Goal: Information Seeking & Learning: Learn about a topic

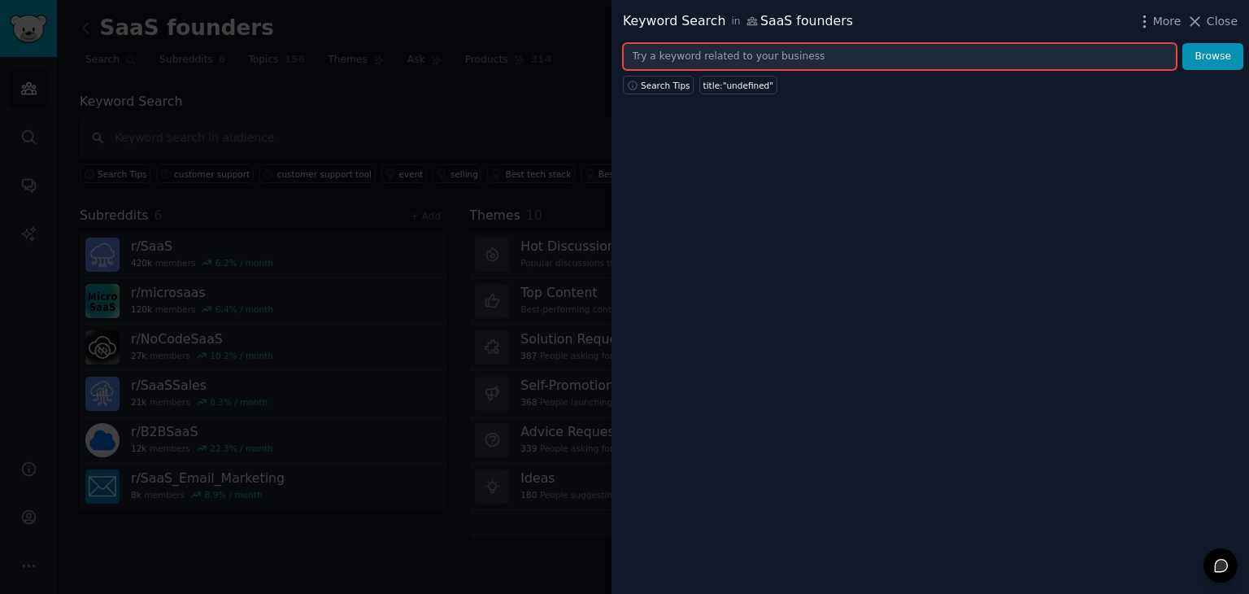
click at [901, 43] on input "text" at bounding box center [900, 57] width 554 height 28
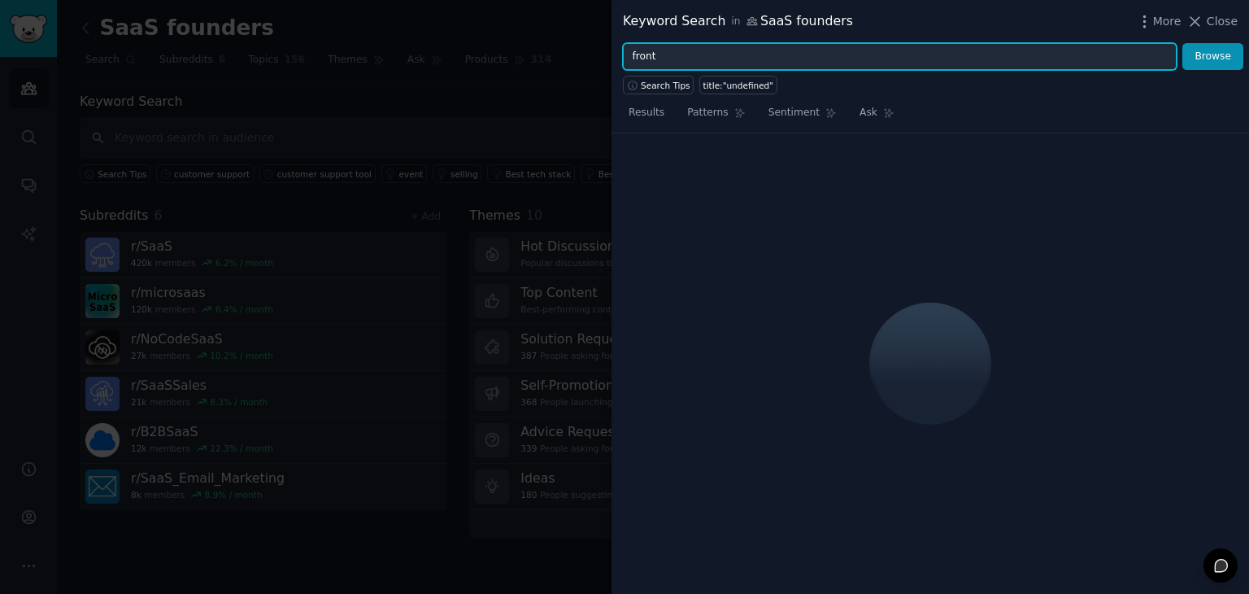
click at [1183, 43] on button "Browse" at bounding box center [1213, 57] width 61 height 28
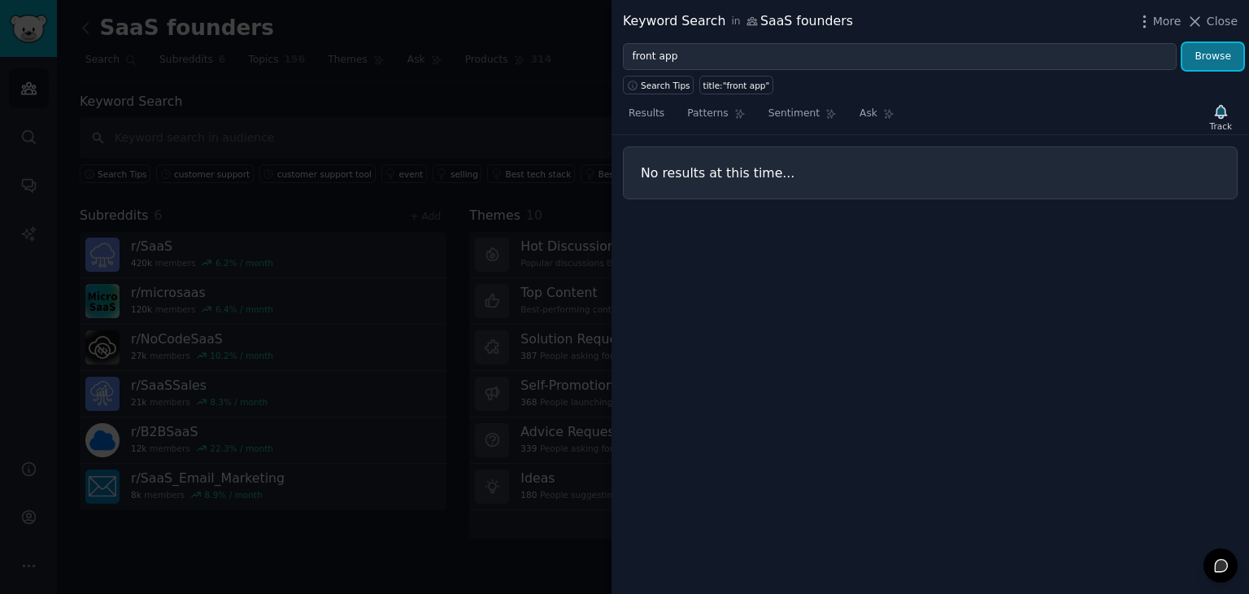
click at [1208, 56] on button "Browse" at bounding box center [1213, 57] width 61 height 28
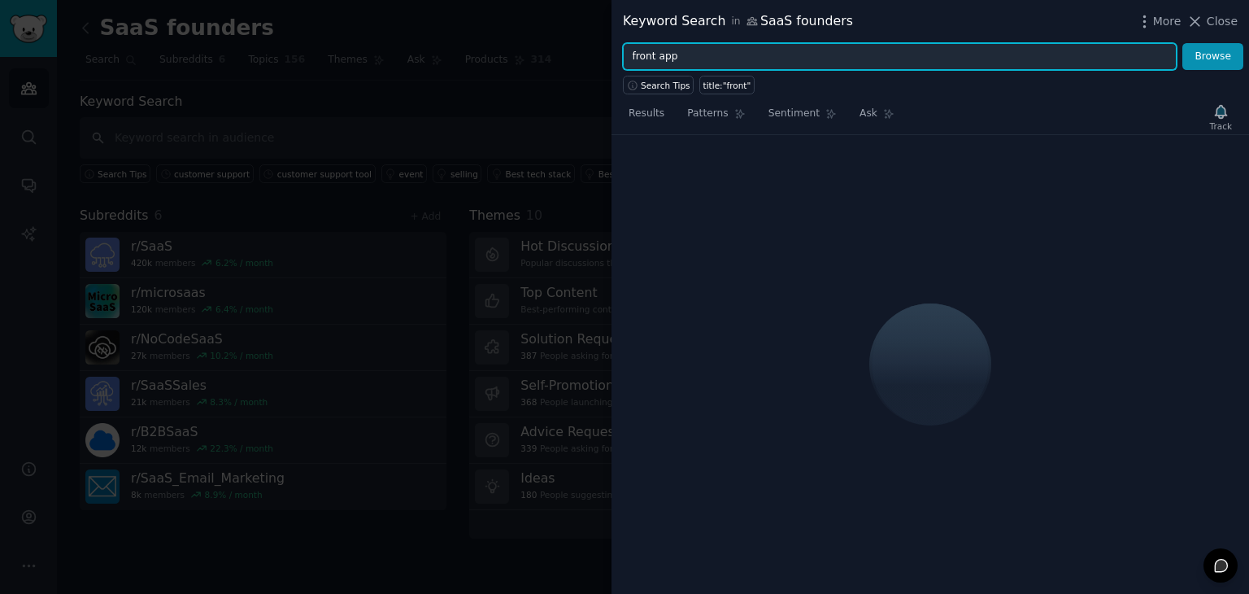
click at [1032, 50] on input "front app" at bounding box center [900, 57] width 554 height 28
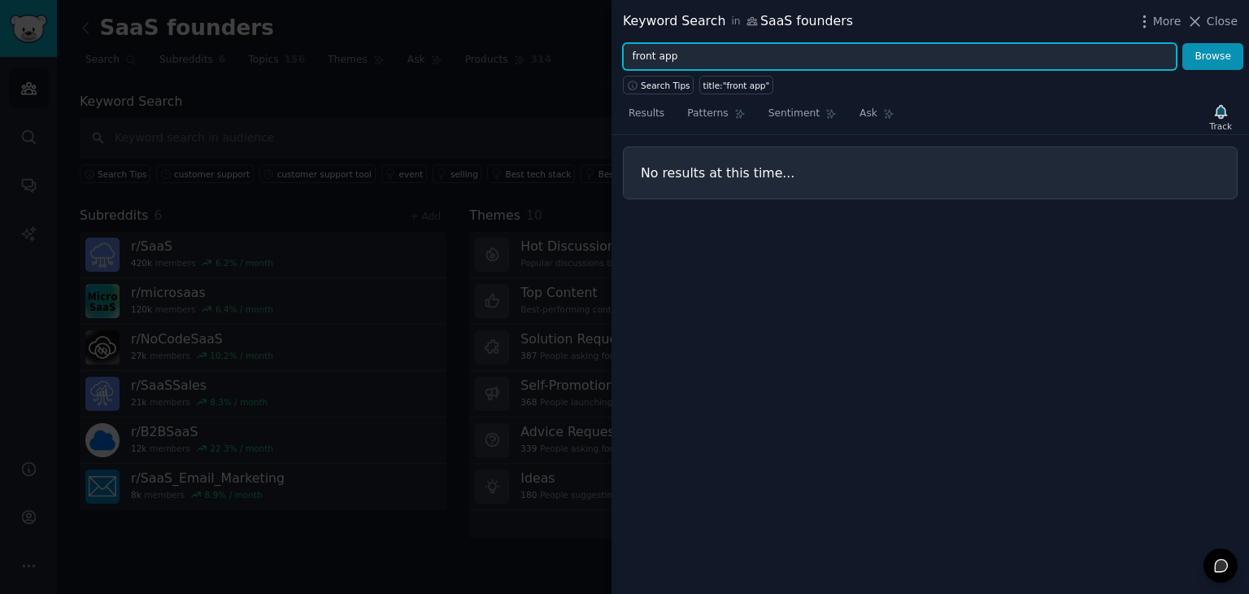
type input "front"
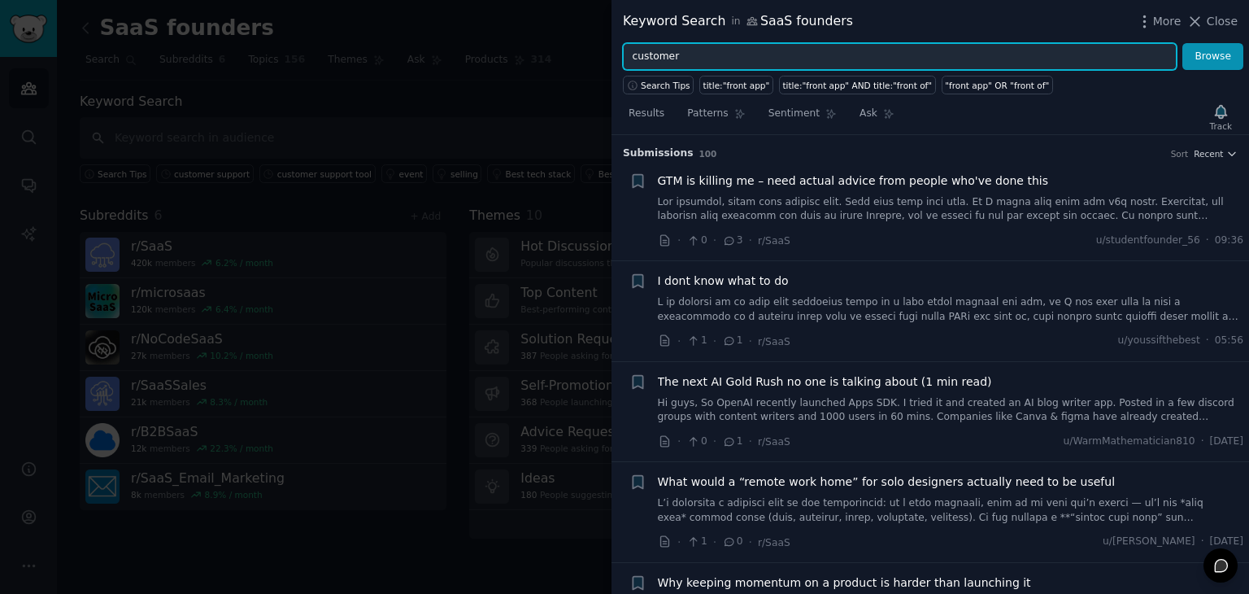
type input "customer"
type input "support tickets"
click at [1183, 43] on button "Browse" at bounding box center [1213, 57] width 61 height 28
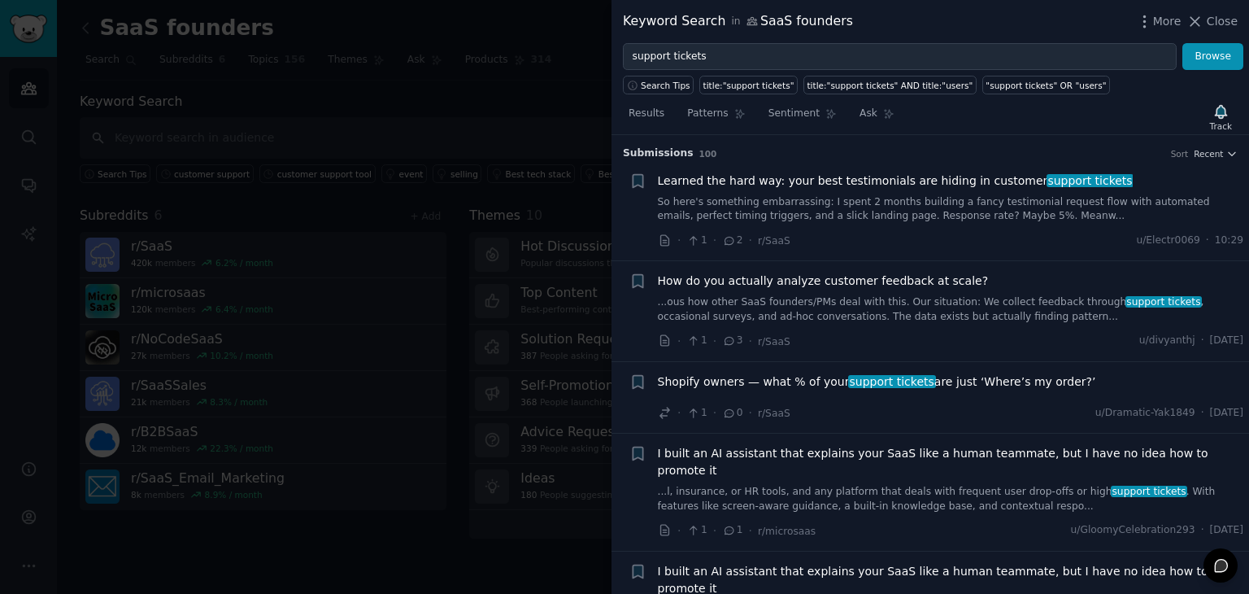
click at [867, 195] on link "So here's something embarrassing: I spent 2 months building a fancy testimonial…" at bounding box center [951, 209] width 586 height 28
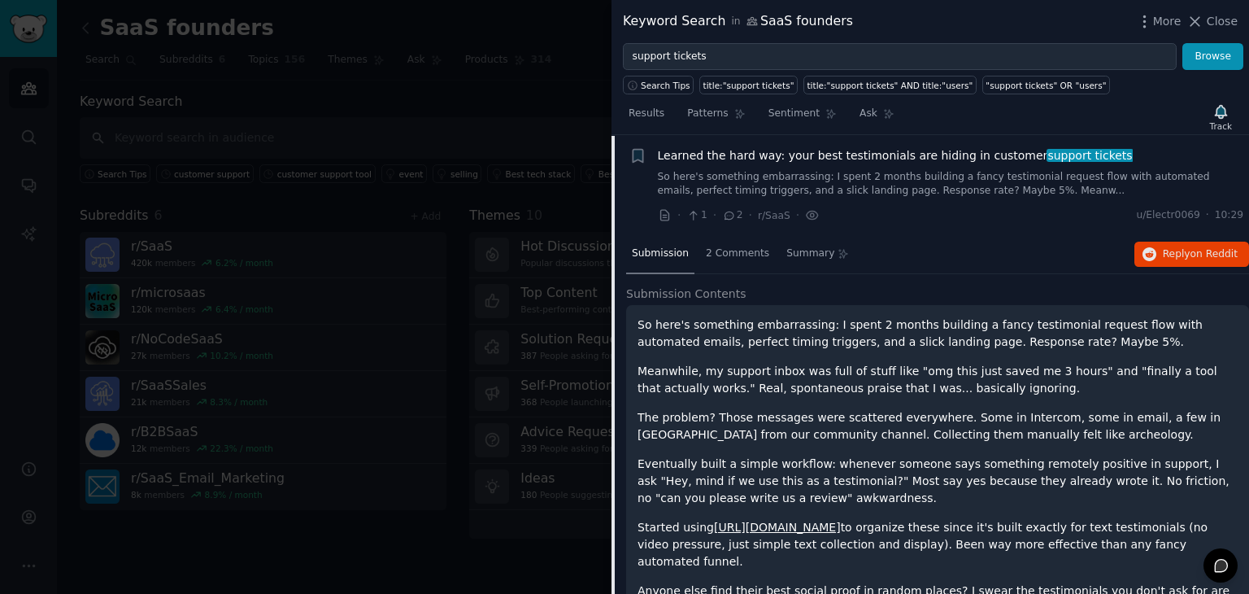
scroll to position [64, 0]
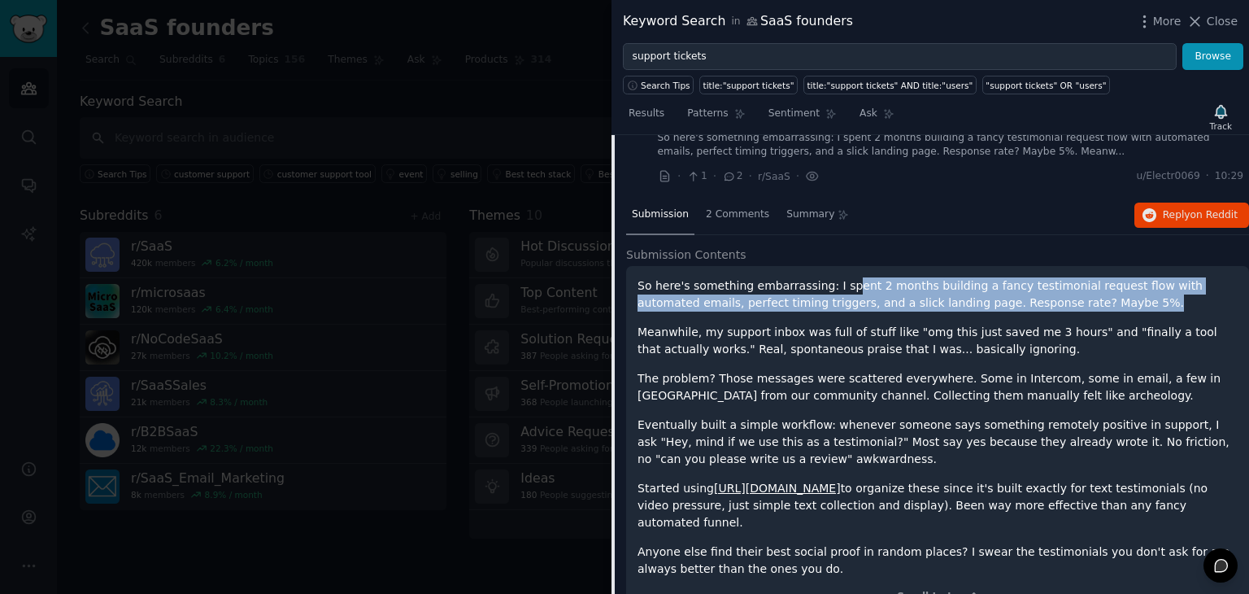
drag, startPoint x: 833, startPoint y: 284, endPoint x: 1106, endPoint y: 300, distance: 273.8
click at [1106, 300] on p "So here's something embarrassing: I spent 2 months building a fancy testimonial…" at bounding box center [938, 294] width 600 height 34
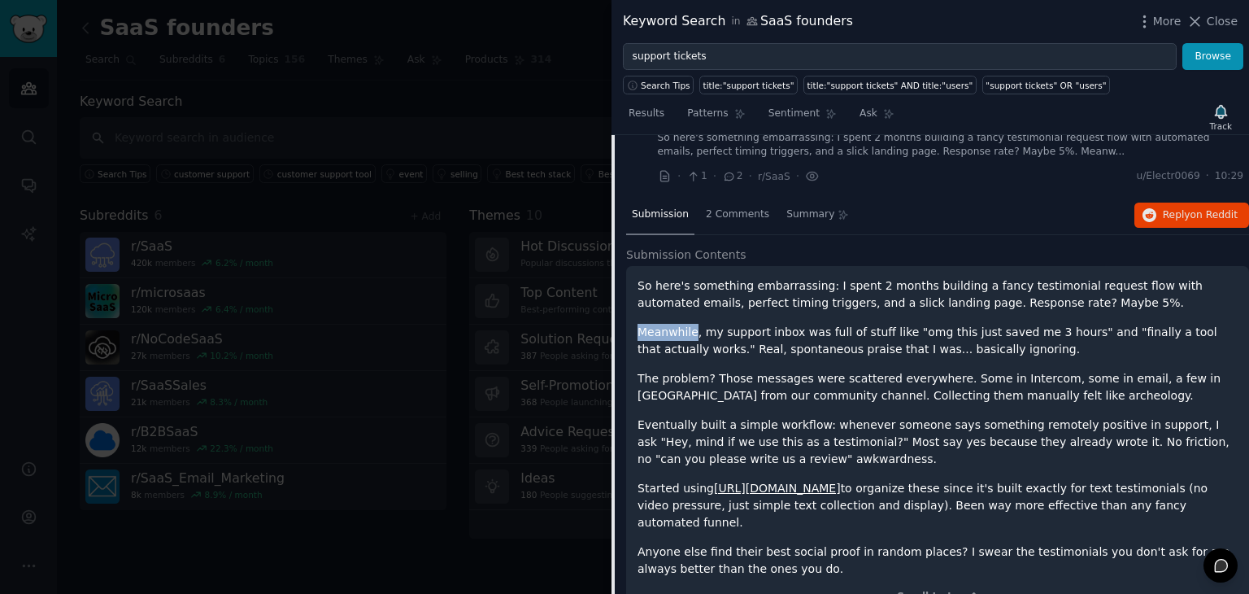
drag, startPoint x: 1106, startPoint y: 300, endPoint x: 678, endPoint y: 323, distance: 428.5
click at [678, 323] on div "So here's something embarrassing: I spent 2 months building a fancy testimonial…" at bounding box center [938, 427] width 600 height 300
click at [638, 284] on p "So here's something embarrassing: I spent 2 months building a fancy testimonial…" at bounding box center [938, 294] width 600 height 34
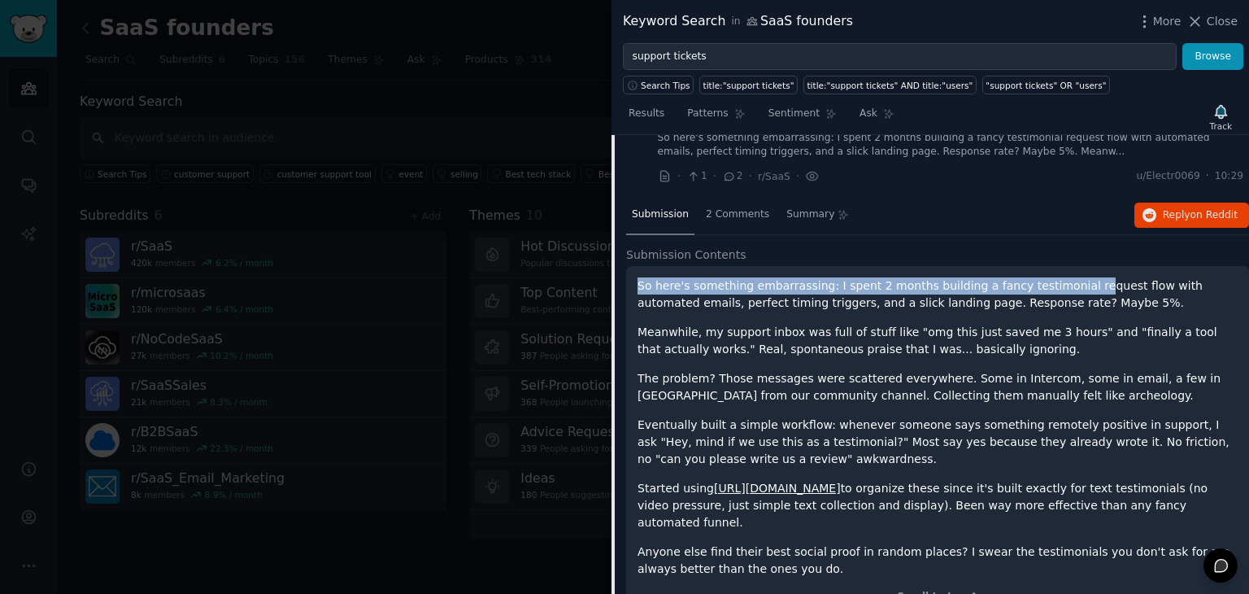
drag, startPoint x: 638, startPoint y: 284, endPoint x: 1055, endPoint y: 292, distance: 417.4
click at [1055, 292] on p "So here's something embarrassing: I spent 2 months building a fancy testimonial…" at bounding box center [938, 294] width 600 height 34
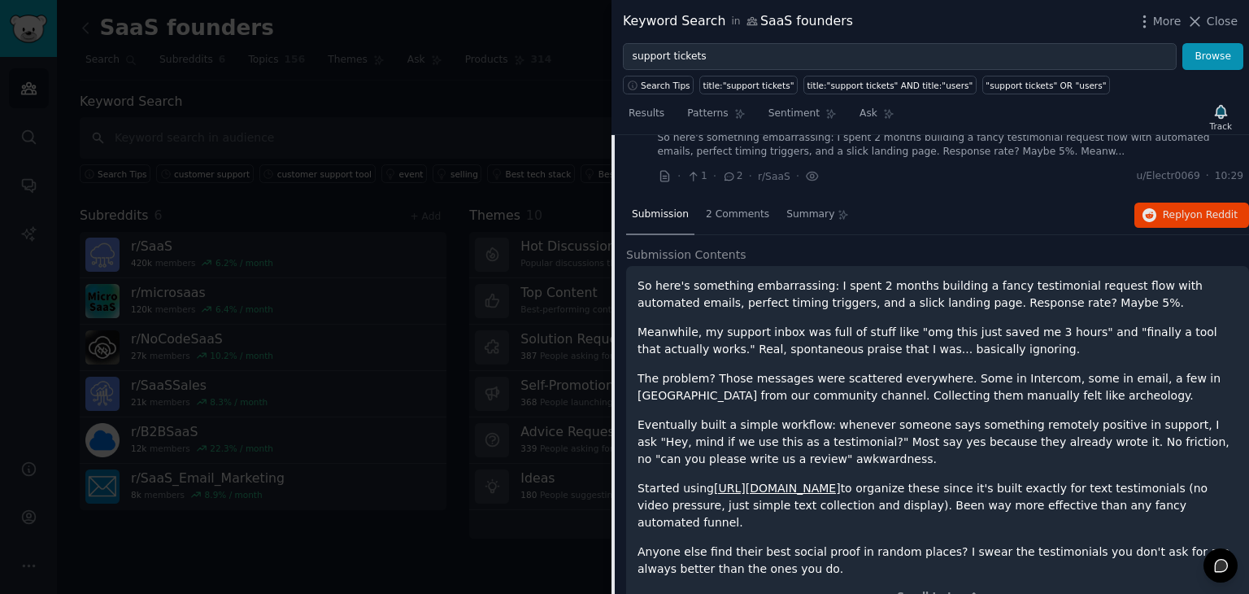
click at [1013, 313] on div "So here's something embarrassing: I spent 2 months building a fancy testimonial…" at bounding box center [938, 427] width 600 height 300
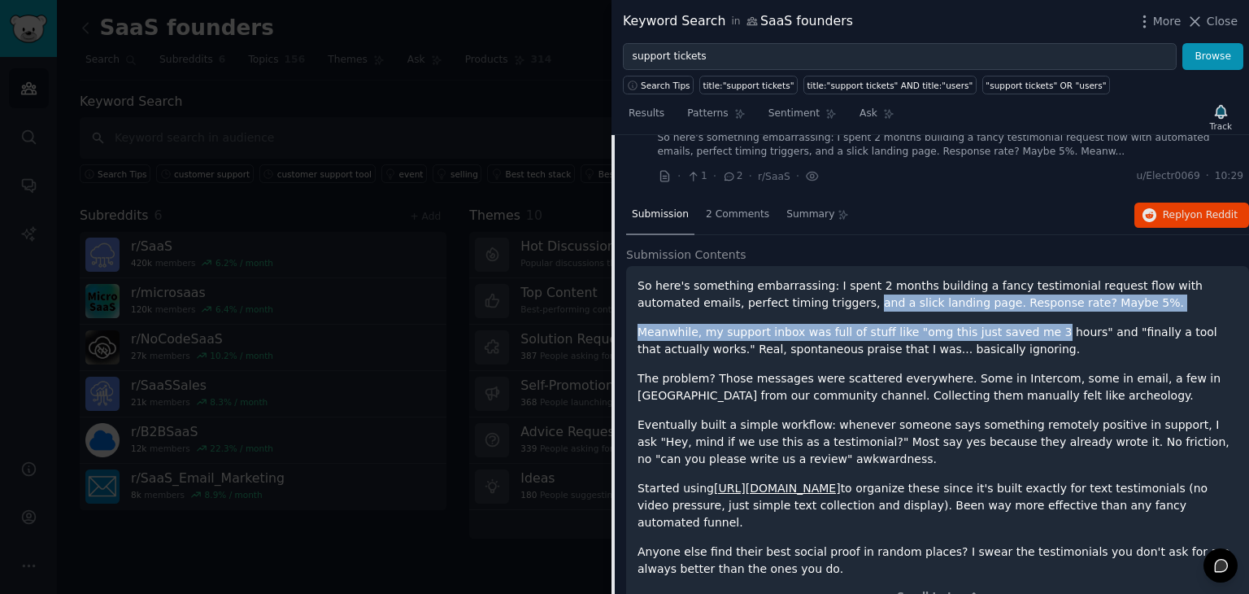
drag, startPoint x: 1013, startPoint y: 313, endPoint x: 752, endPoint y: 300, distance: 261.4
click at [752, 300] on div "So here's something embarrassing: I spent 2 months building a fancy testimonial…" at bounding box center [938, 427] width 600 height 300
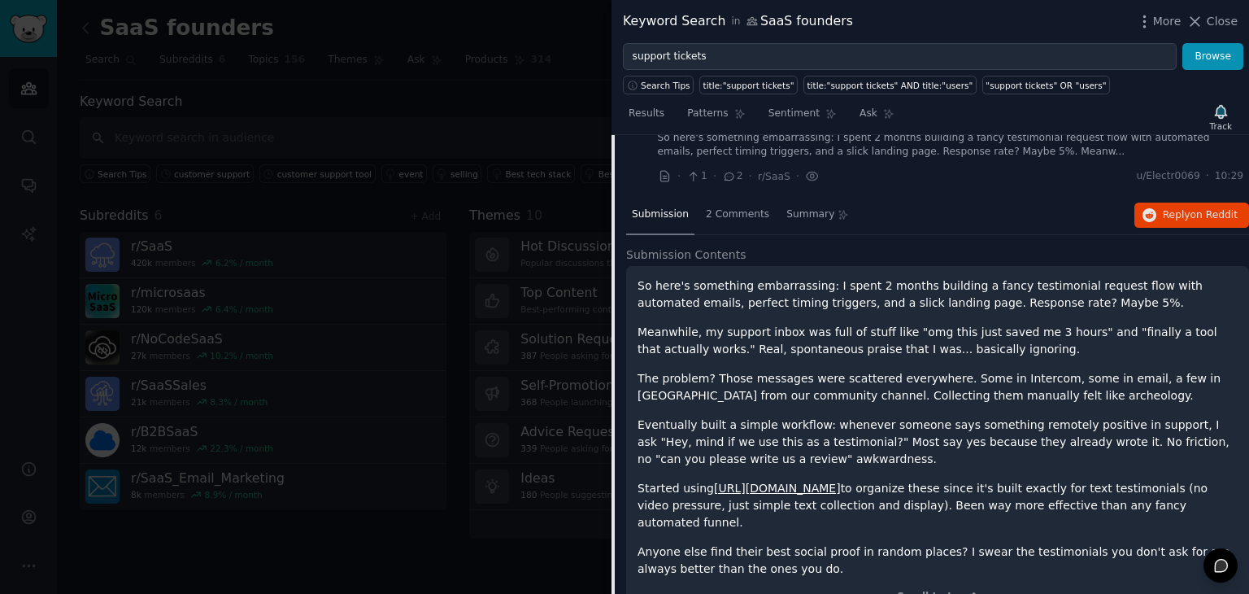
click at [700, 299] on p "So here's something embarrassing: I spent 2 months building a fancy testimonial…" at bounding box center [938, 294] width 600 height 34
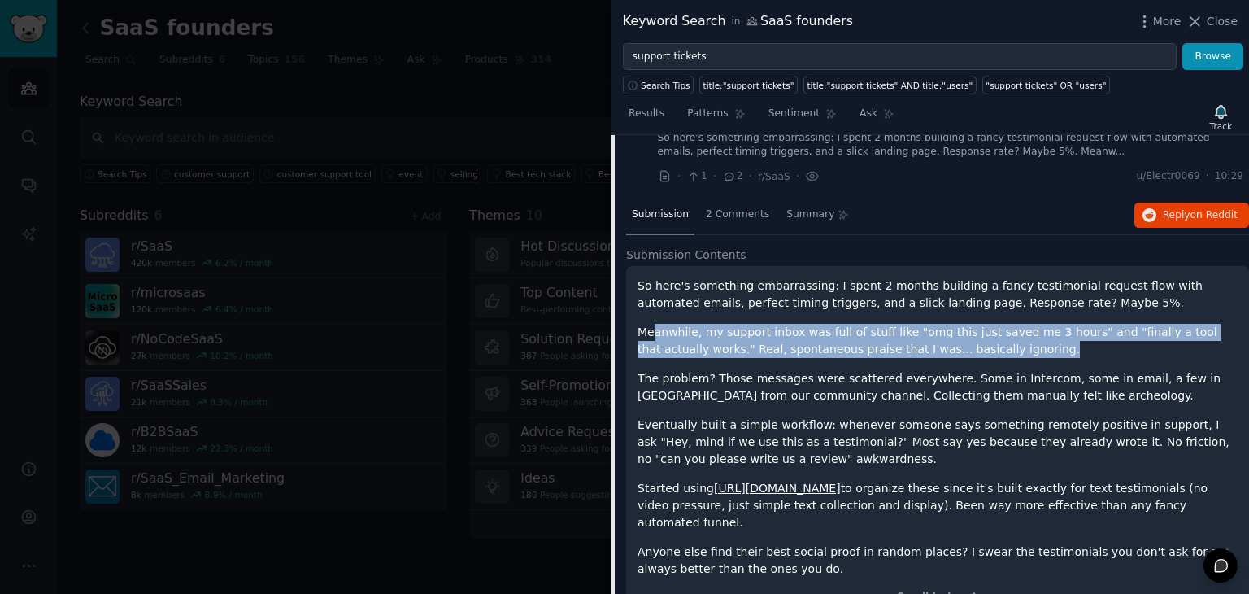
drag, startPoint x: 655, startPoint y: 332, endPoint x: 978, endPoint y: 342, distance: 323.1
click at [978, 342] on p "Meanwhile, my support inbox was full of stuff like "omg this just saved me 3 ho…" at bounding box center [938, 341] width 600 height 34
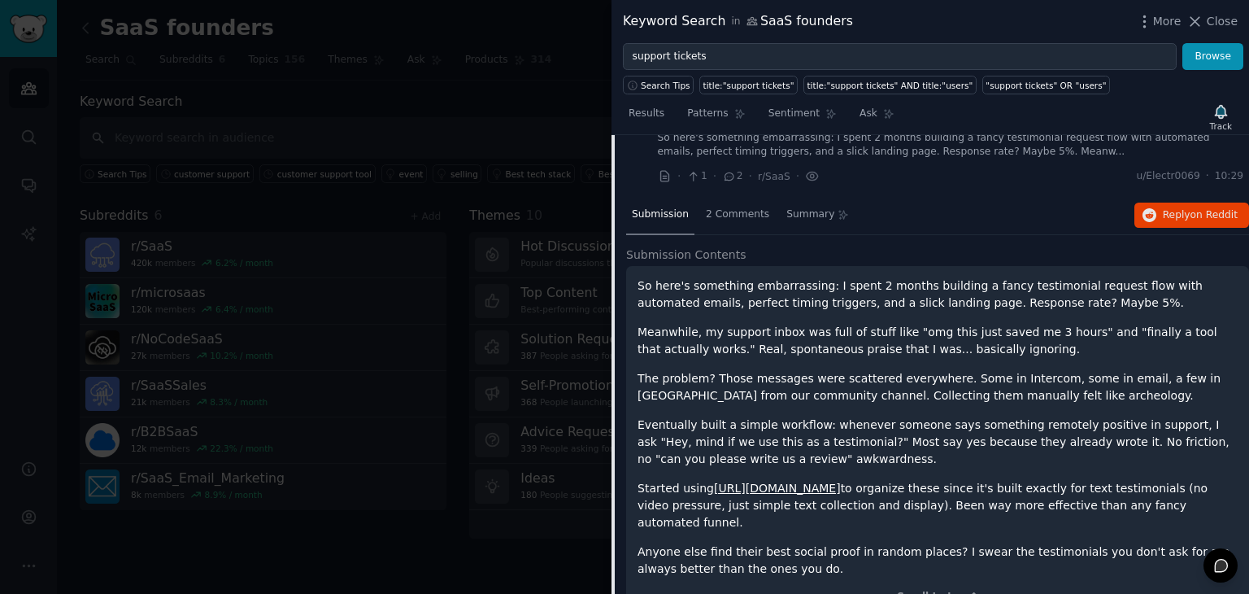
click at [978, 342] on p "Meanwhile, my support inbox was full of stuff like "omg this just saved me 3 ho…" at bounding box center [938, 341] width 600 height 34
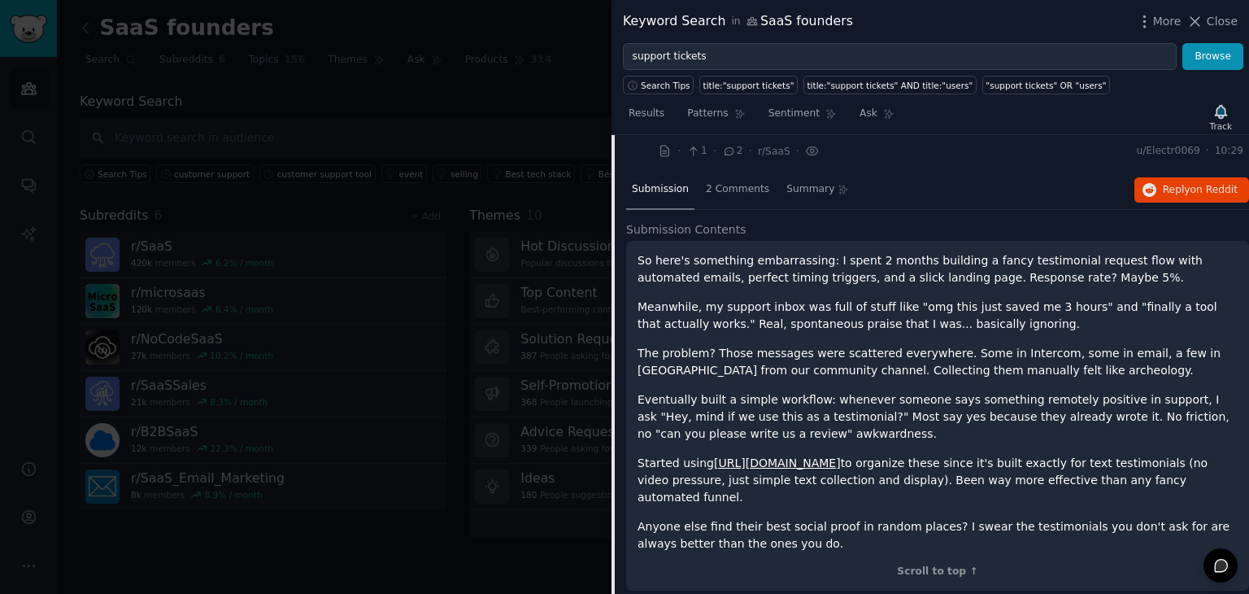
scroll to position [90, 0]
drag, startPoint x: 859, startPoint y: 355, endPoint x: 1018, endPoint y: 348, distance: 159.6
click at [1018, 348] on p "The problem? Those messages were scattered everywhere. Some in Intercom, some i…" at bounding box center [938, 361] width 600 height 34
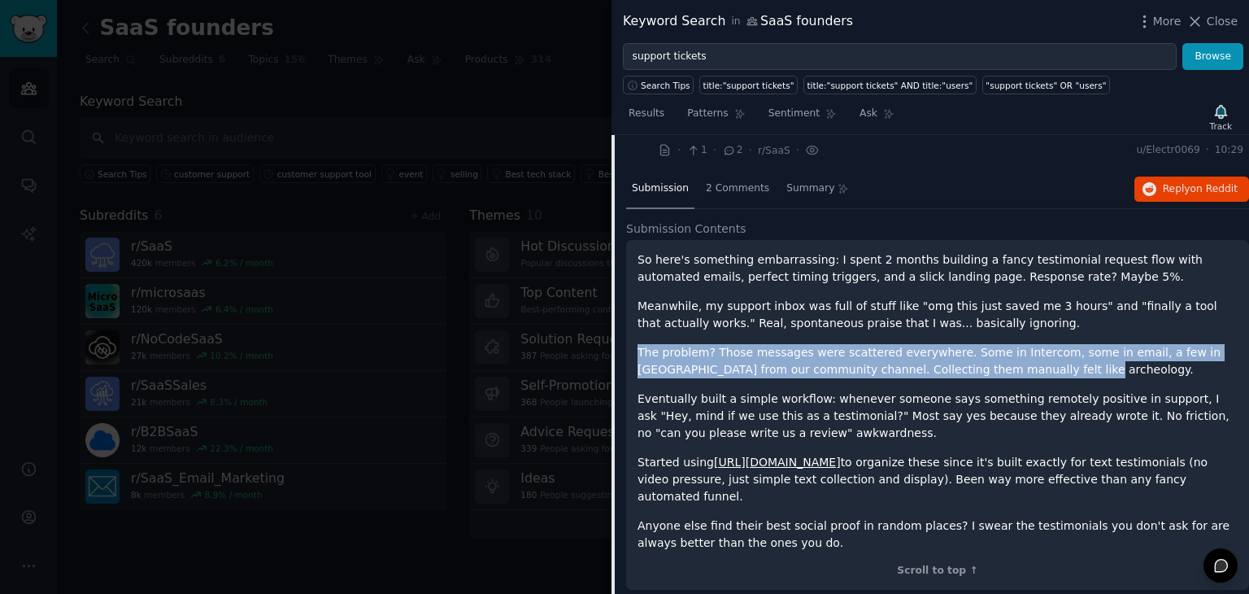
drag, startPoint x: 1012, startPoint y: 373, endPoint x: 1022, endPoint y: 328, distance: 46.6
click at [1022, 328] on div "So here's something embarrassing: I spent 2 months building a fancy testimonial…" at bounding box center [938, 401] width 600 height 300
click at [1022, 328] on p "Meanwhile, my support inbox was full of stuff like "omg this just saved me 3 ho…" at bounding box center [938, 315] width 600 height 34
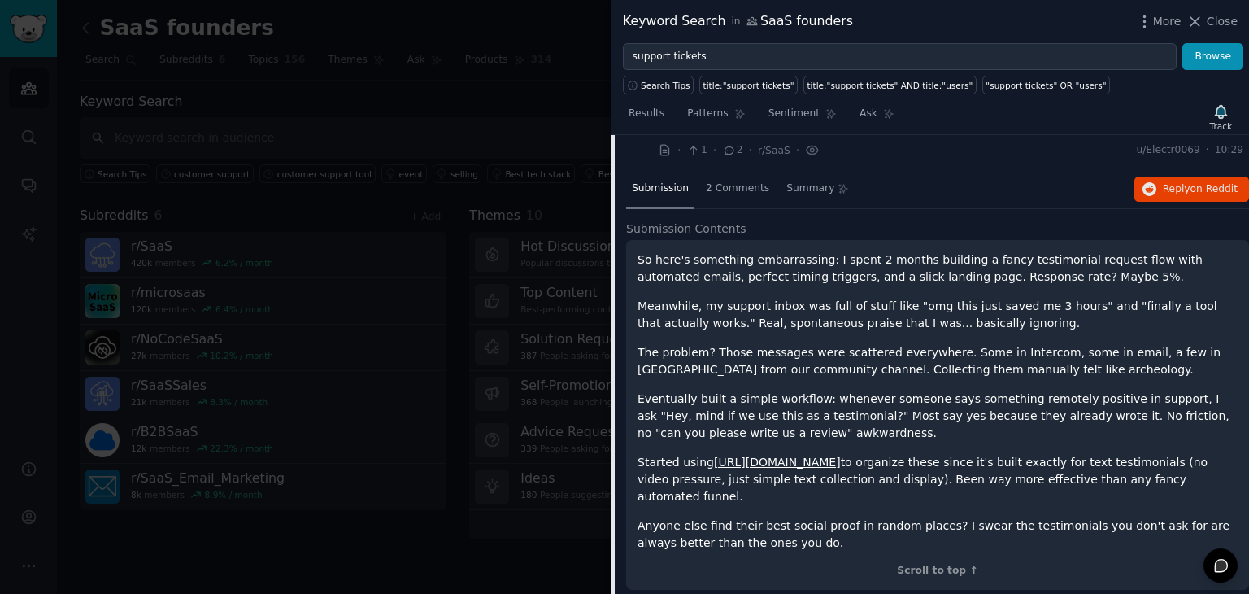
scroll to position [120, 0]
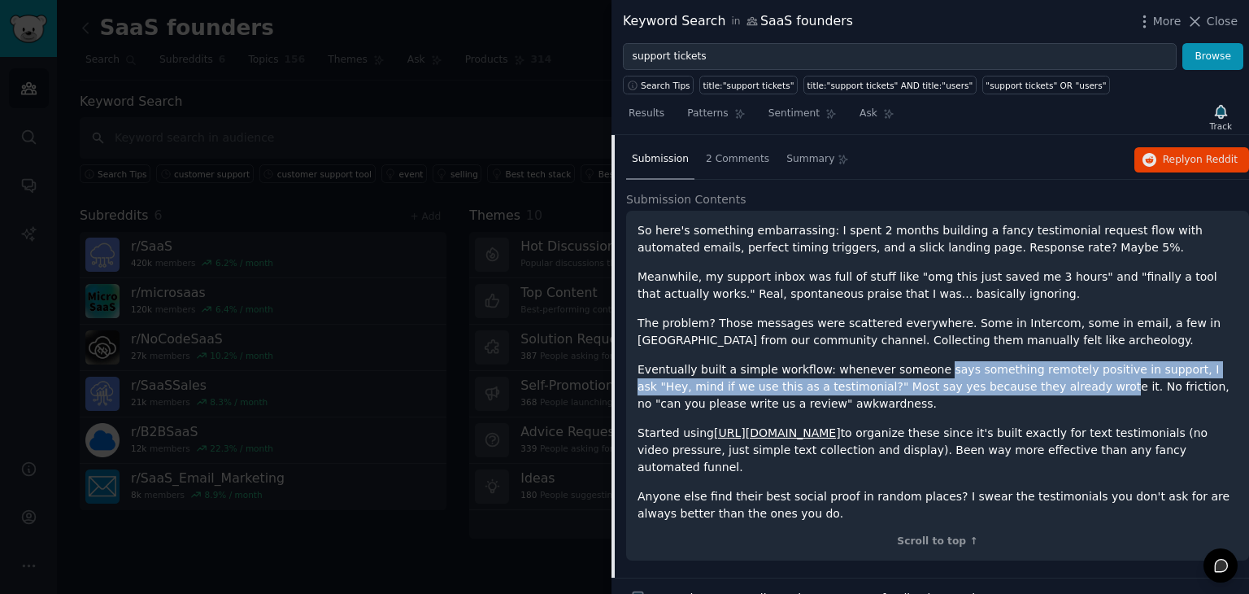
drag, startPoint x: 914, startPoint y: 371, endPoint x: 985, endPoint y: 394, distance: 74.3
click at [985, 394] on p "Eventually built a simple workflow: whenever someone says something remotely po…" at bounding box center [938, 386] width 600 height 51
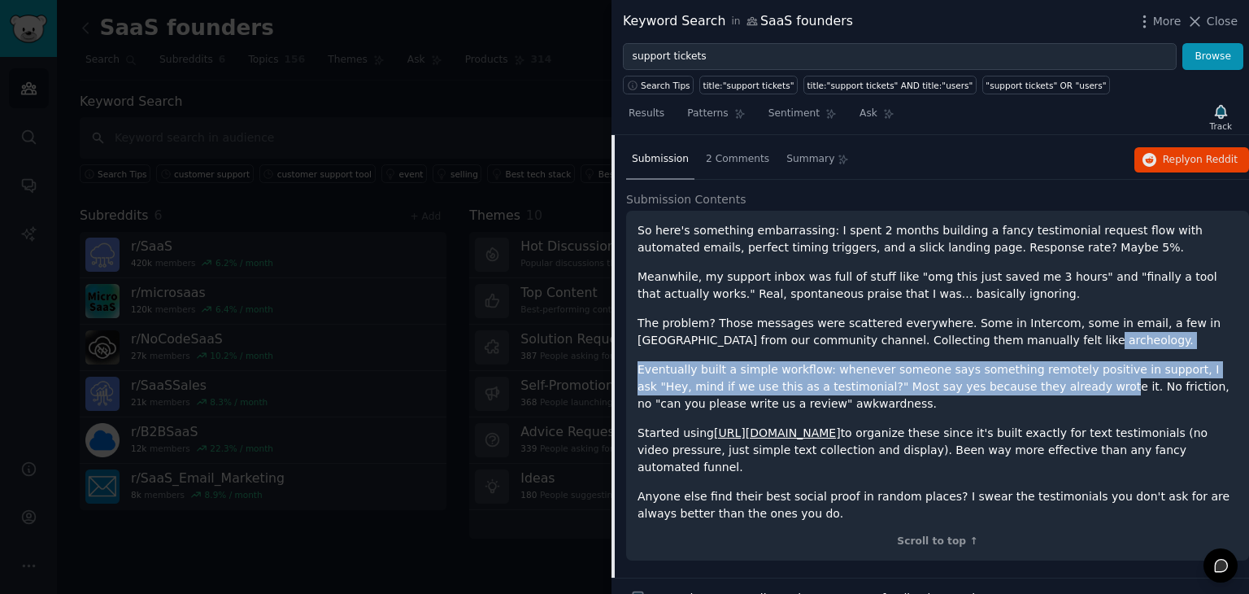
drag, startPoint x: 985, startPoint y: 394, endPoint x: 1021, endPoint y: 337, distance: 67.3
click at [1021, 337] on div "So here's something embarrassing: I spent 2 months building a fancy testimonial…" at bounding box center [938, 372] width 600 height 300
click at [1021, 337] on p "The problem? Those messages were scattered everywhere. Some in Intercom, some i…" at bounding box center [938, 332] width 600 height 34
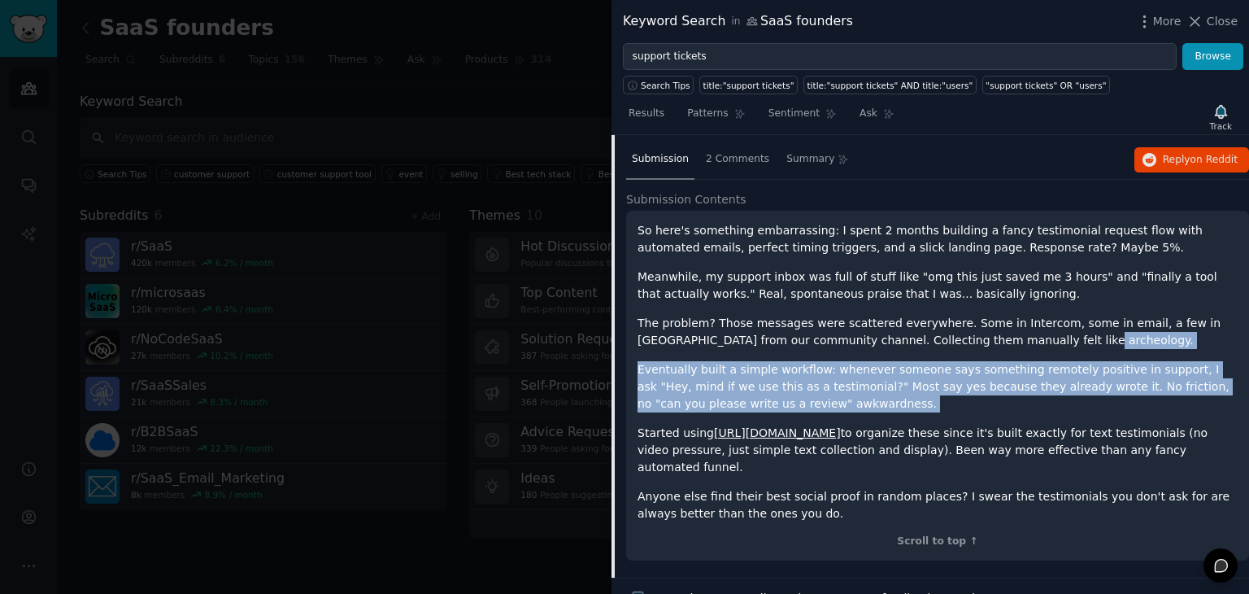
drag, startPoint x: 1021, startPoint y: 337, endPoint x: 1010, endPoint y: 404, distance: 68.3
click at [1010, 404] on div "So here's something embarrassing: I spent 2 months building a fancy testimonial…" at bounding box center [938, 372] width 600 height 300
click at [1010, 404] on p "Eventually built a simple workflow: whenever someone says something remotely po…" at bounding box center [938, 386] width 600 height 51
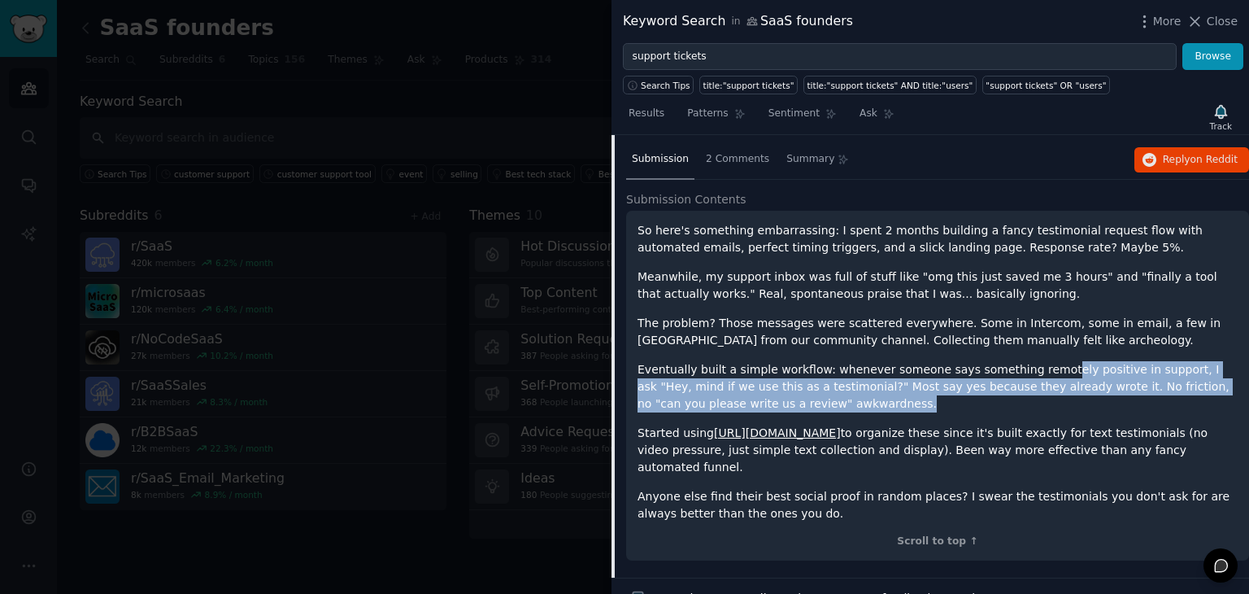
drag, startPoint x: 1010, startPoint y: 404, endPoint x: 1028, endPoint y: 355, distance: 52.0
click at [1028, 355] on div "So here's something embarrassing: I spent 2 months building a fancy testimonial…" at bounding box center [938, 372] width 600 height 300
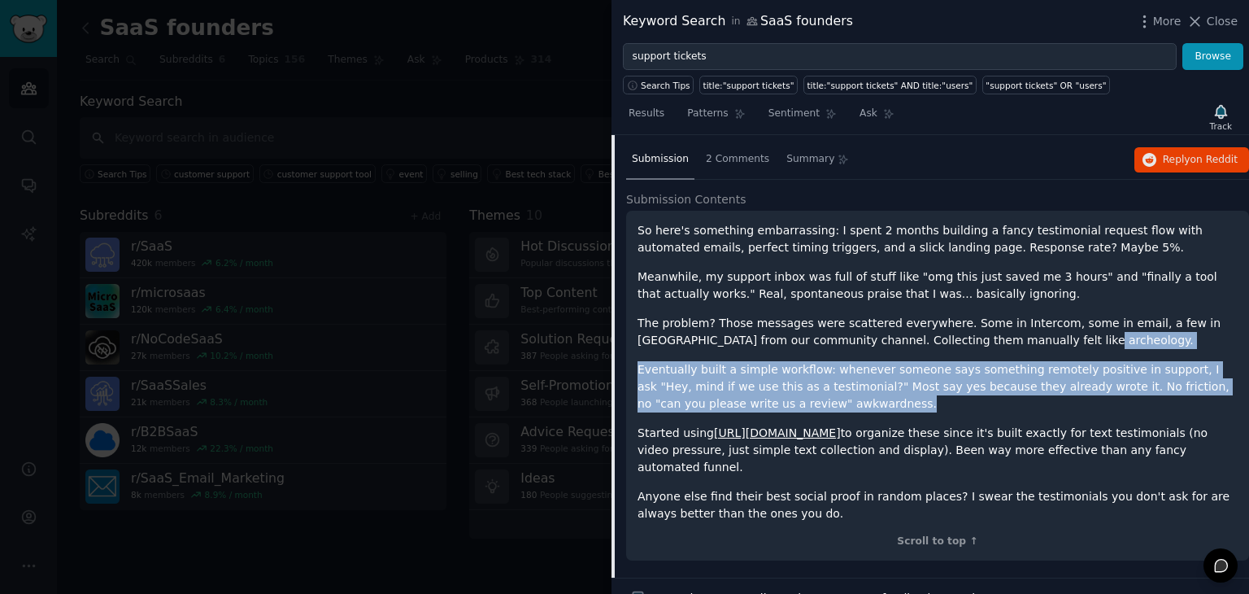
drag, startPoint x: 913, startPoint y: 408, endPoint x: 976, endPoint y: 340, distance: 92.7
click at [976, 340] on div "So here's something embarrassing: I spent 2 months building a fancy testimonial…" at bounding box center [938, 372] width 600 height 300
click at [976, 340] on p "The problem? Those messages were scattered everywhere. Some in Intercom, some i…" at bounding box center [938, 332] width 600 height 34
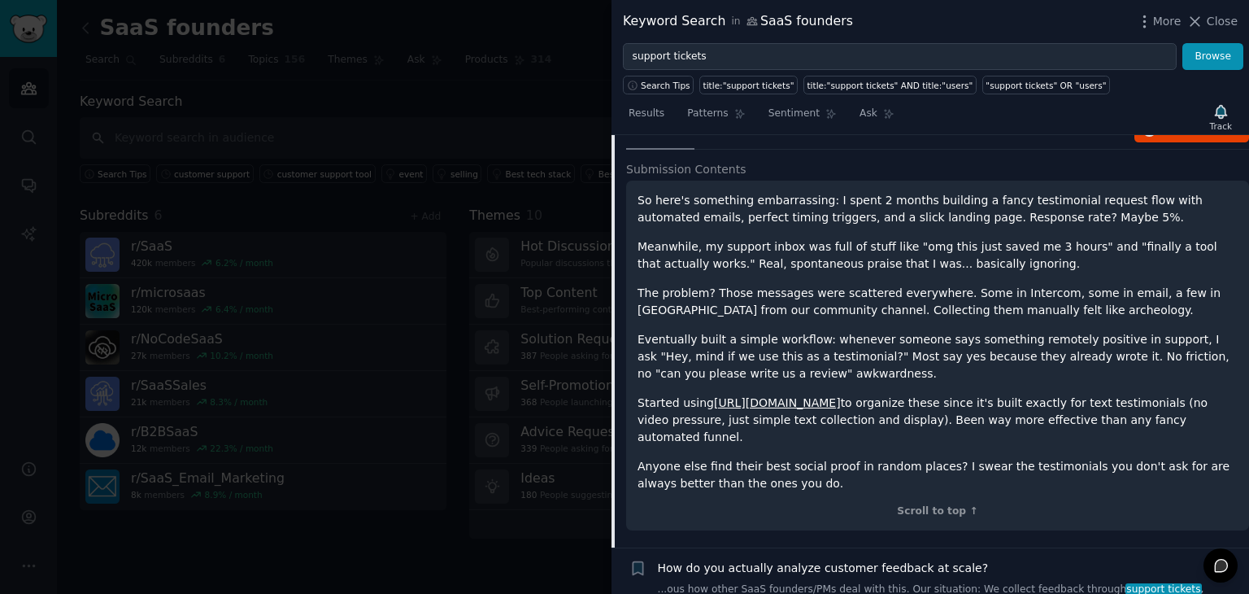
scroll to position [155, 0]
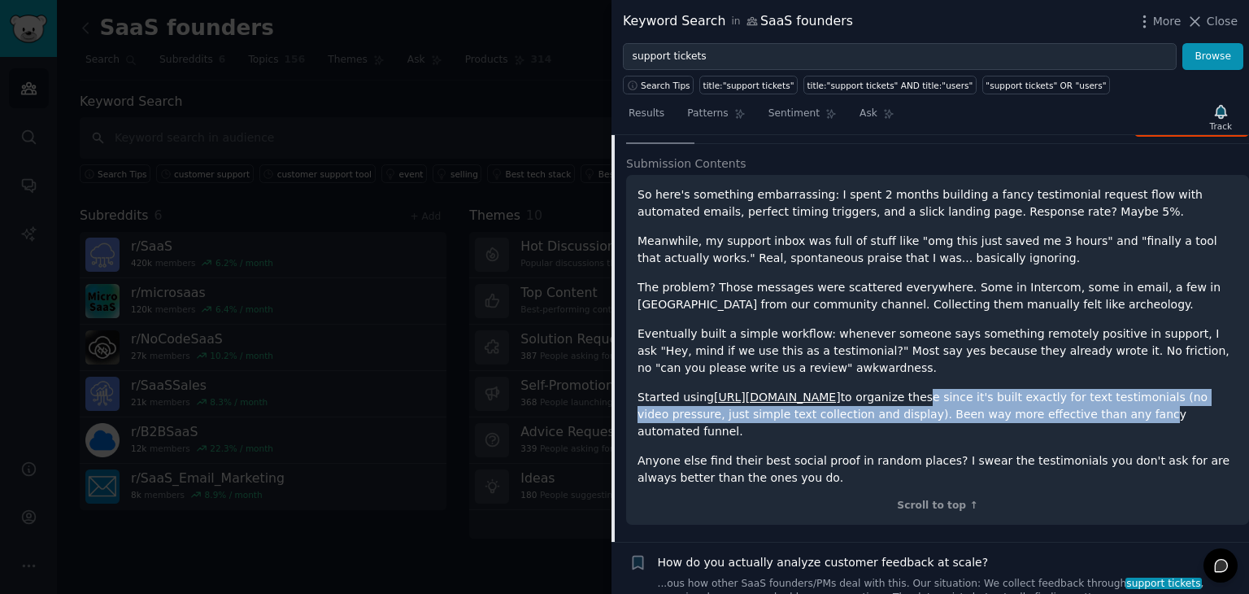
drag, startPoint x: 873, startPoint y: 395, endPoint x: 999, endPoint y: 414, distance: 127.6
click at [999, 414] on p "Started using https://testii.app/ to organize these since it's built exactly fo…" at bounding box center [938, 414] width 600 height 51
drag, startPoint x: 944, startPoint y: 388, endPoint x: 1074, endPoint y: 417, distance: 133.4
click at [1074, 417] on p "Started using https://testii.app/ to organize these since it's built exactly fo…" at bounding box center [938, 414] width 600 height 51
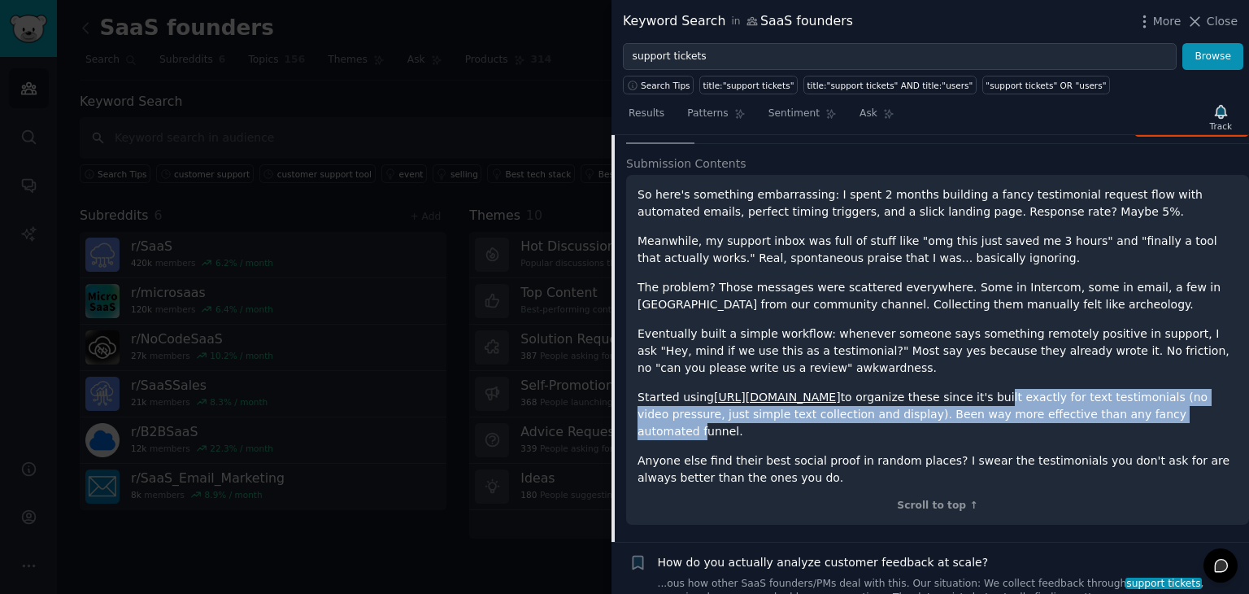
click at [1074, 417] on p "Started using https://testii.app/ to organize these since it's built exactly fo…" at bounding box center [938, 414] width 600 height 51
drag, startPoint x: 1117, startPoint y: 409, endPoint x: 1046, endPoint y: 370, distance: 80.8
click at [1046, 370] on div "So here's something embarrassing: I spent 2 months building a fancy testimonial…" at bounding box center [938, 336] width 600 height 300
click at [1046, 370] on p "Eventually built a simple workflow: whenever someone says something remotely po…" at bounding box center [938, 350] width 600 height 51
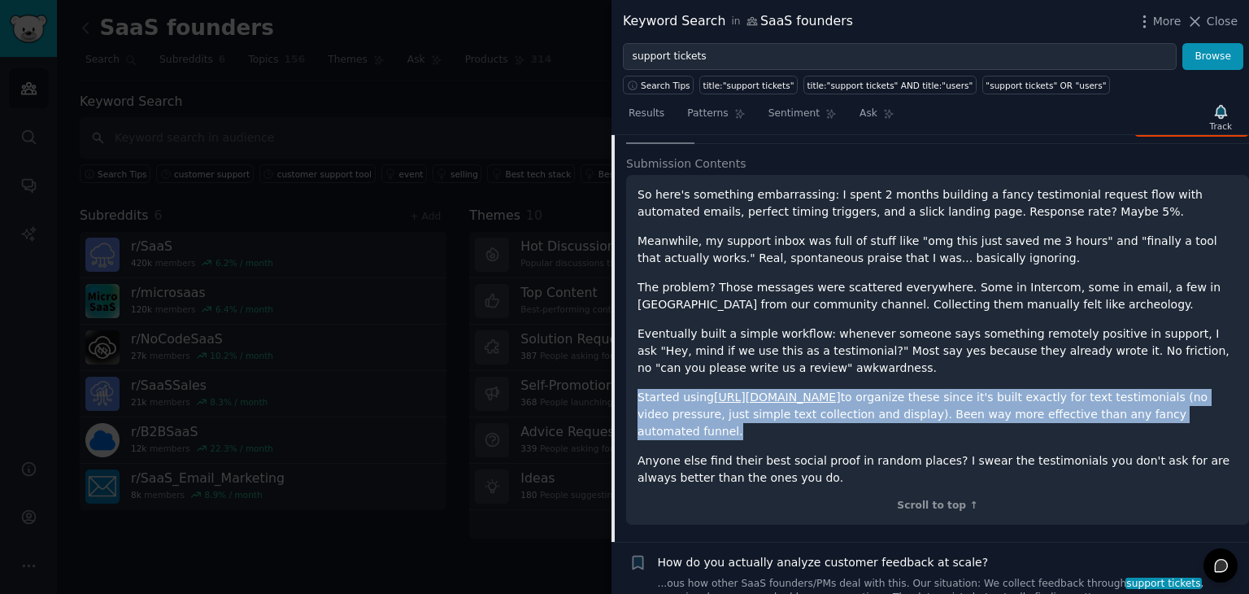
drag, startPoint x: 1046, startPoint y: 370, endPoint x: 1104, endPoint y: 413, distance: 72.1
click at [1104, 413] on div "So here's something embarrassing: I spent 2 months building a fancy testimonial…" at bounding box center [938, 336] width 600 height 300
click at [1104, 413] on p "Started using https://testii.app/ to organize these since it's built exactly fo…" at bounding box center [938, 414] width 600 height 51
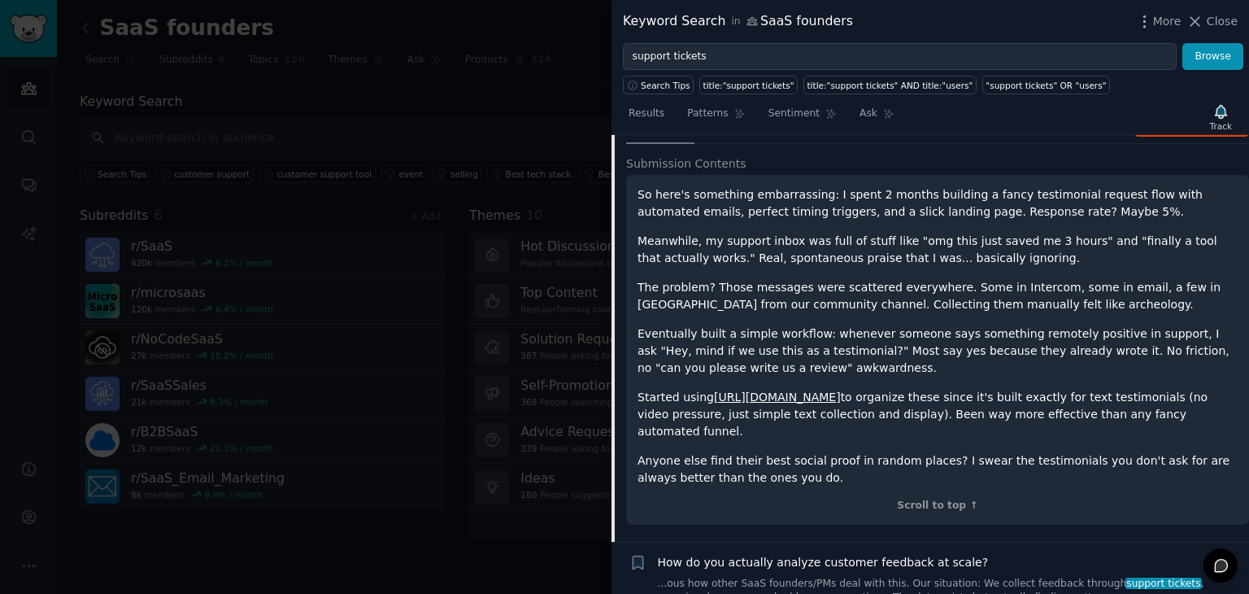
click at [765, 395] on link "https://testii.app/" at bounding box center [777, 396] width 127 height 13
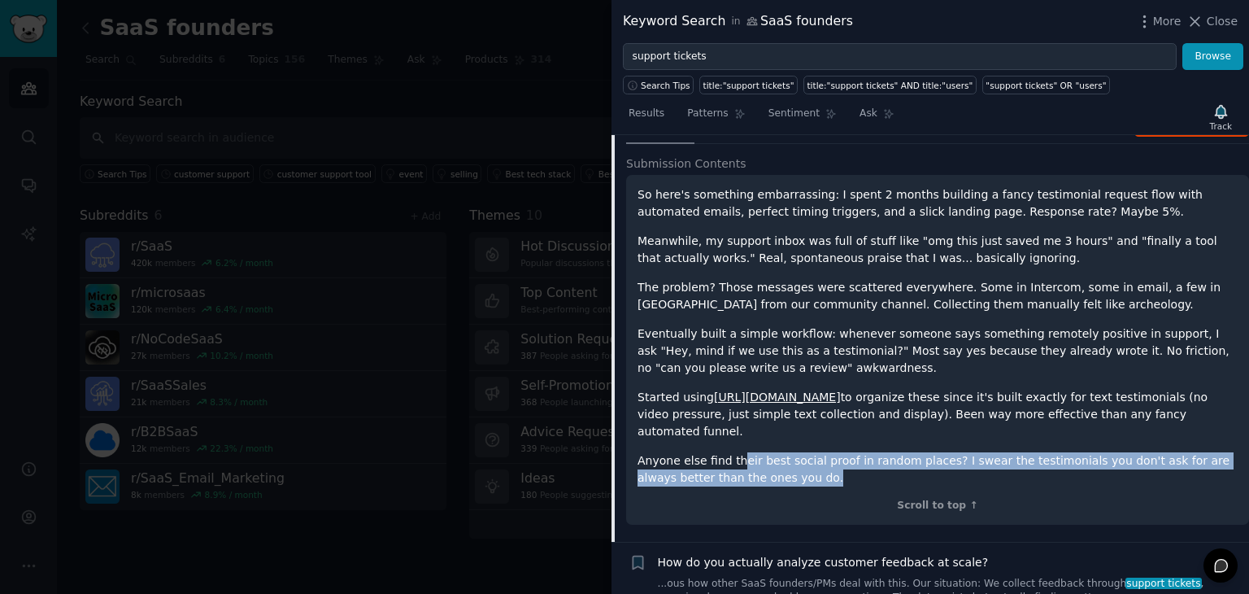
drag, startPoint x: 774, startPoint y: 456, endPoint x: 735, endPoint y: 427, distance: 48.3
click at [735, 427] on div "So here's something embarrassing: I spent 2 months building a fancy testimonial…" at bounding box center [938, 336] width 600 height 300
drag, startPoint x: 709, startPoint y: 429, endPoint x: 794, endPoint y: 461, distance: 91.4
click at [794, 461] on div "So here's something embarrassing: I spent 2 months building a fancy testimonial…" at bounding box center [938, 336] width 600 height 300
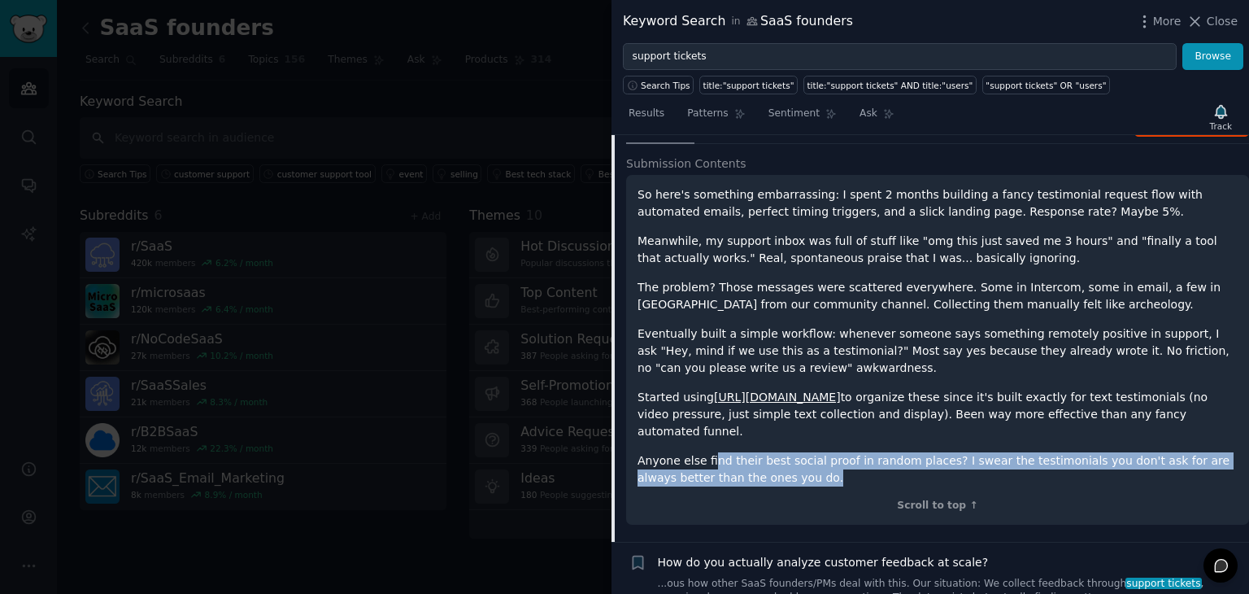
click at [794, 461] on p "Anyone else find their best social proof in random places? I swear the testimon…" at bounding box center [938, 469] width 600 height 34
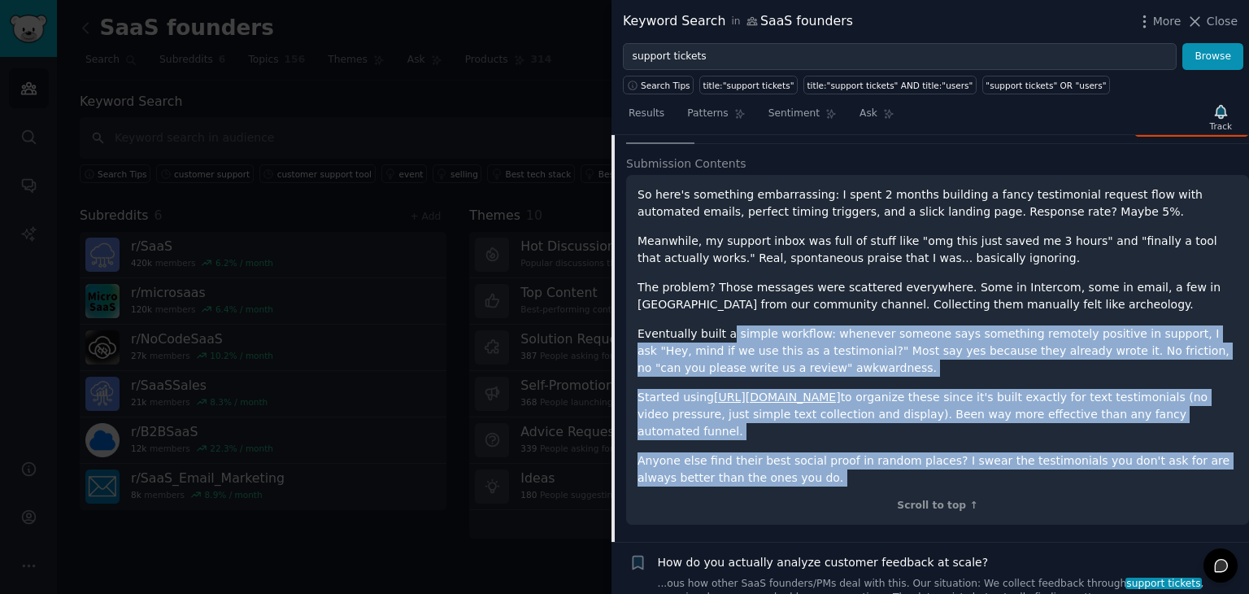
drag, startPoint x: 794, startPoint y: 461, endPoint x: 722, endPoint y: 326, distance: 152.8
click at [722, 326] on div "So here's something embarrassing: I spent 2 months building a fancy testimonial…" at bounding box center [938, 336] width 600 height 300
click at [722, 326] on p "Eventually built a simple workflow: whenever someone says something remotely po…" at bounding box center [938, 350] width 600 height 51
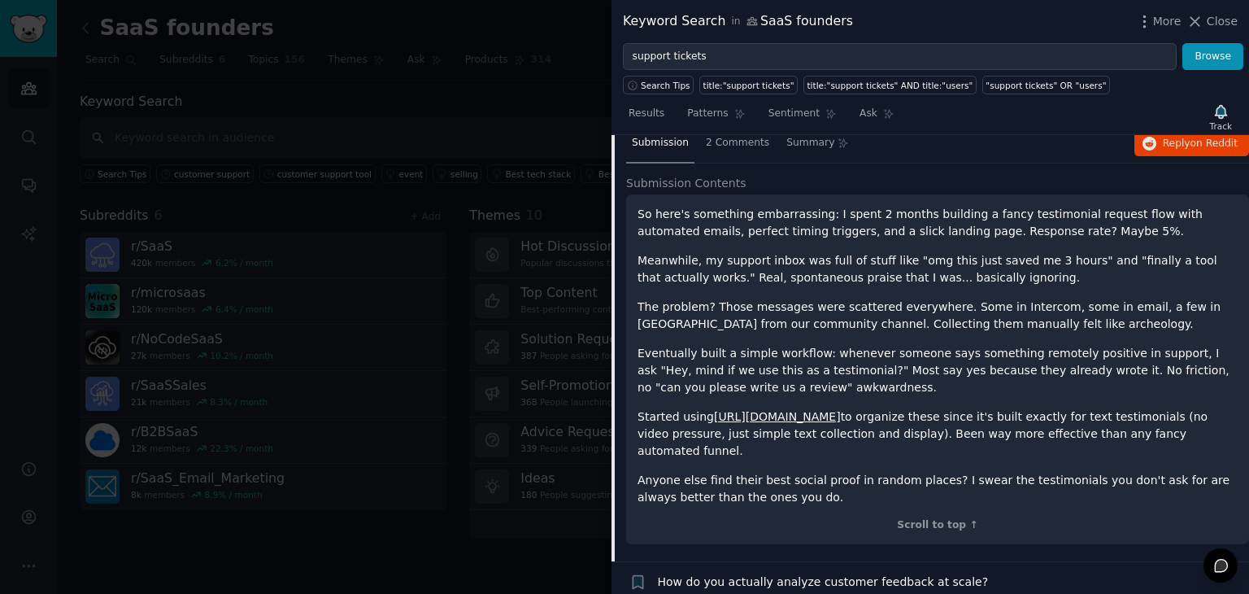
scroll to position [132, 0]
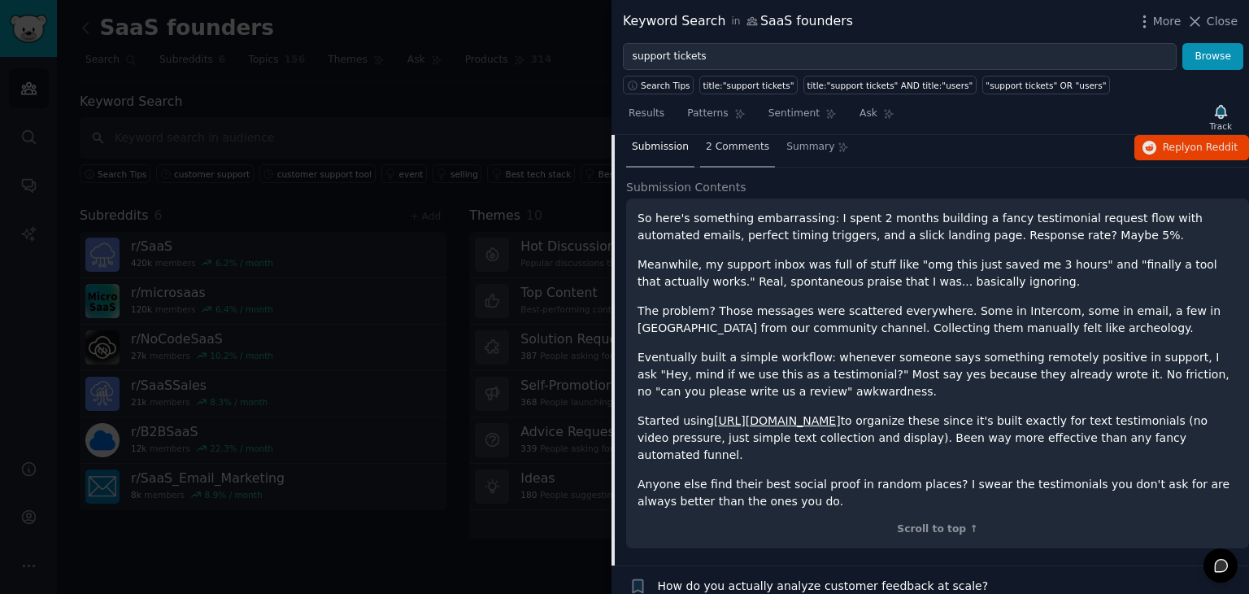
click at [725, 154] on div "2 Comments" at bounding box center [737, 148] width 75 height 39
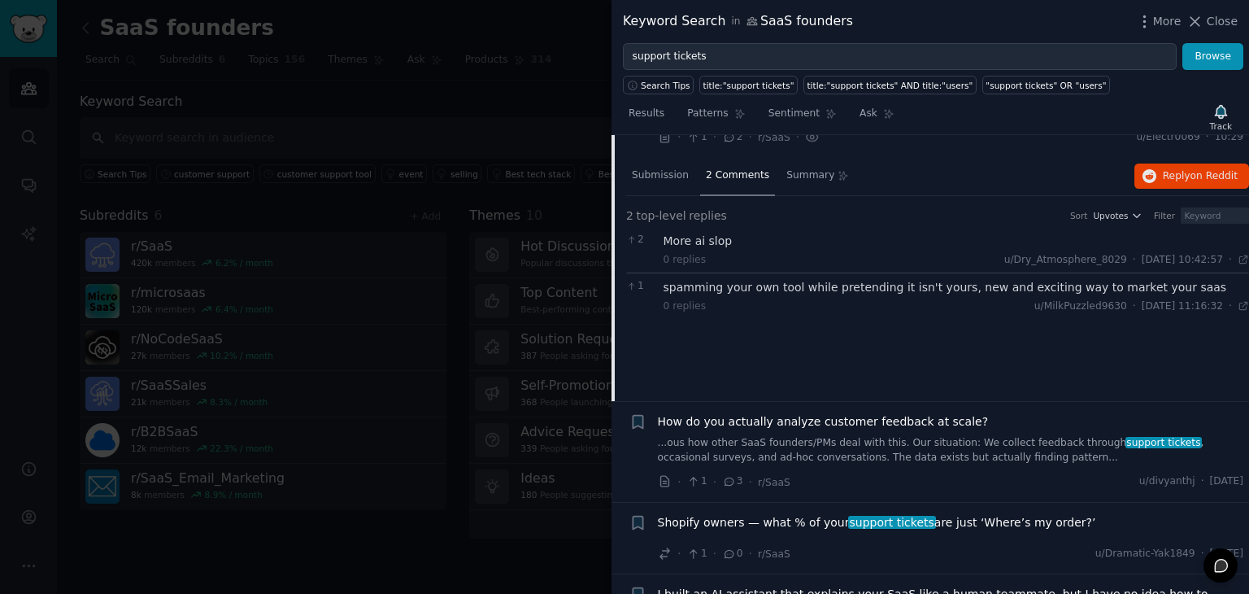
scroll to position [102, 0]
click at [681, 186] on div "Submission" at bounding box center [660, 177] width 68 height 39
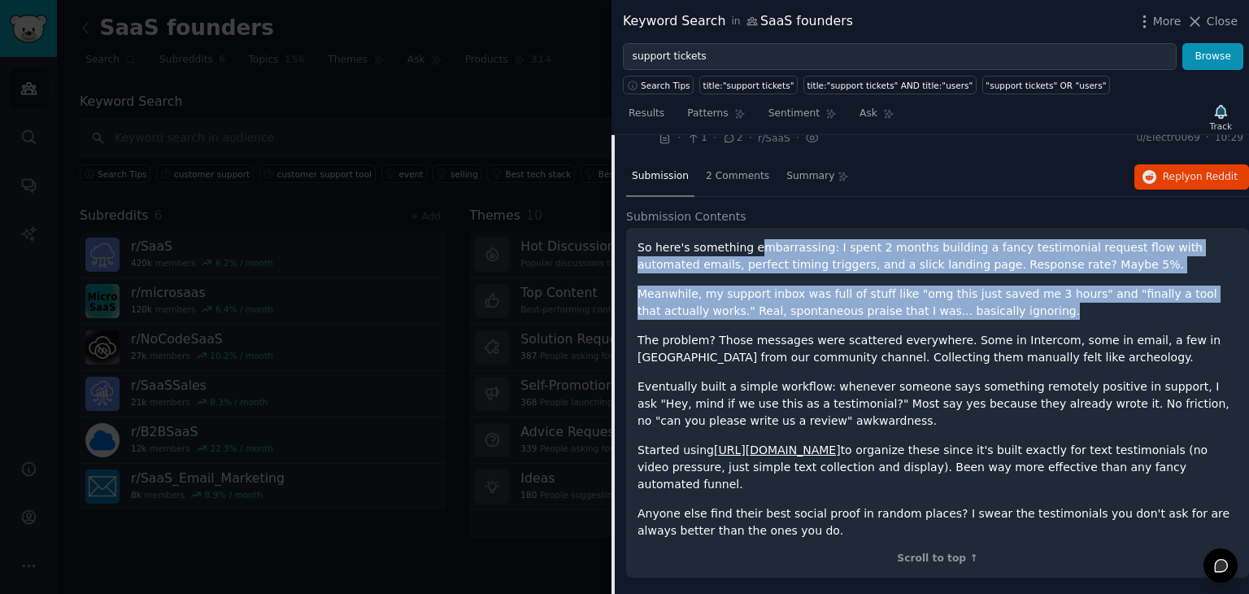
drag, startPoint x: 781, startPoint y: 249, endPoint x: 987, endPoint y: 317, distance: 216.8
click at [987, 317] on div "So here's something embarrassing: I spent 2 months building a fancy testimonial…" at bounding box center [938, 389] width 600 height 300
click at [987, 317] on p "Meanwhile, my support inbox was full of stuff like "omg this just saved me 3 ho…" at bounding box center [938, 303] width 600 height 34
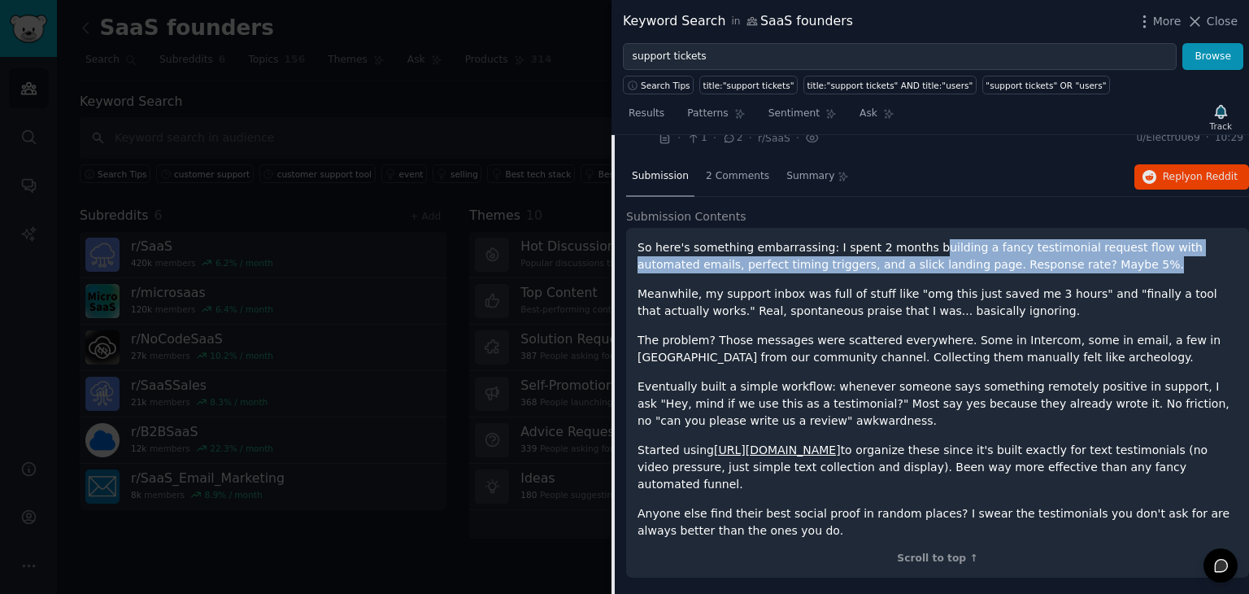
drag, startPoint x: 908, startPoint y: 251, endPoint x: 1053, endPoint y: 269, distance: 146.7
click at [1053, 269] on p "So here's something embarrassing: I spent 2 months building a fancy testimonial…" at bounding box center [938, 256] width 600 height 34
drag, startPoint x: 1053, startPoint y: 269, endPoint x: 643, endPoint y: 250, distance: 410.4
click at [643, 250] on p "So here's something embarrassing: I spent 2 months building a fancy testimonial…" at bounding box center [938, 256] width 600 height 34
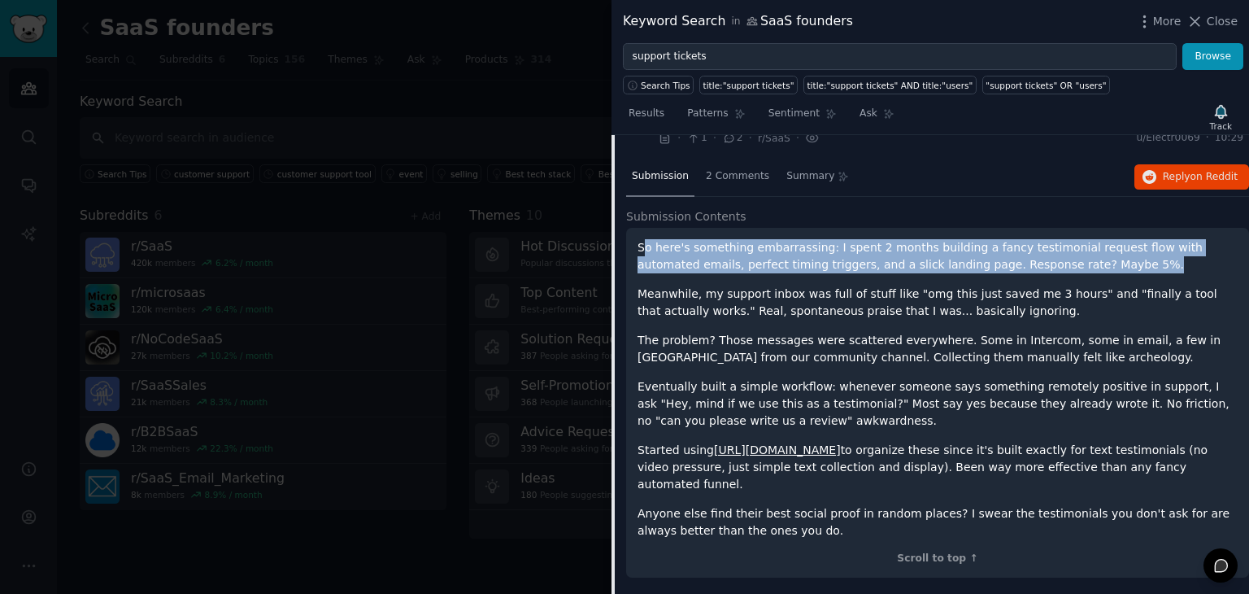
click at [643, 250] on p "So here's something embarrassing: I spent 2 months building a fancy testimonial…" at bounding box center [938, 256] width 600 height 34
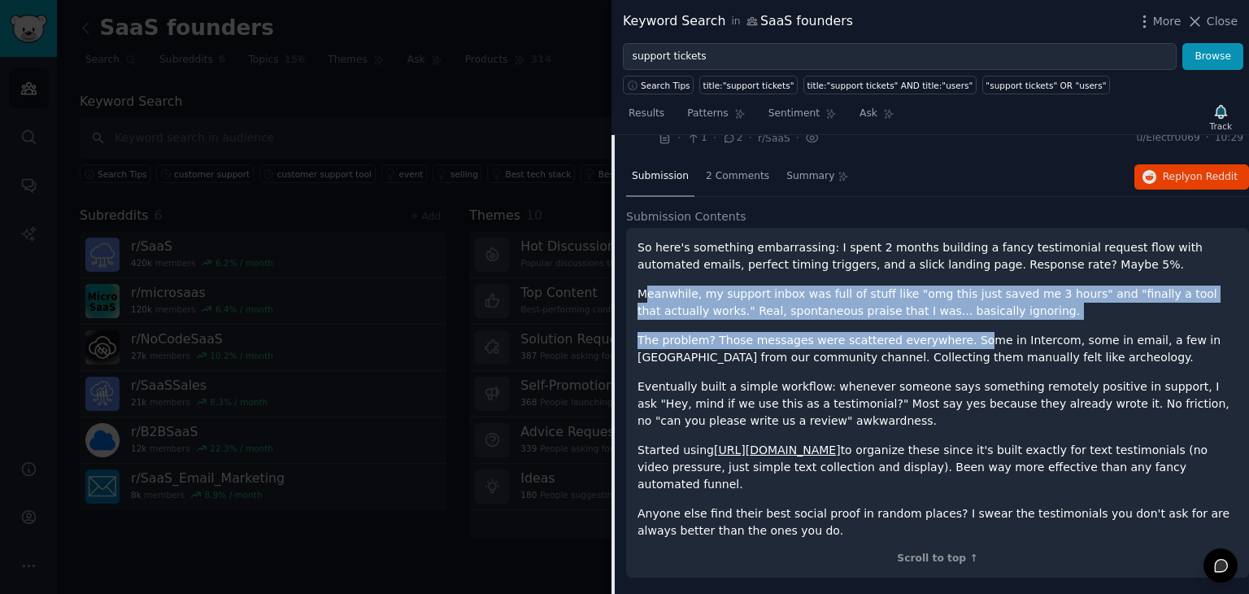
drag, startPoint x: 648, startPoint y: 275, endPoint x: 947, endPoint y: 330, distance: 303.6
click at [947, 330] on div "So here's something embarrassing: I spent 2 months building a fancy testimonial…" at bounding box center [938, 389] width 600 height 300
click at [947, 332] on p "The problem? Those messages were scattered everywhere. Some in Intercom, some i…" at bounding box center [938, 349] width 600 height 34
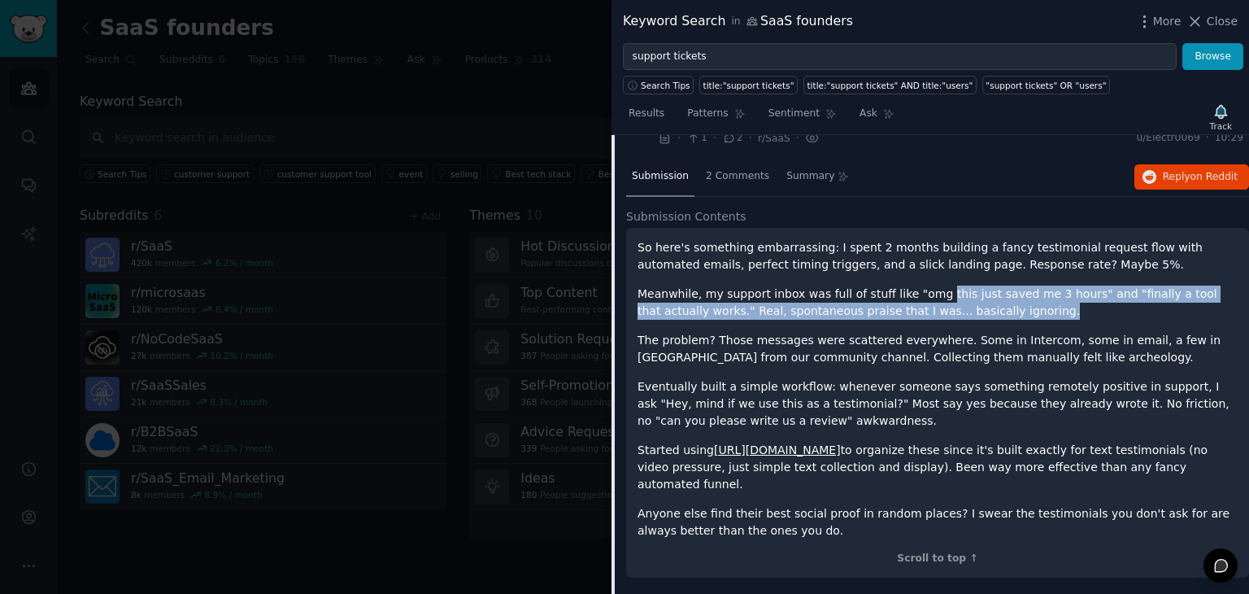
drag, startPoint x: 980, startPoint y: 315, endPoint x: 918, endPoint y: 276, distance: 73.1
click at [918, 276] on div "So here's something embarrassing: I spent 2 months building a fancy testimonial…" at bounding box center [938, 389] width 600 height 300
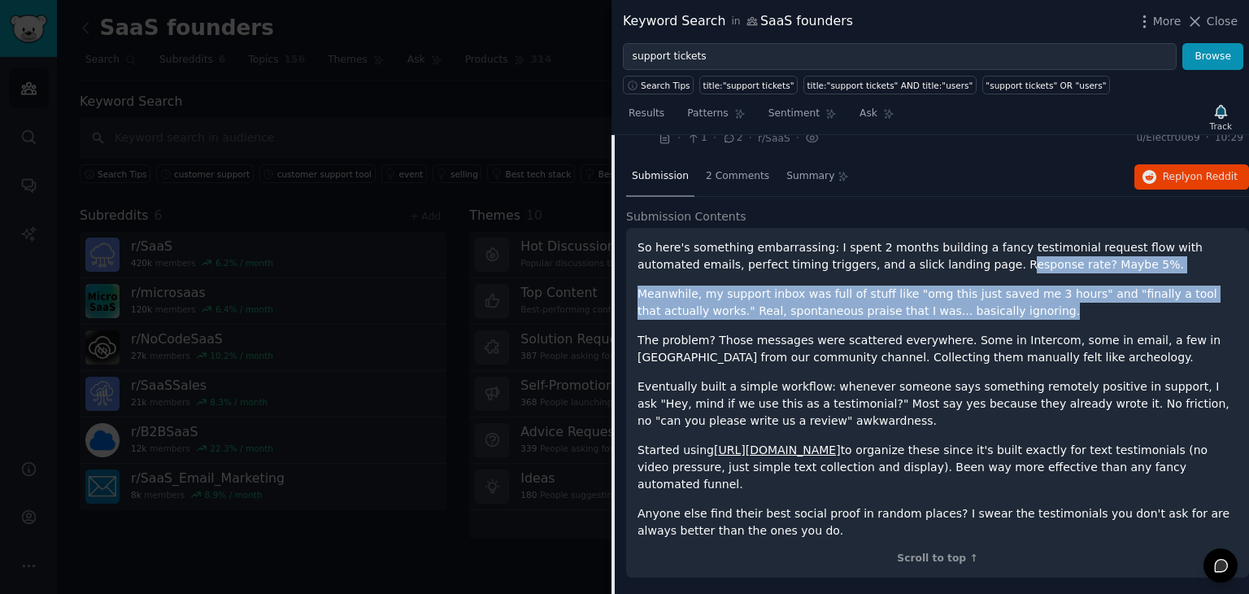
drag, startPoint x: 889, startPoint y: 268, endPoint x: 974, endPoint y: 316, distance: 96.9
click at [974, 316] on div "So here's something embarrassing: I spent 2 months building a fancy testimonial…" at bounding box center [938, 389] width 600 height 300
click at [974, 316] on p "Meanwhile, my support inbox was full of stuff like "omg this just saved me 3 ho…" at bounding box center [938, 303] width 600 height 34
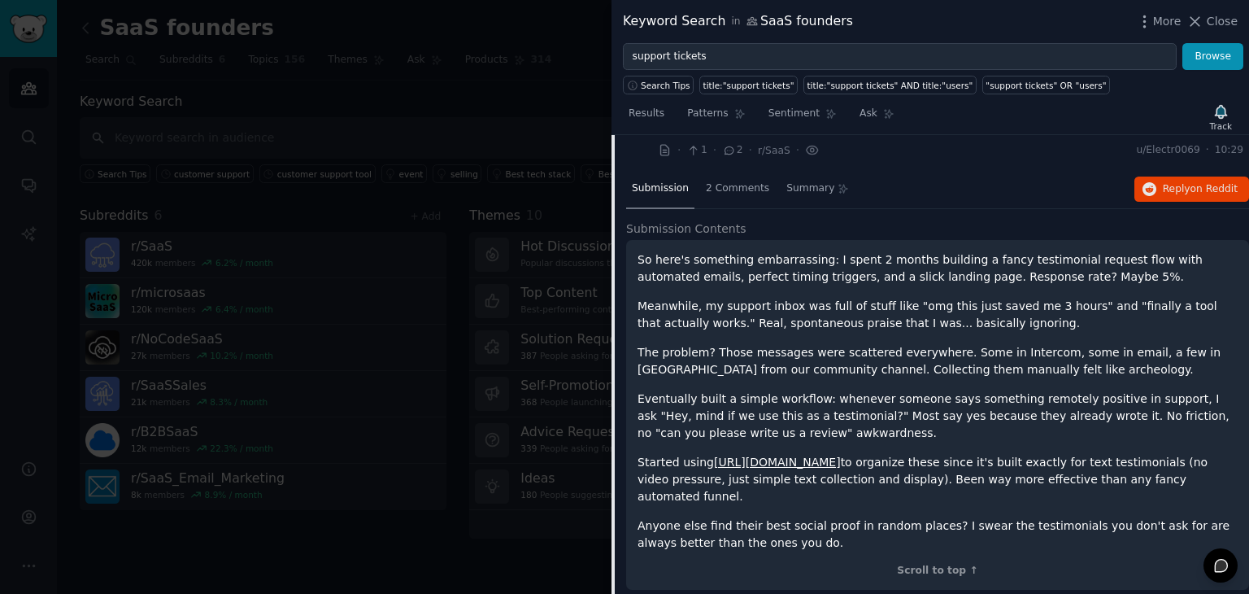
scroll to position [81, 0]
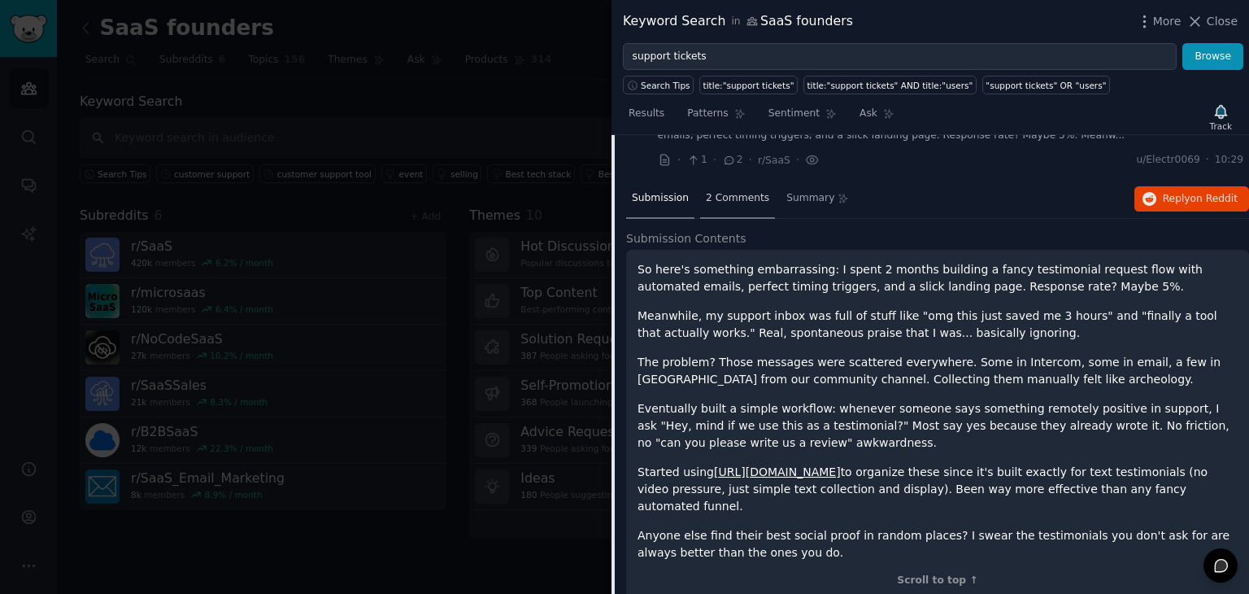
click at [722, 185] on div "2 Comments" at bounding box center [737, 199] width 75 height 39
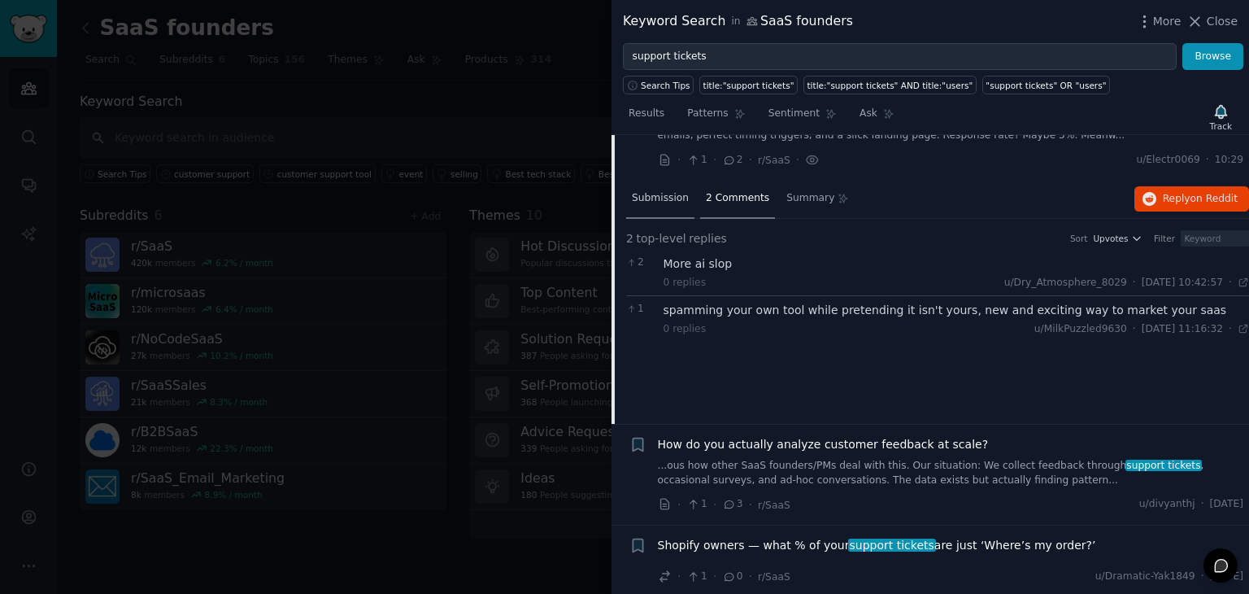
click at [671, 202] on span "Submission" at bounding box center [660, 198] width 57 height 15
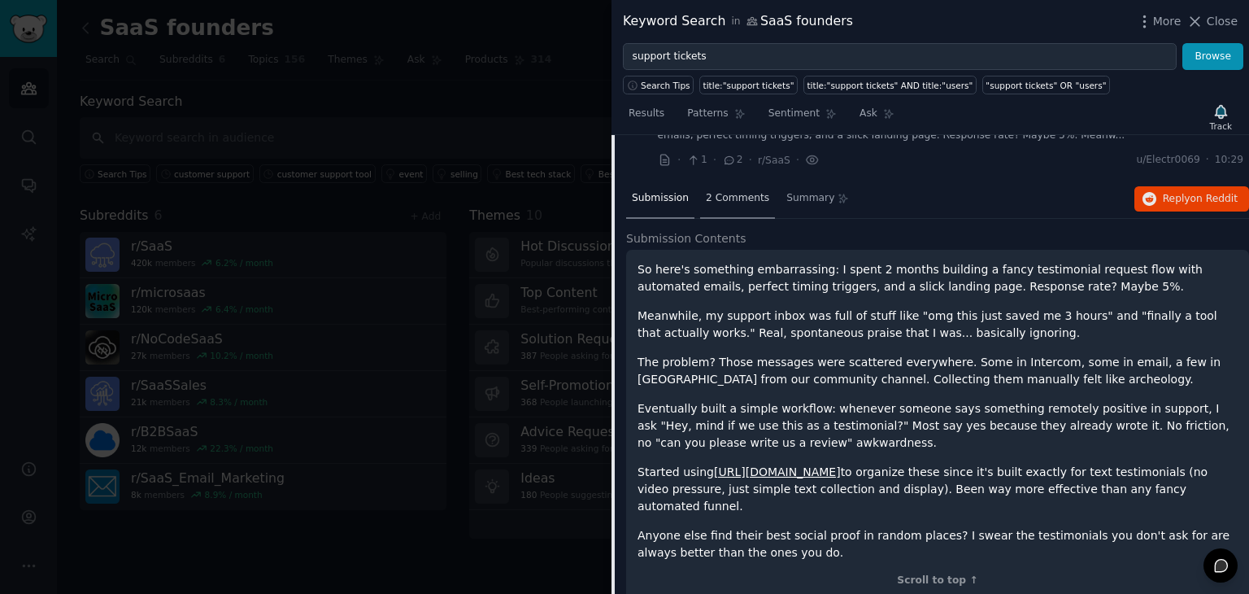
click at [735, 202] on span "2 Comments" at bounding box center [737, 198] width 63 height 15
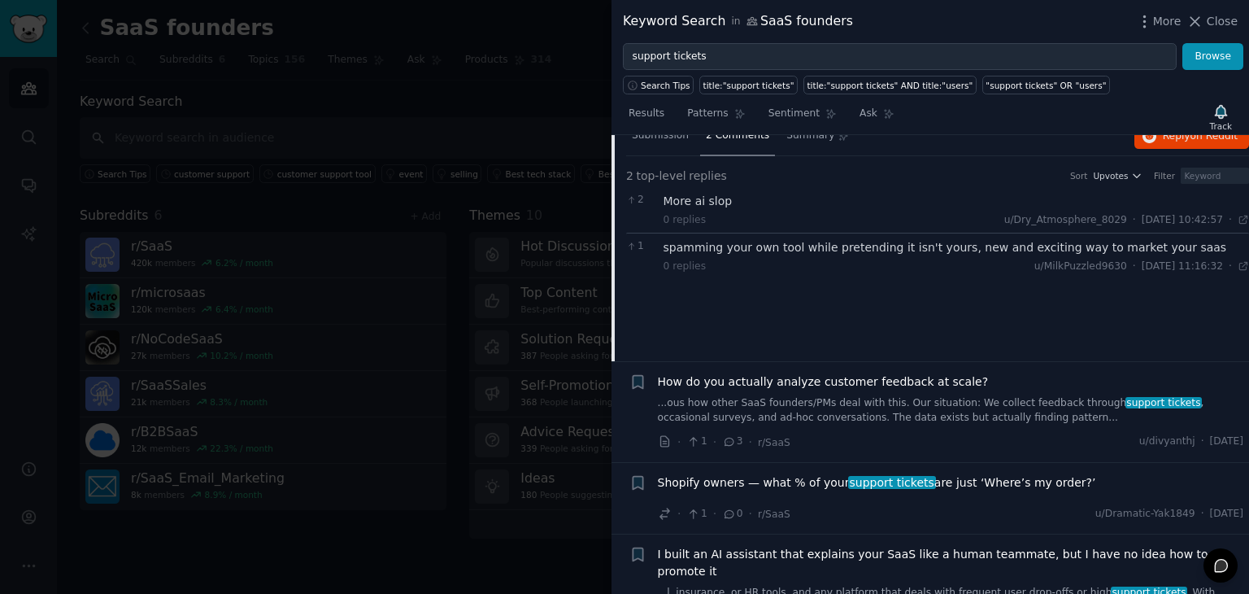
scroll to position [184, 0]
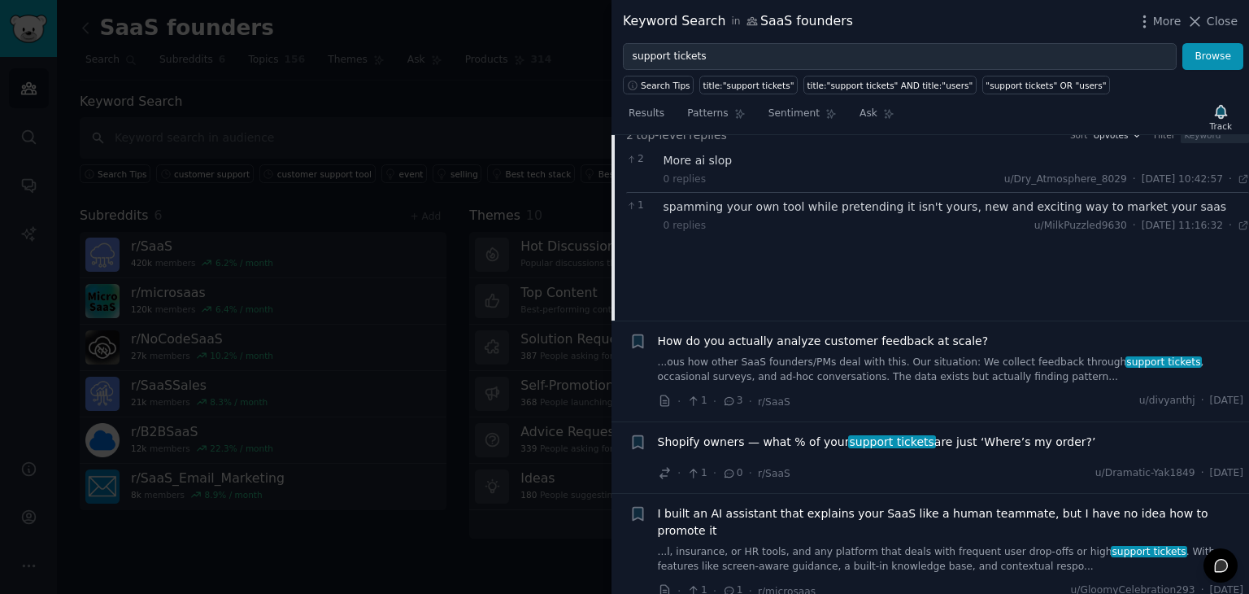
click at [844, 360] on link "...ous how other SaaS founders/PMs deal with this. Our situation: We collect fe…" at bounding box center [951, 369] width 586 height 28
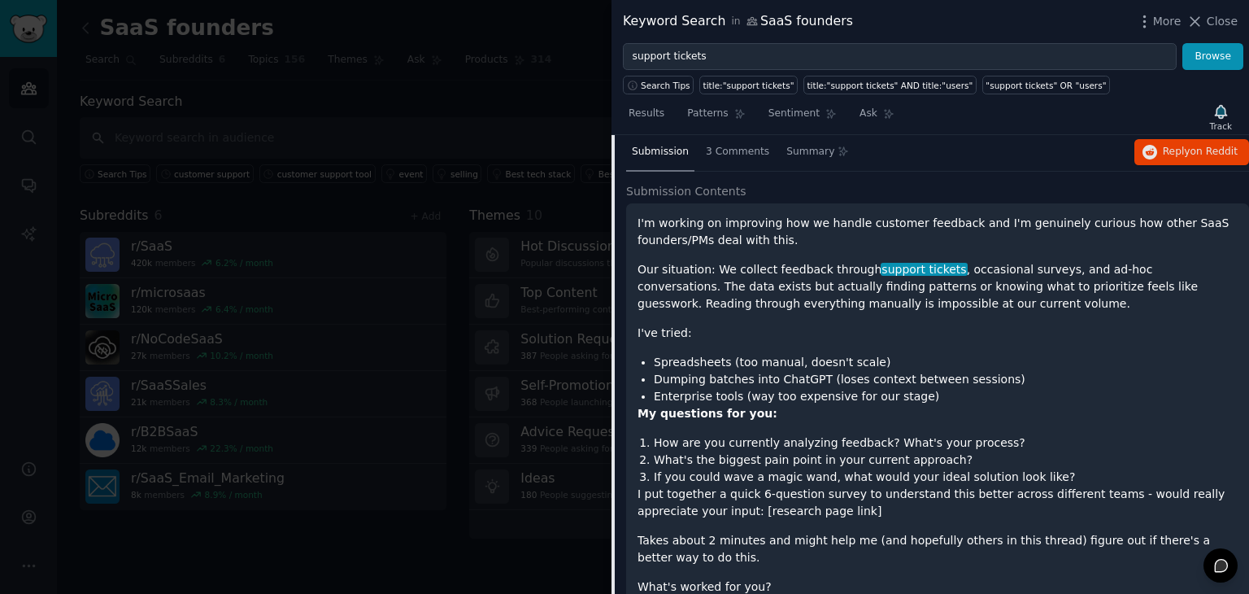
scroll to position [234, 0]
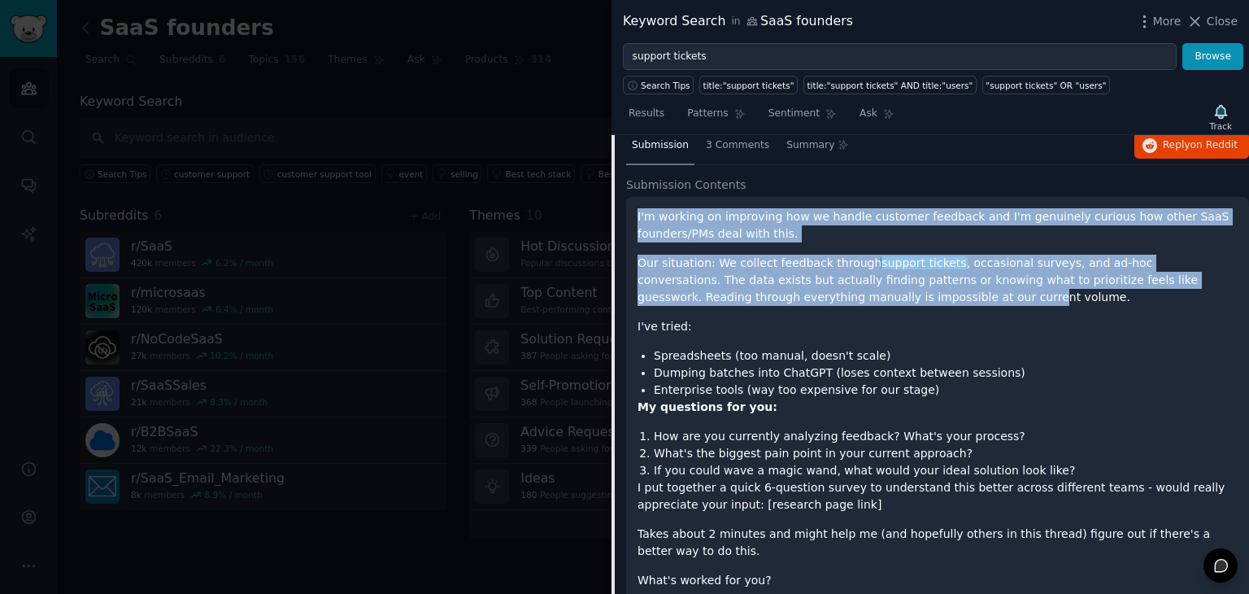
drag, startPoint x: 636, startPoint y: 212, endPoint x: 820, endPoint y: 307, distance: 206.6
click at [820, 307] on div "I'm working on improving how we handle customer feedback and I'm genuinely curi…" at bounding box center [937, 427] width 623 height 460
click at [820, 307] on div "I'm working on improving how we handle customer feedback and I'm genuinely curi…" at bounding box center [938, 413] width 600 height 410
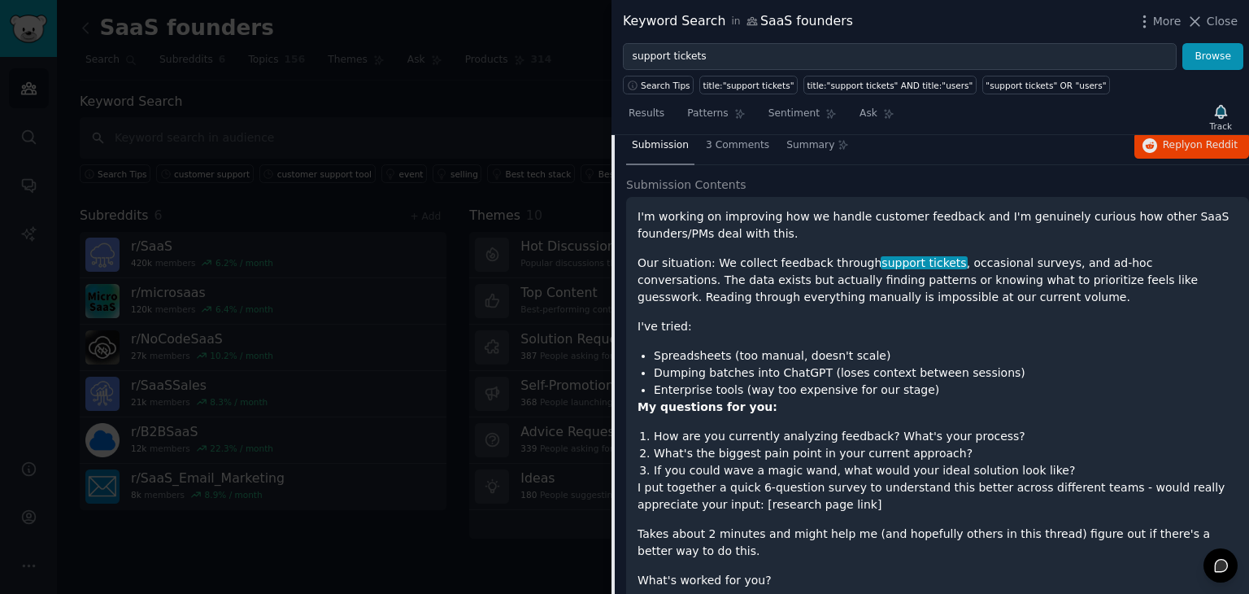
scroll to position [254, 0]
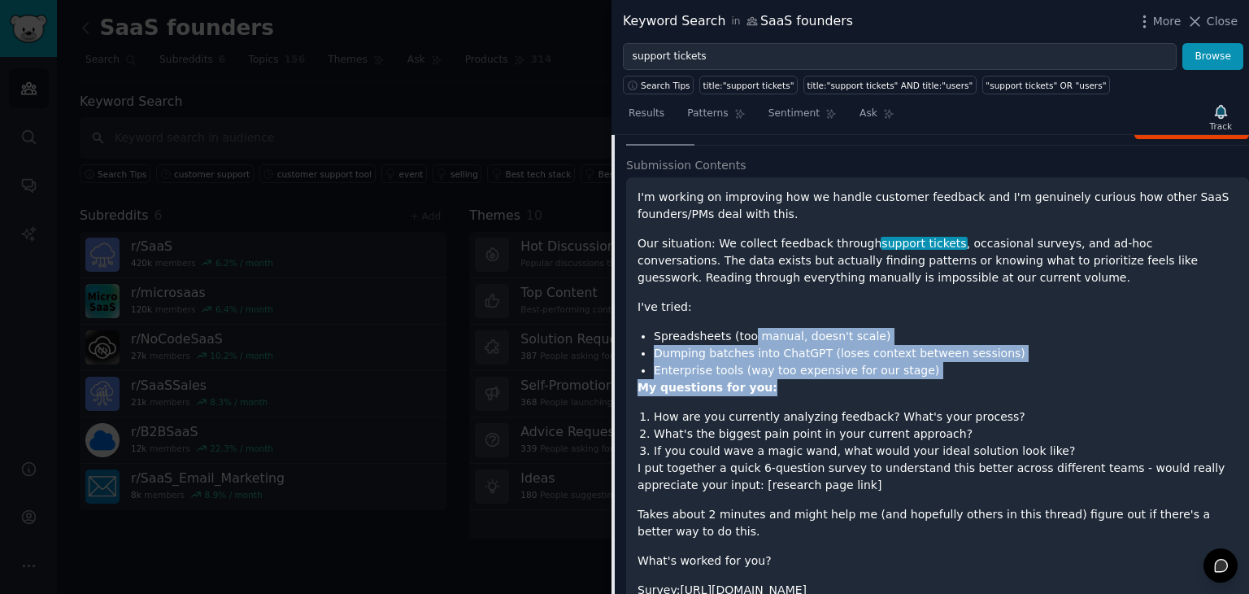
drag, startPoint x: 745, startPoint y: 323, endPoint x: 892, endPoint y: 378, distance: 156.5
click at [892, 378] on div "I'm working on improving how we handle customer feedback and I'm genuinely curi…" at bounding box center [938, 394] width 600 height 410
click at [892, 379] on p "My questions for you:" at bounding box center [938, 387] width 600 height 17
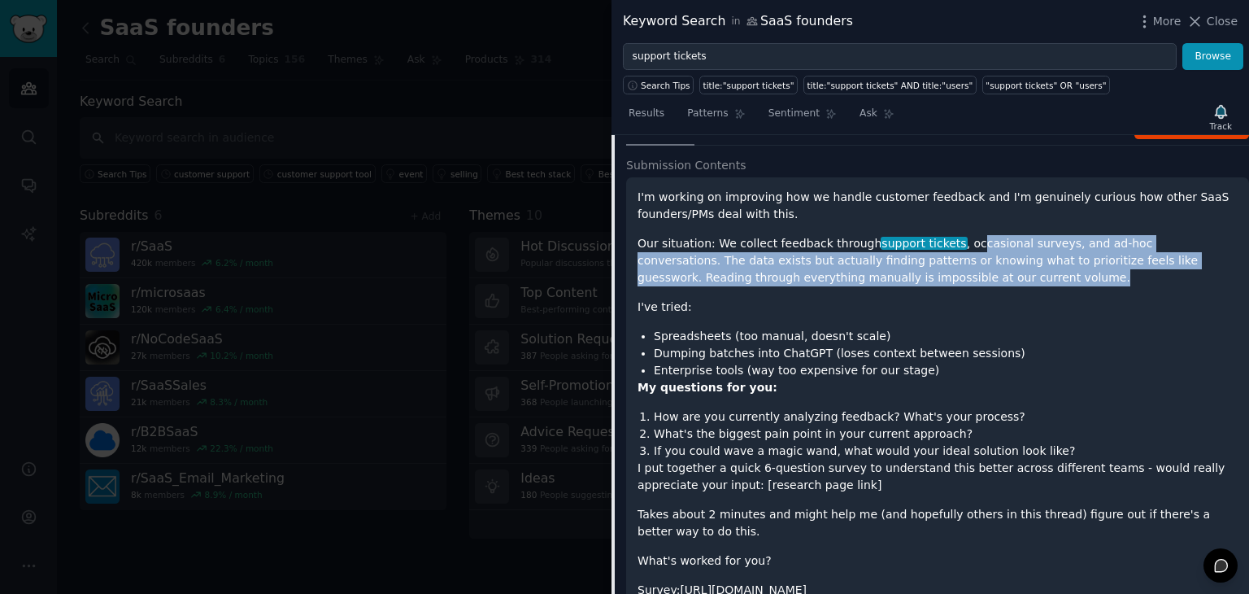
drag, startPoint x: 950, startPoint y: 228, endPoint x: 1009, endPoint y: 277, distance: 76.2
click at [1009, 277] on div "I'm working on improving how we handle customer feedback and I'm genuinely curi…" at bounding box center [938, 394] width 600 height 410
click at [1009, 277] on p "Our situation: We collect feedback through support tickets , occasional surveys…" at bounding box center [938, 260] width 600 height 51
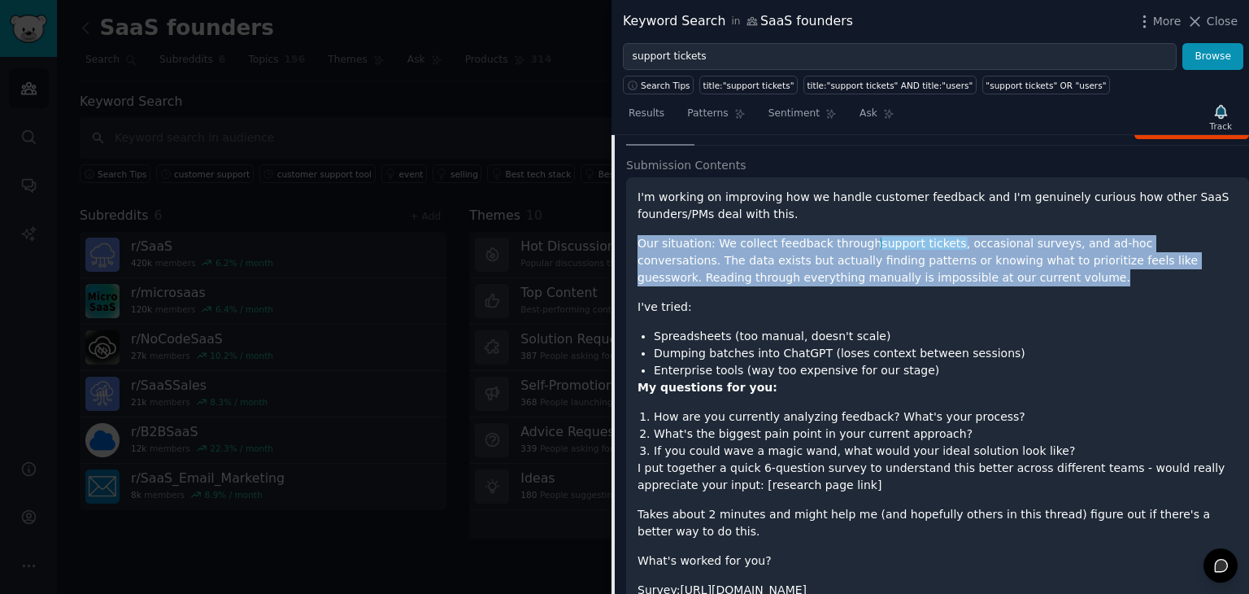
drag, startPoint x: 1008, startPoint y: 277, endPoint x: 818, endPoint y: 210, distance: 201.7
click at [818, 210] on div "I'm working on improving how we handle customer feedback and I'm genuinely curi…" at bounding box center [938, 394] width 600 height 410
click at [818, 210] on p "I'm working on improving how we handle customer feedback and I'm genuinely curi…" at bounding box center [938, 206] width 600 height 34
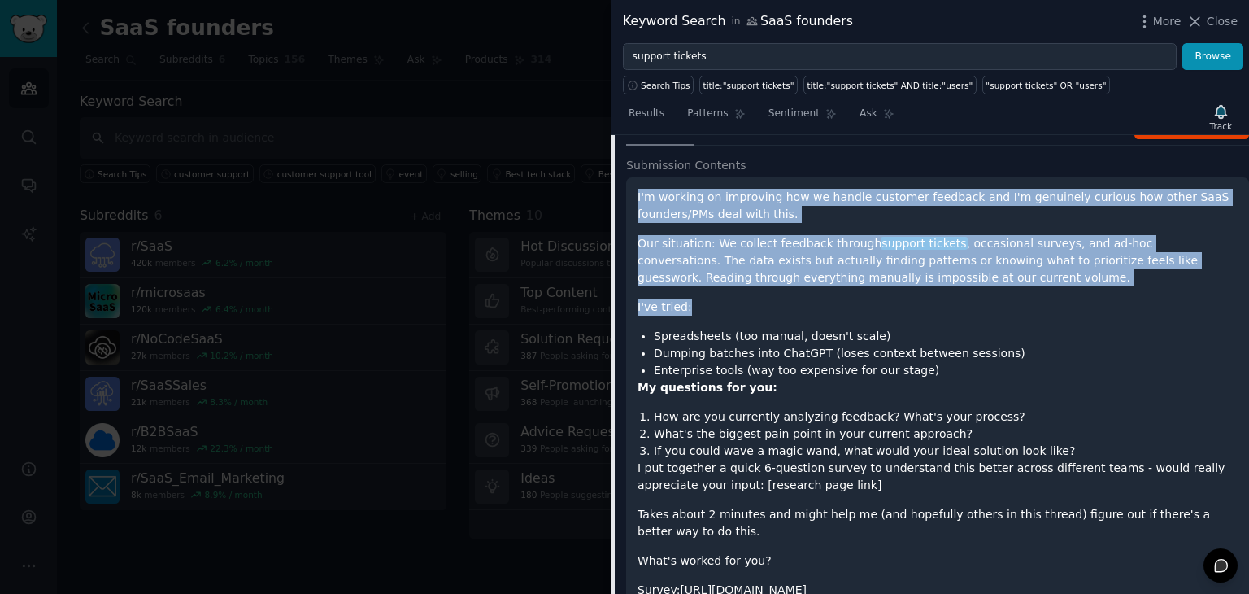
drag, startPoint x: 638, startPoint y: 201, endPoint x: 938, endPoint y: 286, distance: 311.9
click at [938, 286] on div "I'm working on improving how we handle customer feedback and I'm genuinely curi…" at bounding box center [938, 394] width 600 height 410
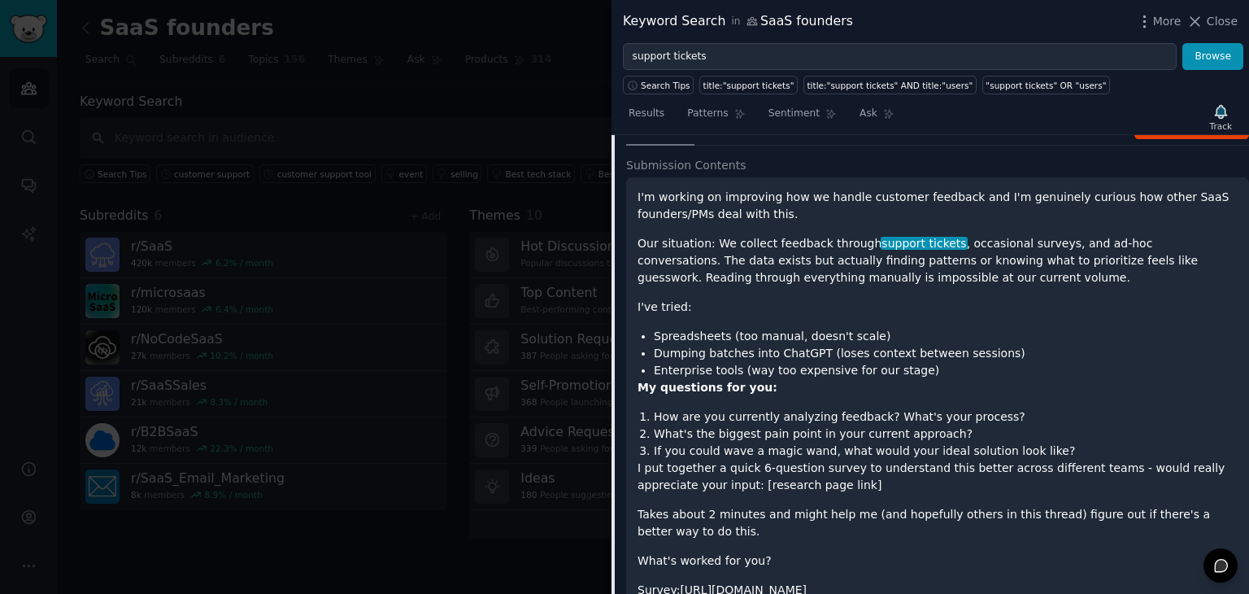
click at [938, 286] on div "I'm working on improving how we handle customer feedback and I'm genuinely curi…" at bounding box center [938, 394] width 600 height 410
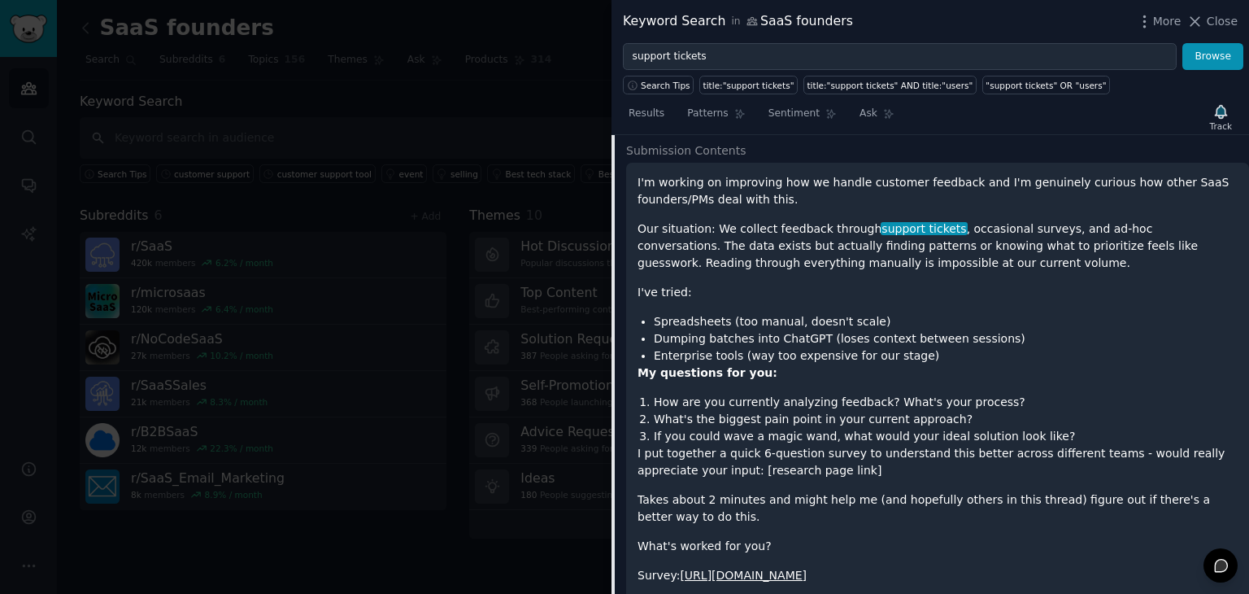
scroll to position [269, 0]
click at [791, 329] on li "Dumping batches into ChatGPT (loses context between sessions)" at bounding box center [946, 337] width 584 height 17
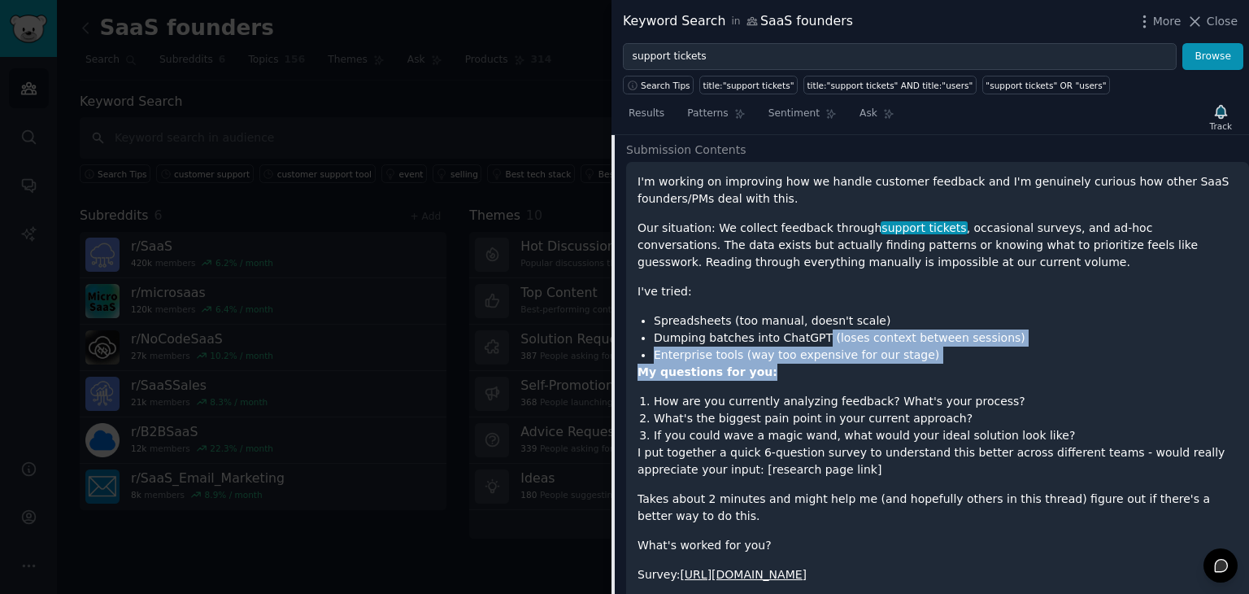
drag, startPoint x: 813, startPoint y: 337, endPoint x: 889, endPoint y: 368, distance: 81.7
click at [889, 368] on div "I'm working on improving how we handle customer feedback and I'm genuinely curi…" at bounding box center [938, 378] width 600 height 410
click at [889, 368] on p "My questions for you:" at bounding box center [938, 372] width 600 height 17
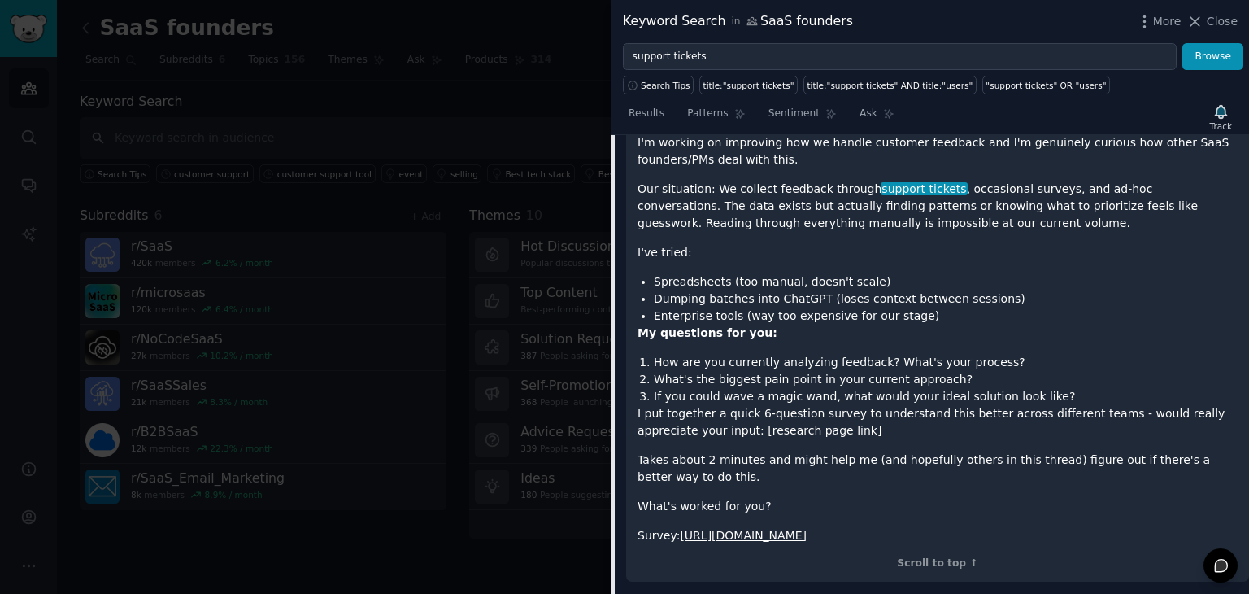
scroll to position [328, 0]
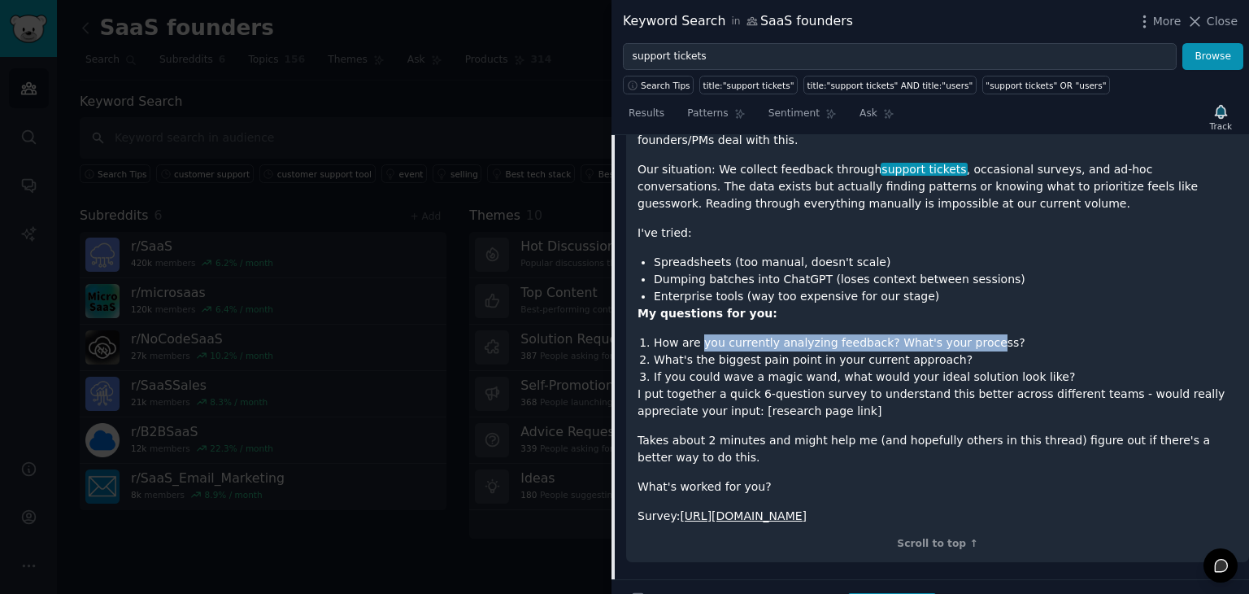
drag, startPoint x: 697, startPoint y: 340, endPoint x: 964, endPoint y: 346, distance: 266.9
click at [964, 346] on li "How are you currently analyzing feedback? What's your process?" at bounding box center [946, 342] width 584 height 17
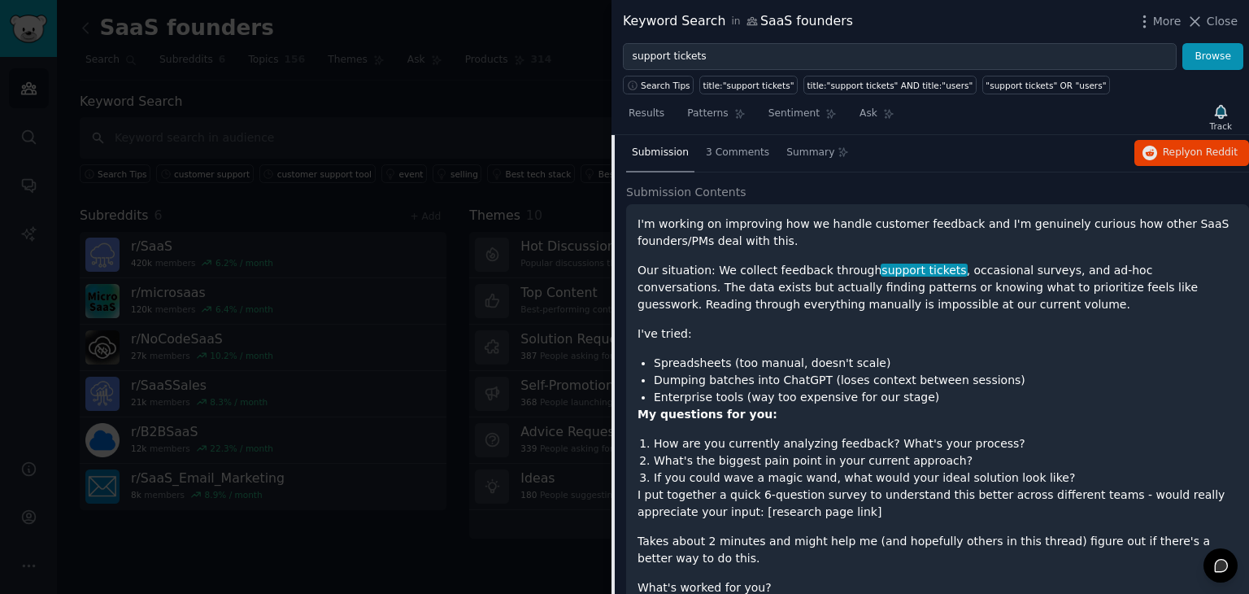
scroll to position [225, 0]
click at [728, 169] on div "3 Comments" at bounding box center [737, 155] width 75 height 39
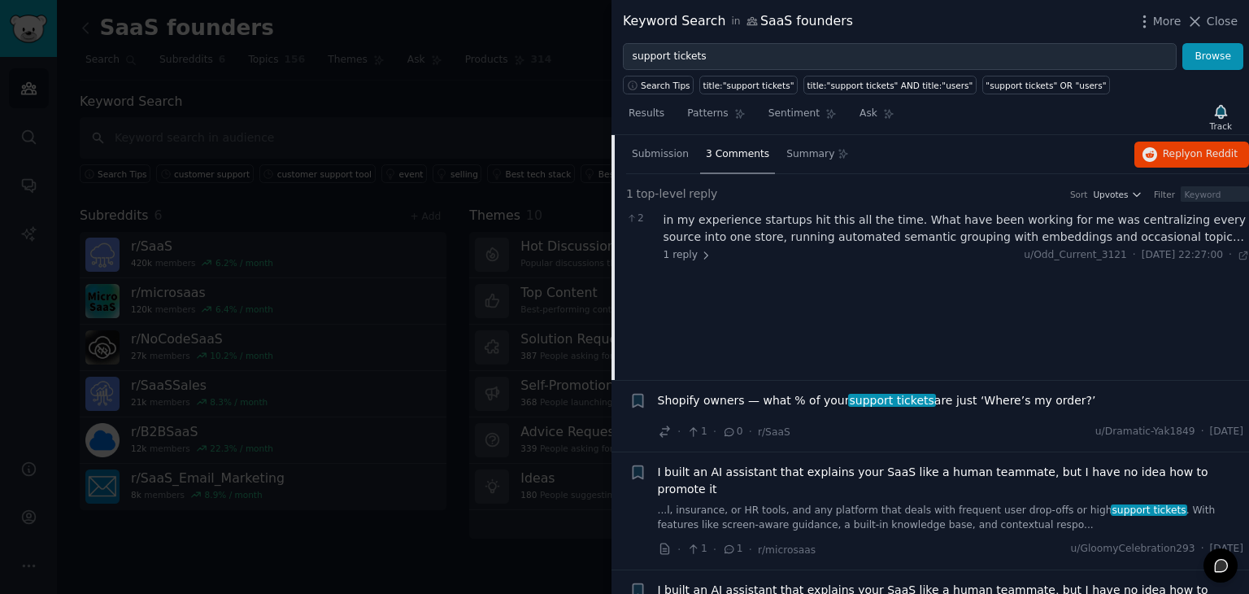
click at [856, 225] on div "in my experience startups hit this all the time. What have been working for me …" at bounding box center [957, 228] width 586 height 34
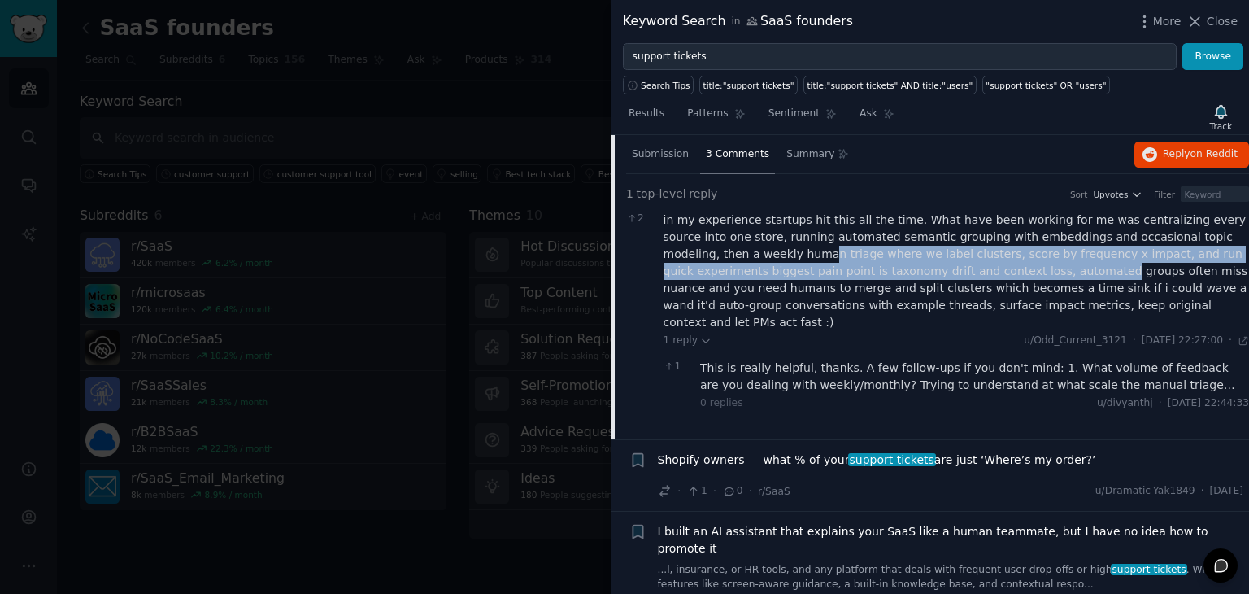
drag, startPoint x: 690, startPoint y: 254, endPoint x: 885, endPoint y: 275, distance: 196.4
click at [885, 275] on div "in my experience startups hit this all the time. What have been working for me …" at bounding box center [957, 271] width 586 height 120
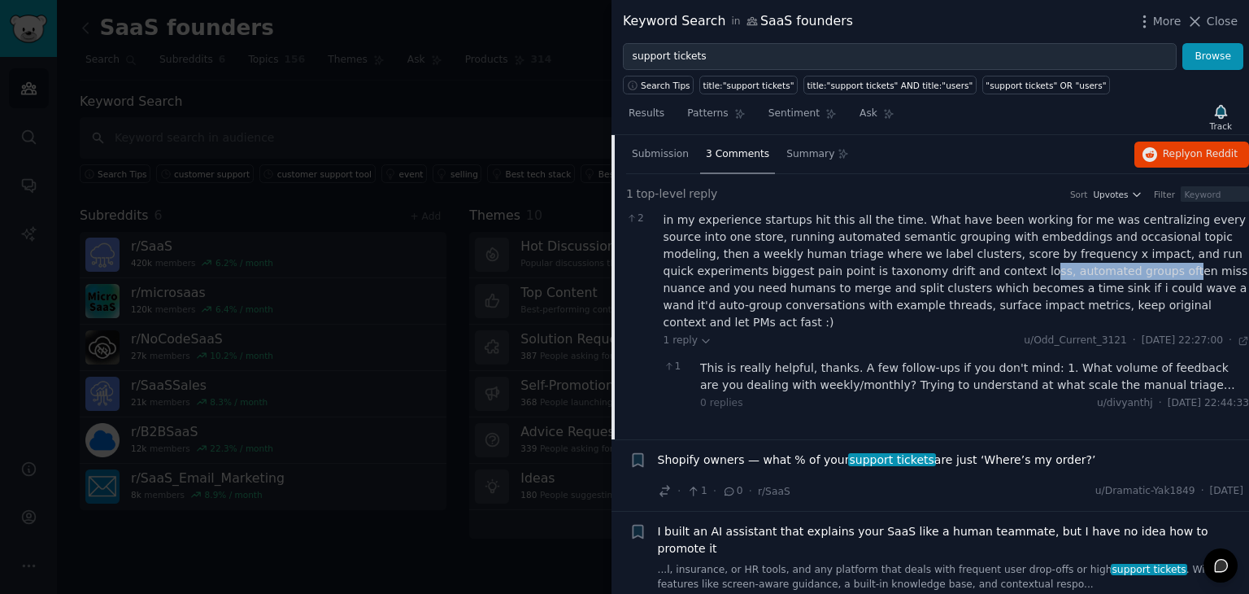
drag, startPoint x: 813, startPoint y: 261, endPoint x: 941, endPoint y: 273, distance: 128.3
click at [941, 273] on div "in my experience startups hit this all the time. What have been working for me …" at bounding box center [957, 271] width 586 height 120
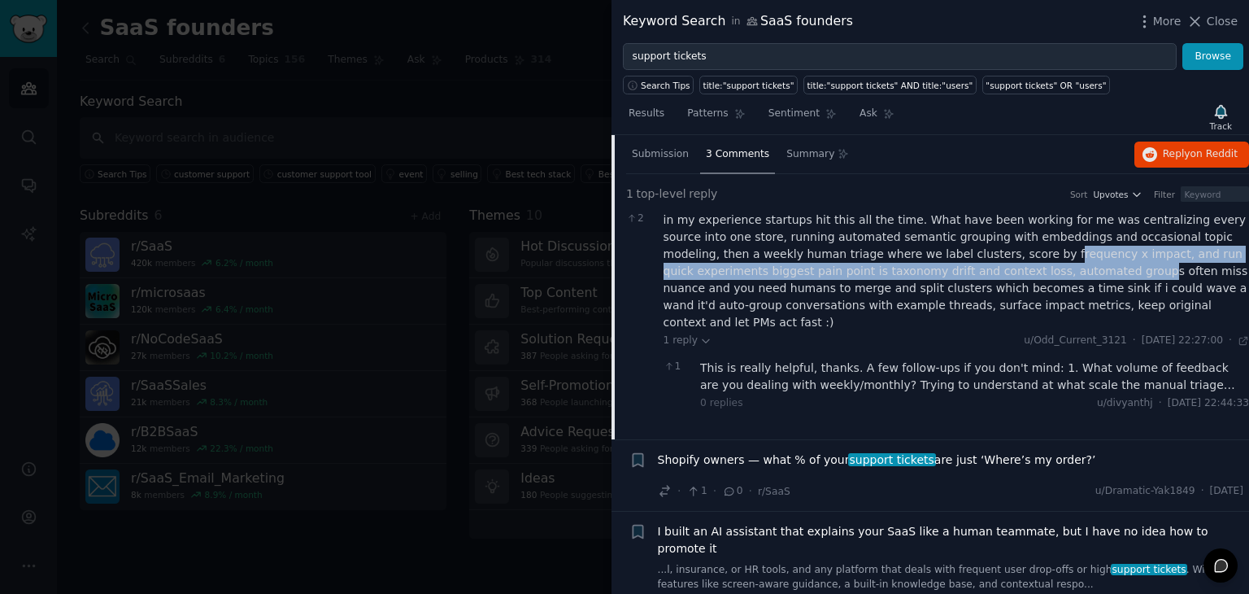
drag, startPoint x: 903, startPoint y: 254, endPoint x: 915, endPoint y: 273, distance: 22.3
click at [915, 273] on div "in my experience startups hit this all the time. What have been working for me …" at bounding box center [957, 271] width 586 height 120
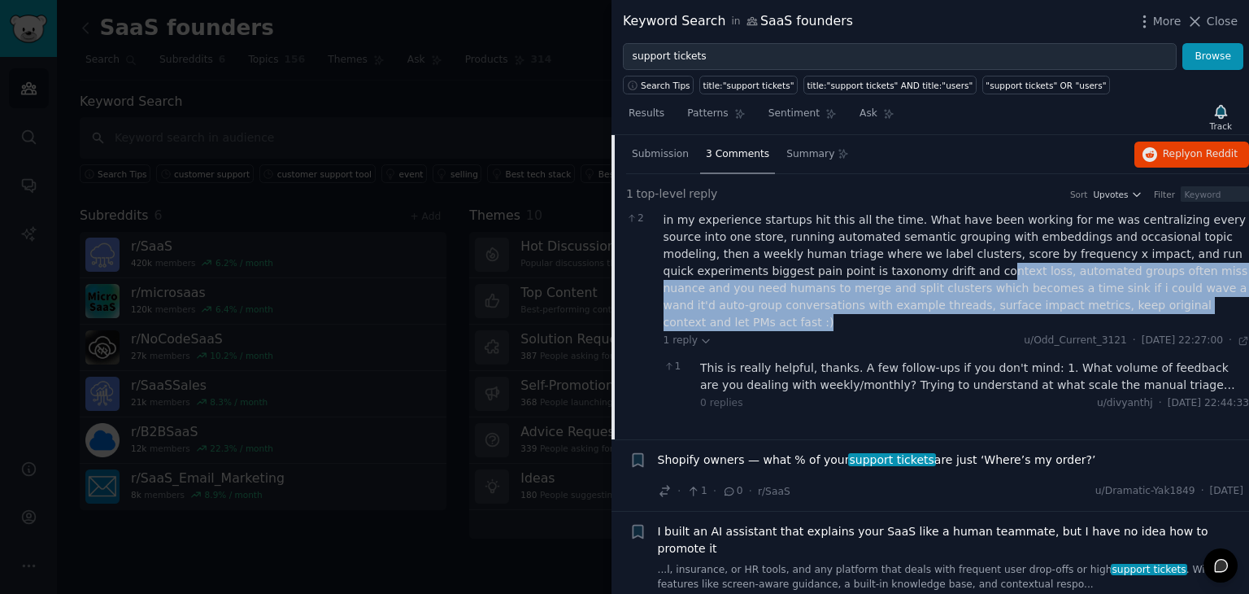
drag, startPoint x: 773, startPoint y: 277, endPoint x: 1005, endPoint y: 305, distance: 233.6
click at [1005, 305] on div "in my experience startups hit this all the time. What have been working for me …" at bounding box center [957, 271] width 586 height 120
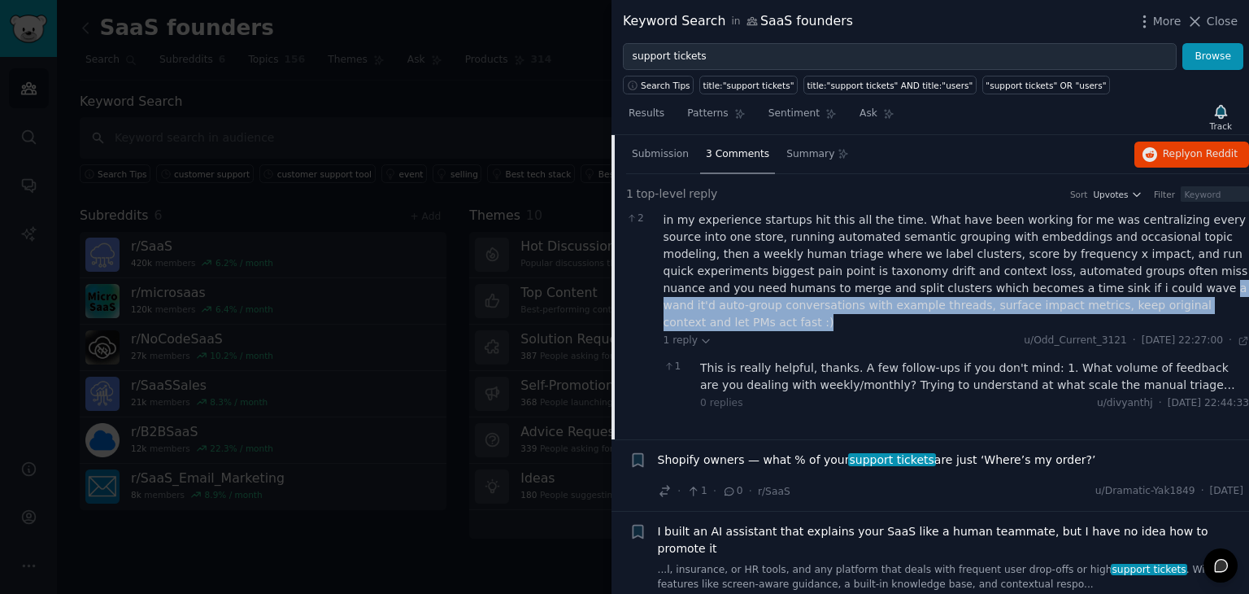
drag, startPoint x: 1005, startPoint y: 305, endPoint x: 916, endPoint y: 292, distance: 89.6
click at [916, 292] on div "in my experience startups hit this all the time. What have been working for me …" at bounding box center [957, 271] width 586 height 120
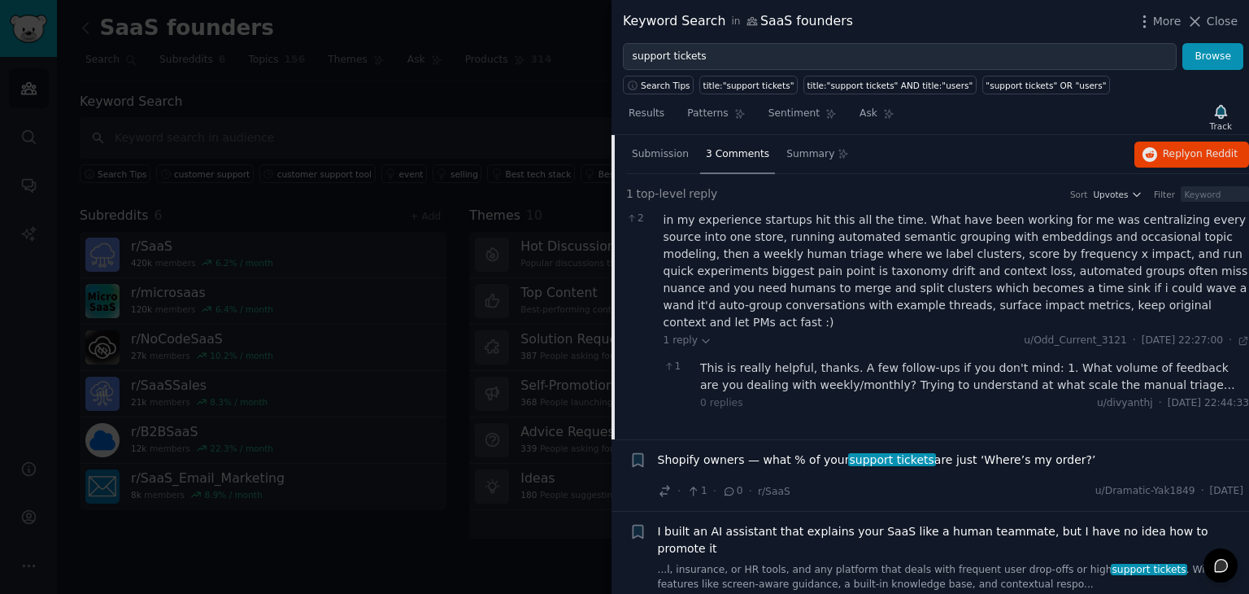
click at [756, 278] on div "in my experience startups hit this all the time. What have been working for me …" at bounding box center [957, 271] width 586 height 120
drag, startPoint x: 726, startPoint y: 264, endPoint x: 961, endPoint y: 274, distance: 236.1
click at [961, 274] on div "in my experience startups hit this all the time. What have been working for me …" at bounding box center [957, 271] width 586 height 120
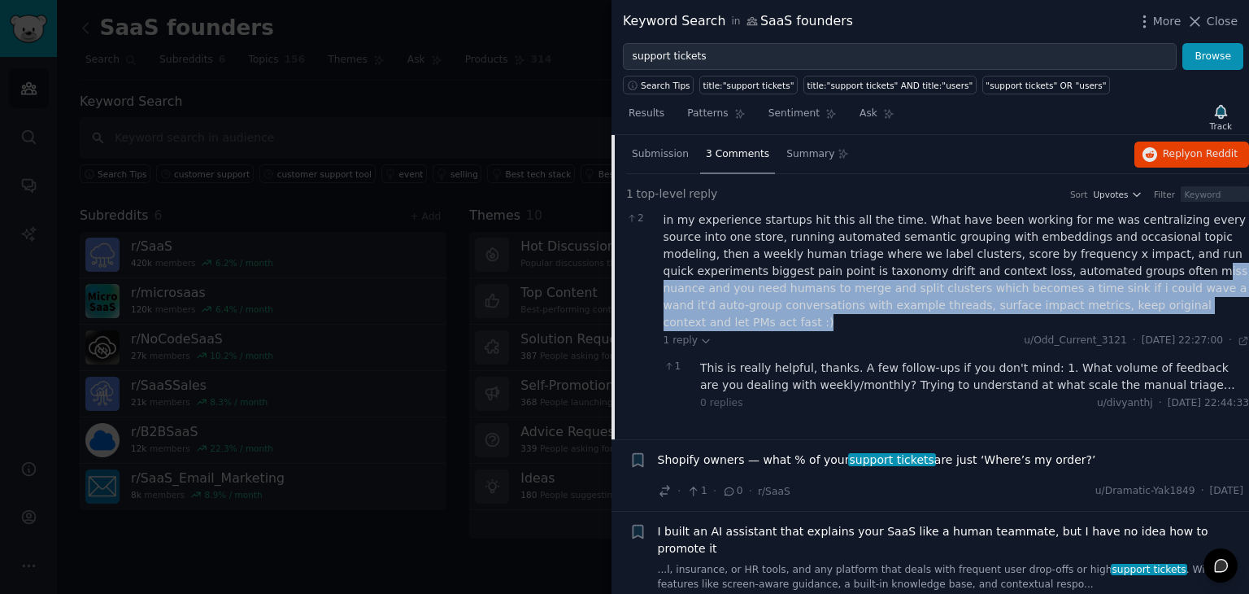
drag, startPoint x: 961, startPoint y: 272, endPoint x: 1035, endPoint y: 303, distance: 79.5
click at [1035, 303] on div "in my experience startups hit this all the time. What have been working for me …" at bounding box center [957, 271] width 586 height 120
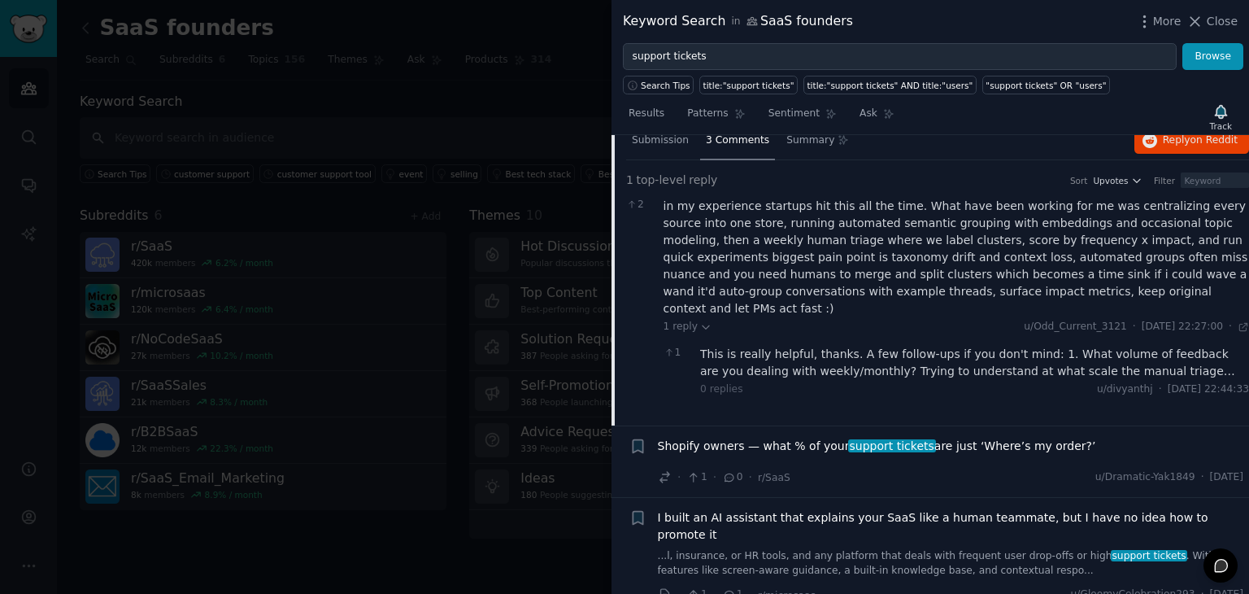
scroll to position [242, 0]
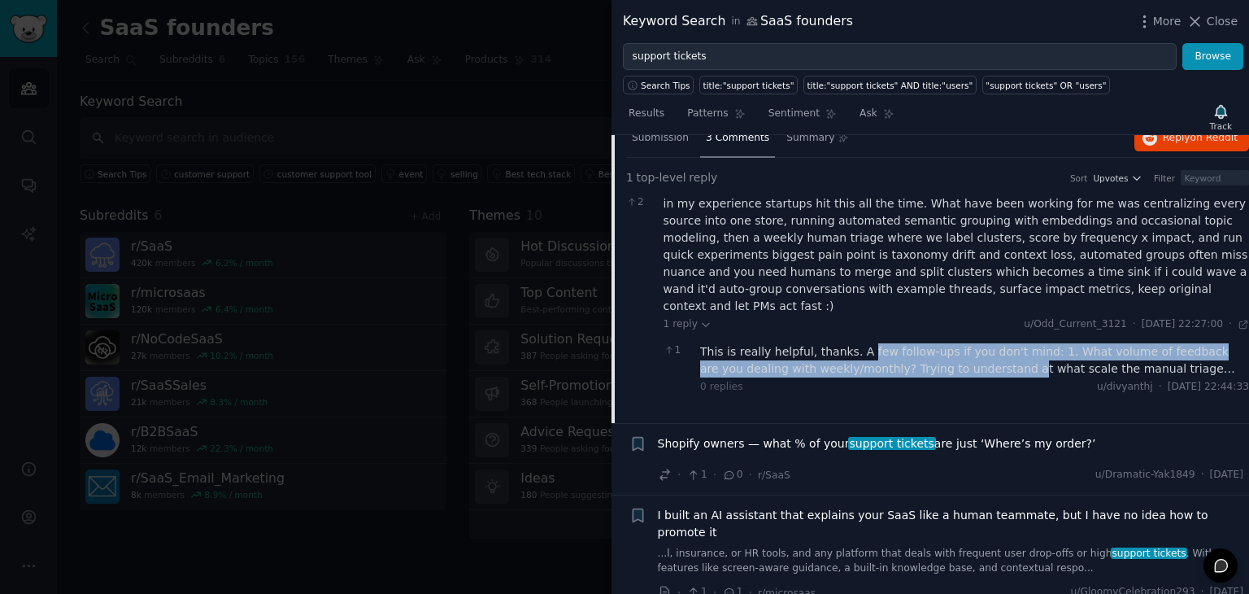
drag, startPoint x: 924, startPoint y: 347, endPoint x: 852, endPoint y: 314, distance: 79.0
click at [852, 314] on div "in my experience startups hit this all the time. What have been working for me …" at bounding box center [957, 297] width 586 height 205
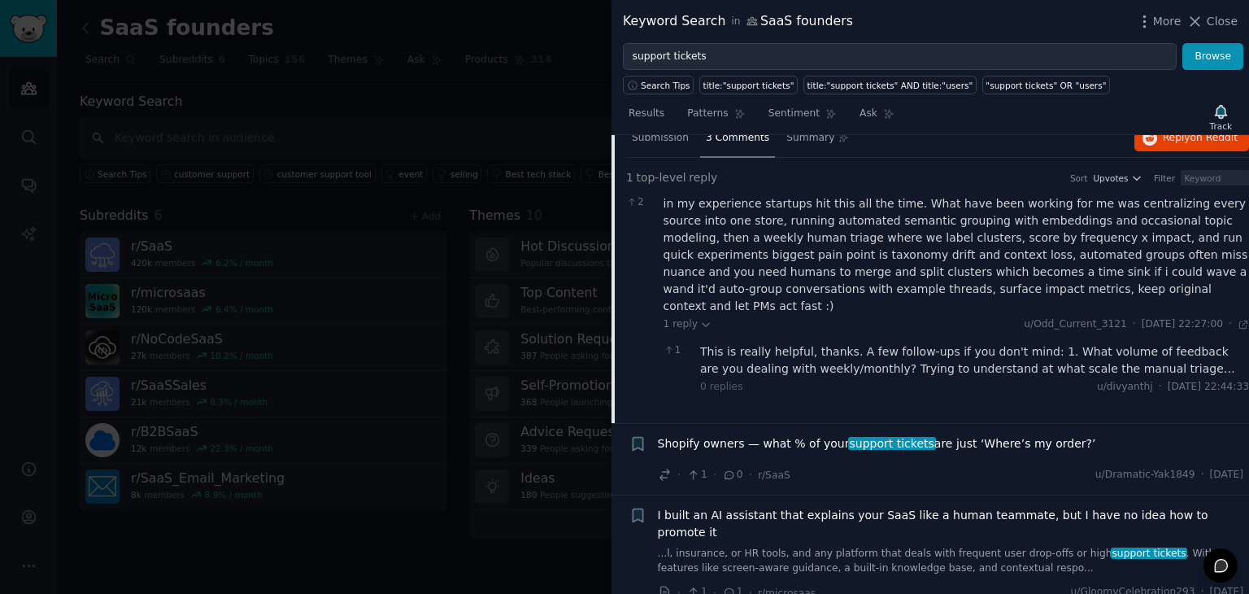
click at [884, 380] on div "0 replies u/divyanthj · Sun 12/10/2025, 22:44:33 Sun 12/10/2025" at bounding box center [974, 387] width 549 height 15
click at [1141, 346] on div "This is really helpful, thanks. A few follow-ups if you don't mind: 1. What vol…" at bounding box center [974, 360] width 549 height 34
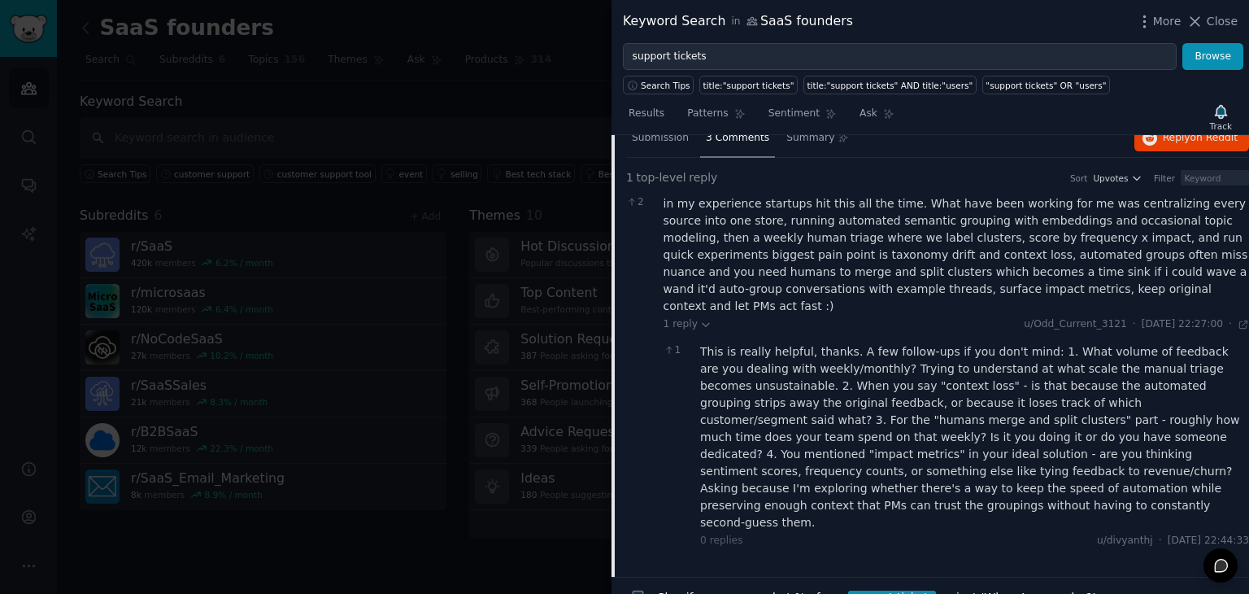
scroll to position [183, 0]
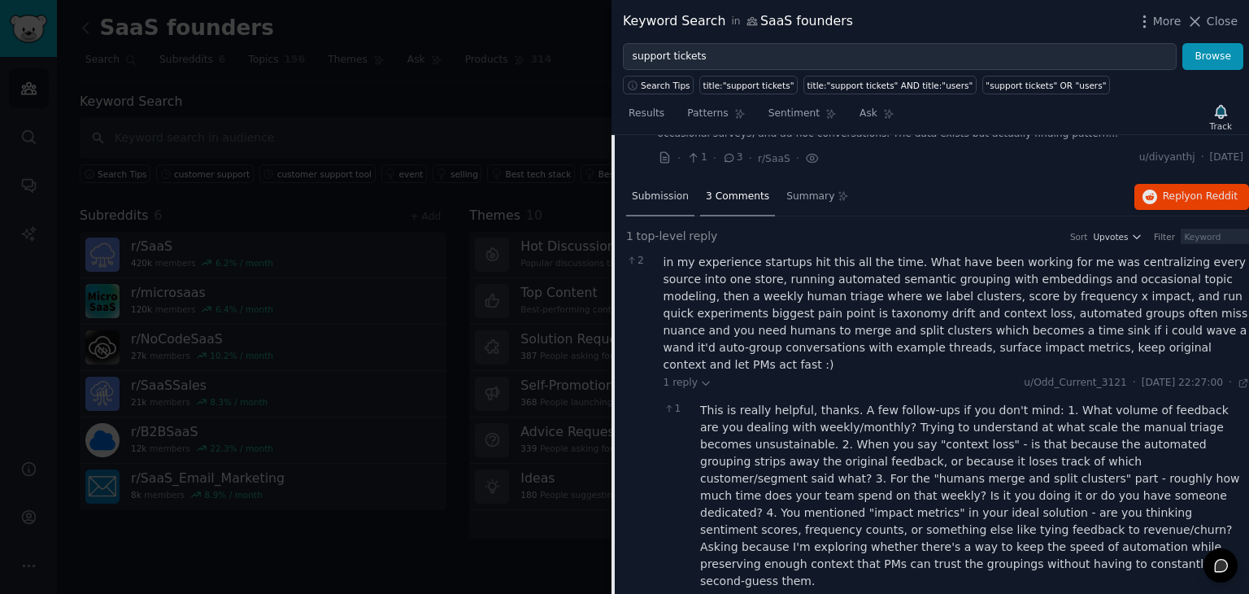
click at [680, 212] on div "Submission" at bounding box center [660, 197] width 68 height 39
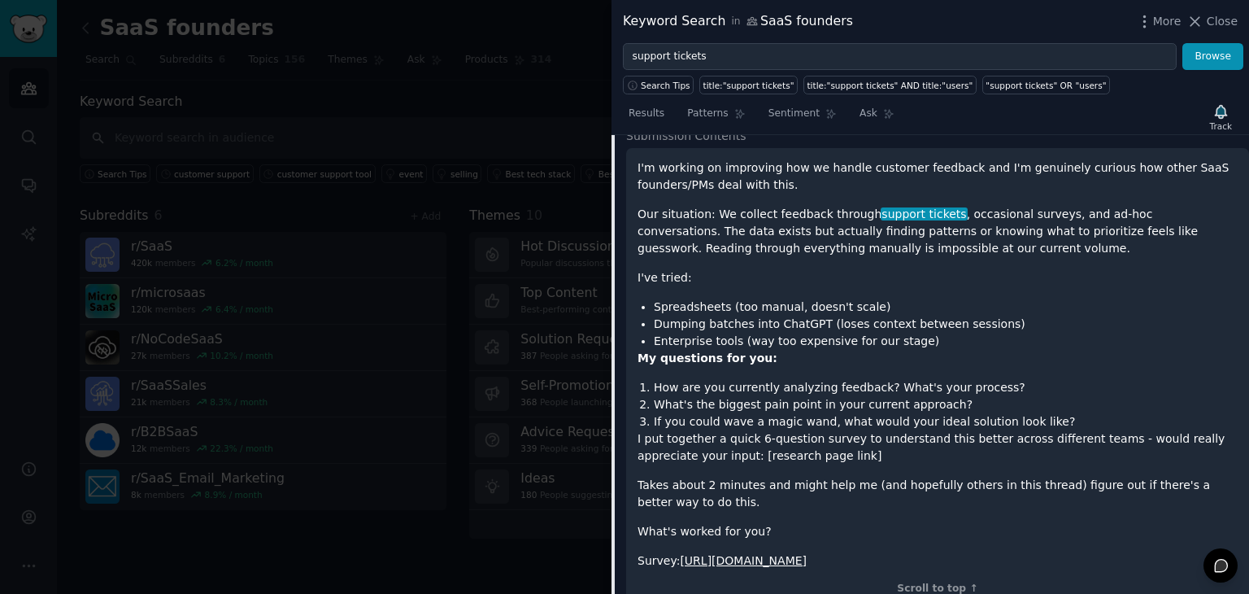
scroll to position [284, 0]
click at [723, 362] on strong "My questions for you:" at bounding box center [708, 357] width 140 height 13
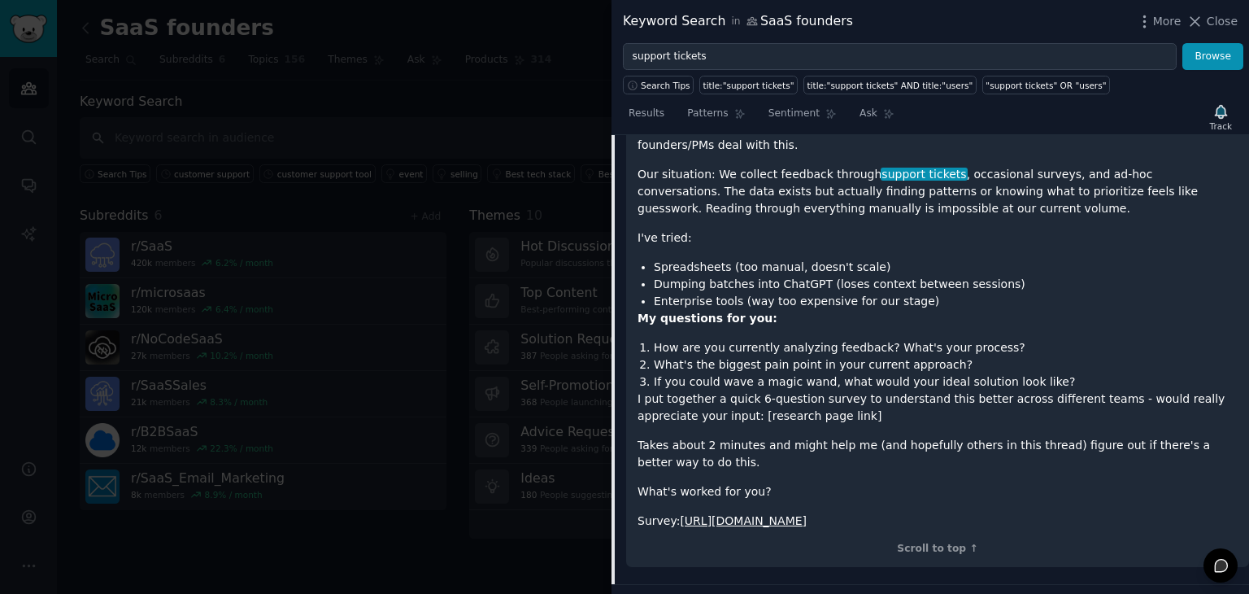
scroll to position [325, 0]
drag, startPoint x: 922, startPoint y: 515, endPoint x: 832, endPoint y: 444, distance: 114.7
click at [832, 444] on div "I'm working on improving how we handle customer feedback and I'm genuinely curi…" at bounding box center [938, 323] width 600 height 410
click at [832, 444] on p "Takes about 2 minutes and might help me (and hopefully others in this thread) f…" at bounding box center [938, 452] width 600 height 34
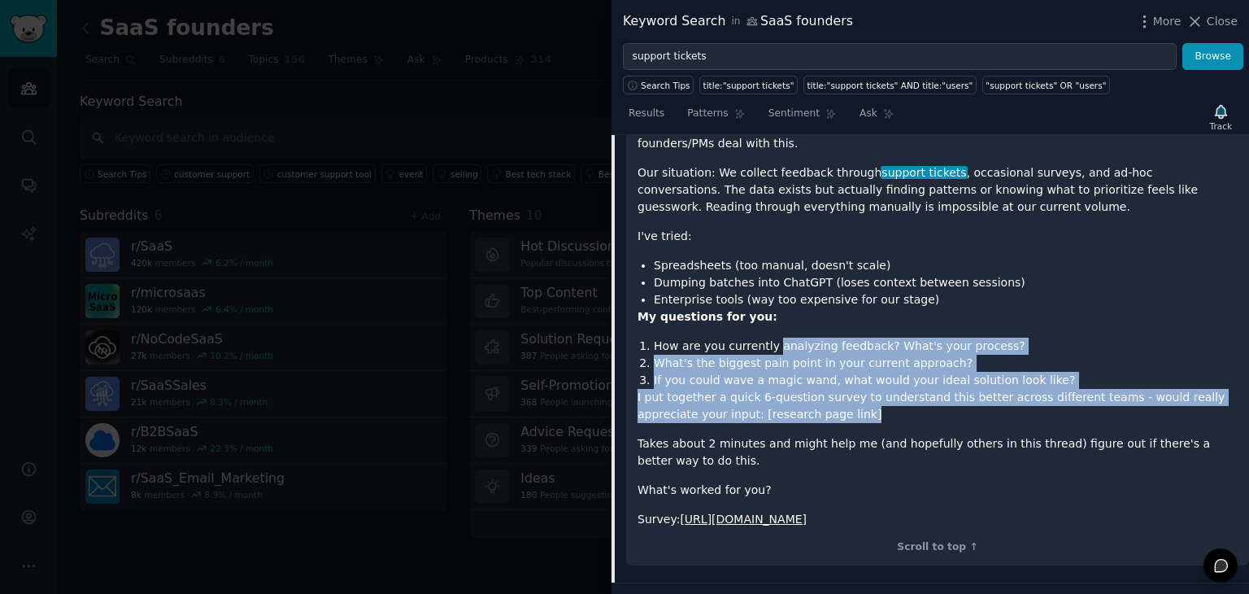
drag, startPoint x: 814, startPoint y: 418, endPoint x: 765, endPoint y: 326, distance: 104.5
click at [765, 326] on div "I'm working on improving how we handle customer feedback and I'm genuinely curi…" at bounding box center [938, 323] width 600 height 410
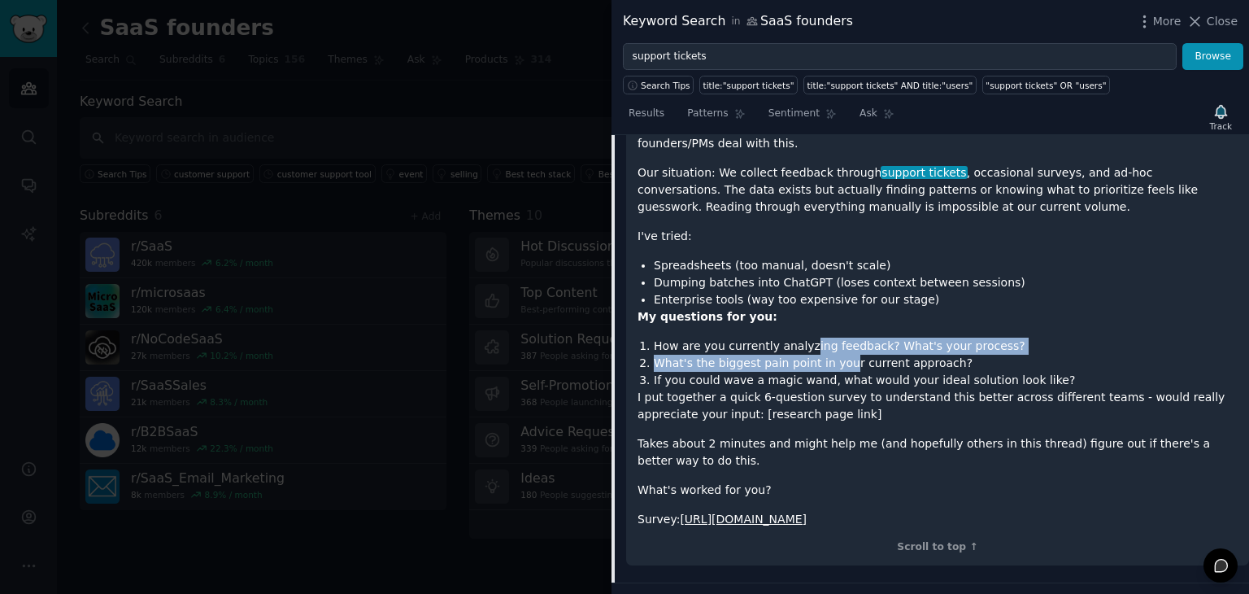
drag, startPoint x: 800, startPoint y: 347, endPoint x: 838, endPoint y: 352, distance: 38.7
click at [838, 352] on ol "How are you currently analyzing feedback? What's your process? What's the bigge…" at bounding box center [938, 363] width 600 height 51
click at [838, 355] on li "What's the biggest pain point in your current approach?" at bounding box center [946, 363] width 584 height 17
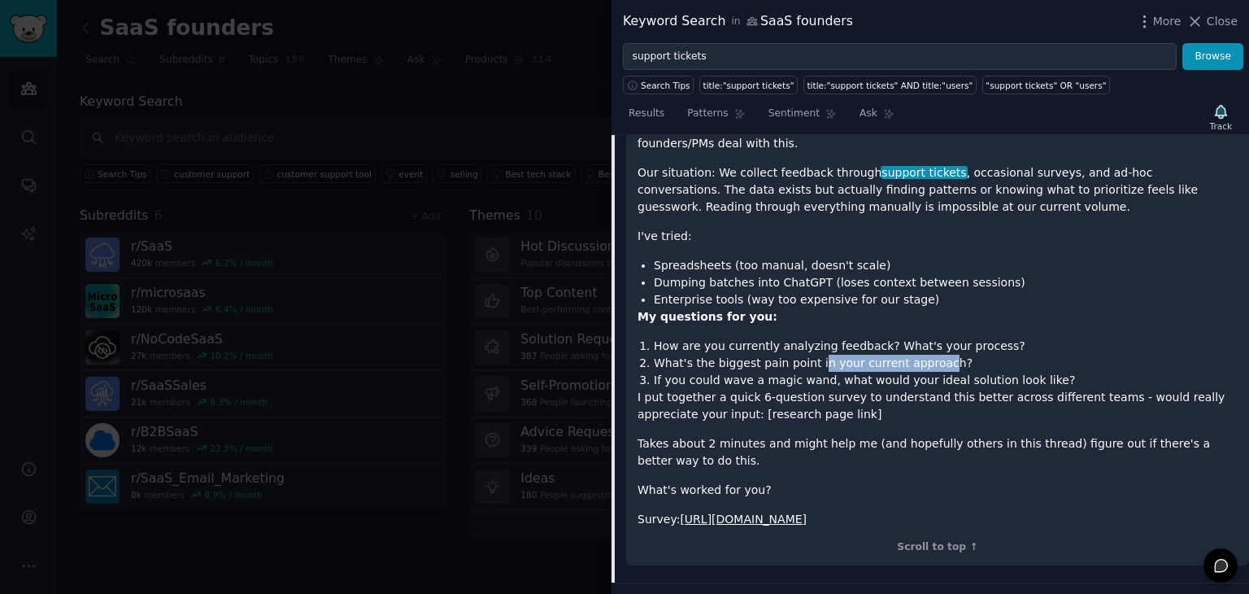
drag, startPoint x: 808, startPoint y: 355, endPoint x: 928, endPoint y: 366, distance: 120.9
click at [928, 366] on li "What's the biggest pain point in your current approach?" at bounding box center [946, 363] width 584 height 17
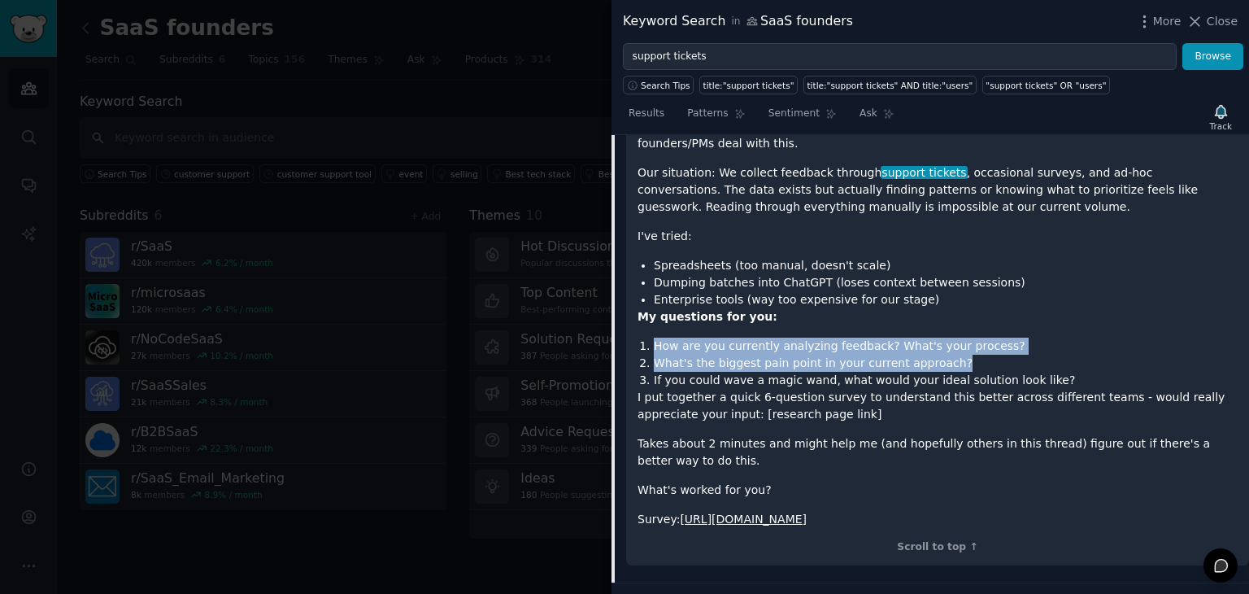
drag, startPoint x: 953, startPoint y: 357, endPoint x: 839, endPoint y: 316, distance: 121.7
click at [839, 316] on div "I'm working on improving how we handle customer feedback and I'm genuinely curi…" at bounding box center [938, 323] width 600 height 410
click at [839, 316] on p "My questions for you:" at bounding box center [938, 316] width 600 height 17
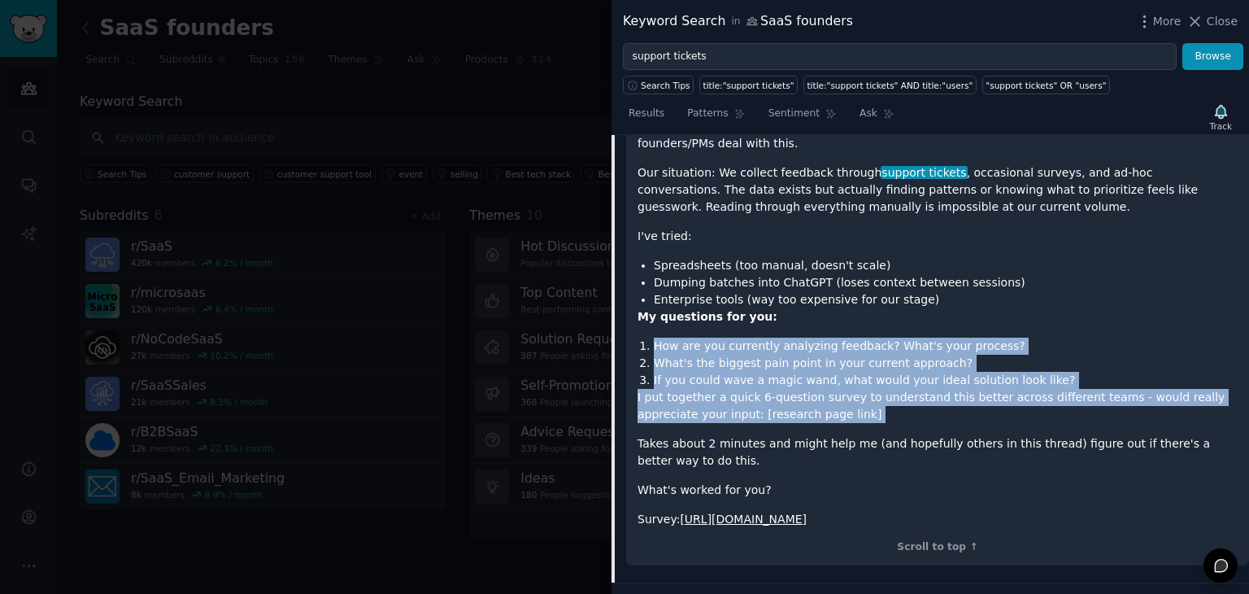
drag, startPoint x: 839, startPoint y: 316, endPoint x: 909, endPoint y: 414, distance: 120.1
click at [909, 414] on div "I'm working on improving how we handle customer feedback and I'm genuinely curi…" at bounding box center [938, 323] width 600 height 410
click at [909, 414] on p "I put together a quick 6-question survey to understand this better across diffe…" at bounding box center [938, 406] width 600 height 34
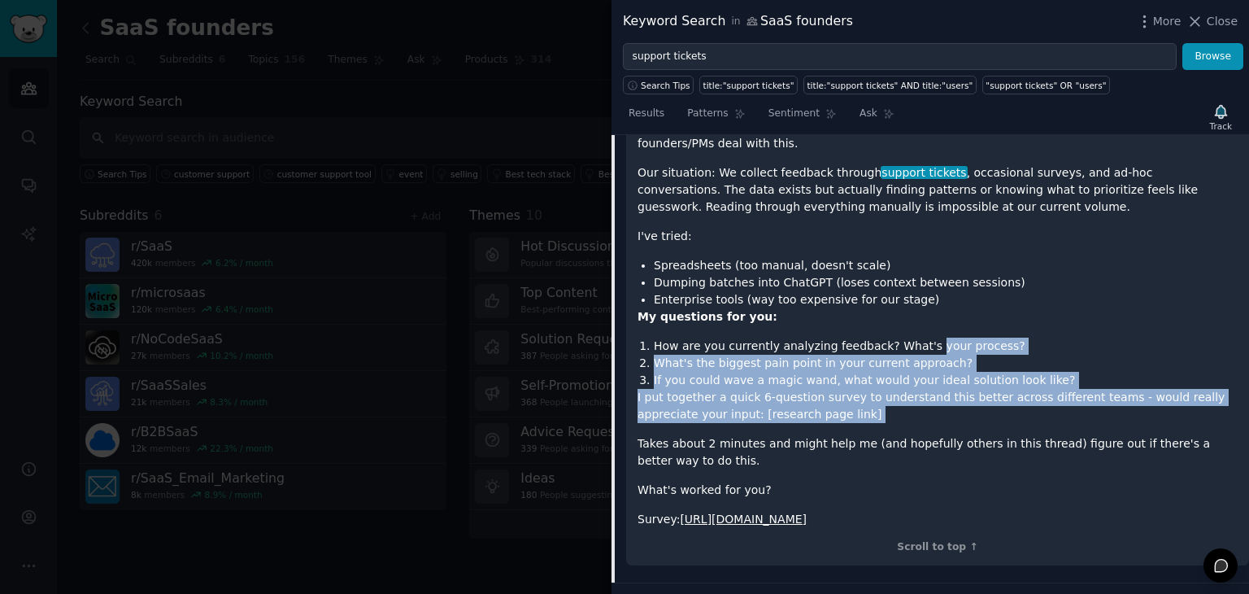
drag, startPoint x: 909, startPoint y: 414, endPoint x: 909, endPoint y: 324, distance: 90.3
click at [909, 324] on div "I'm working on improving how we handle customer feedback and I'm genuinely curi…" at bounding box center [938, 323] width 600 height 410
drag, startPoint x: 882, startPoint y: 324, endPoint x: 901, endPoint y: 421, distance: 99.5
click at [901, 421] on div "I'm working on improving how we handle customer feedback and I'm genuinely curi…" at bounding box center [938, 323] width 600 height 410
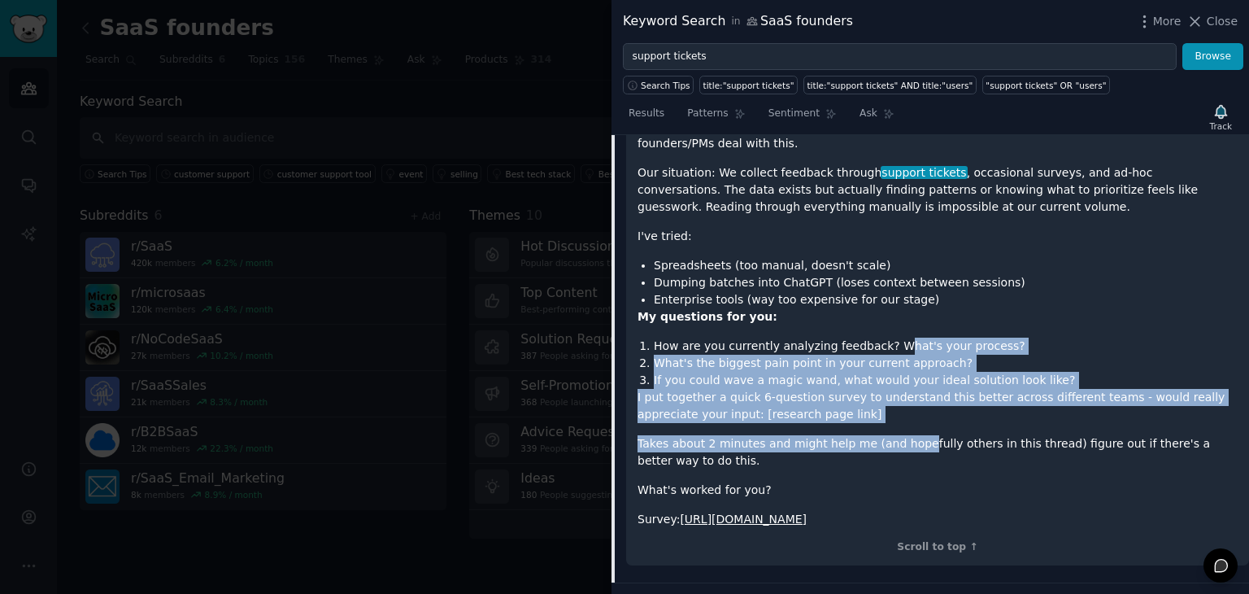
click at [901, 421] on div "I'm working on improving how we handle customer feedback and I'm genuinely curi…" at bounding box center [938, 323] width 600 height 410
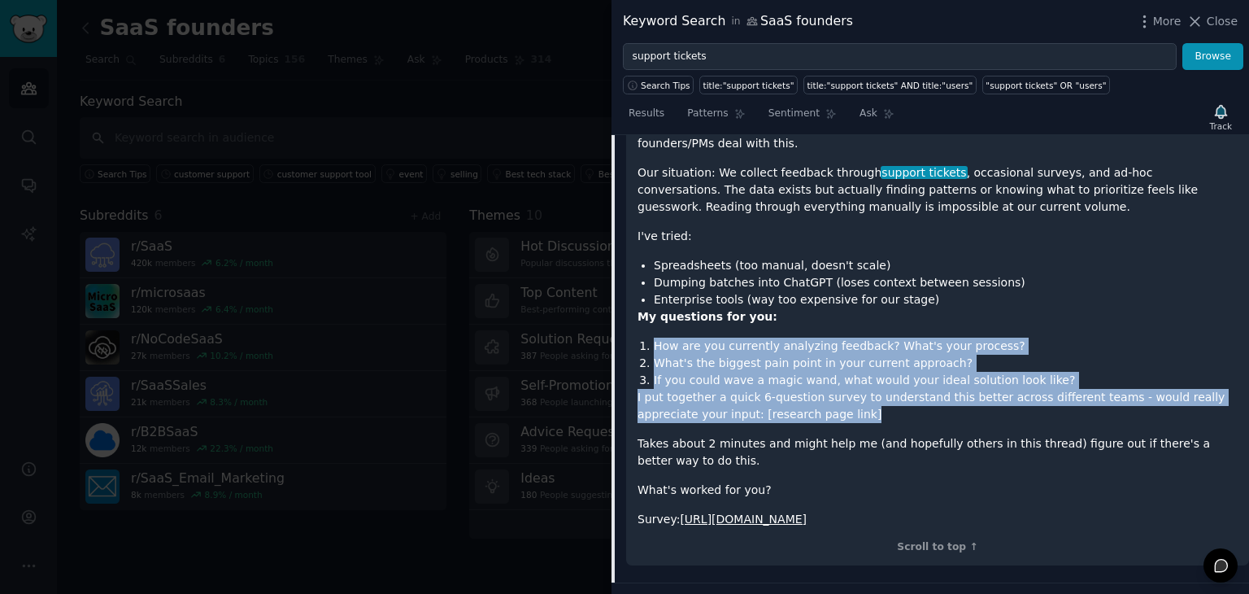
drag, startPoint x: 892, startPoint y: 404, endPoint x: 898, endPoint y: 312, distance: 92.1
click at [898, 312] on div "I'm working on improving how we handle customer feedback and I'm genuinely curi…" at bounding box center [938, 323] width 600 height 410
click at [898, 312] on p "My questions for you:" at bounding box center [938, 316] width 600 height 17
drag, startPoint x: 898, startPoint y: 313, endPoint x: 924, endPoint y: 414, distance: 104.2
click at [924, 414] on div "I'm working on improving how we handle customer feedback and I'm genuinely curi…" at bounding box center [938, 323] width 600 height 410
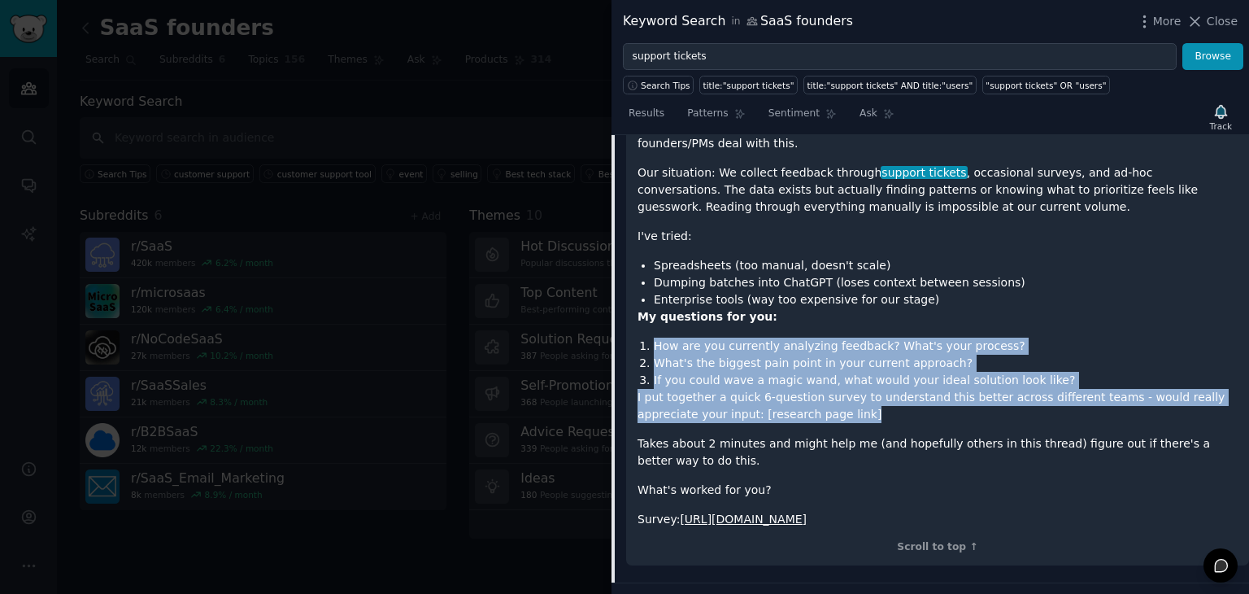
click at [924, 414] on p "I put together a quick 6-question survey to understand this better across diffe…" at bounding box center [938, 406] width 600 height 34
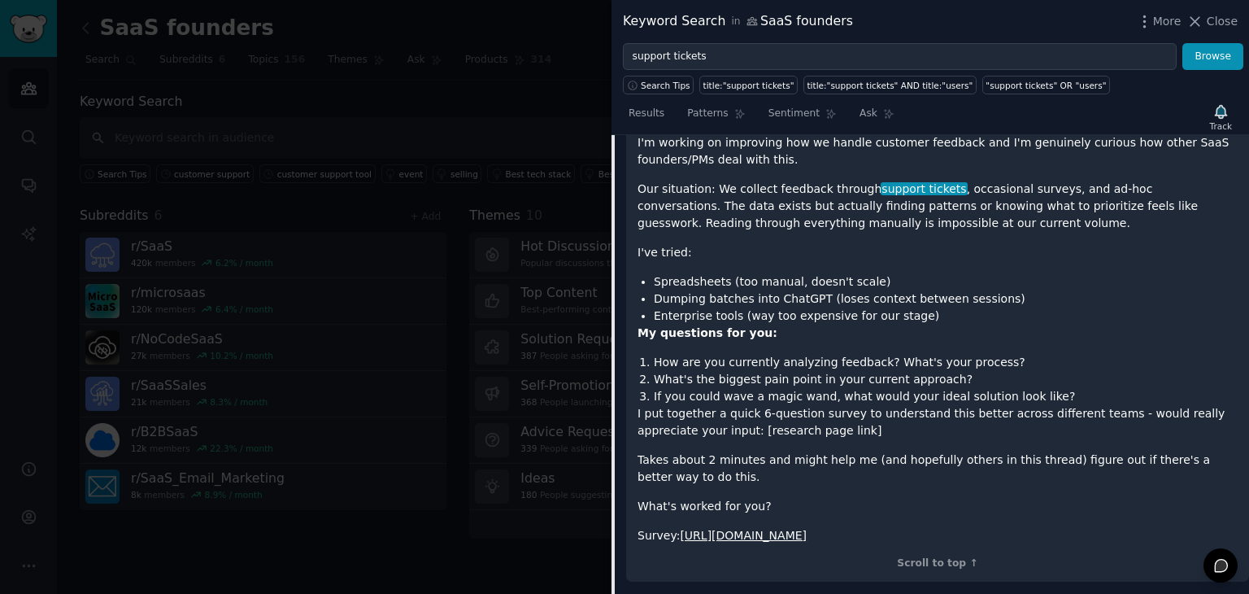
scroll to position [277, 0]
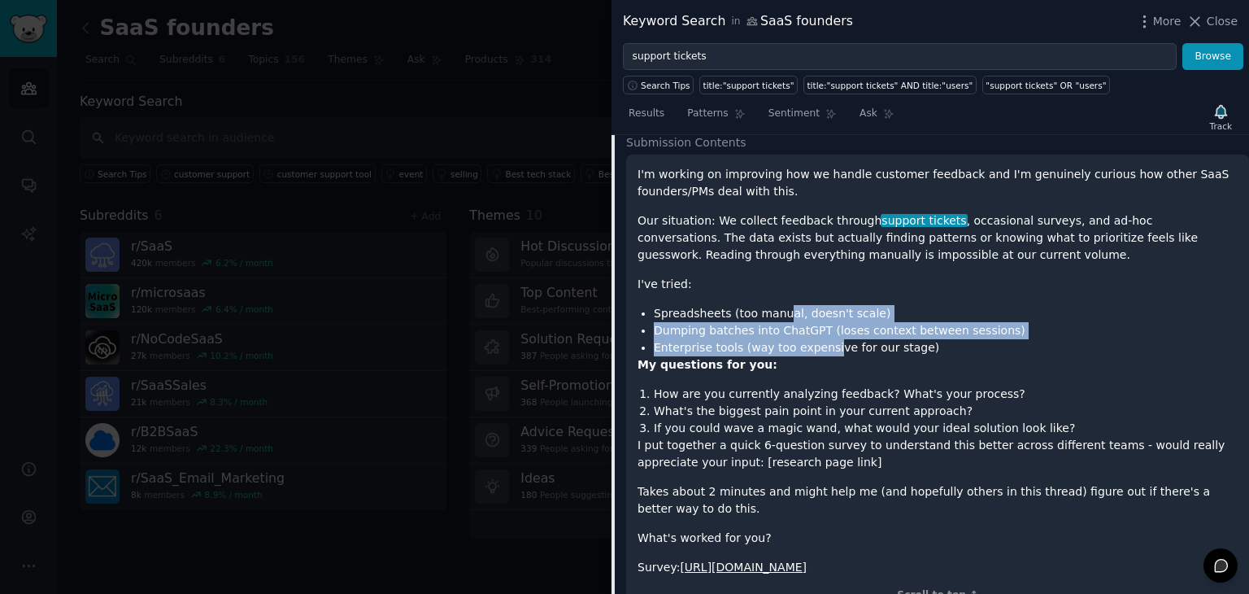
drag, startPoint x: 777, startPoint y: 302, endPoint x: 830, endPoint y: 369, distance: 85.8
click at [830, 369] on div "I'm working on improving how we handle customer feedback and I'm genuinely curi…" at bounding box center [938, 371] width 600 height 410
click at [830, 369] on p "My questions for you:" at bounding box center [938, 364] width 600 height 17
drag, startPoint x: 828, startPoint y: 349, endPoint x: 837, endPoint y: 271, distance: 78.6
click at [837, 271] on div "I'm working on improving how we handle customer feedback and I'm genuinely curi…" at bounding box center [938, 371] width 600 height 410
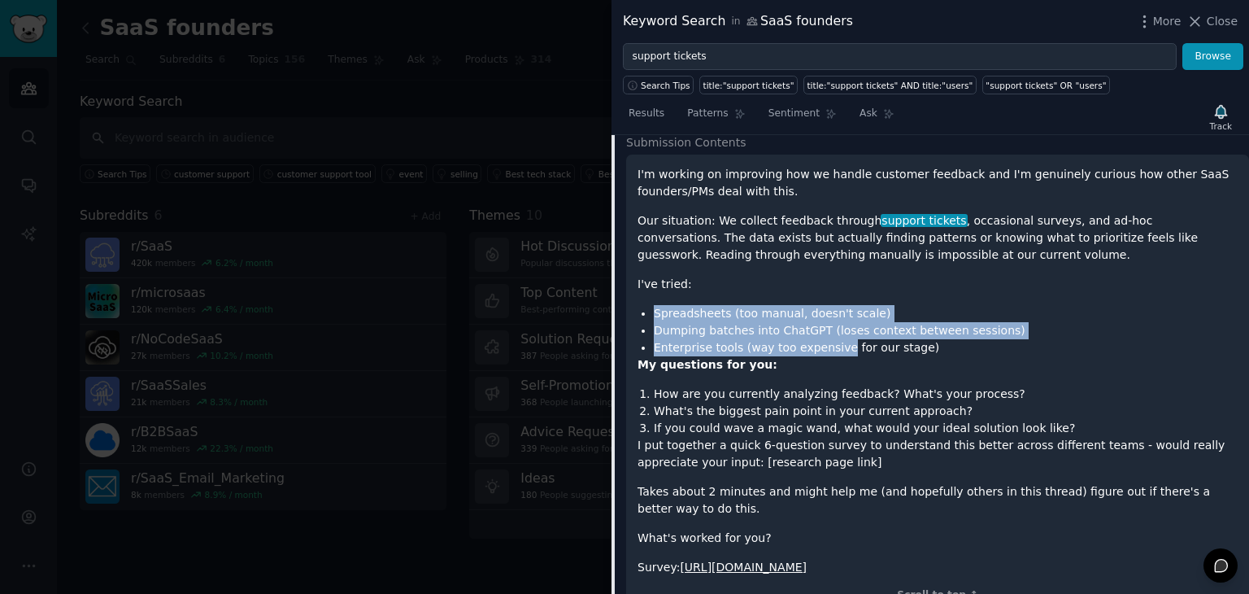
click at [837, 271] on div "I'm working on improving how we handle customer feedback and I'm genuinely curi…" at bounding box center [938, 371] width 600 height 410
drag, startPoint x: 837, startPoint y: 271, endPoint x: 926, endPoint y: 346, distance: 116.0
click at [926, 346] on div "I'm working on improving how we handle customer feedback and I'm genuinely curi…" at bounding box center [938, 371] width 600 height 410
click at [926, 346] on li "Enterprise tools (way too expensive for our stage)" at bounding box center [946, 347] width 584 height 17
drag, startPoint x: 926, startPoint y: 346, endPoint x: 827, endPoint y: 284, distance: 116.2
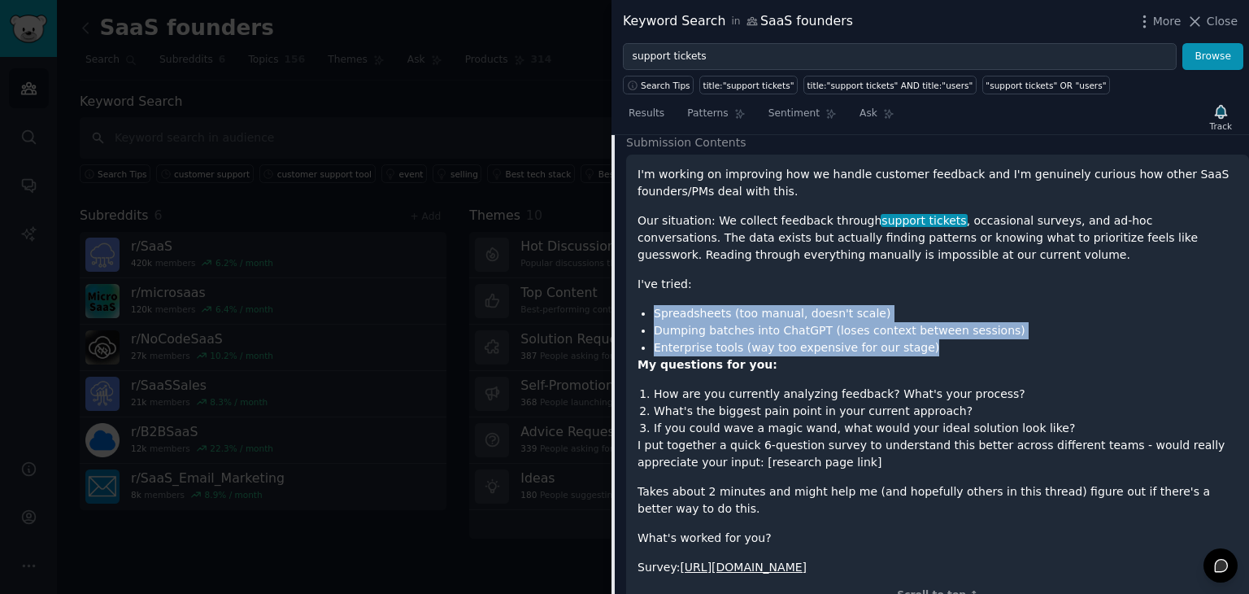
click at [827, 284] on div "I'm working on improving how we handle customer feedback and I'm genuinely curi…" at bounding box center [938, 371] width 600 height 410
click at [827, 284] on p "I've tried:" at bounding box center [938, 284] width 600 height 17
drag, startPoint x: 827, startPoint y: 284, endPoint x: 905, endPoint y: 337, distance: 94.3
click at [905, 337] on div "I'm working on improving how we handle customer feedback and I'm genuinely curi…" at bounding box center [938, 371] width 600 height 410
click at [905, 339] on li "Enterprise tools (way too expensive for our stage)" at bounding box center [946, 347] width 584 height 17
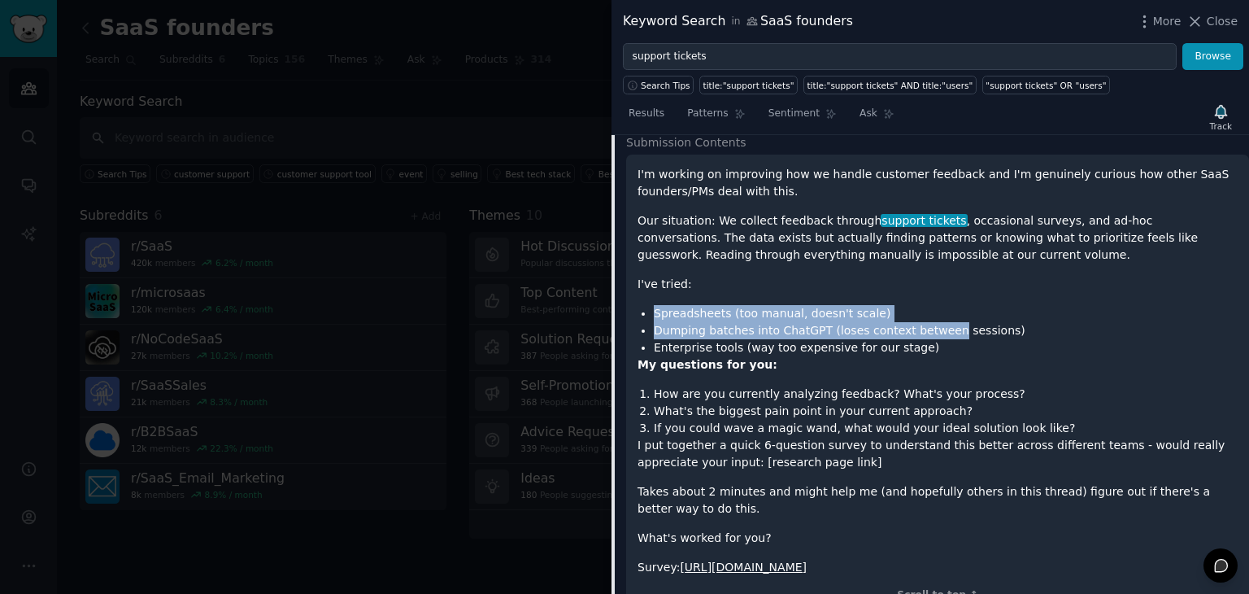
drag, startPoint x: 636, startPoint y: 172, endPoint x: 914, endPoint y: 557, distance: 475.5
click at [914, 557] on div "I'm working on improving how we handle customer feedback and I'm genuinely curi…" at bounding box center [937, 385] width 623 height 460
copy div "I'm working on improving how we handle customer feedback and I'm genuinely curi…"
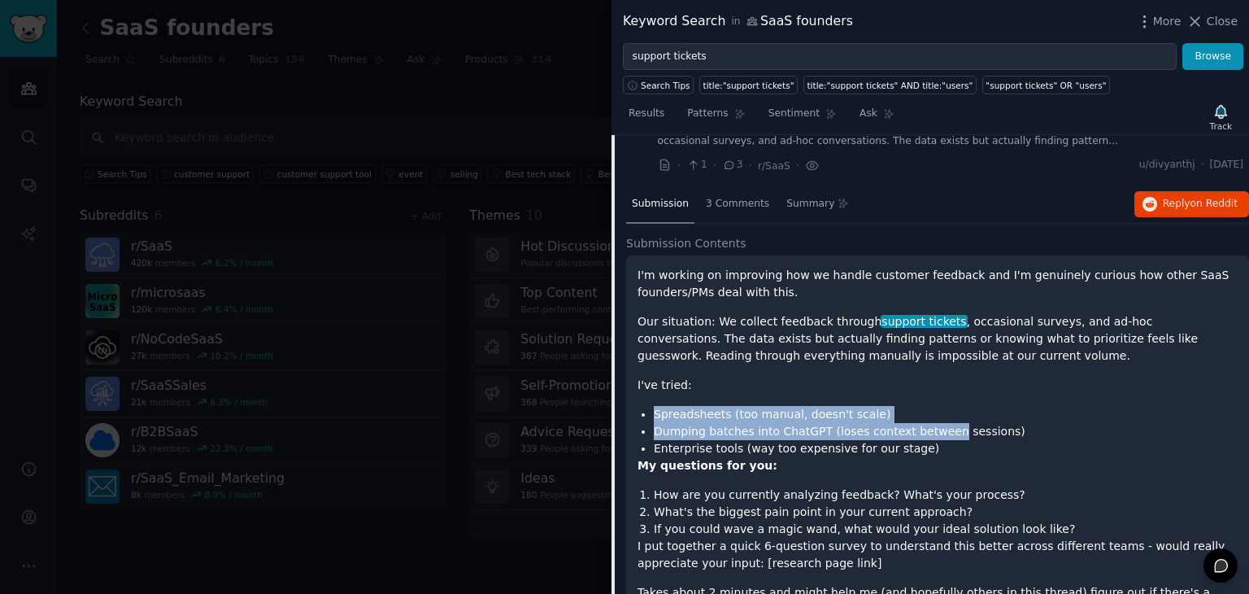
scroll to position [129, 0]
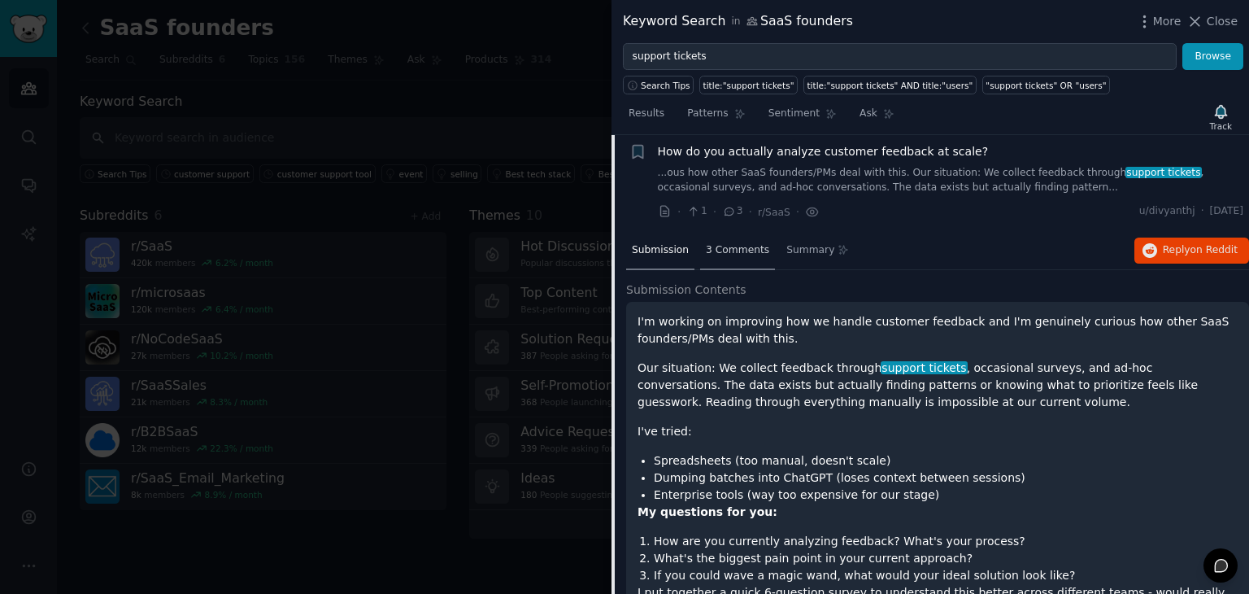
click at [735, 253] on span "3 Comments" at bounding box center [737, 250] width 63 height 15
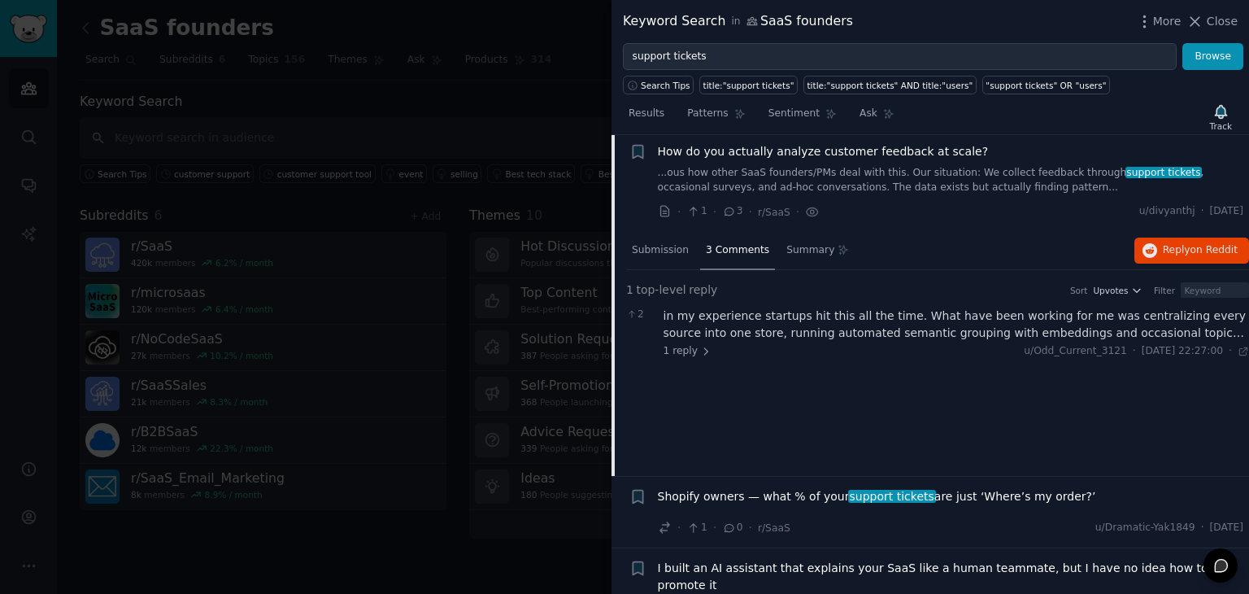
scroll to position [149, 0]
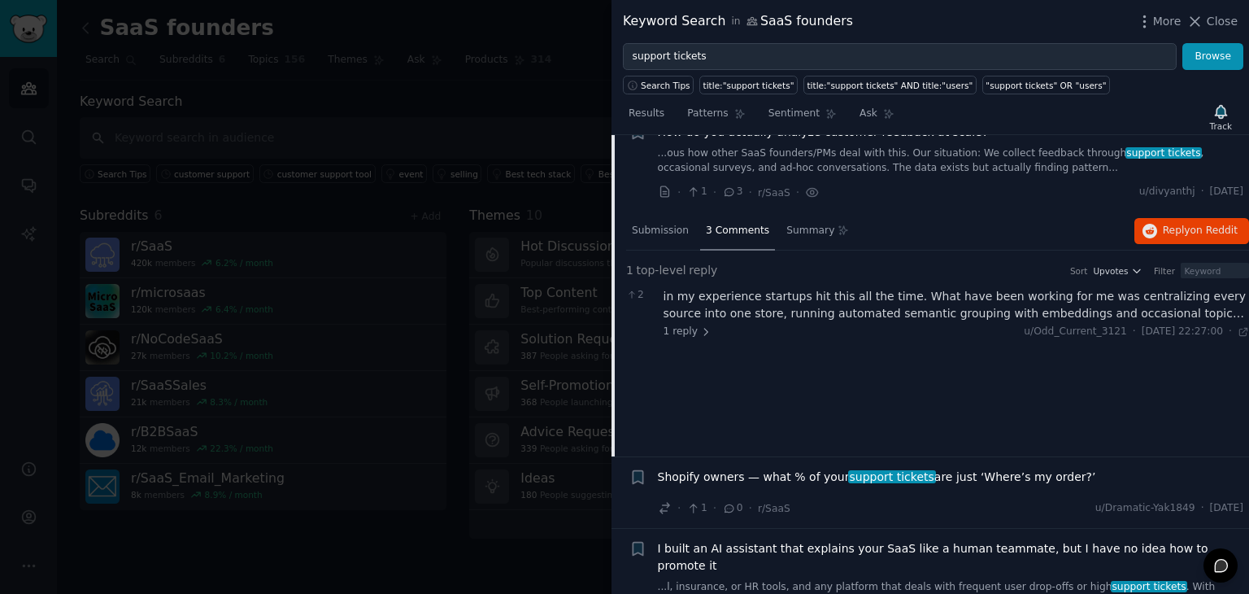
drag, startPoint x: 773, startPoint y: 344, endPoint x: 726, endPoint y: 324, distance: 51.4
click at [726, 324] on div "1 top-level reply Sort Upvotes Filter 2 in my experience startups hit this all …" at bounding box center [937, 306] width 623 height 111
click at [748, 291] on div "in my experience startups hit this all the time. What have been working for me …" at bounding box center [957, 305] width 586 height 34
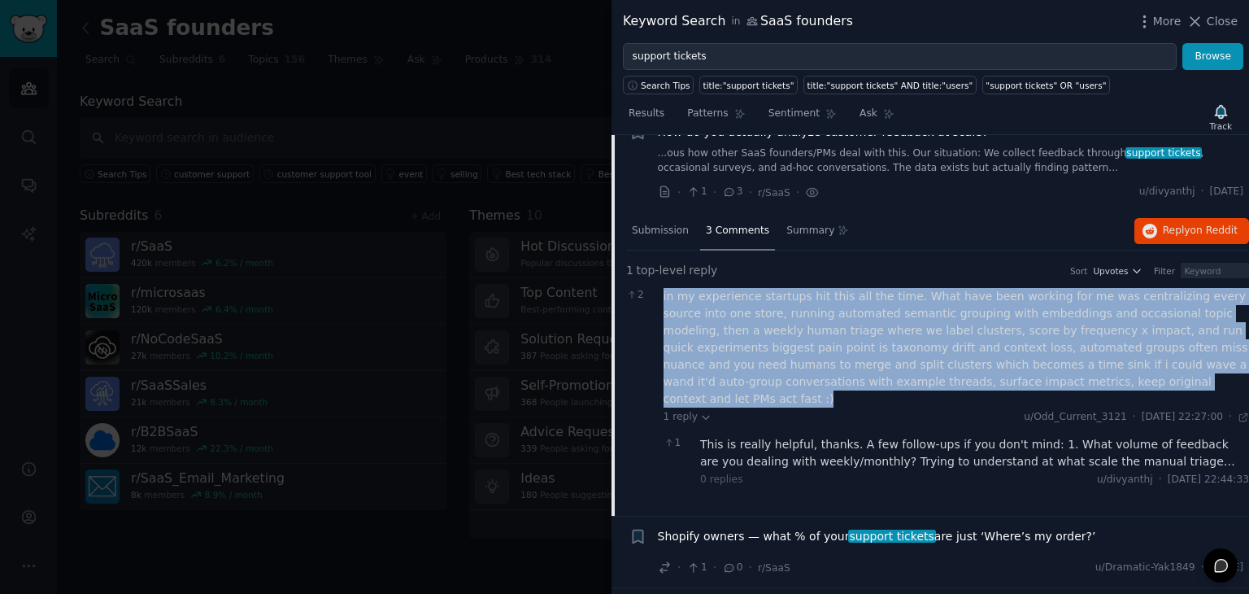
drag, startPoint x: 661, startPoint y: 298, endPoint x: 1008, endPoint y: 382, distance: 357.5
click at [1008, 382] on div "2 in my experience startups hit this all the time. What have been working for m…" at bounding box center [937, 390] width 623 height 216
copy div "in my experience startups hit this all the time. What have been working for me …"
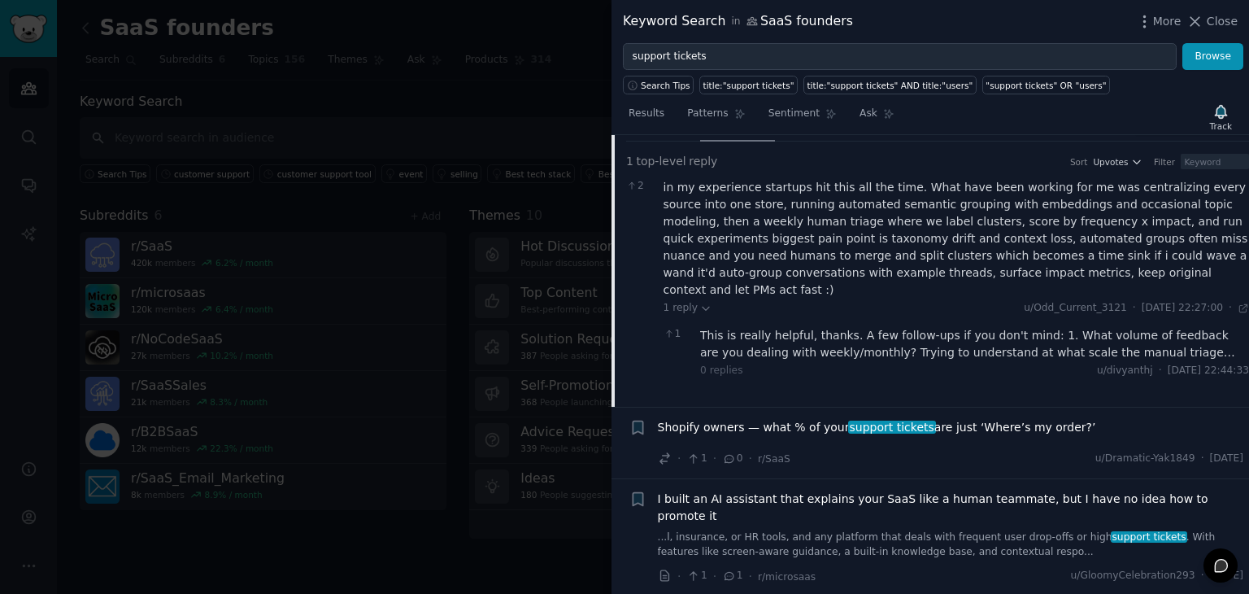
click at [813, 338] on div "This is really helpful, thanks. A few follow-ups if you don't mind: 1. What vol…" at bounding box center [974, 344] width 549 height 34
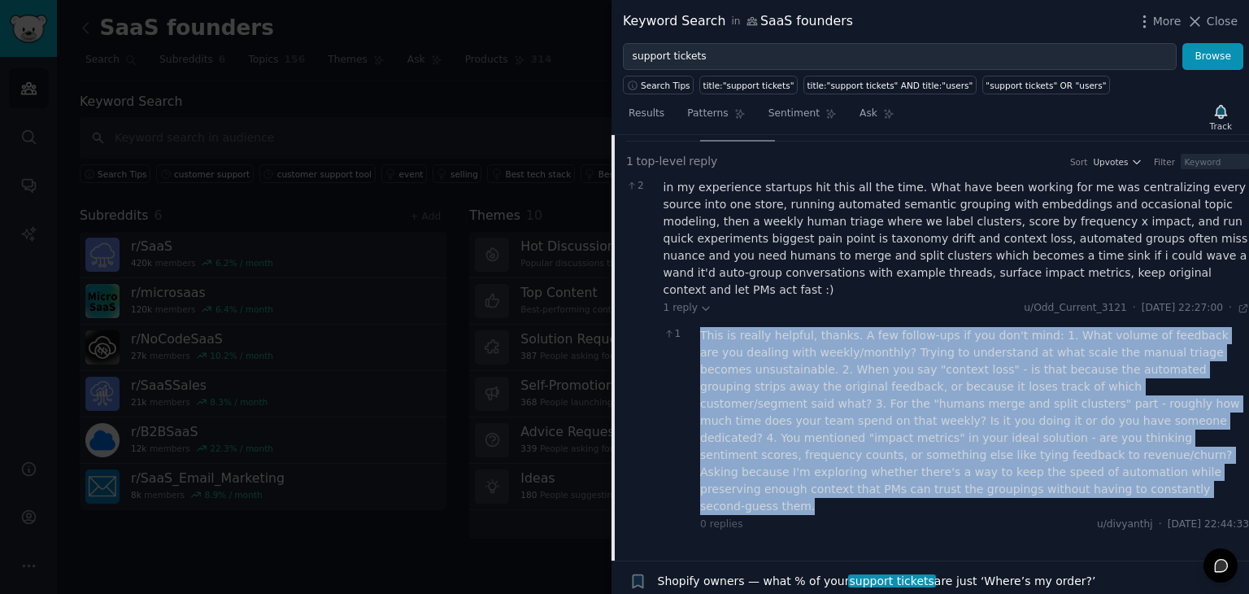
drag, startPoint x: 698, startPoint y: 317, endPoint x: 1088, endPoint y: 456, distance: 414.5
click at [1088, 456] on div "1 This is really helpful, thanks. A few follow-ups if you don't mind: 1. What v…" at bounding box center [957, 429] width 586 height 216
copy div "This is really helpful, thanks. A few follow-ups if you don't mind: 1. What vol…"
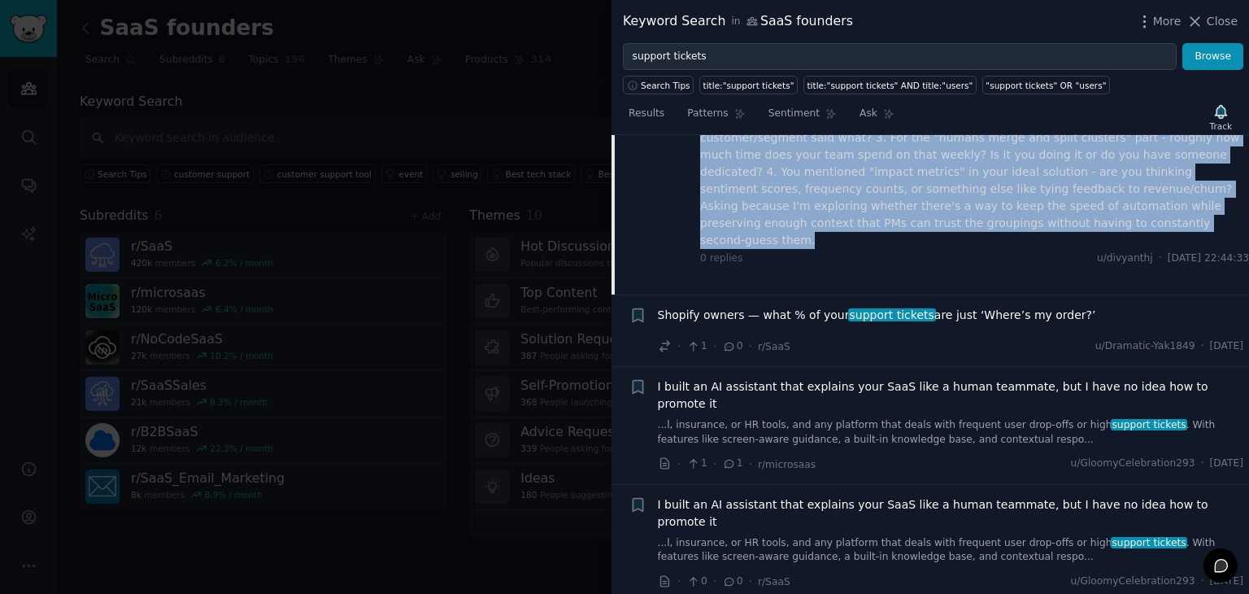
scroll to position [526, 0]
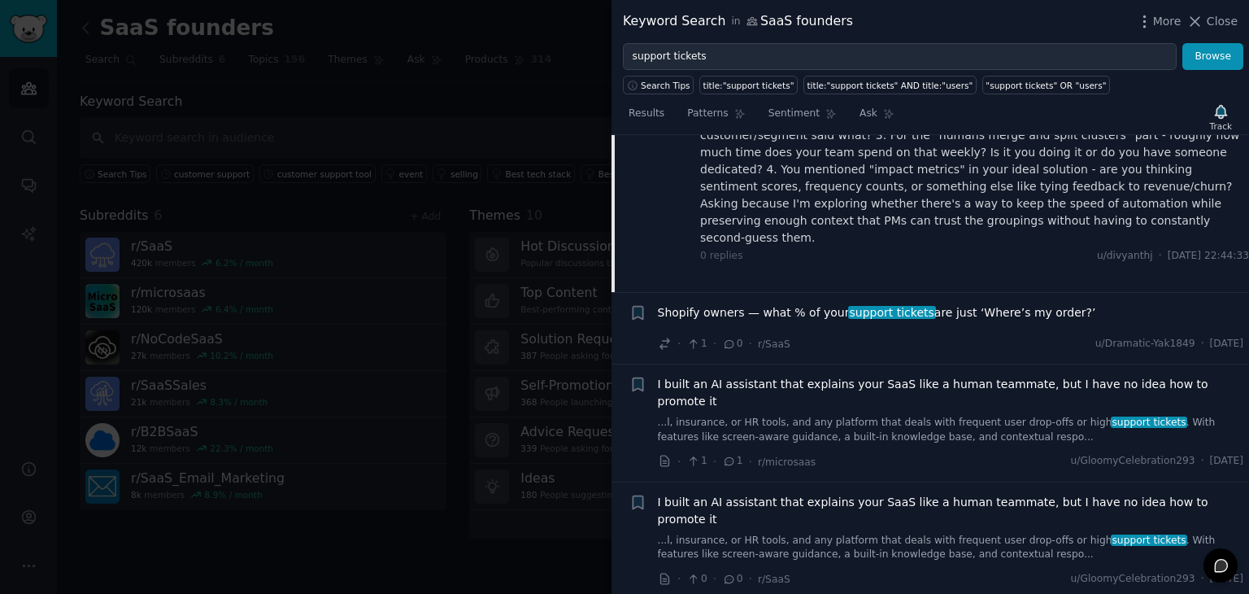
click at [964, 304] on div "Shopify owners — what % of your support tickets are just ‘Where’s my order?’" at bounding box center [951, 315] width 586 height 23
click at [951, 304] on span "Shopify owners — what % of your support tickets are just ‘Where’s my order?’" at bounding box center [877, 312] width 438 height 17
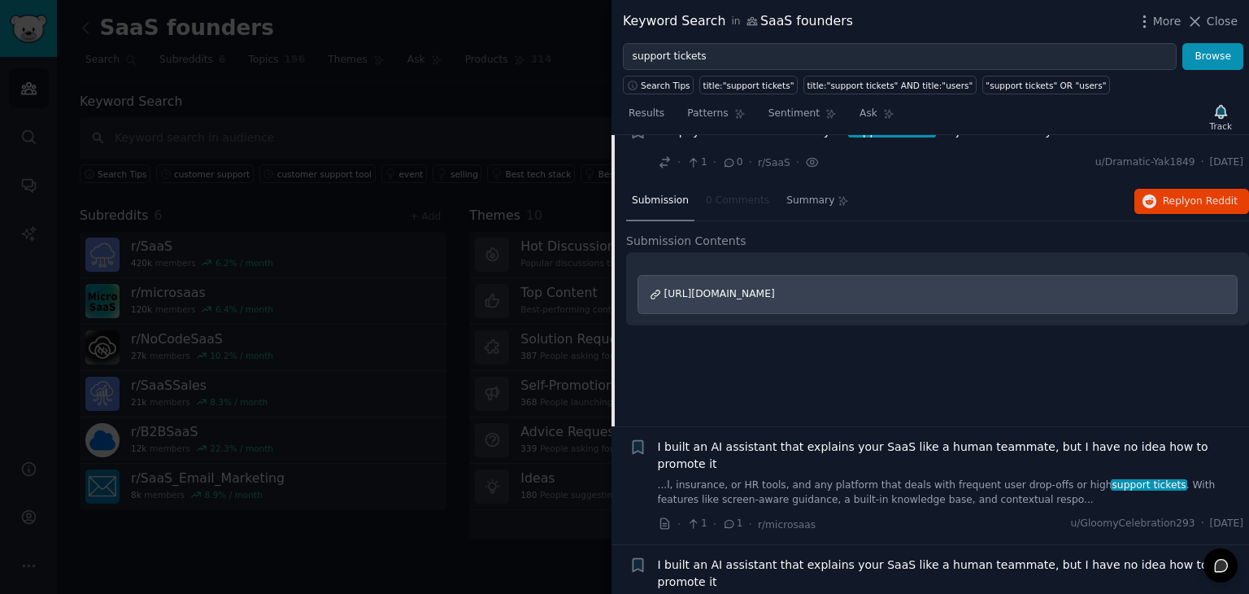
scroll to position [341, 0]
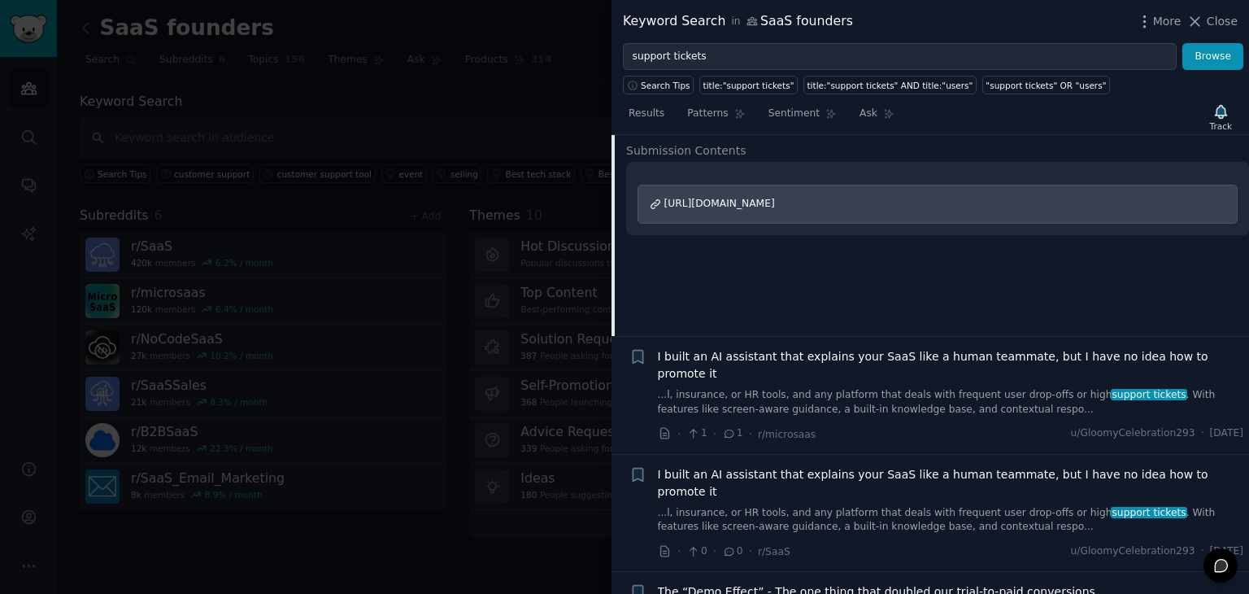
click at [874, 388] on link "...l, insurance, or HR tools, and any platform that deals with frequent user dr…" at bounding box center [951, 402] width 586 height 28
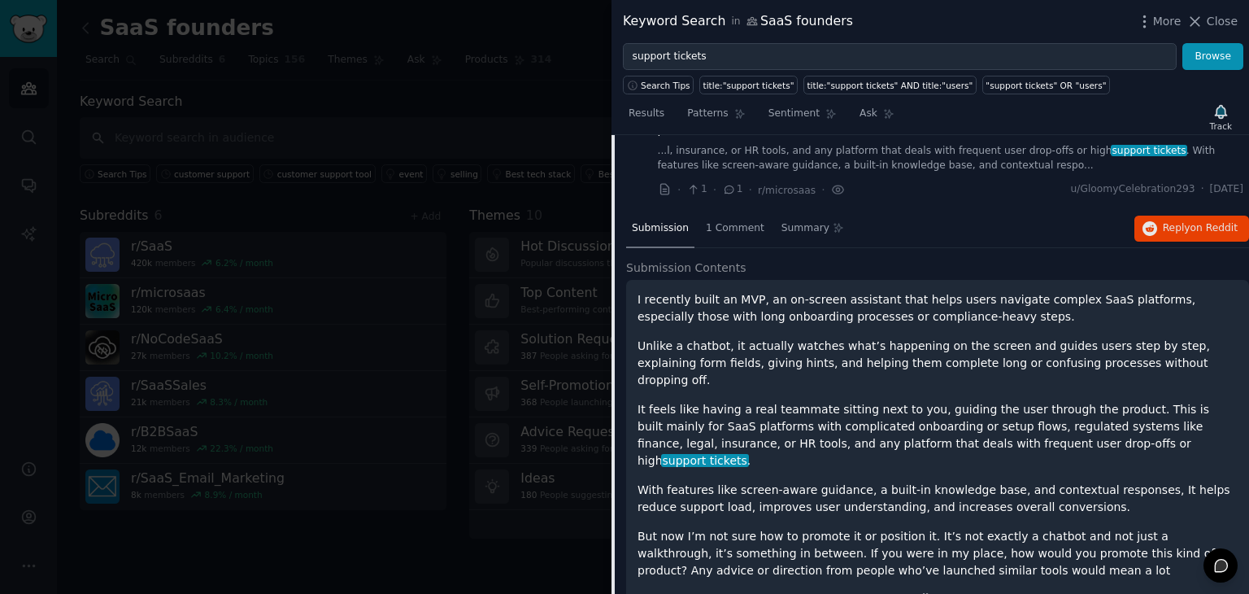
scroll to position [298, 0]
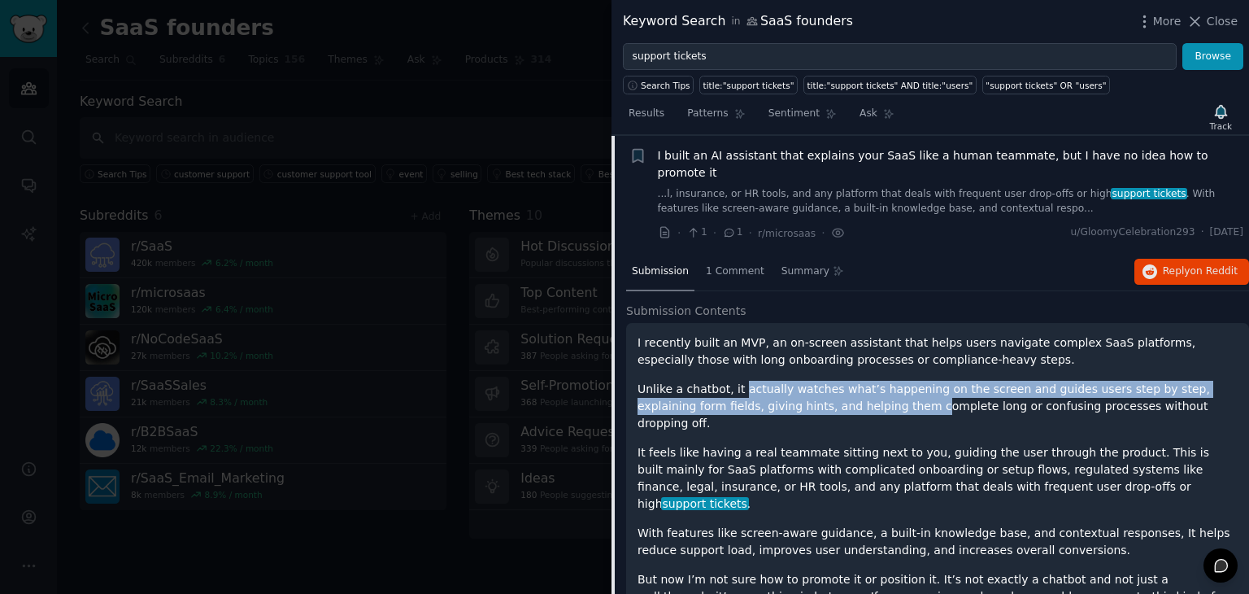
drag, startPoint x: 735, startPoint y: 374, endPoint x: 836, endPoint y: 394, distance: 102.7
click at [836, 394] on p "Unlike a chatbot, it actually watches what’s happening on the screen and guides…" at bounding box center [938, 406] width 600 height 51
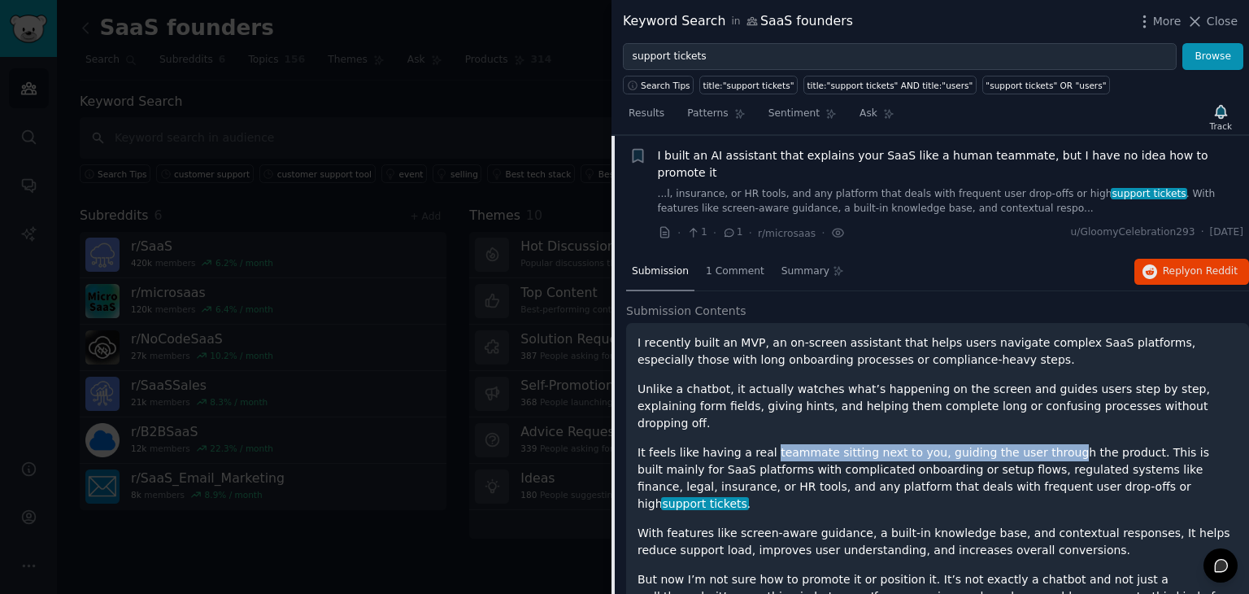
drag, startPoint x: 761, startPoint y: 404, endPoint x: 1032, endPoint y: 424, distance: 271.6
click at [1032, 424] on div "I recently built an MVP, an on-screen assistant that helps users navigate compl…" at bounding box center [938, 478] width 600 height 288
click at [1032, 444] on p "It feels like having a real teammate sitting next to you, guiding the user thro…" at bounding box center [938, 478] width 600 height 68
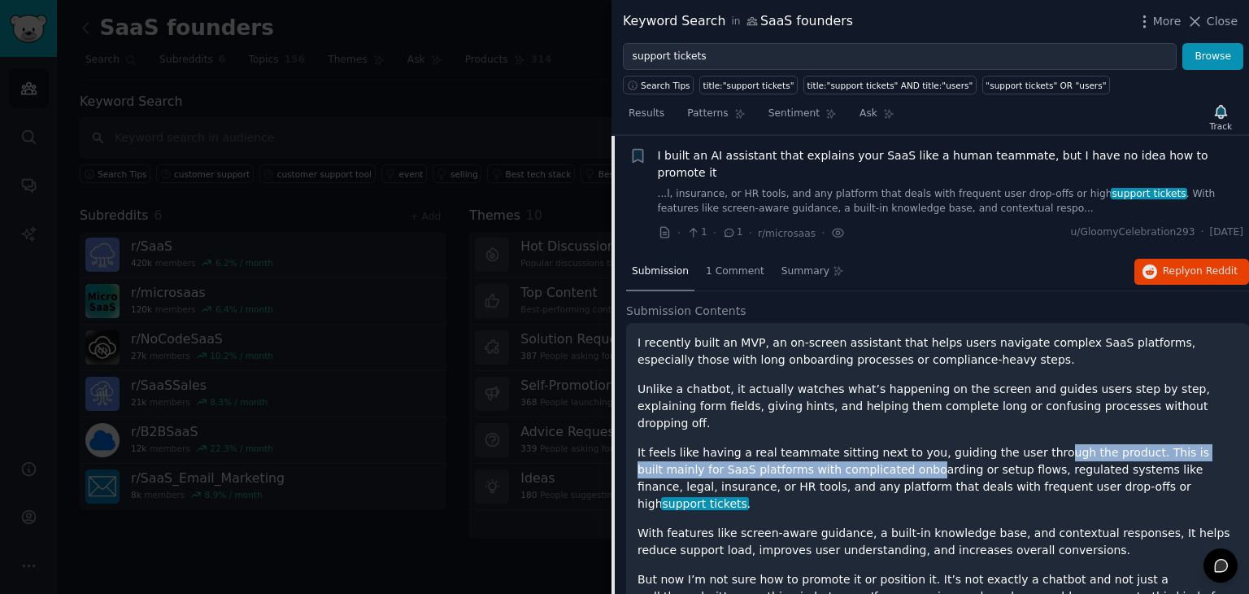
drag, startPoint x: 1018, startPoint y: 416, endPoint x: 831, endPoint y: 434, distance: 188.8
click at [831, 444] on p "It feels like having a real teammate sitting next to you, guiding the user thro…" at bounding box center [938, 478] width 600 height 68
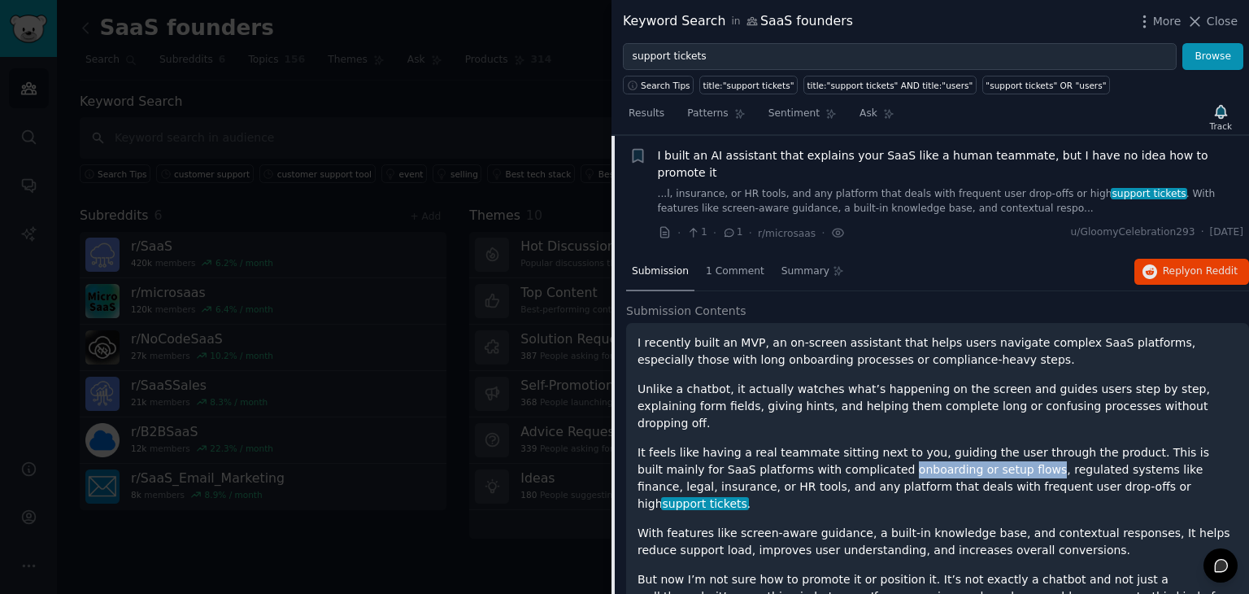
drag, startPoint x: 831, startPoint y: 434, endPoint x: 934, endPoint y: 430, distance: 103.4
click at [934, 444] on p "It feels like having a real teammate sitting next to you, guiding the user thro…" at bounding box center [938, 478] width 600 height 68
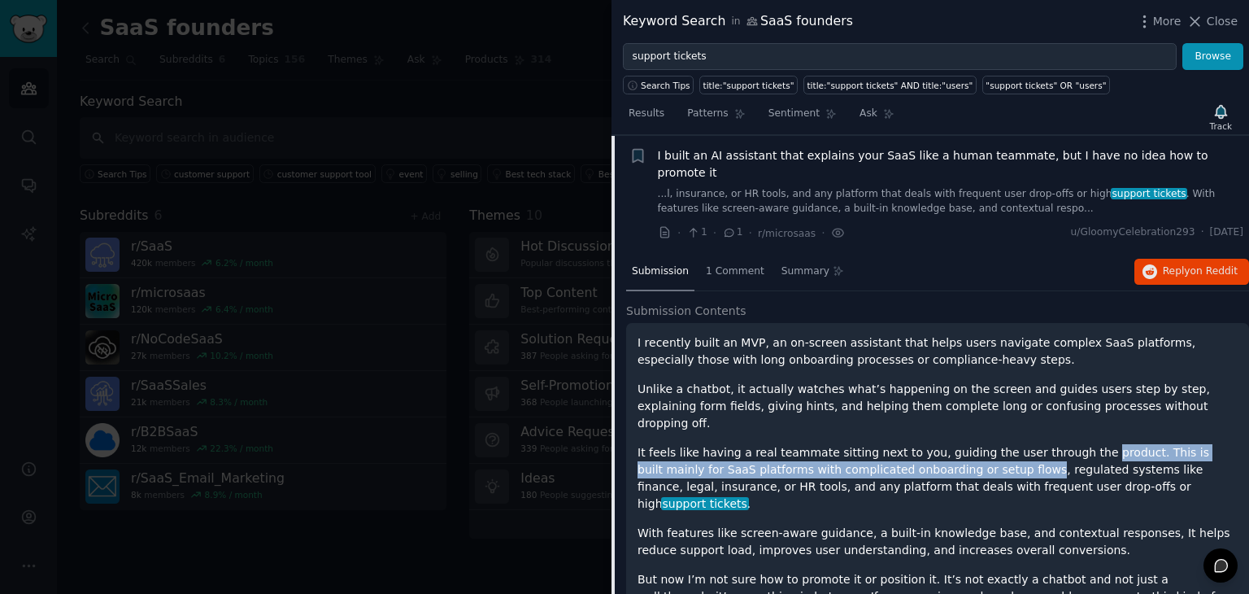
drag, startPoint x: 934, startPoint y: 430, endPoint x: 1096, endPoint y: 417, distance: 162.4
click at [1096, 444] on p "It feels like having a real teammate sitting next to you, guiding the user thro…" at bounding box center [938, 478] width 600 height 68
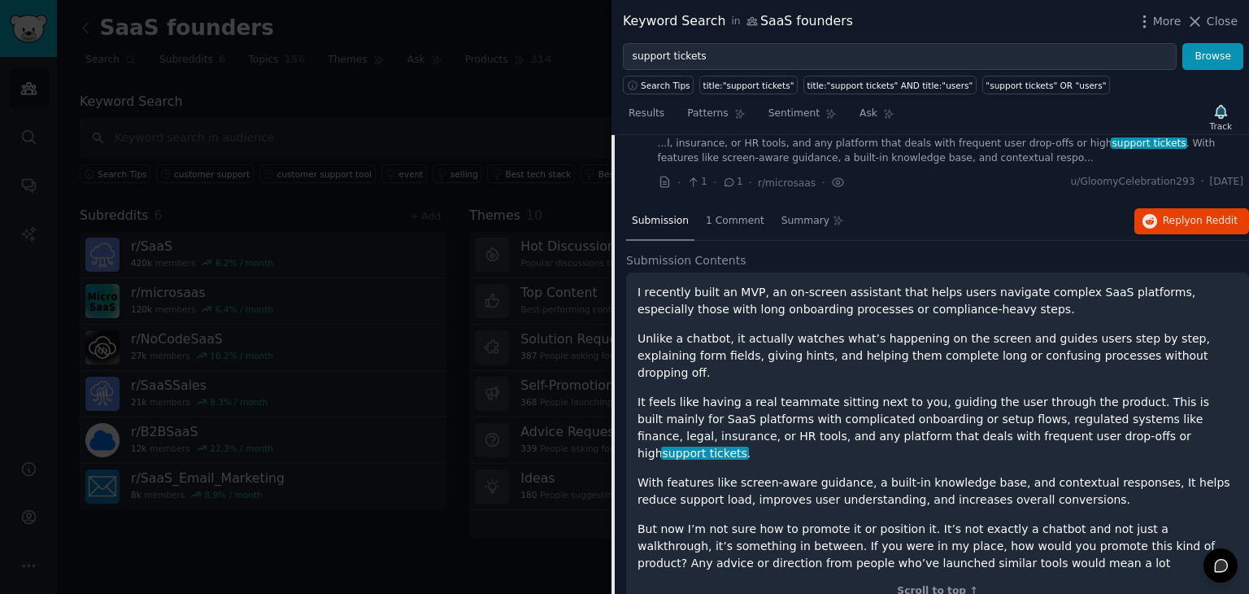
scroll to position [349, 0]
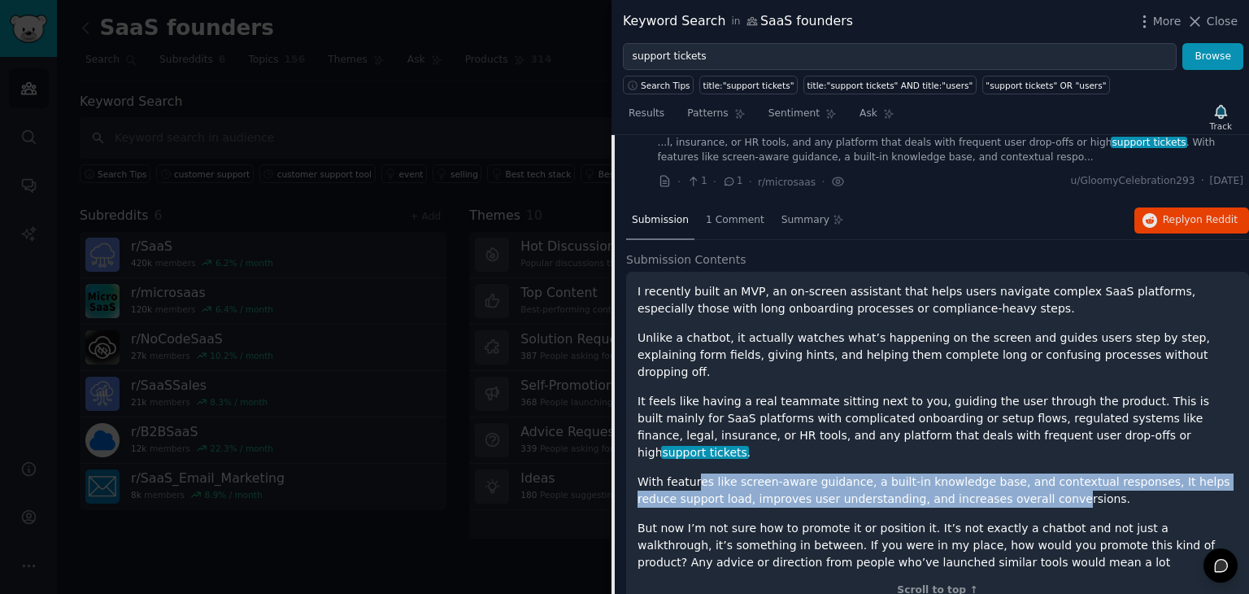
drag, startPoint x: 693, startPoint y: 421, endPoint x: 996, endPoint y: 453, distance: 305.2
click at [996, 473] on p "With features like screen-aware guidance, a built-in knowledge base, and contex…" at bounding box center [938, 490] width 600 height 34
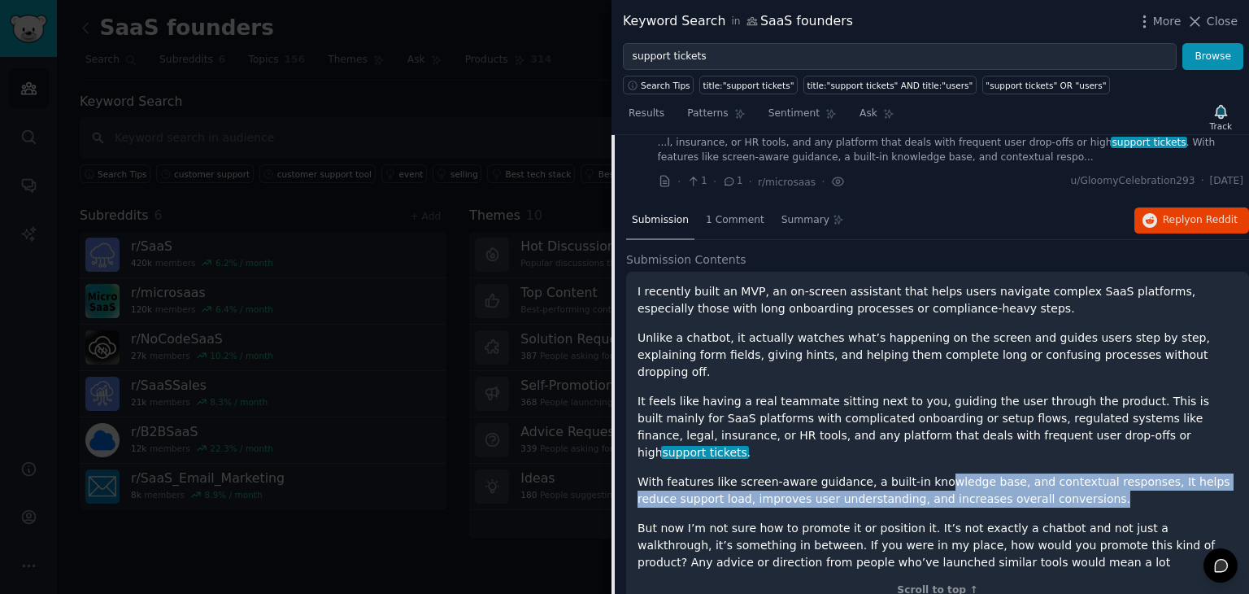
drag, startPoint x: 1041, startPoint y: 448, endPoint x: 909, endPoint y: 424, distance: 134.0
click at [909, 473] on p "With features like screen-aware guidance, a built-in knowledge base, and contex…" at bounding box center [938, 490] width 600 height 34
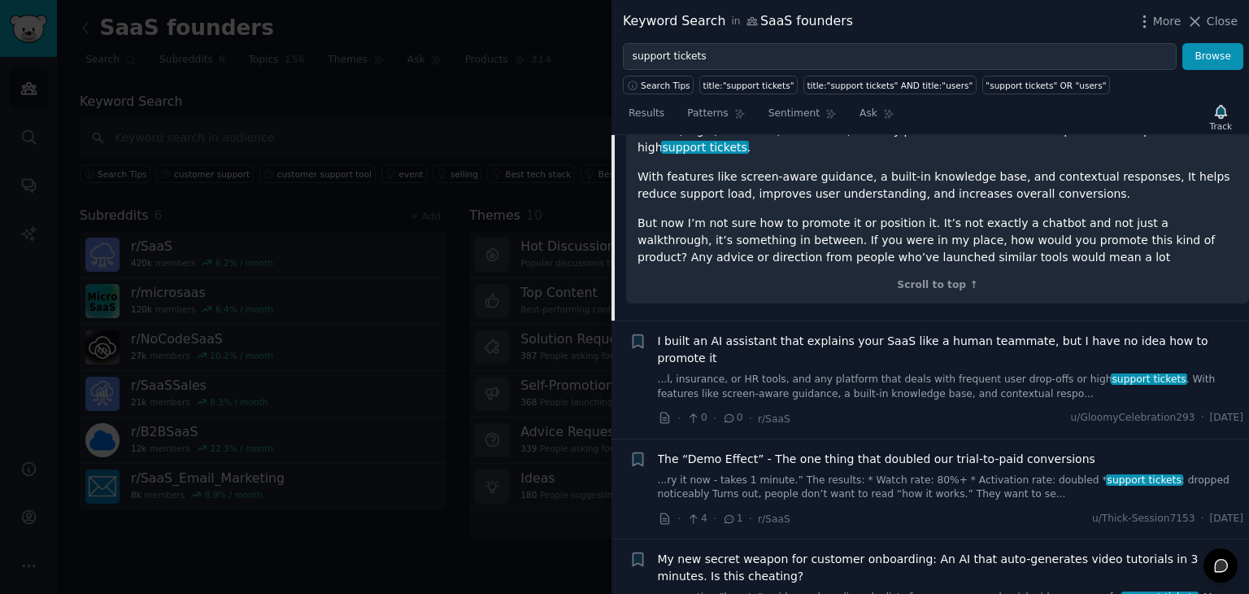
scroll to position [655, 0]
click at [884, 473] on link "...ry it now - takes 1 minute.” The results: * Watch rate: 80%+ * Activation ra…" at bounding box center [951, 487] width 586 height 28
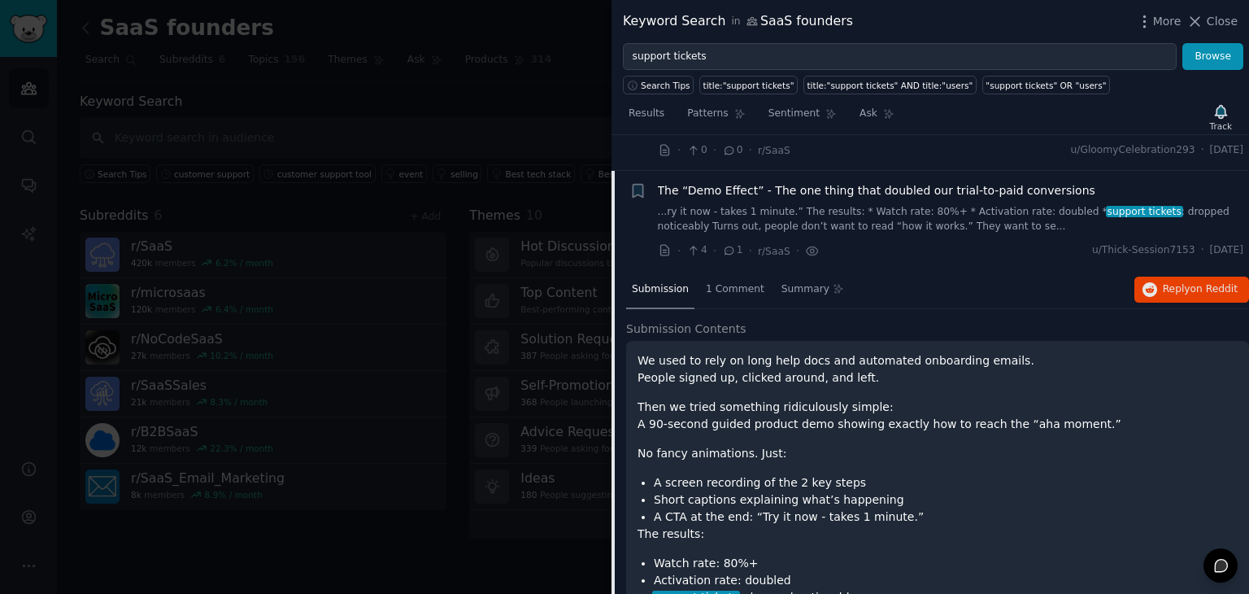
scroll to position [518, 0]
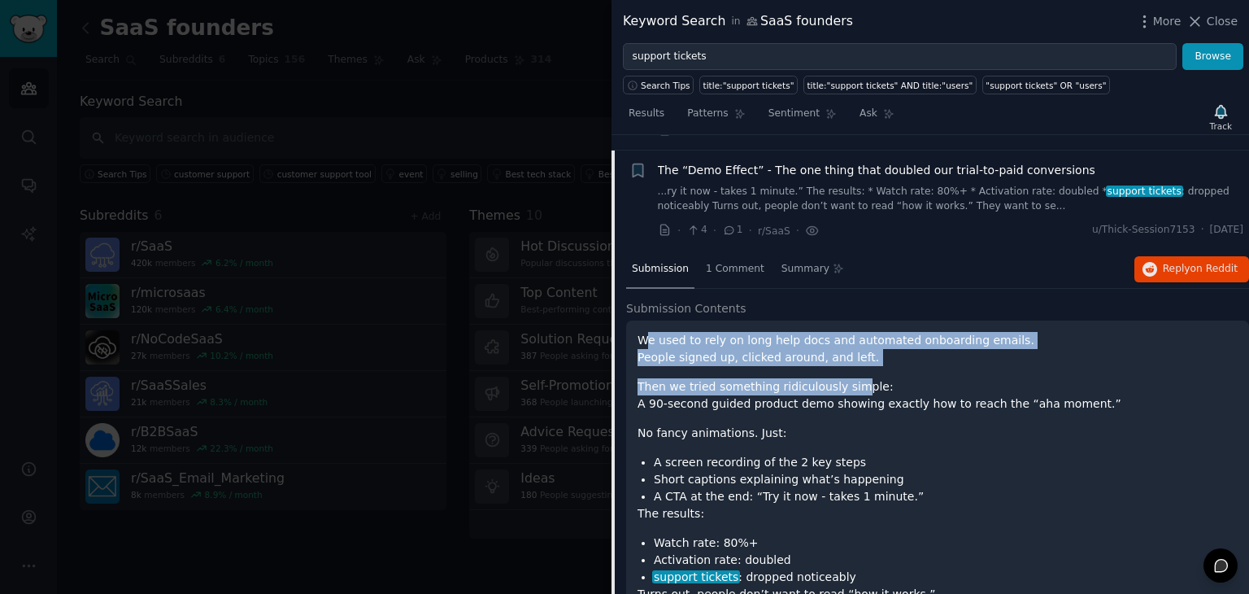
drag, startPoint x: 643, startPoint y: 307, endPoint x: 844, endPoint y: 330, distance: 202.2
click at [844, 332] on div "We used to rely on long help docs and automated onboarding emails. People signe…" at bounding box center [938, 554] width 600 height 444
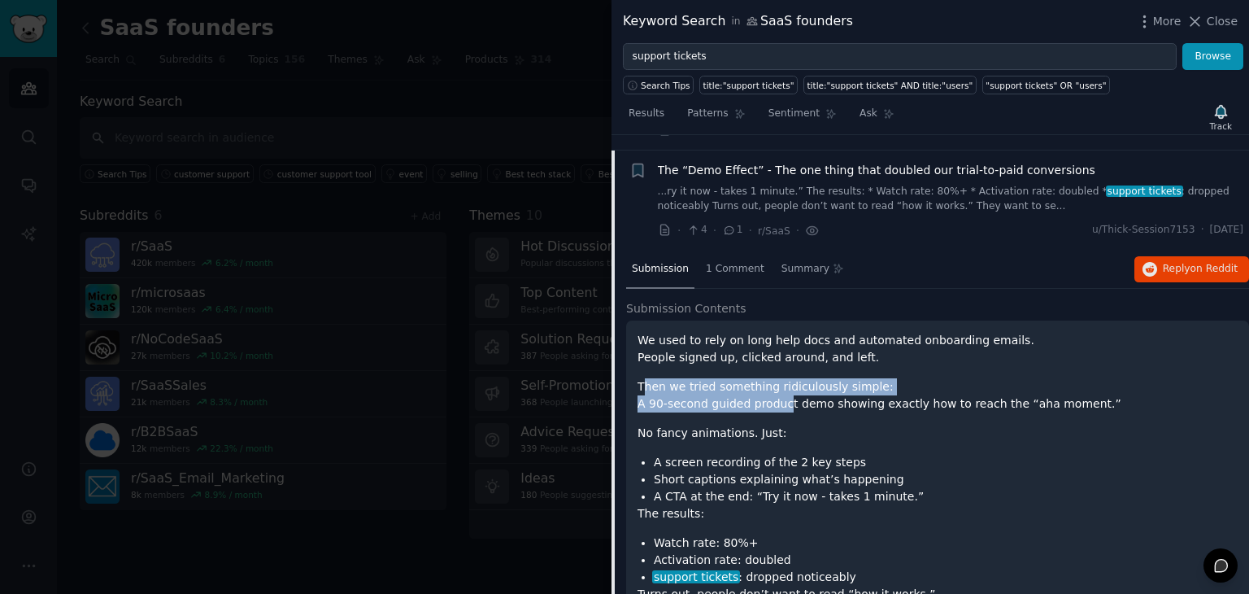
drag, startPoint x: 644, startPoint y: 342, endPoint x: 771, endPoint y: 373, distance: 130.6
click at [771, 378] on p "Then we tried something ridiculously simple: A 90-second guided product demo sh…" at bounding box center [938, 395] width 600 height 34
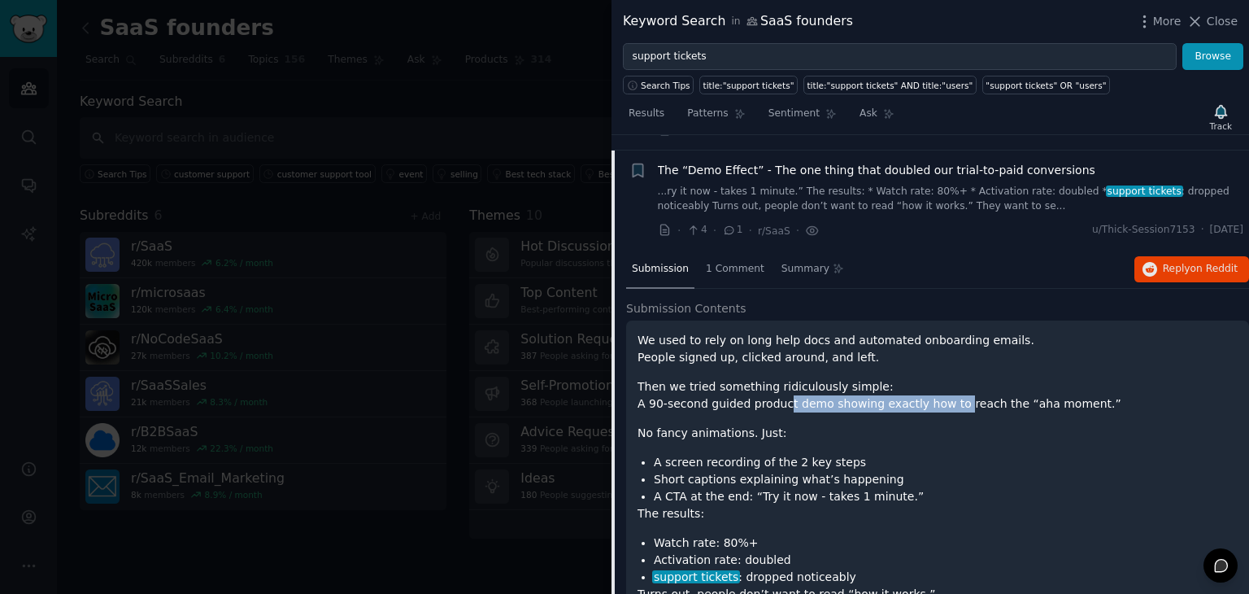
drag, startPoint x: 774, startPoint y: 365, endPoint x: 935, endPoint y: 365, distance: 160.2
click at [935, 378] on p "Then we tried something ridiculously simple: A 90-second guided product demo sh…" at bounding box center [938, 395] width 600 height 34
drag, startPoint x: 934, startPoint y: 365, endPoint x: 1078, endPoint y: 361, distance: 144.0
click at [1078, 378] on p "Then we tried something ridiculously simple: A 90-second guided product demo sh…" at bounding box center [938, 395] width 600 height 34
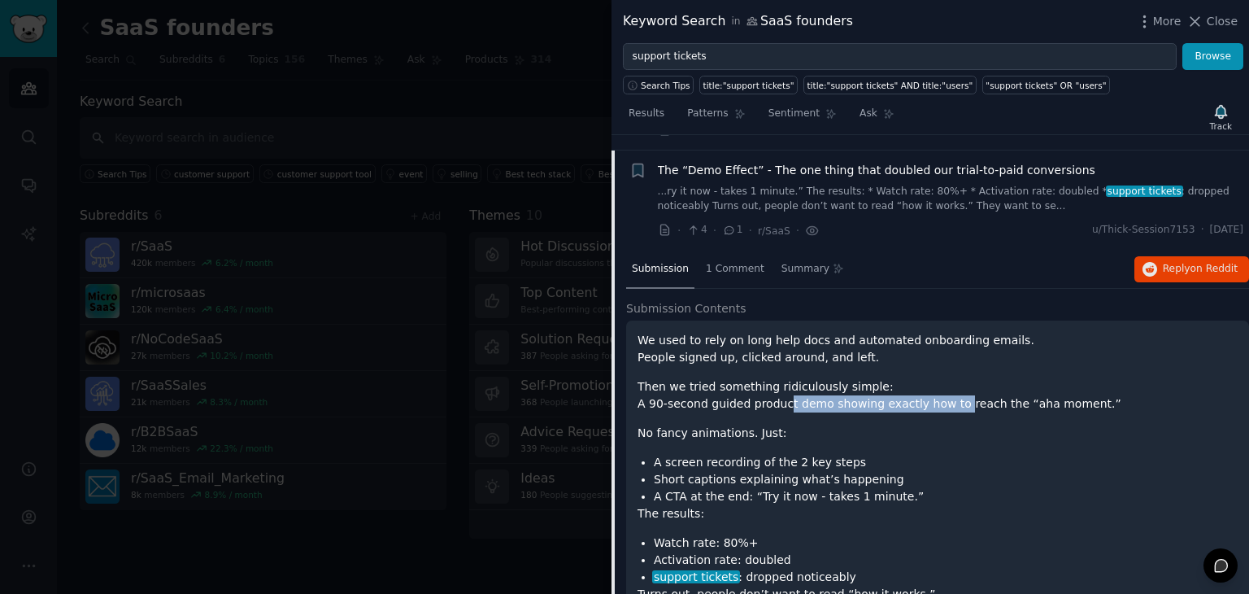
click at [1078, 378] on p "Then we tried something ridiculously simple: A 90-second guided product demo sh…" at bounding box center [938, 395] width 600 height 34
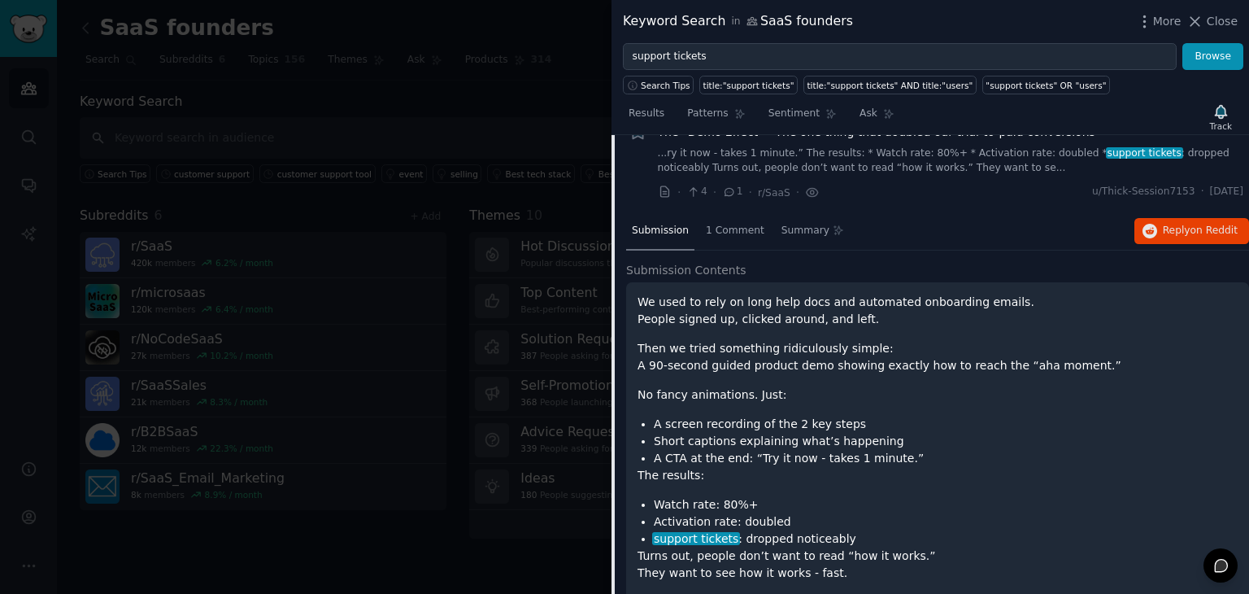
scroll to position [560, 0]
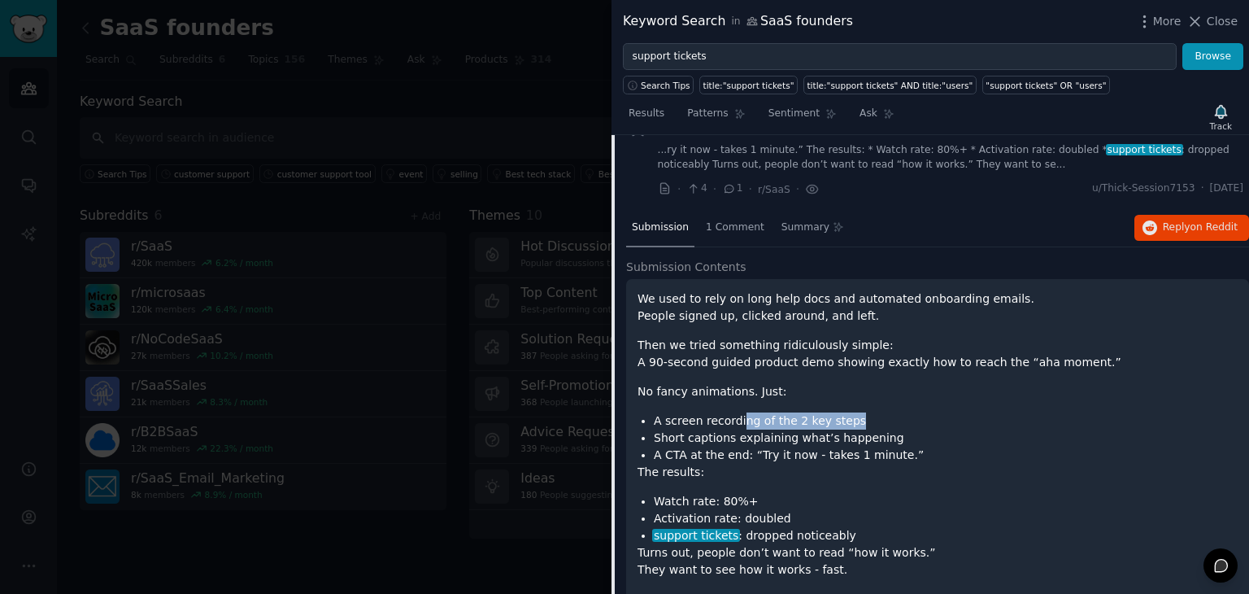
drag, startPoint x: 738, startPoint y: 382, endPoint x: 873, endPoint y: 368, distance: 135.7
click at [873, 368] on div "We used to rely on long help docs and automated onboarding emails. People signe…" at bounding box center [938, 512] width 600 height 444
drag, startPoint x: 862, startPoint y: 374, endPoint x: 838, endPoint y: 337, distance: 44.7
click at [838, 337] on div "We used to rely on long help docs and automated onboarding emails. People signe…" at bounding box center [938, 512] width 600 height 444
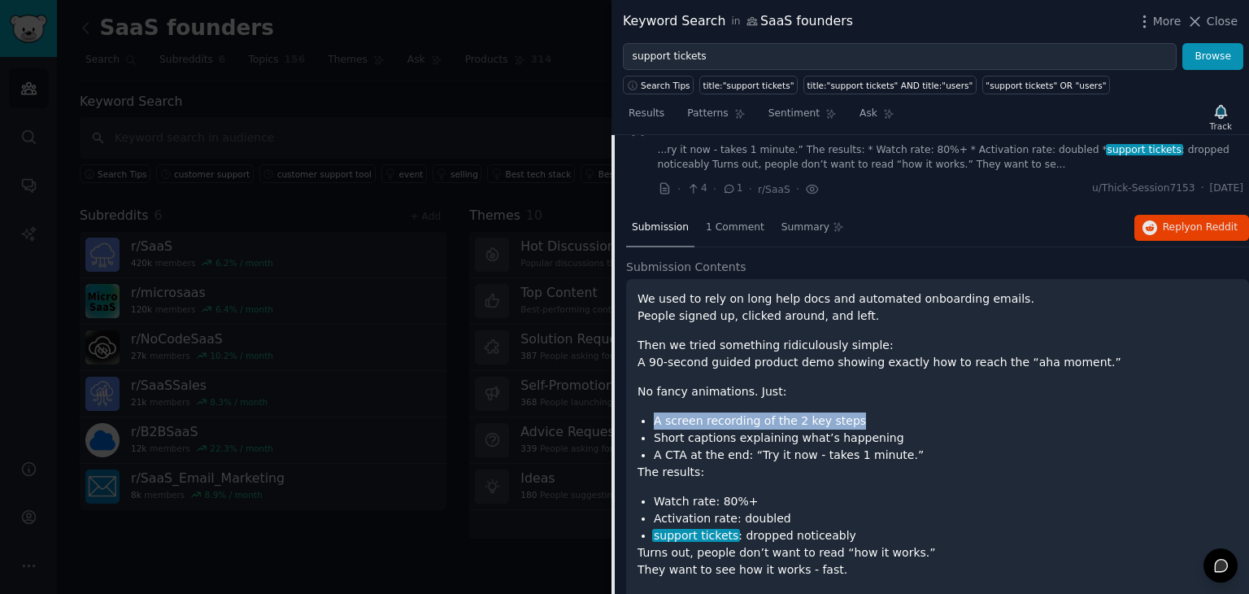
click at [838, 337] on div "We used to rely on long help docs and automated onboarding emails. People signe…" at bounding box center [938, 512] width 600 height 444
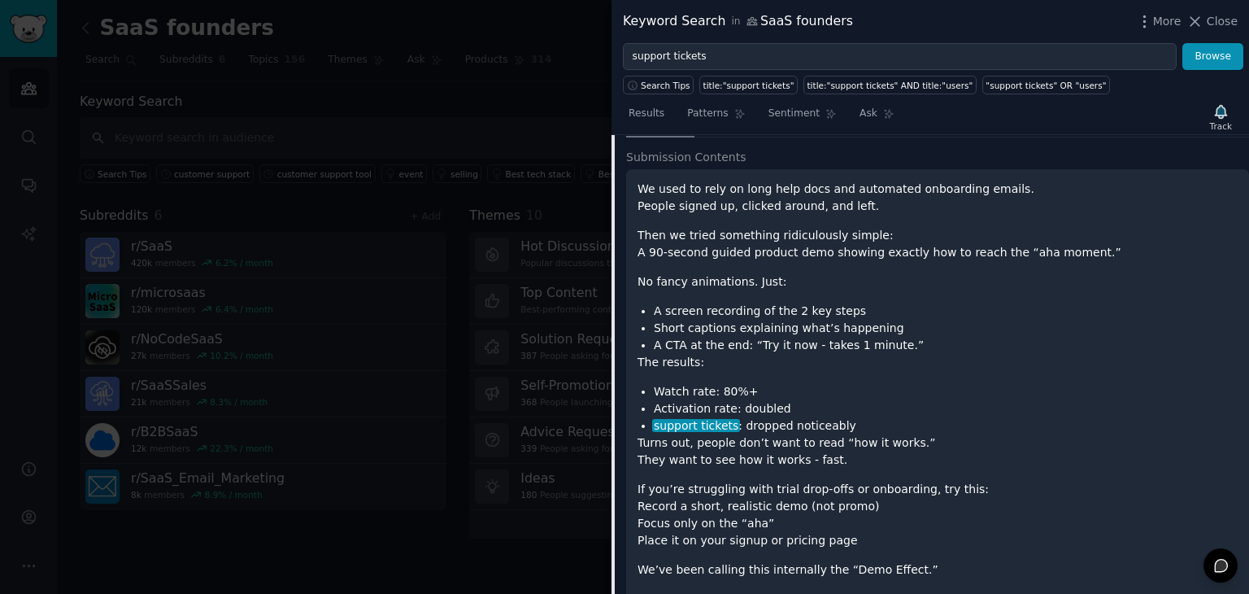
scroll to position [670, 0]
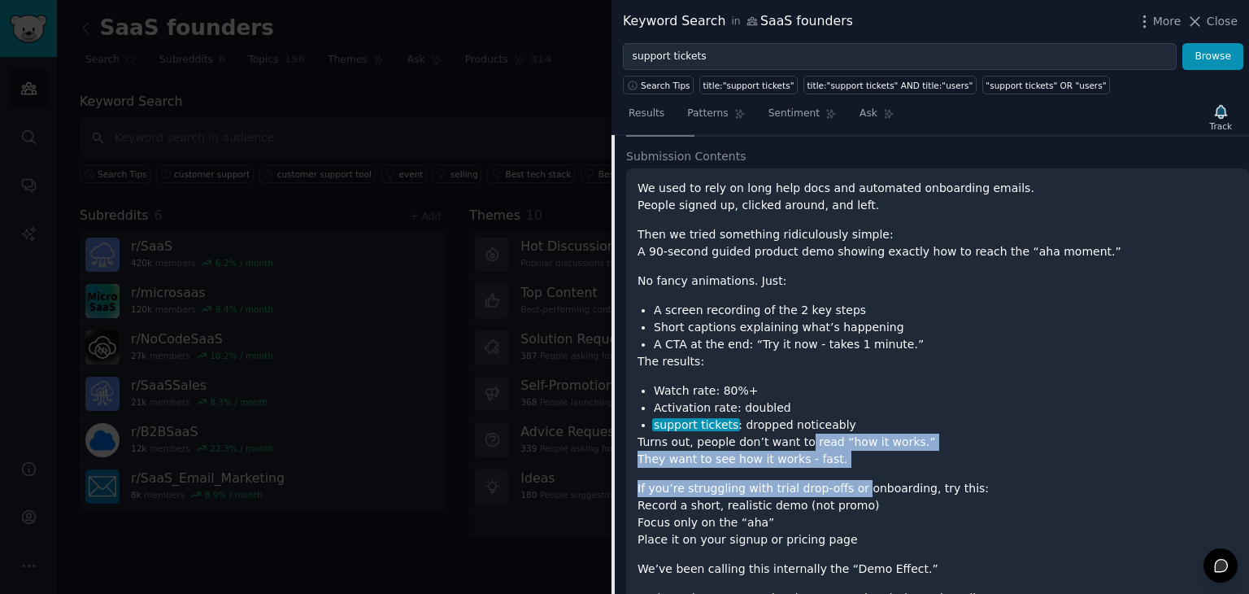
drag, startPoint x: 794, startPoint y: 399, endPoint x: 850, endPoint y: 435, distance: 67.0
click at [850, 435] on div "We used to rely on long help docs and automated onboarding emails. People signe…" at bounding box center [938, 402] width 600 height 444
drag, startPoint x: 847, startPoint y: 414, endPoint x: 784, endPoint y: 341, distance: 96.3
click at [784, 341] on div "We used to rely on long help docs and automated onboarding emails. People signe…" at bounding box center [938, 402] width 600 height 444
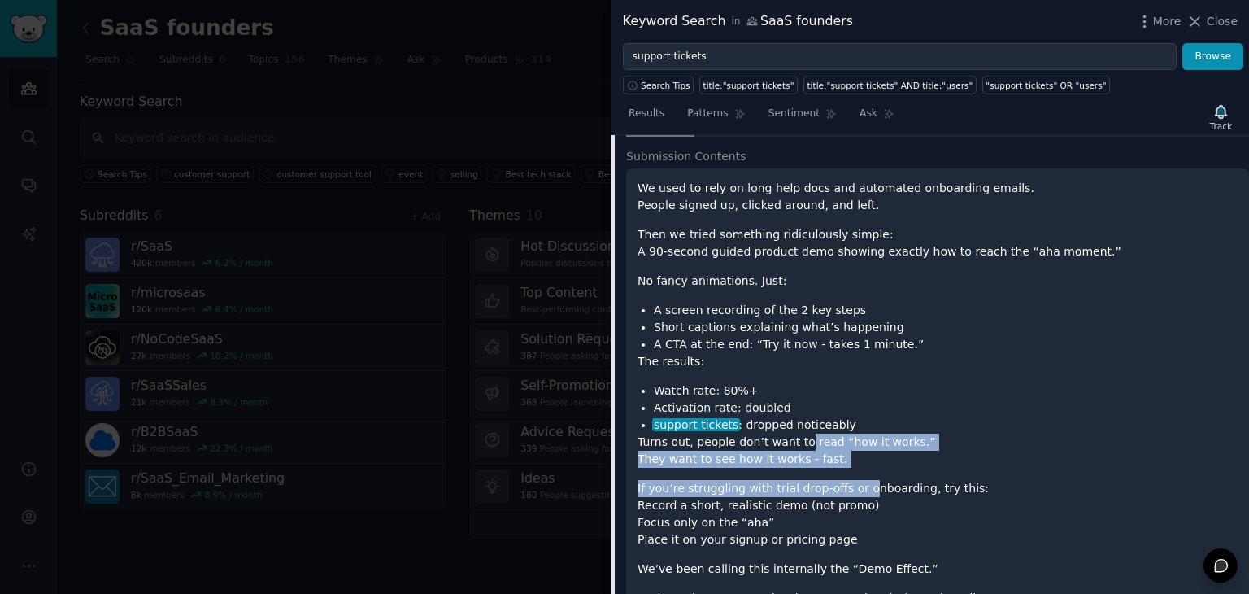
click at [784, 341] on div "We used to rely on long help docs and automated onboarding emails. People signe…" at bounding box center [938, 402] width 600 height 444
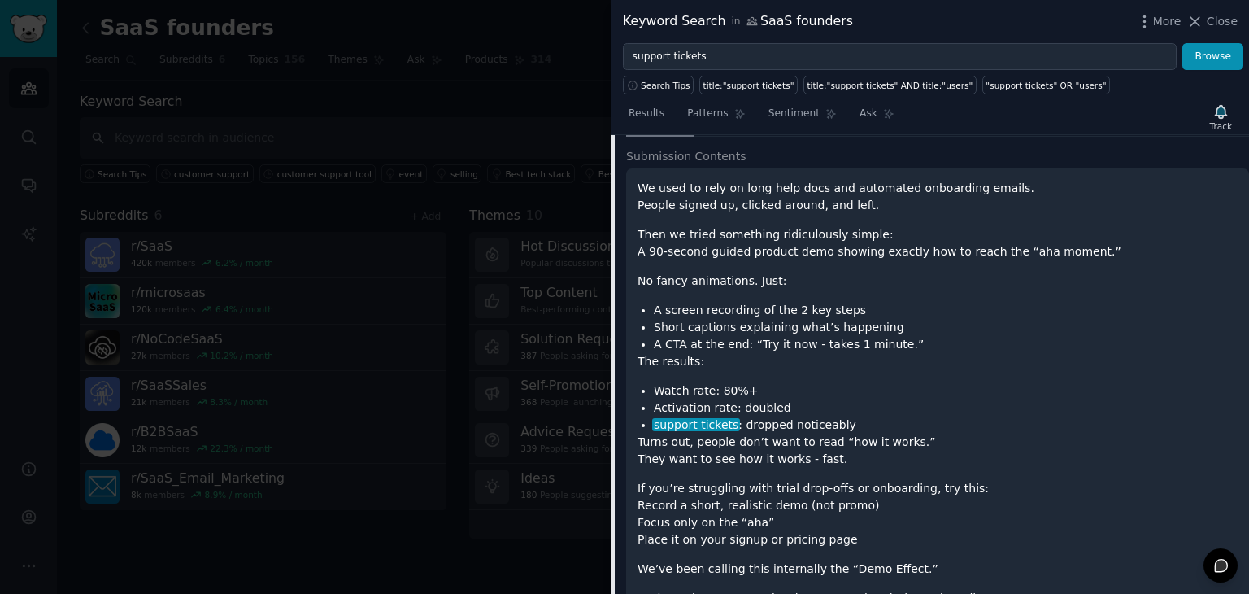
scroll to position [709, 0]
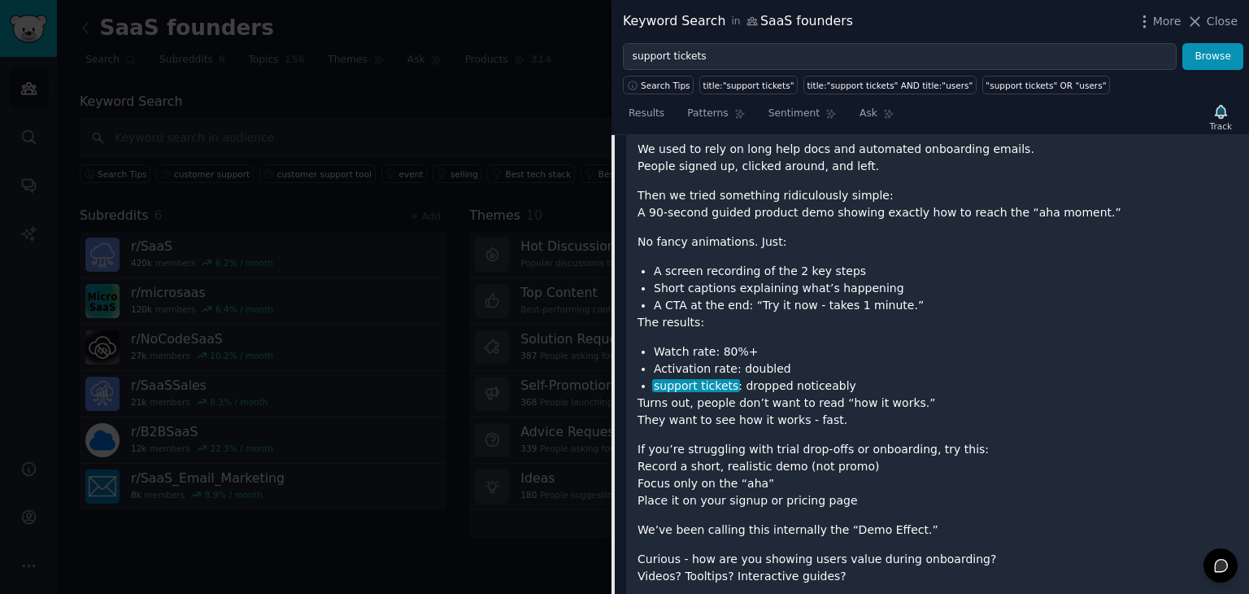
drag, startPoint x: 774, startPoint y: 408, endPoint x: 869, endPoint y: 440, distance: 99.5
click at [869, 441] on p "If you’re struggling with trial drop-offs or onboarding, try this: Record a sho…" at bounding box center [938, 475] width 600 height 68
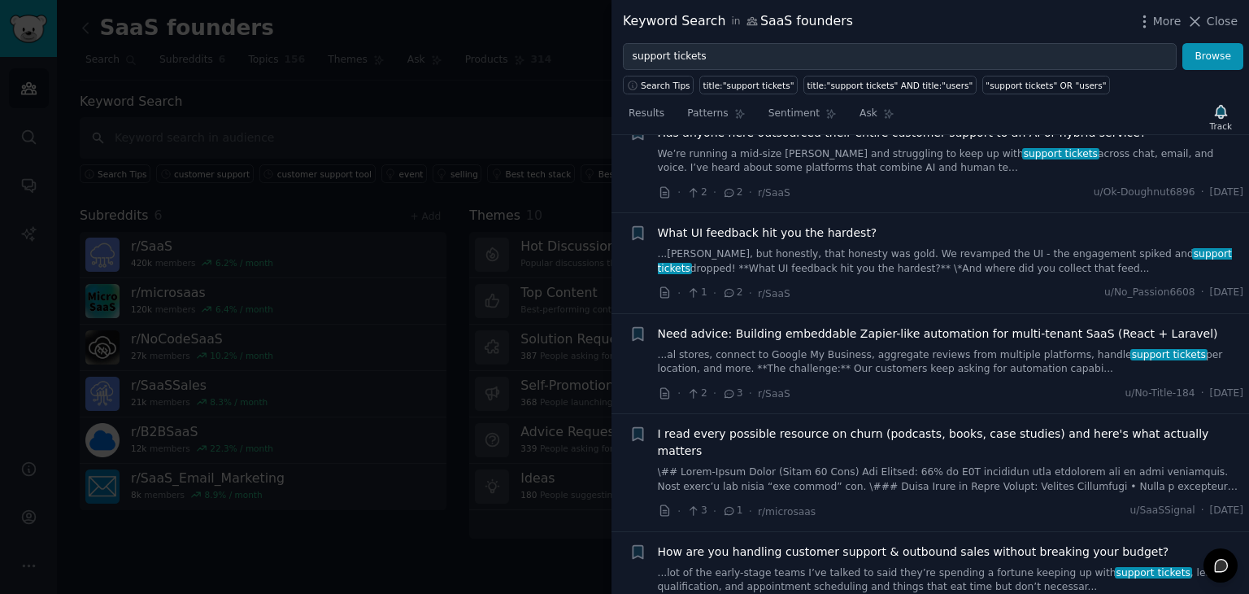
scroll to position [1410, 0]
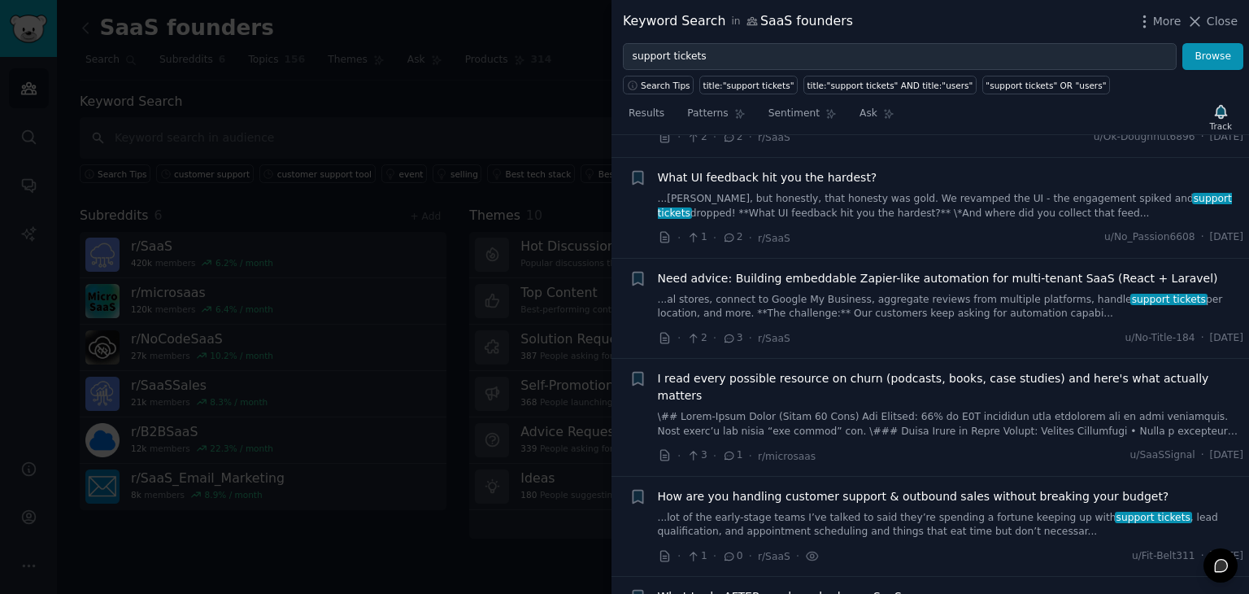
click at [875, 410] on link at bounding box center [951, 424] width 586 height 28
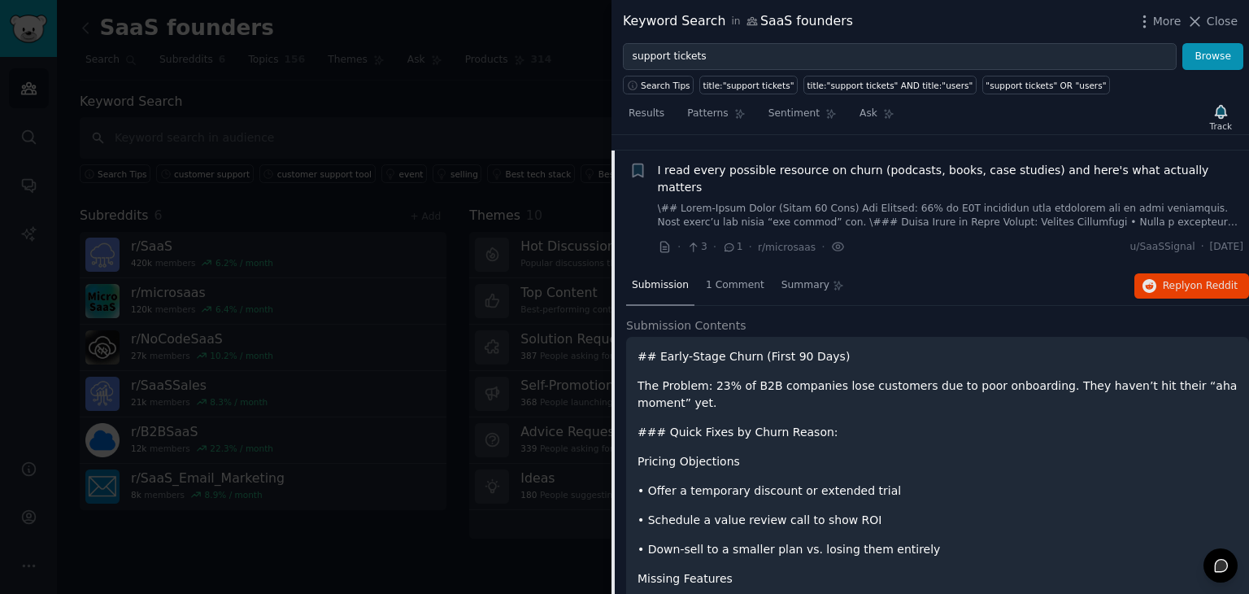
scroll to position [1040, 0]
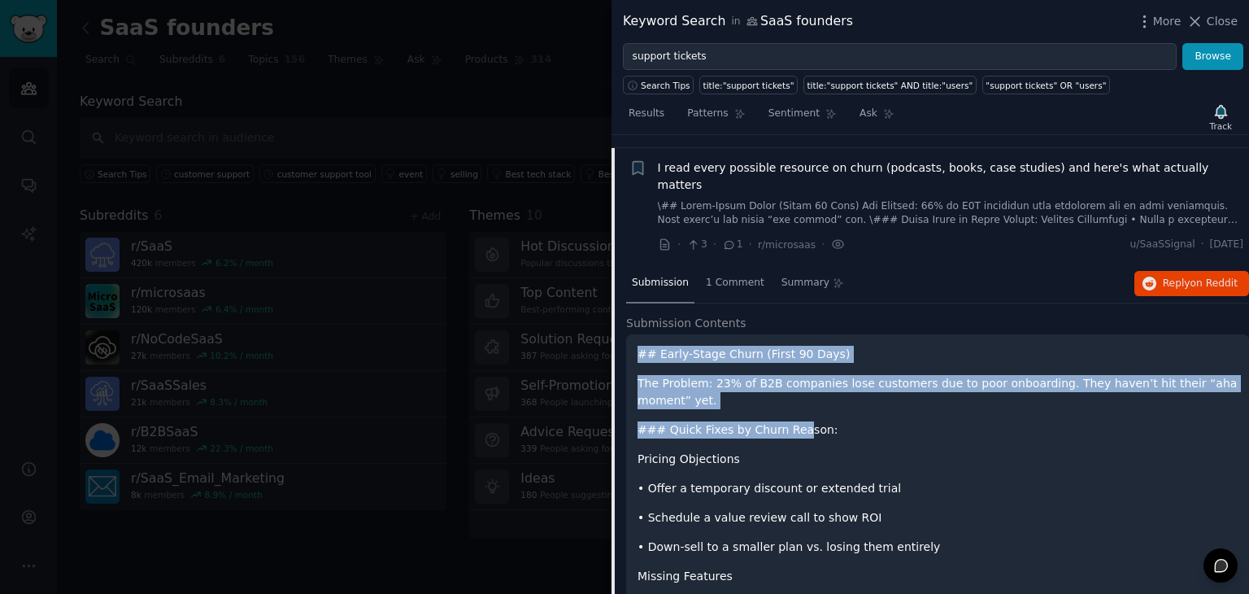
drag, startPoint x: 639, startPoint y: 302, endPoint x: 794, endPoint y: 360, distance: 165.3
click at [794, 421] on p "### Quick Fixes by Churn Reason:" at bounding box center [938, 429] width 600 height 17
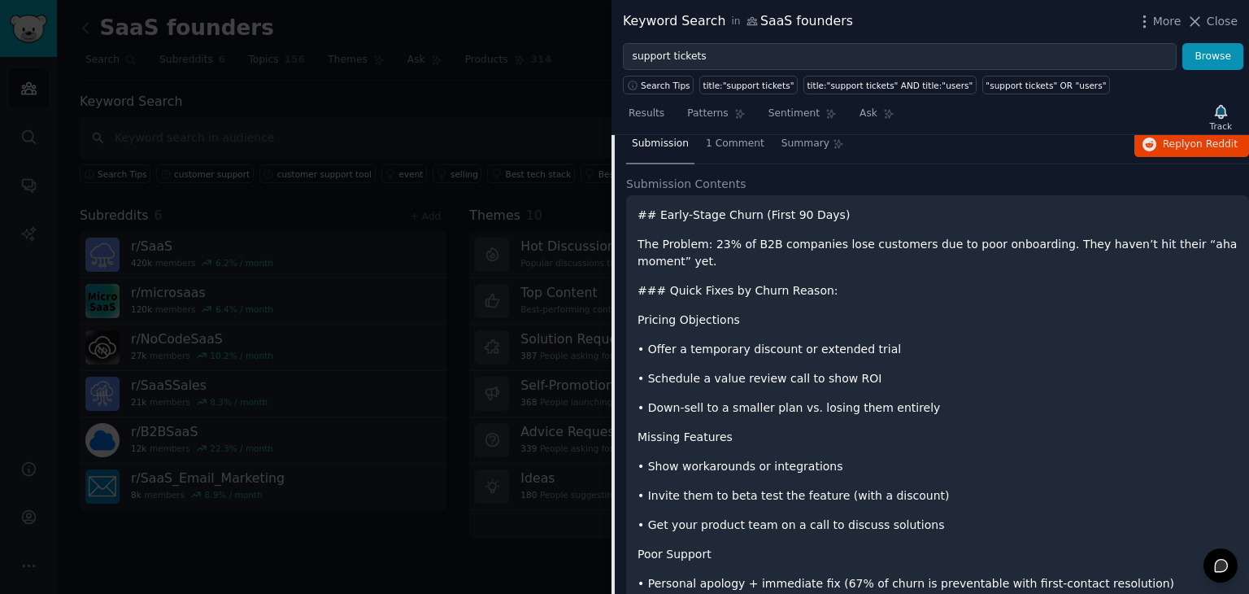
scroll to position [1180, 0]
drag, startPoint x: 755, startPoint y: 417, endPoint x: 915, endPoint y: 427, distance: 160.5
click at [915, 486] on p "•⁠ ⁠Invite them to beta test the feature (with a discount)" at bounding box center [938, 494] width 600 height 17
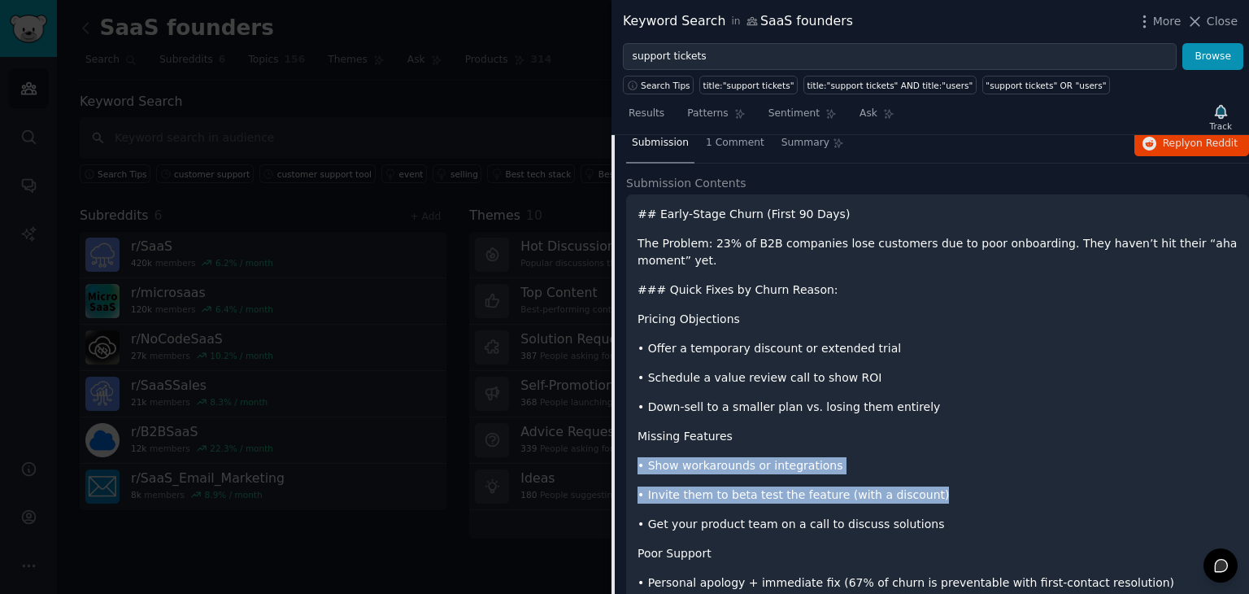
drag, startPoint x: 909, startPoint y: 419, endPoint x: 846, endPoint y: 358, distance: 87.4
click at [846, 428] on p "Missing Features" at bounding box center [938, 436] width 600 height 17
drag, startPoint x: 834, startPoint y: 382, endPoint x: 922, endPoint y: 421, distance: 97.2
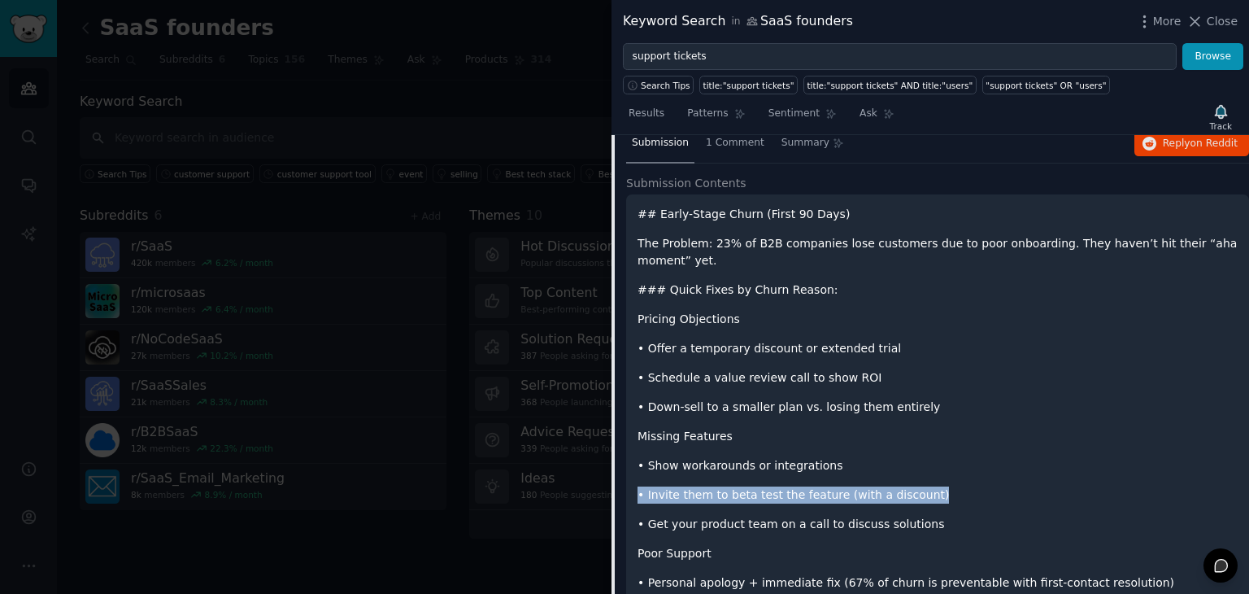
click at [922, 486] on p "•⁠ ⁠Invite them to beta test the feature (with a discount)" at bounding box center [938, 494] width 600 height 17
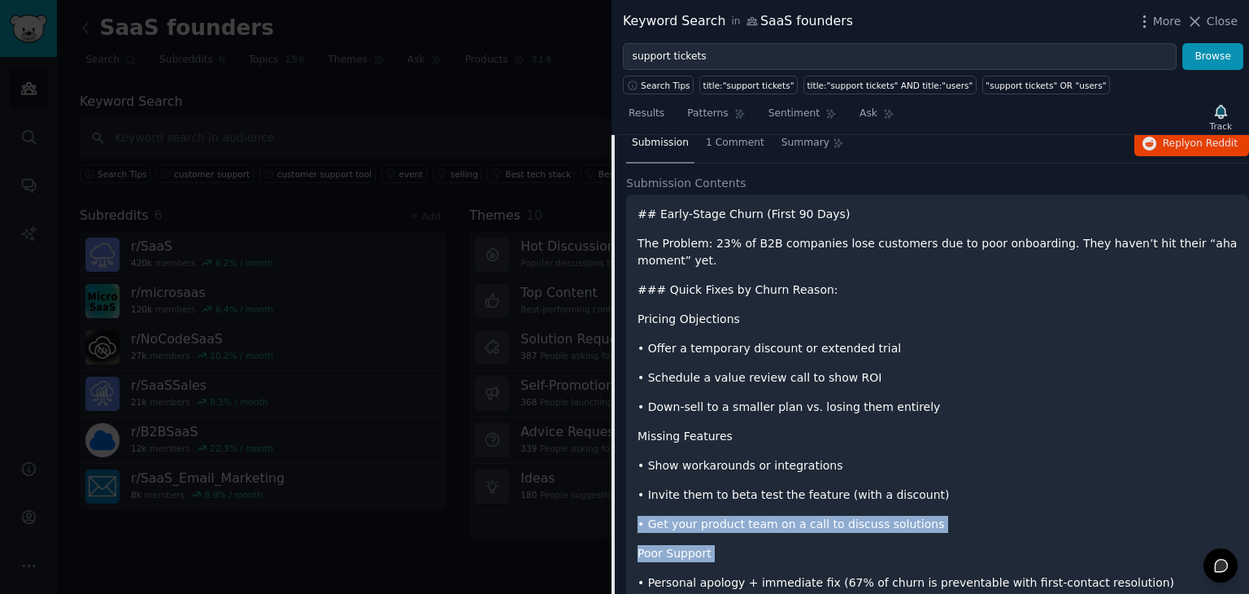
drag, startPoint x: 922, startPoint y: 421, endPoint x: 931, endPoint y: 465, distance: 44.8
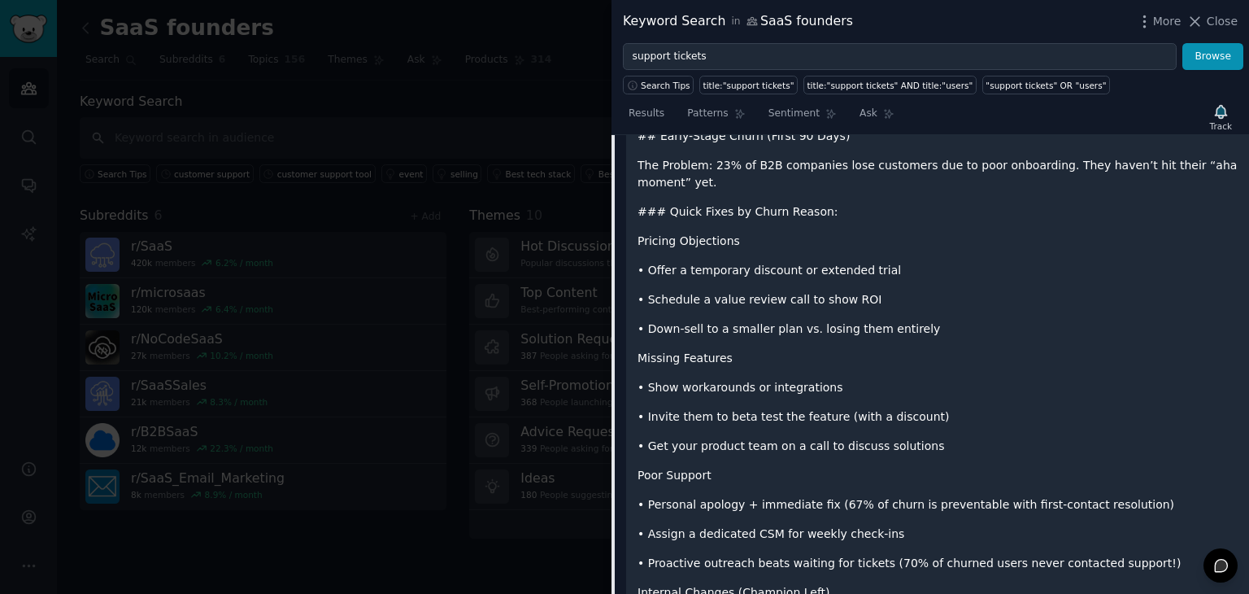
scroll to position [1260, 0]
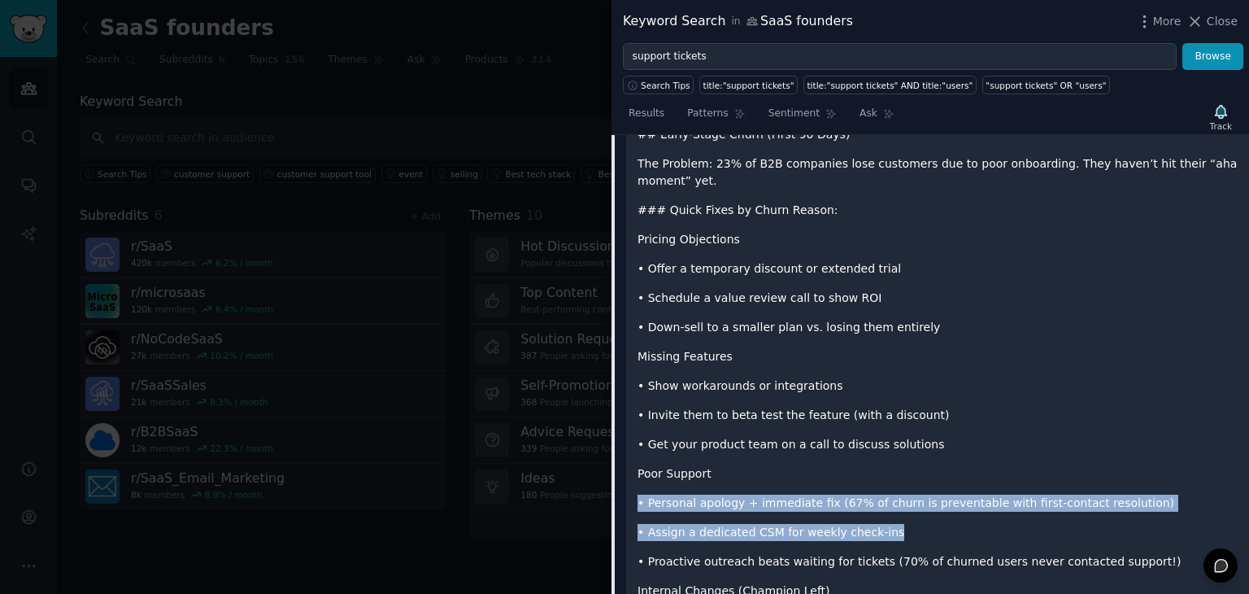
drag, startPoint x: 927, startPoint y: 465, endPoint x: 883, endPoint y: 388, distance: 88.9
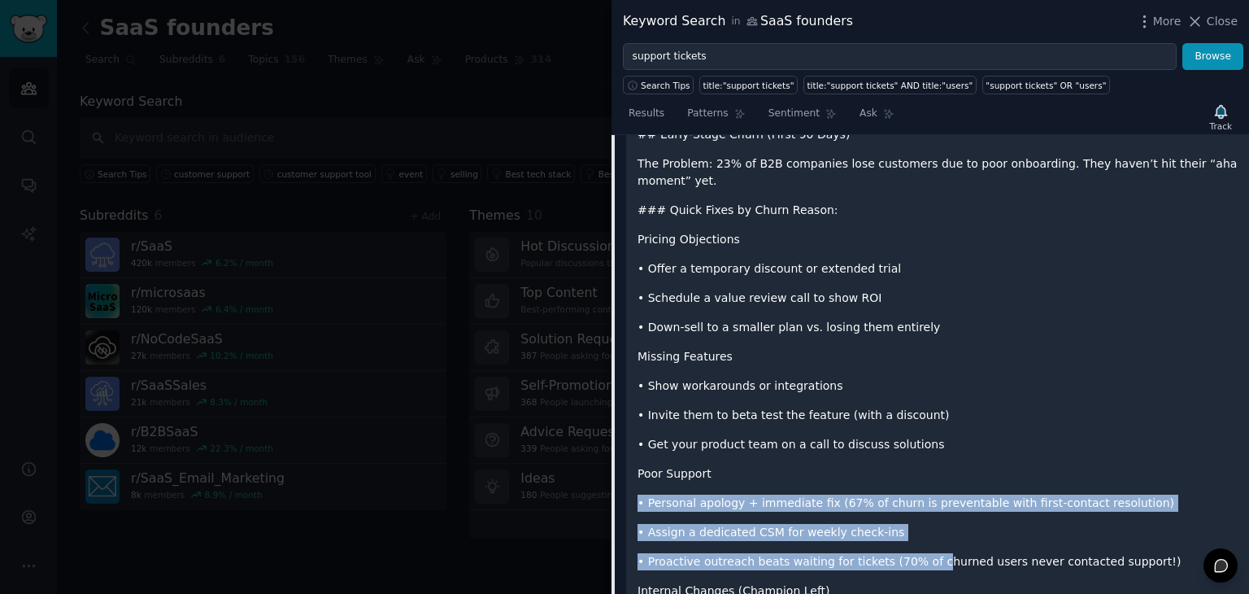
drag, startPoint x: 888, startPoint y: 399, endPoint x: 911, endPoint y: 489, distance: 93.1
click at [911, 553] on p "•⁠ ⁠Proactive outreach beats waiting for tickets (70% of churned users never co…" at bounding box center [938, 561] width 600 height 17
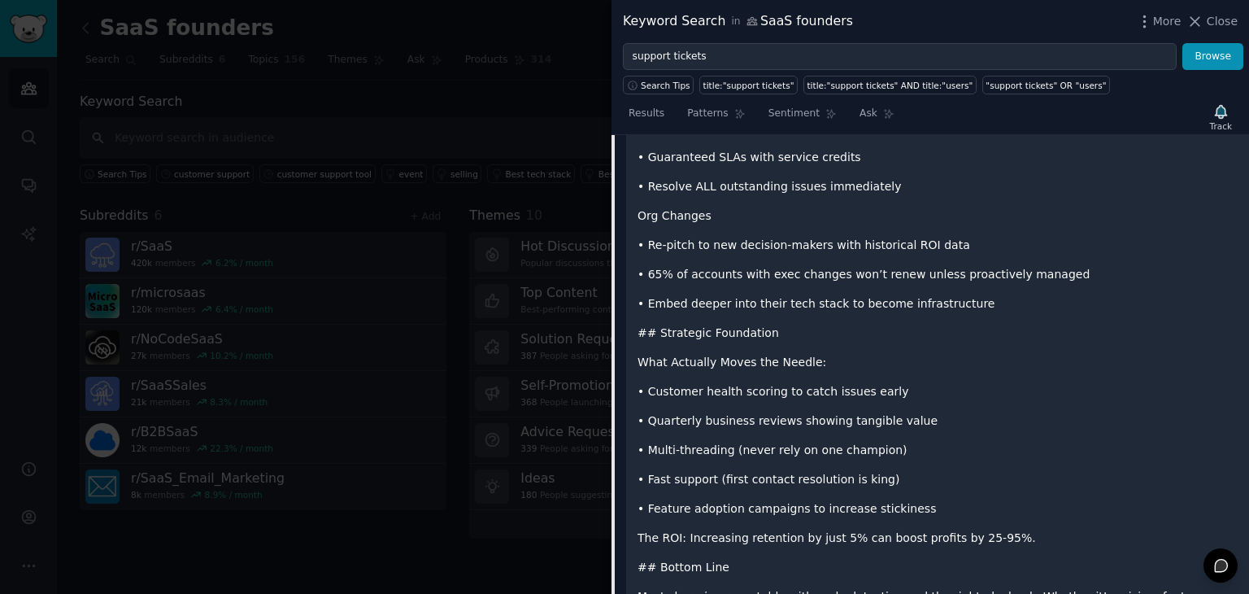
scroll to position [2329, 0]
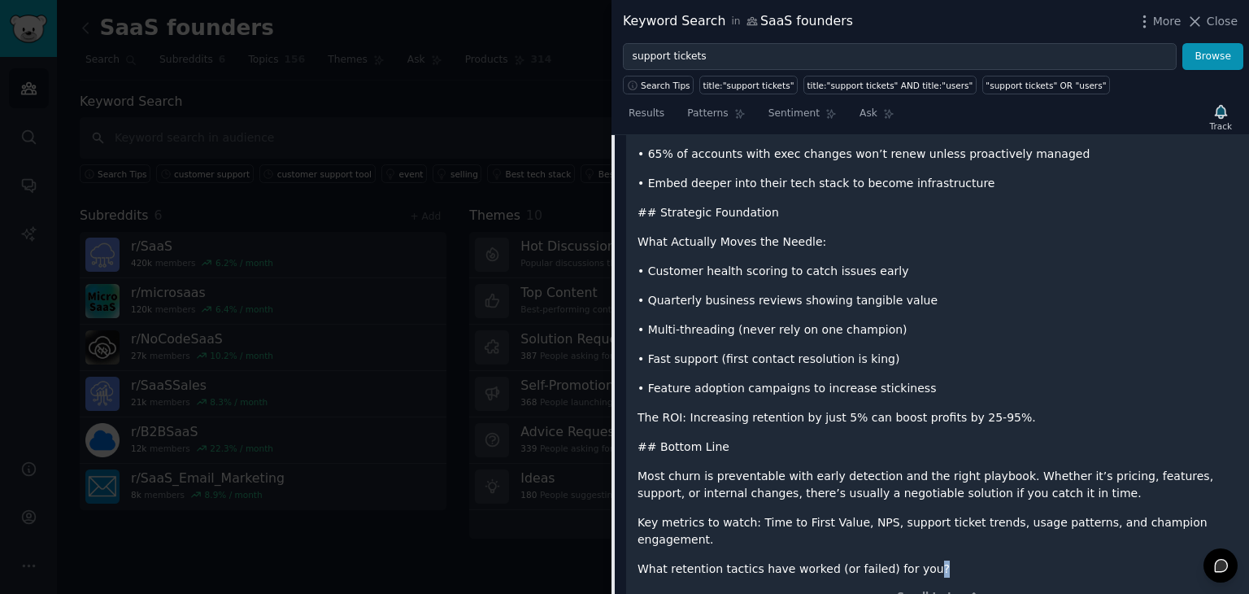
drag, startPoint x: 917, startPoint y: 483, endPoint x: 902, endPoint y: 477, distance: 16.0
click at [902, 560] on p "What retention tactics have worked (or failed) for you?" at bounding box center [938, 568] width 600 height 17
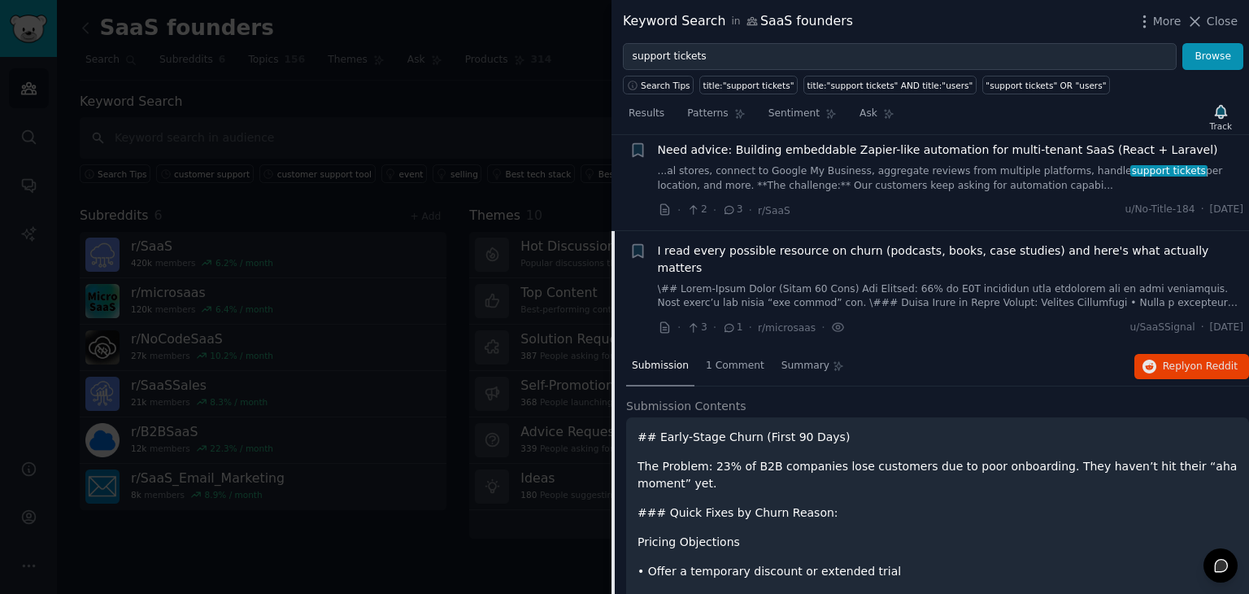
scroll to position [957, 0]
click at [734, 360] on span "1 Comment" at bounding box center [735, 367] width 59 height 15
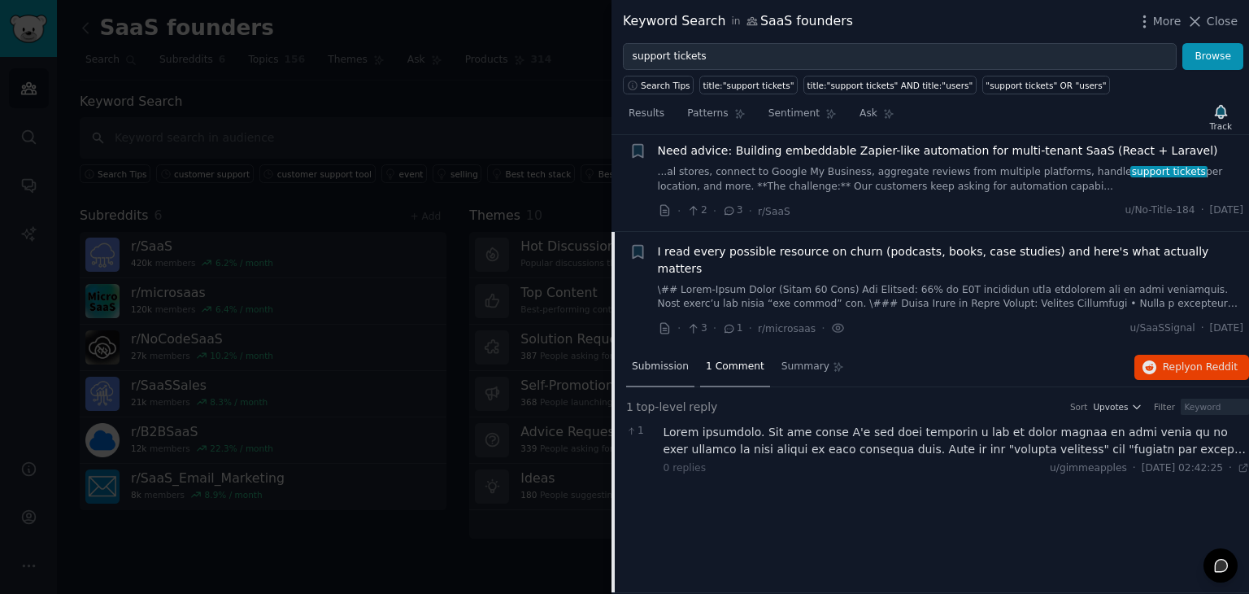
click at [663, 360] on span "Submission" at bounding box center [660, 367] width 57 height 15
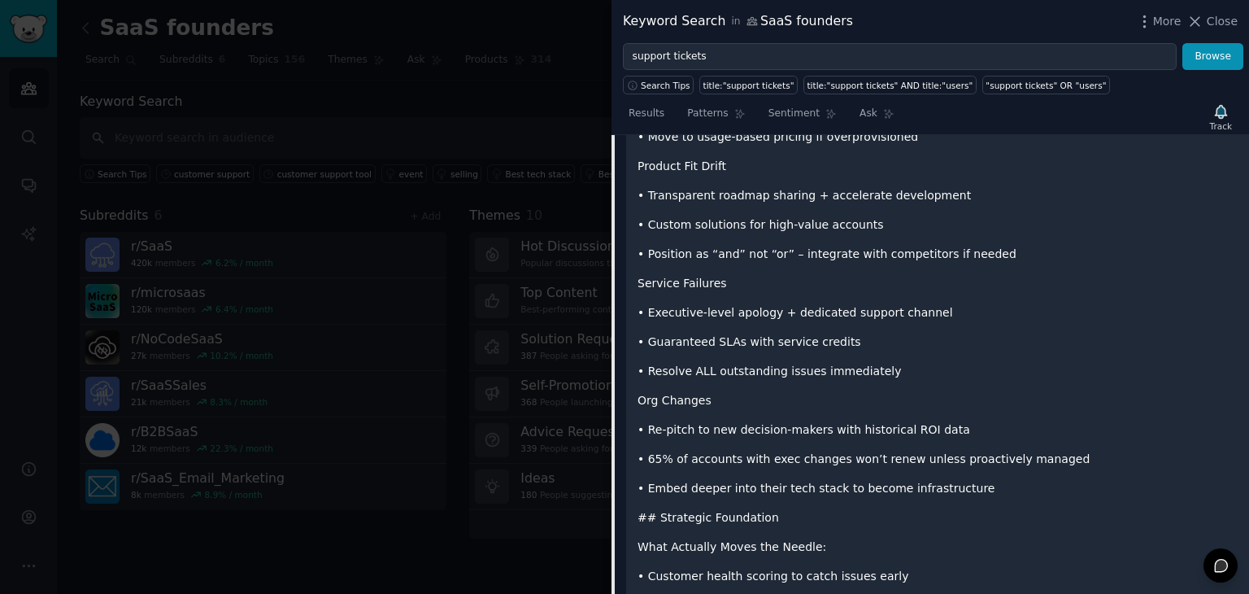
scroll to position [2331, 0]
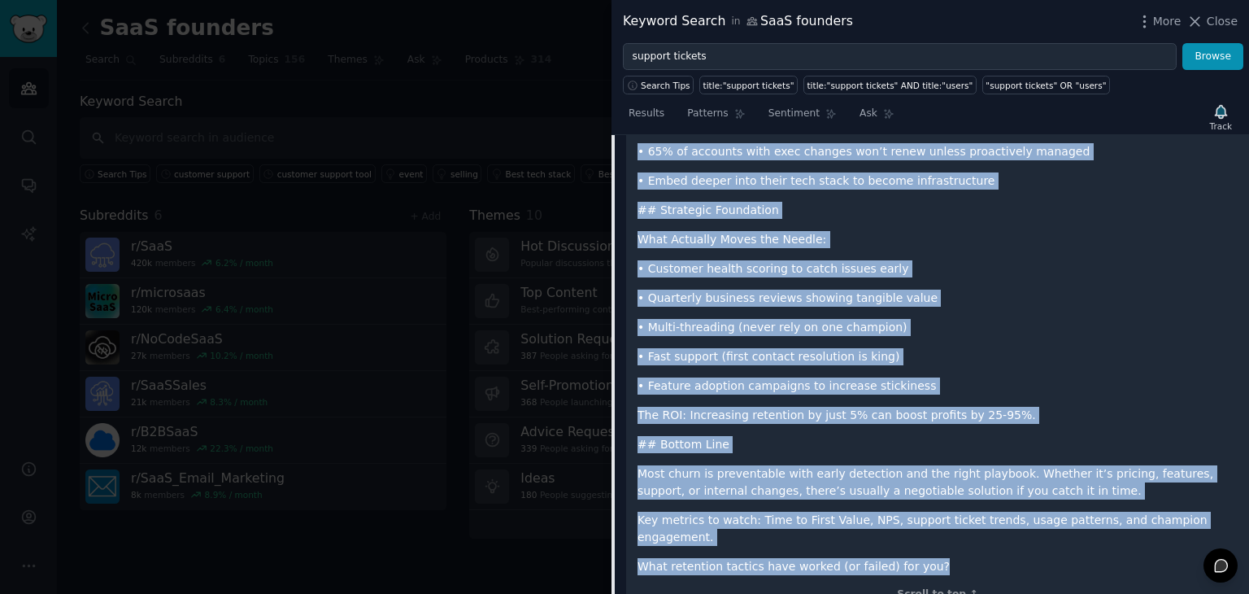
drag, startPoint x: 634, startPoint y: 382, endPoint x: 924, endPoint y: 468, distance: 301.9
copy div "## Early-Stage Churn (First 90 Days) The Problem: 23% of B2B companies lose cus…"
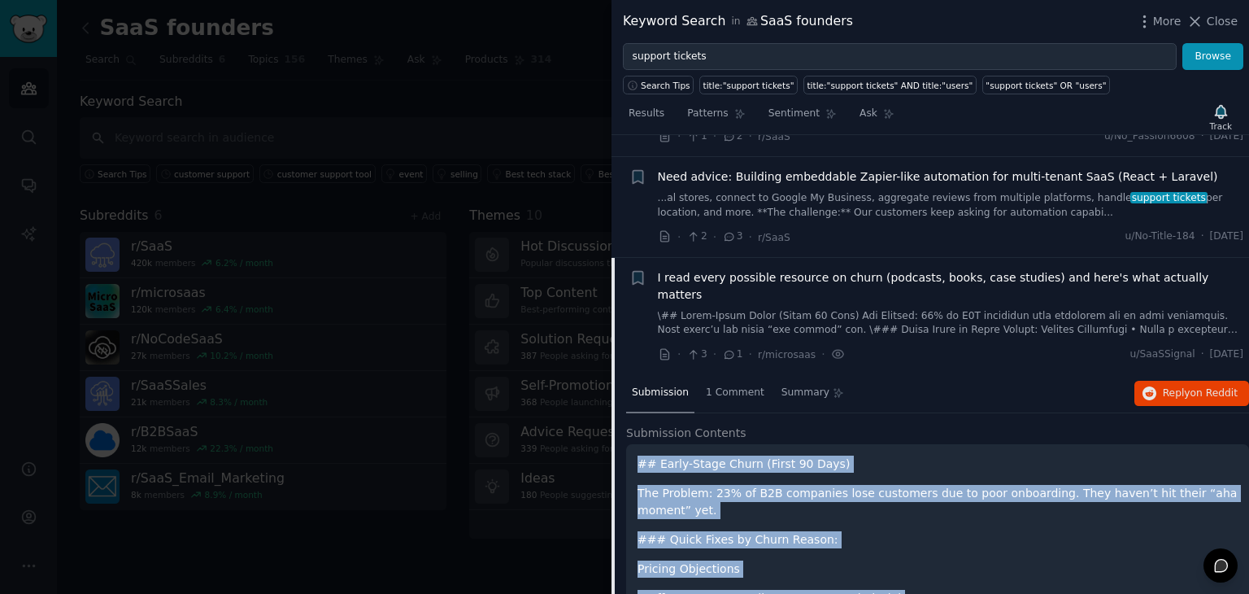
scroll to position [930, 0]
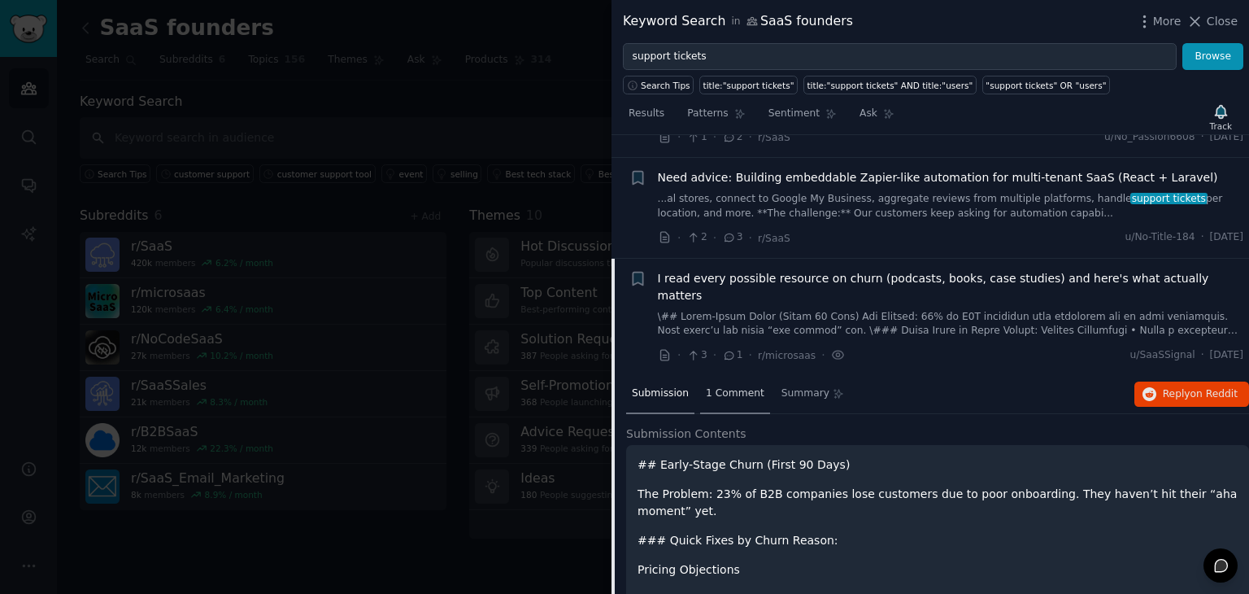
click at [734, 386] on span "1 Comment" at bounding box center [735, 393] width 59 height 15
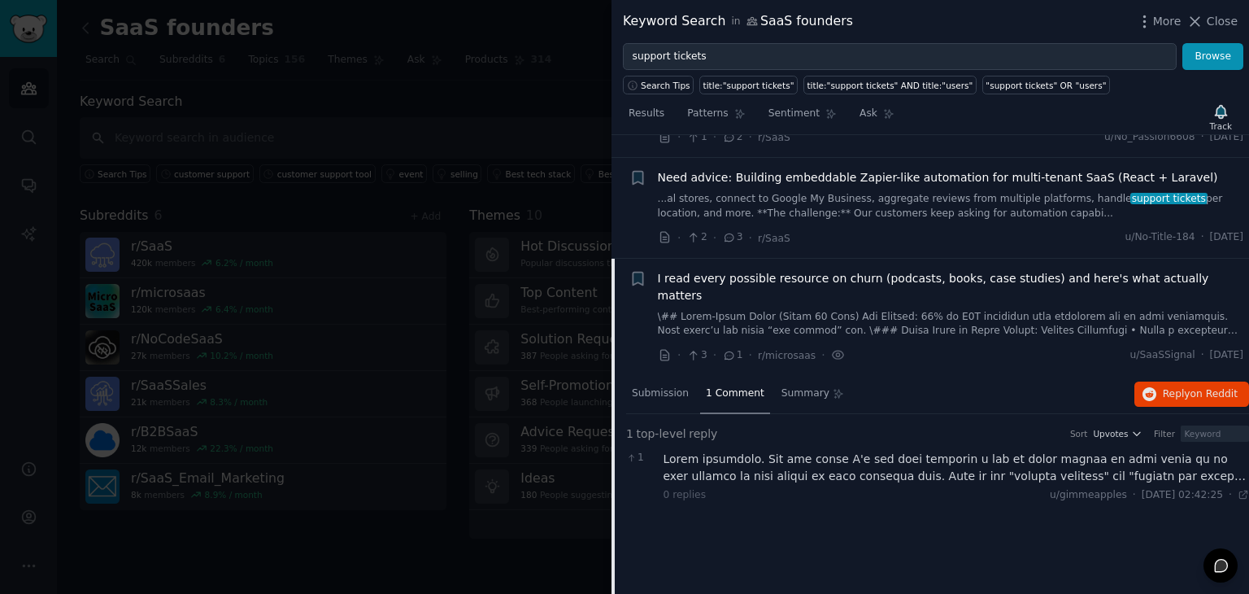
scroll to position [975, 0]
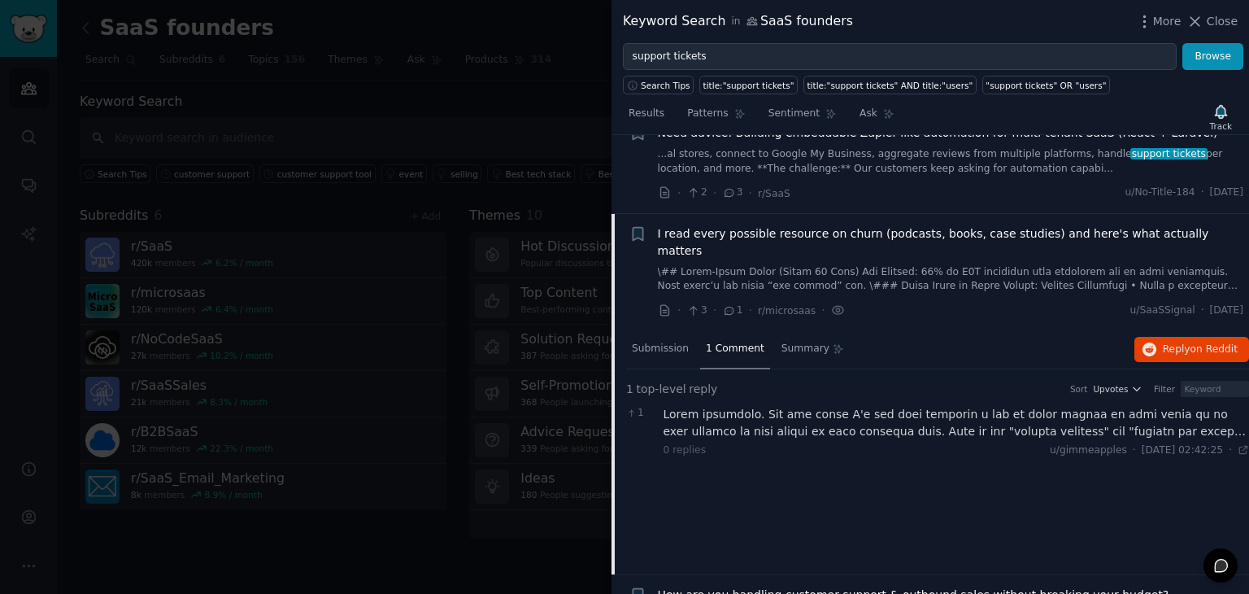
click at [824, 406] on div at bounding box center [957, 423] width 586 height 34
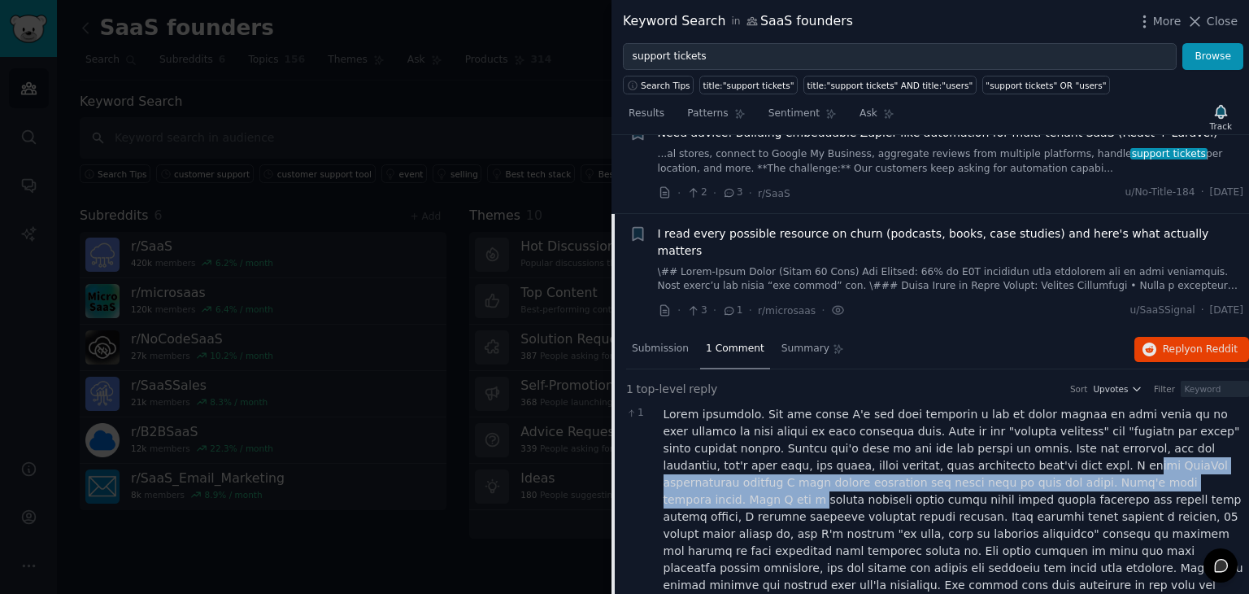
drag, startPoint x: 894, startPoint y: 416, endPoint x: 989, endPoint y: 437, distance: 97.5
click at [989, 437] on div at bounding box center [957, 525] width 586 height 239
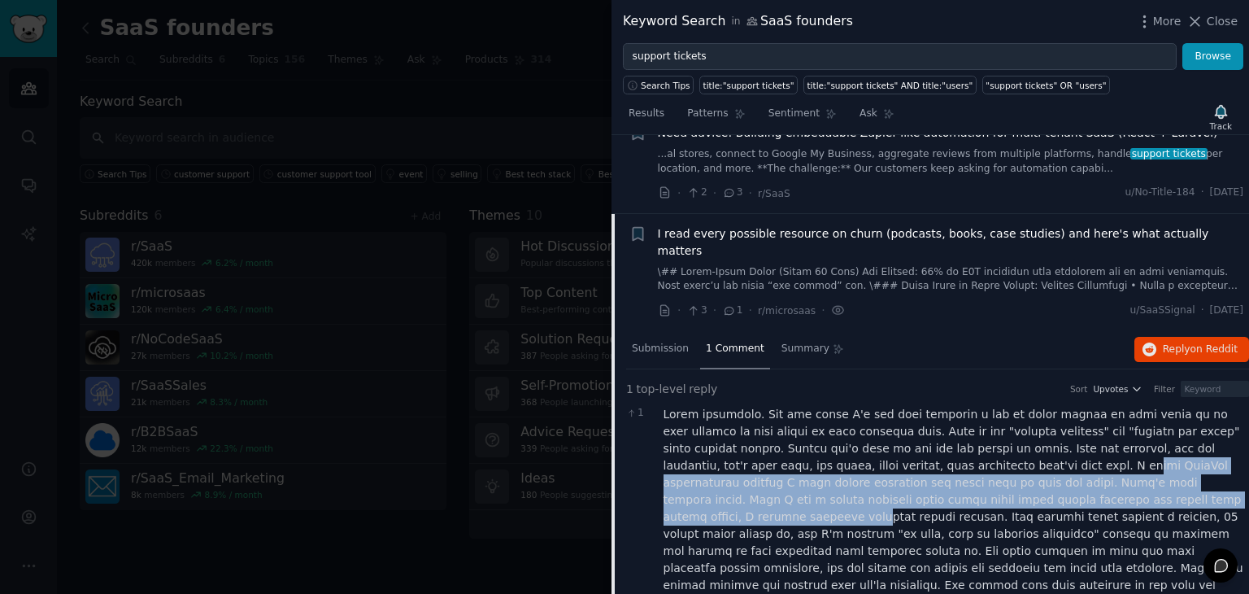
click at [988, 437] on div at bounding box center [957, 525] width 586 height 239
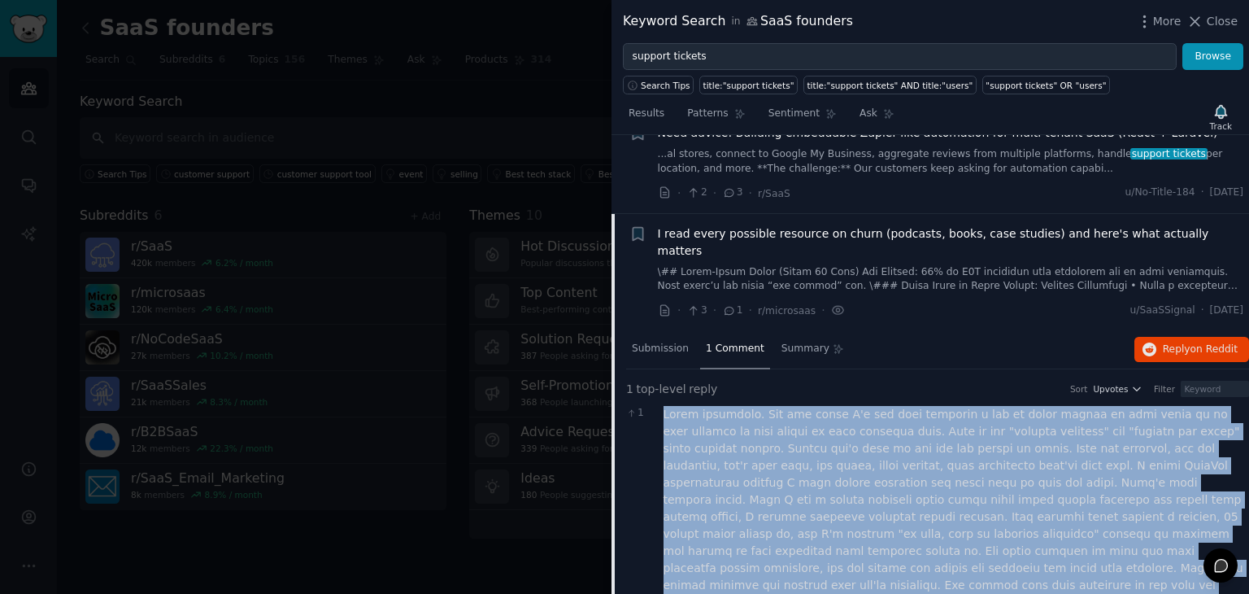
drag, startPoint x: 663, startPoint y: 362, endPoint x: 1030, endPoint y: 541, distance: 408.2
click at [1030, 541] on div at bounding box center [957, 525] width 586 height 239
copy div "Solid breakdown. The one thing I'd add that prevents a ton of churn before it e…"
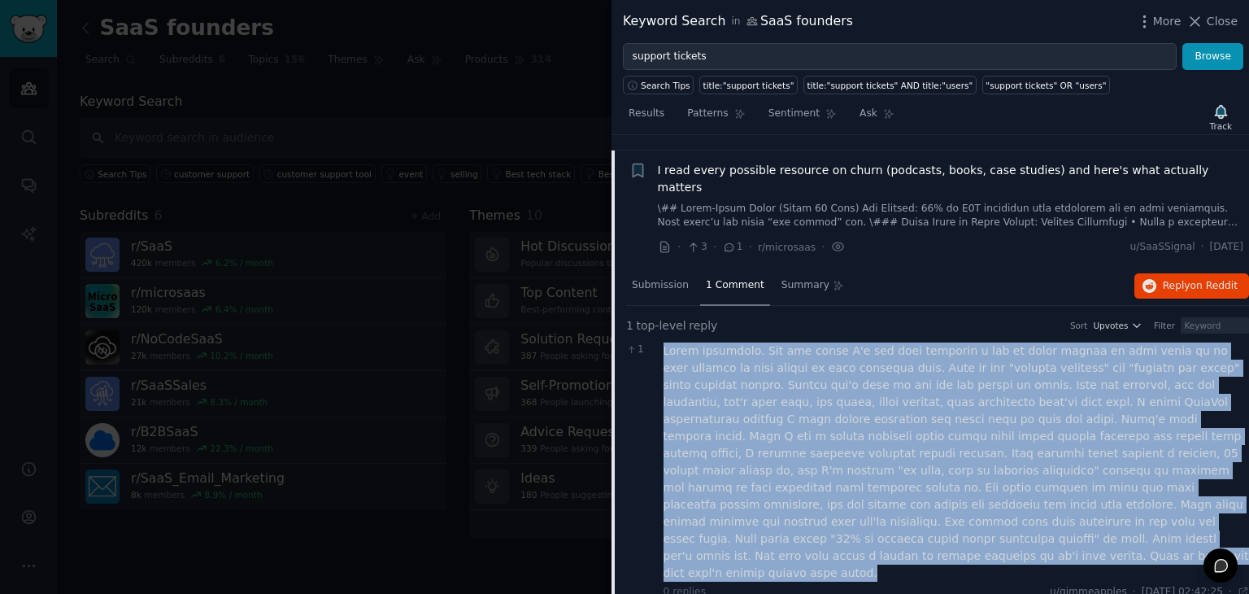
scroll to position [1040, 0]
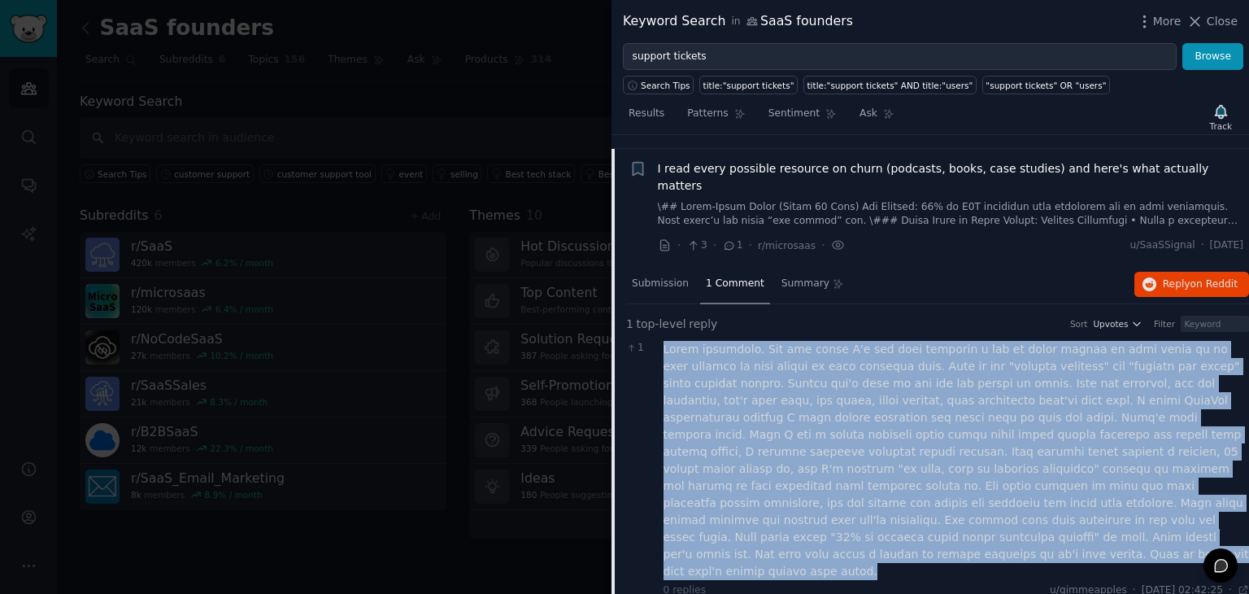
click at [962, 482] on div at bounding box center [957, 460] width 586 height 239
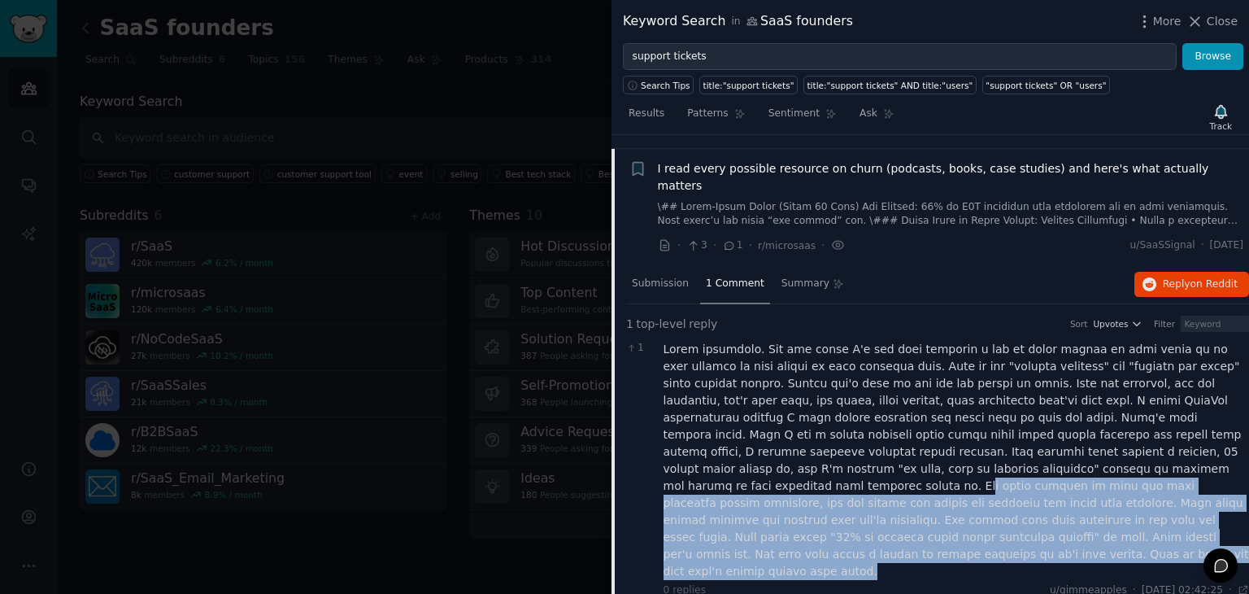
drag, startPoint x: 1014, startPoint y: 483, endPoint x: 883, endPoint y: 420, distance: 145.5
click at [883, 420] on div at bounding box center [957, 460] width 586 height 239
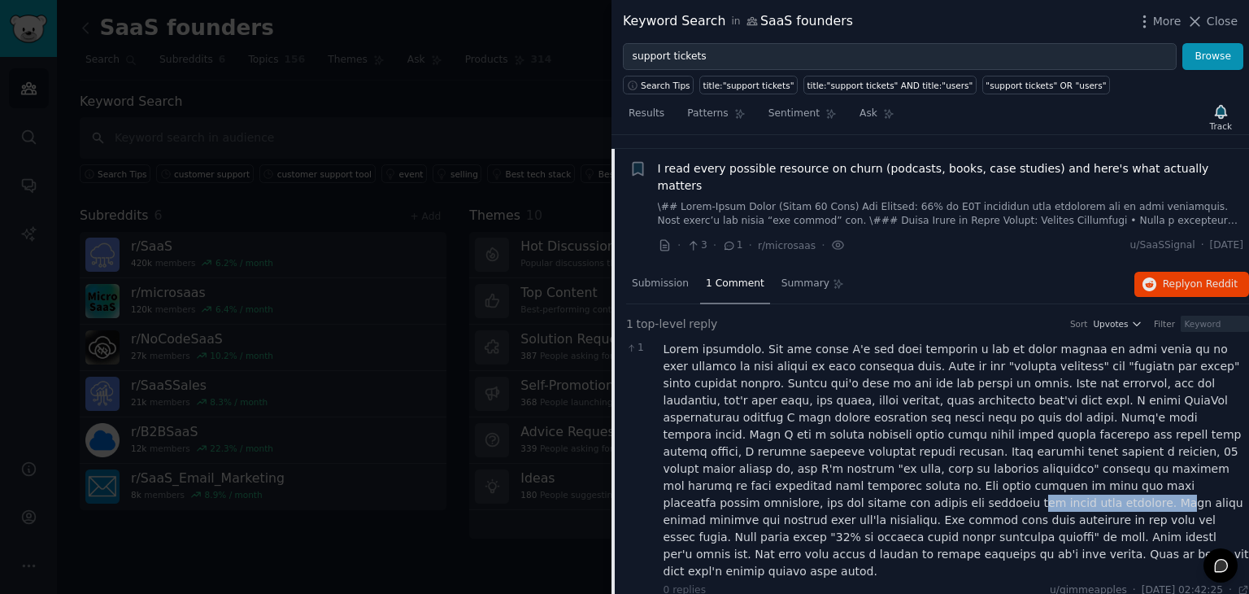
drag, startPoint x: 835, startPoint y: 424, endPoint x: 965, endPoint y: 434, distance: 130.5
click at [965, 434] on div at bounding box center [957, 460] width 586 height 239
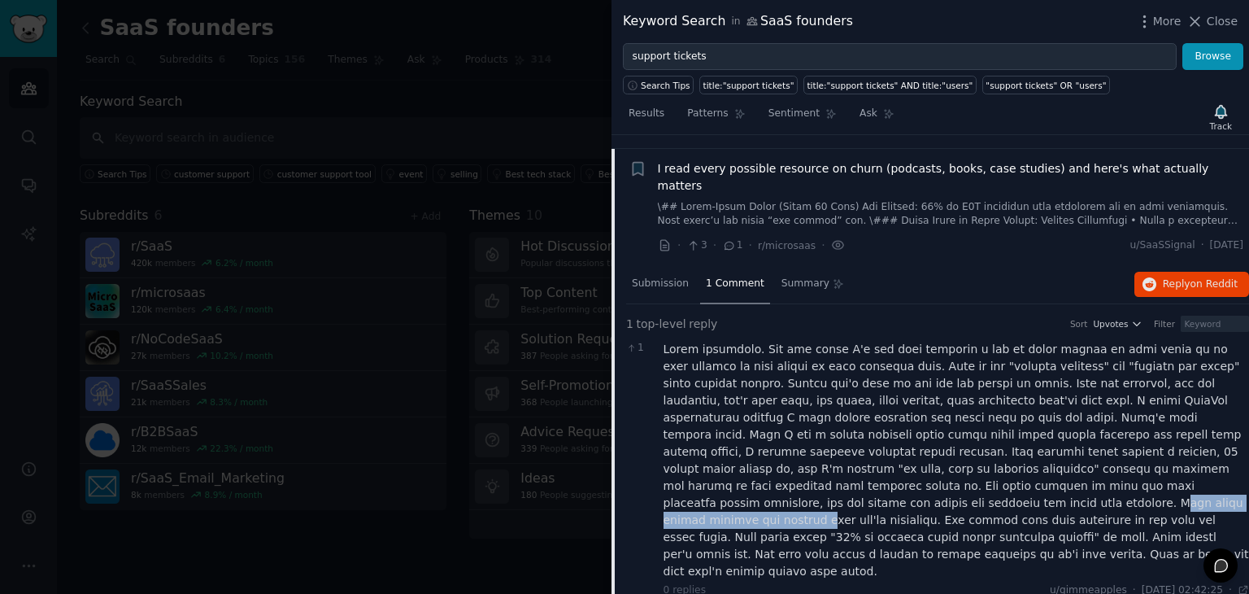
drag, startPoint x: 953, startPoint y: 429, endPoint x: 1166, endPoint y: 434, distance: 212.3
click at [1166, 434] on div at bounding box center [957, 460] width 586 height 239
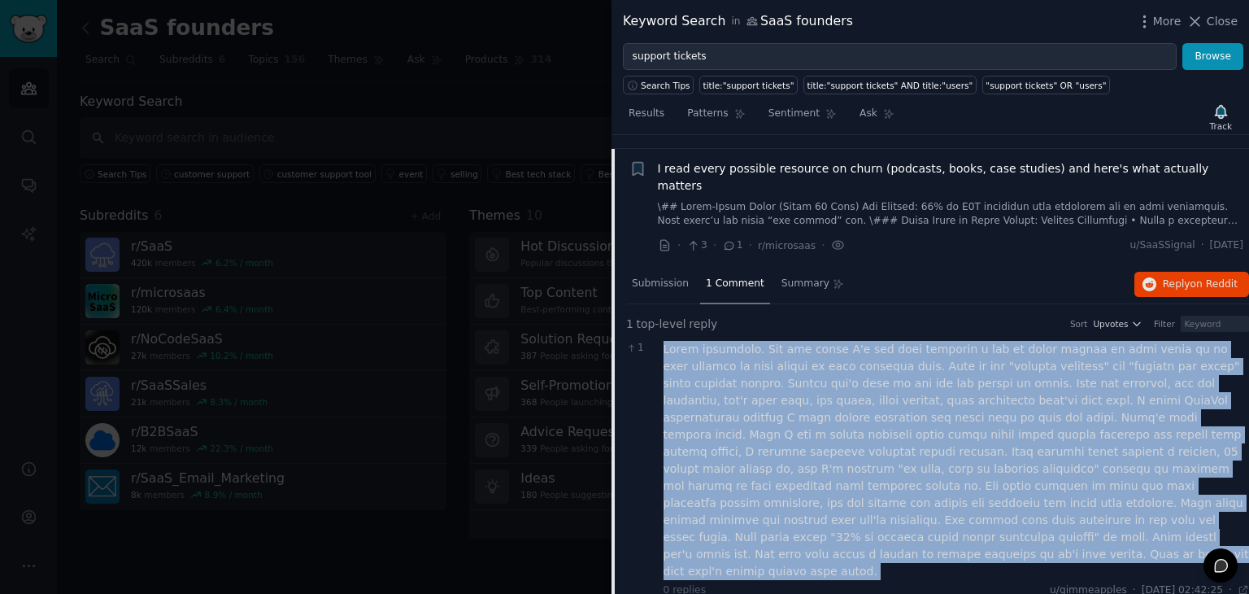
click at [1166, 434] on div at bounding box center [957, 460] width 586 height 239
drag, startPoint x: 1084, startPoint y: 412, endPoint x: 1136, endPoint y: 339, distance: 89.6
click at [1136, 341] on div at bounding box center [957, 460] width 586 height 239
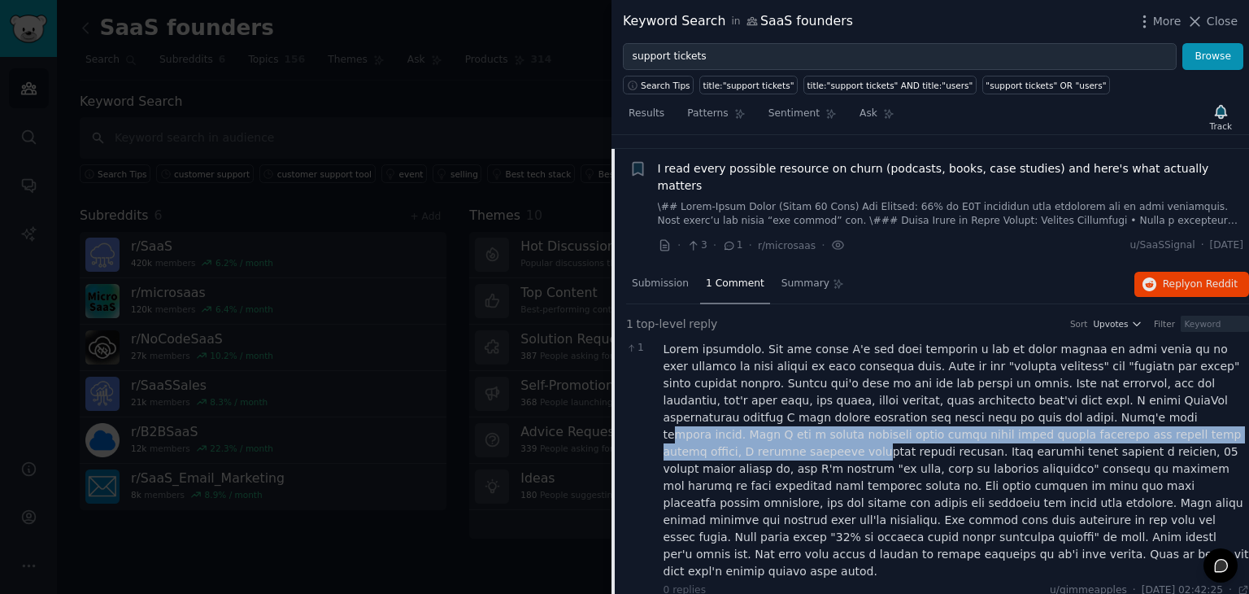
drag, startPoint x: 862, startPoint y: 359, endPoint x: 988, endPoint y: 375, distance: 127.1
click at [988, 375] on div at bounding box center [957, 460] width 586 height 239
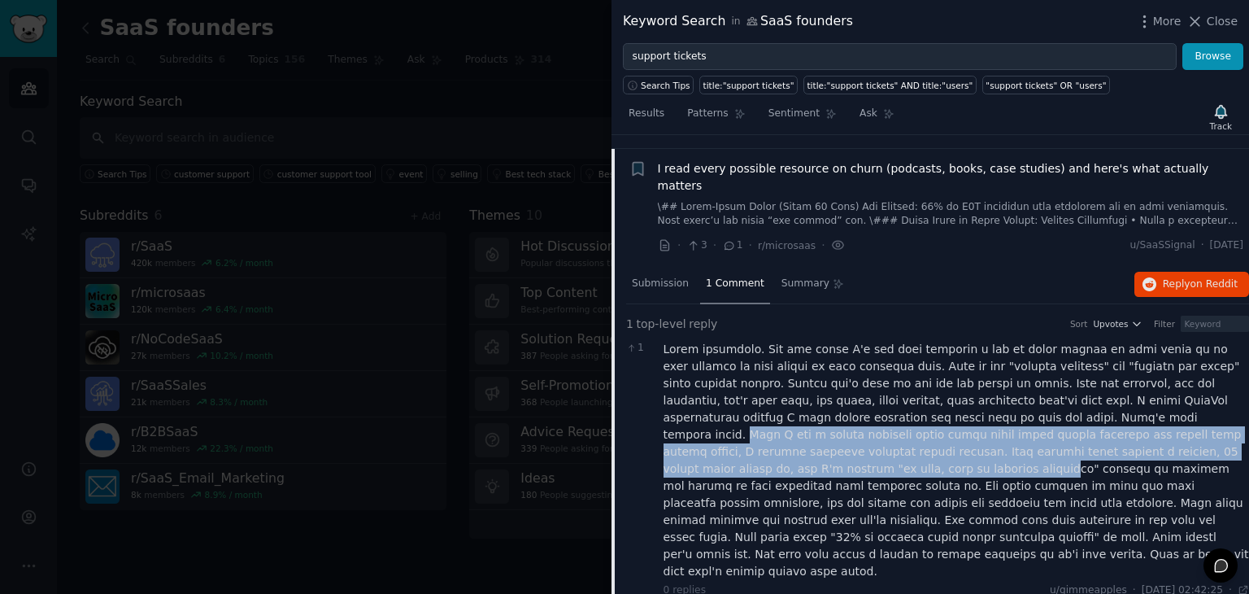
drag, startPoint x: 924, startPoint y: 361, endPoint x: 1070, endPoint y: 399, distance: 151.1
click at [1070, 399] on div at bounding box center [957, 460] width 586 height 239
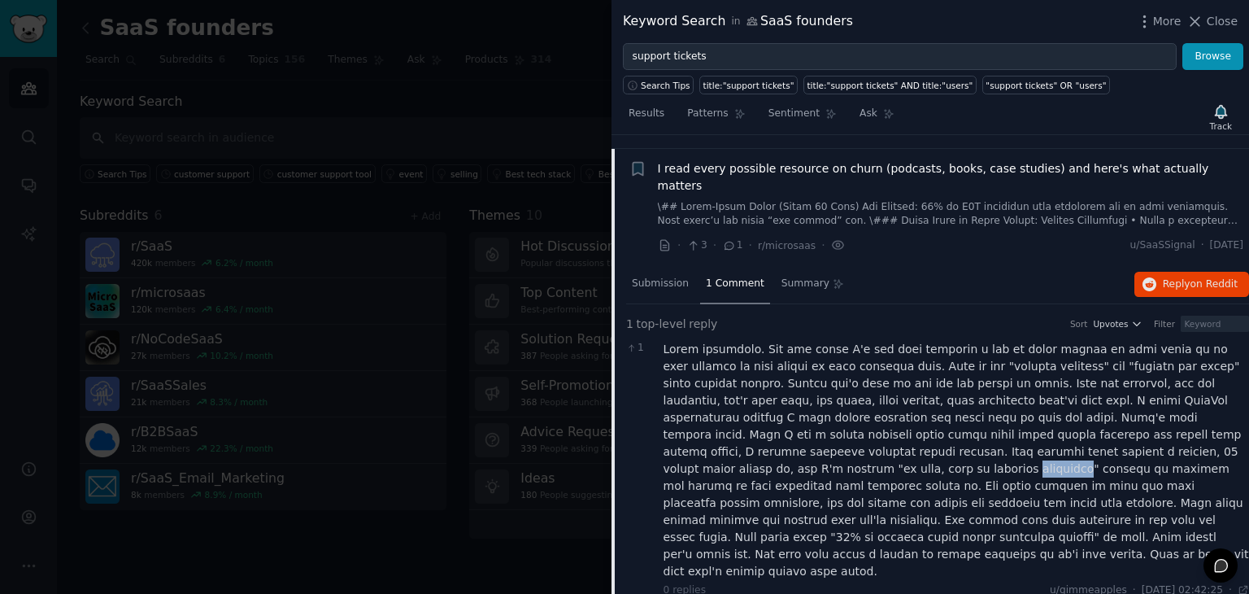
click at [1070, 399] on div at bounding box center [957, 460] width 586 height 239
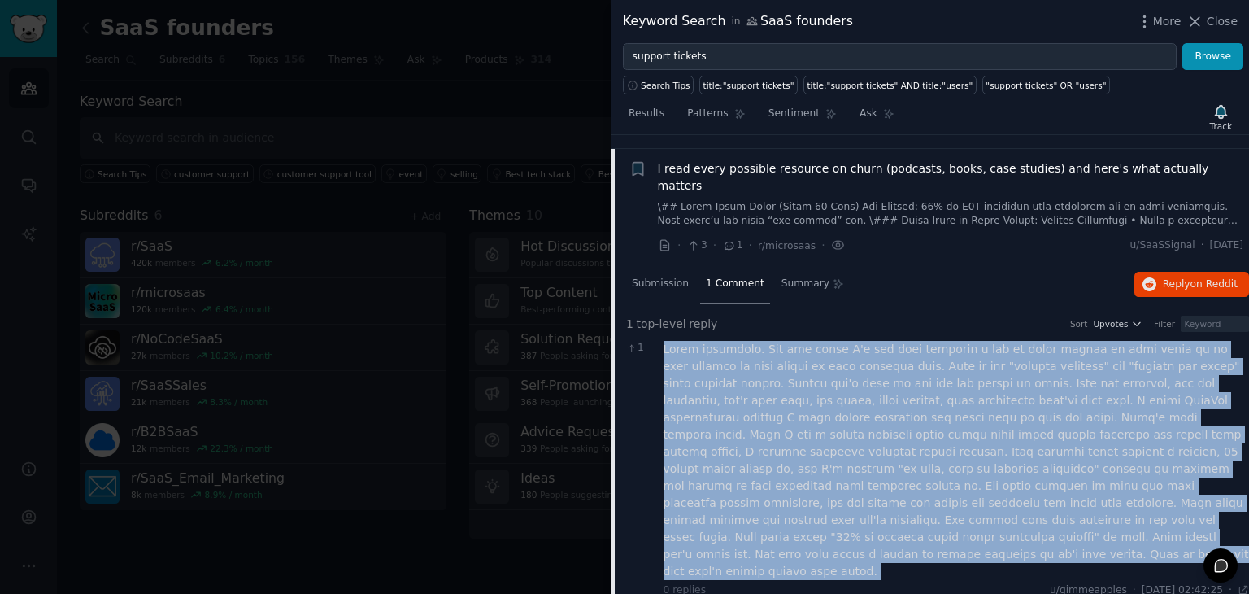
click at [1070, 399] on div at bounding box center [957, 460] width 586 height 239
drag, startPoint x: 1070, startPoint y: 399, endPoint x: 1062, endPoint y: 368, distance: 31.2
click at [1062, 368] on div at bounding box center [957, 460] width 586 height 239
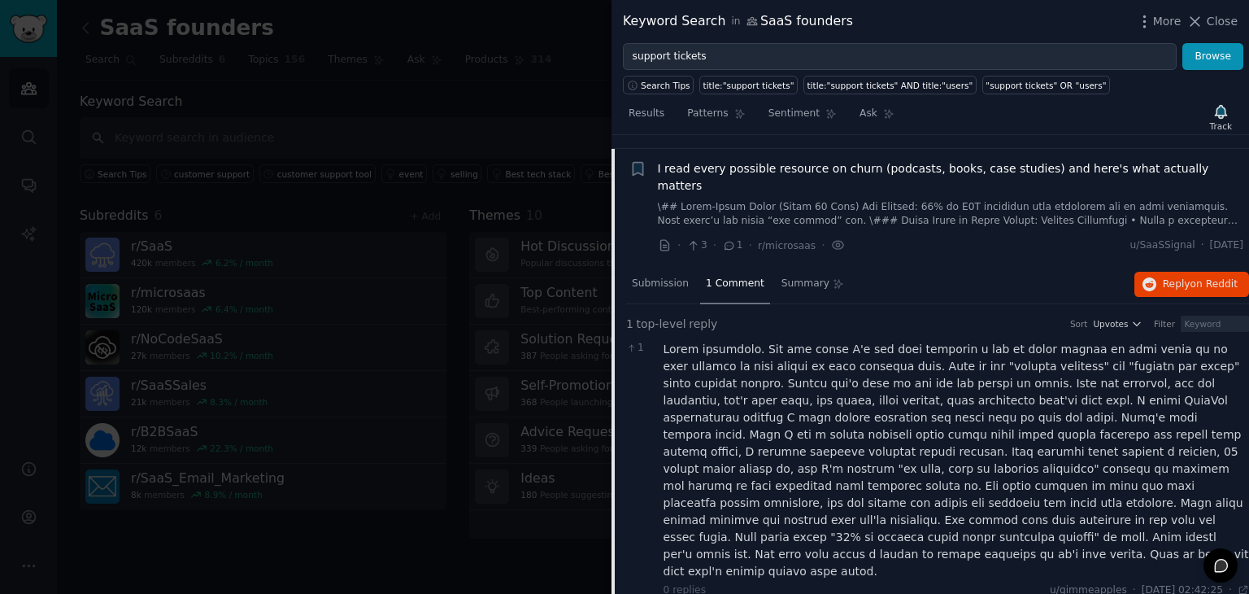
click at [1062, 368] on div at bounding box center [957, 460] width 586 height 239
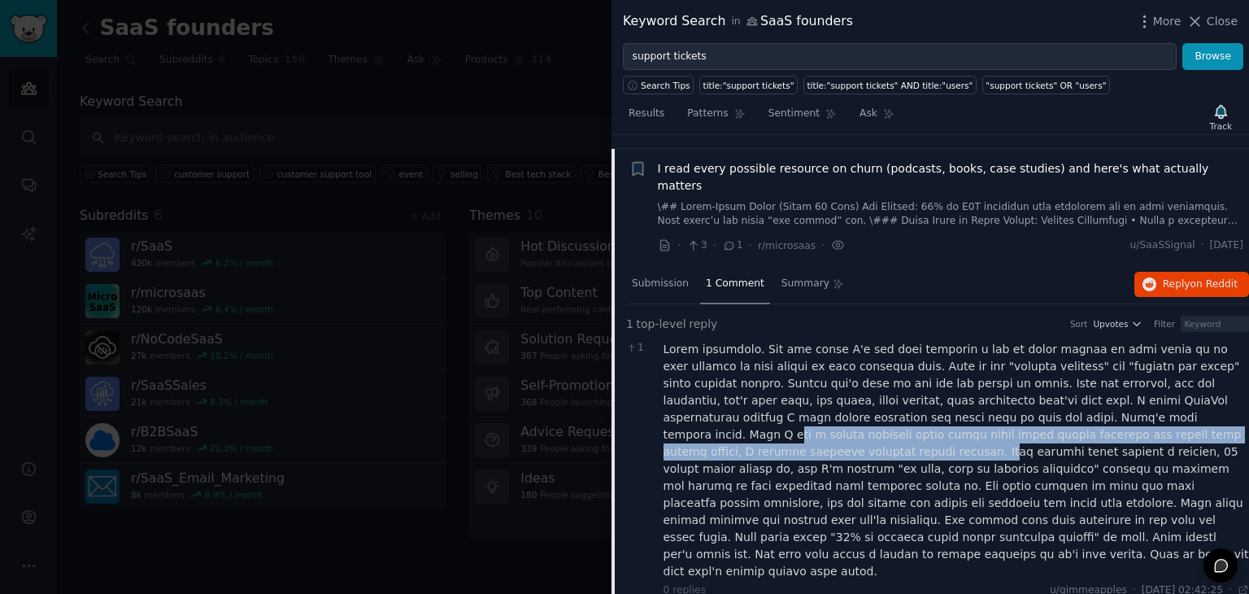
drag, startPoint x: 961, startPoint y: 366, endPoint x: 1101, endPoint y: 378, distance: 140.4
click at [1101, 378] on div at bounding box center [957, 460] width 586 height 239
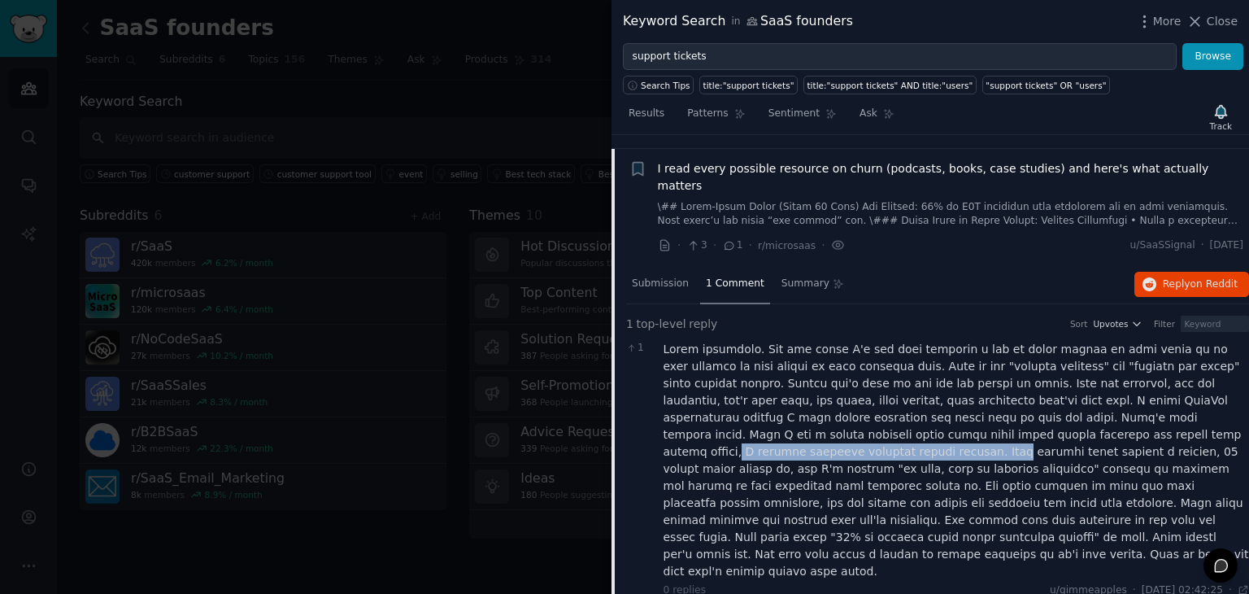
drag, startPoint x: 870, startPoint y: 373, endPoint x: 1111, endPoint y: 379, distance: 241.7
click at [1111, 379] on div at bounding box center [957, 460] width 586 height 239
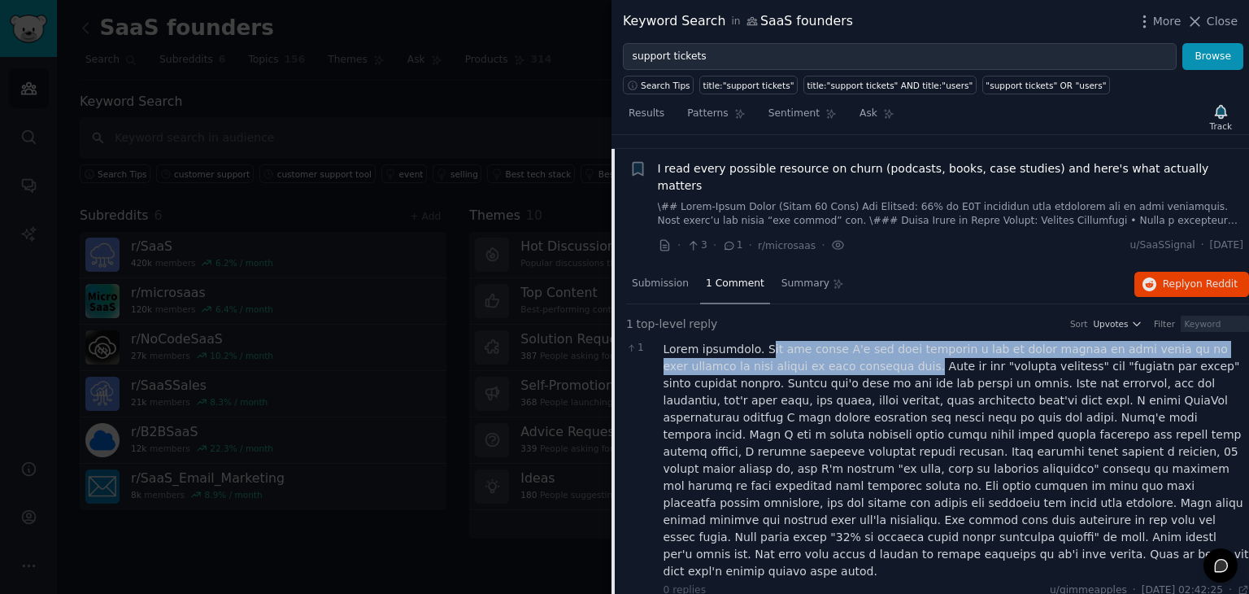
drag, startPoint x: 758, startPoint y: 297, endPoint x: 819, endPoint y: 318, distance: 64.6
click at [819, 341] on div at bounding box center [957, 460] width 586 height 239
drag, startPoint x: 813, startPoint y: 315, endPoint x: 755, endPoint y: 300, distance: 59.6
click at [755, 341] on div at bounding box center [957, 460] width 586 height 239
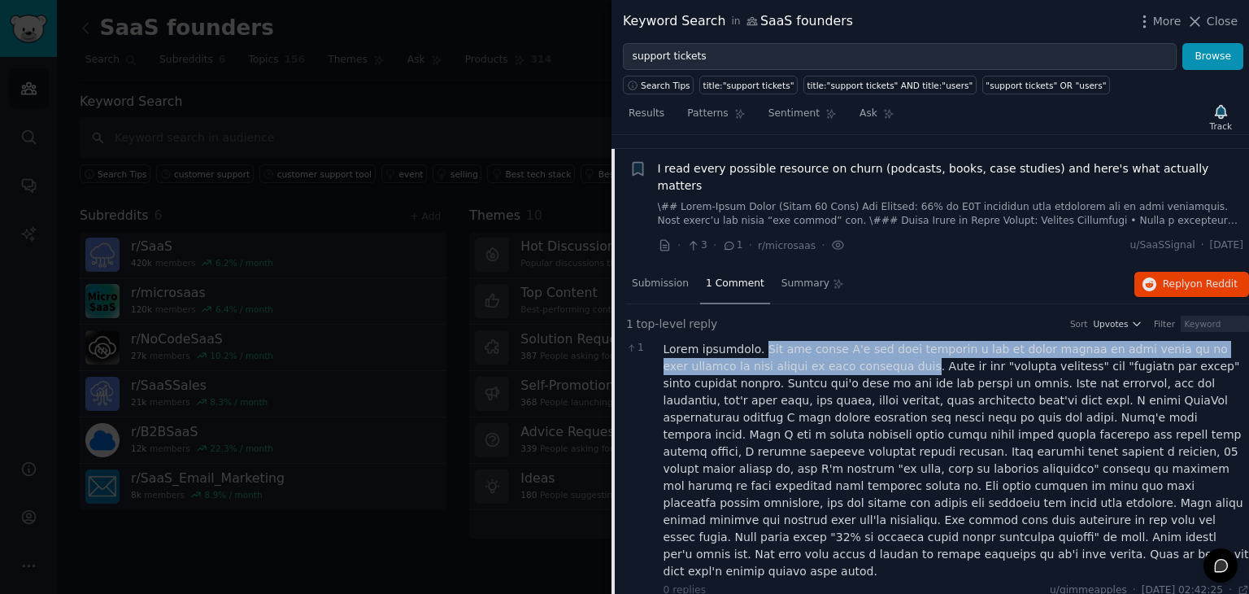
click at [755, 341] on div at bounding box center [957, 460] width 586 height 239
drag, startPoint x: 755, startPoint y: 300, endPoint x: 1070, endPoint y: 310, distance: 315.8
click at [1070, 341] on div at bounding box center [957, 460] width 586 height 239
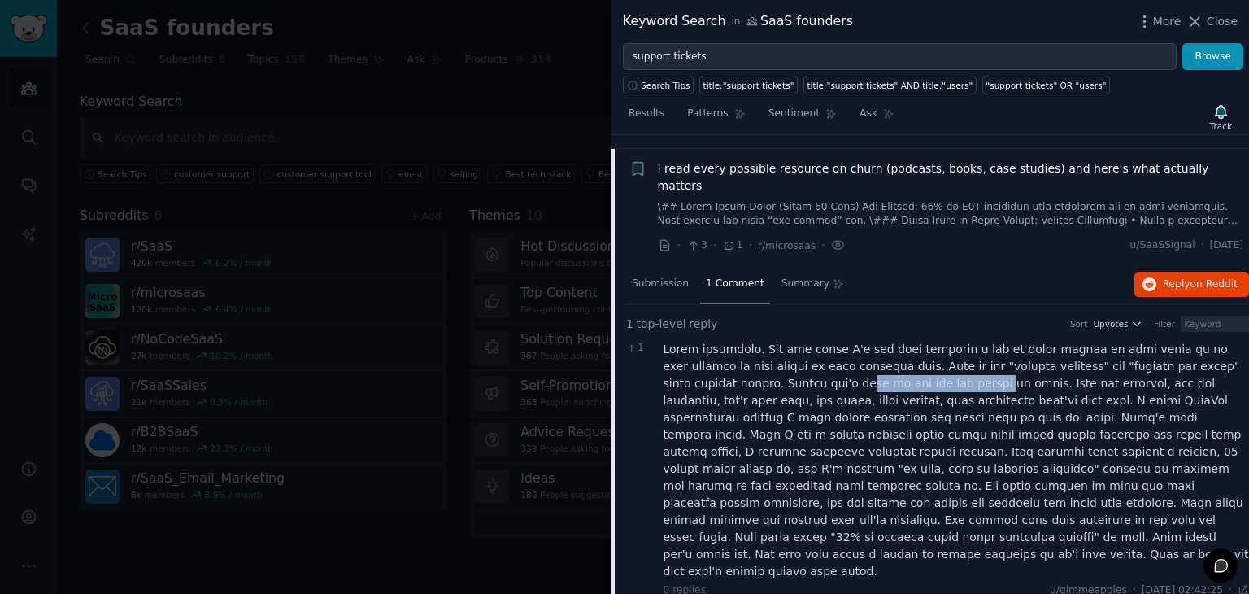
drag, startPoint x: 707, startPoint y: 333, endPoint x: 840, endPoint y: 327, distance: 133.5
click at [840, 341] on div at bounding box center [957, 460] width 586 height 239
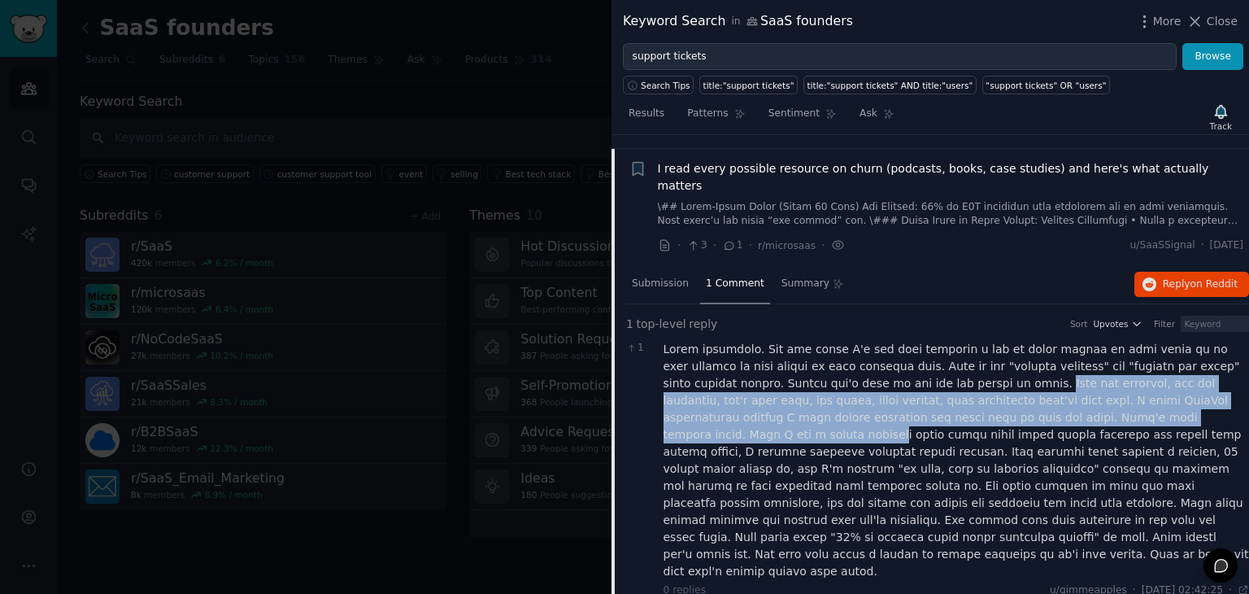
drag, startPoint x: 887, startPoint y: 328, endPoint x: 1060, endPoint y: 355, distance: 175.5
click at [1060, 355] on div at bounding box center [957, 460] width 586 height 239
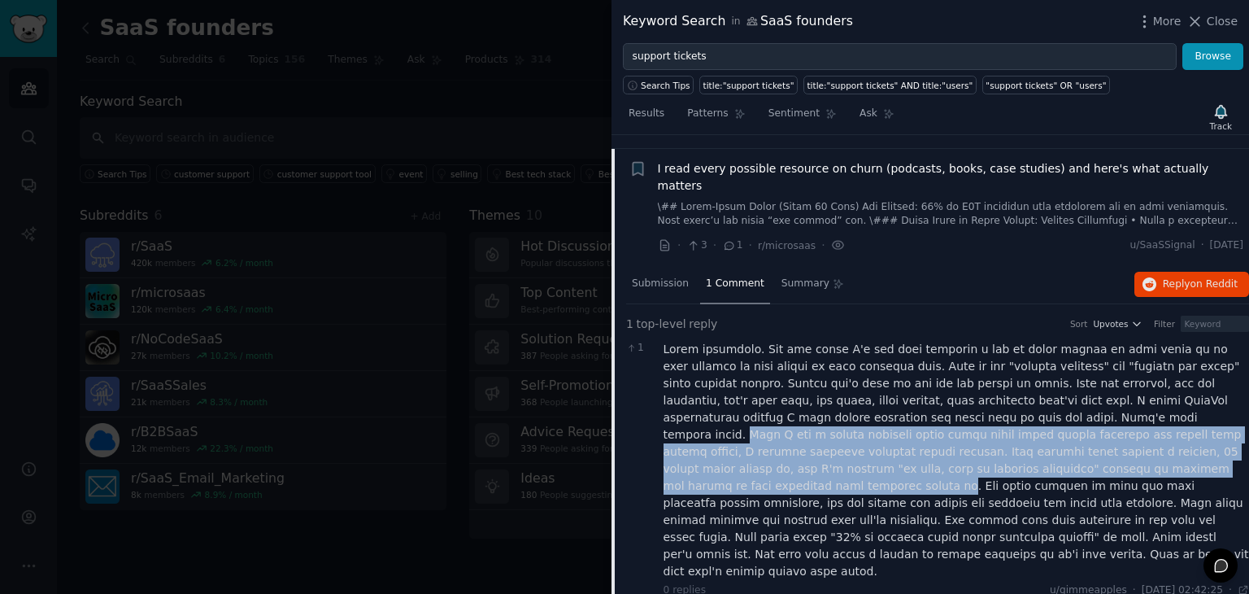
drag, startPoint x: 922, startPoint y: 364, endPoint x: 866, endPoint y: 412, distance: 73.8
click at [866, 412] on div at bounding box center [957, 460] width 586 height 239
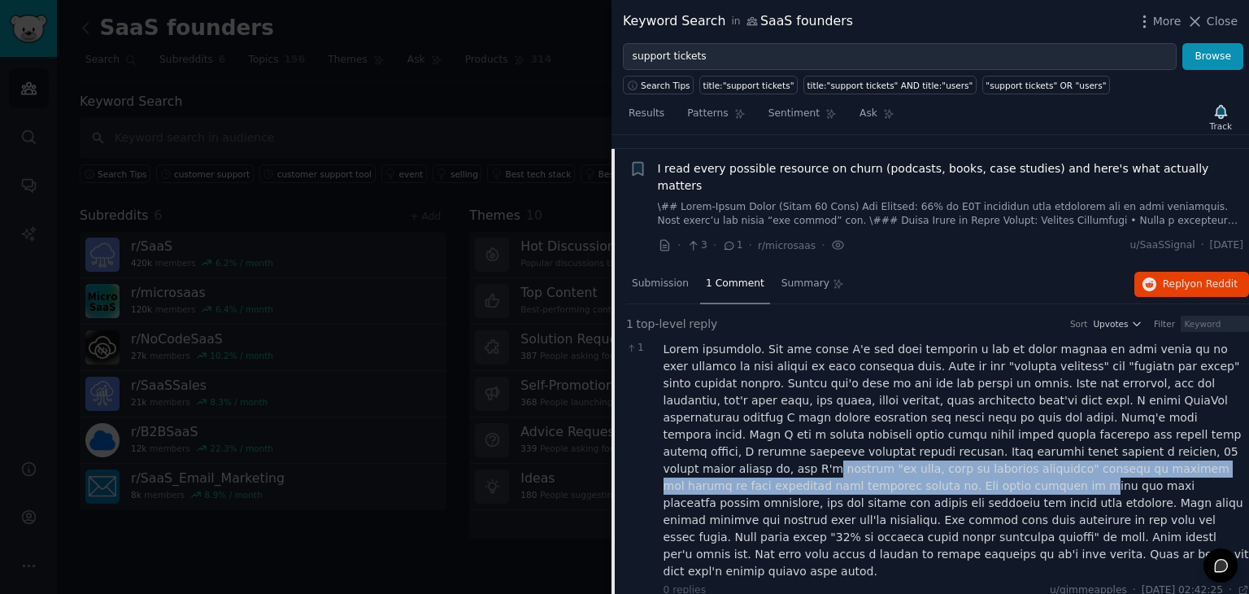
drag, startPoint x: 872, startPoint y: 404, endPoint x: 978, endPoint y: 413, distance: 106.1
click at [978, 413] on div at bounding box center [957, 460] width 586 height 239
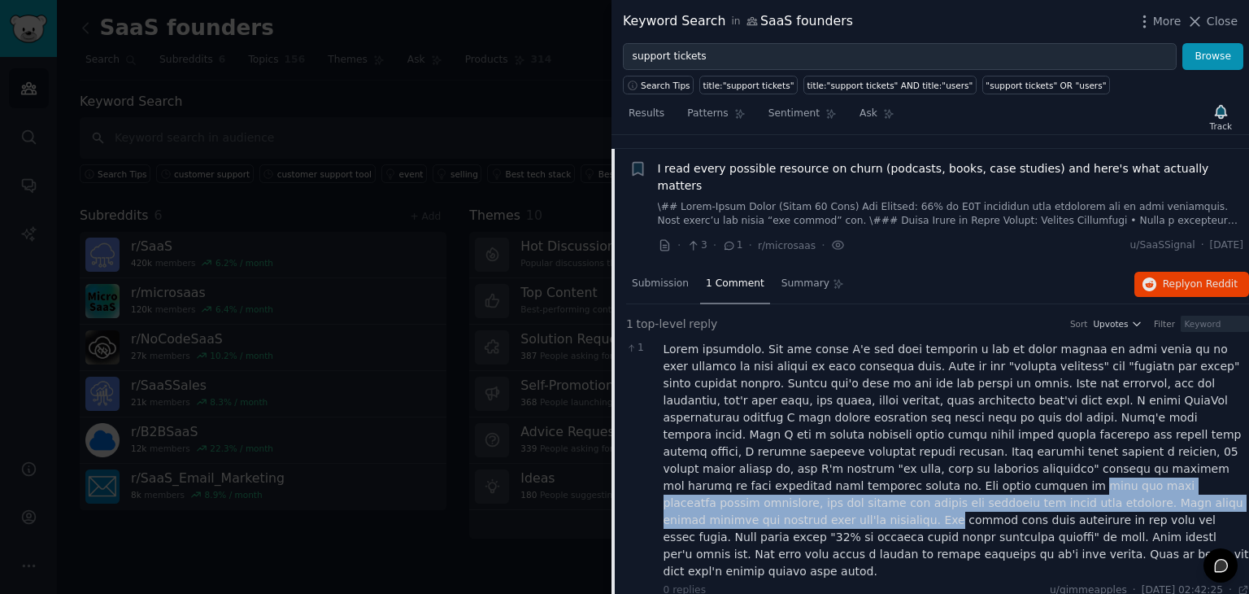
drag, startPoint x: 978, startPoint y: 413, endPoint x: 712, endPoint y: 450, distance: 268.5
click at [712, 450] on div at bounding box center [957, 460] width 586 height 239
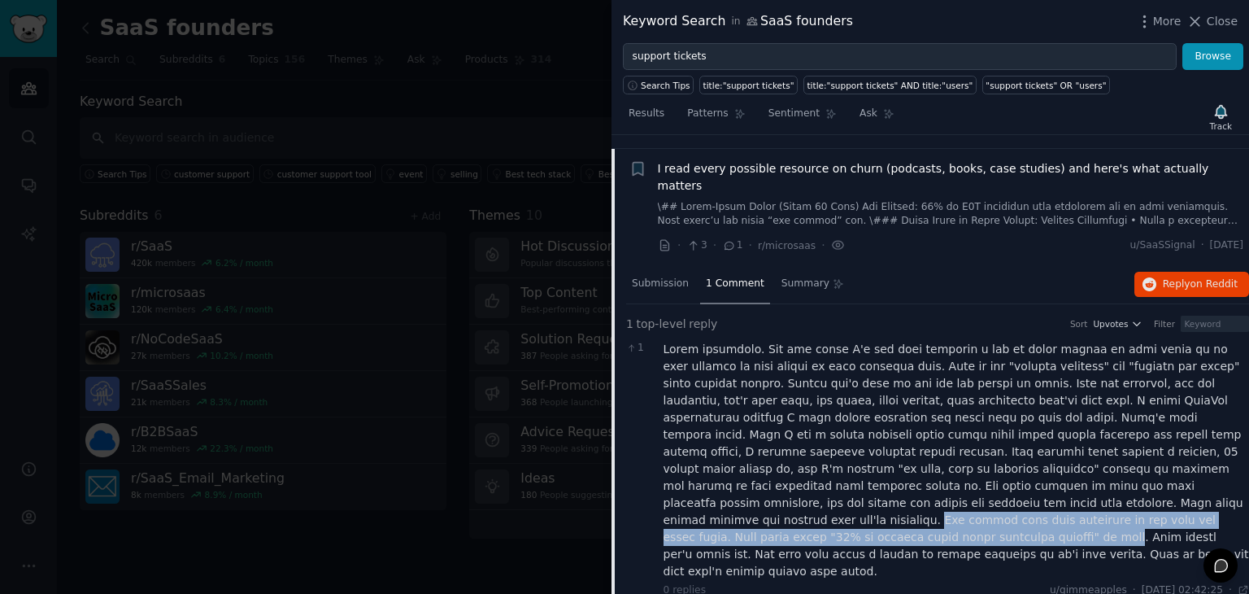
drag, startPoint x: 712, startPoint y: 450, endPoint x: 828, endPoint y: 463, distance: 117.0
click at [828, 463] on div at bounding box center [957, 460] width 586 height 239
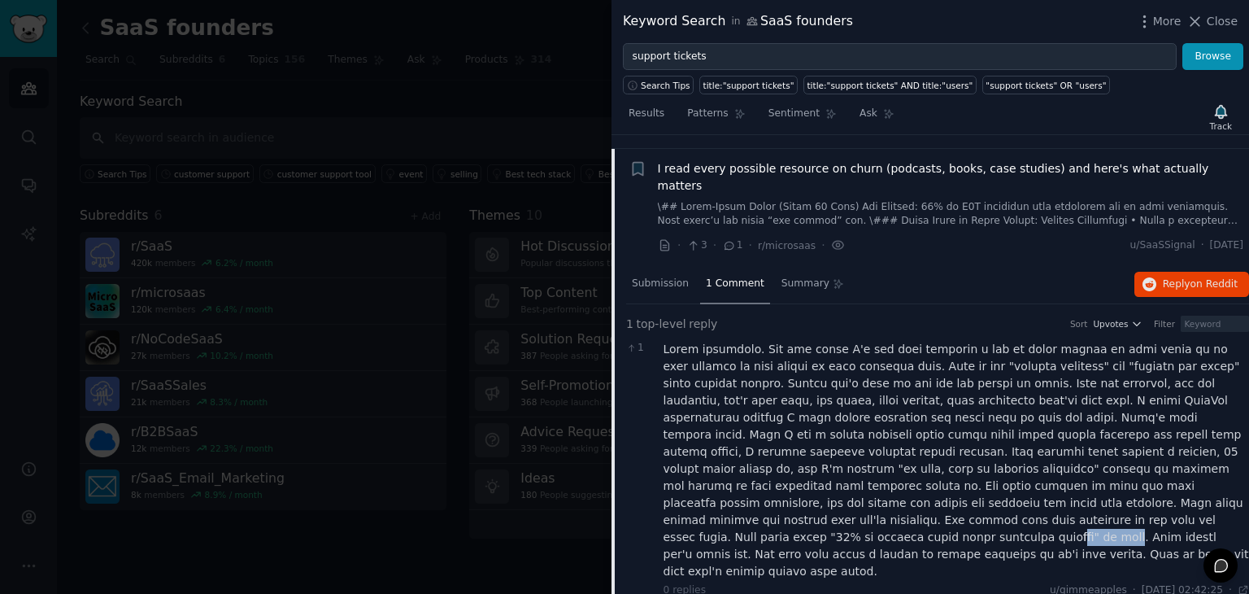
drag, startPoint x: 828, startPoint y: 463, endPoint x: 780, endPoint y: 460, distance: 48.1
click at [780, 460] on div at bounding box center [957, 460] width 586 height 239
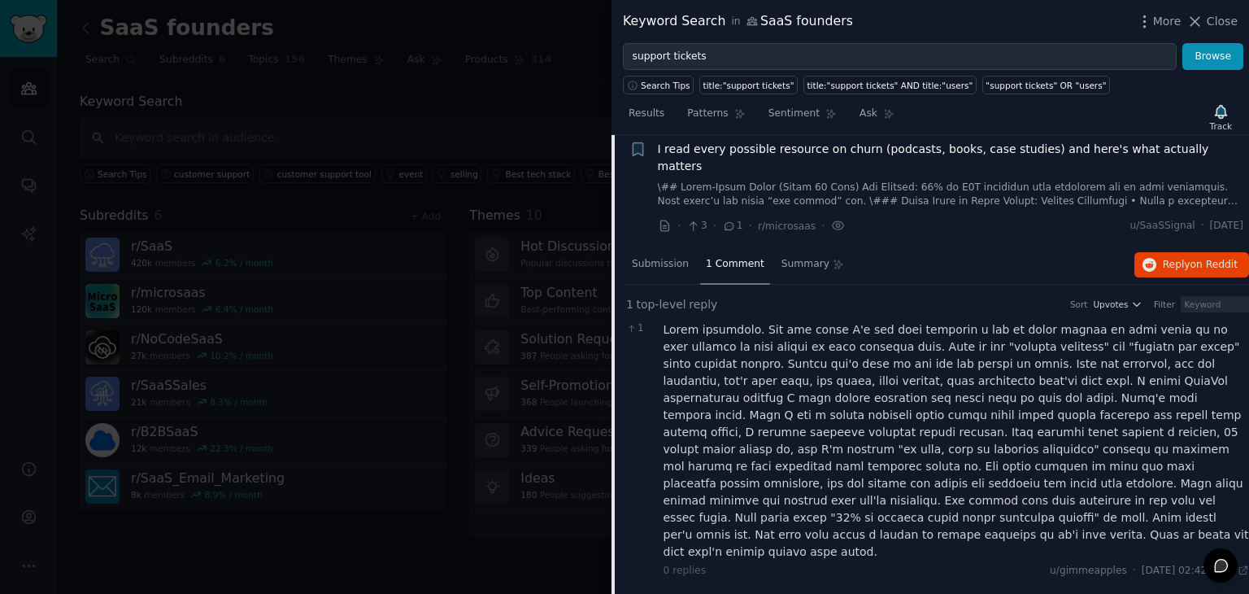
scroll to position [1060, 0]
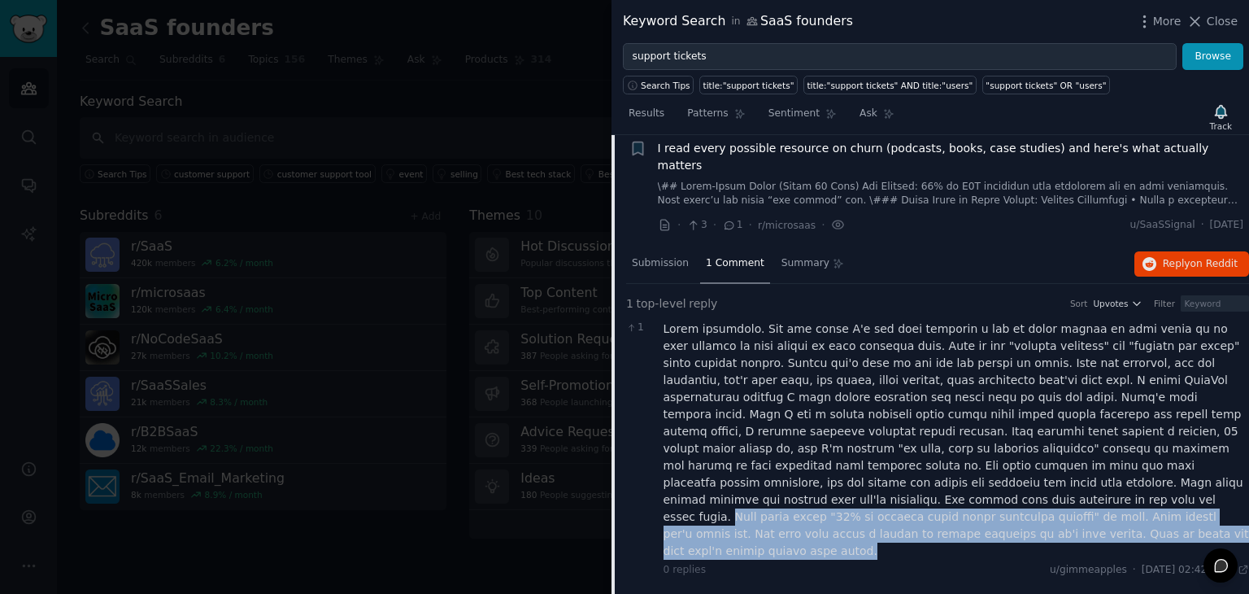
drag, startPoint x: 1018, startPoint y: 460, endPoint x: 1022, endPoint y: 436, distance: 24.6
click at [1022, 436] on div at bounding box center [957, 439] width 586 height 239
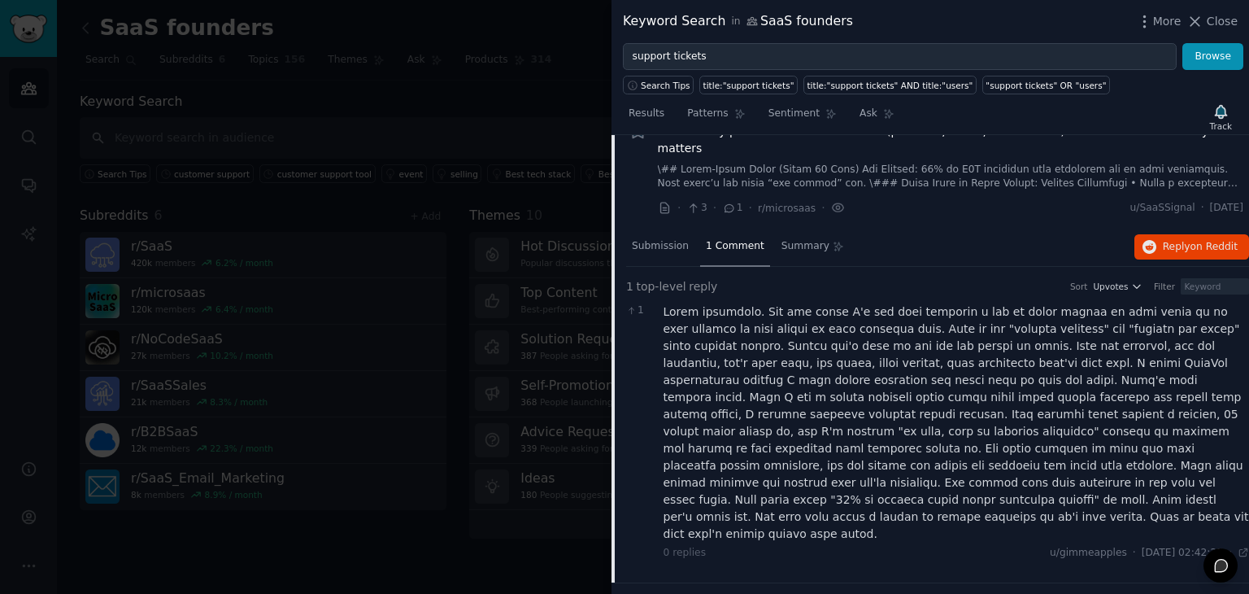
scroll to position [1079, 0]
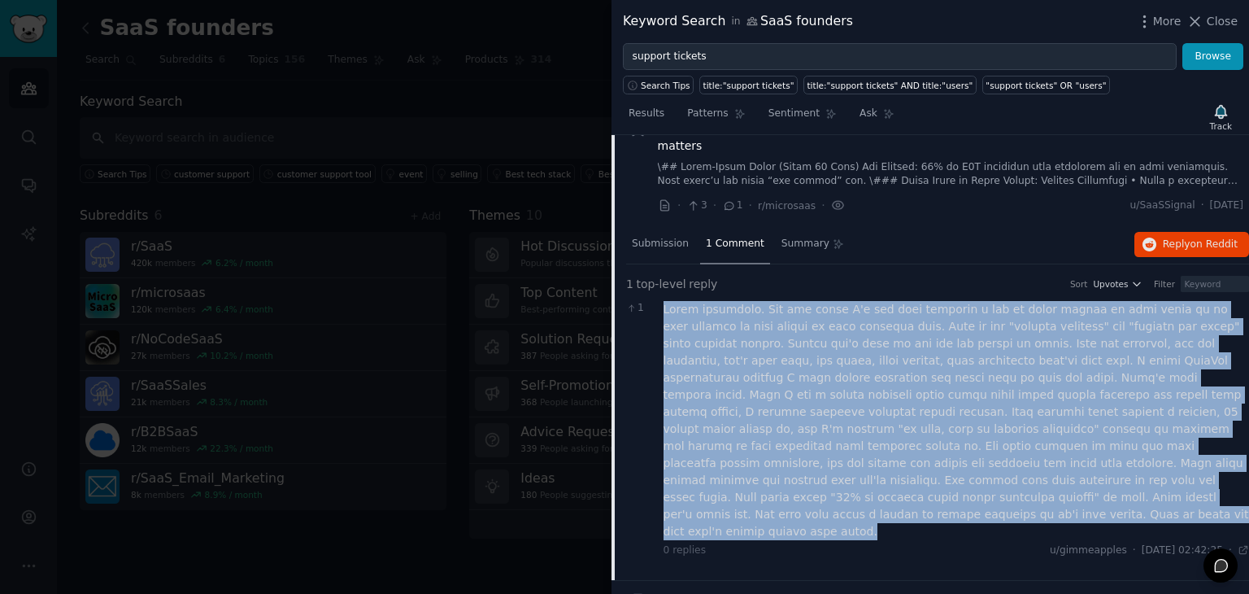
drag, startPoint x: 1022, startPoint y: 443, endPoint x: 660, endPoint y: 253, distance: 409.0
click at [660, 295] on div "1 0 replies u/gimmeapples · Thu 09/10/2025, 02:42:25 Thu 09/10/2025 ·" at bounding box center [937, 429] width 623 height 268
copy div "Solid breakdown. The one thing I'd add that prevents a ton of churn before it e…"
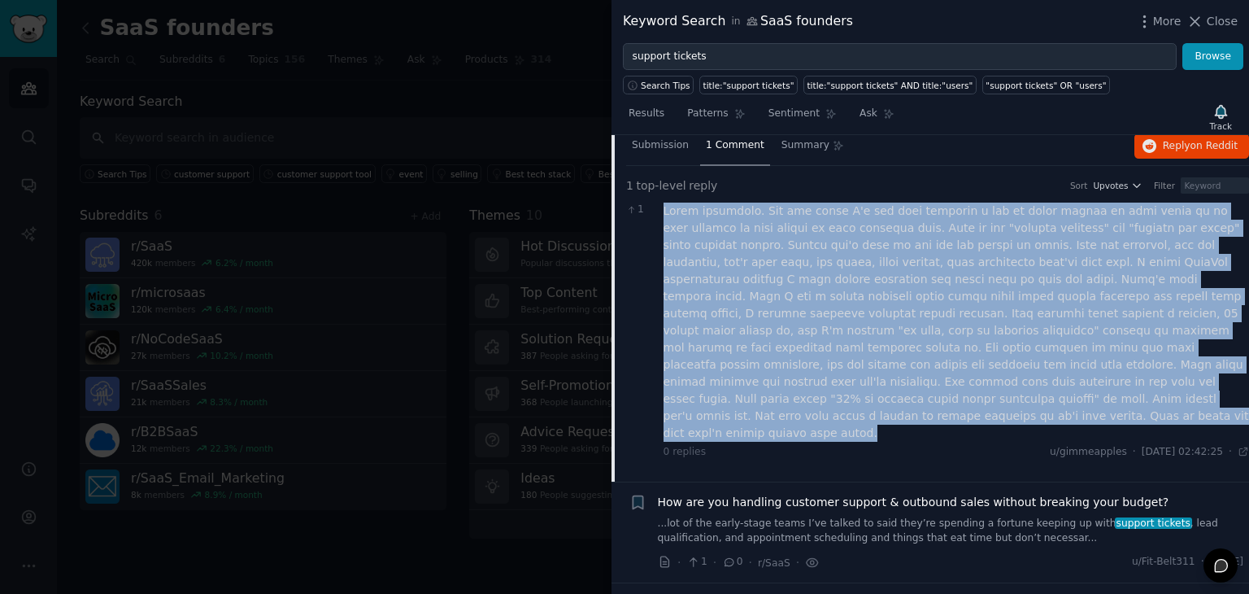
click at [1001, 517] on link "...lot of the early-stage teams I’ve talked to said they’re spending a fortune …" at bounding box center [951, 531] width 586 height 28
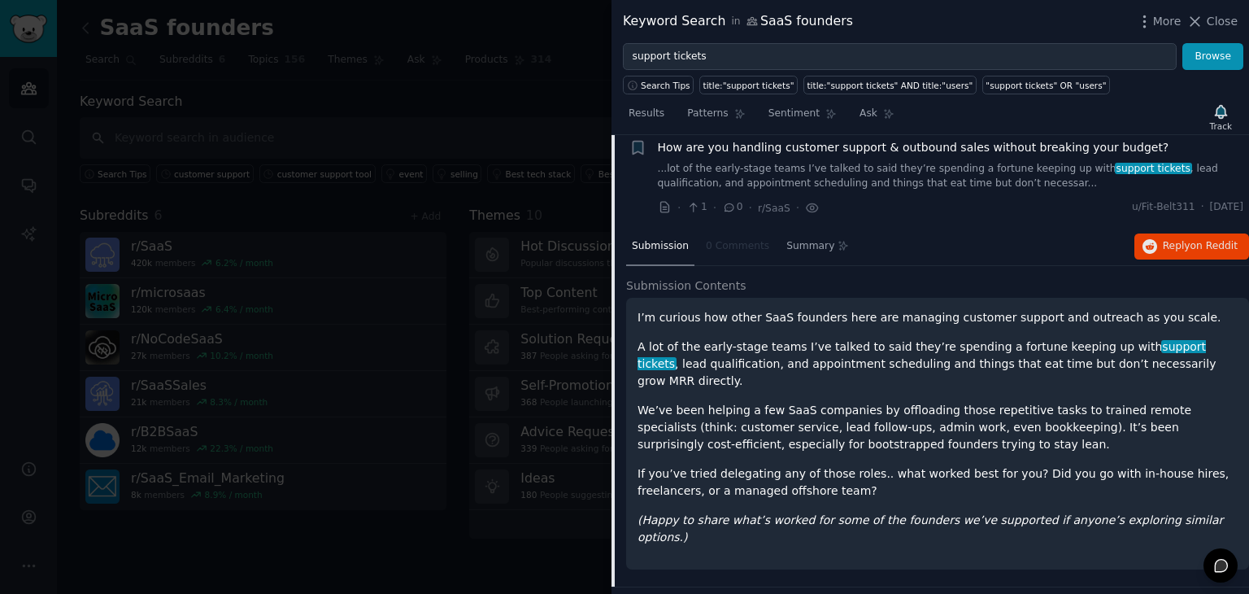
scroll to position [1117, 0]
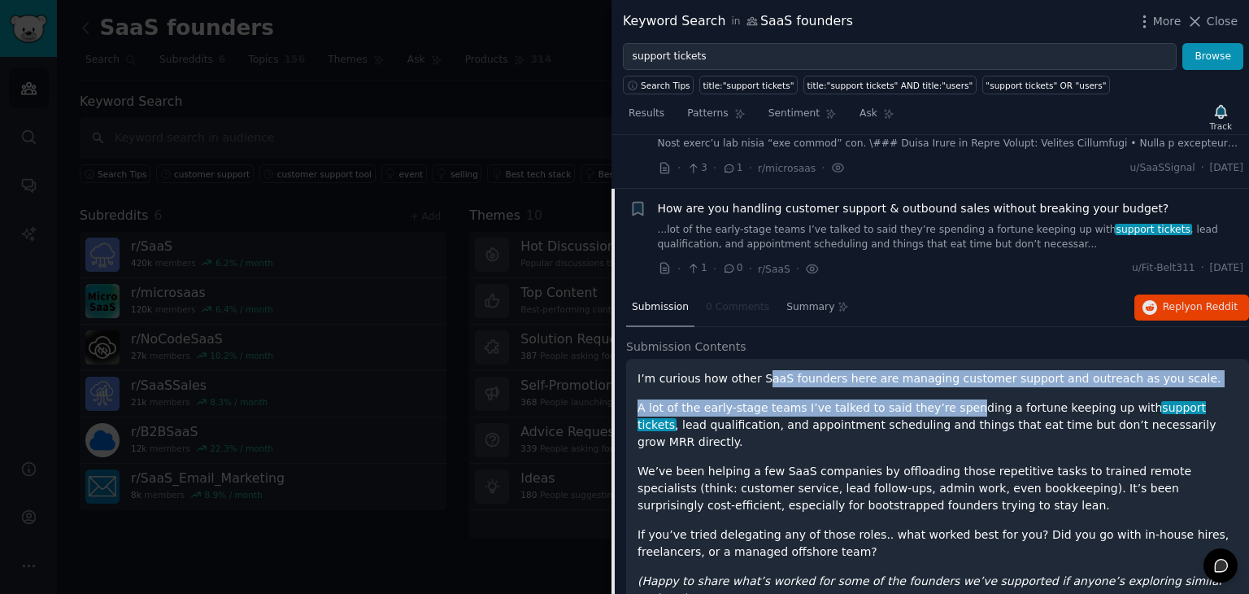
drag, startPoint x: 755, startPoint y: 323, endPoint x: 946, endPoint y: 342, distance: 192.2
click at [946, 370] on div "I’m curious how other SaaS founders here are managing customer support and outr…" at bounding box center [938, 488] width 600 height 237
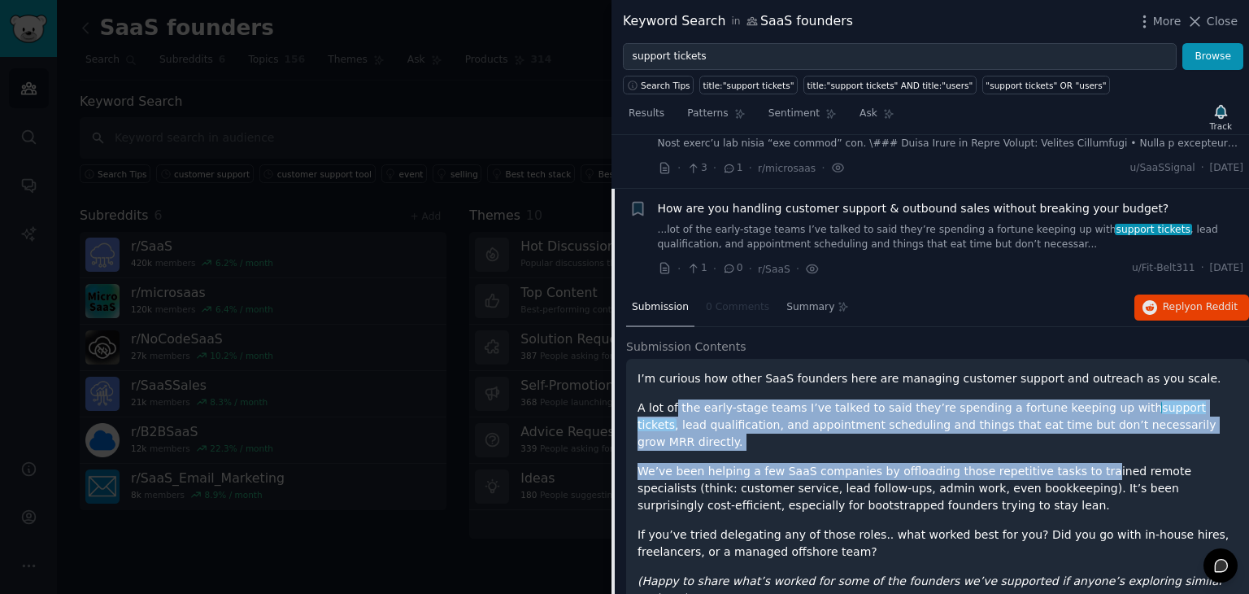
drag, startPoint x: 674, startPoint y: 355, endPoint x: 1057, endPoint y: 383, distance: 384.2
click at [1057, 383] on div "I’m curious how other SaaS founders here are managing customer support and outr…" at bounding box center [938, 488] width 600 height 237
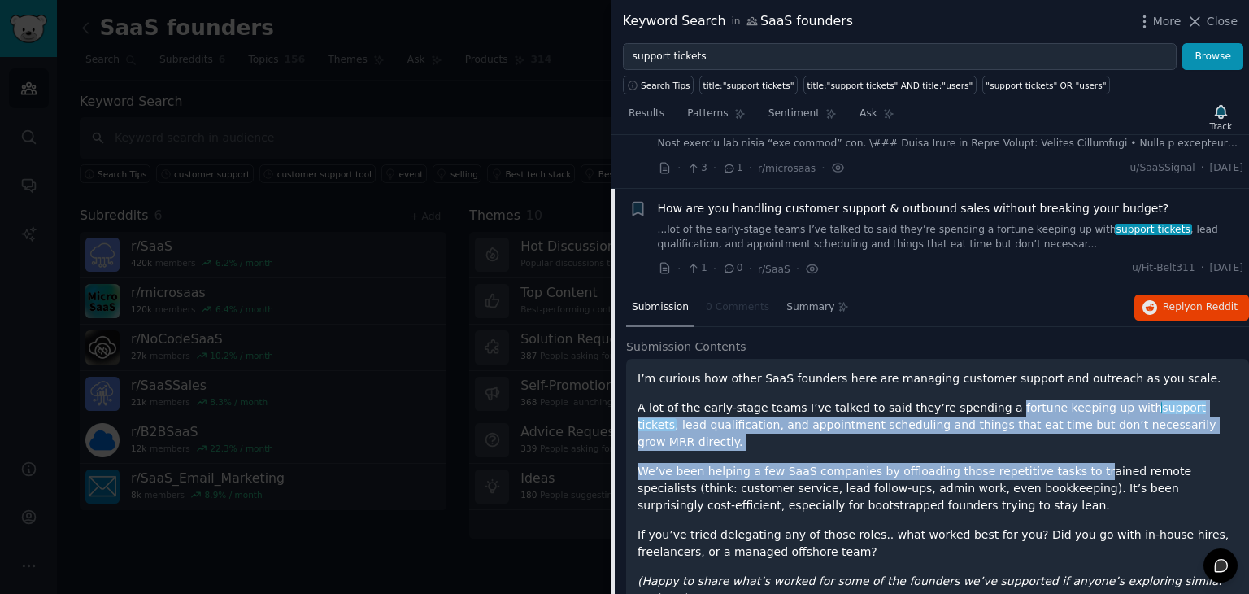
drag, startPoint x: 1053, startPoint y: 379, endPoint x: 974, endPoint y: 346, distance: 86.4
click at [974, 370] on div "I’m curious how other SaaS founders here are managing customer support and outr…" at bounding box center [938, 488] width 600 height 237
click at [974, 399] on p "A lot of the early-stage teams I’ve talked to said they’re spending a fortune k…" at bounding box center [938, 424] width 600 height 51
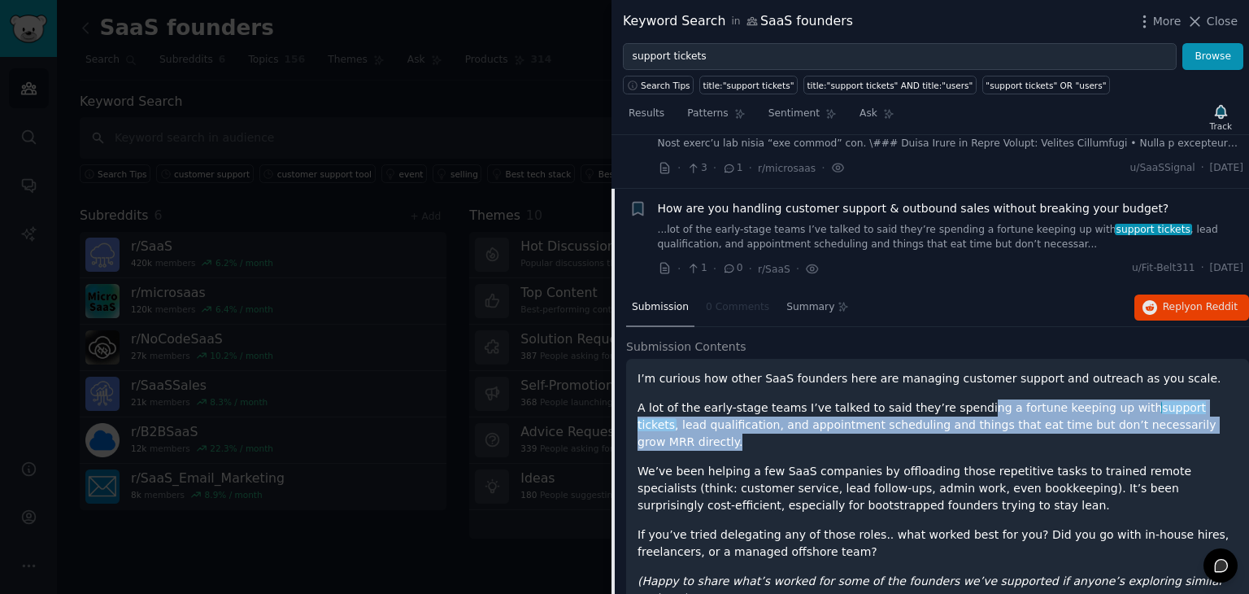
drag, startPoint x: 950, startPoint y: 335, endPoint x: 1188, endPoint y: 365, distance: 239.4
click at [1188, 370] on div "I’m curious how other SaaS founders here are managing customer support and outr…" at bounding box center [938, 488] width 600 height 237
click at [1188, 399] on p "A lot of the early-stage teams I’ve talked to said they’re spending a fortune k…" at bounding box center [938, 424] width 600 height 51
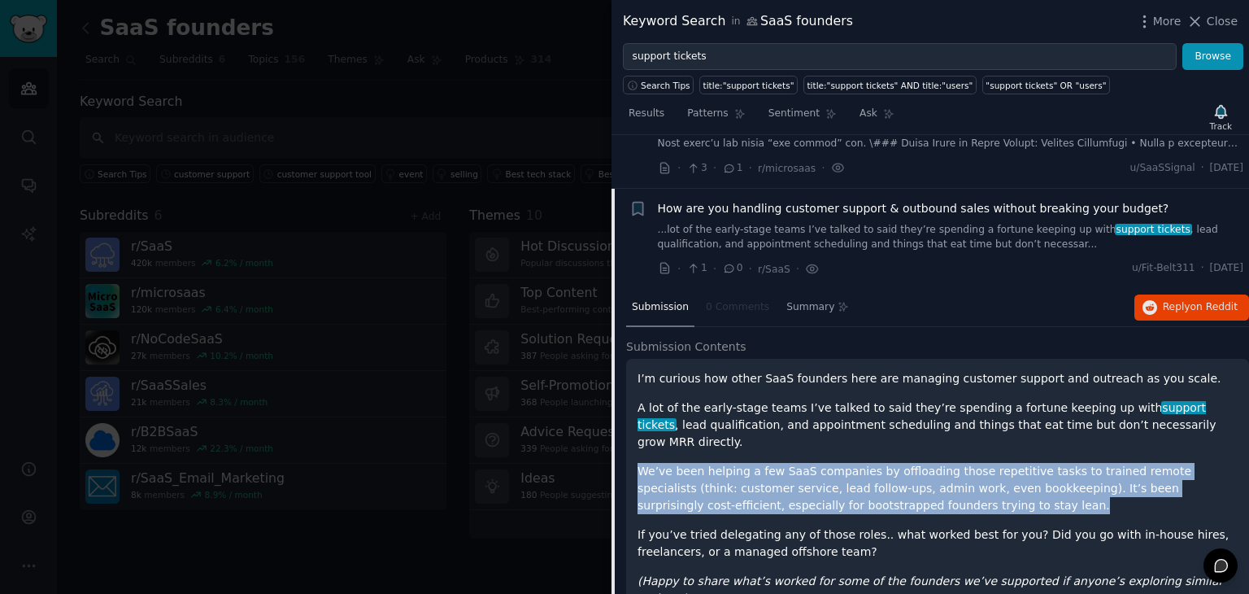
drag, startPoint x: 634, startPoint y: 390, endPoint x: 882, endPoint y: 437, distance: 251.7
click at [882, 437] on div "I’m curious how other SaaS founders here are managing customer support and outr…" at bounding box center [937, 495] width 623 height 272
click at [882, 463] on p "We’ve been helping a few SaaS companies by offloading those repetitive tasks to…" at bounding box center [938, 488] width 600 height 51
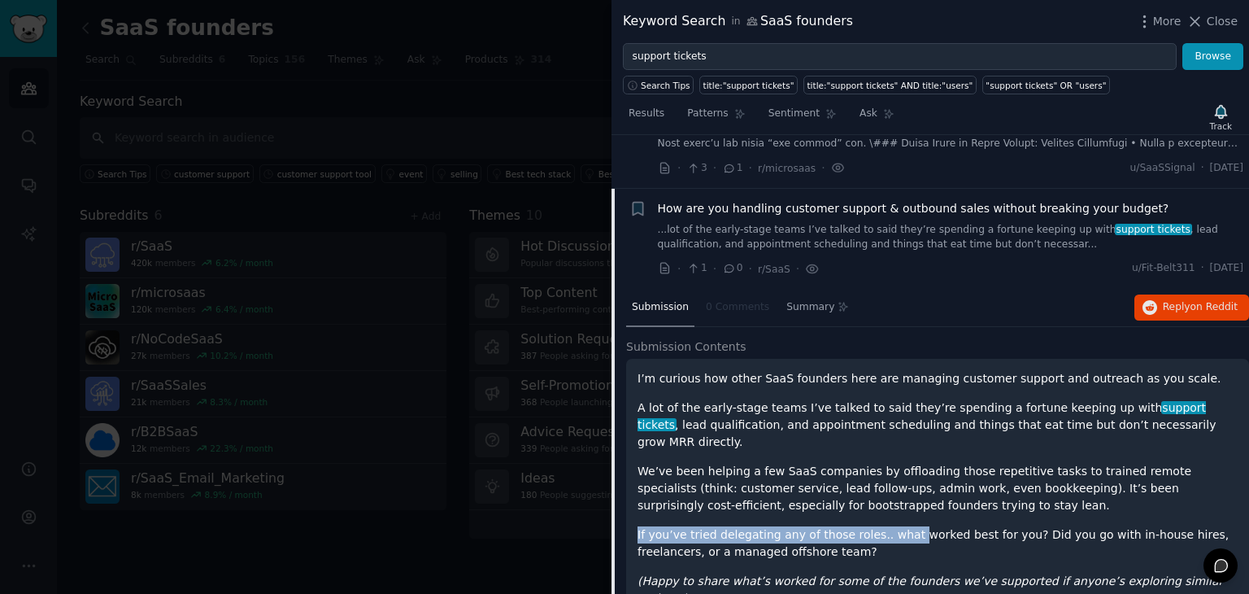
drag, startPoint x: 882, startPoint y: 437, endPoint x: 896, endPoint y: 463, distance: 29.5
click at [896, 463] on div "I’m curious how other SaaS founders here are managing customer support and outr…" at bounding box center [938, 488] width 600 height 237
click at [896, 526] on p "If you’ve tried delegating any of those roles.. what worked best for you? Did y…" at bounding box center [938, 543] width 600 height 34
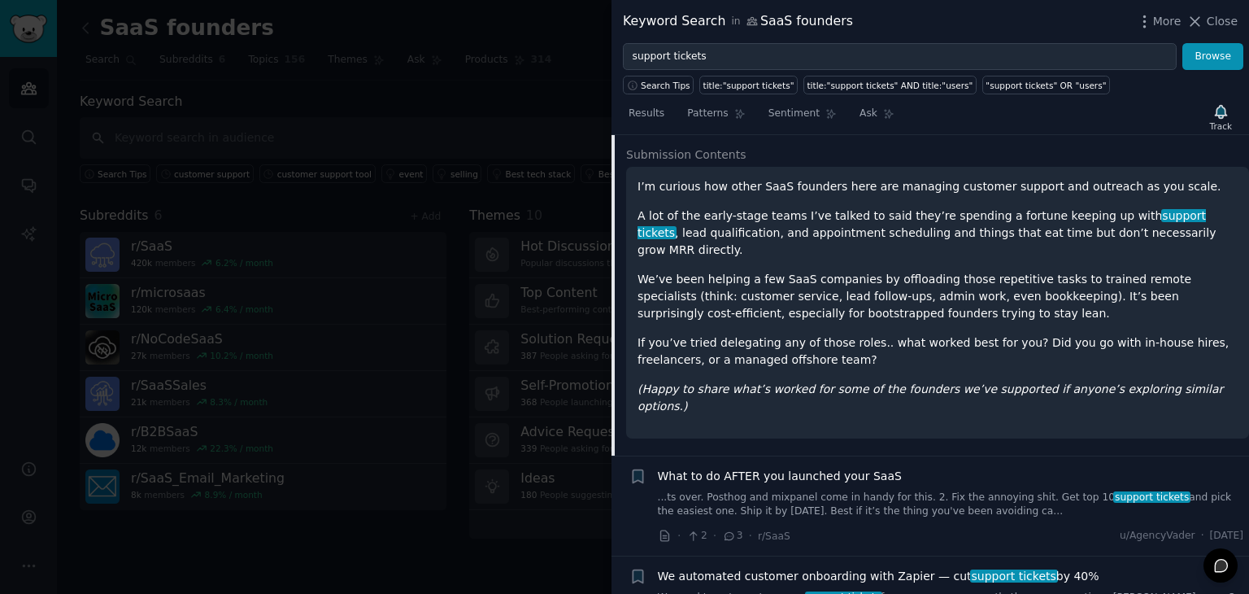
scroll to position [1311, 0]
click at [918, 465] on div "What to do AFTER you launched your SaaS ...ts over. Posthog and mixpanel come i…" at bounding box center [951, 503] width 586 height 77
click at [879, 488] on link "...ts over. Posthog and mixpanel come in handy for this. 2. Fix the annoying sh…" at bounding box center [951, 502] width 586 height 28
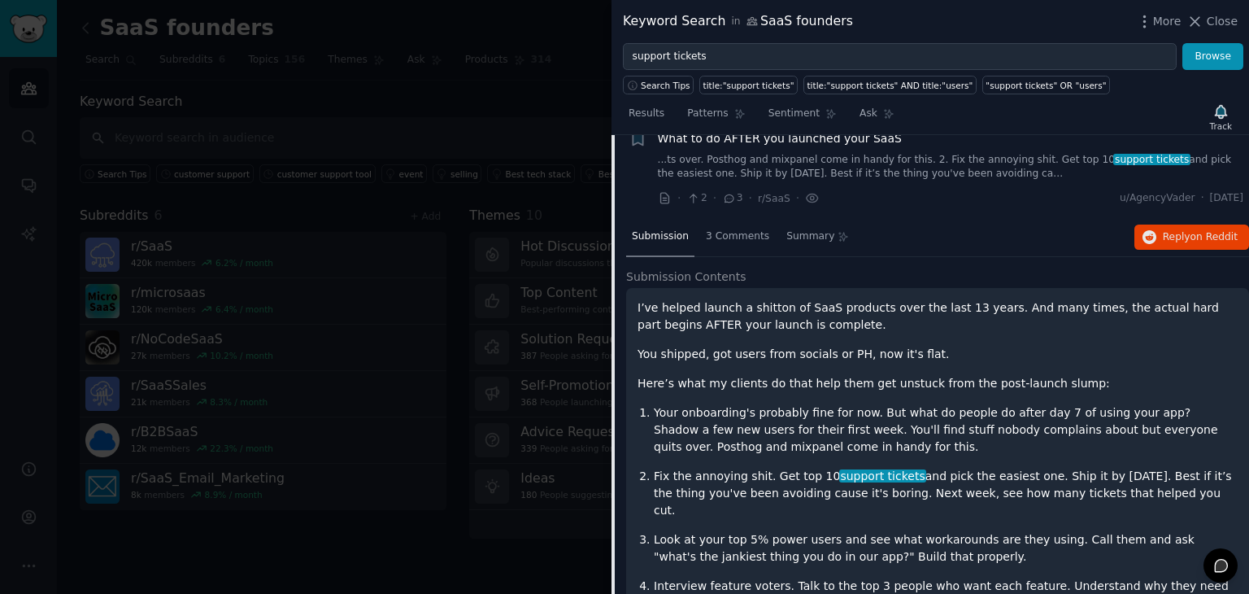
scroll to position [1288, 0]
drag, startPoint x: 656, startPoint y: 255, endPoint x: 787, endPoint y: 259, distance: 131.1
click at [787, 299] on p "I’ve helped launch a shitton of SaaS products over the last 13 years. And many …" at bounding box center [938, 316] width 600 height 34
click at [807, 299] on p "I’ve helped launch a shitton of SaaS products over the last 13 years. And many …" at bounding box center [938, 316] width 600 height 34
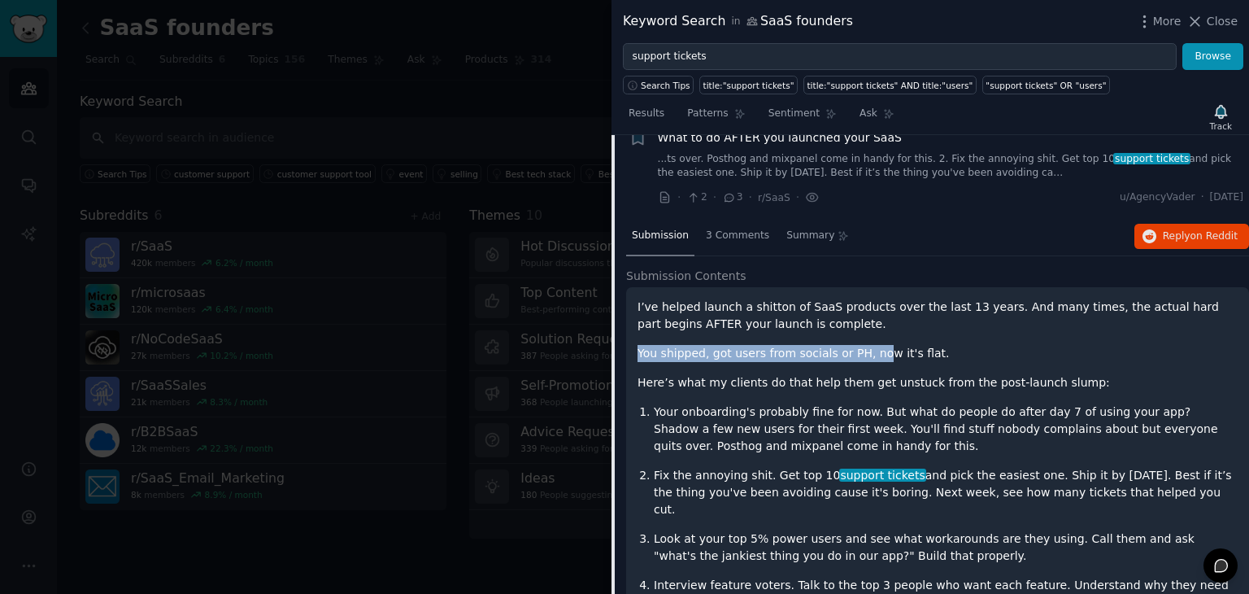
drag, startPoint x: 807, startPoint y: 270, endPoint x: 866, endPoint y: 293, distance: 62.8
click at [866, 299] on div "I’ve helped launch a shitton of SaaS products over the last 13 years. And many …" at bounding box center [938, 478] width 600 height 359
click at [866, 345] on p "You shipped, got users from socials or PH, now it's flat." at bounding box center [938, 353] width 600 height 17
drag, startPoint x: 913, startPoint y: 294, endPoint x: 831, endPoint y: 276, distance: 84.1
click at [831, 299] on div "I’ve helped launch a shitton of SaaS products over the last 13 years. And many …" at bounding box center [938, 478] width 600 height 359
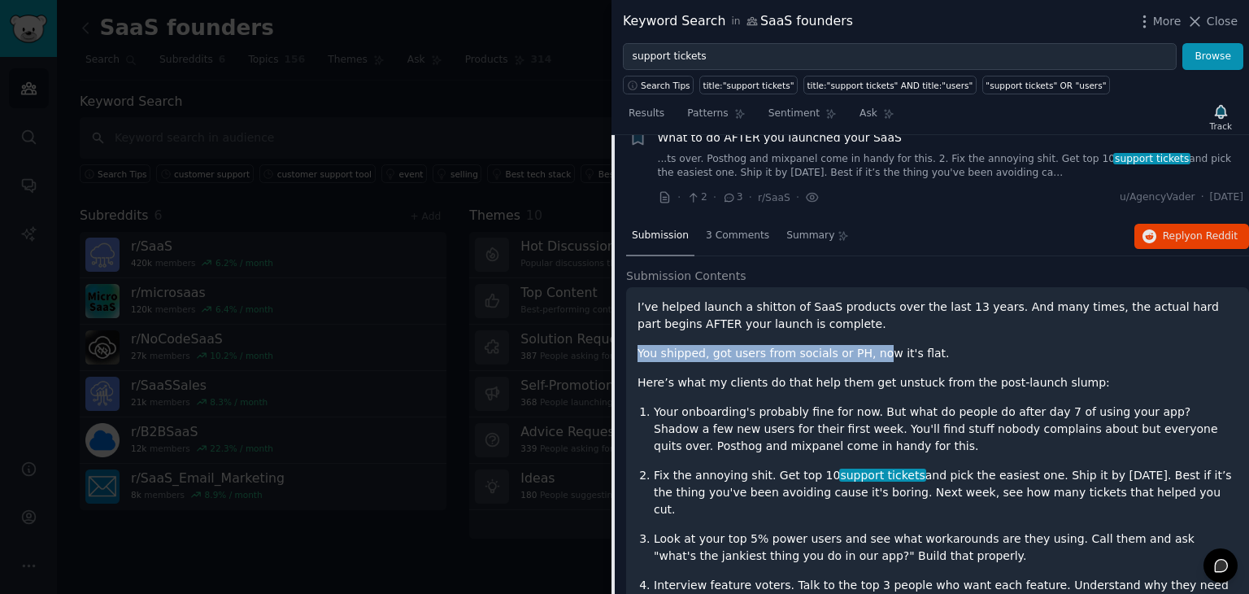
click at [831, 299] on p "I’ve helped launch a shitton of SaaS products over the last 13 years. And many …" at bounding box center [938, 316] width 600 height 34
drag, startPoint x: 831, startPoint y: 276, endPoint x: 908, endPoint y: 294, distance: 78.7
click at [908, 299] on div "I’ve helped launch a shitton of SaaS products over the last 13 years. And many …" at bounding box center [938, 478] width 600 height 359
click at [908, 345] on p "You shipped, got users from socials or PH, now it's flat." at bounding box center [938, 353] width 600 height 17
drag, startPoint x: 927, startPoint y: 299, endPoint x: 819, endPoint y: 261, distance: 114.0
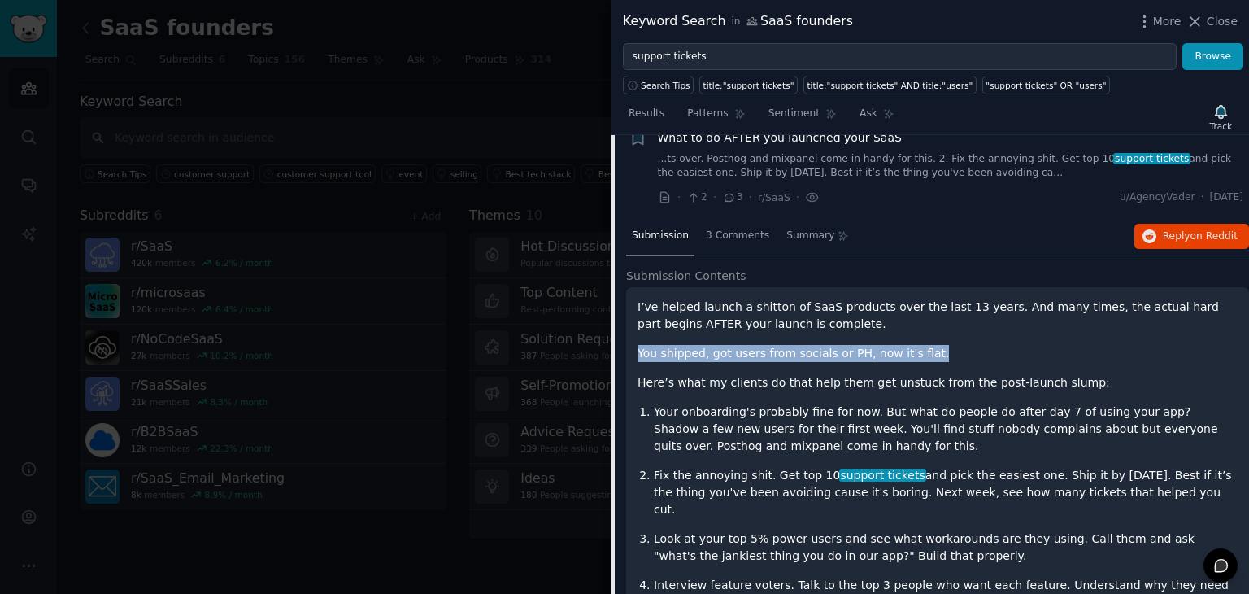
click at [819, 299] on div "I’ve helped launch a shitton of SaaS products over the last 13 years. And many …" at bounding box center [938, 478] width 600 height 359
click at [819, 299] on p "I’ve helped launch a shitton of SaaS products over the last 13 years. And many …" at bounding box center [938, 316] width 600 height 34
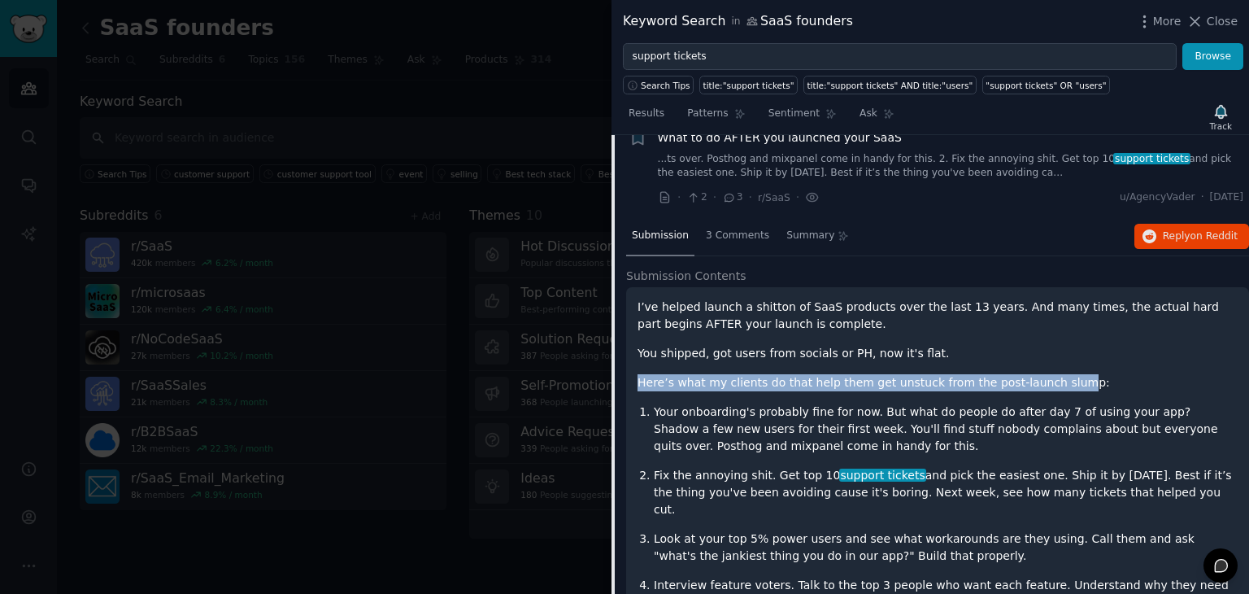
drag, startPoint x: 631, startPoint y: 327, endPoint x: 1044, endPoint y: 317, distance: 413.3
click at [1044, 317] on div "I’ve helped launch a shitton of SaaS products over the last 13 years. And many …" at bounding box center [937, 491] width 623 height 408
click at [1044, 317] on div "I’ve helped launch a shitton of SaaS products over the last 13 years. And many …" at bounding box center [938, 478] width 600 height 359
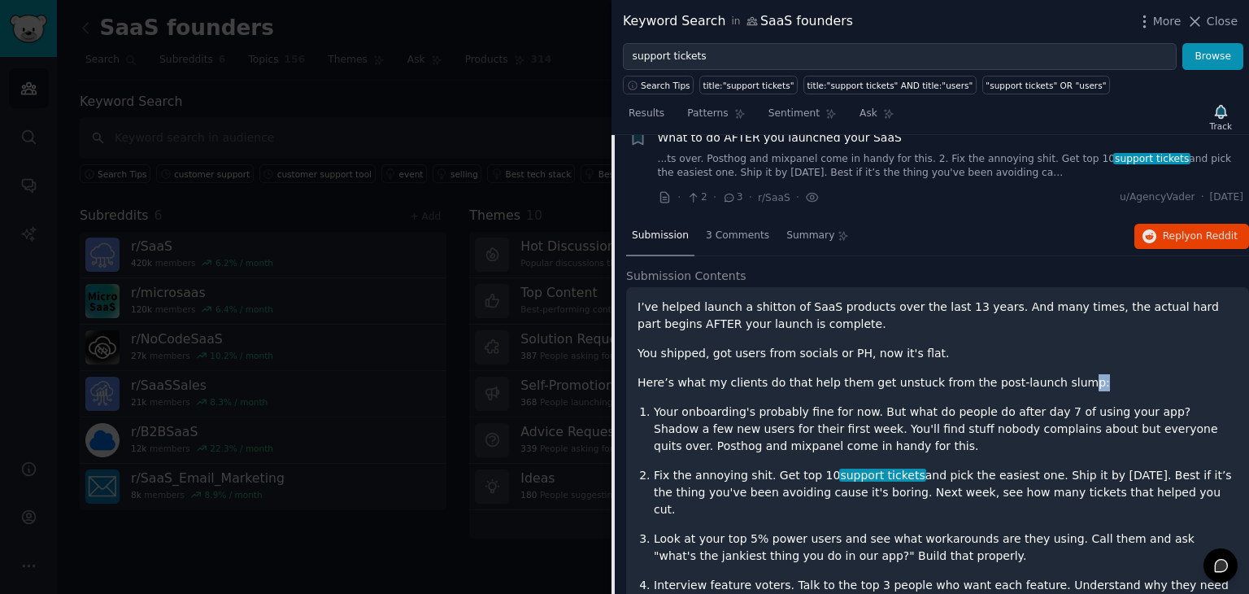
drag, startPoint x: 1060, startPoint y: 320, endPoint x: 1042, endPoint y: 313, distance: 19.3
click at [1042, 313] on div "I’ve helped launch a shitton of SaaS products over the last 13 years. And many …" at bounding box center [938, 478] width 600 height 359
drag, startPoint x: 1011, startPoint y: 297, endPoint x: 1067, endPoint y: 320, distance: 60.6
click at [1067, 320] on div "I’ve helped launch a shitton of SaaS products over the last 13 years. And many …" at bounding box center [938, 478] width 600 height 359
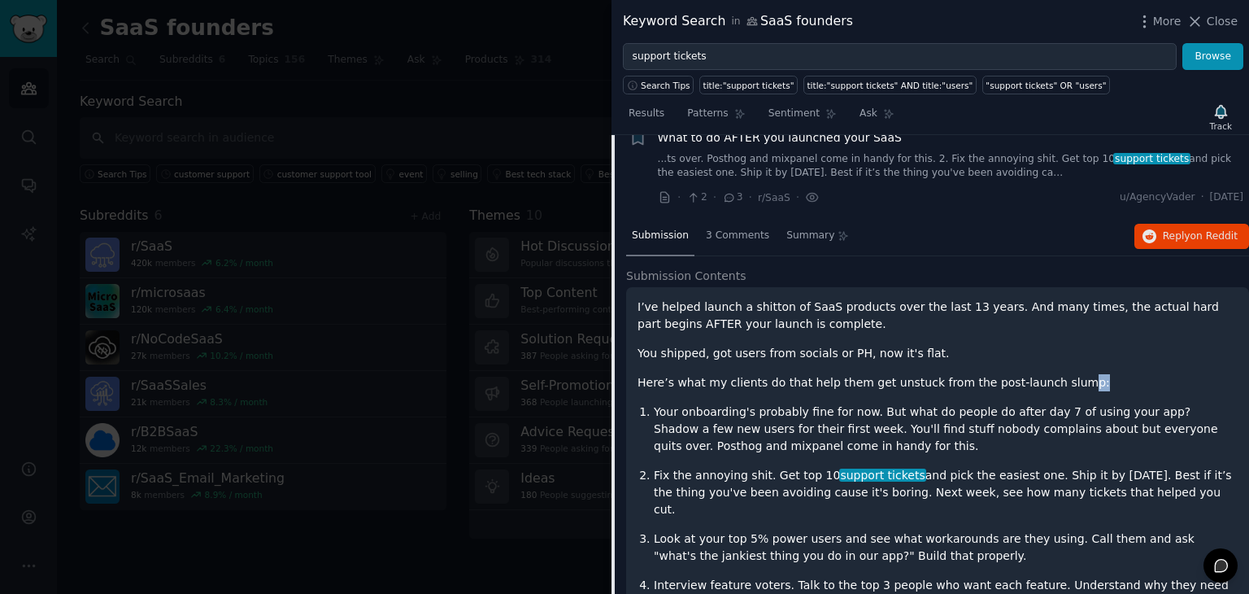
click at [1067, 374] on p "Here’s what my clients do that help them get unstuck from the post-launch slump:" at bounding box center [938, 382] width 600 height 17
drag, startPoint x: 1067, startPoint y: 320, endPoint x: 1044, endPoint y: 302, distance: 29.6
click at [1044, 302] on div "I’ve helped launch a shitton of SaaS products over the last 13 years. And many …" at bounding box center [938, 478] width 600 height 359
click at [1044, 345] on p "You shipped, got users from socials or PH, now it's flat." at bounding box center [938, 353] width 600 height 17
drag, startPoint x: 1044, startPoint y: 302, endPoint x: 1066, endPoint y: 375, distance: 76.4
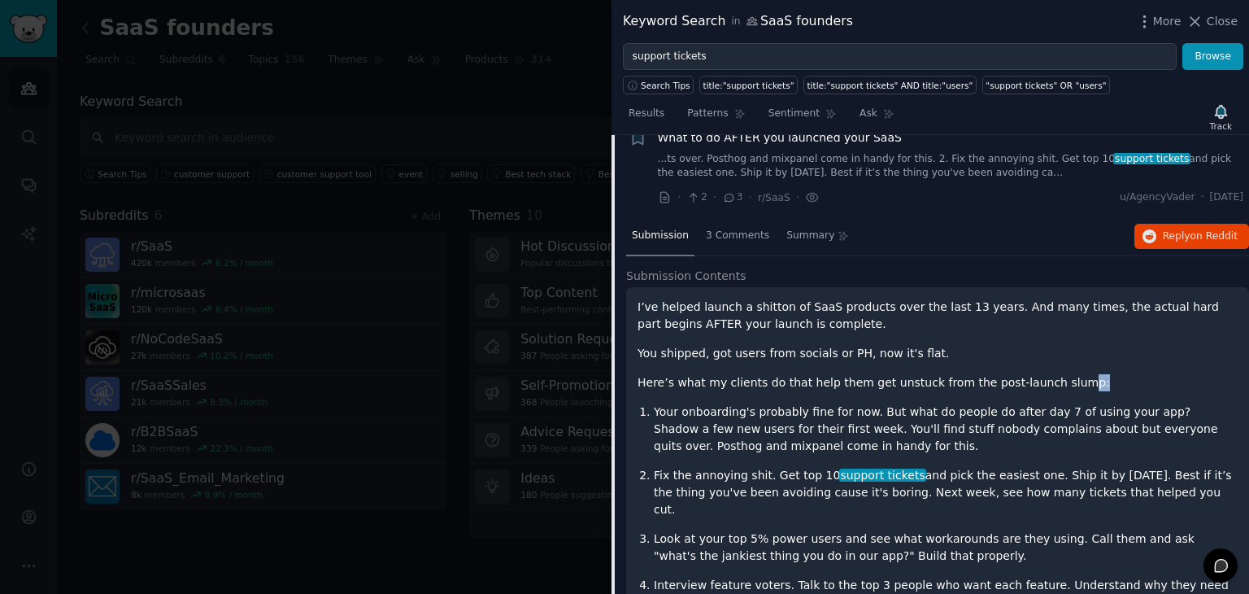
click at [1066, 375] on div "I’ve helped launch a shitton of SaaS products over the last 13 years. And many …" at bounding box center [938, 478] width 600 height 359
click at [1066, 403] on p "Your onboarding's probably fine for now. But what do people do after day 7 of u…" at bounding box center [946, 428] width 584 height 51
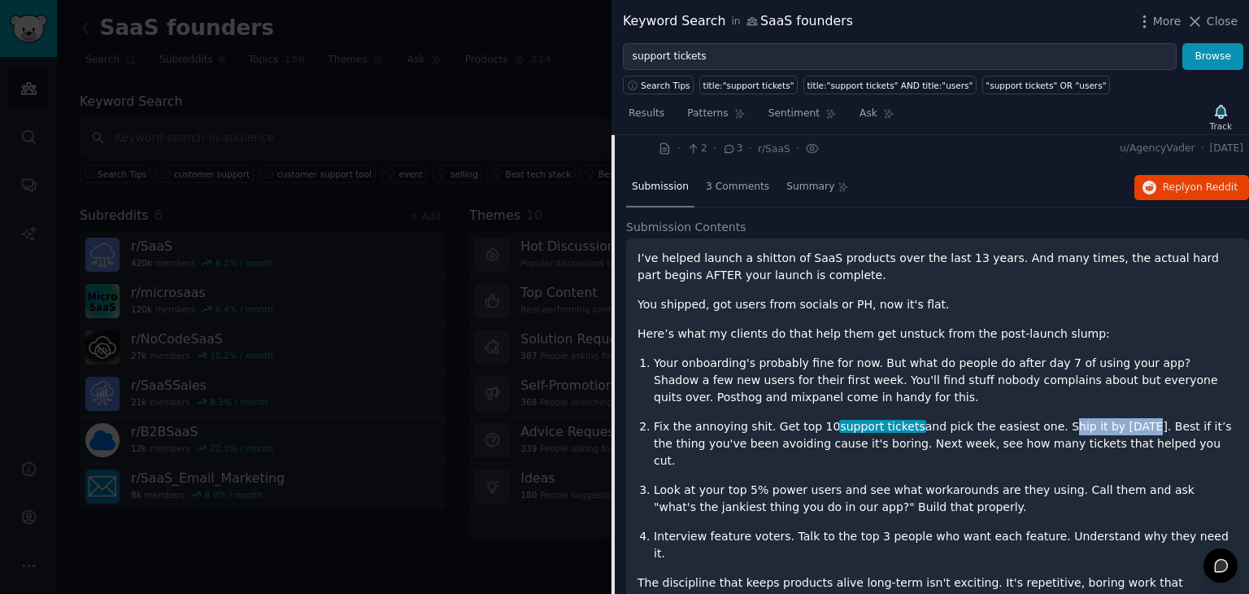
drag, startPoint x: 1023, startPoint y: 371, endPoint x: 1096, endPoint y: 377, distance: 72.6
click at [1096, 418] on p "Fix the annoying shit. Get top 10 support tickets and pick the easiest one. Shi…" at bounding box center [946, 443] width 584 height 51
click at [1131, 418] on p "Fix the annoying shit. Get top 10 support tickets and pick the easiest one. Shi…" at bounding box center [946, 443] width 584 height 51
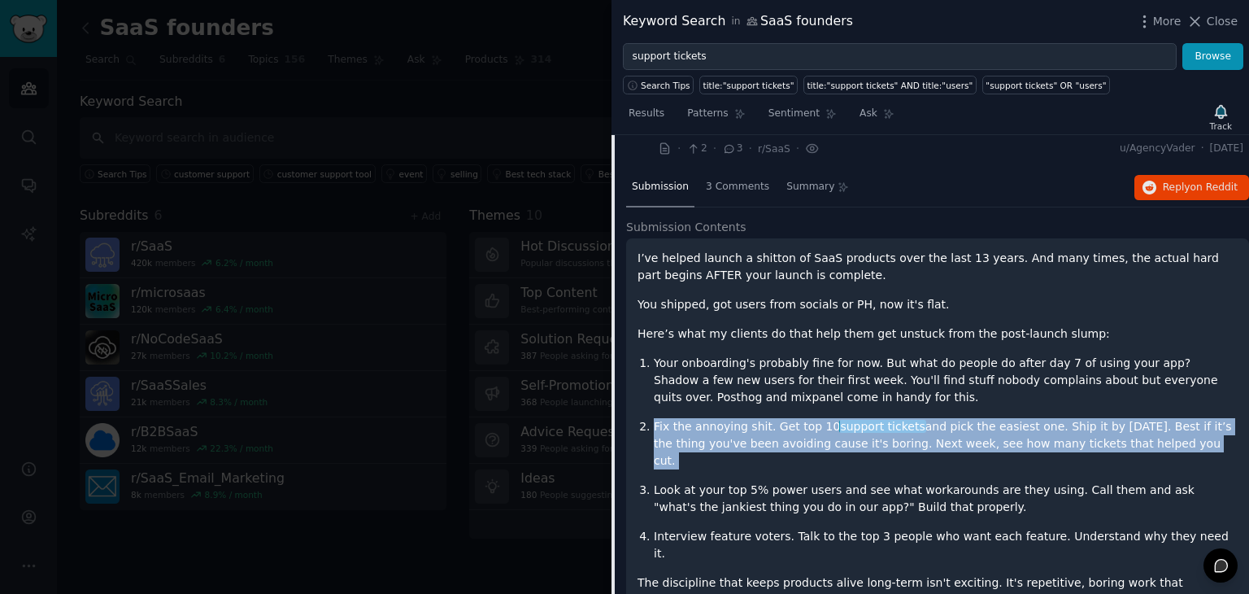
drag, startPoint x: 1131, startPoint y: 385, endPoint x: 1061, endPoint y: 356, distance: 75.5
click at [1061, 356] on ol "Your onboarding's probably fine for now. But what do people do after day 7 of u…" at bounding box center [938, 458] width 600 height 207
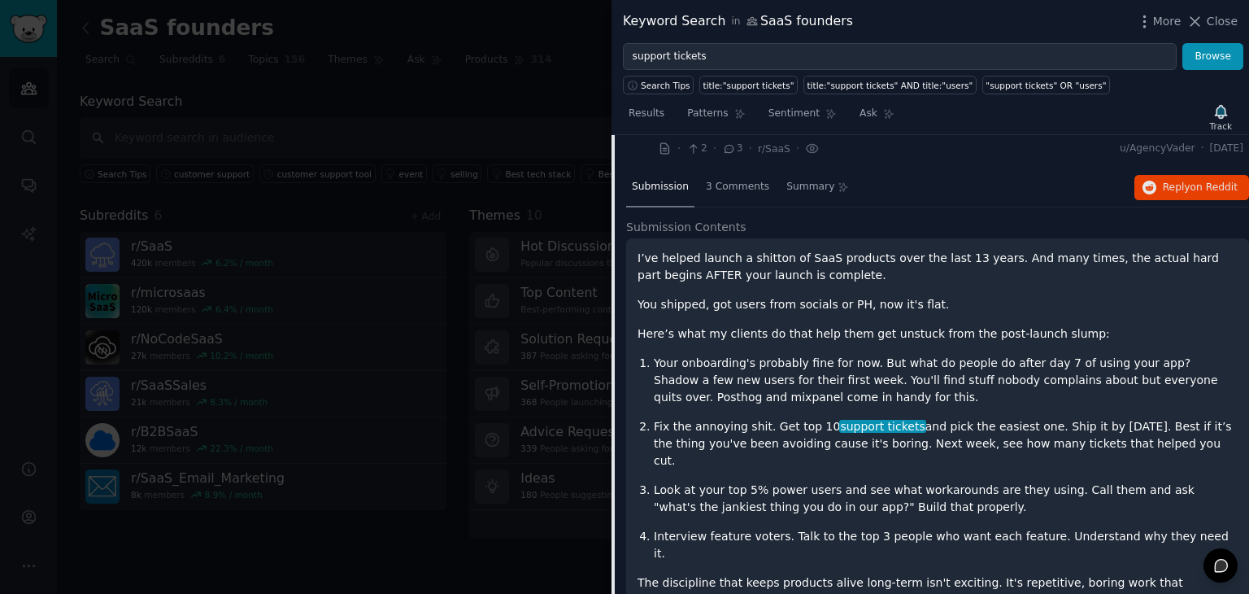
click at [1061, 356] on ol "Your onboarding's probably fine for now. But what do people do after day 7 of u…" at bounding box center [938, 458] width 600 height 207
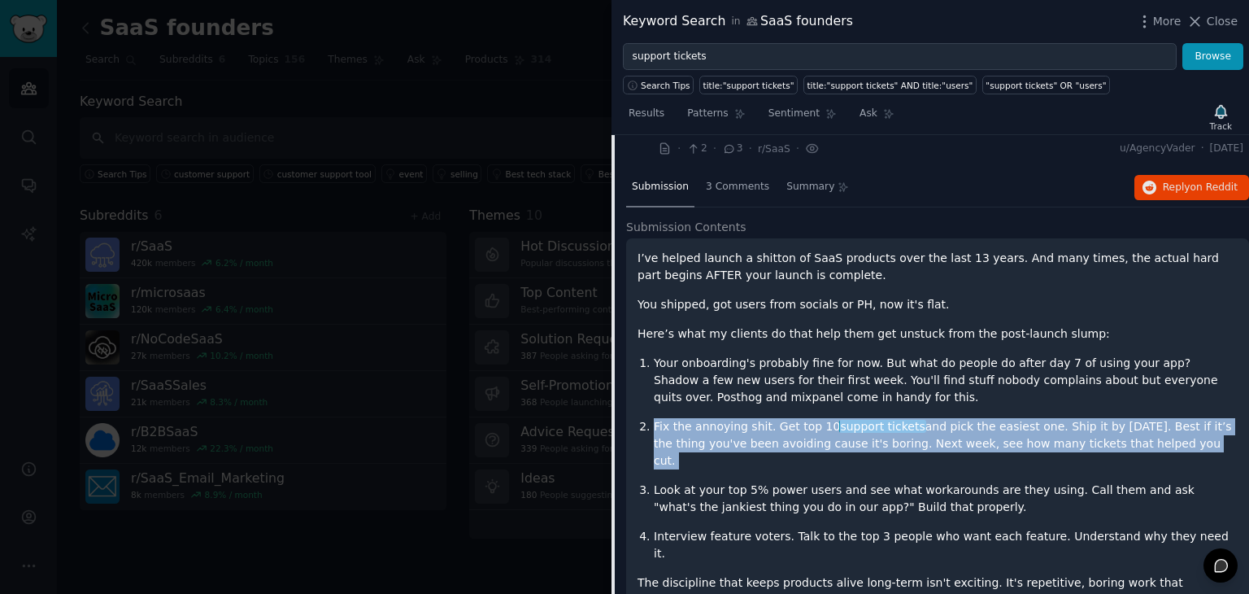
drag, startPoint x: 1061, startPoint y: 356, endPoint x: 1129, endPoint y: 391, distance: 76.8
click at [1129, 391] on ol "Your onboarding's probably fine for now. But what do people do after day 7 of u…" at bounding box center [938, 458] width 600 height 207
click at [1129, 418] on p "Fix the annoying shit. Get top 10 support tickets and pick the easiest one. Shi…" at bounding box center [946, 443] width 584 height 51
drag, startPoint x: 1129, startPoint y: 391, endPoint x: 1038, endPoint y: 347, distance: 101.1
click at [1038, 355] on ol "Your onboarding's probably fine for now. But what do people do after day 7 of u…" at bounding box center [938, 458] width 600 height 207
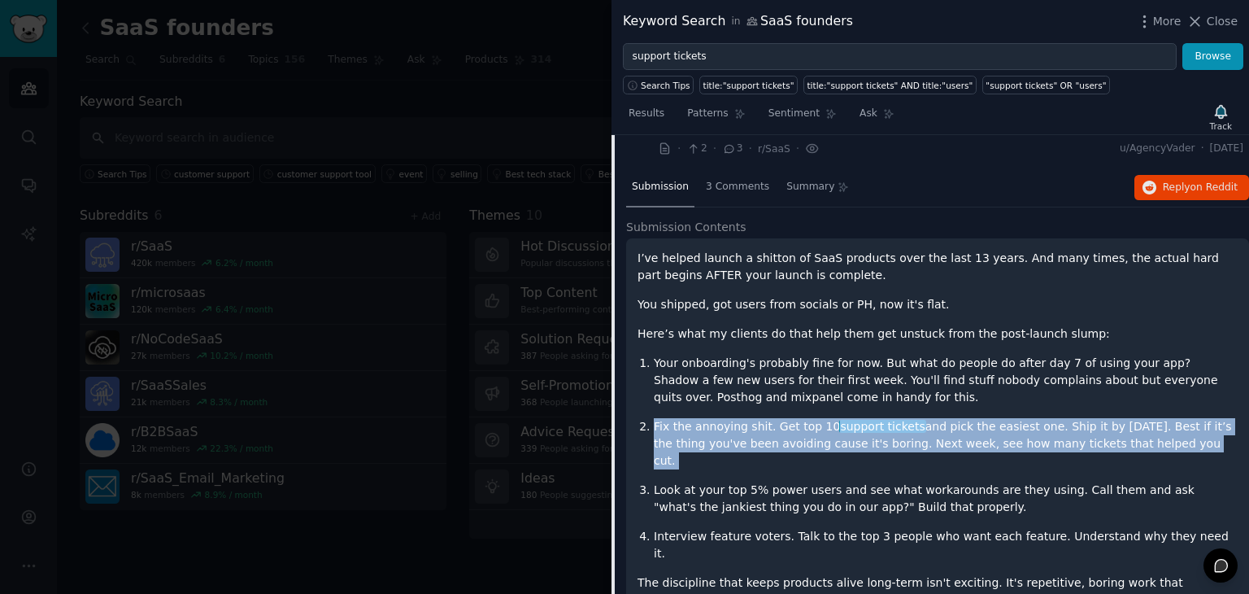
click at [1038, 355] on p "Your onboarding's probably fine for now. But what do people do after day 7 of u…" at bounding box center [946, 380] width 584 height 51
drag, startPoint x: 1038, startPoint y: 347, endPoint x: 1114, endPoint y: 391, distance: 87.5
click at [1114, 391] on ol "Your onboarding's probably fine for now. But what do people do after day 7 of u…" at bounding box center [938, 458] width 600 height 207
click at [1114, 418] on p "Fix the annoying shit. Get top 10 support tickets and pick the easiest one. Shi…" at bounding box center [946, 443] width 584 height 51
drag, startPoint x: 1129, startPoint y: 395, endPoint x: 1141, endPoint y: 417, distance: 25.8
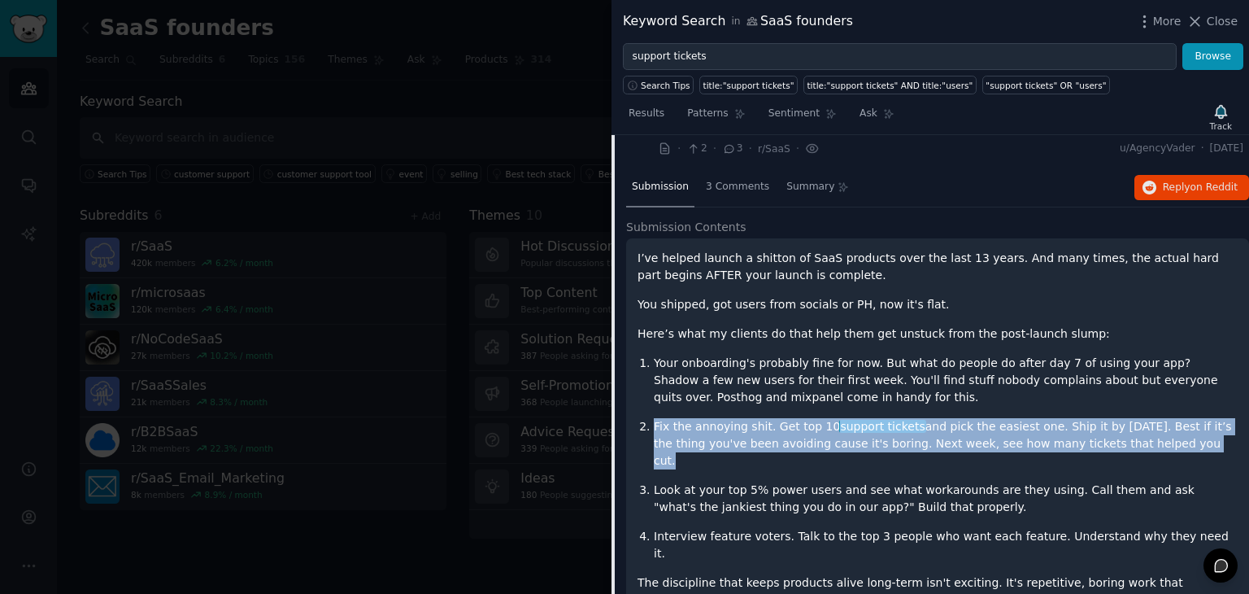
click at [1141, 417] on ol "Your onboarding's probably fine for now. But what do people do after day 7 of u…" at bounding box center [938, 458] width 600 height 207
click at [1141, 482] on p "Look at your top 5% power users and see what workarounds are they using. Call t…" at bounding box center [946, 499] width 584 height 34
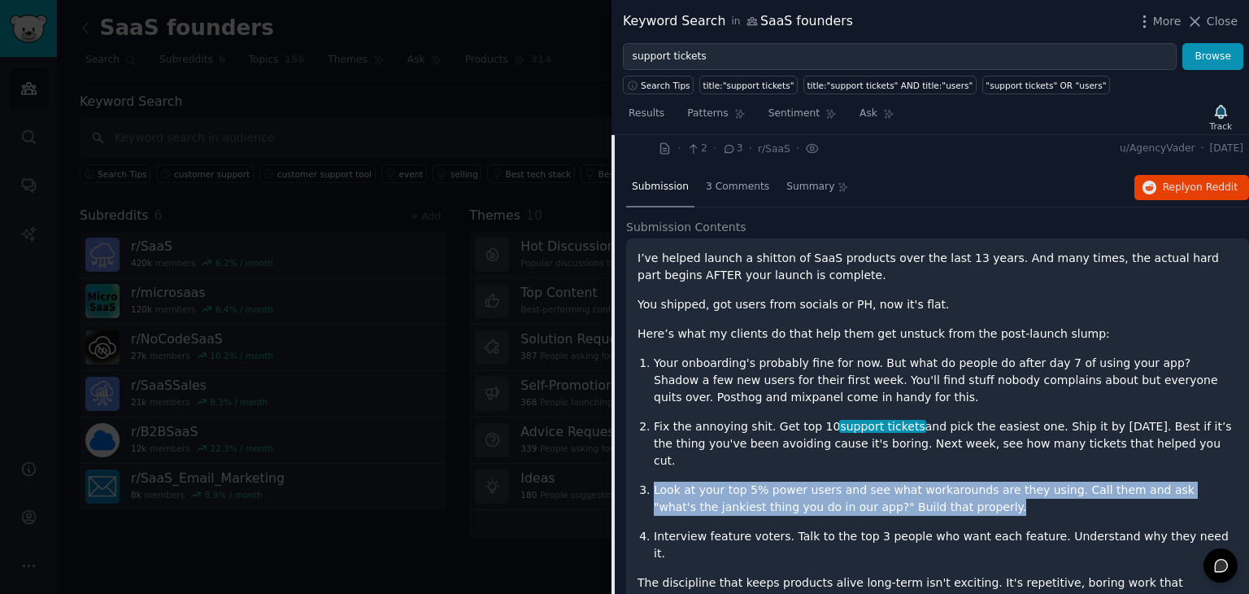
drag, startPoint x: 1084, startPoint y: 434, endPoint x: 1051, endPoint y: 405, distance: 44.4
click at [1051, 405] on ol "Your onboarding's probably fine for now. But what do people do after day 7 of u…" at bounding box center [938, 458] width 600 height 207
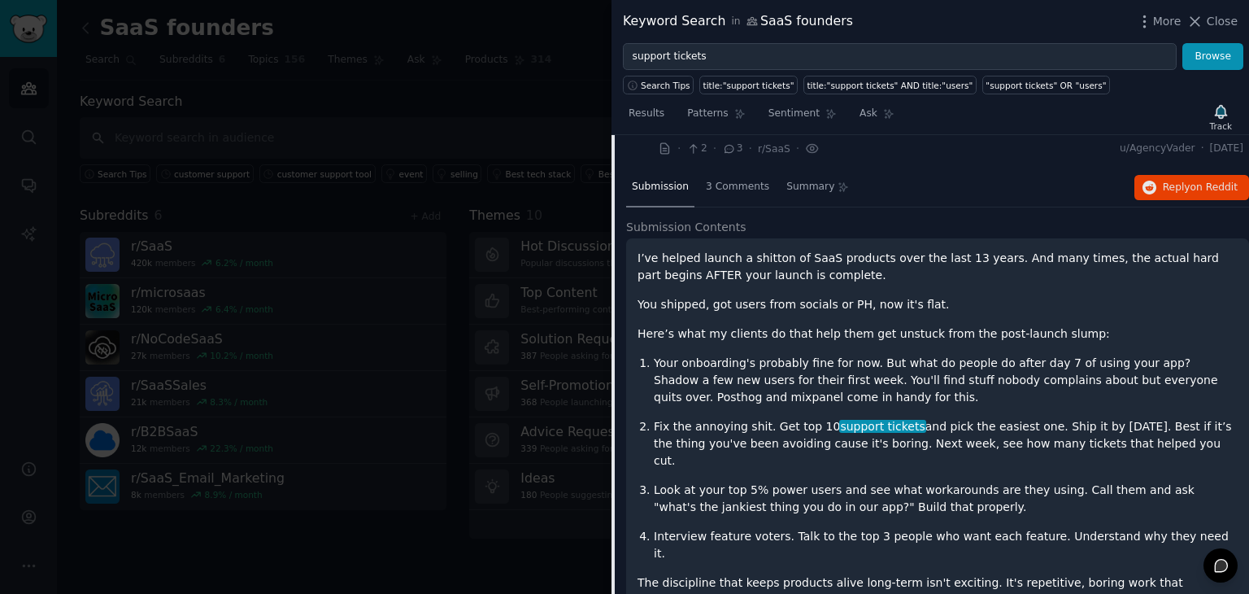
click at [1051, 405] on ol "Your onboarding's probably fine for now. But what do people do after day 7 of u…" at bounding box center [938, 458] width 600 height 207
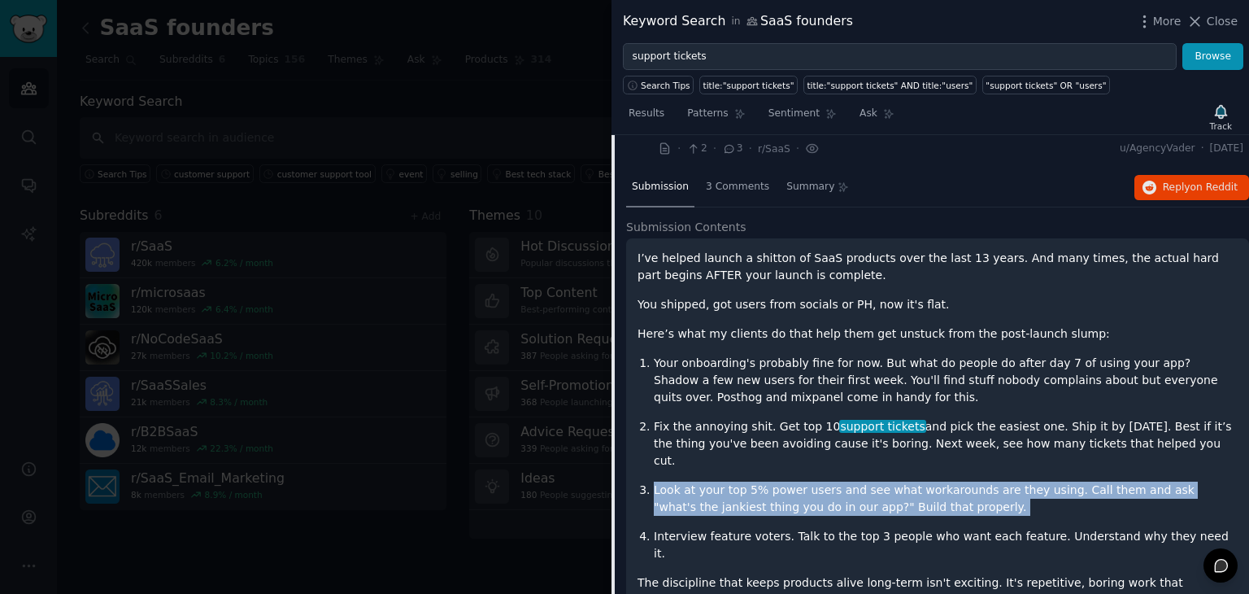
drag, startPoint x: 1051, startPoint y: 405, endPoint x: 1052, endPoint y: 434, distance: 28.5
click at [1052, 434] on ol "Your onboarding's probably fine for now. But what do people do after day 7 of u…" at bounding box center [938, 458] width 600 height 207
click at [1052, 482] on p "Look at your top 5% power users and see what workarounds are they using. Call t…" at bounding box center [946, 499] width 584 height 34
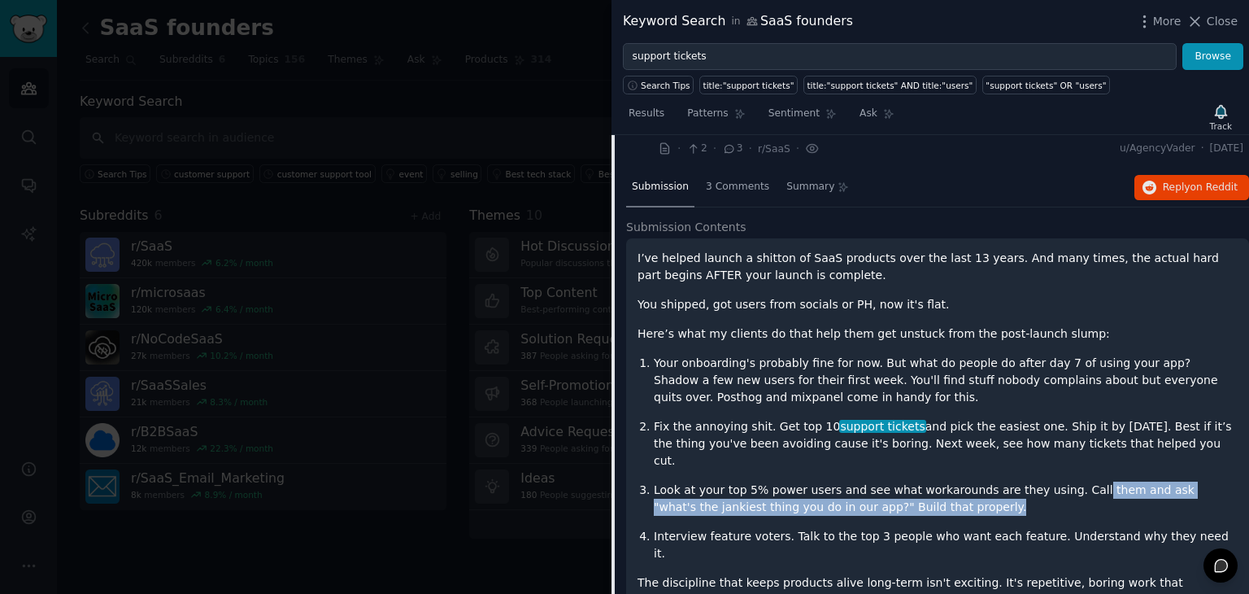
drag, startPoint x: 1052, startPoint y: 434, endPoint x: 1056, endPoint y: 414, distance: 19.9
click at [1056, 482] on p "Look at your top 5% power users and see what workarounds are they using. Call t…" at bounding box center [946, 499] width 584 height 34
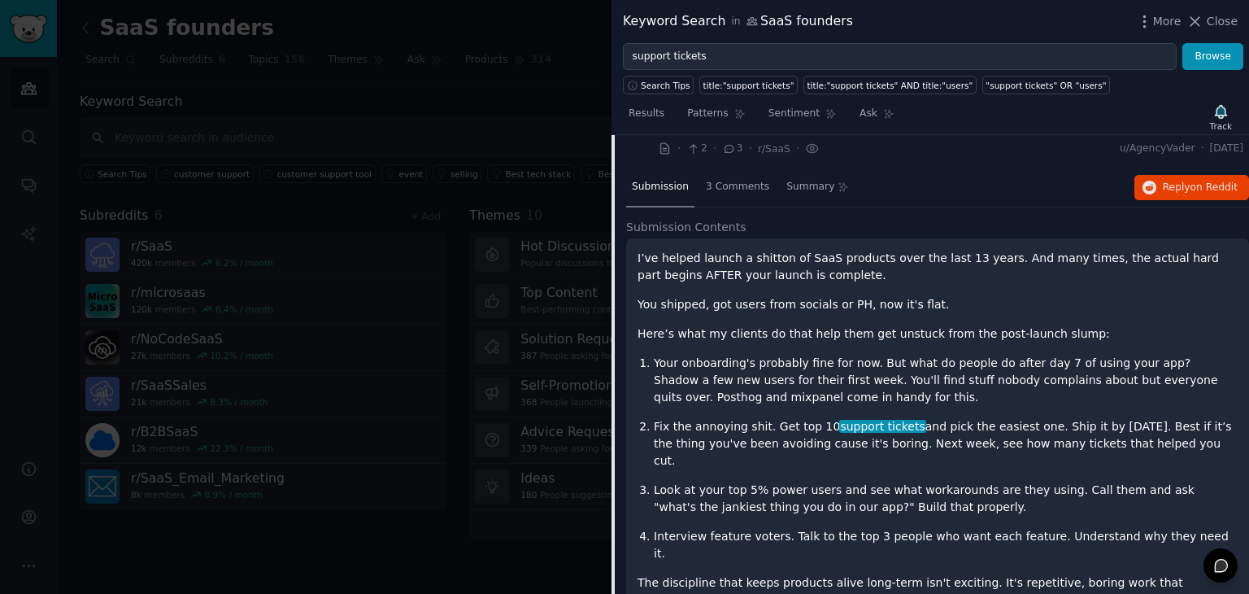
drag, startPoint x: 1035, startPoint y: 414, endPoint x: 1041, endPoint y: 438, distance: 25.3
drag, startPoint x: 1041, startPoint y: 438, endPoint x: 1082, endPoint y: 431, distance: 41.3
click at [1082, 482] on p "Look at your top 5% power users and see what workarounds are they using. Call t…" at bounding box center [946, 499] width 584 height 34
click at [1197, 482] on p "Look at your top 5% power users and see what workarounds are they using. Call t…" at bounding box center [946, 499] width 584 height 34
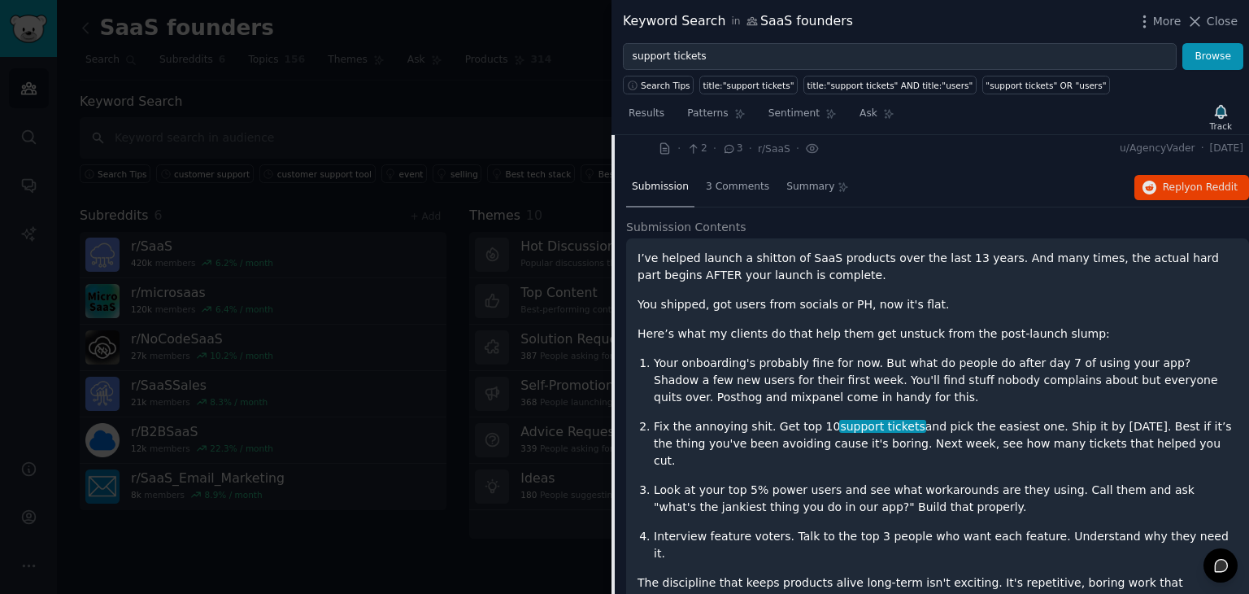
click at [1135, 482] on p "Look at your top 5% power users and see what workarounds are they using. Call t…" at bounding box center [946, 499] width 584 height 34
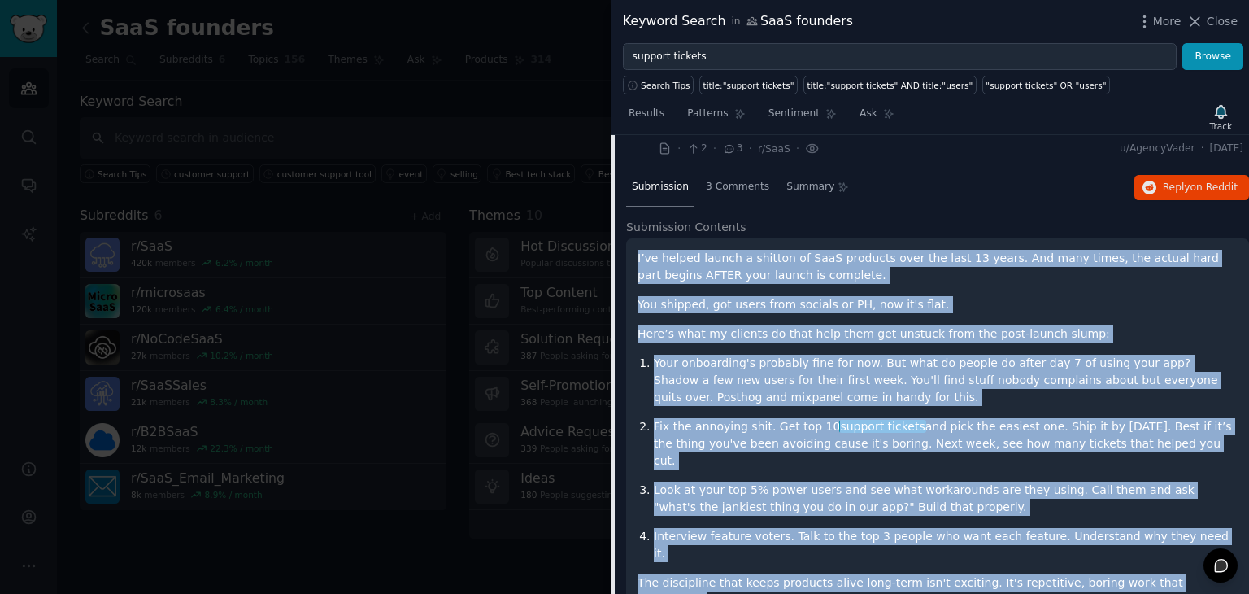
drag, startPoint x: 1186, startPoint y: 495, endPoint x: 639, endPoint y: 207, distance: 618.6
click at [639, 250] on div "I’ve helped launch a shitton of SaaS products over the last 13 years. And many …" at bounding box center [938, 429] width 600 height 359
copy div "I’ve helped launch a shitton of SaaS products over the last 13 years. And many …"
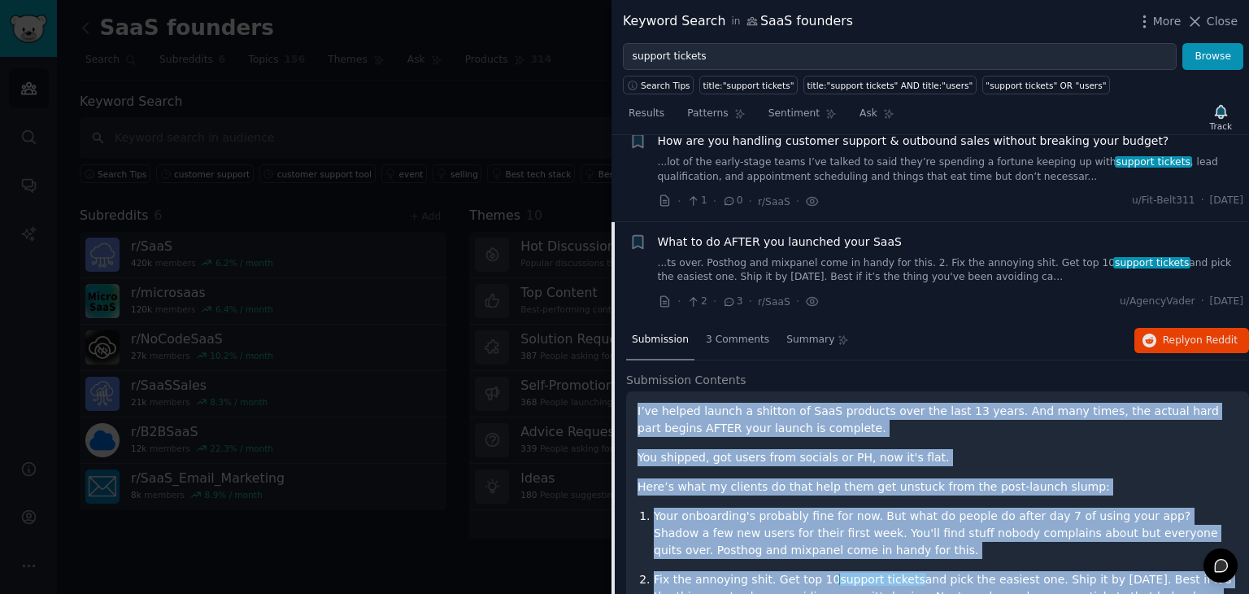
scroll to position [1182, 0]
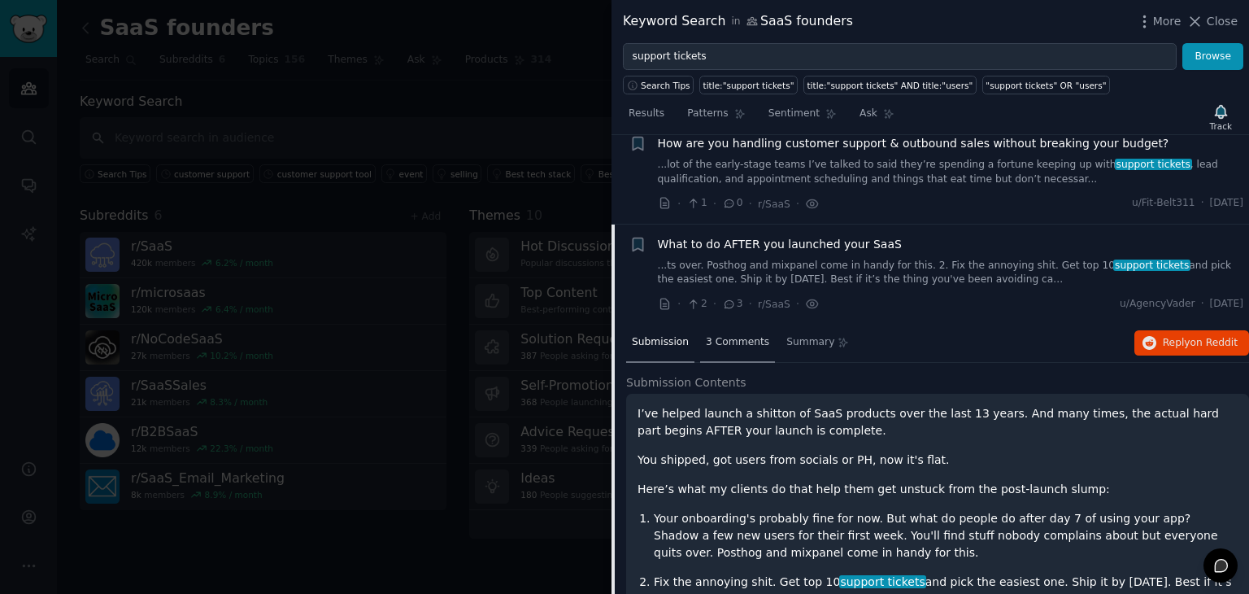
click at [735, 335] on span "3 Comments" at bounding box center [737, 342] width 63 height 15
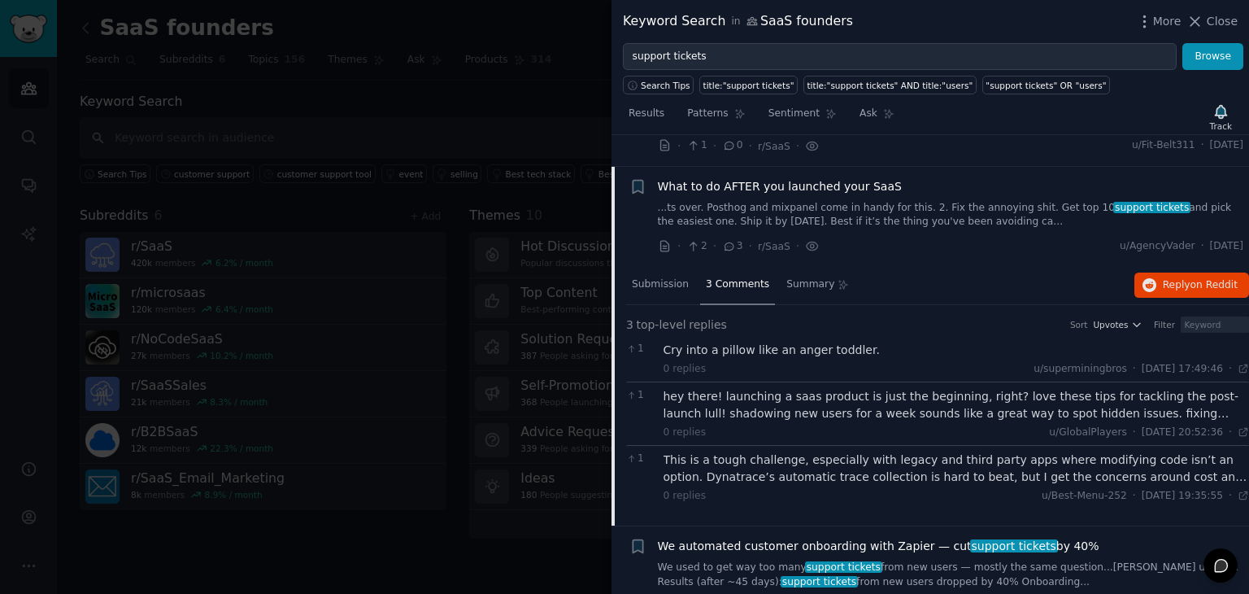
scroll to position [1308, 0]
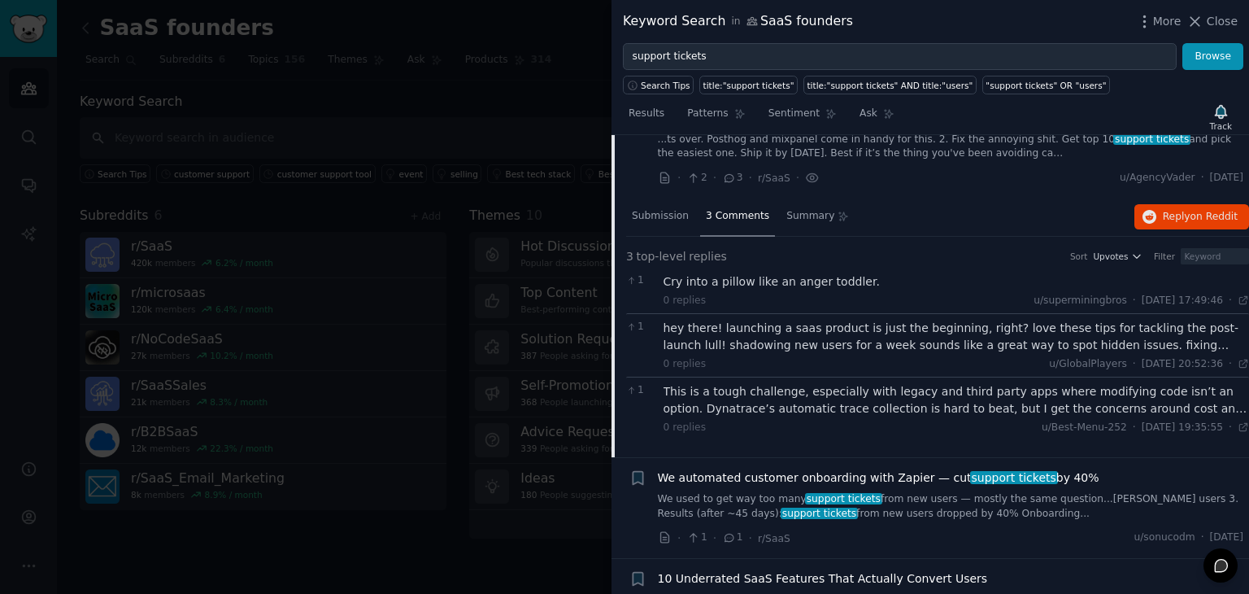
click at [817, 320] on div "hey there! launching a saas product is just the beginning, right? love these ti…" at bounding box center [957, 337] width 586 height 34
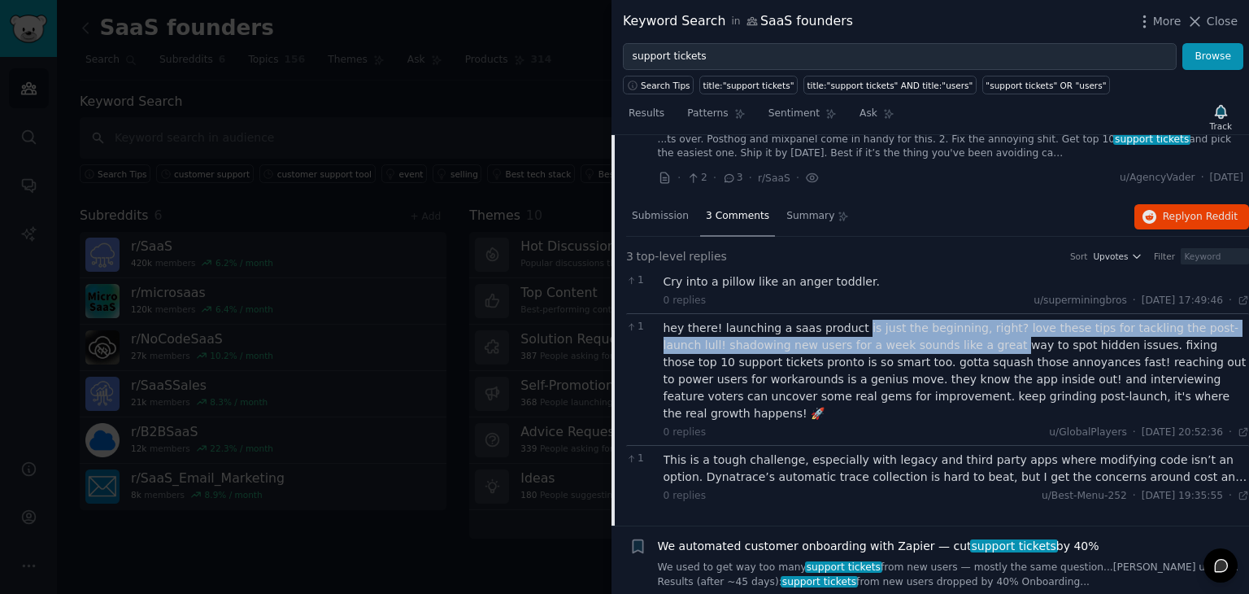
drag, startPoint x: 844, startPoint y: 279, endPoint x: 927, endPoint y: 288, distance: 83.5
click at [927, 320] on div "hey there! launching a saas product is just the beginning, right? love these ti…" at bounding box center [957, 371] width 586 height 102
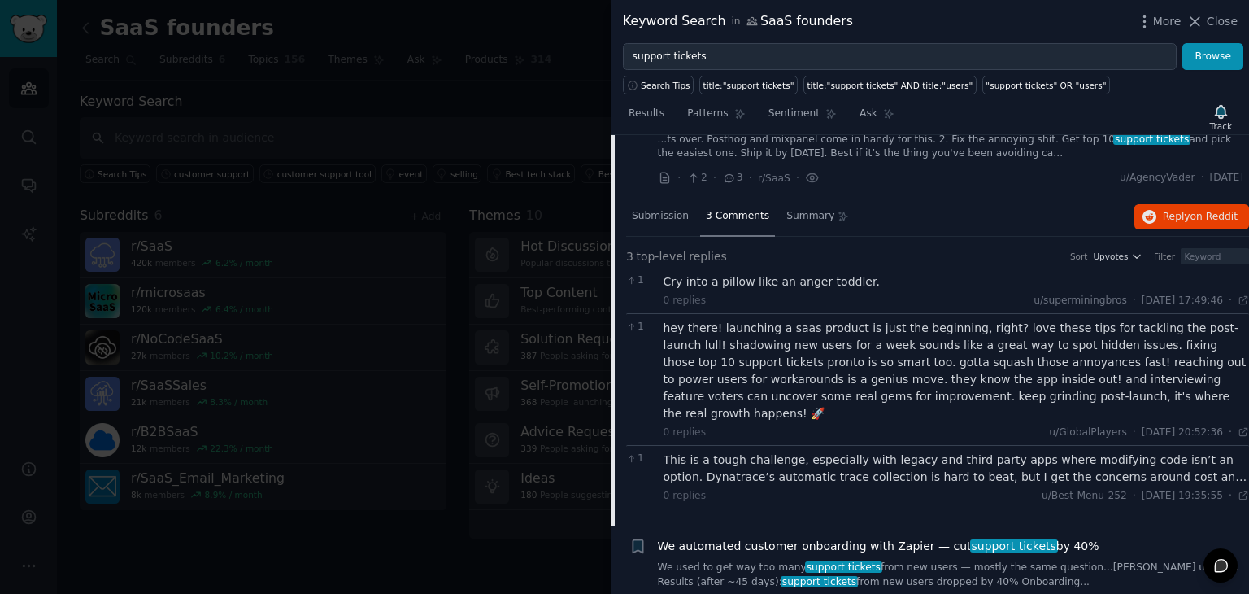
click at [804, 451] on div "This is a tough challenge, especially with legacy and third party apps where mo…" at bounding box center [957, 468] width 586 height 34
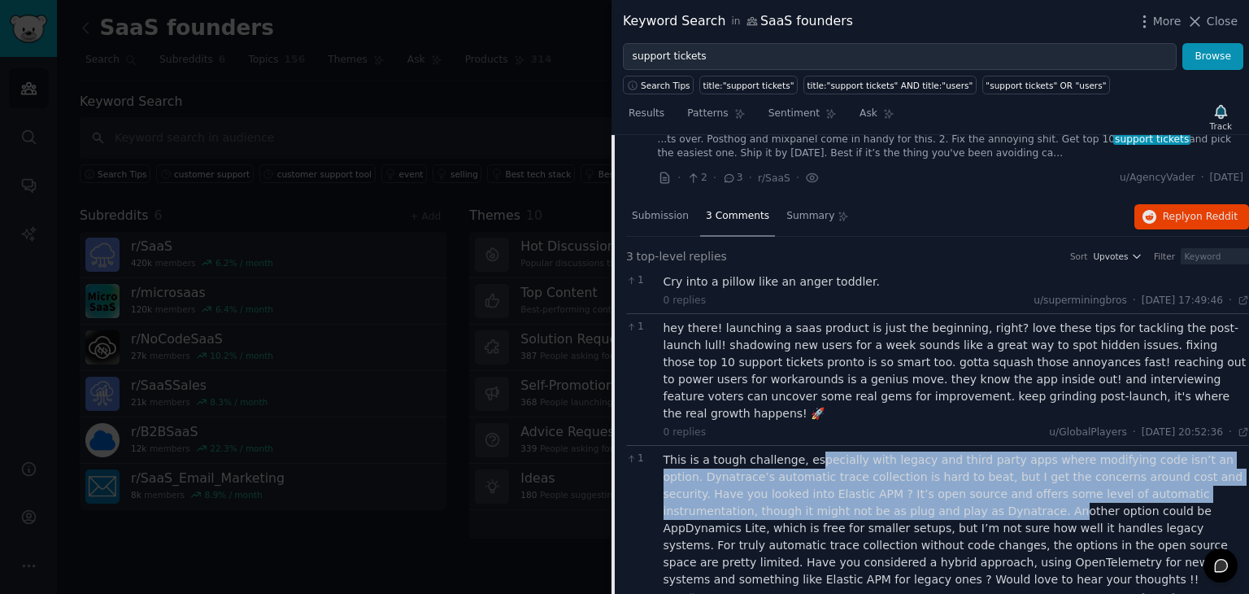
drag, startPoint x: 805, startPoint y: 389, endPoint x: 846, endPoint y: 443, distance: 68.0
click at [846, 451] on div "This is a tough challenge, especially with legacy and third party apps where mo…" at bounding box center [957, 519] width 586 height 137
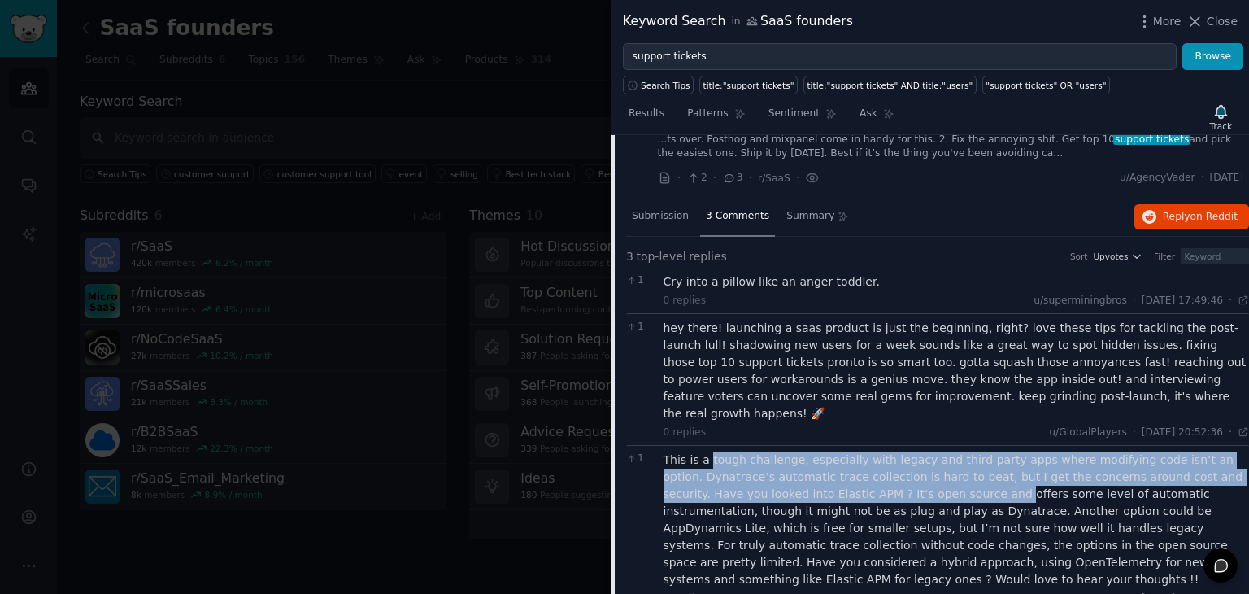
drag, startPoint x: 705, startPoint y: 390, endPoint x: 897, endPoint y: 417, distance: 193.8
click at [897, 451] on div "This is a tough challenge, especially with legacy and third party apps where mo…" at bounding box center [957, 519] width 586 height 137
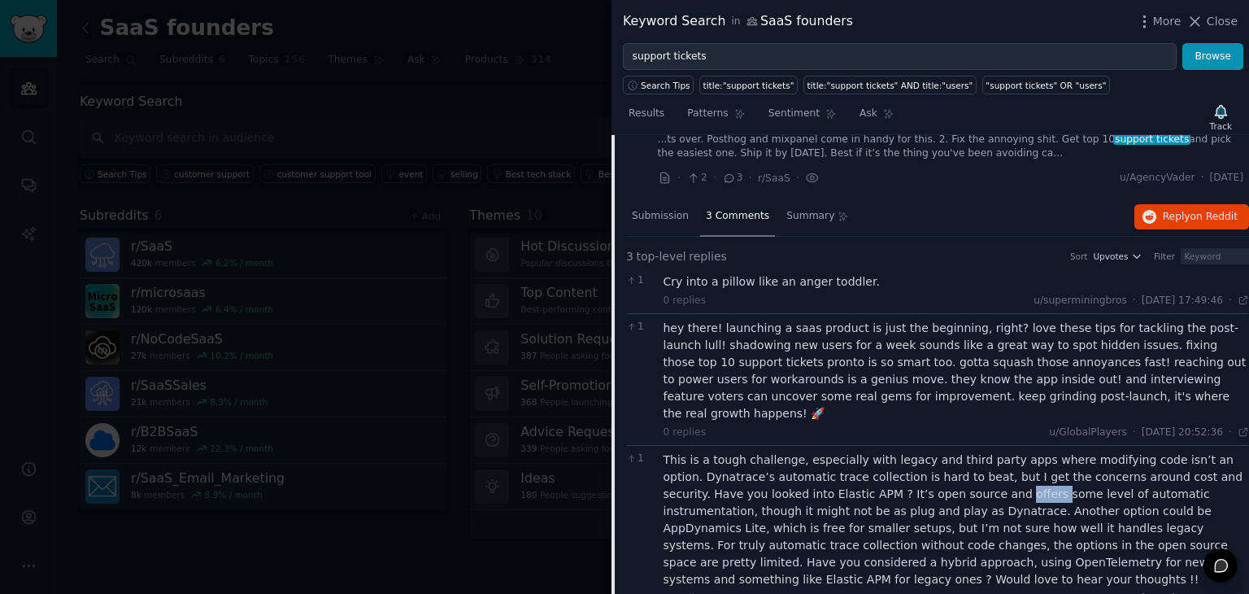
click at [897, 451] on div "This is a tough challenge, especially with legacy and third party apps where mo…" at bounding box center [957, 519] width 586 height 137
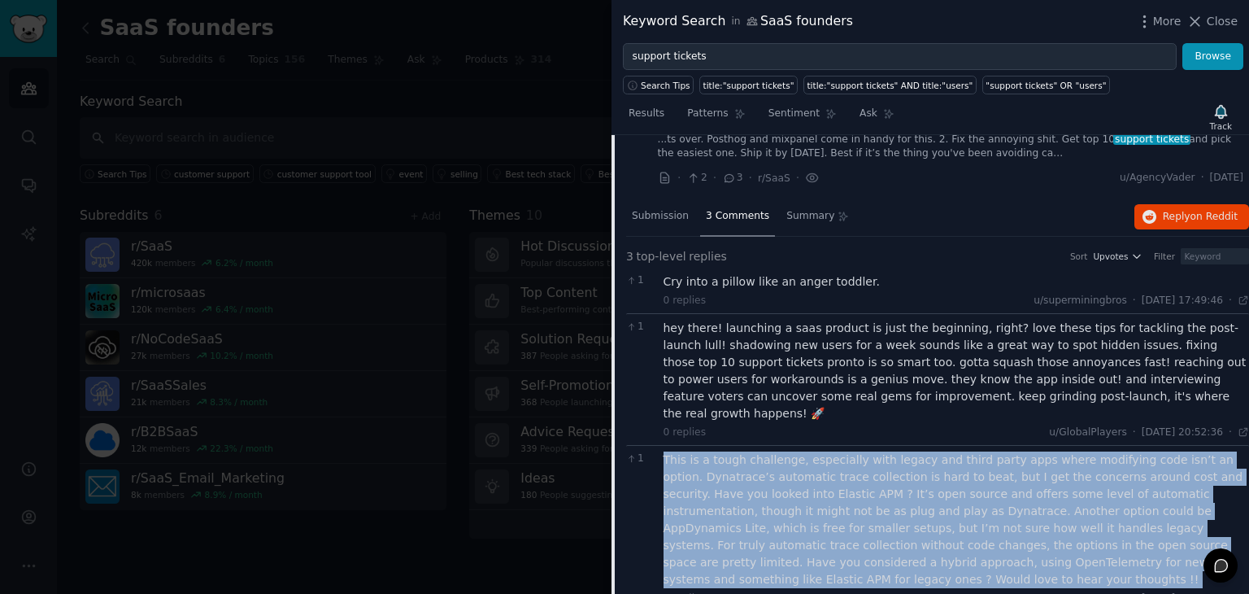
click at [897, 451] on div "This is a tough challenge, especially with legacy and third party apps where mo…" at bounding box center [957, 519] width 586 height 137
click at [816, 451] on div "This is a tough challenge, especially with legacy and third party apps where mo…" at bounding box center [957, 519] width 586 height 137
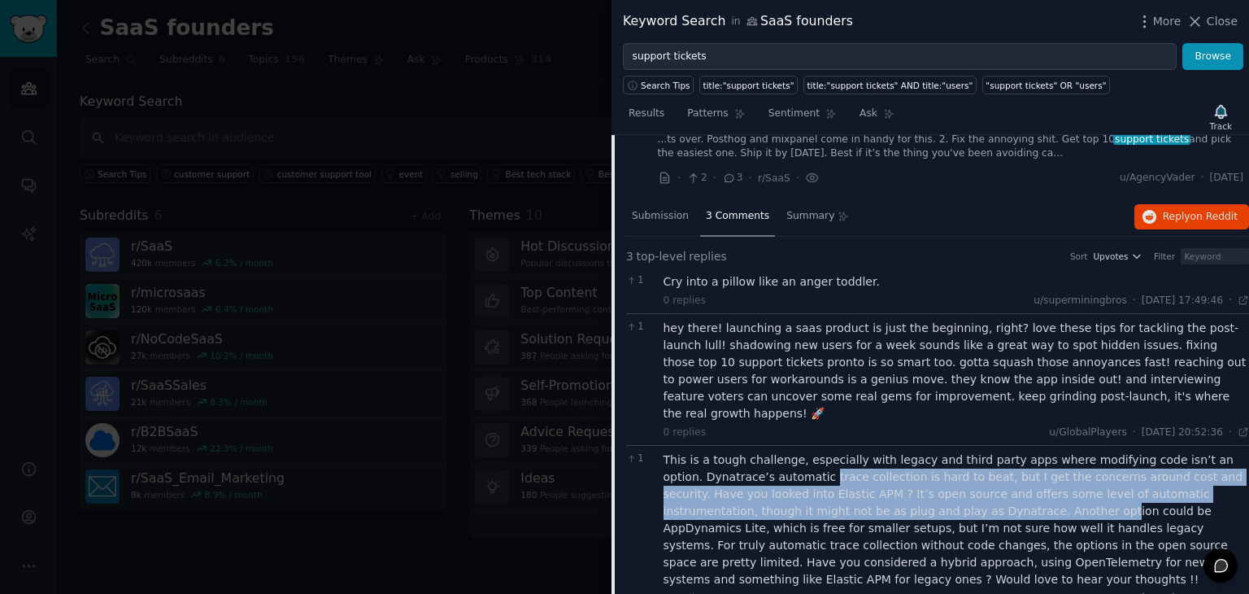
drag, startPoint x: 777, startPoint y: 403, endPoint x: 897, endPoint y: 433, distance: 123.9
click at [897, 451] on div "This is a tough challenge, especially with legacy and third party apps where mo…" at bounding box center [957, 519] width 586 height 137
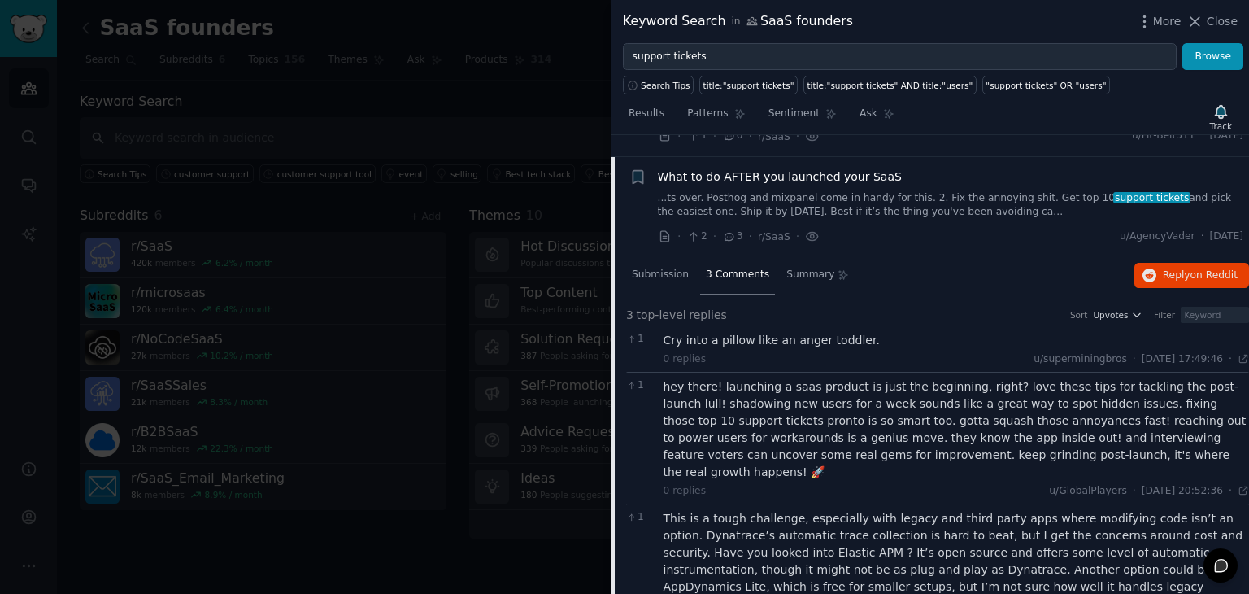
scroll to position [1247, 0]
click at [667, 270] on span "Submission" at bounding box center [660, 277] width 57 height 15
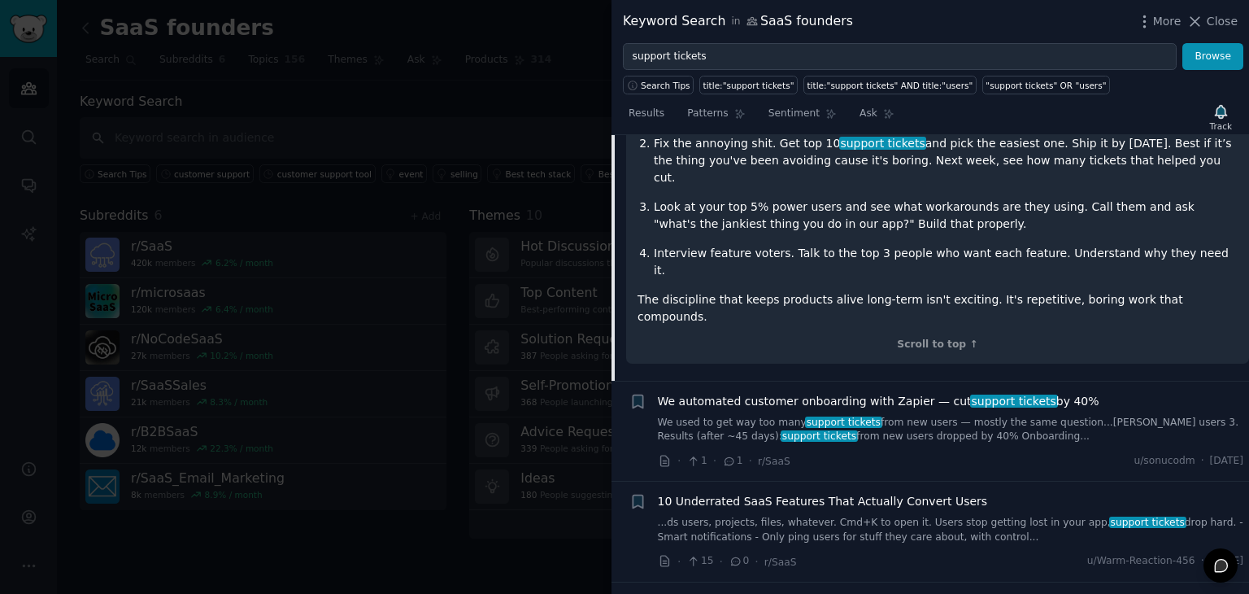
scroll to position [1689, 0]
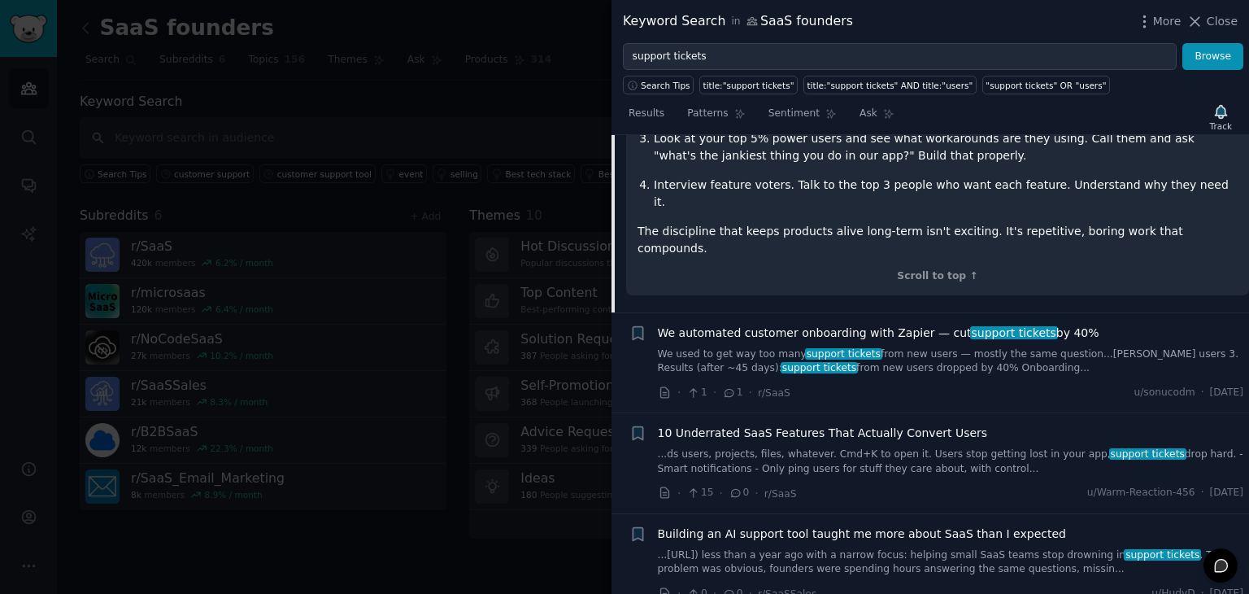
click at [843, 447] on link "...ds users, projects, files, whatever. Cmd+K to open it. Users stop getting lo…" at bounding box center [951, 461] width 586 height 28
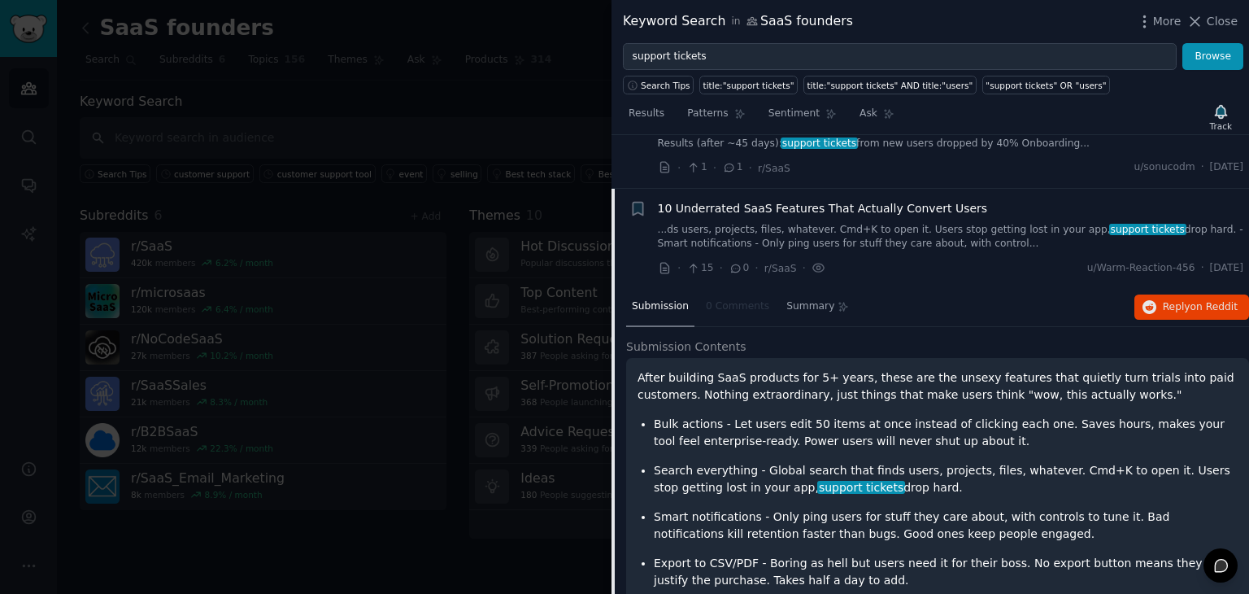
scroll to position [1467, 0]
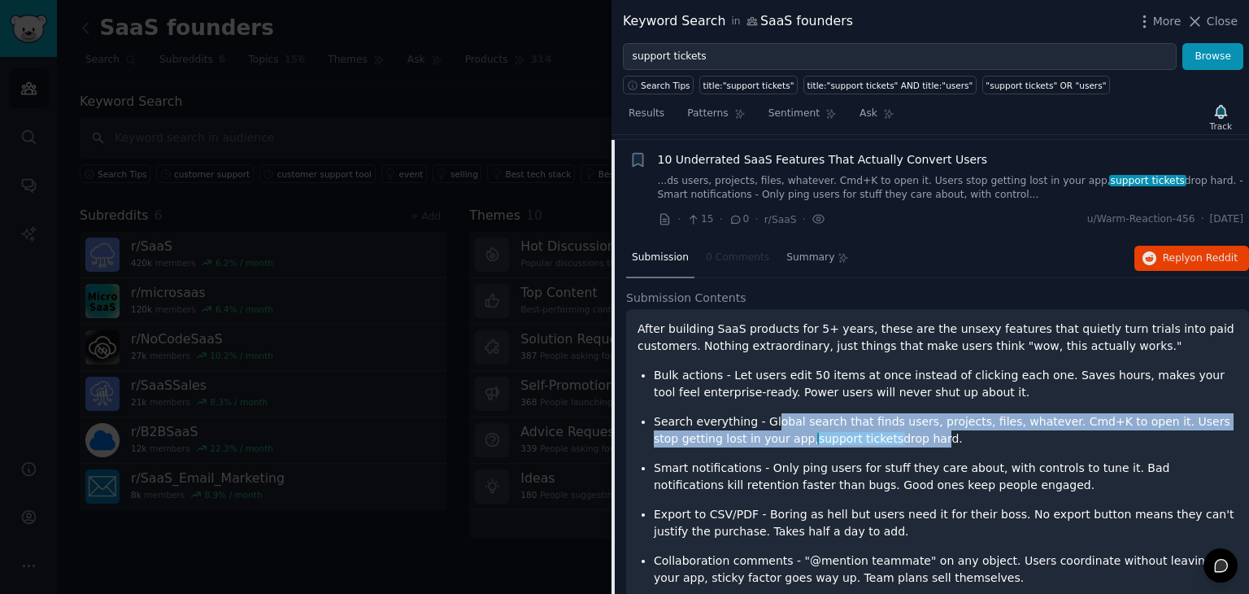
drag, startPoint x: 768, startPoint y: 365, endPoint x: 856, endPoint y: 383, distance: 89.7
click at [856, 413] on p "Search everything - Global search that finds users, projects, files, whatever. …" at bounding box center [946, 430] width 584 height 34
drag, startPoint x: 867, startPoint y: 383, endPoint x: 748, endPoint y: 363, distance: 121.3
click at [748, 413] on p "Search everything - Global search that finds users, projects, files, whatever. …" at bounding box center [946, 430] width 584 height 34
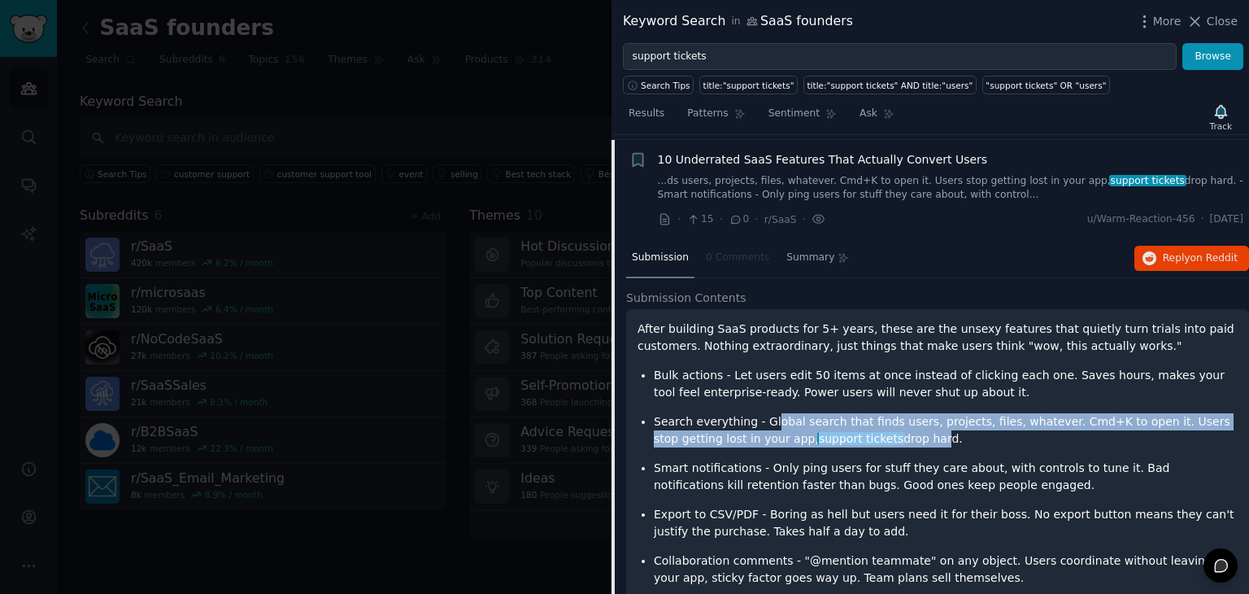
click at [748, 413] on p "Search everything - Global search that finds users, projects, files, whatever. …" at bounding box center [946, 430] width 584 height 34
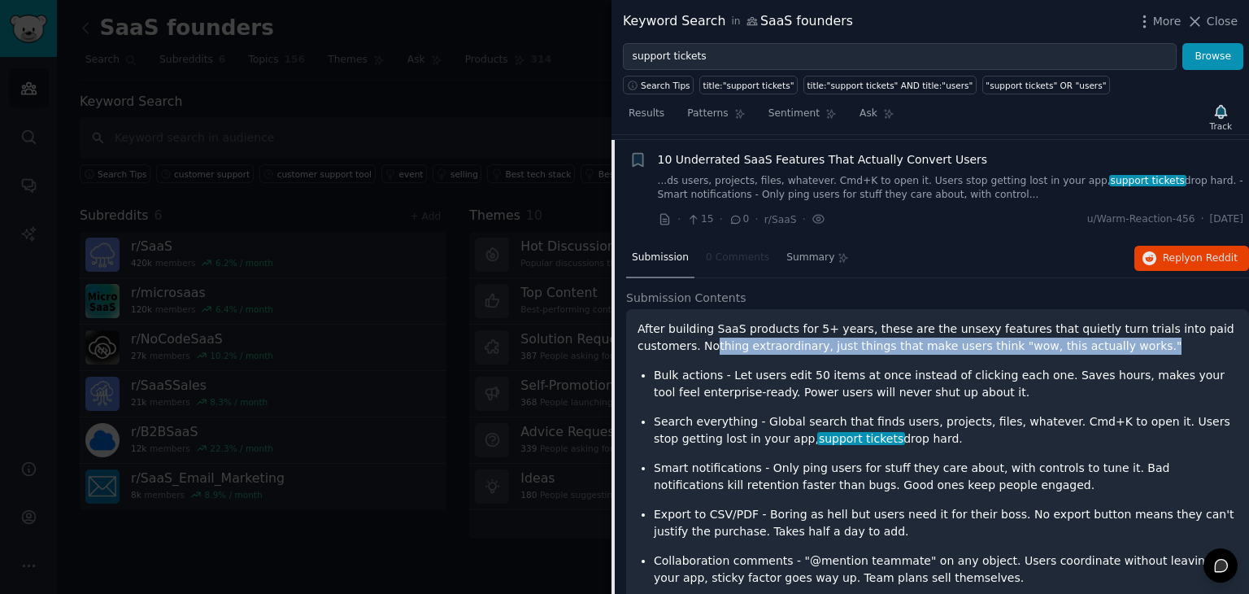
drag, startPoint x: 1095, startPoint y: 294, endPoint x: 651, endPoint y: 284, distance: 444.2
click at [651, 320] on p "After building SaaS products for 5+ years, these are the unsexy features that q…" at bounding box center [938, 337] width 600 height 34
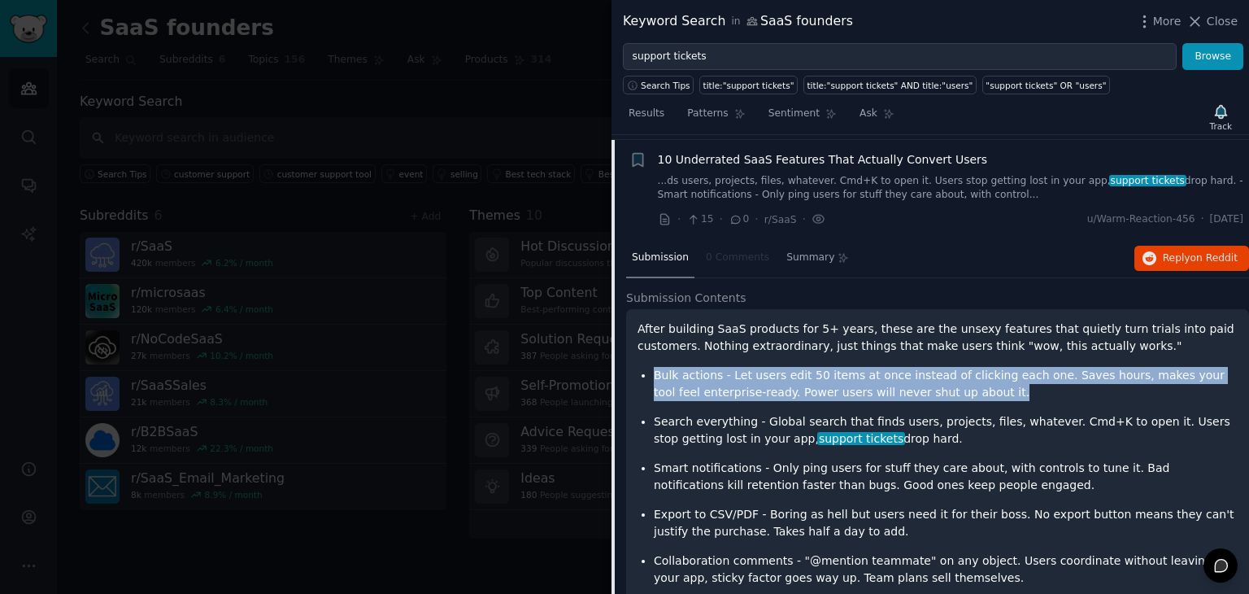
drag, startPoint x: 652, startPoint y: 312, endPoint x: 966, endPoint y: 338, distance: 314.3
click at [966, 367] on ul "Bulk actions - Let users edit 50 items at once instead of clicking each one. Sa…" at bounding box center [938, 592] width 600 height 451
click at [966, 367] on p "Bulk actions - Let users edit 50 items at once instead of clicking each one. Sa…" at bounding box center [946, 384] width 584 height 34
drag, startPoint x: 966, startPoint y: 338, endPoint x: 885, endPoint y: 304, distance: 87.5
click at [885, 320] on div "After building SaaS products for 5+ years, these are the unsexy features that q…" at bounding box center [938, 598] width 600 height 556
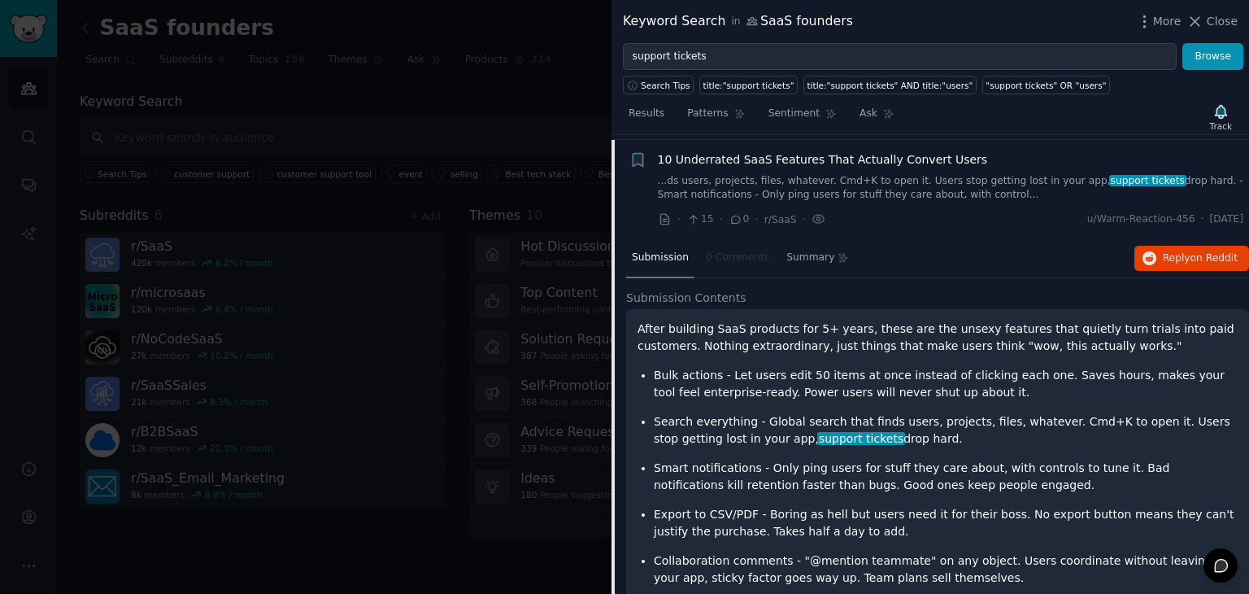
click at [885, 320] on div "After building SaaS products for 5+ years, these are the unsexy features that q…" at bounding box center [938, 598] width 600 height 556
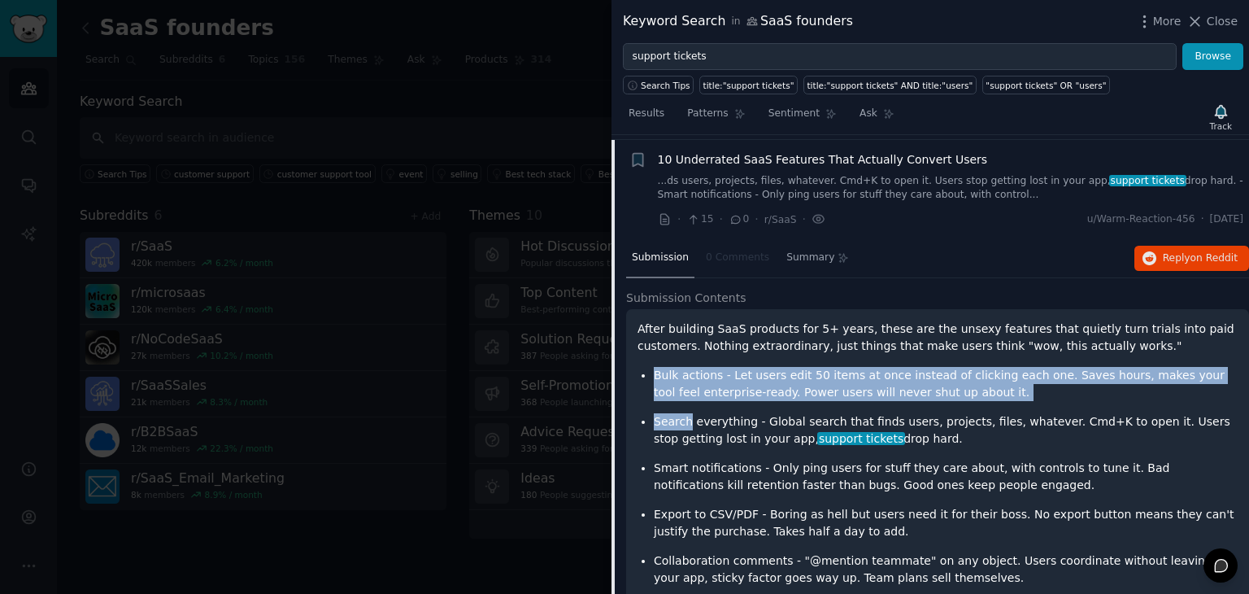
drag, startPoint x: 885, startPoint y: 304, endPoint x: 976, endPoint y: 346, distance: 100.1
click at [976, 346] on div "After building SaaS products for 5+ years, these are the unsexy features that q…" at bounding box center [938, 598] width 600 height 556
click at [976, 367] on ul "Bulk actions - Let users edit 50 items at once instead of clicking each one. Sa…" at bounding box center [938, 592] width 600 height 451
drag, startPoint x: 976, startPoint y: 346, endPoint x: 875, endPoint y: 310, distance: 107.0
click at [875, 320] on div "After building SaaS products for 5+ years, these are the unsexy features that q…" at bounding box center [938, 598] width 600 height 556
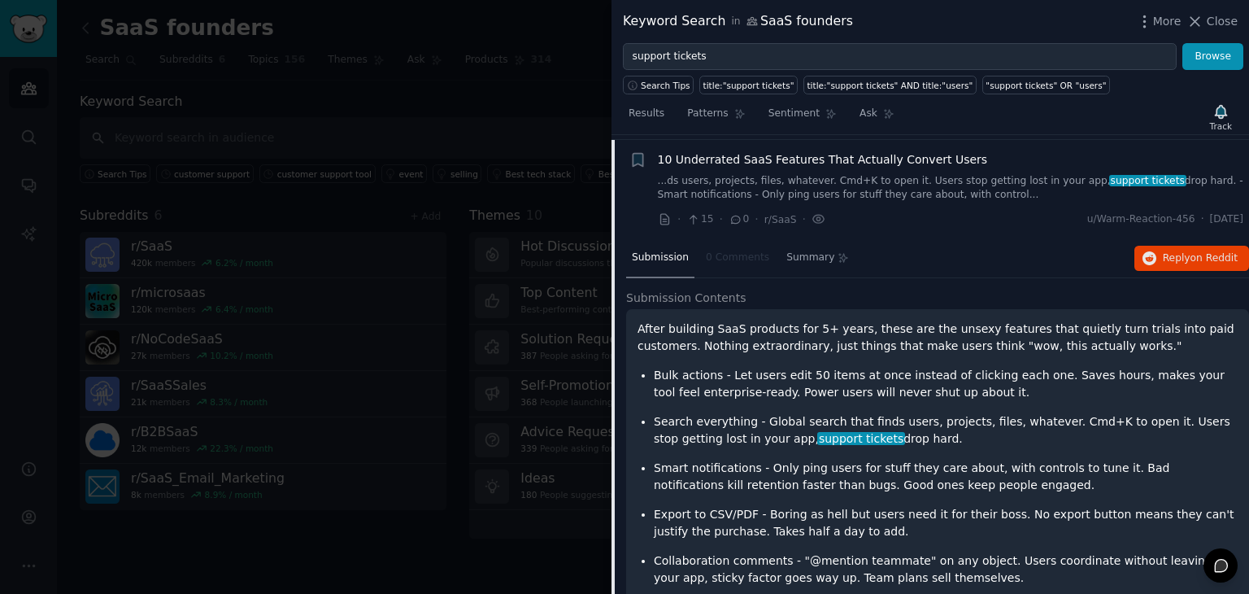
click at [875, 320] on div "After building SaaS products for 5+ years, these are the unsexy features that q…" at bounding box center [938, 598] width 600 height 556
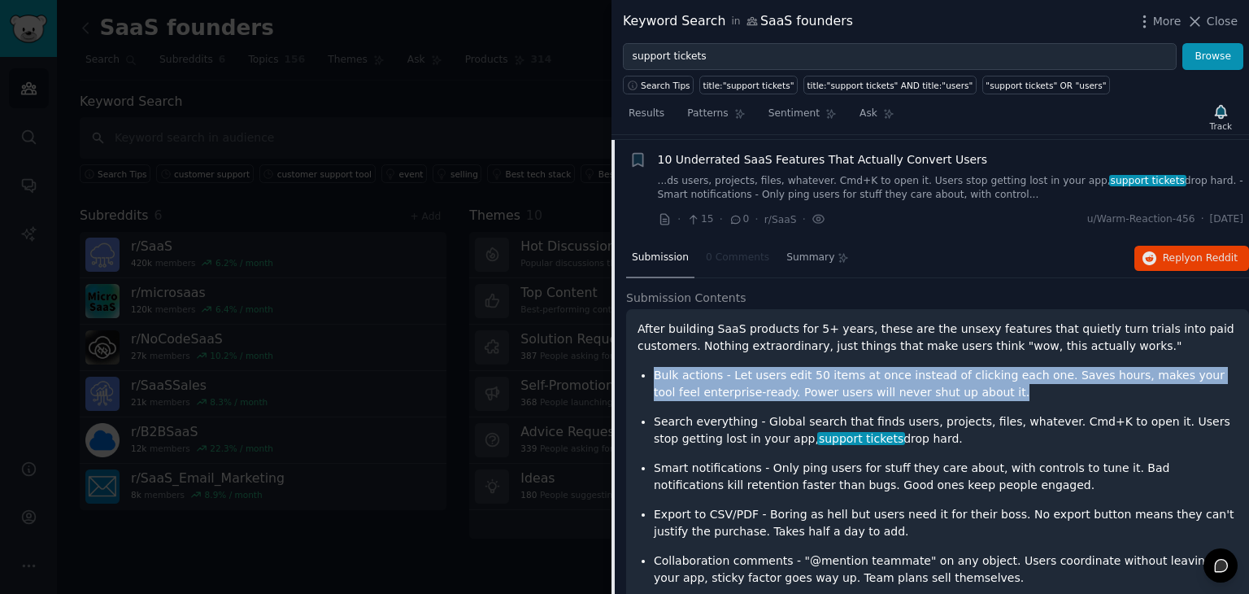
drag, startPoint x: 874, startPoint y: 309, endPoint x: 940, endPoint y: 346, distance: 75.4
click at [940, 346] on div "After building SaaS products for 5+ years, these are the unsexy features that q…" at bounding box center [938, 598] width 600 height 556
click at [940, 367] on ul "Bulk actions - Let users edit 50 items at once instead of clicking each one. Sa…" at bounding box center [938, 592] width 600 height 451
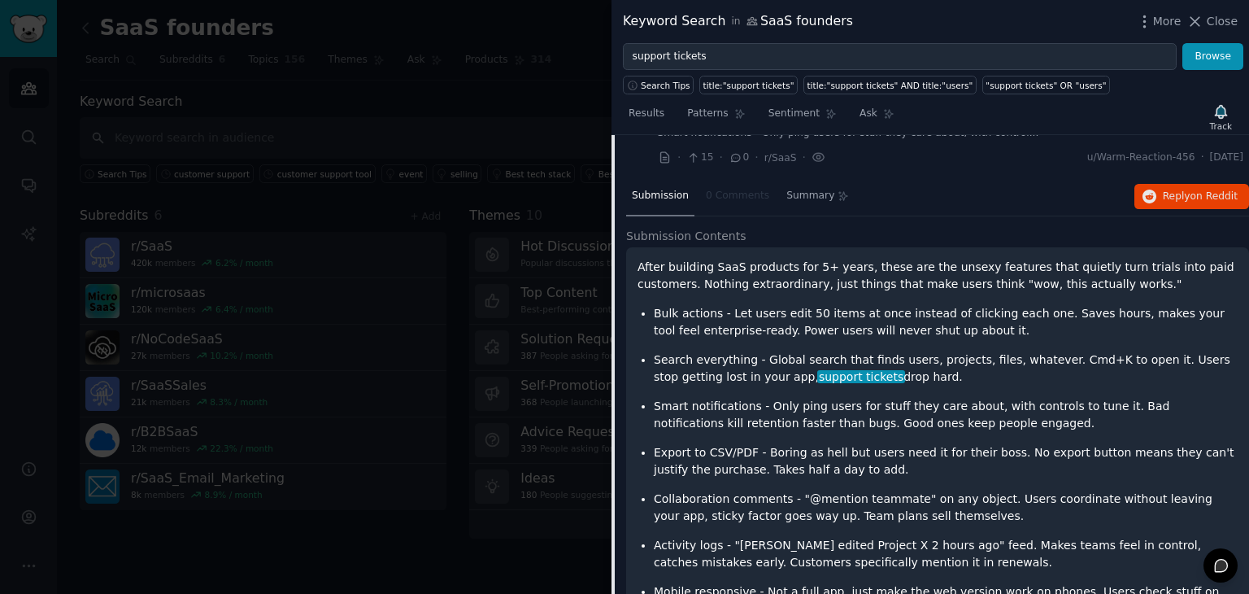
scroll to position [1568, 0]
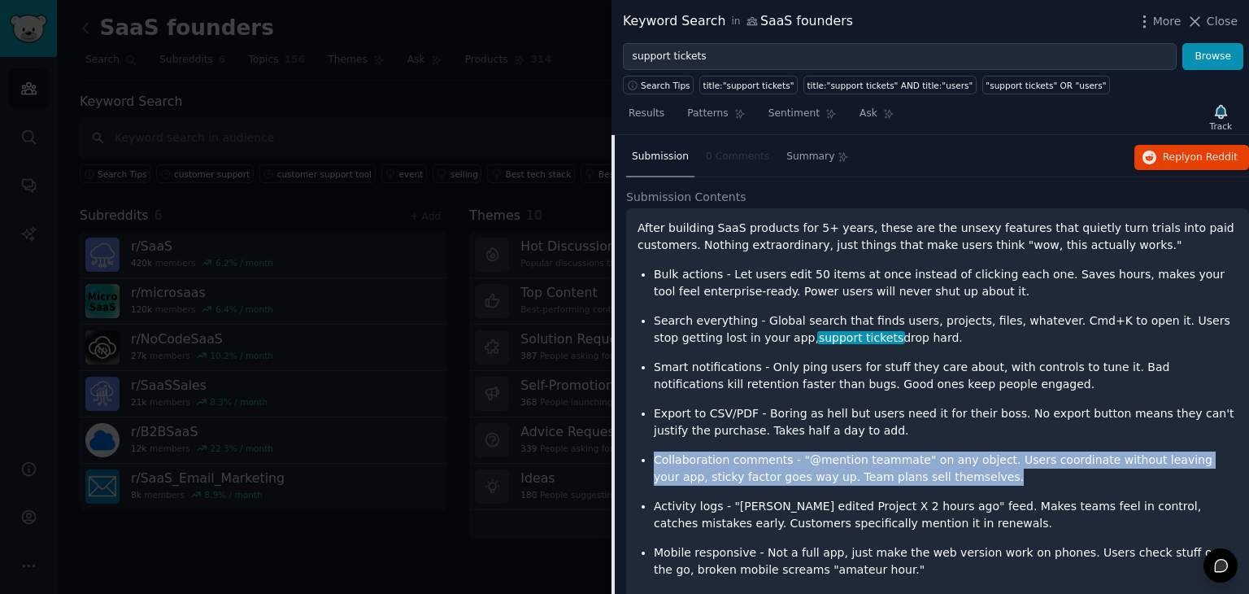
drag, startPoint x: 859, startPoint y: 385, endPoint x: 904, endPoint y: 424, distance: 59.4
click at [904, 424] on ul "Bulk actions - Let users edit 50 items at once instead of clicking each one. Sa…" at bounding box center [938, 491] width 600 height 451
click at [904, 451] on p "Collaboration comments - "@mention teammate" on any object. Users coordinate wi…" at bounding box center [946, 468] width 584 height 34
drag, startPoint x: 904, startPoint y: 424, endPoint x: 889, endPoint y: 390, distance: 37.2
click at [889, 390] on ul "Bulk actions - Let users edit 50 items at once instead of clicking each one. Sa…" at bounding box center [938, 491] width 600 height 451
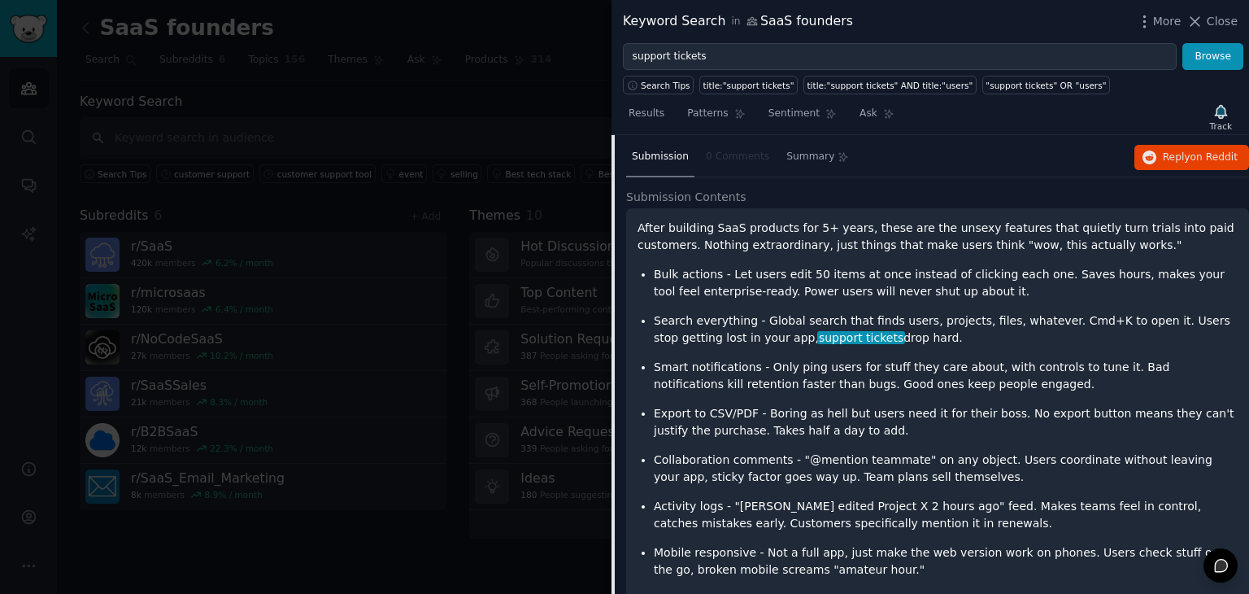
click at [889, 390] on ul "Bulk actions - Let users edit 50 items at once instead of clicking each one. Sa…" at bounding box center [938, 491] width 600 height 451
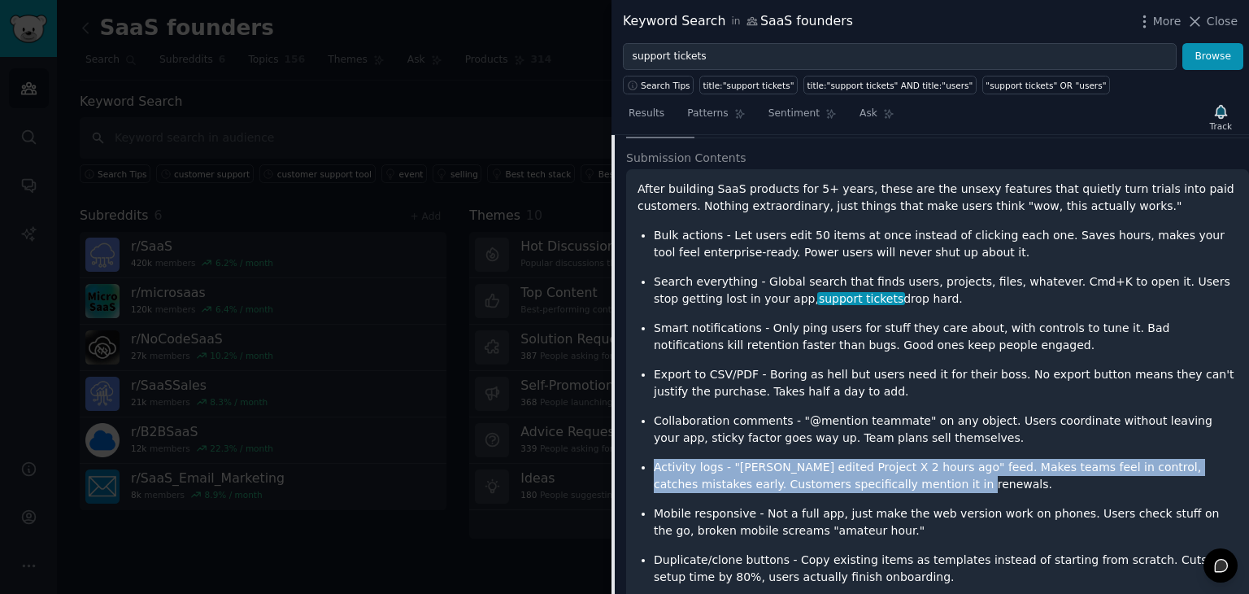
drag, startPoint x: 901, startPoint y: 423, endPoint x: 881, endPoint y: 401, distance: 29.9
click at [881, 401] on ul "Bulk actions - Let users edit 50 items at once instead of clicking each one. Sa…" at bounding box center [938, 452] width 600 height 451
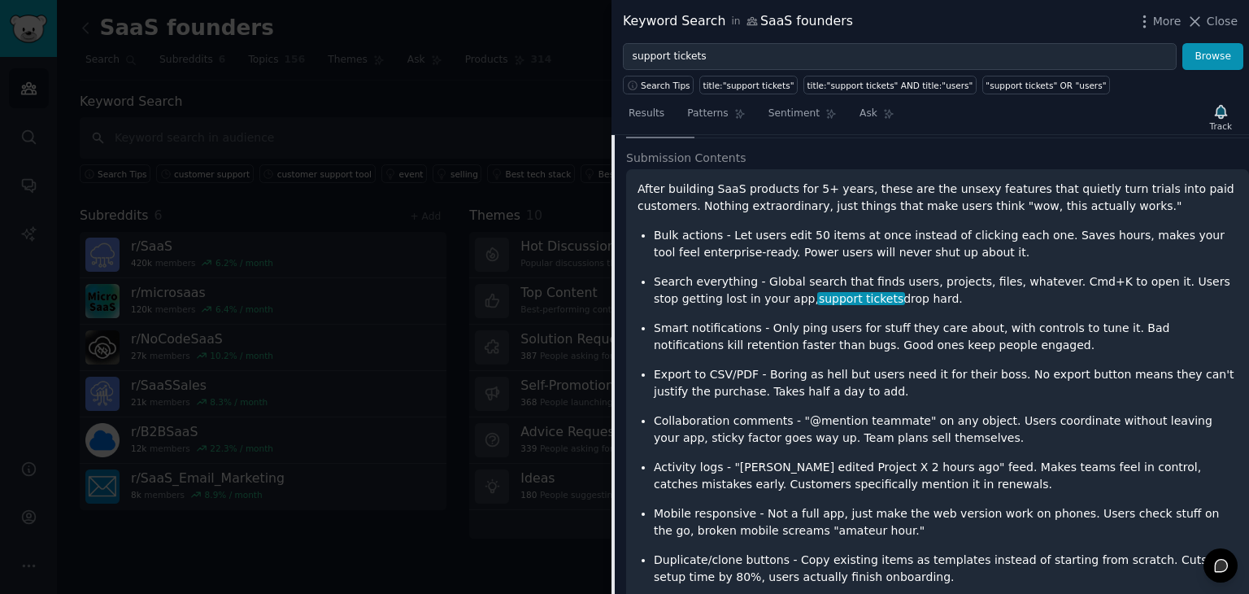
click at [881, 401] on ul "Bulk actions - Let users edit 50 items at once instead of clicking each one. Sa…" at bounding box center [938, 452] width 600 height 451
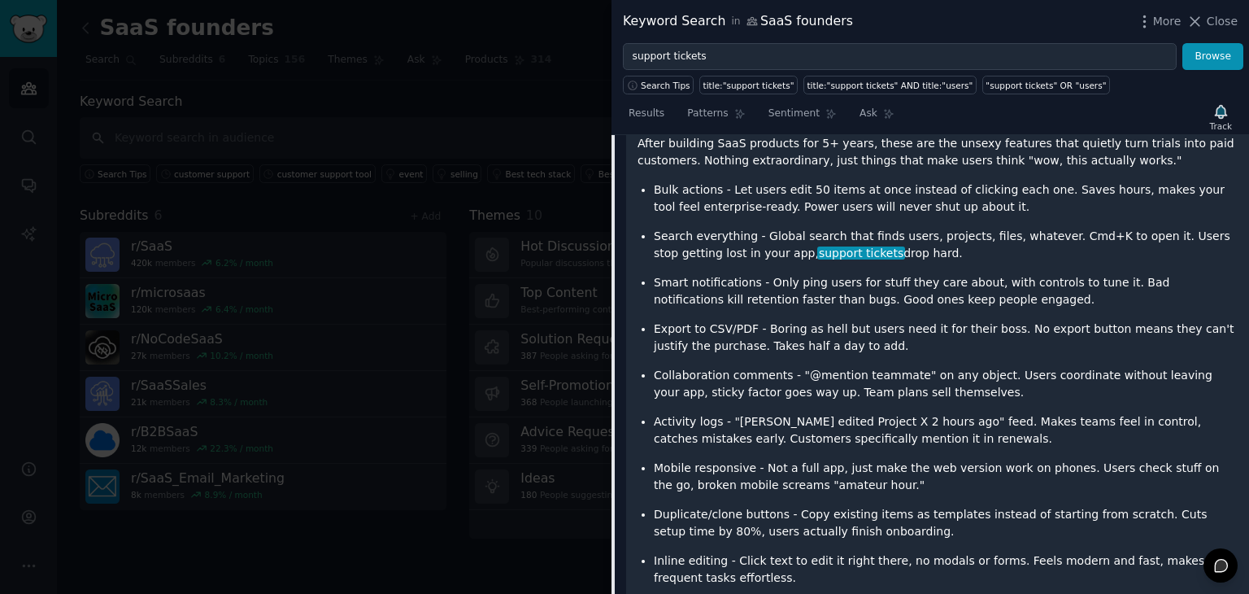
scroll to position [1655, 0]
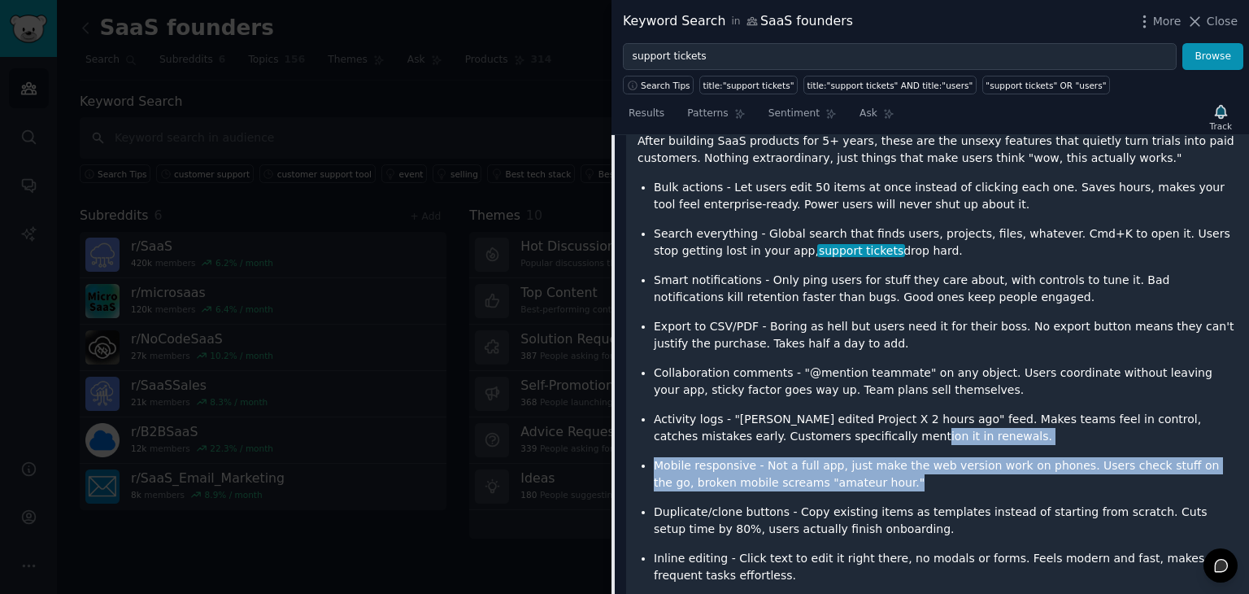
drag, startPoint x: 868, startPoint y: 427, endPoint x: 829, endPoint y: 387, distance: 55.8
click at [829, 387] on ul "Bulk actions - Let users edit 50 items at once instead of clicking each one. Sa…" at bounding box center [938, 404] width 600 height 451
click at [829, 411] on p "Activity logs - "John edited Project X 2 hours ago" feed. Makes teams feel in c…" at bounding box center [946, 428] width 584 height 34
drag, startPoint x: 768, startPoint y: 399, endPoint x: 822, endPoint y: 426, distance: 60.8
click at [822, 426] on ul "Bulk actions - Let users edit 50 items at once instead of clicking each one. Sa…" at bounding box center [938, 404] width 600 height 451
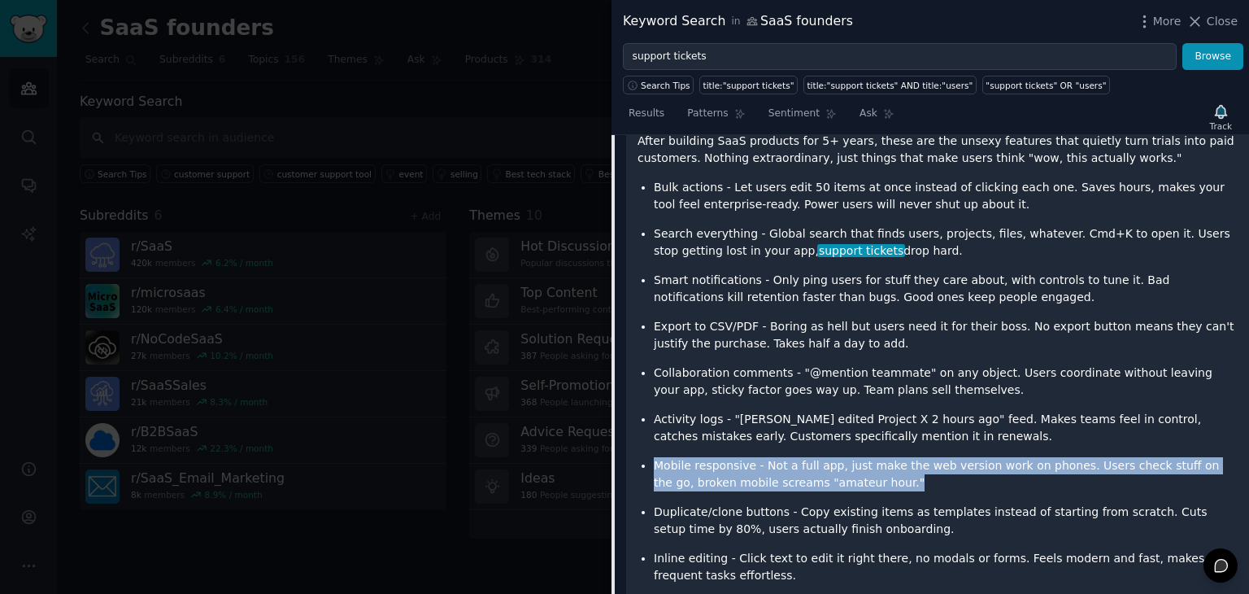
click at [822, 457] on p "Mobile responsive - Not a full app, just make the web version work on phones. U…" at bounding box center [946, 474] width 584 height 34
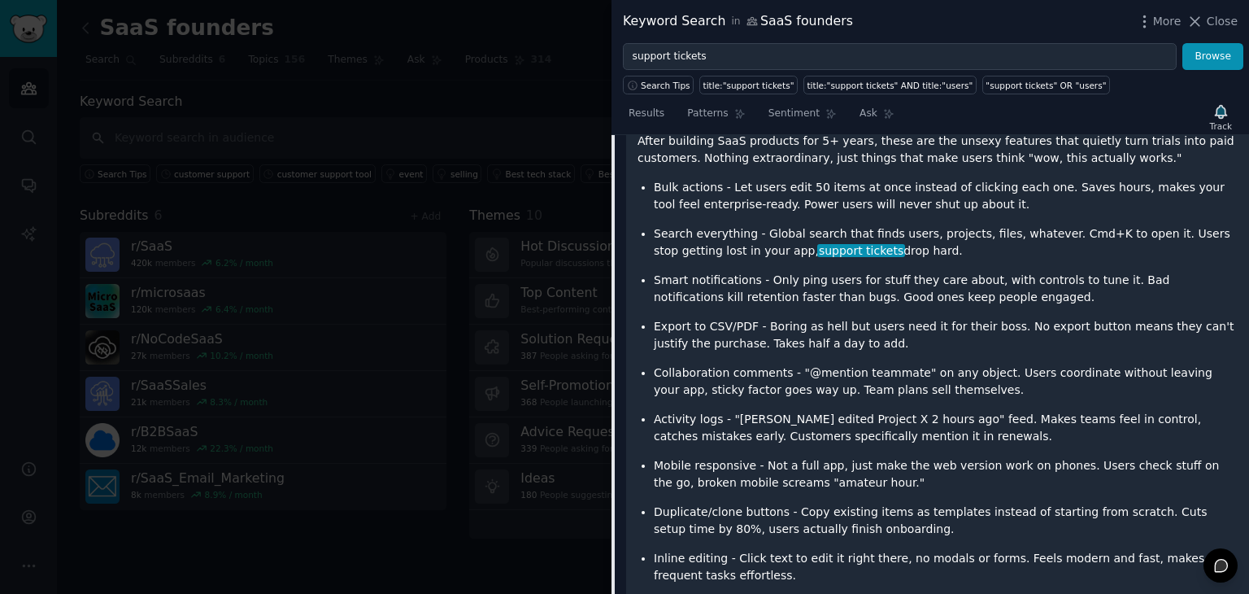
scroll to position [1678, 0]
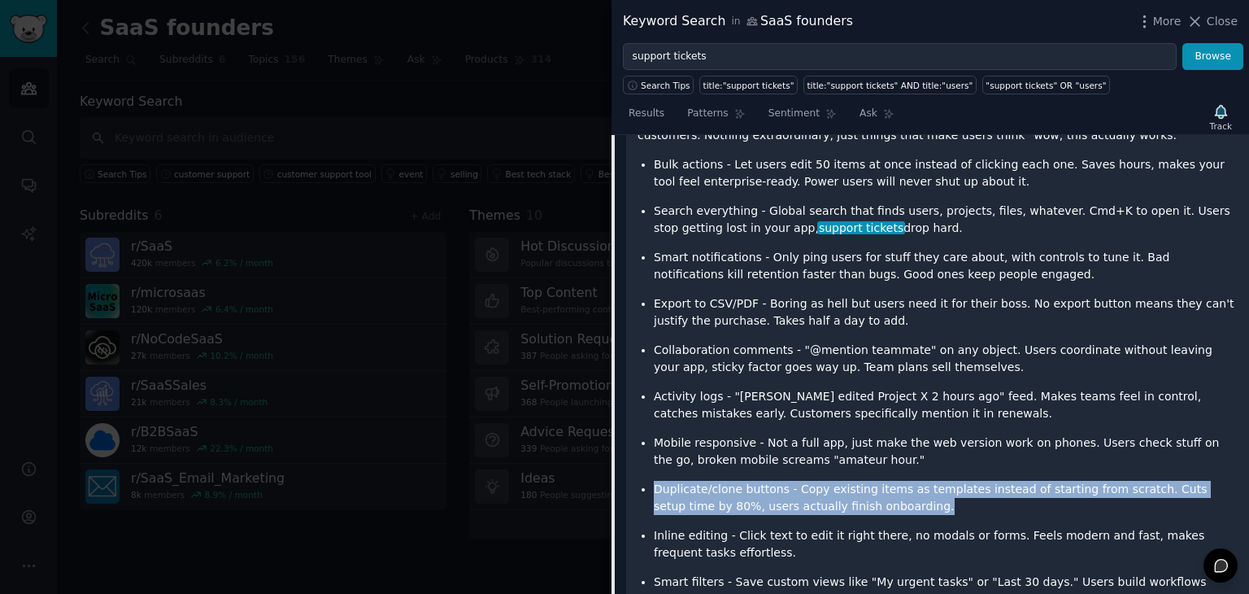
drag, startPoint x: 852, startPoint y: 453, endPoint x: 821, endPoint y: 418, distance: 47.2
click at [821, 418] on ul "Bulk actions - Let users edit 50 items at once instead of clicking each one. Sa…" at bounding box center [938, 381] width 600 height 451
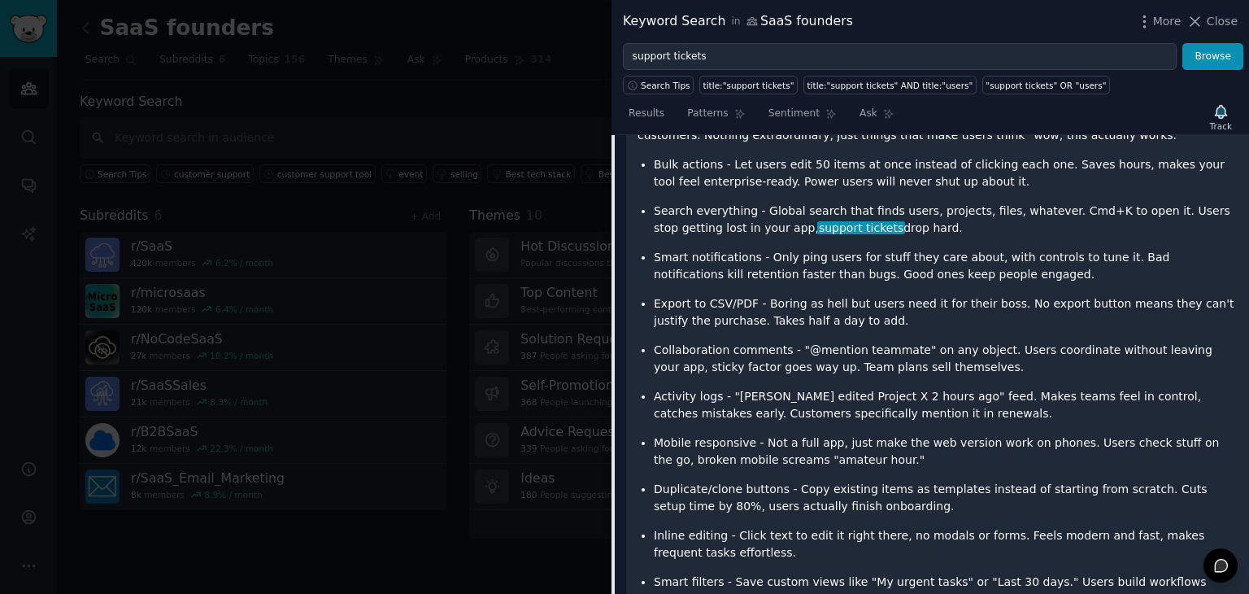
click at [821, 418] on ul "Bulk actions - Let users edit 50 items at once instead of clicking each one. Sa…" at bounding box center [938, 381] width 600 height 451
drag, startPoint x: 821, startPoint y: 418, endPoint x: 850, endPoint y: 440, distance: 36.6
click at [850, 440] on ul "Bulk actions - Let users edit 50 items at once instead of clicking each one. Sa…" at bounding box center [938, 381] width 600 height 451
click at [850, 481] on p "Duplicate/clone buttons - Copy existing items as templates instead of starting …" at bounding box center [946, 498] width 584 height 34
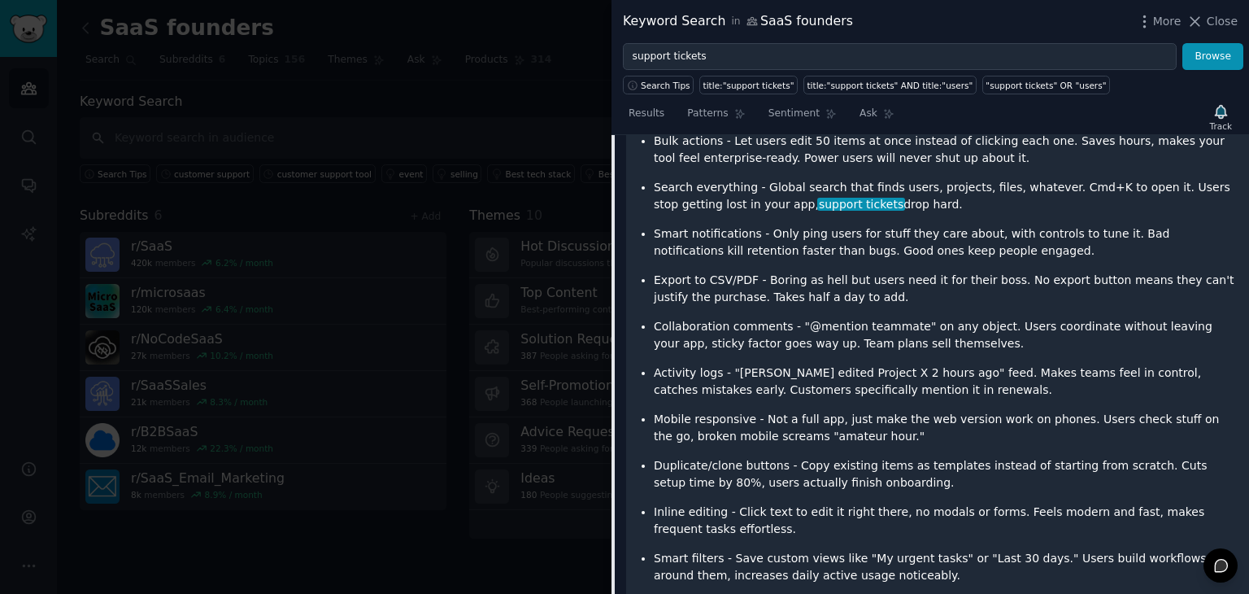
scroll to position [1720, 0]
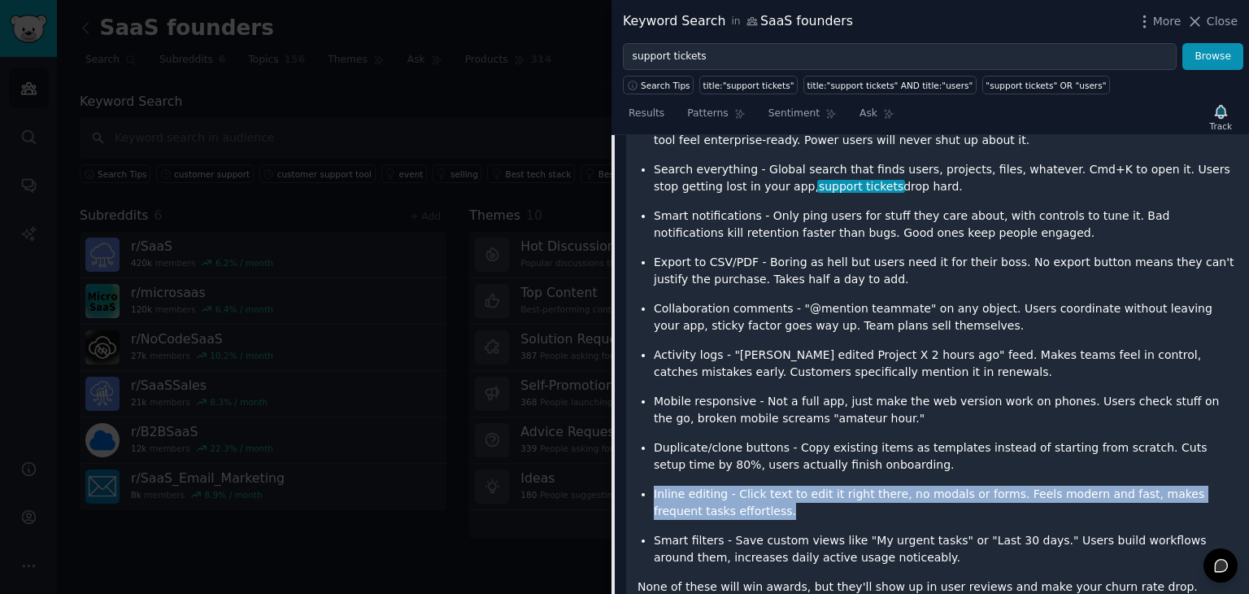
drag, startPoint x: 784, startPoint y: 451, endPoint x: 754, endPoint y: 421, distance: 43.1
click at [754, 421] on ul "Bulk actions - Let users edit 50 items at once instead of clicking each one. Sa…" at bounding box center [938, 340] width 600 height 451
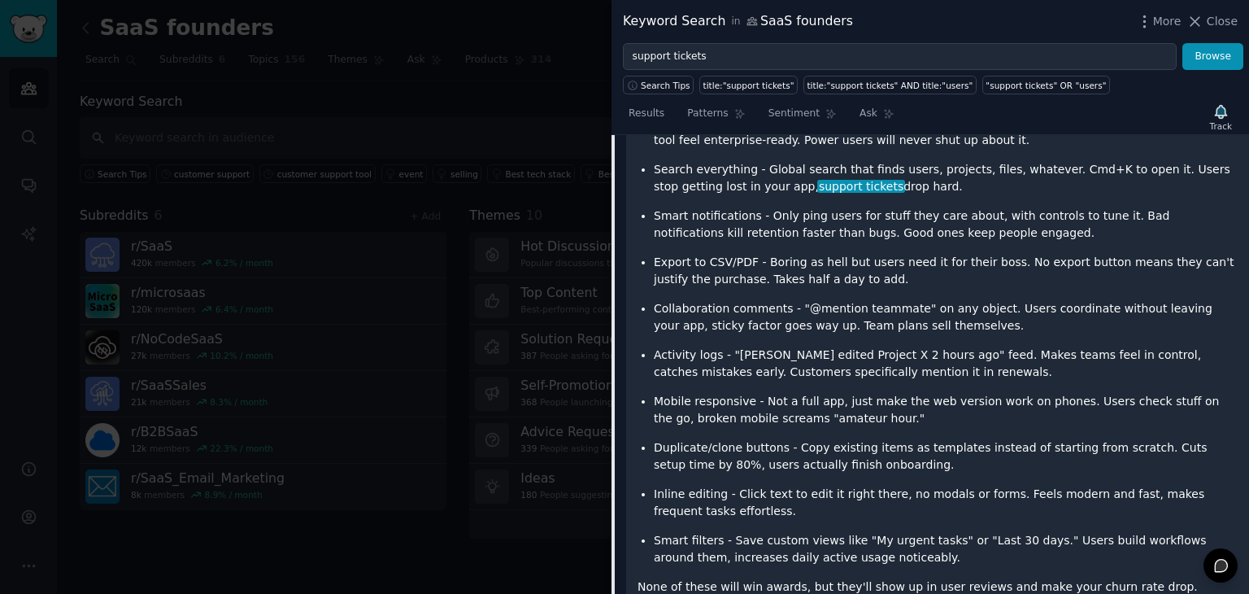
click at [754, 421] on ul "Bulk actions - Let users edit 50 items at once instead of clicking each one. Sa…" at bounding box center [938, 340] width 600 height 451
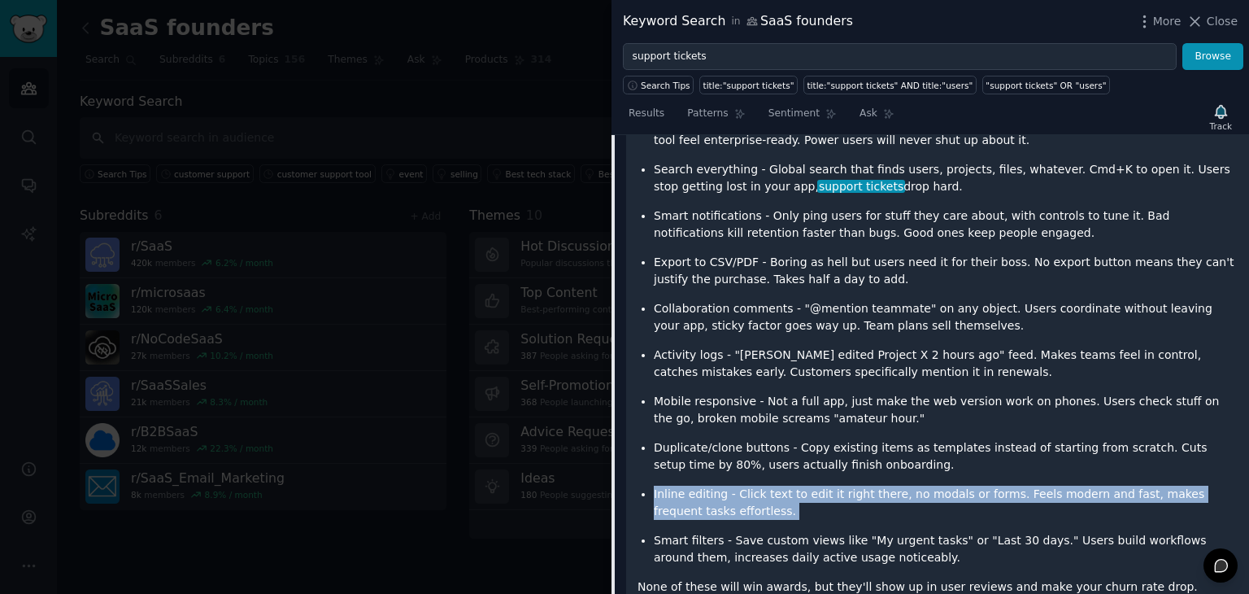
drag, startPoint x: 754, startPoint y: 421, endPoint x: 783, endPoint y: 449, distance: 40.3
click at [783, 449] on ul "Bulk actions - Let users edit 50 items at once instead of clicking each one. Sa…" at bounding box center [938, 340] width 600 height 451
click at [783, 486] on p "Inline editing - Click text to edit it right there, no modals or forms. Feels m…" at bounding box center [946, 503] width 584 height 34
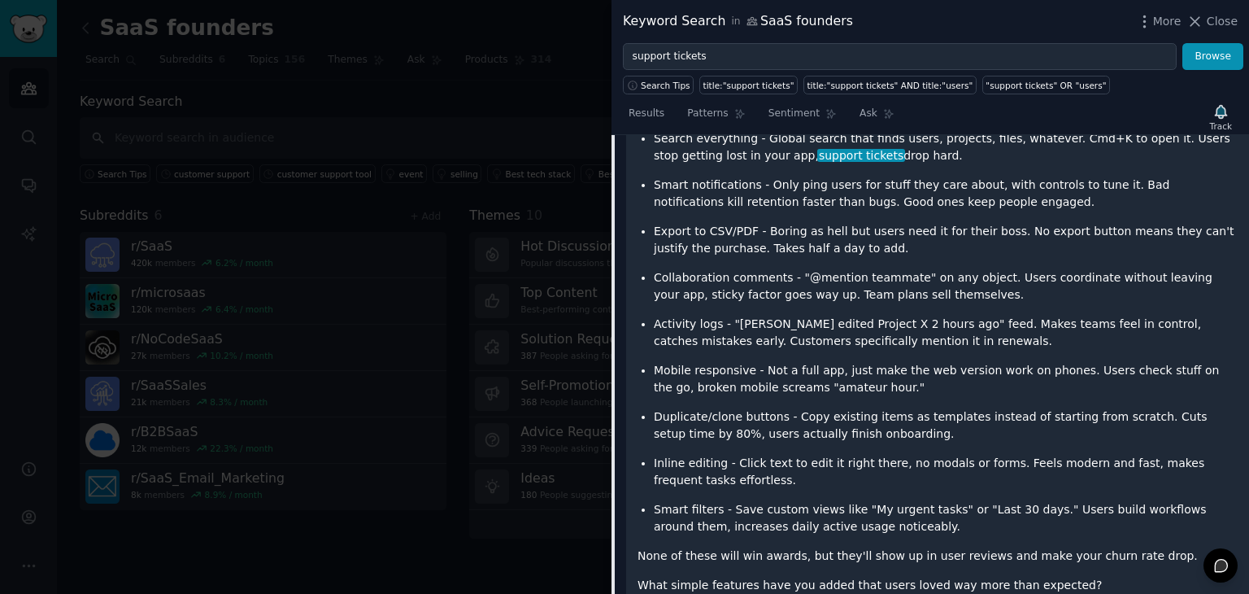
scroll to position [1763, 0]
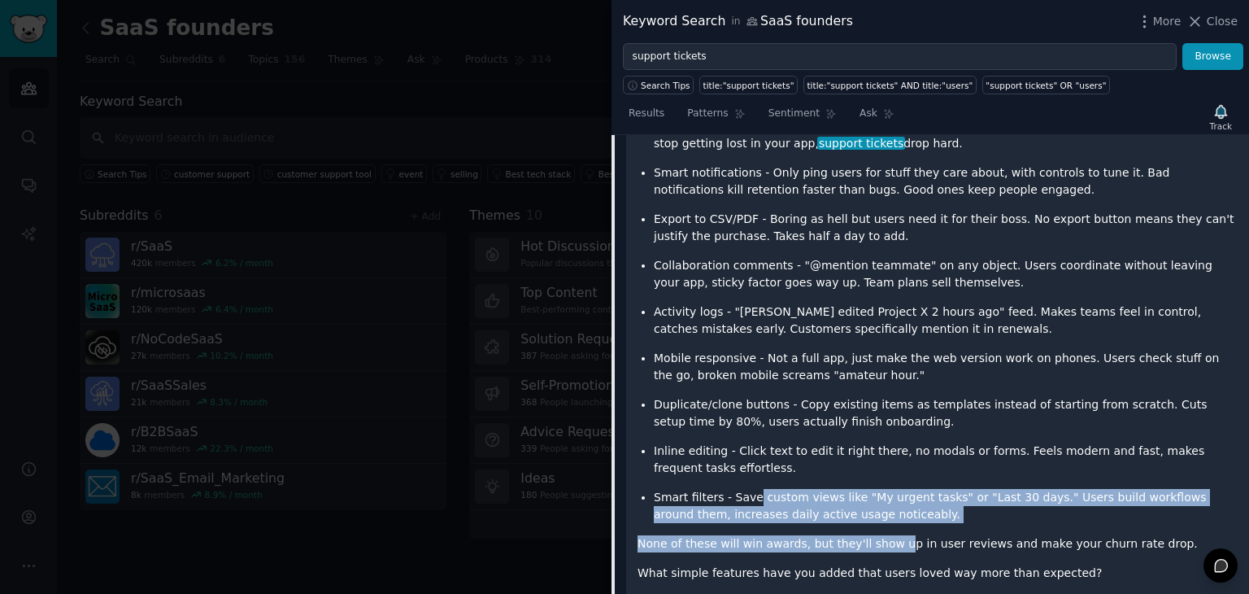
drag, startPoint x: 749, startPoint y: 434, endPoint x: 879, endPoint y: 469, distance: 134.8
click at [879, 469] on div "After building SaaS products for 5+ years, these are the unsexy features that q…" at bounding box center [938, 303] width 600 height 556
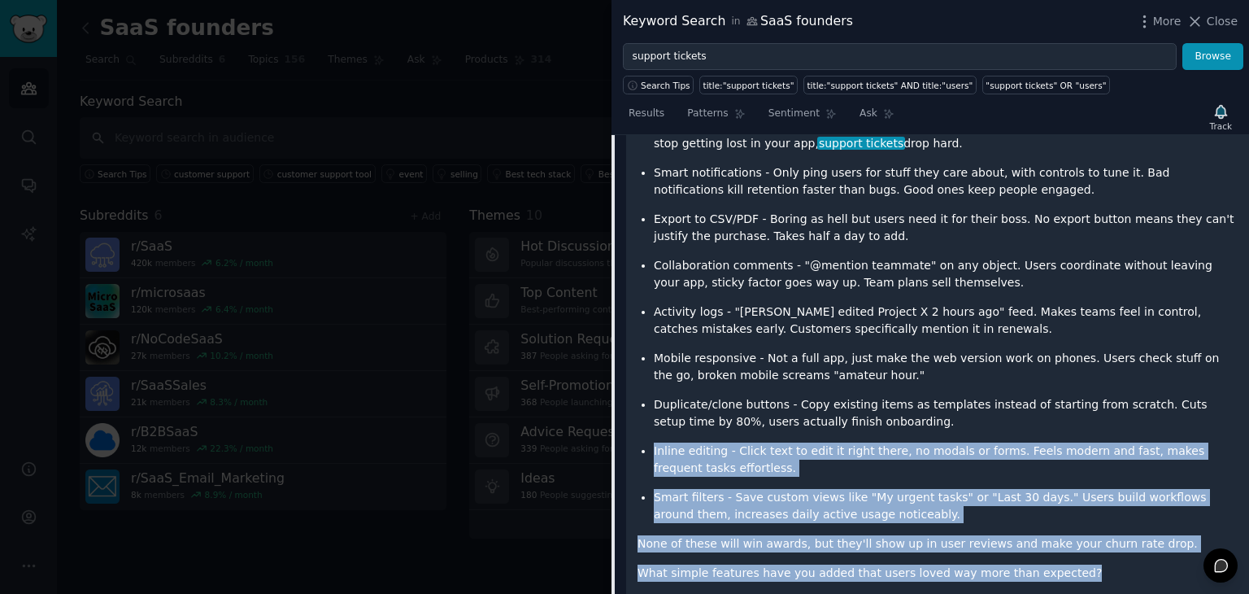
drag, startPoint x: 1070, startPoint y: 520, endPoint x: 899, endPoint y: 366, distance: 229.8
click at [899, 366] on div "After building SaaS products for 5+ years, these are the unsexy features that q…" at bounding box center [938, 303] width 600 height 556
click at [899, 396] on p "Duplicate/clone buttons - Copy existing items as templates instead of starting …" at bounding box center [946, 413] width 584 height 34
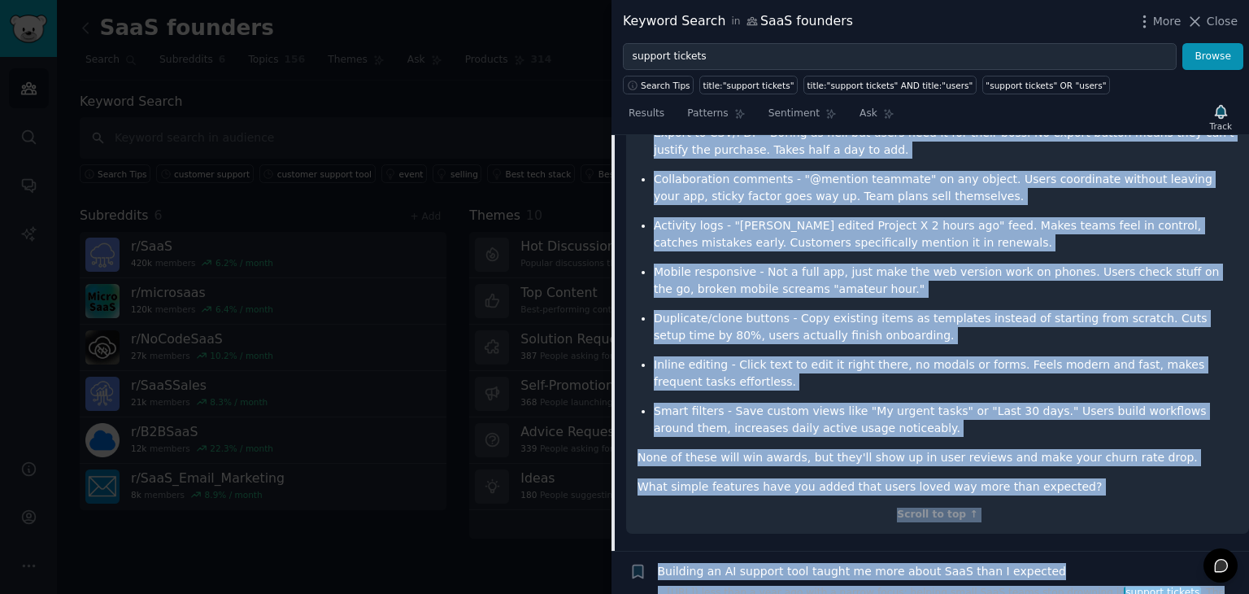
scroll to position [1850, 0]
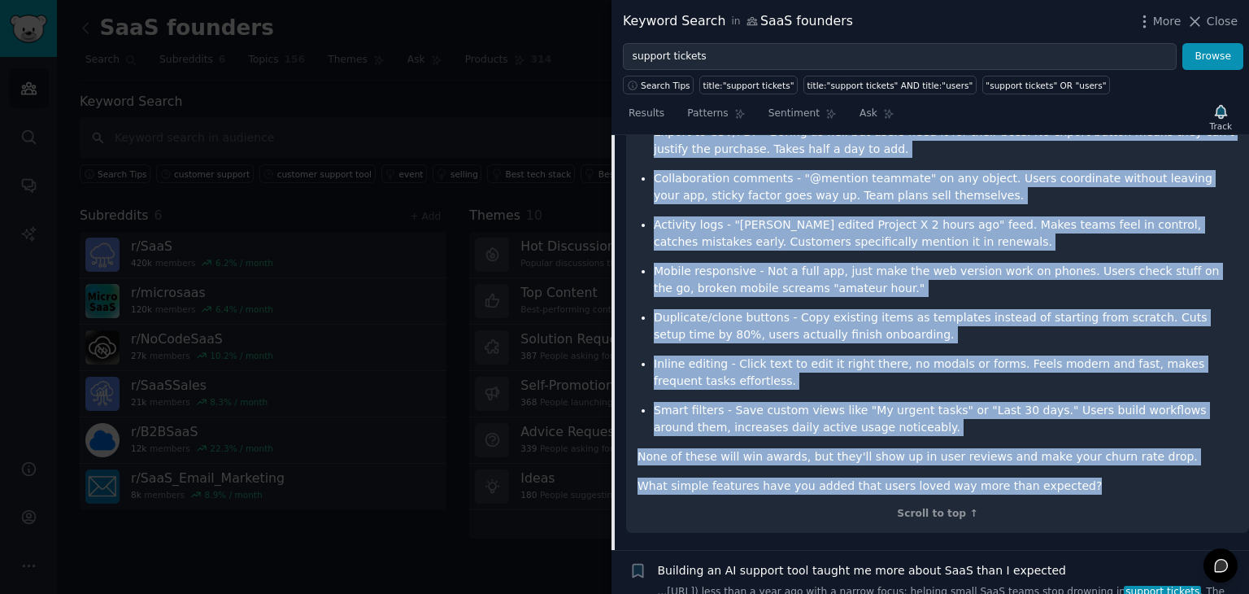
drag, startPoint x: 638, startPoint y: 254, endPoint x: 1062, endPoint y: 437, distance: 461.6
click at [1062, 437] on div "After building SaaS products for 5+ years, these are the unsexy features that q…" at bounding box center [938, 216] width 600 height 556
copy div "After building SaaS products for 5+ years, these are the unsexy features that q…"
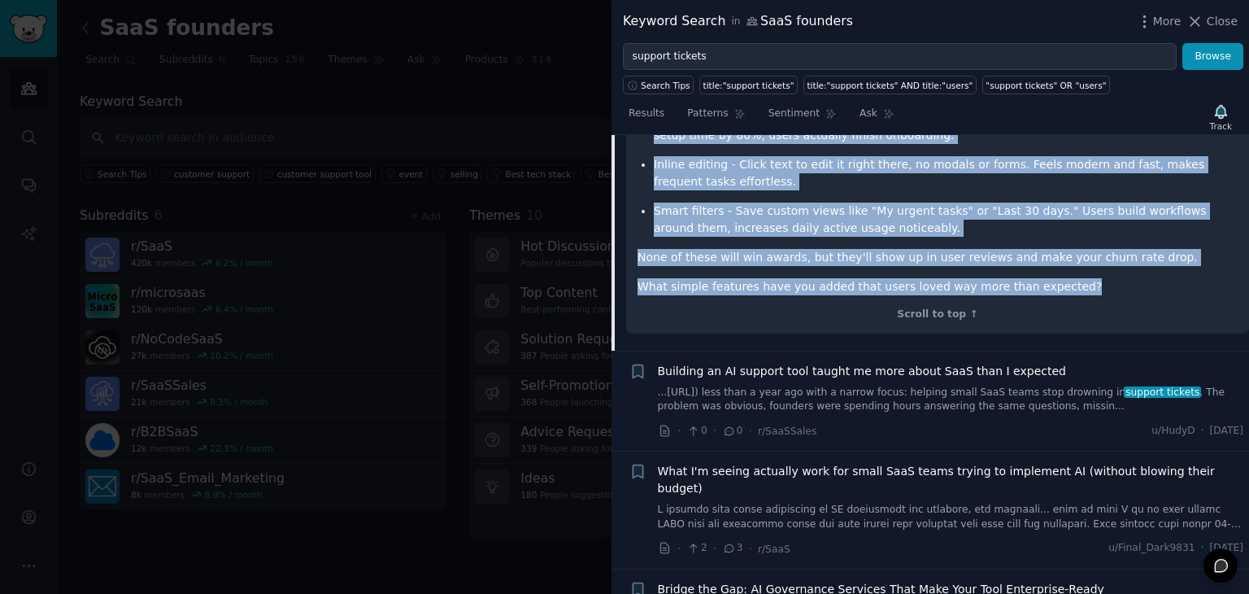
click at [778, 386] on link "...rt.ai/) less than a year ago with a narrow focus: helping small SaaS teams s…" at bounding box center [951, 400] width 586 height 28
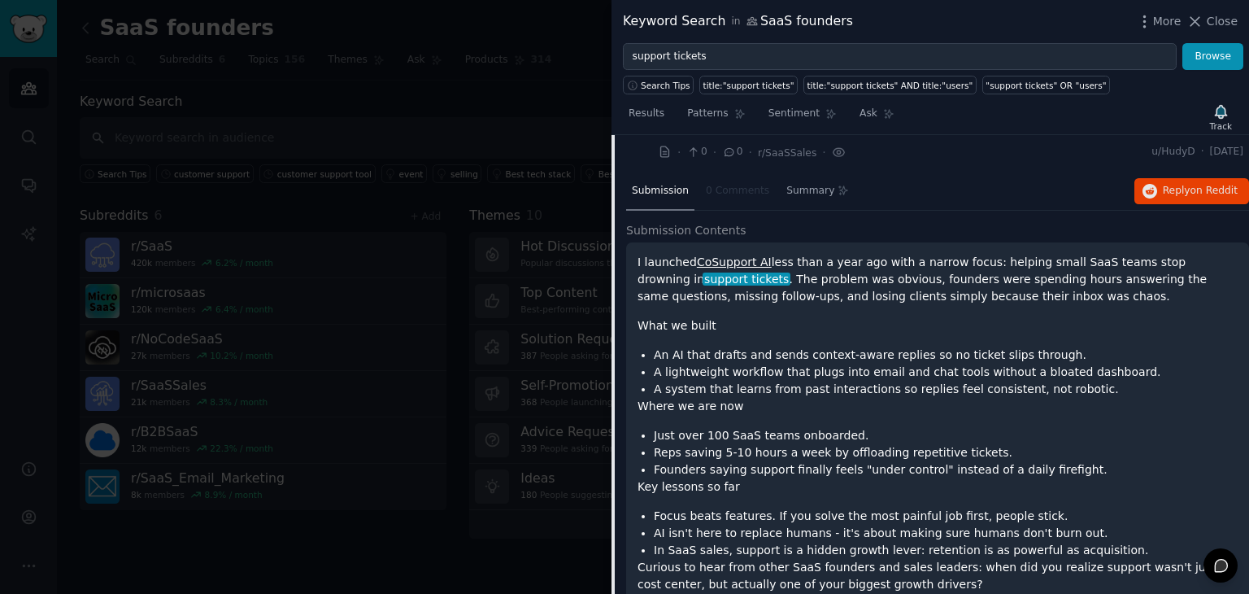
scroll to position [1636, 0]
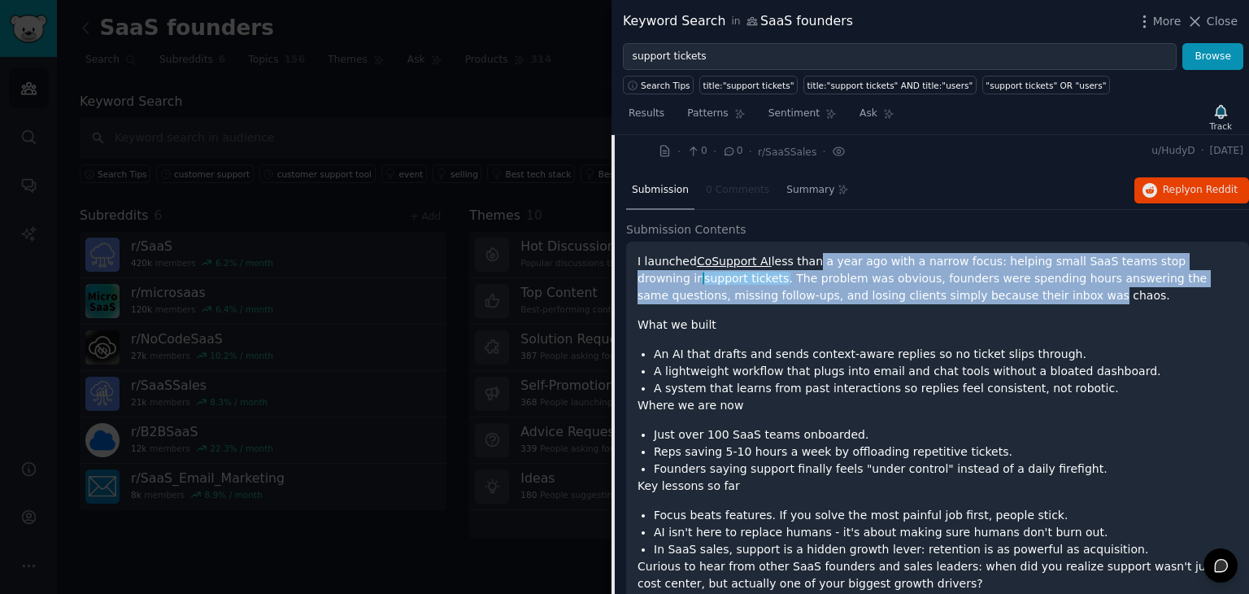
drag, startPoint x: 803, startPoint y: 209, endPoint x: 882, endPoint y: 241, distance: 85.0
click at [882, 253] on p "I launched CoSupport AI less than a year ago with a narrow focus: helping small…" at bounding box center [938, 278] width 600 height 51
drag, startPoint x: 911, startPoint y: 214, endPoint x: 1006, endPoint y: 238, distance: 98.3
click at [1006, 253] on p "I launched CoSupport AI less than a year ago with a narrow focus: helping small…" at bounding box center [938, 278] width 600 height 51
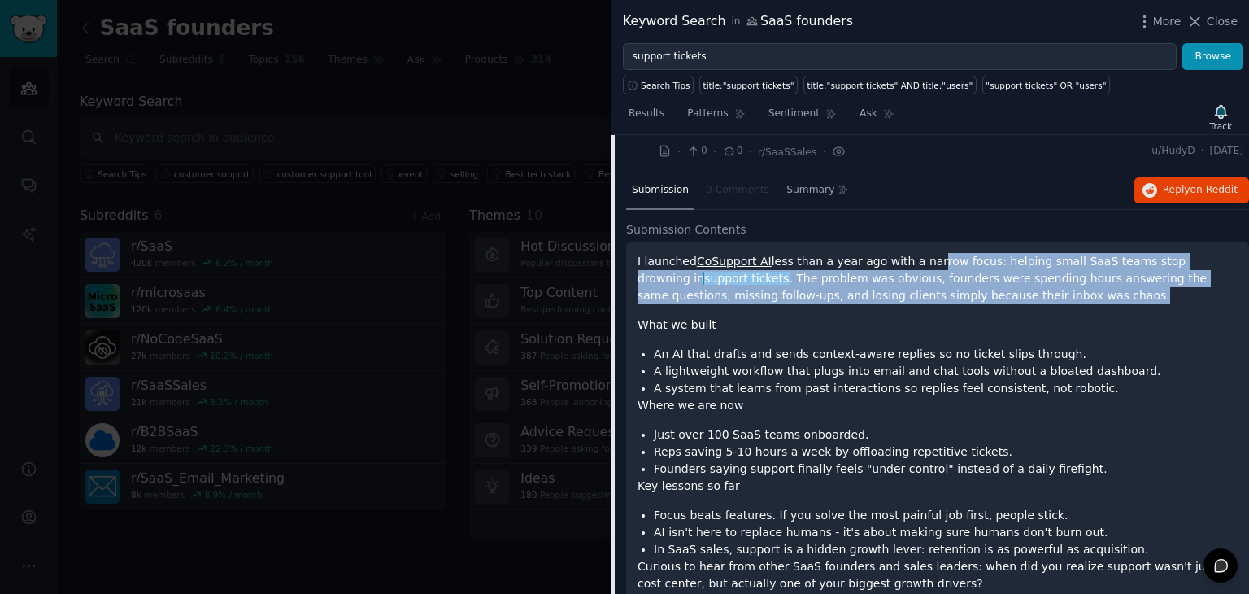
click at [1006, 253] on p "I launched CoSupport AI less than a year ago with a narrow focus: helping small…" at bounding box center [938, 278] width 600 height 51
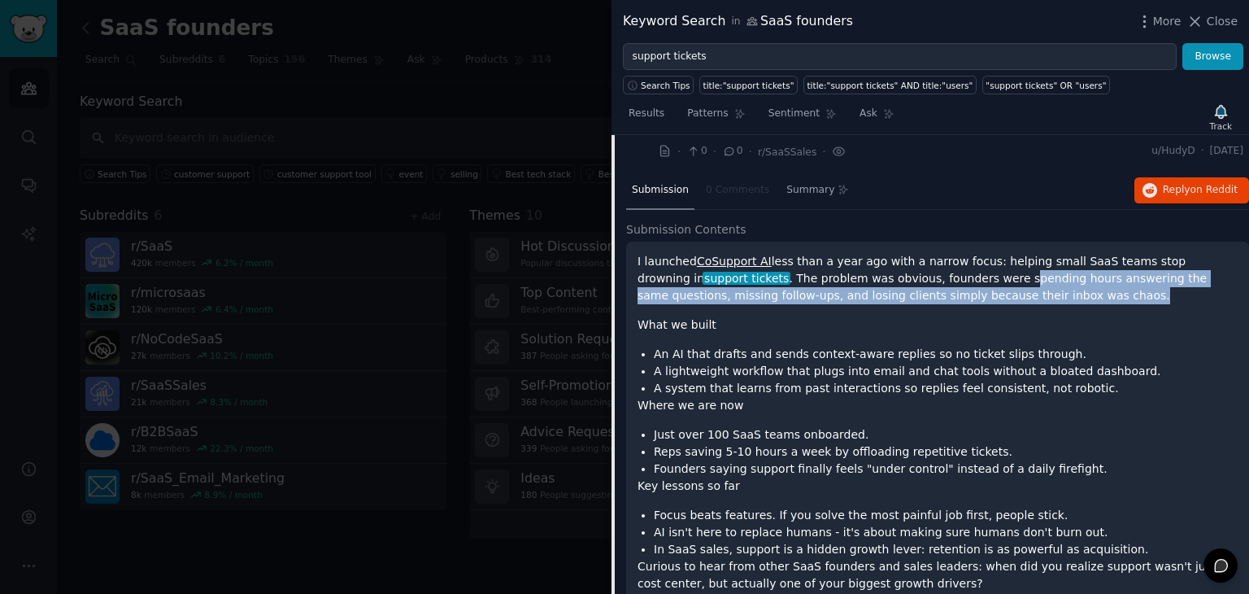
drag, startPoint x: 986, startPoint y: 233, endPoint x: 892, endPoint y: 220, distance: 95.3
click at [892, 253] on p "I launched CoSupport AI less than a year ago with a narrow focus: helping small…" at bounding box center [938, 278] width 600 height 51
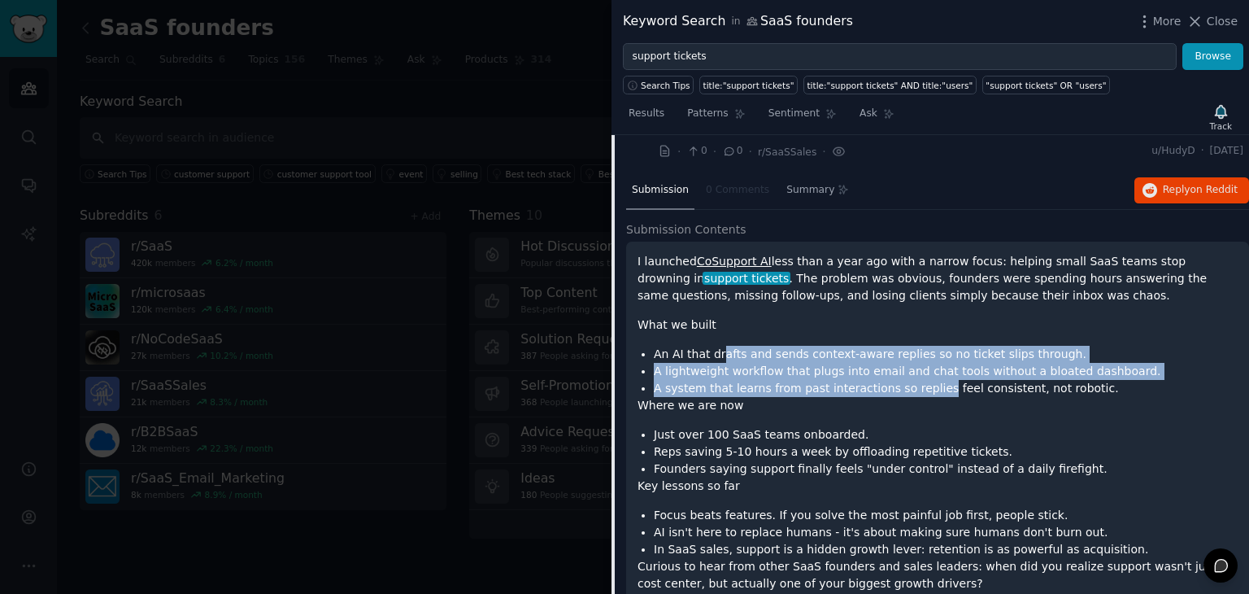
drag, startPoint x: 719, startPoint y: 285, endPoint x: 918, endPoint y: 342, distance: 206.5
click at [918, 342] on div "I launched CoSupport AI less than a year ago with a narrow focus: helping small…" at bounding box center [938, 422] width 600 height 339
click at [918, 397] on p "Where we are now" at bounding box center [938, 405] width 600 height 17
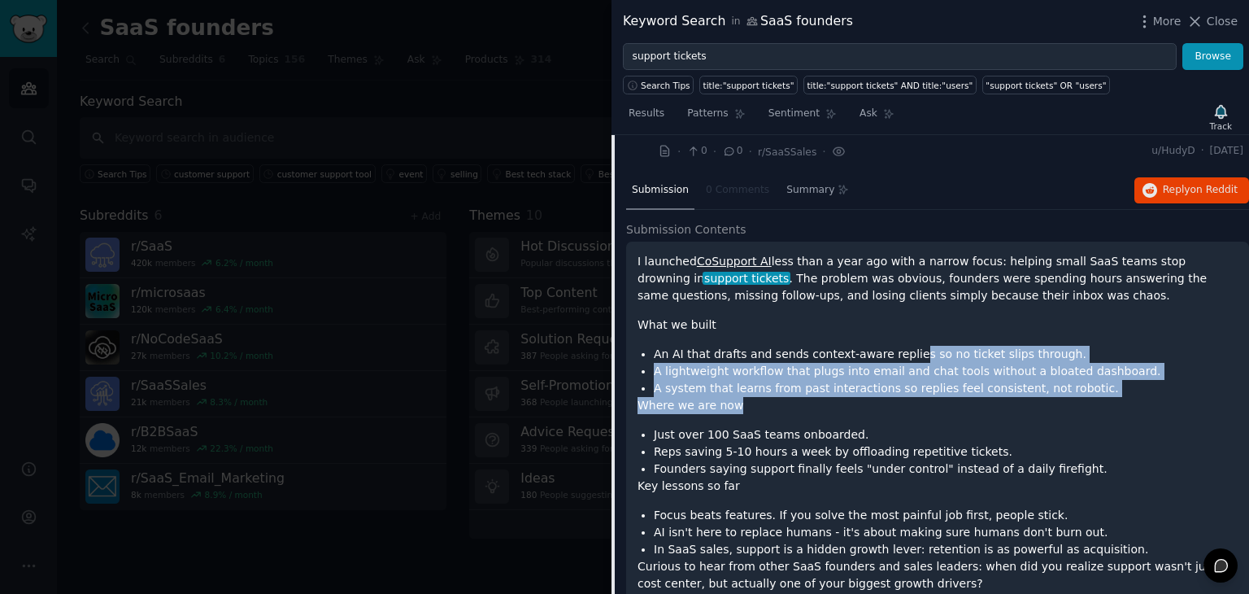
drag, startPoint x: 918, startPoint y: 342, endPoint x: 895, endPoint y: 290, distance: 56.1
click at [895, 290] on div "I launched CoSupport AI less than a year ago with a narrow focus: helping small…" at bounding box center [938, 422] width 600 height 339
click at [895, 346] on li "An AI that drafts and sends context-aware replies so no ticket slips through." at bounding box center [946, 354] width 584 height 17
drag, startPoint x: 861, startPoint y: 278, endPoint x: 1062, endPoint y: 333, distance: 208.2
click at [1062, 333] on div "I launched CoSupport AI less than a year ago with a narrow focus: helping small…" at bounding box center [938, 422] width 600 height 339
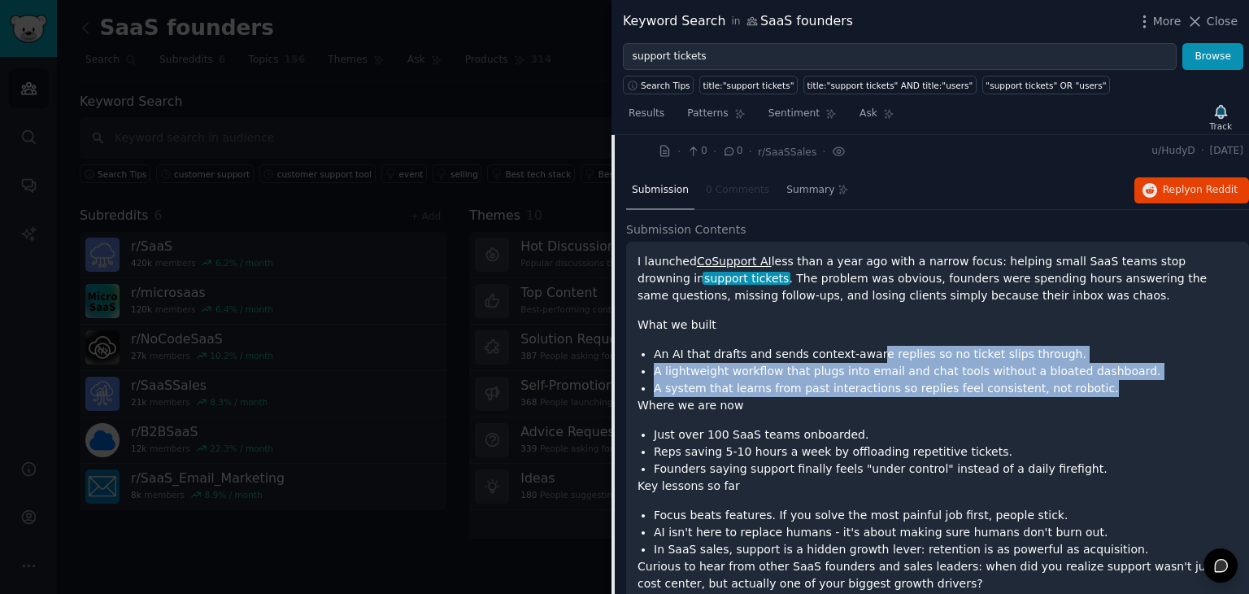
click at [1062, 380] on li "A system that learns from past interactions so replies feel consistent, not rob…" at bounding box center [946, 388] width 584 height 17
drag, startPoint x: 1062, startPoint y: 333, endPoint x: 981, endPoint y: 274, distance: 100.2
click at [981, 274] on div "I launched CoSupport AI less than a year ago with a narrow focus: helping small…" at bounding box center [938, 422] width 600 height 339
click at [981, 316] on p "What we built" at bounding box center [938, 324] width 600 height 17
drag, startPoint x: 981, startPoint y: 274, endPoint x: 1064, endPoint y: 334, distance: 102.0
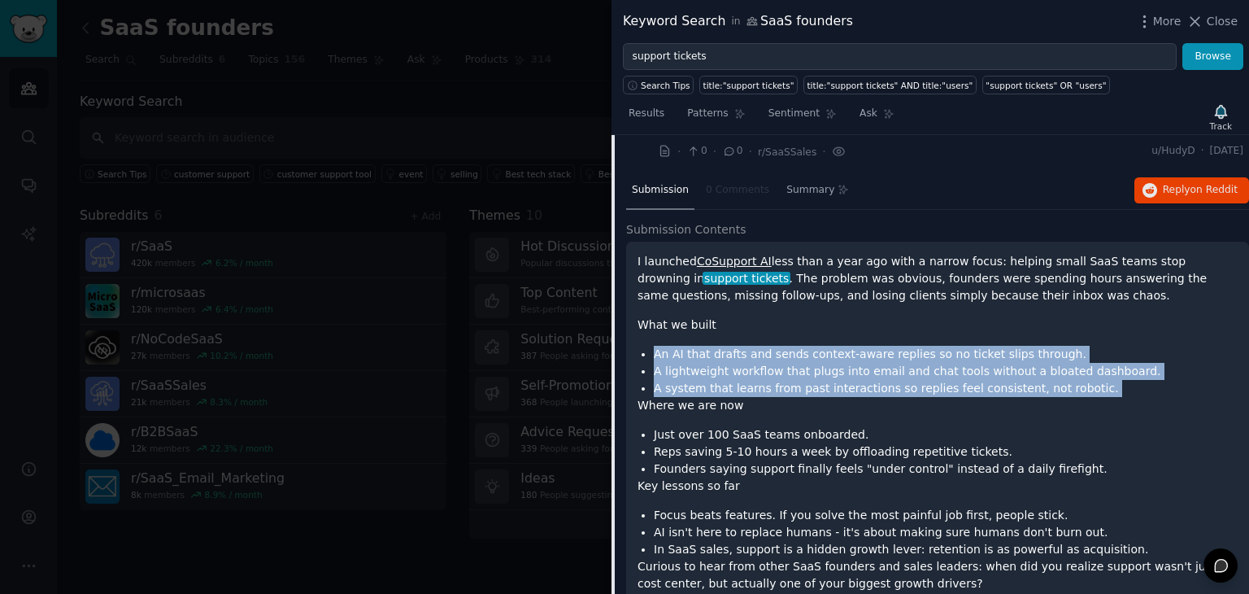
click at [1064, 334] on div "I launched CoSupport AI less than a year ago with a narrow focus: helping small…" at bounding box center [938, 422] width 600 height 339
click at [1063, 380] on li "A system that learns from past interactions so replies feel consistent, not rob…" at bounding box center [946, 388] width 584 height 17
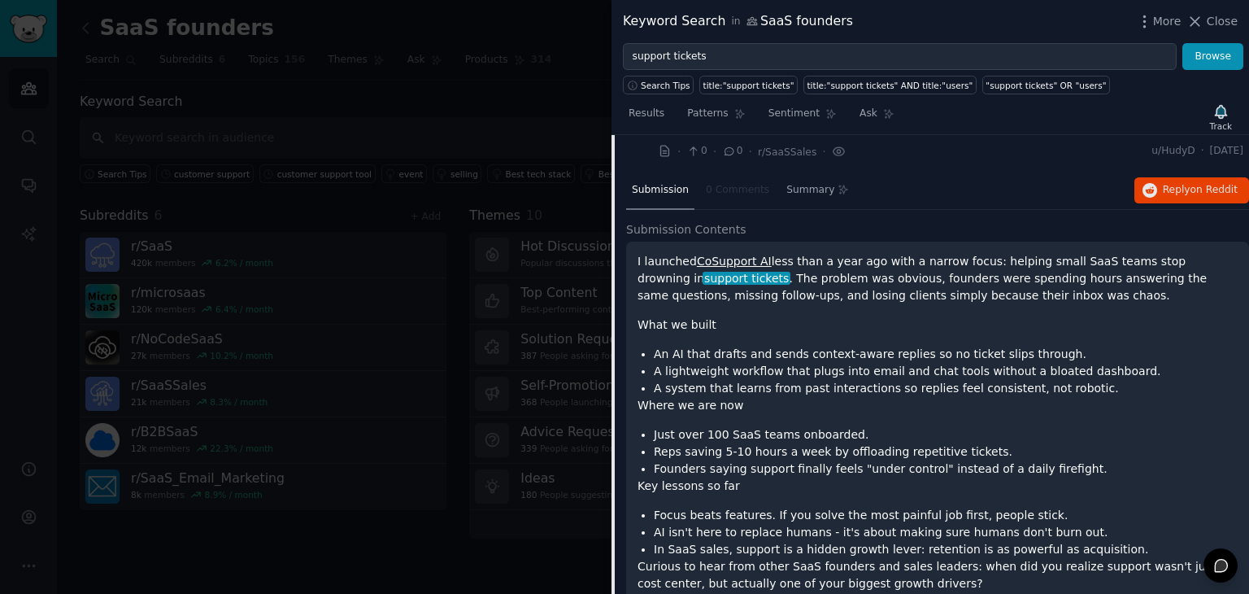
scroll to position [1690, 0]
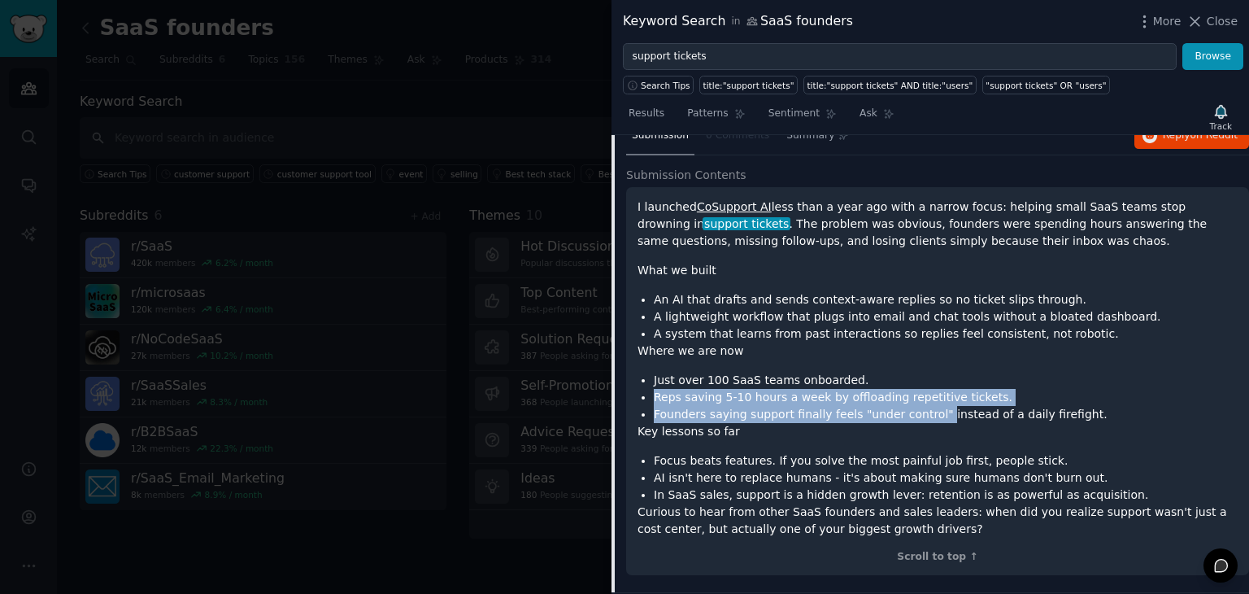
drag, startPoint x: 841, startPoint y: 311, endPoint x: 919, endPoint y: 365, distance: 95.2
click at [919, 365] on div "I launched CoSupport AI less than a year ago with a narrow focus: helping small…" at bounding box center [938, 367] width 600 height 339
click at [919, 406] on li "Founders saying support finally feels "under control" instead of a daily firefi…" at bounding box center [946, 414] width 584 height 17
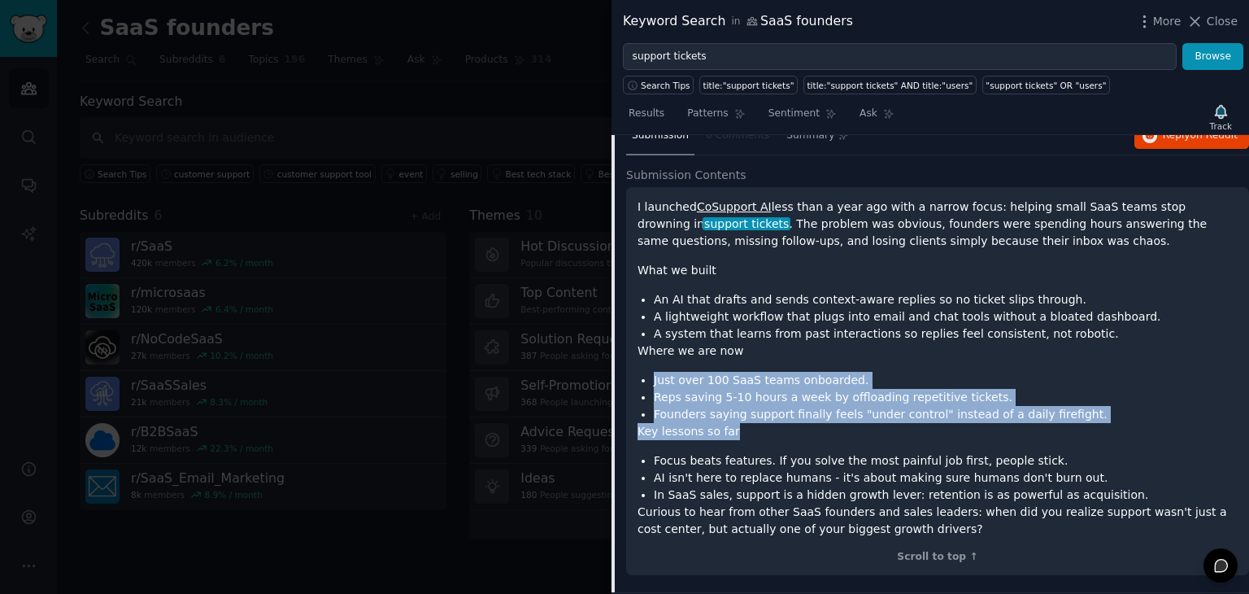
drag, startPoint x: 925, startPoint y: 377, endPoint x: 898, endPoint y: 302, distance: 79.5
click at [898, 302] on div "I launched CoSupport AI less than a year ago with a narrow focus: helping small…" at bounding box center [938, 367] width 600 height 339
click at [898, 342] on p "Where we are now" at bounding box center [938, 350] width 600 height 17
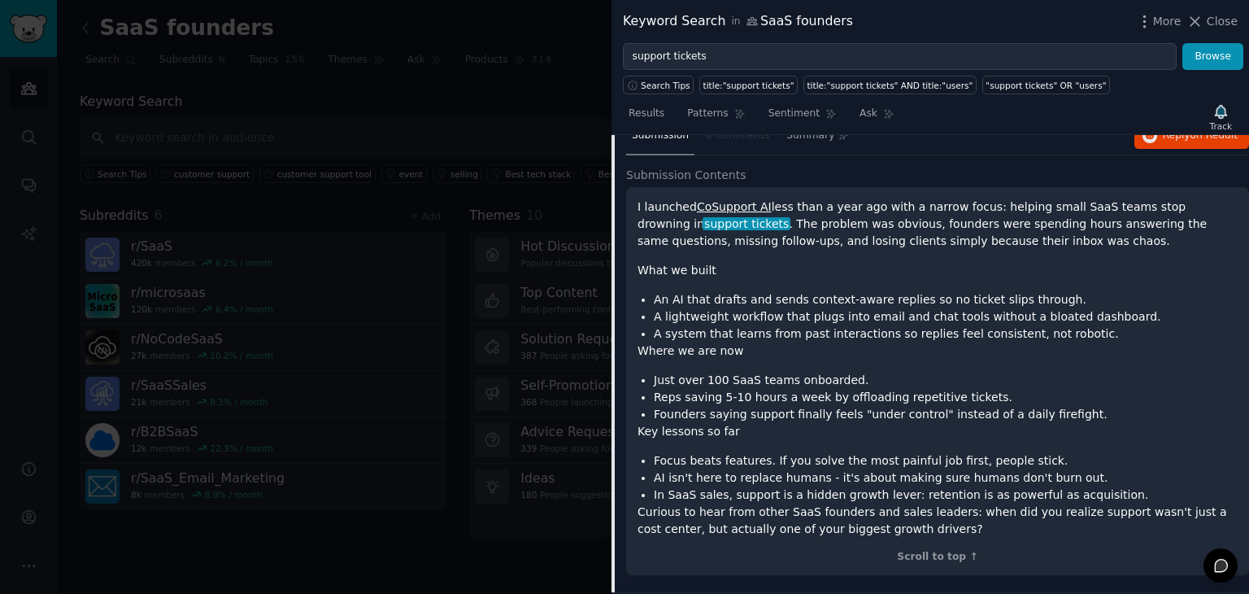
scroll to position [1718, 0]
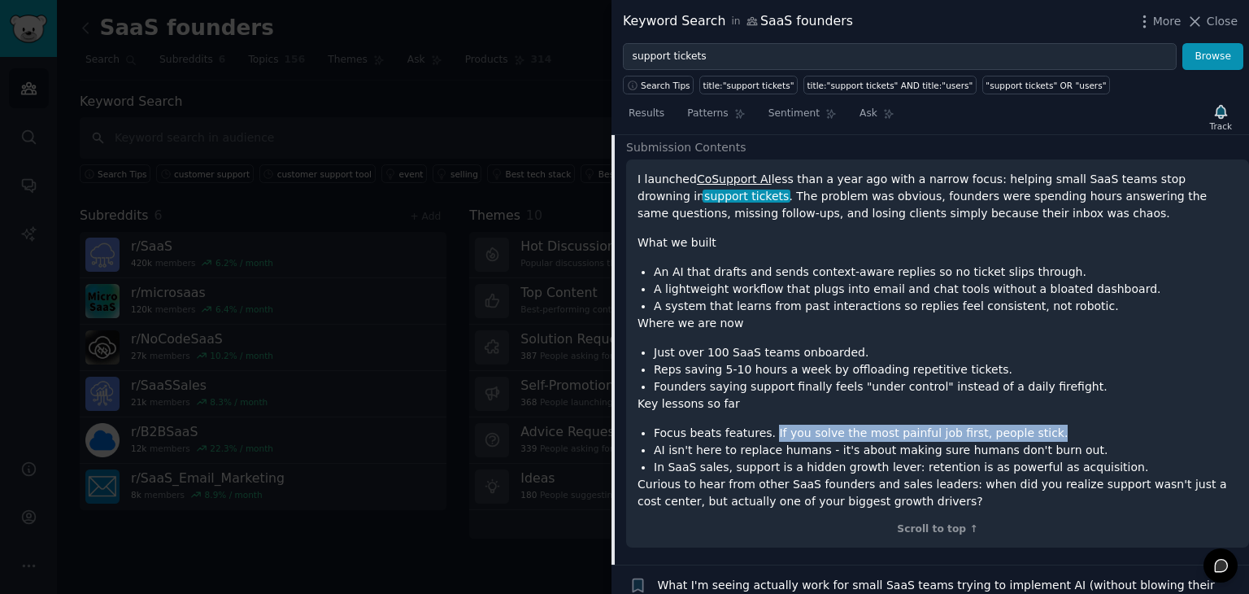
drag, startPoint x: 761, startPoint y: 373, endPoint x: 1018, endPoint y: 379, distance: 257.9
click at [1018, 425] on li "Focus beats features. If you solve the most painful job first, people stick." at bounding box center [946, 433] width 584 height 17
drag, startPoint x: 1018, startPoint y: 379, endPoint x: 972, endPoint y: 347, distance: 56.6
click at [972, 347] on div "I launched CoSupport AI less than a year ago with a narrow focus: helping small…" at bounding box center [938, 340] width 600 height 339
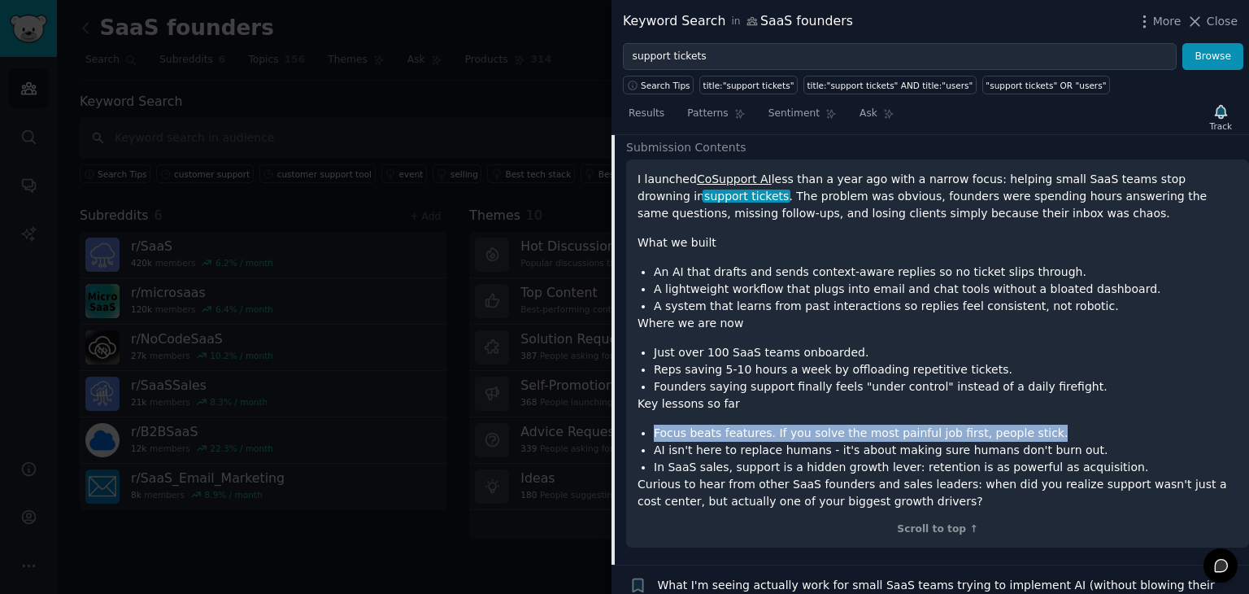
click at [972, 395] on p "Key lessons so far" at bounding box center [938, 403] width 600 height 17
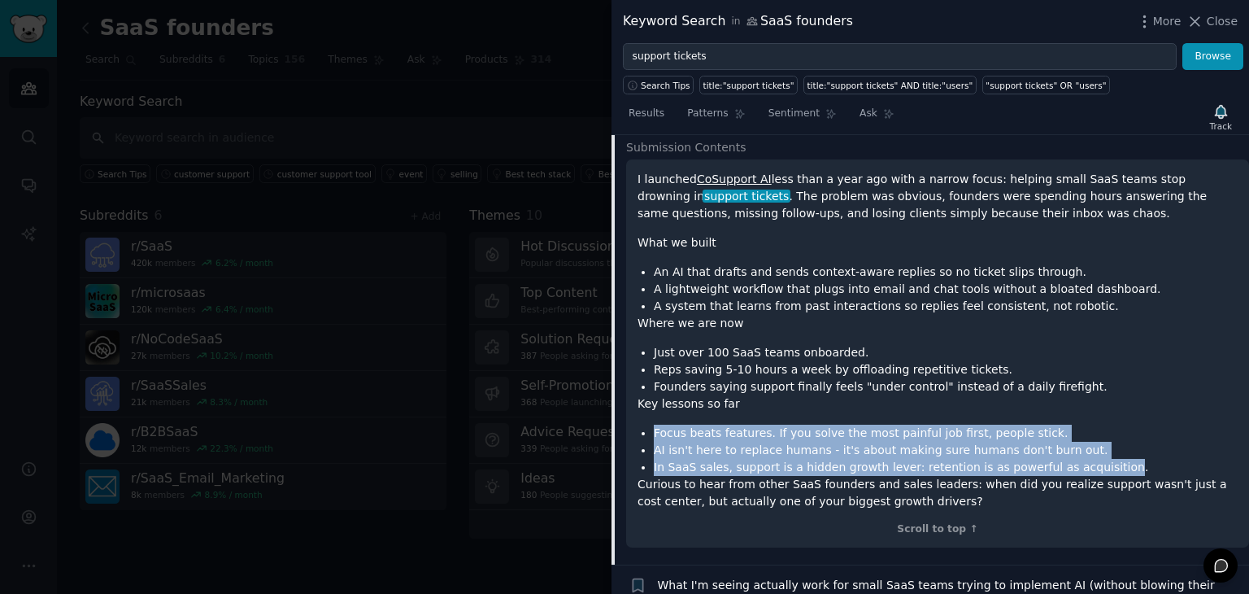
drag, startPoint x: 972, startPoint y: 347, endPoint x: 1044, endPoint y: 413, distance: 98.4
click at [1044, 413] on div "I launched CoSupport AI less than a year ago with a narrow focus: helping small…" at bounding box center [938, 340] width 600 height 339
click at [1044, 459] on li "In SaaS sales, support is a hidden growth lever: retention is as powerful as ac…" at bounding box center [946, 467] width 584 height 17
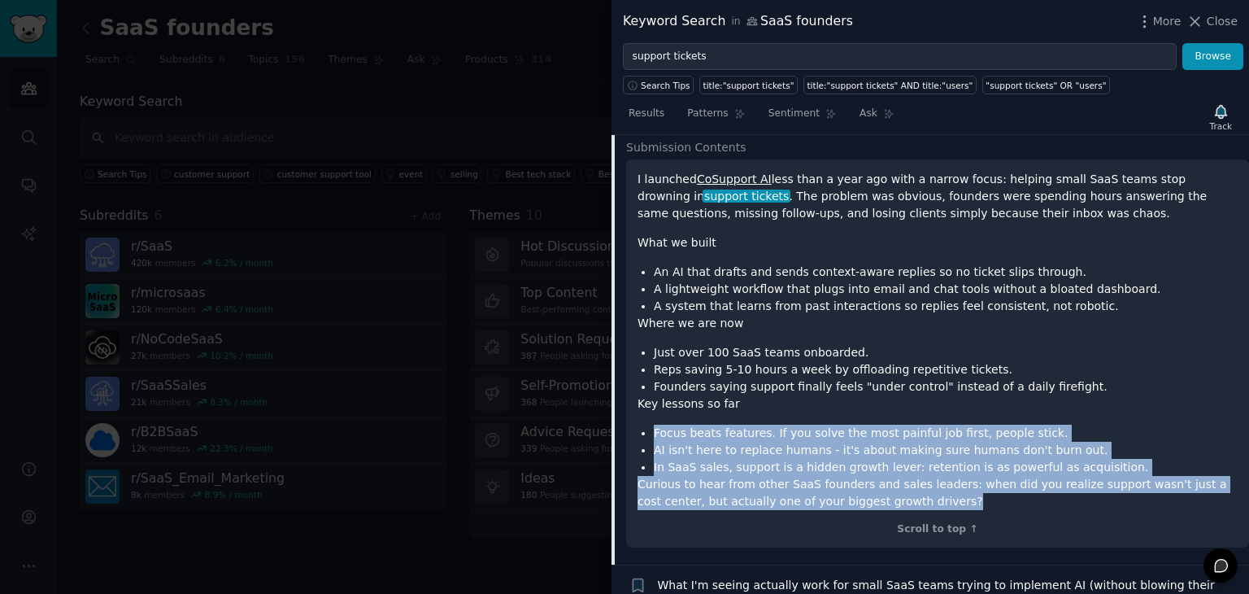
drag, startPoint x: 998, startPoint y: 447, endPoint x: 926, endPoint y: 355, distance: 117.0
click at [926, 355] on div "I launched CoSupport AI less than a year ago with a narrow focus: helping small…" at bounding box center [938, 340] width 600 height 339
click at [926, 395] on p "Key lessons so far" at bounding box center [938, 403] width 600 height 17
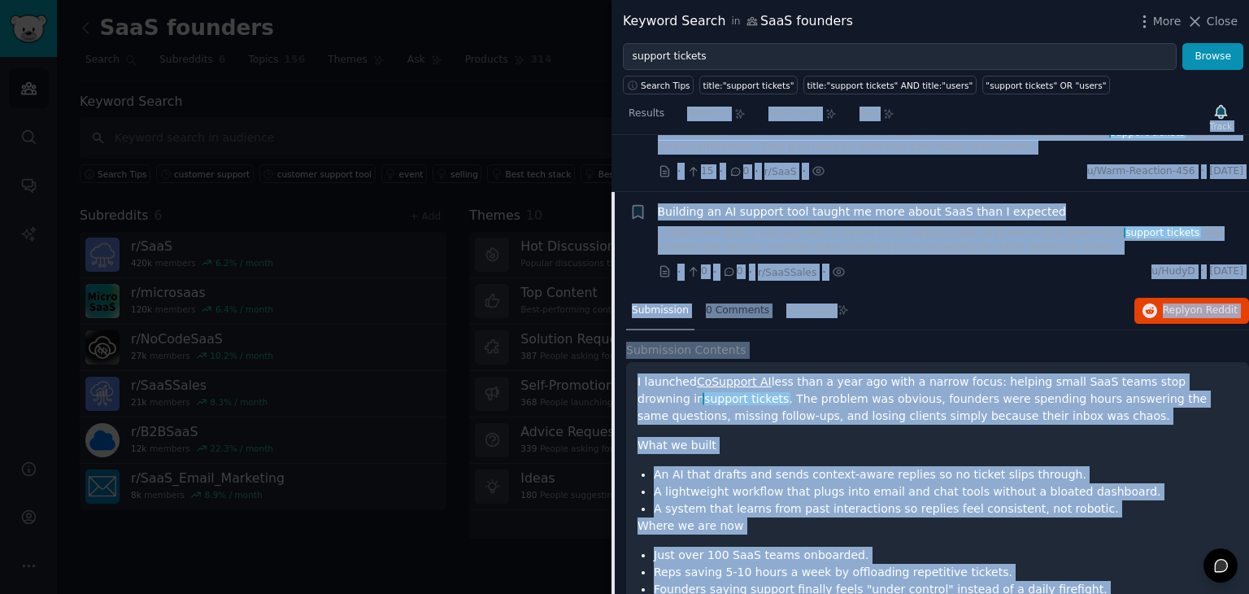
scroll to position [1441, 0]
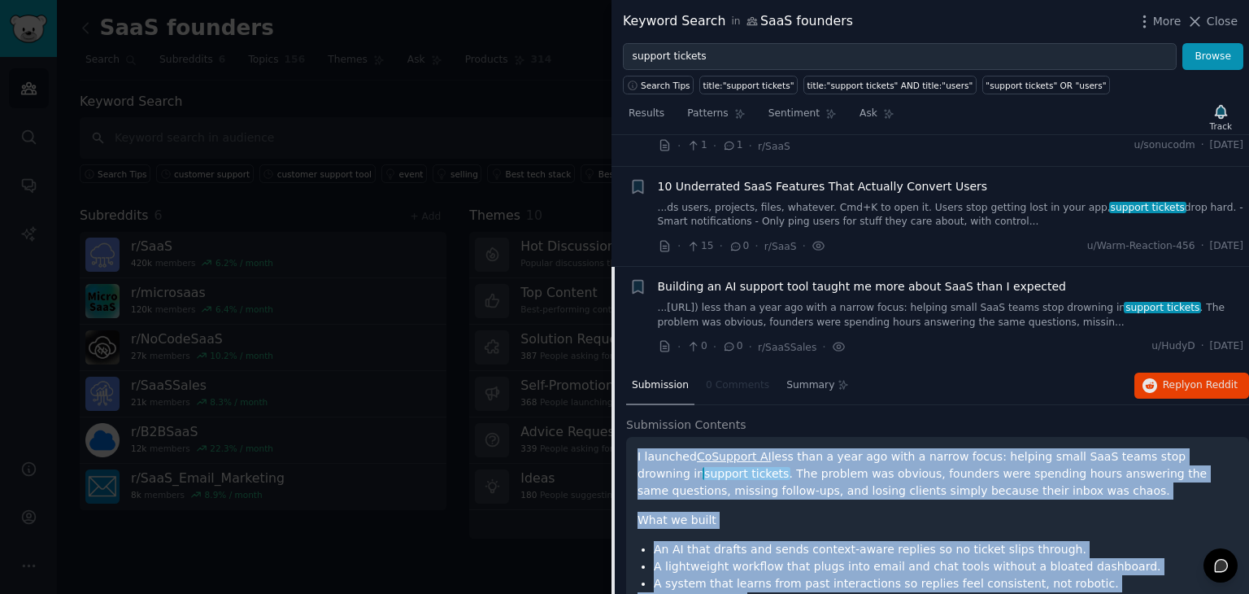
drag, startPoint x: 885, startPoint y: 422, endPoint x: 635, endPoint y: 400, distance: 250.7
copy div "I launched CoSupport AI less than a year ago with a narrow focus: helping small…"
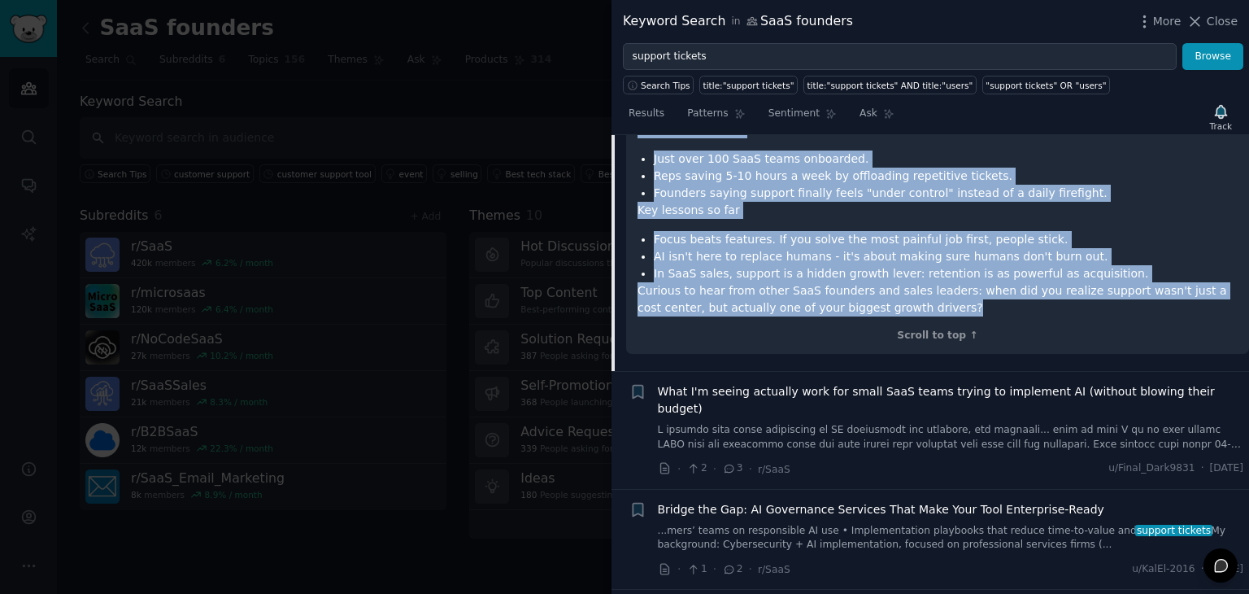
scroll to position [1915, 0]
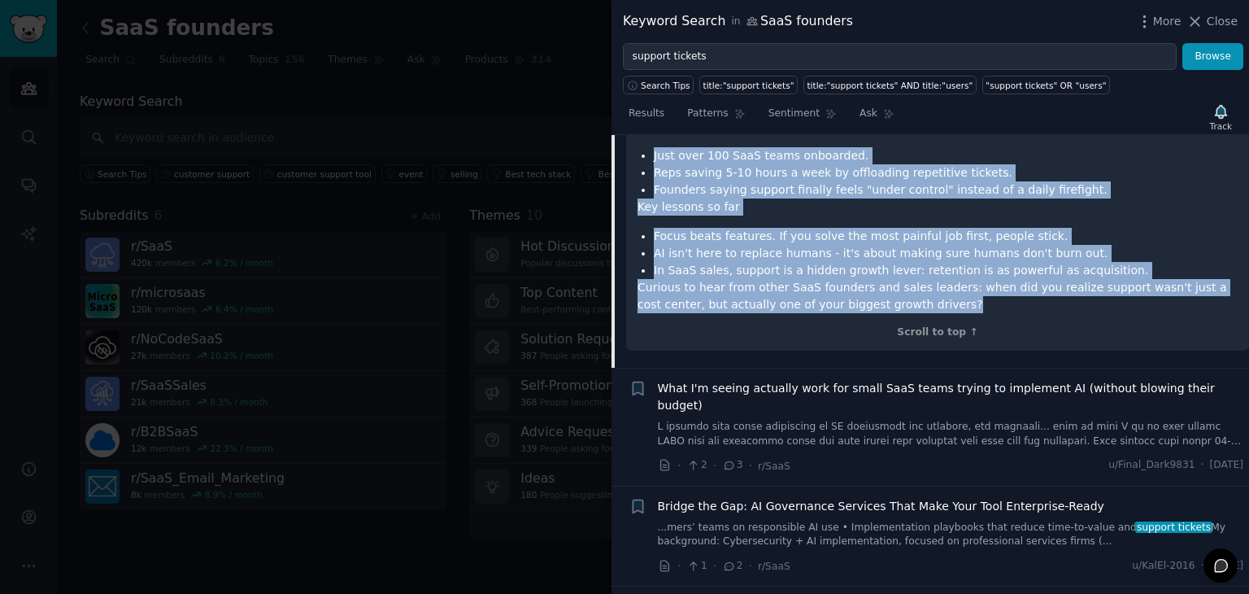
click at [783, 420] on link at bounding box center [951, 434] width 586 height 28
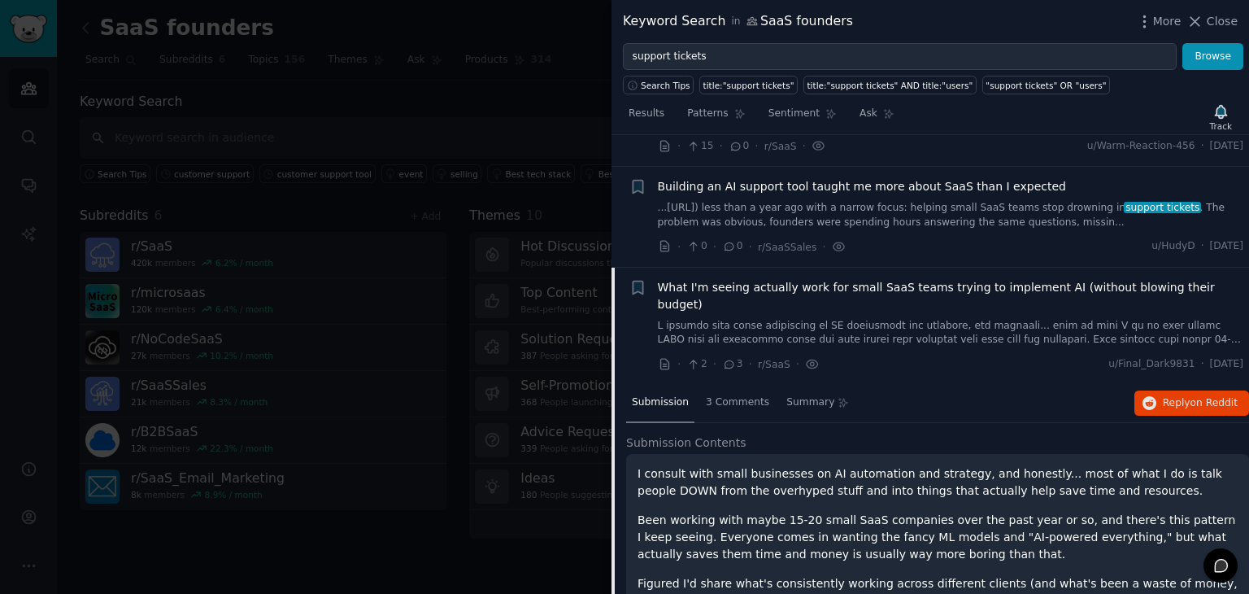
scroll to position [1537, 0]
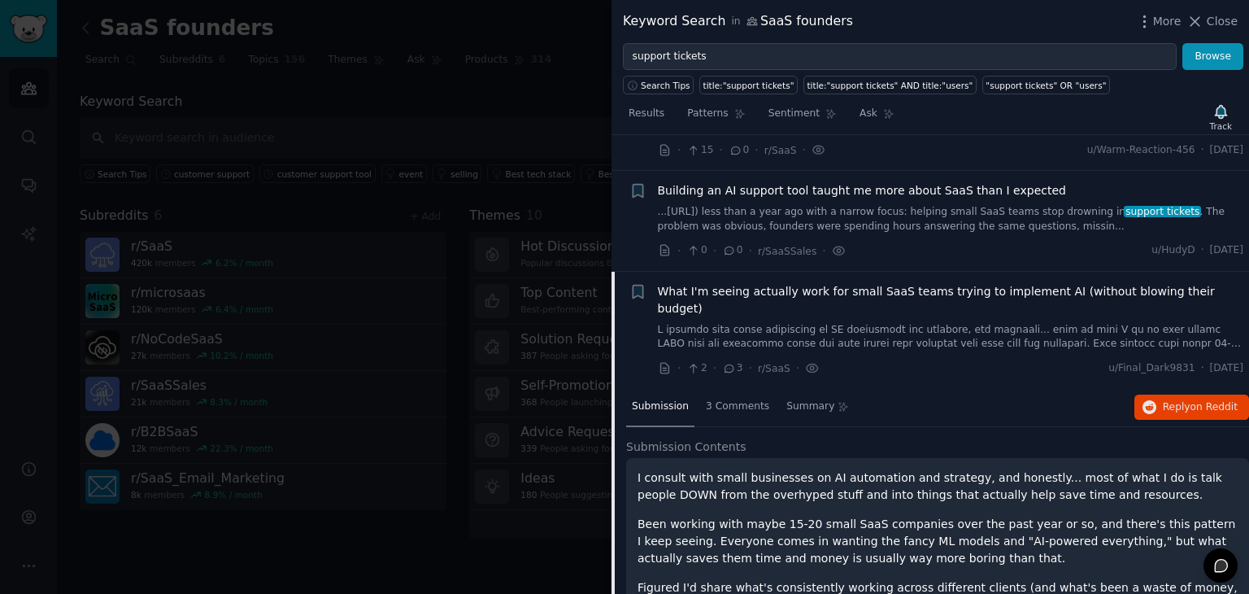
click at [836, 323] on link at bounding box center [951, 337] width 586 height 28
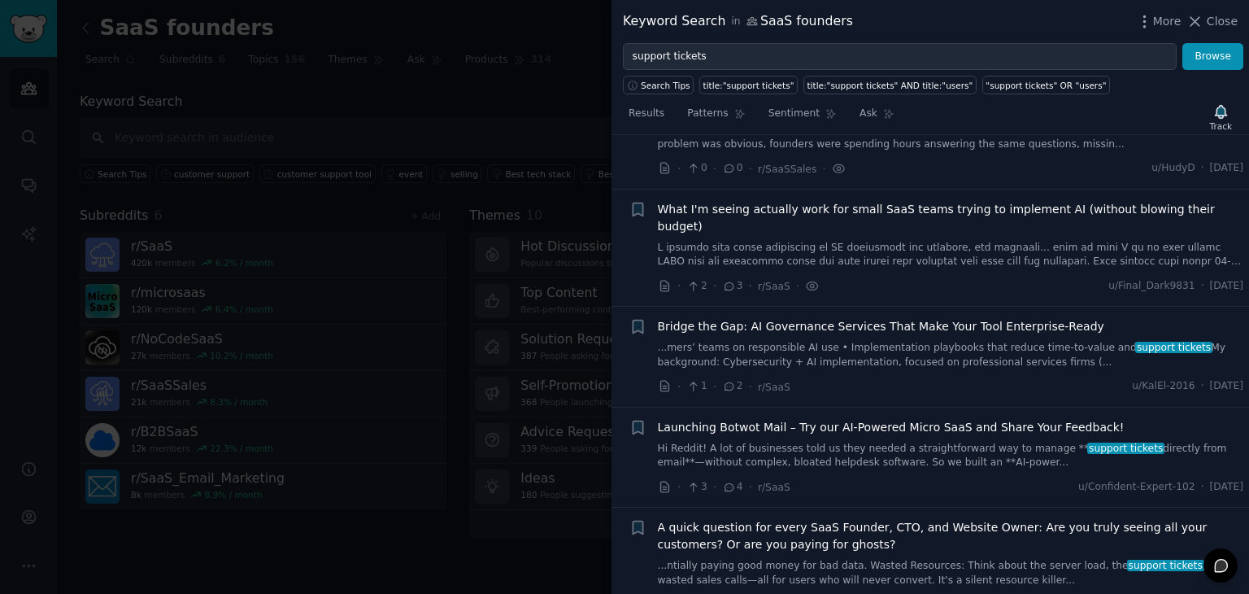
scroll to position [1670, 0]
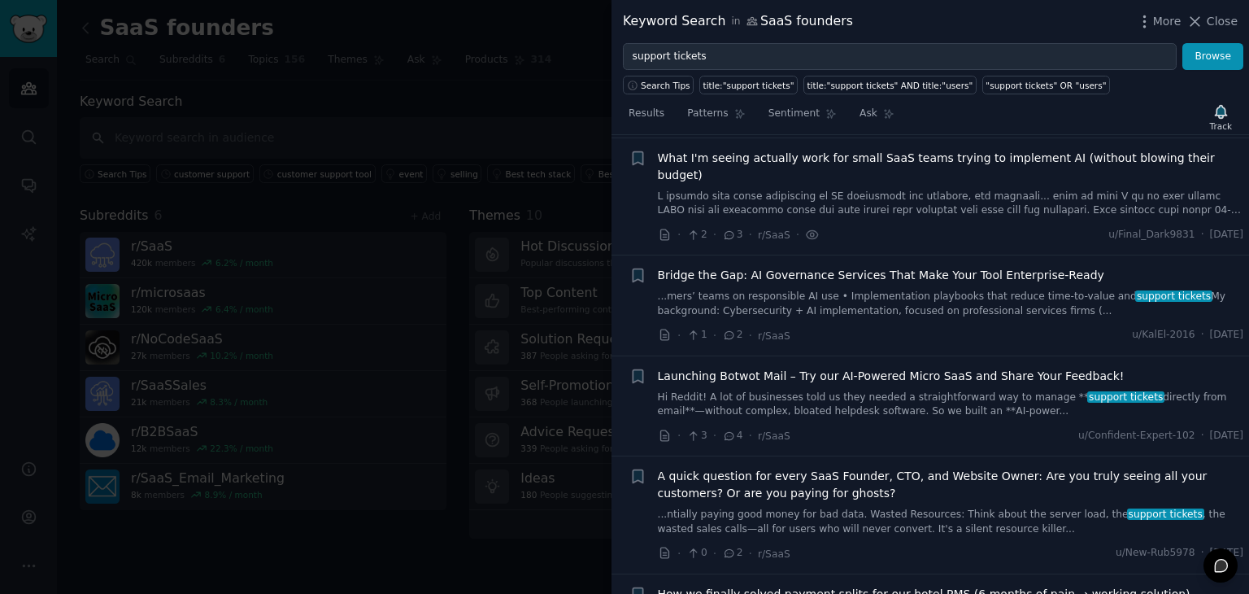
click at [874, 390] on link "Hi Reddit! A lot of businesses told us they needed a straightforward way to man…" at bounding box center [951, 404] width 586 height 28
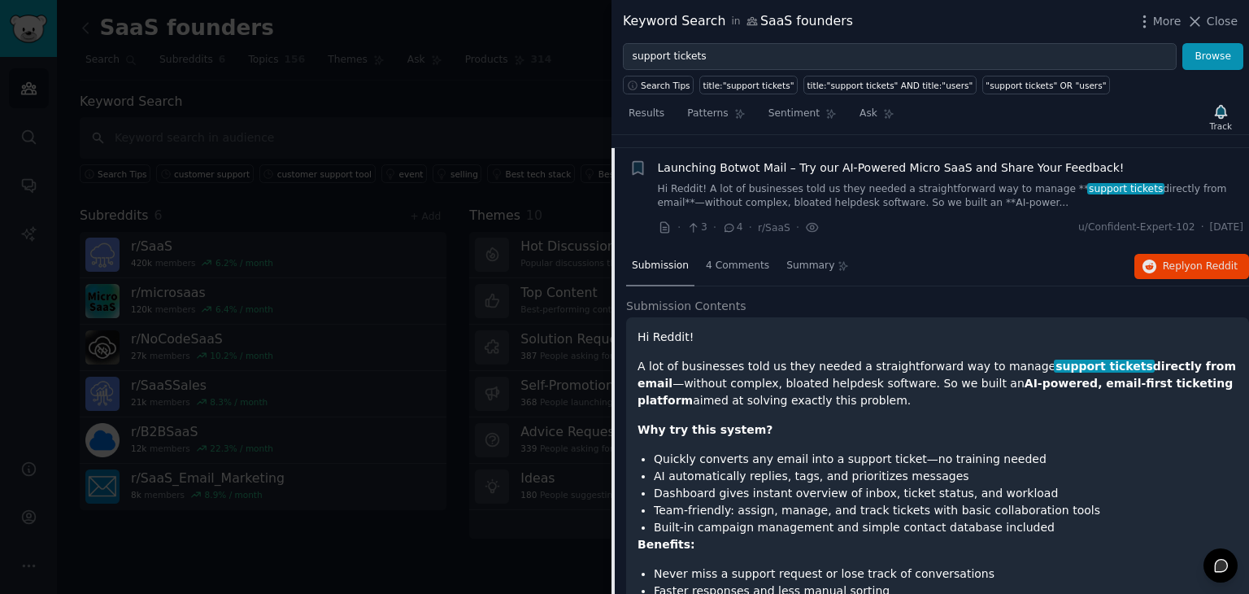
scroll to position [1881, 0]
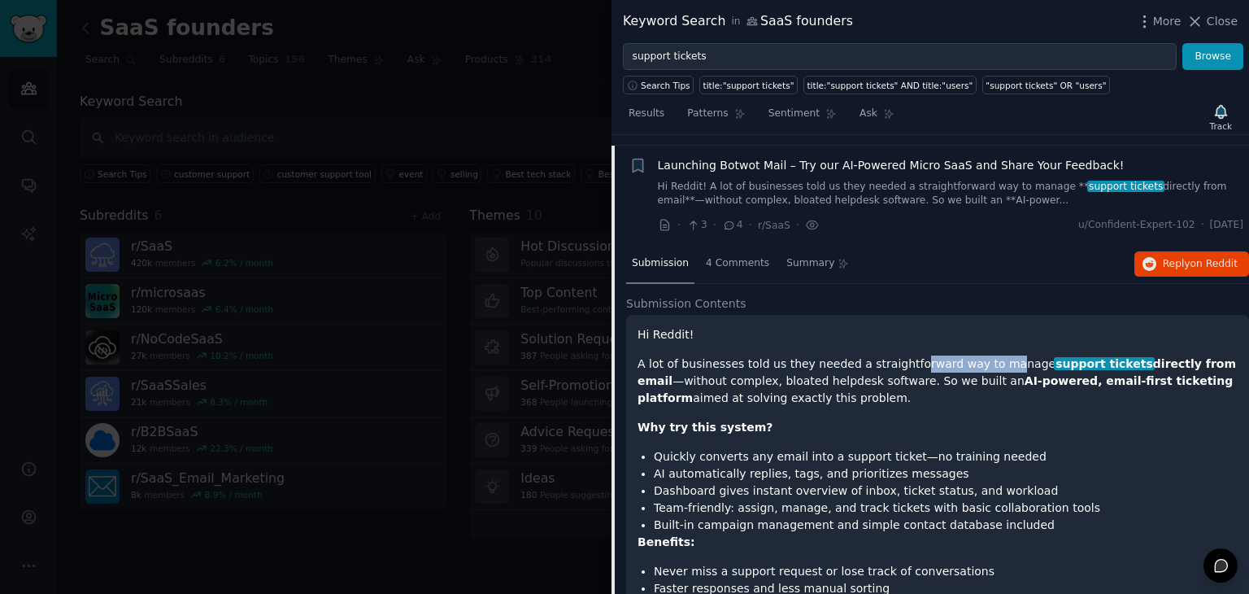
drag, startPoint x: 892, startPoint y: 295, endPoint x: 976, endPoint y: 299, distance: 83.9
click at [976, 355] on p "A lot of businesses told us they needed a straightforward way to manage support…" at bounding box center [938, 380] width 600 height 51
drag, startPoint x: 909, startPoint y: 286, endPoint x: 936, endPoint y: 333, distance: 54.0
click at [936, 355] on p "A lot of businesses told us they needed a straightforward way to manage support…" at bounding box center [938, 380] width 600 height 51
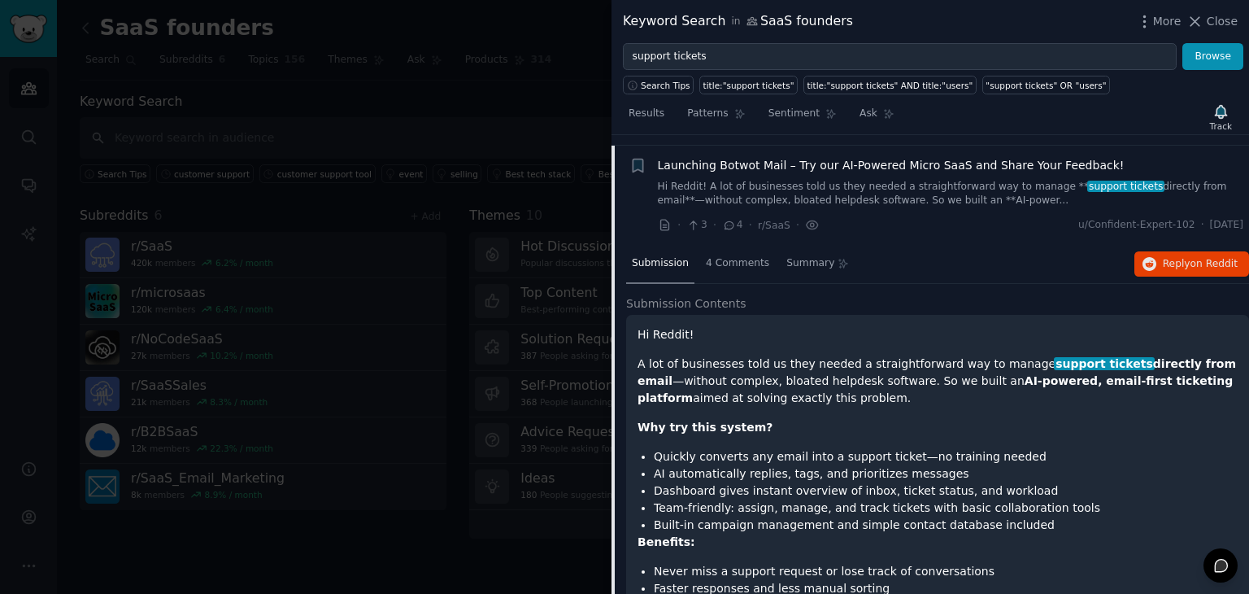
click at [936, 355] on p "A lot of businesses told us they needed a straightforward way to manage support…" at bounding box center [938, 380] width 600 height 51
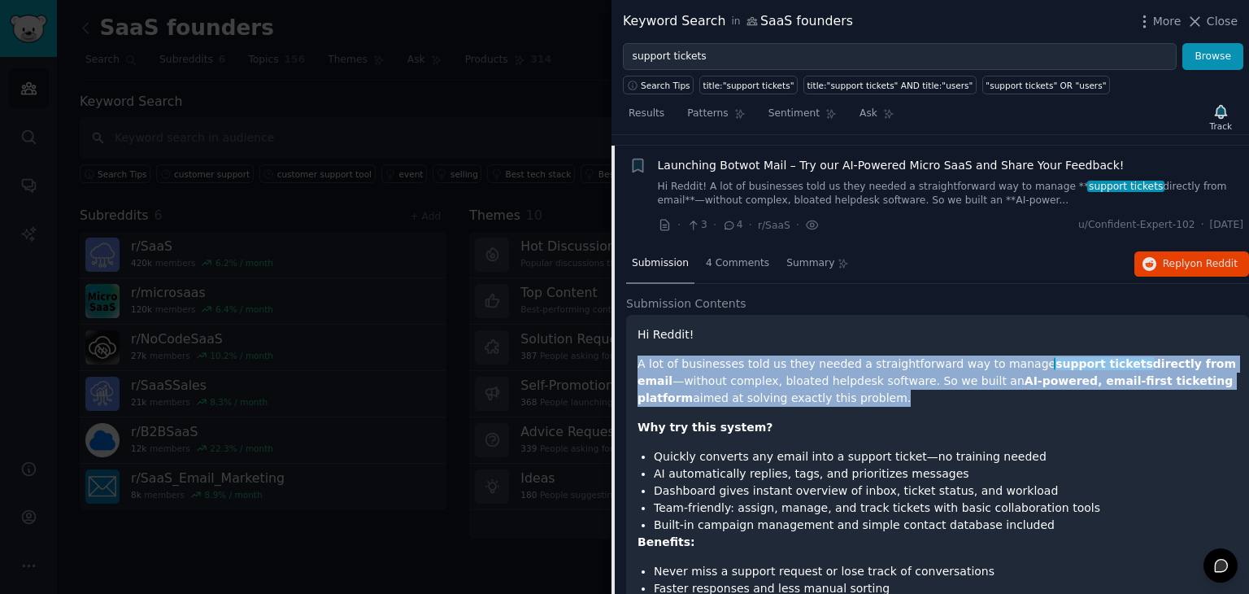
drag, startPoint x: 936, startPoint y: 333, endPoint x: 862, endPoint y: 264, distance: 100.7
click at [862, 326] on div "Hi Reddit! A lot of businesses told us they needed a straightforward way to man…" at bounding box center [938, 580] width 600 height 508
click at [862, 326] on p "Hi Reddit!" at bounding box center [938, 334] width 600 height 17
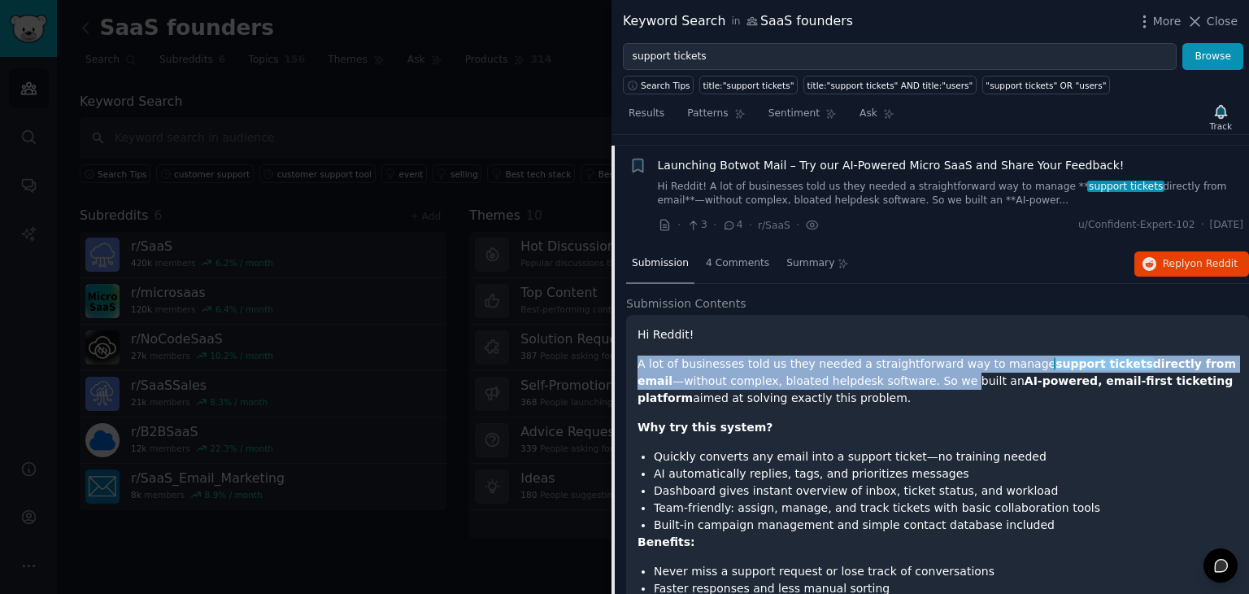
drag, startPoint x: 866, startPoint y: 267, endPoint x: 901, endPoint y: 317, distance: 61.4
click at [901, 326] on div "Hi Reddit! A lot of businesses told us they needed a straightforward way to man…" at bounding box center [938, 580] width 600 height 508
click at [901, 355] on p "A lot of businesses told us they needed a straightforward way to manage support…" at bounding box center [938, 380] width 600 height 51
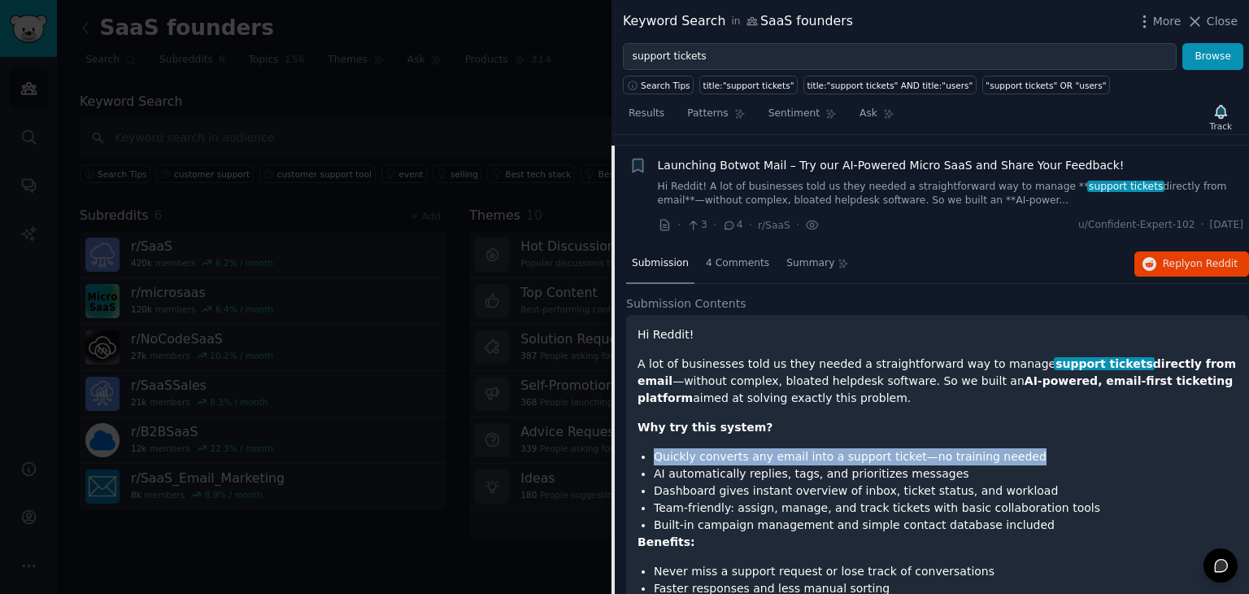
drag, startPoint x: 844, startPoint y: 349, endPoint x: 1014, endPoint y: 387, distance: 174.3
click at [1014, 387] on div "Hi Reddit! A lot of businesses told us they needed a straightforward way to man…" at bounding box center [938, 580] width 600 height 508
click at [1014, 448] on li "Quickly converts any email into a support ticket—no training needed" at bounding box center [946, 456] width 584 height 17
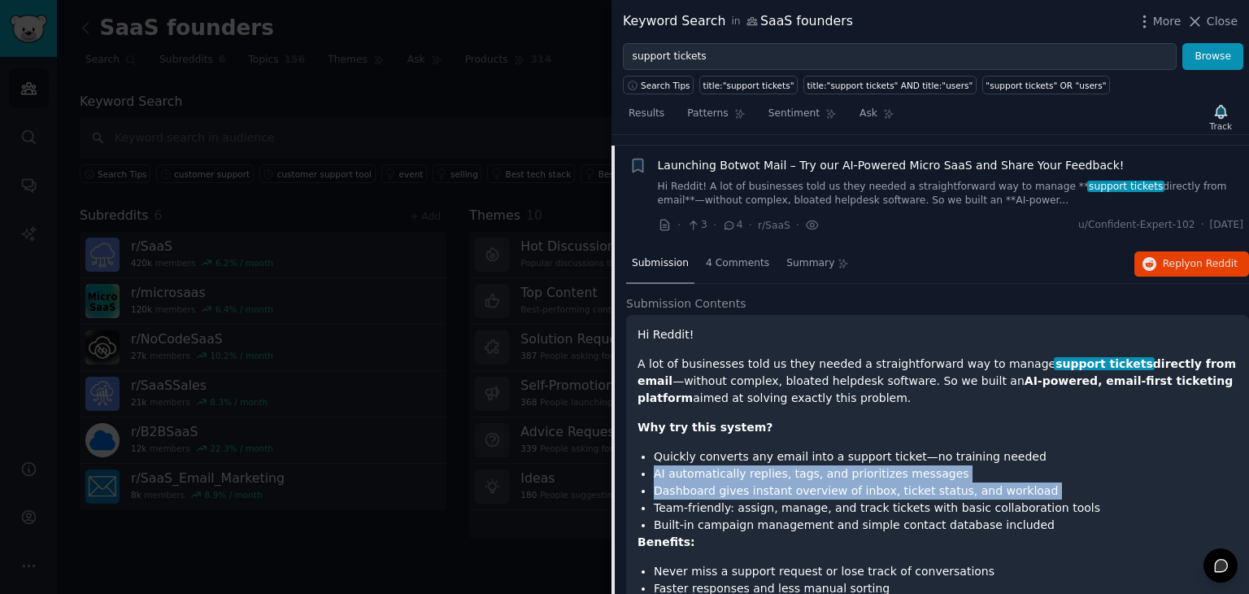
drag, startPoint x: 1014, startPoint y: 387, endPoint x: 1033, endPoint y: 414, distance: 32.7
click at [1033, 448] on ul "Quickly converts any email into a support ticket—no training needed AI automati…" at bounding box center [938, 490] width 600 height 85
click at [1033, 482] on li "Dashboard gives instant overview of inbox, ticket status, and workload" at bounding box center [946, 490] width 584 height 17
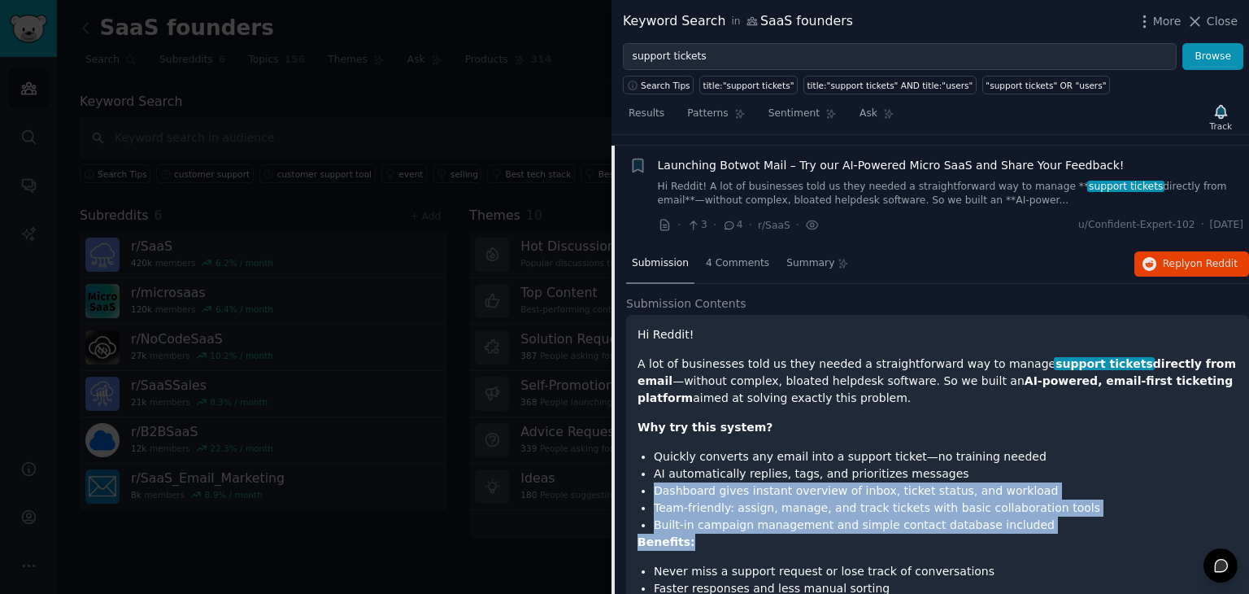
drag, startPoint x: 1022, startPoint y: 400, endPoint x: 1050, endPoint y: 468, distance: 73.3
click at [1050, 468] on div "Hi Reddit! A lot of businesses told us they needed a straightforward way to man…" at bounding box center [938, 580] width 600 height 508
click at [1050, 534] on p "Benefits:" at bounding box center [938, 542] width 600 height 17
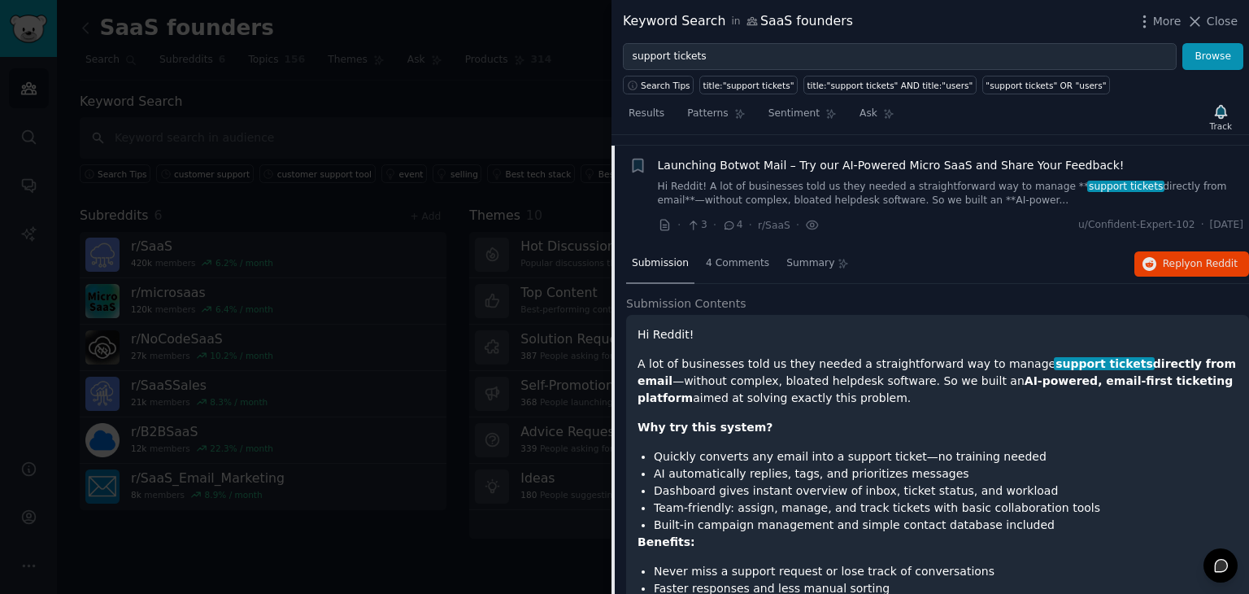
click at [1050, 534] on p "Benefits:" at bounding box center [938, 542] width 600 height 17
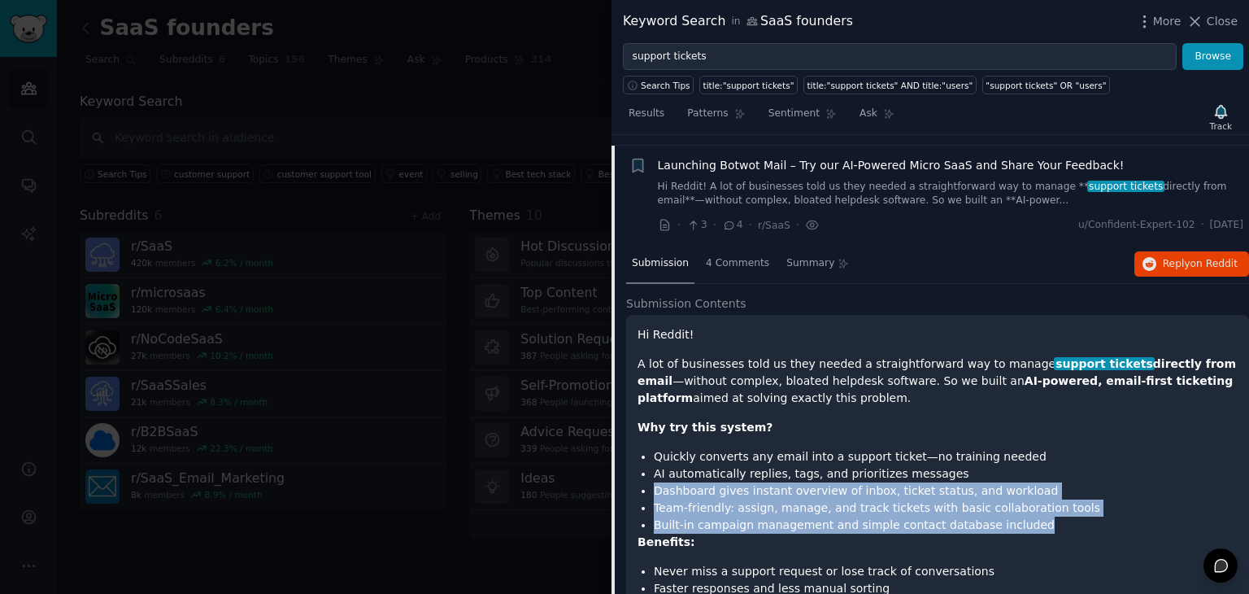
drag, startPoint x: 1043, startPoint y: 444, endPoint x: 1043, endPoint y: 408, distance: 36.6
click at [1043, 448] on ul "Quickly converts any email into a support ticket—no training needed AI automati…" at bounding box center [938, 490] width 600 height 85
click at [1043, 465] on li "AI automatically replies, tags, and prioritizes messages" at bounding box center [946, 473] width 584 height 17
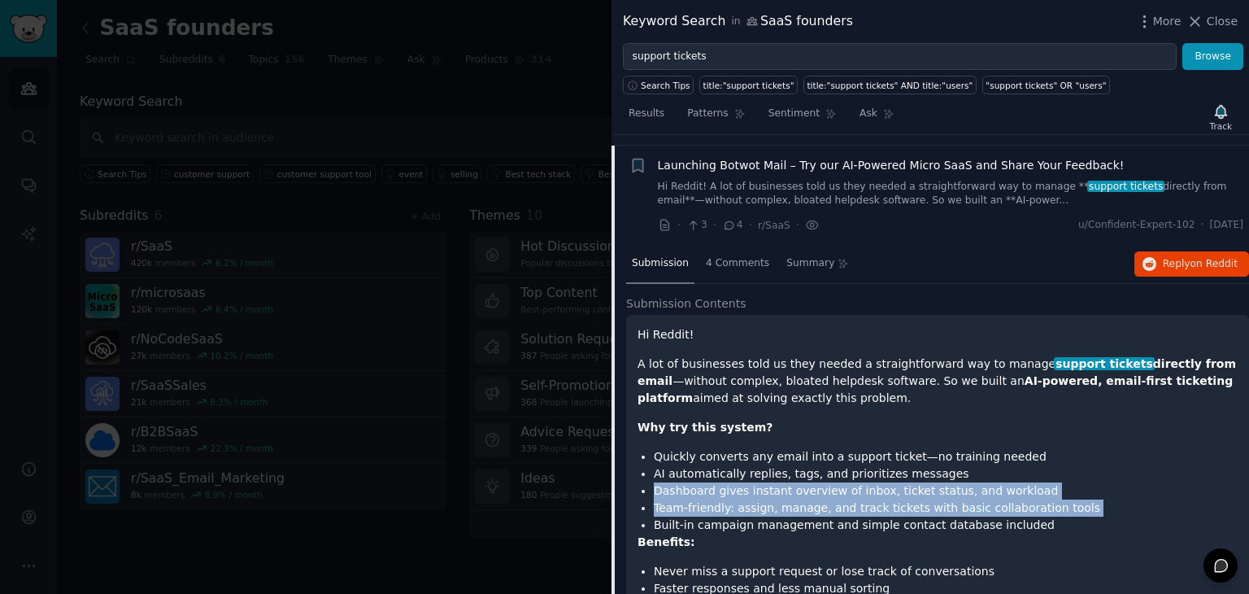
drag, startPoint x: 1043, startPoint y: 408, endPoint x: 1061, endPoint y: 432, distance: 30.3
click at [1061, 448] on ul "Quickly converts any email into a support ticket—no training needed AI automati…" at bounding box center [938, 490] width 600 height 85
click at [1061, 499] on li "Team-friendly: assign, manage, and track tickets with basic collaboration tools" at bounding box center [946, 507] width 584 height 17
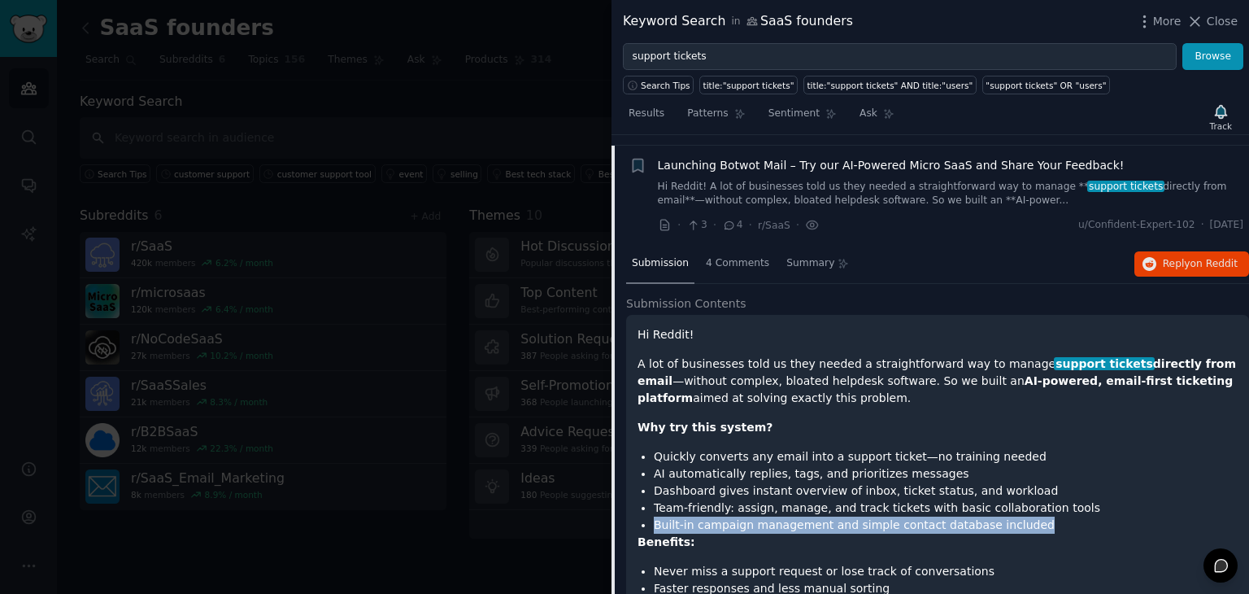
drag, startPoint x: 1061, startPoint y: 432, endPoint x: 1061, endPoint y: 456, distance: 24.4
click at [1061, 456] on ul "Quickly converts any email into a support ticket—no training needed AI automati…" at bounding box center [938, 490] width 600 height 85
click at [1061, 517] on li "Built-in campaign management and simple contact database included" at bounding box center [946, 525] width 584 height 17
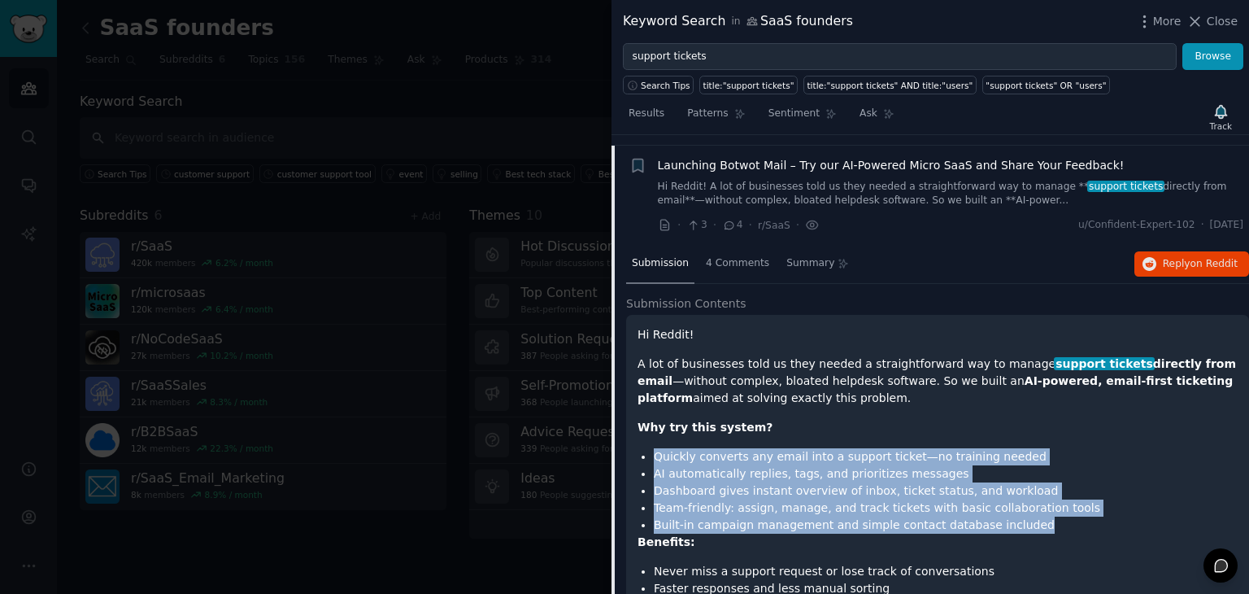
drag, startPoint x: 1061, startPoint y: 456, endPoint x: 1028, endPoint y: 360, distance: 102.1
click at [1028, 360] on div "Hi Reddit! A lot of businesses told us they needed a straightforward way to man…" at bounding box center [938, 580] width 600 height 508
click at [1028, 419] on p "Why try this system?" at bounding box center [938, 427] width 600 height 17
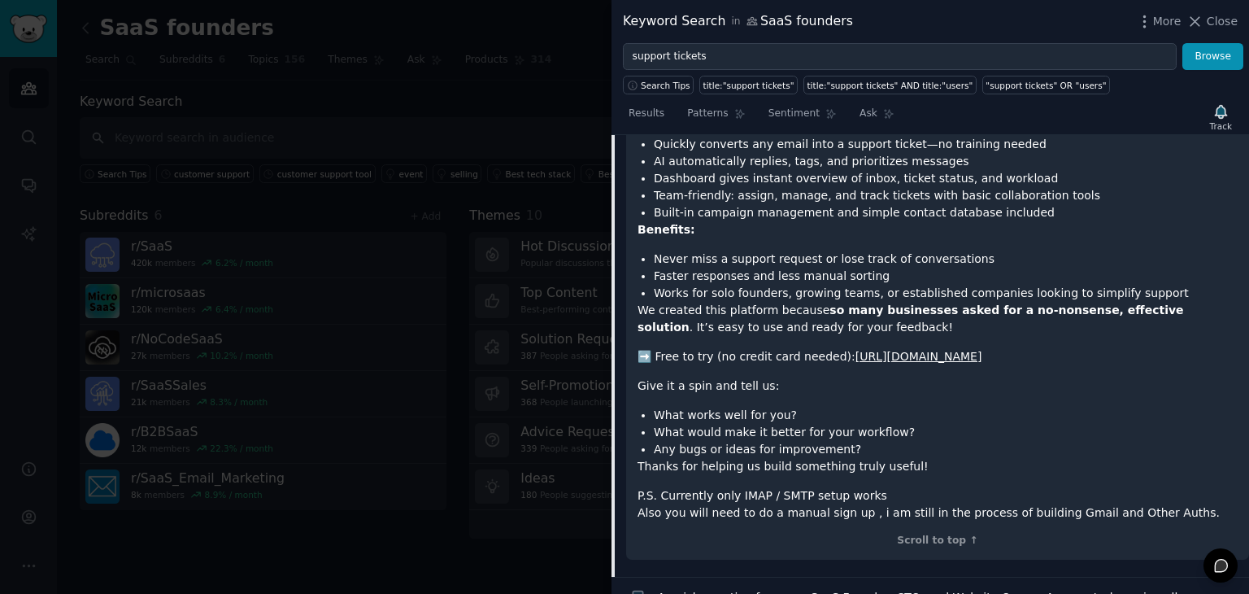
scroll to position [2193, 0]
drag, startPoint x: 1063, startPoint y: 435, endPoint x: 1085, endPoint y: 437, distance: 22.0
click at [1085, 487] on p "P.S. Currently only IMAP / SMTP setup works Also you will need to do a manual s…" at bounding box center [938, 504] width 600 height 34
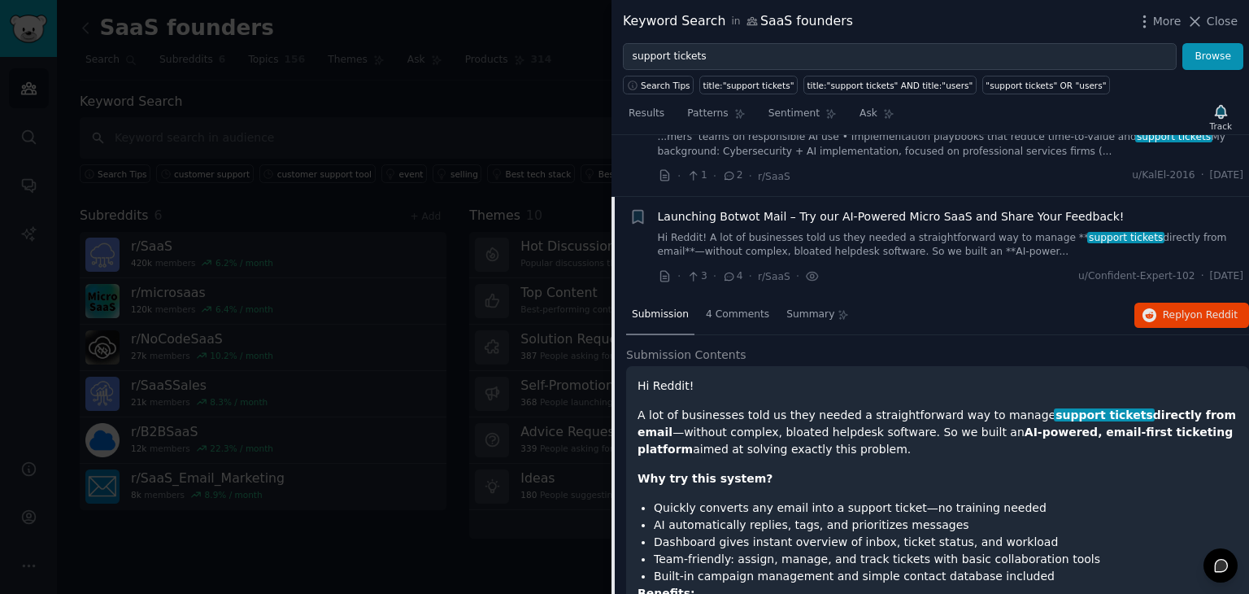
scroll to position [1828, 0]
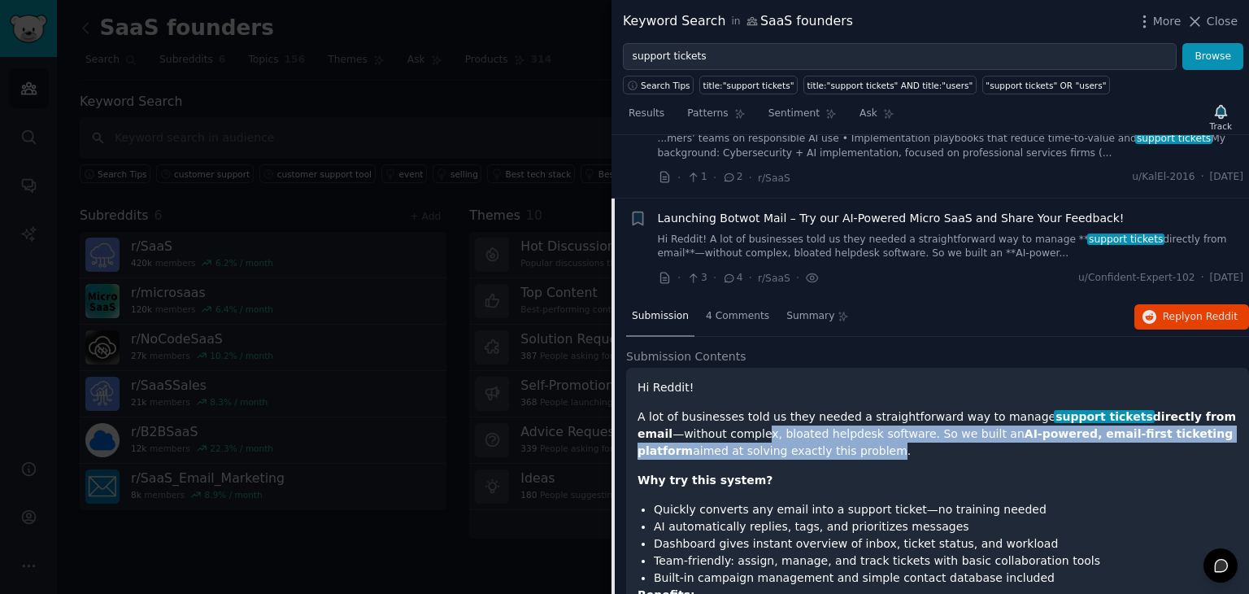
drag, startPoint x: 716, startPoint y: 355, endPoint x: 768, endPoint y: 378, distance: 57.2
click at [768, 408] on p "A lot of businesses told us they needed a straightforward way to manage support…" at bounding box center [938, 433] width 600 height 51
drag, startPoint x: 825, startPoint y: 385, endPoint x: 709, endPoint y: 333, distance: 127.4
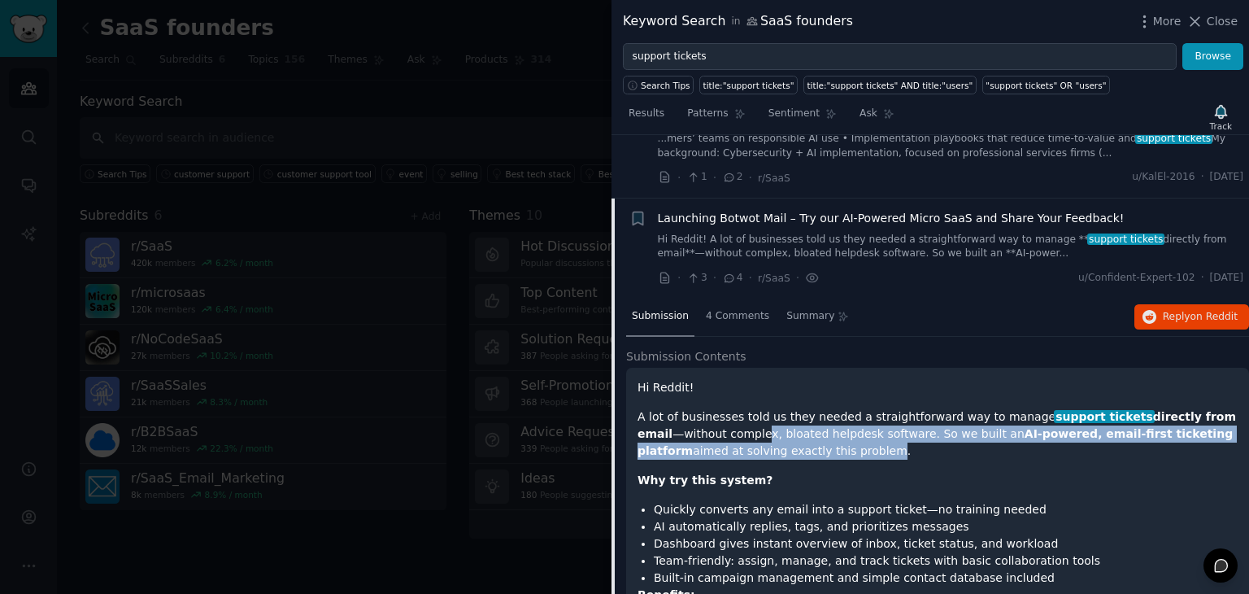
drag, startPoint x: 674, startPoint y: 333, endPoint x: 800, endPoint y: 377, distance: 133.5
click at [800, 408] on p "A lot of businesses told us they needed a straightforward way to manage support…" at bounding box center [938, 433] width 600 height 51
drag, startPoint x: 797, startPoint y: 376, endPoint x: 622, endPoint y: 342, distance: 178.2
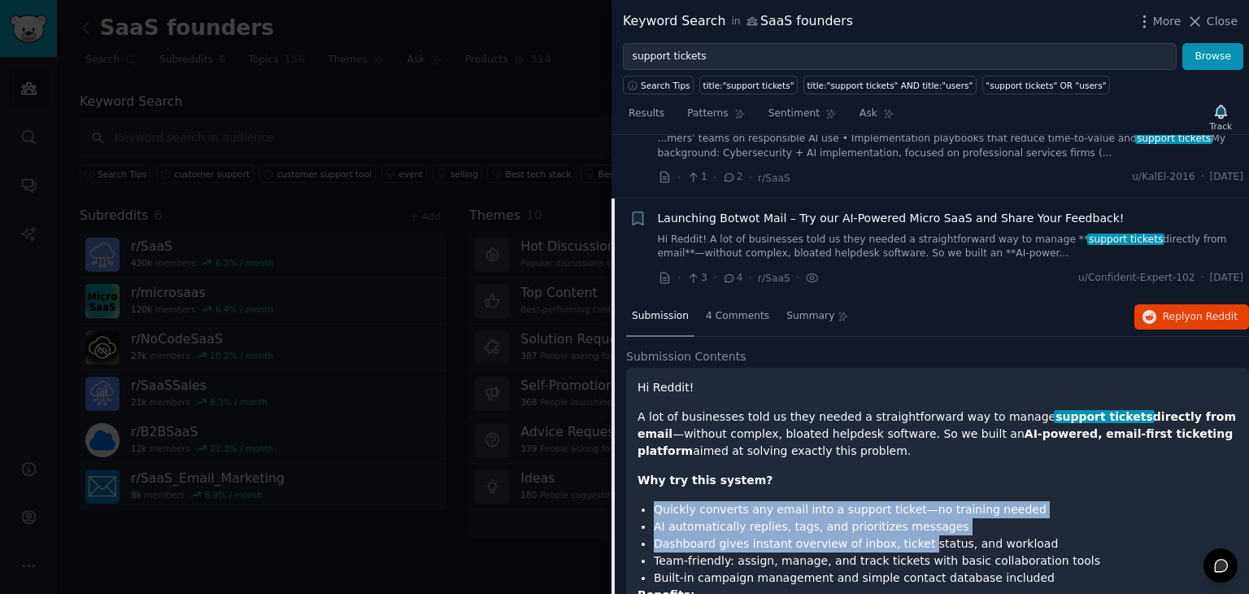
drag, startPoint x: 656, startPoint y: 430, endPoint x: 901, endPoint y: 473, distance: 249.3
click at [901, 501] on ul "Quickly converts any email into a support ticket—no training needed AI automati…" at bounding box center [938, 543] width 600 height 85
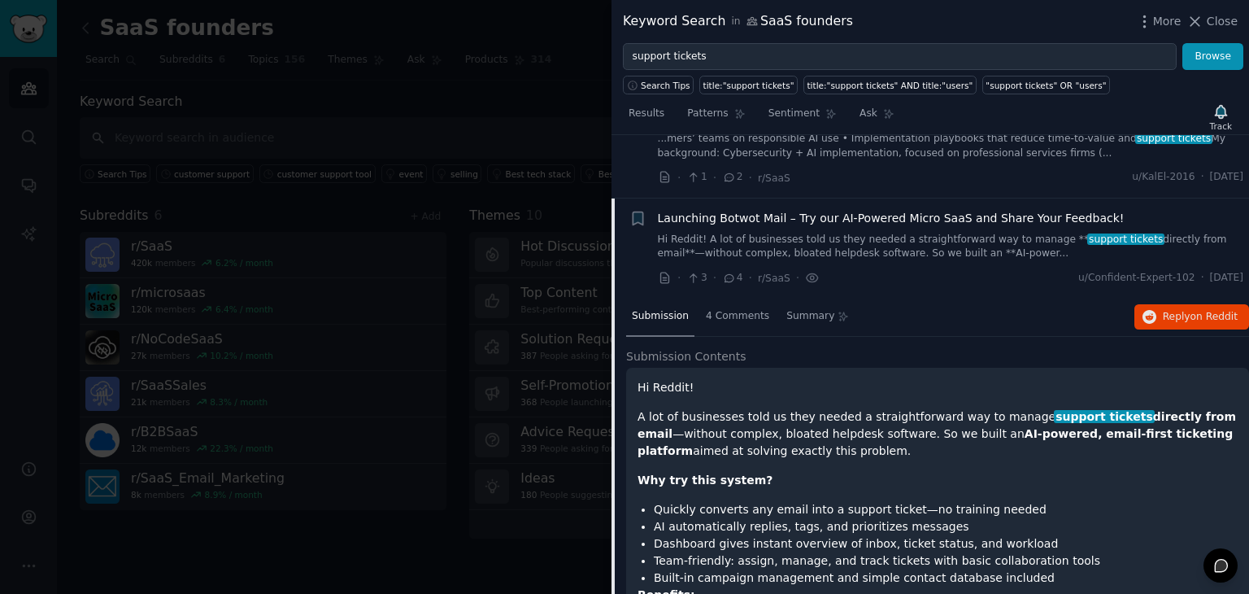
drag, startPoint x: 901, startPoint y: 473, endPoint x: 940, endPoint y: 495, distance: 45.2
click at [940, 552] on li "Team-friendly: assign, manage, and track tickets with basic collaboration tools" at bounding box center [946, 560] width 584 height 17
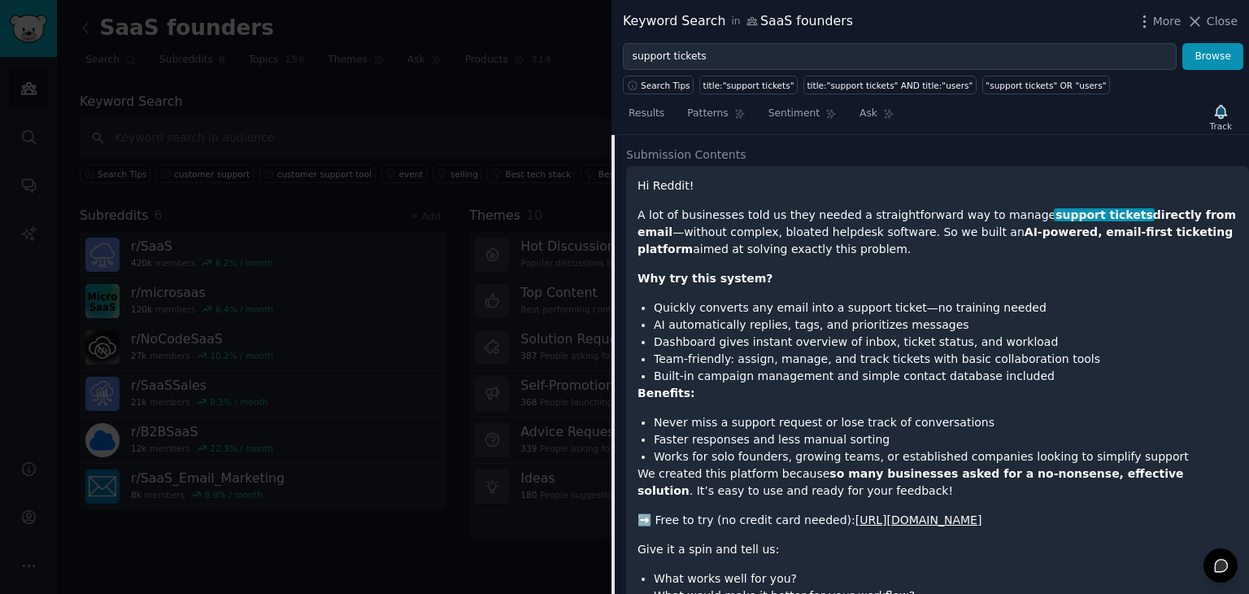
scroll to position [2086, 0]
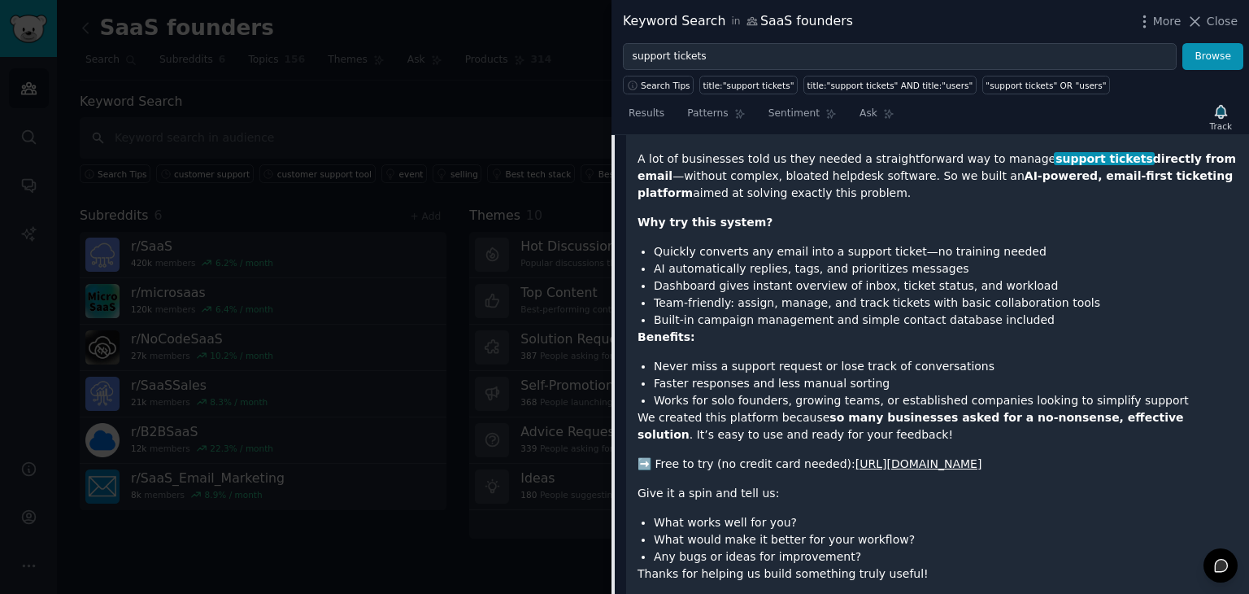
drag, startPoint x: 1158, startPoint y: 546, endPoint x: 864, endPoint y: 443, distance: 311.8
click at [864, 443] on div "Hi Reddit! A lot of businesses told us they needed a straightforward way to man…" at bounding box center [938, 375] width 600 height 508
click at [864, 514] on li "What works well for you?" at bounding box center [946, 522] width 584 height 17
drag, startPoint x: 768, startPoint y: 425, endPoint x: 813, endPoint y: 438, distance: 47.6
click at [813, 438] on div "Hi Reddit! A lot of businesses told us they needed a straightforward way to man…" at bounding box center [938, 375] width 600 height 508
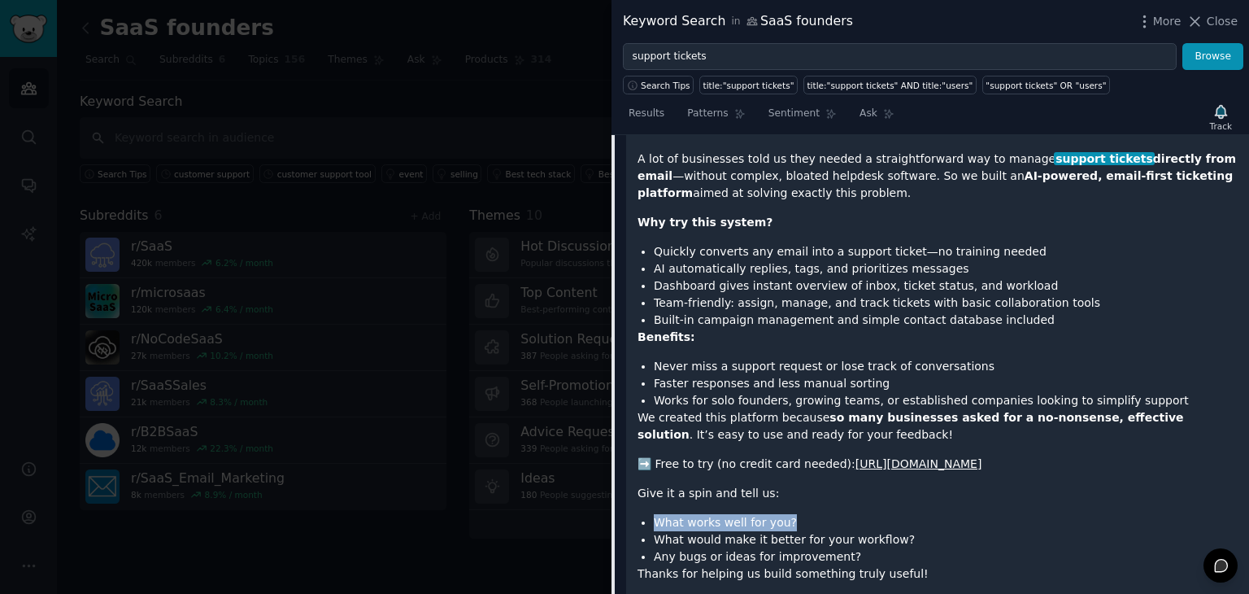
click at [813, 438] on div "Hi Reddit! A lot of businesses told us they needed a straightforward way to man…" at bounding box center [938, 375] width 600 height 508
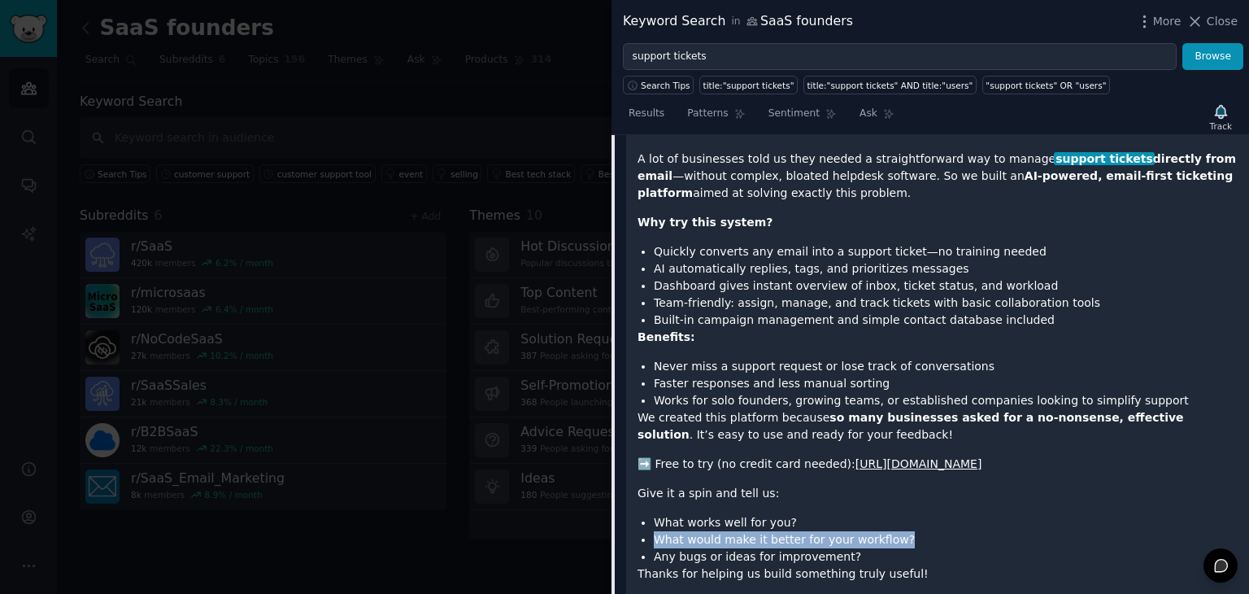
drag, startPoint x: 813, startPoint y: 438, endPoint x: 903, endPoint y: 468, distance: 94.1
click at [903, 468] on div "Hi Reddit! A lot of businesses told us they needed a straightforward way to man…" at bounding box center [938, 375] width 600 height 508
click at [903, 531] on li "What would make it better for your workflow?" at bounding box center [946, 539] width 584 height 17
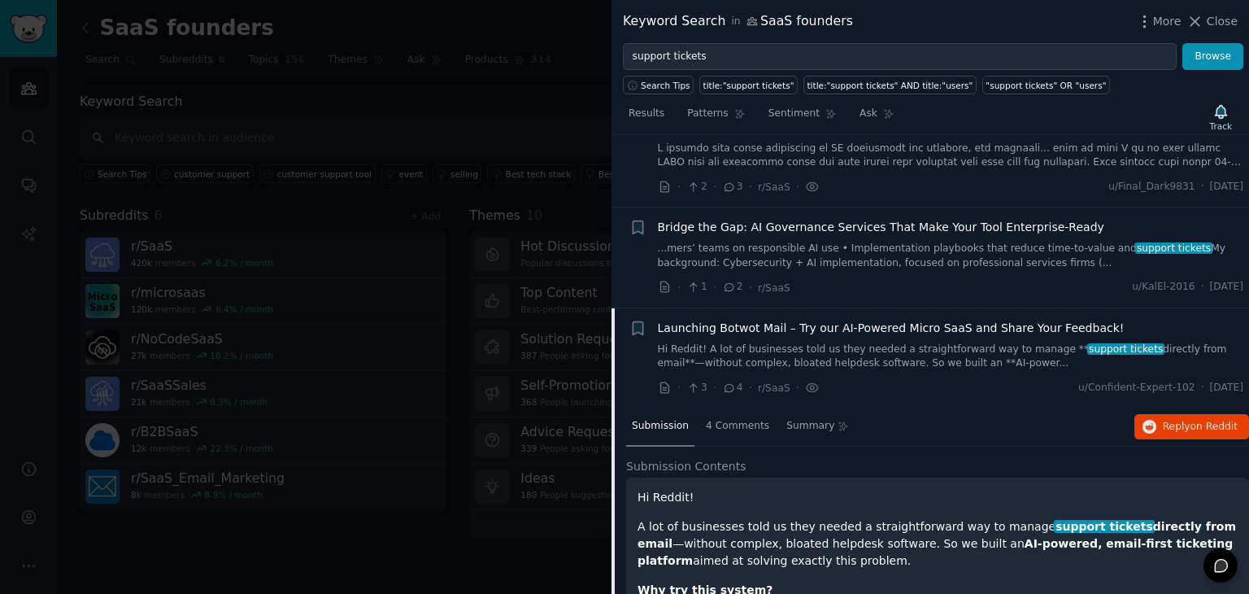
scroll to position [1718, 0]
click at [720, 419] on span "4 Comments" at bounding box center [737, 426] width 63 height 15
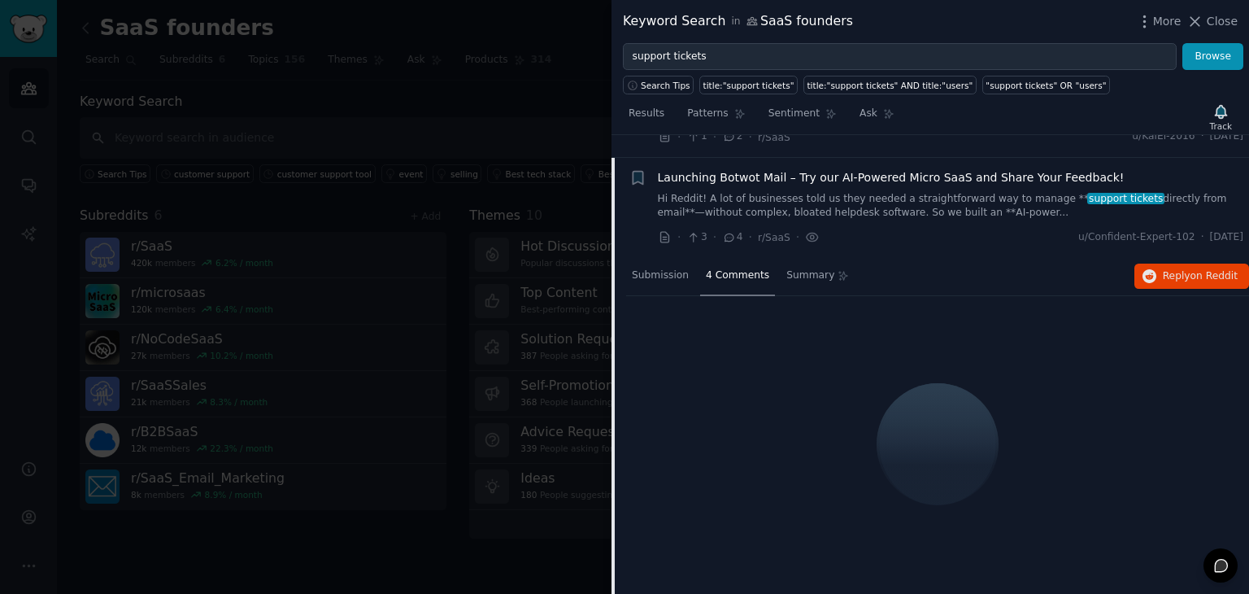
scroll to position [1871, 0]
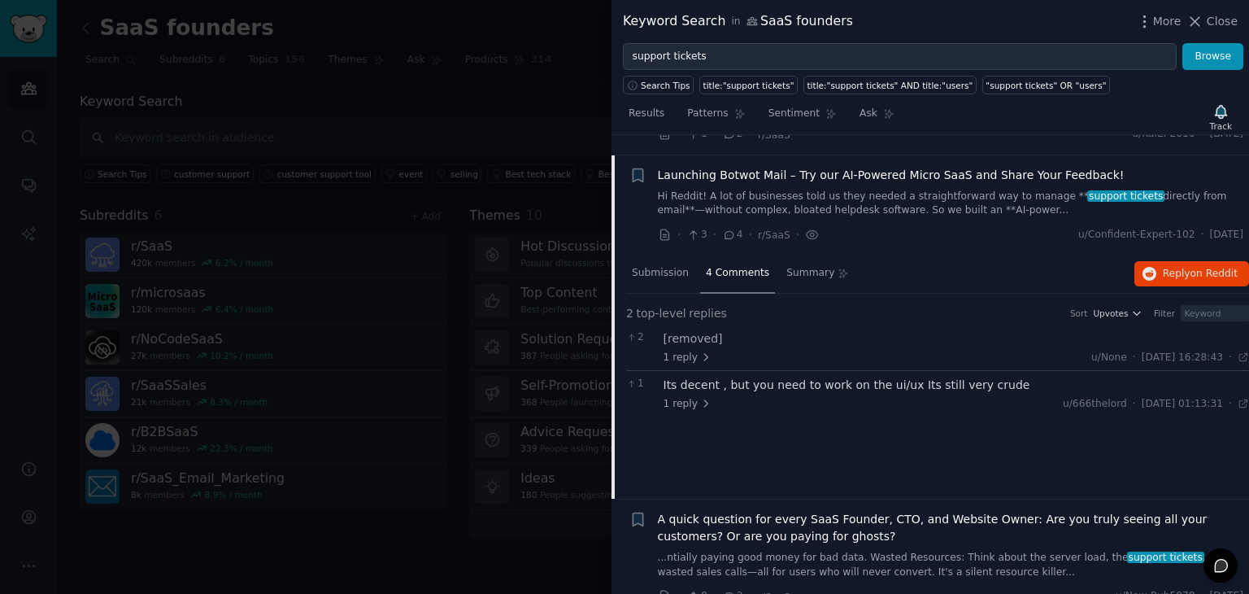
click at [800, 377] on div "Its decent , but you need to work on the ui/ux Its still very crude" at bounding box center [957, 385] width 586 height 17
click at [674, 266] on span "Submission" at bounding box center [660, 273] width 57 height 15
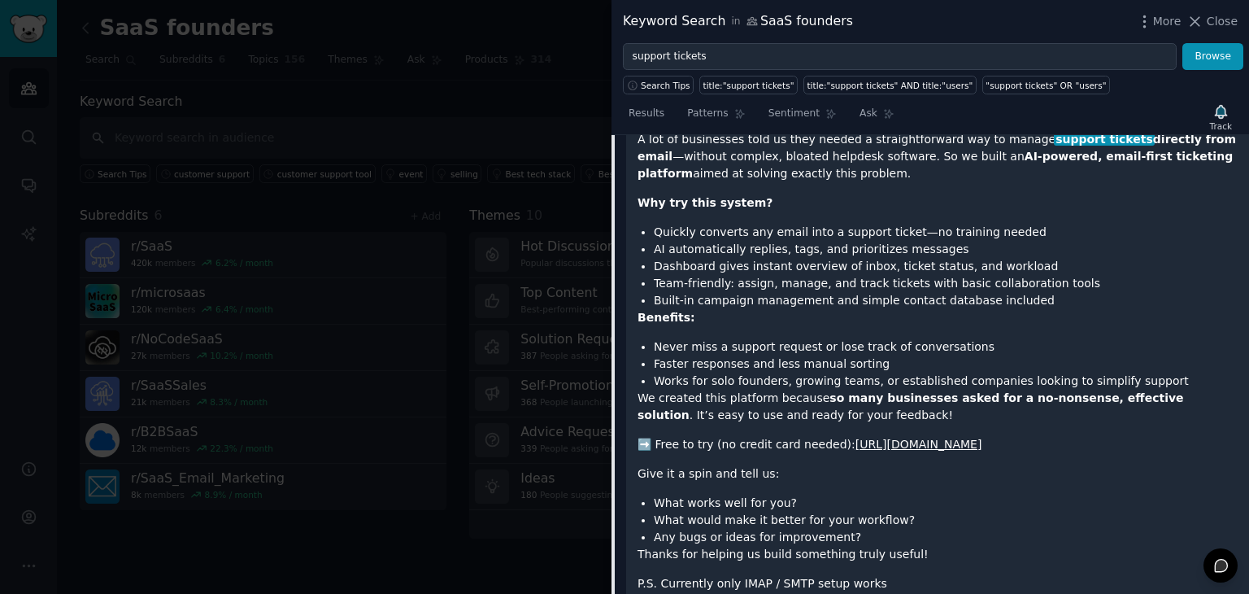
scroll to position [2108, 0]
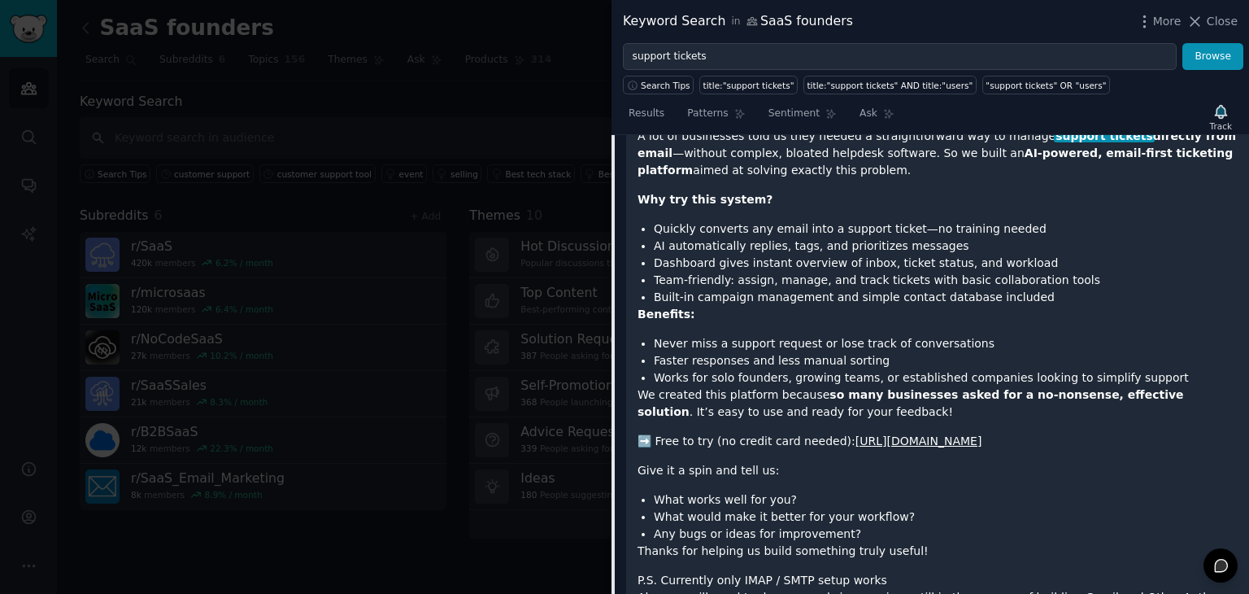
click at [885, 434] on link "https://email.younicorn.tech" at bounding box center [919, 440] width 127 height 13
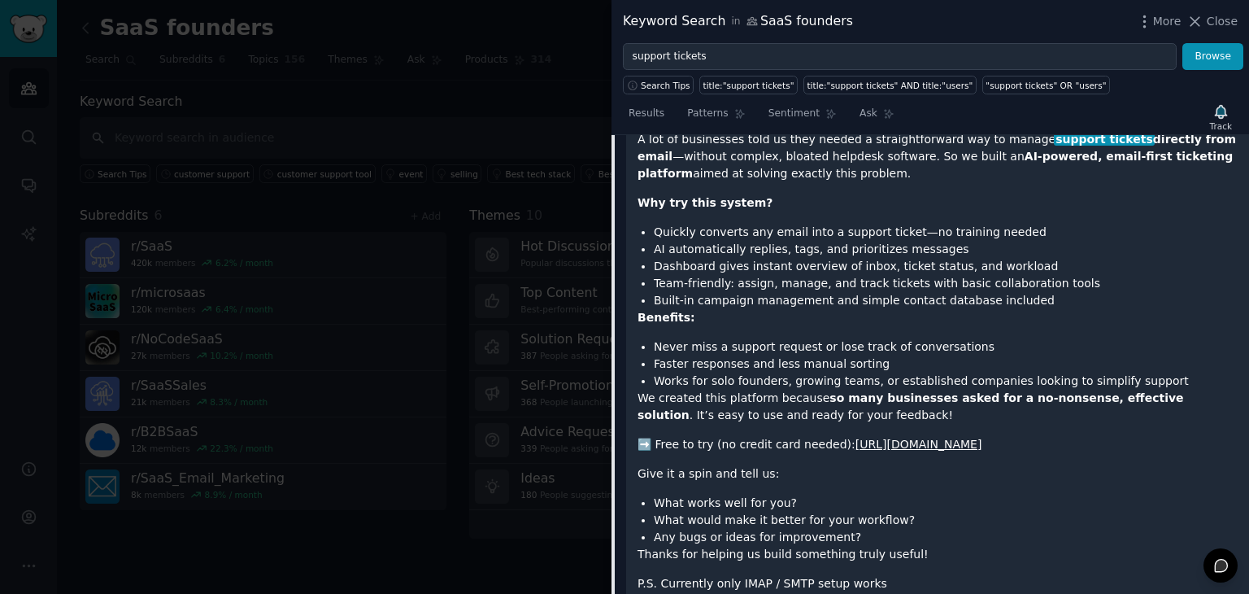
scroll to position [2091, 0]
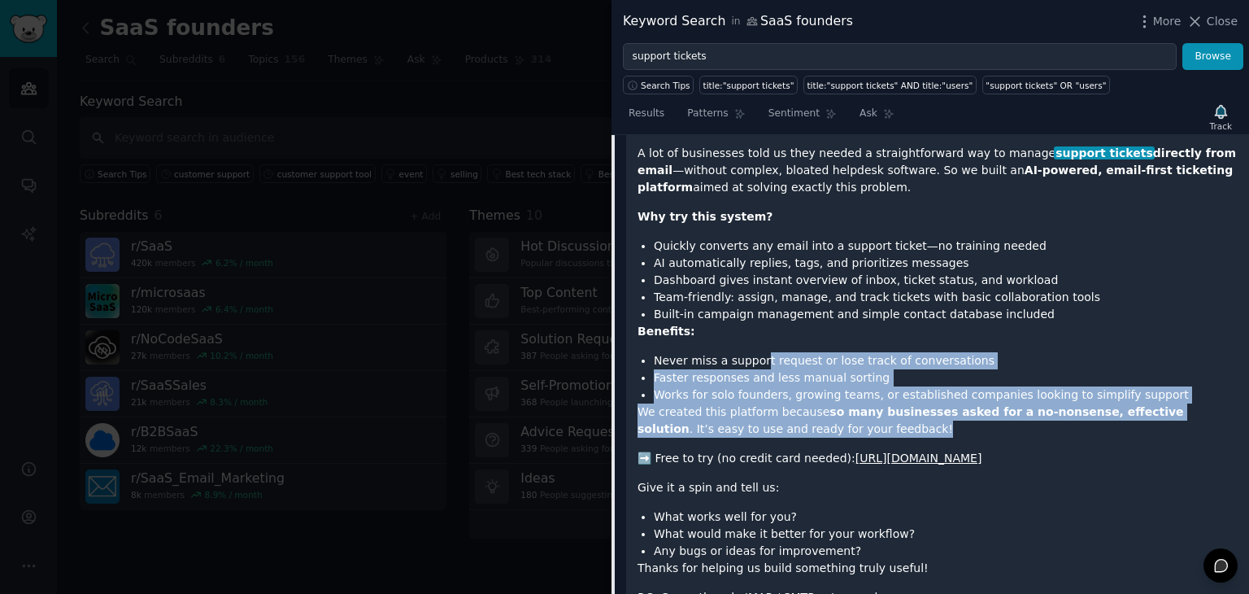
drag, startPoint x: 839, startPoint y: 364, endPoint x: 756, endPoint y: 270, distance: 125.6
click at [756, 270] on div "Hi Reddit! A lot of businesses told us they needed a straightforward way to man…" at bounding box center [938, 370] width 600 height 508
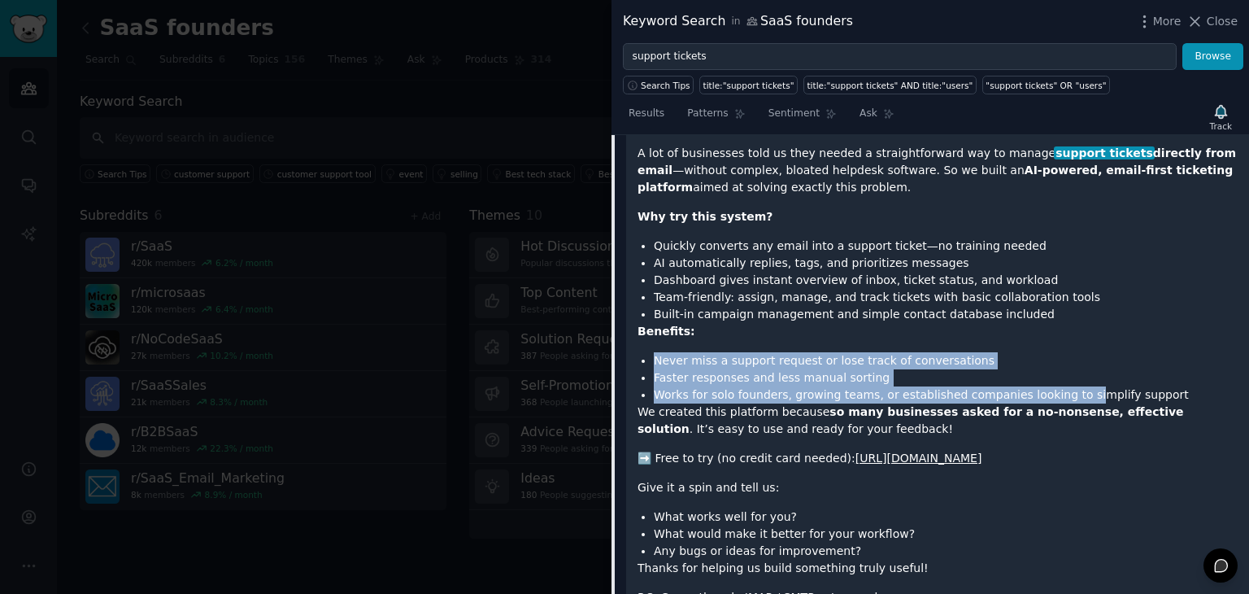
drag, startPoint x: 742, startPoint y: 263, endPoint x: 1054, endPoint y: 322, distance: 318.0
click at [1054, 322] on div "Hi Reddit! A lot of businesses told us they needed a straightforward way to man…" at bounding box center [938, 370] width 600 height 508
click at [1054, 386] on li "Works for solo founders, growing teams, or established companies looking to sim…" at bounding box center [946, 394] width 584 height 17
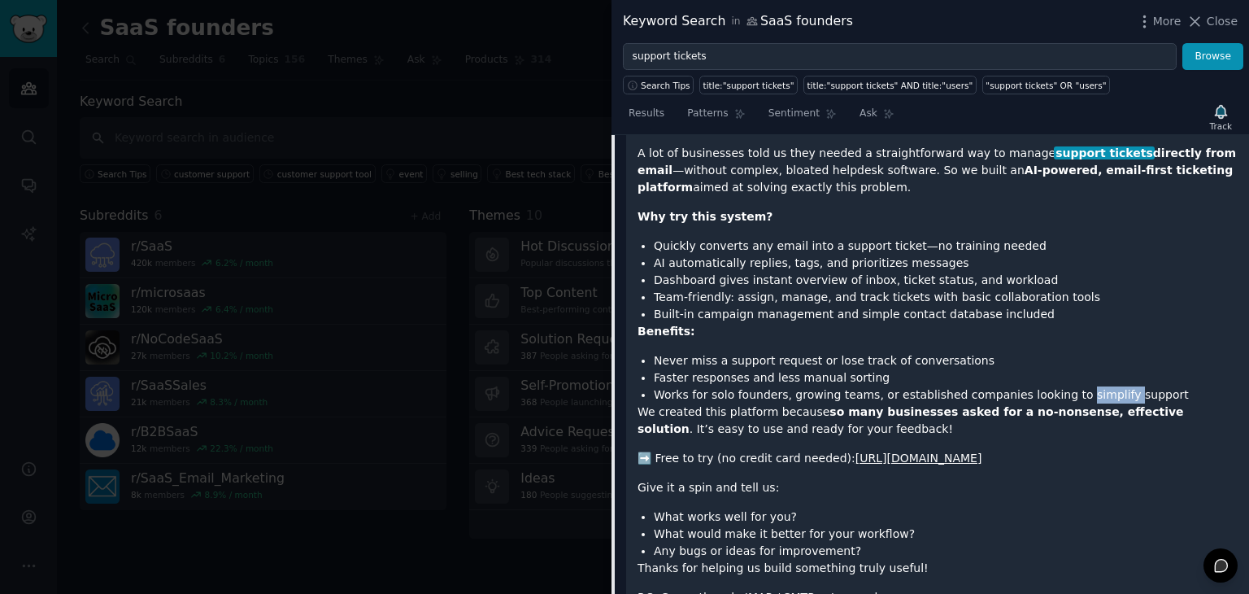
click at [1054, 386] on li "Works for solo founders, growing teams, or established companies looking to sim…" at bounding box center [946, 394] width 584 height 17
click at [999, 386] on li "Works for solo founders, growing teams, or established companies looking to sim…" at bounding box center [946, 394] width 584 height 17
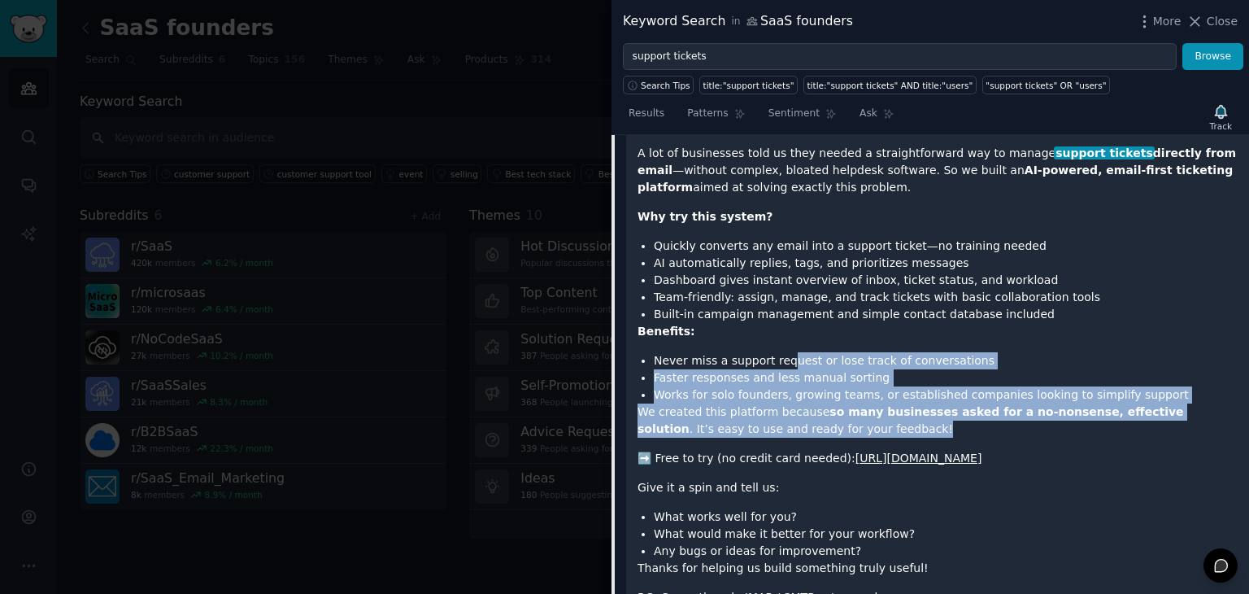
drag, startPoint x: 840, startPoint y: 355, endPoint x: 778, endPoint y: 275, distance: 102.0
click at [778, 275] on div "Hi Reddit! A lot of businesses told us they needed a straightforward way to man…" at bounding box center [938, 370] width 600 height 508
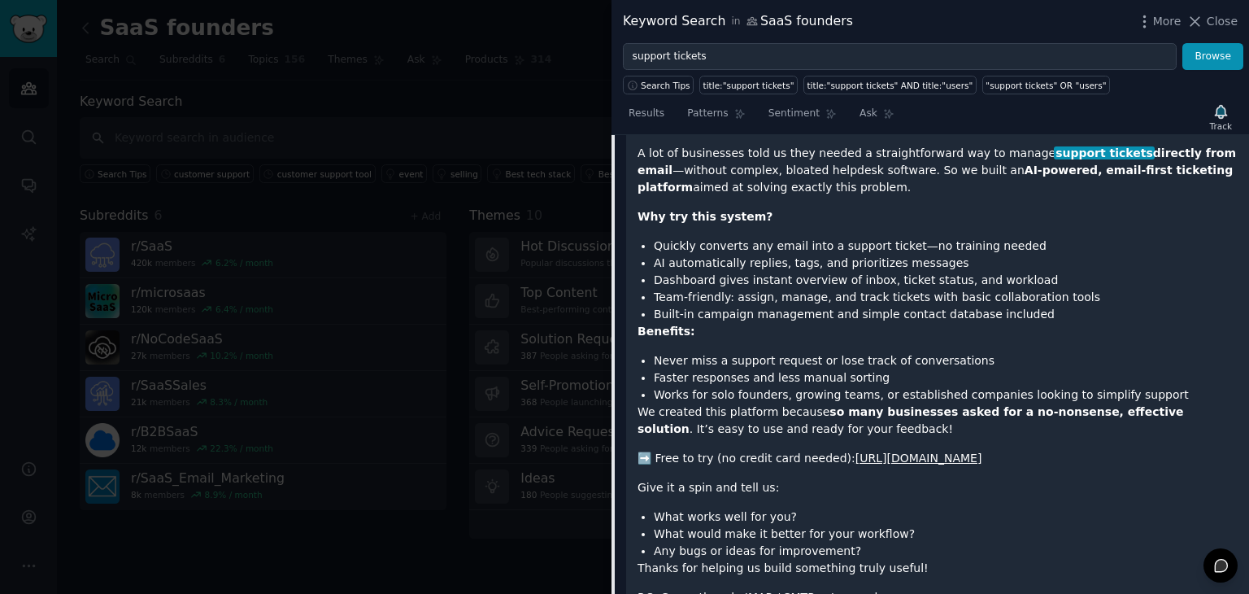
click at [778, 275] on div "Hi Reddit! A lot of businesses told us they needed a straightforward way to man…" at bounding box center [938, 370] width 600 height 508
click at [830, 405] on strong "so many businesses asked for a no-nonsense, effective solution" at bounding box center [911, 420] width 547 height 30
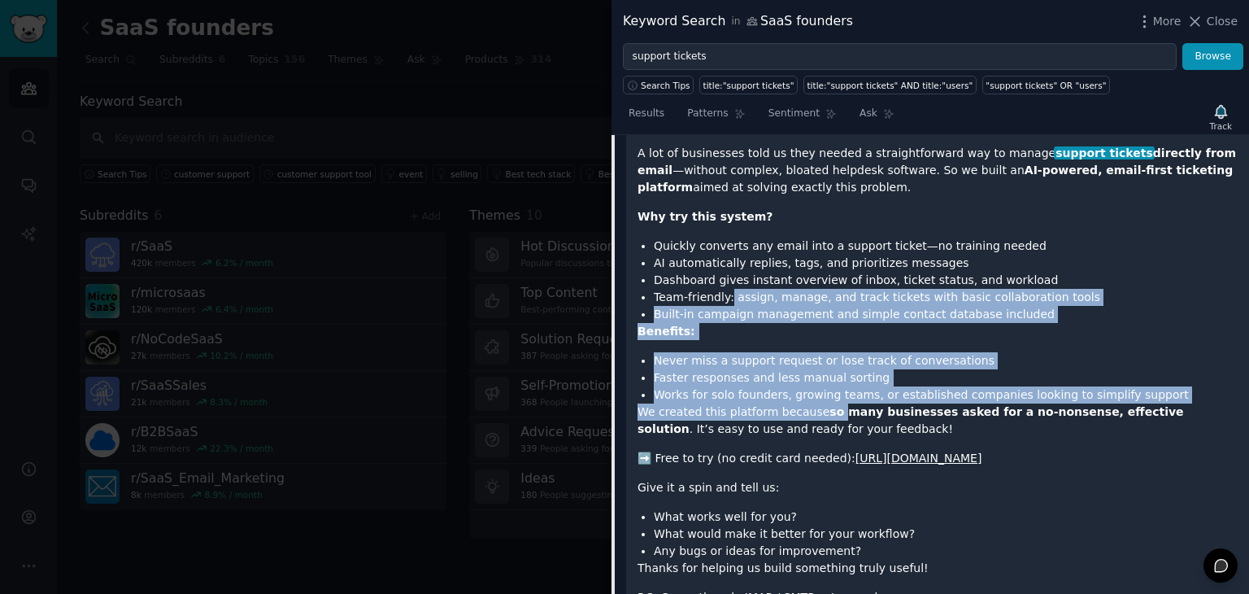
drag, startPoint x: 829, startPoint y: 347, endPoint x: 725, endPoint y: 229, distance: 157.3
click at [725, 229] on div "Hi Reddit! A lot of businesses told us they needed a straightforward way to man…" at bounding box center [938, 370] width 600 height 508
click at [725, 289] on li "Team-friendly: assign, manage, and track tickets with basic collaboration tools" at bounding box center [946, 297] width 584 height 17
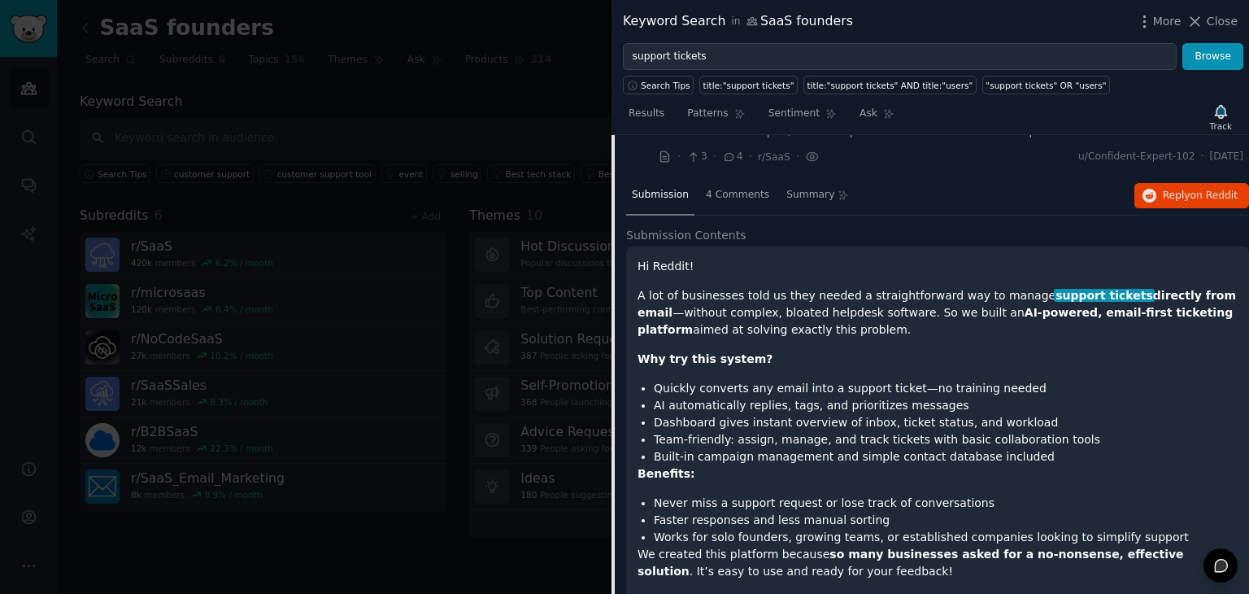
scroll to position [1948, 0]
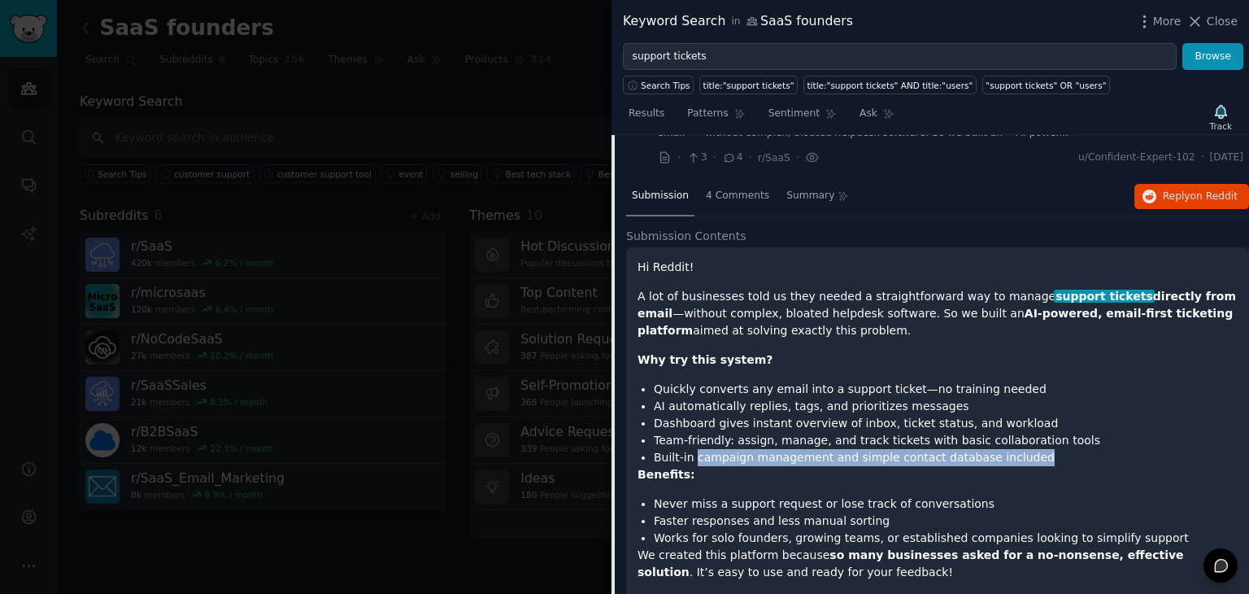
drag, startPoint x: 695, startPoint y: 389, endPoint x: 1012, endPoint y: 383, distance: 316.5
click at [1012, 449] on li "Built-in campaign management and simple contact database included" at bounding box center [946, 457] width 584 height 17
drag, startPoint x: 1012, startPoint y: 383, endPoint x: 643, endPoint y: 390, distance: 368.5
click at [654, 449] on li "Built-in campaign management and simple contact database included" at bounding box center [946, 457] width 584 height 17
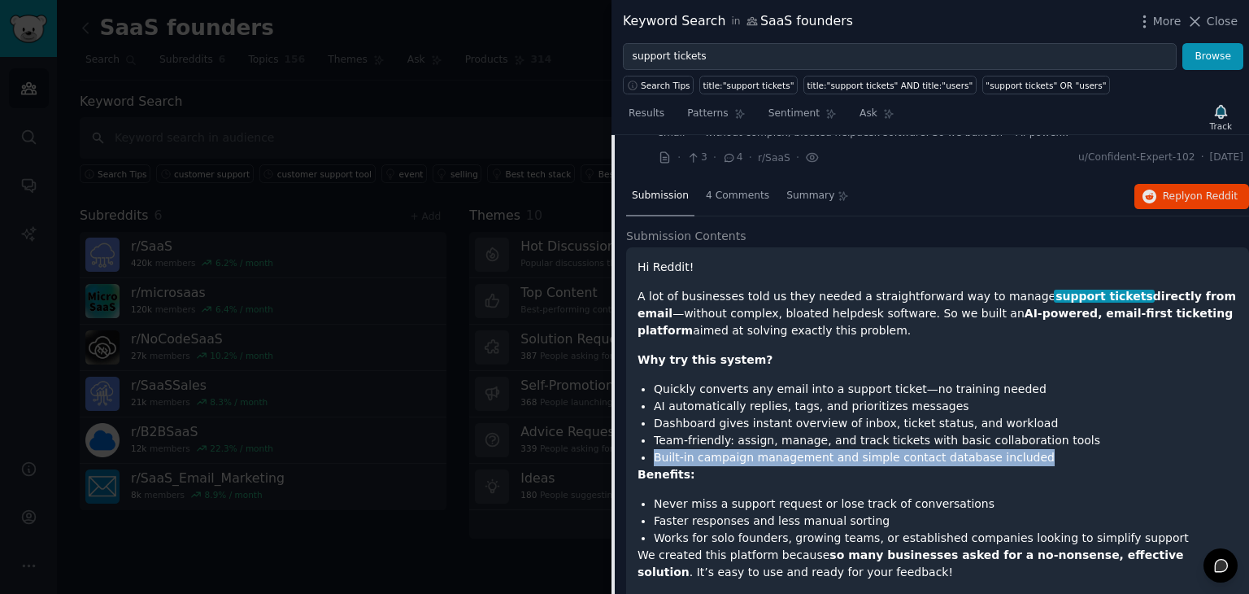
click at [654, 449] on li "Built-in campaign management and simple contact database included" at bounding box center [946, 457] width 584 height 17
drag, startPoint x: 645, startPoint y: 389, endPoint x: 1011, endPoint y: 384, distance: 366.1
click at [1011, 449] on li "Built-in campaign management and simple contact database included" at bounding box center [946, 457] width 584 height 17
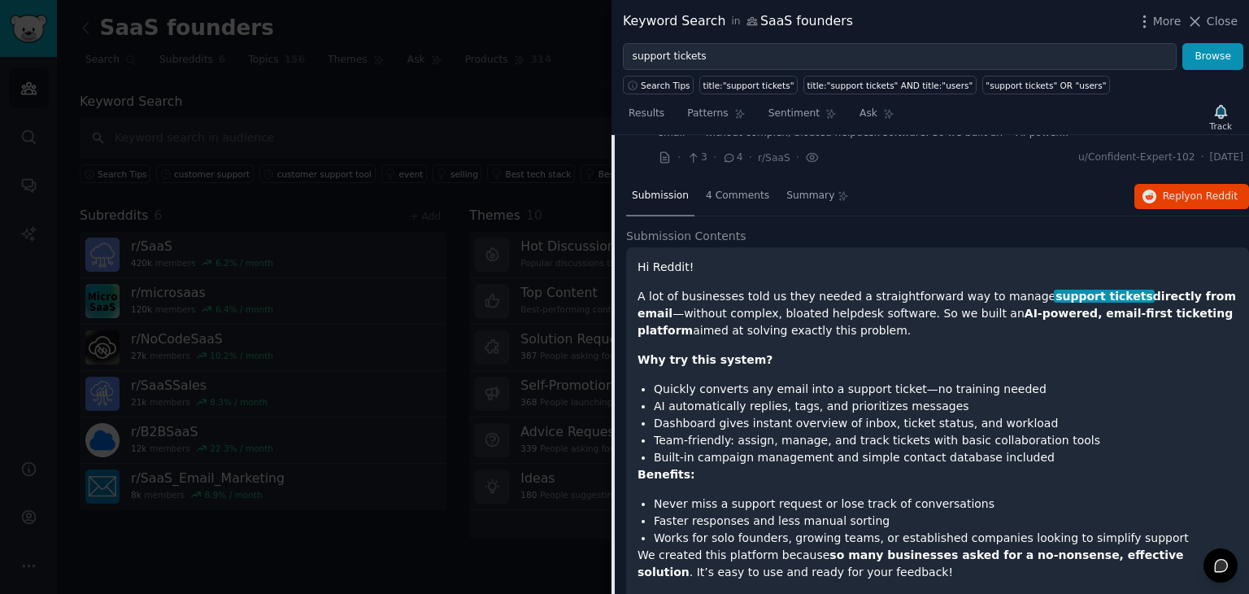
click at [1011, 449] on li "Built-in campaign management and simple contact database included" at bounding box center [946, 457] width 584 height 17
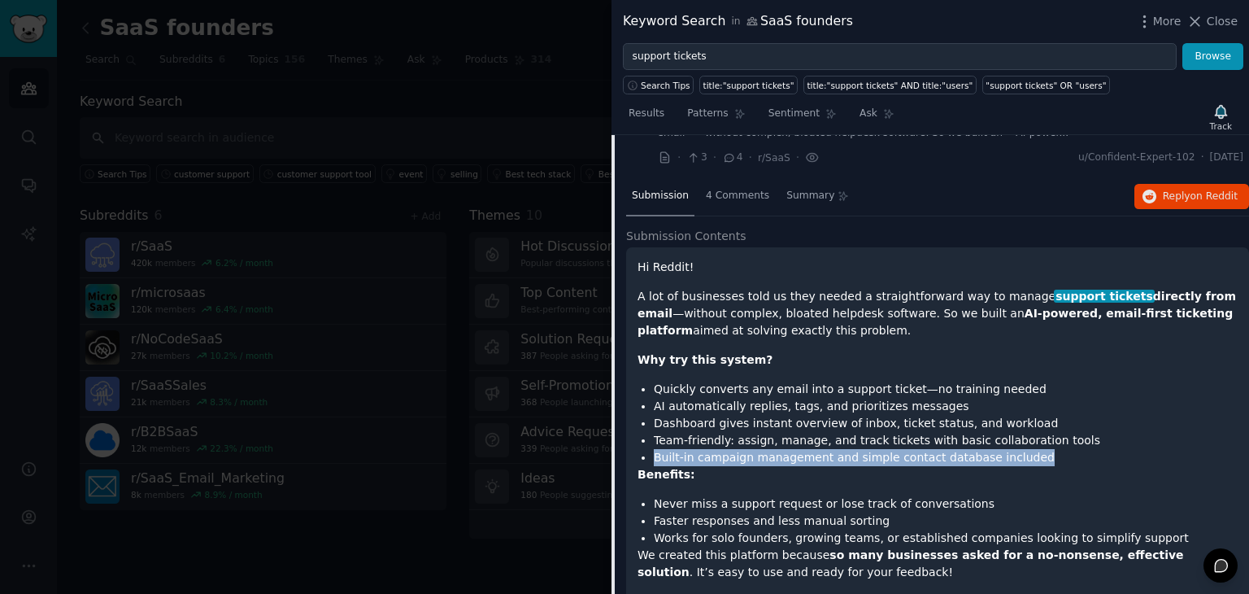
drag, startPoint x: 650, startPoint y: 385, endPoint x: 1017, endPoint y: 386, distance: 366.9
click at [1017, 386] on ul "Quickly converts any email into a support ticket—no training needed AI automati…" at bounding box center [938, 423] width 600 height 85
click at [1017, 449] on li "Built-in campaign management and simple contact database included" at bounding box center [946, 457] width 584 height 17
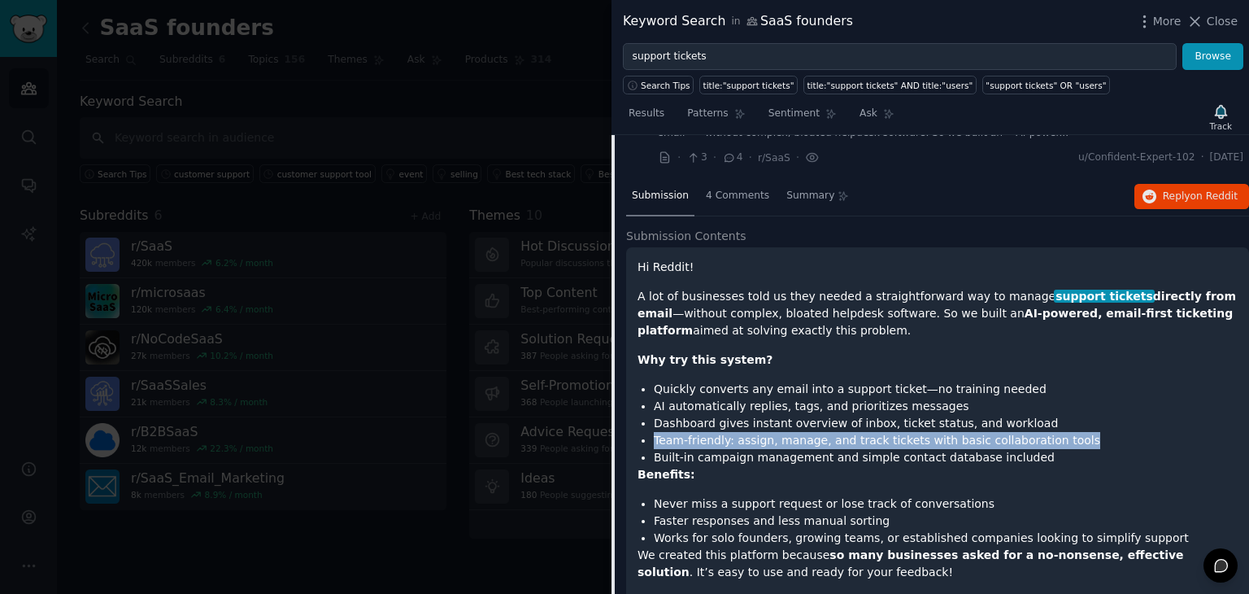
drag, startPoint x: 1051, startPoint y: 367, endPoint x: 652, endPoint y: 370, distance: 398.6
click at [652, 381] on ul "Quickly converts any email into a support ticket—no training needed AI automati…" at bounding box center [938, 423] width 600 height 85
drag, startPoint x: 652, startPoint y: 370, endPoint x: 1050, endPoint y: 374, distance: 397.8
click at [1050, 381] on ul "Quickly converts any email into a support ticket—no training needed AI automati…" at bounding box center [938, 423] width 600 height 85
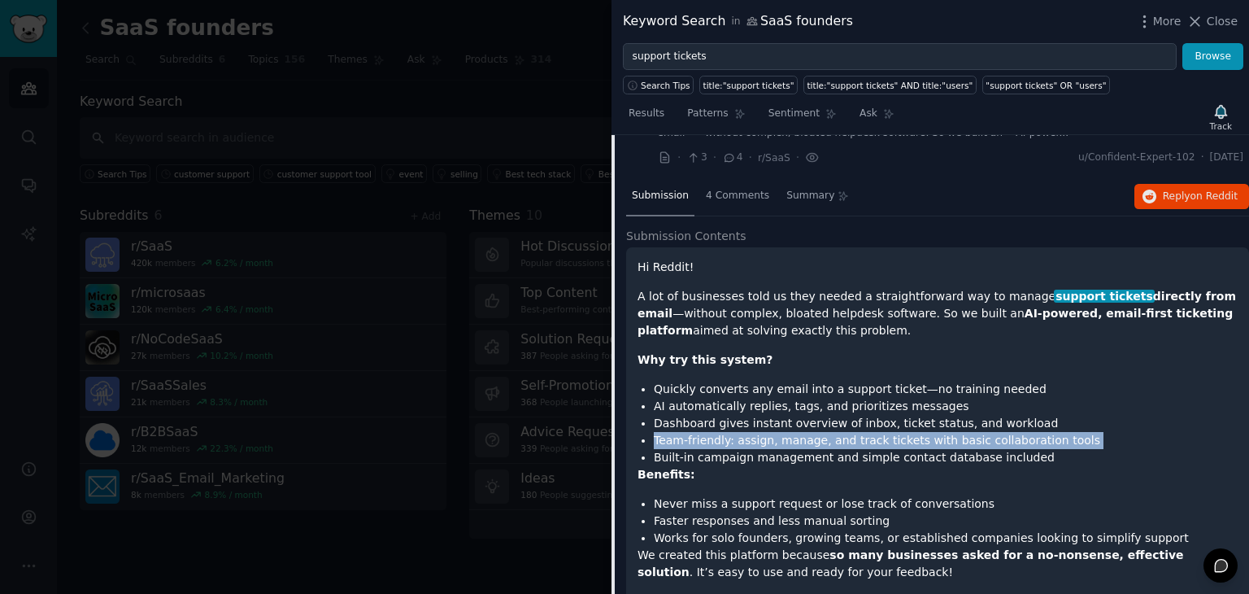
click at [1050, 432] on li "Team-friendly: assign, manage, and track tickets with basic collaboration tools" at bounding box center [946, 440] width 584 height 17
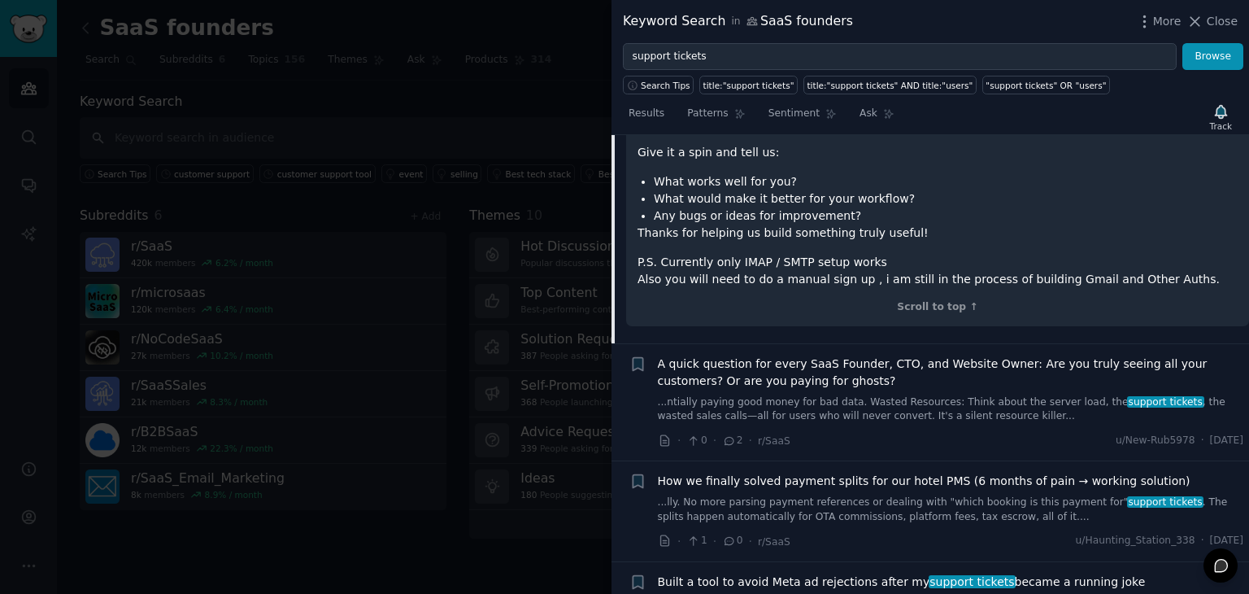
scroll to position [2427, 0]
click at [986, 395] on link "...ntially paying good money for bad data. Wasted Resources: Think about the se…" at bounding box center [951, 409] width 586 height 28
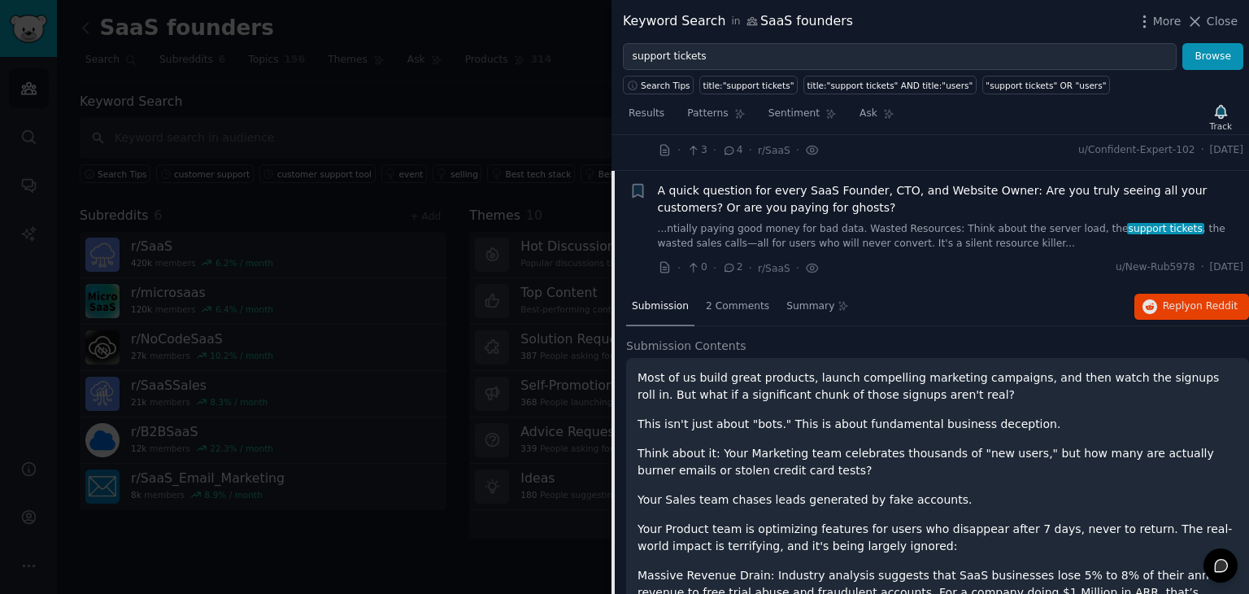
scroll to position [1957, 0]
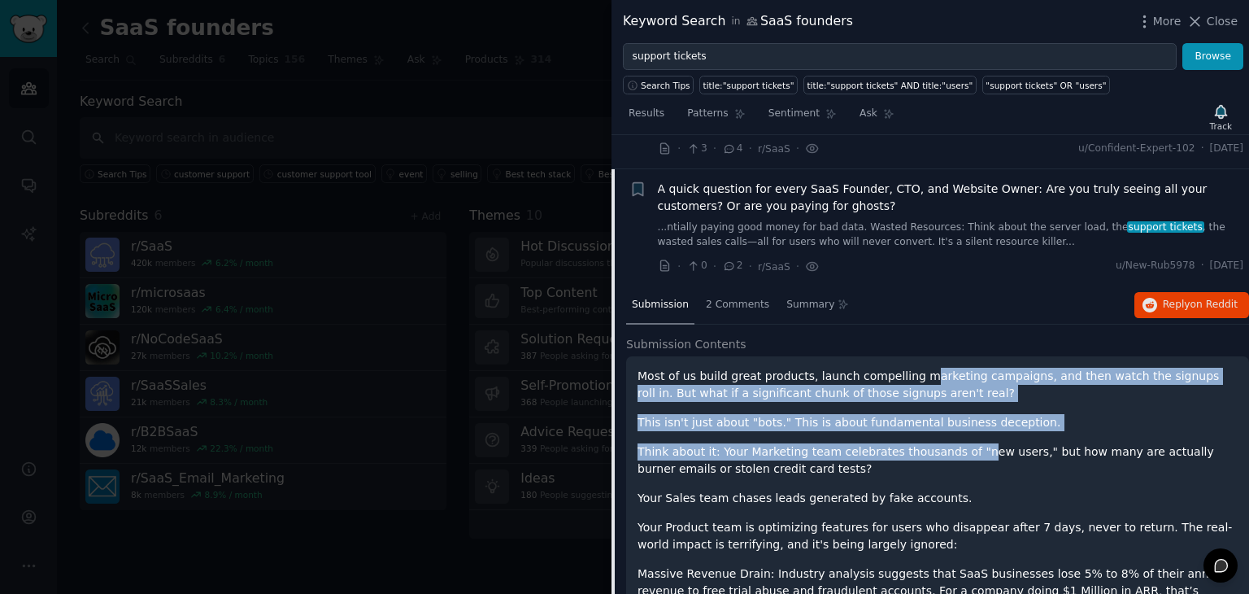
drag, startPoint x: 909, startPoint y: 306, endPoint x: 958, endPoint y: 375, distance: 85.1
click at [958, 443] on p "Think about it: Your Marketing team celebrates thousands of "new users," but ho…" at bounding box center [938, 460] width 600 height 34
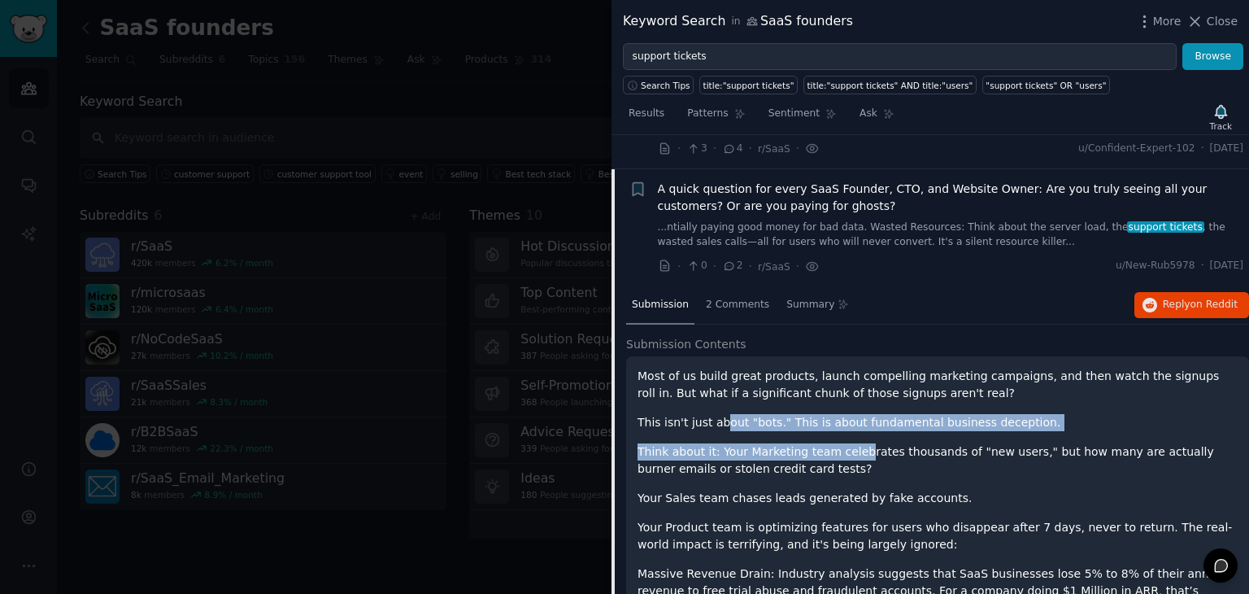
drag, startPoint x: 721, startPoint y: 352, endPoint x: 852, endPoint y: 368, distance: 132.7
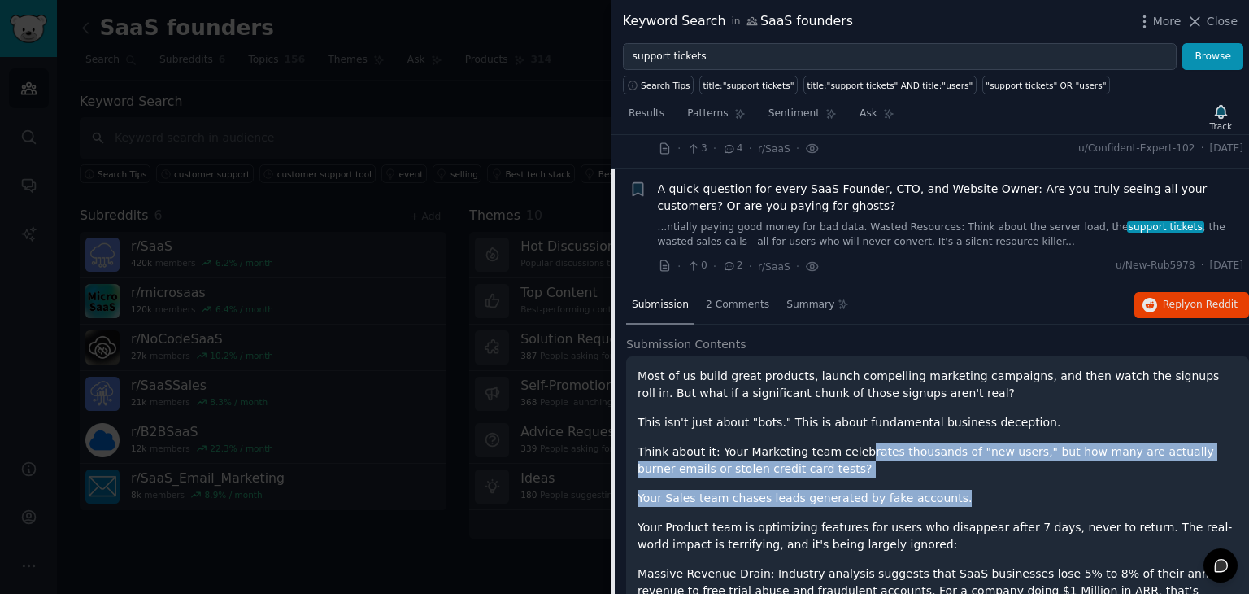
drag, startPoint x: 849, startPoint y: 365, endPoint x: 937, endPoint y: 408, distance: 97.5
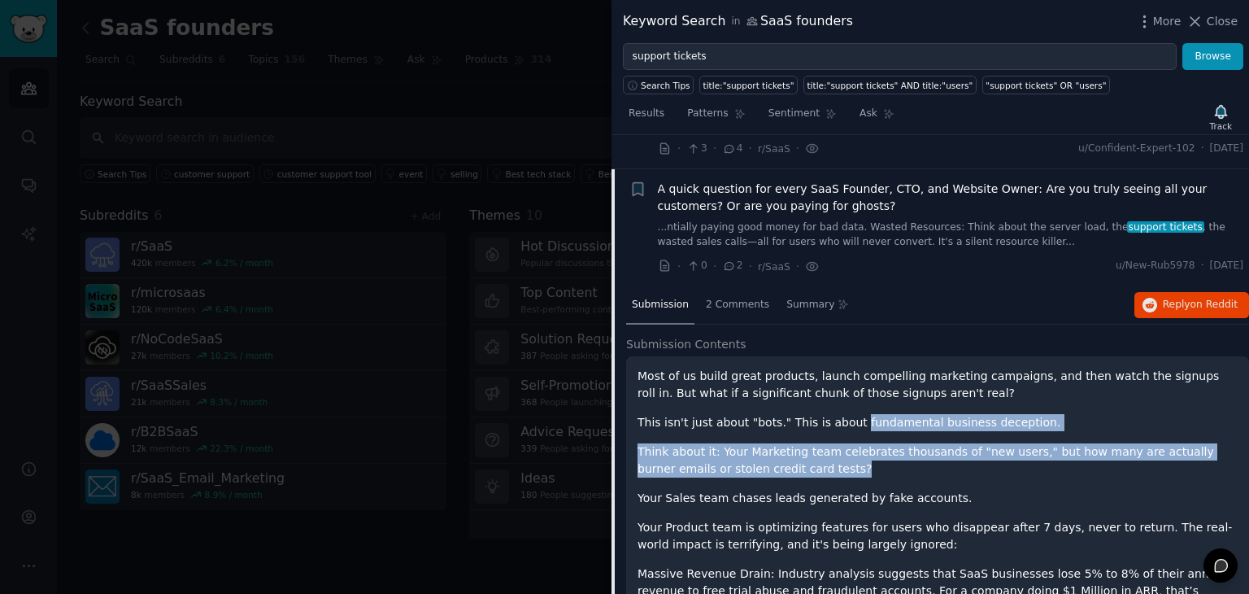
drag, startPoint x: 915, startPoint y: 393, endPoint x: 839, endPoint y: 356, distance: 84.0
click at [839, 414] on p "This isn't just about "bots." This is about fundamental business deception." at bounding box center [938, 422] width 600 height 17
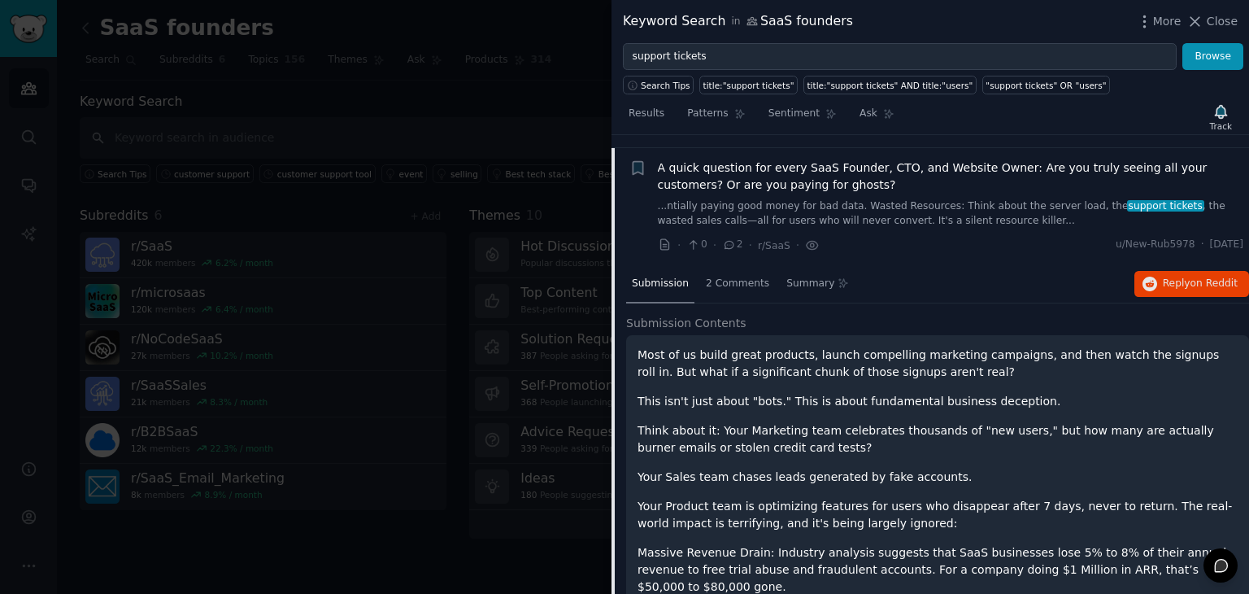
scroll to position [1980, 0]
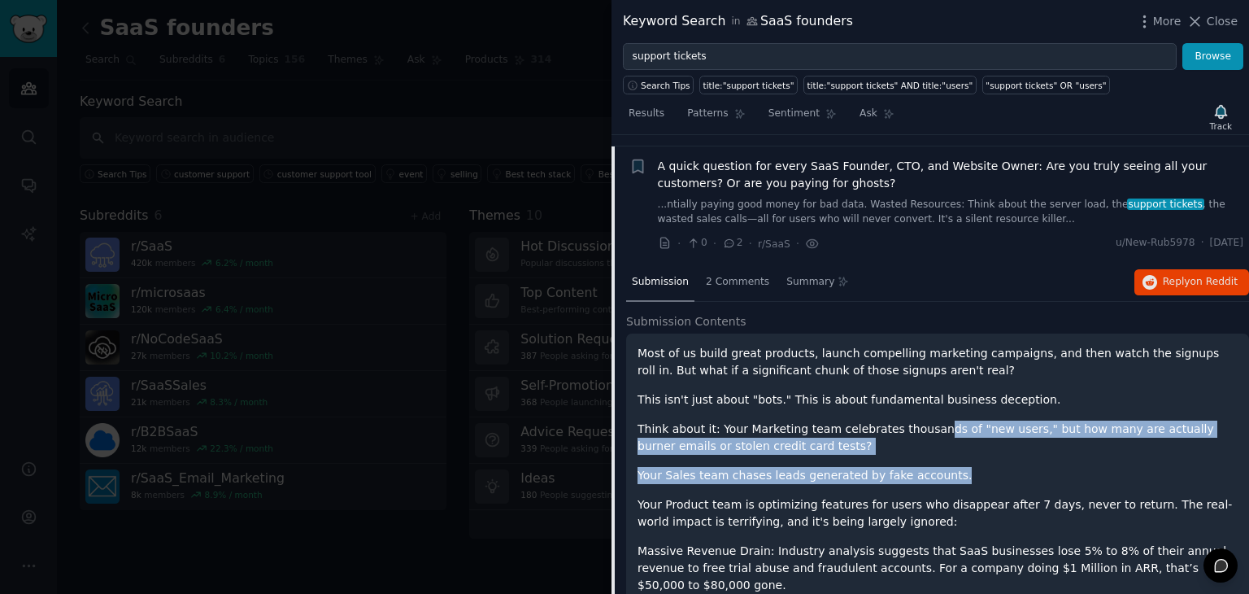
drag, startPoint x: 914, startPoint y: 363, endPoint x: 961, endPoint y: 385, distance: 52.0
drag, startPoint x: 960, startPoint y: 385, endPoint x: 888, endPoint y: 348, distance: 80.4
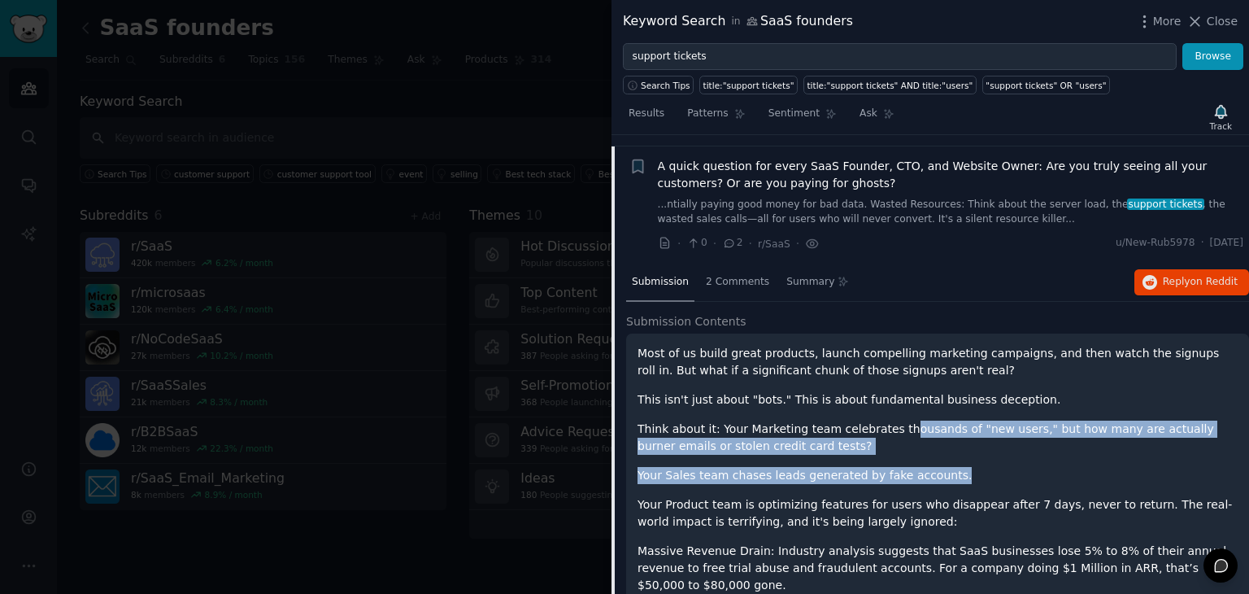
click at [888, 421] on p "Think about it: Your Marketing team celebrates thousands of "new users," but ho…" at bounding box center [938, 438] width 600 height 34
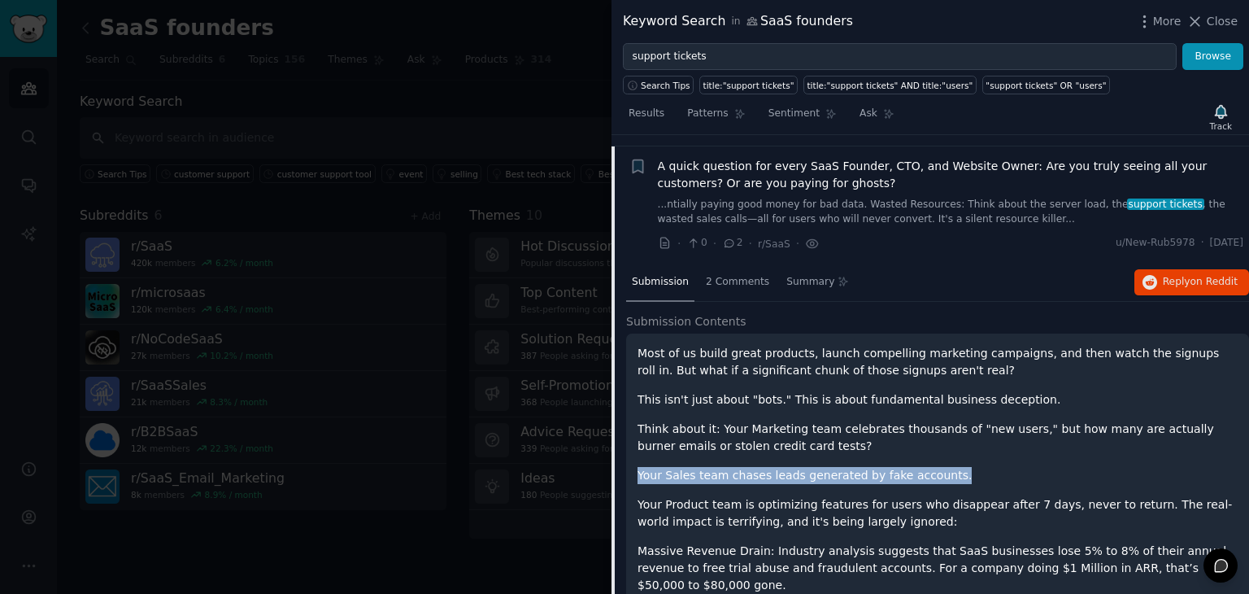
drag, startPoint x: 859, startPoint y: 369, endPoint x: 948, endPoint y: 396, distance: 93.4
click at [948, 467] on p "Your Sales team chases leads generated by fake accounts." at bounding box center [938, 475] width 600 height 17
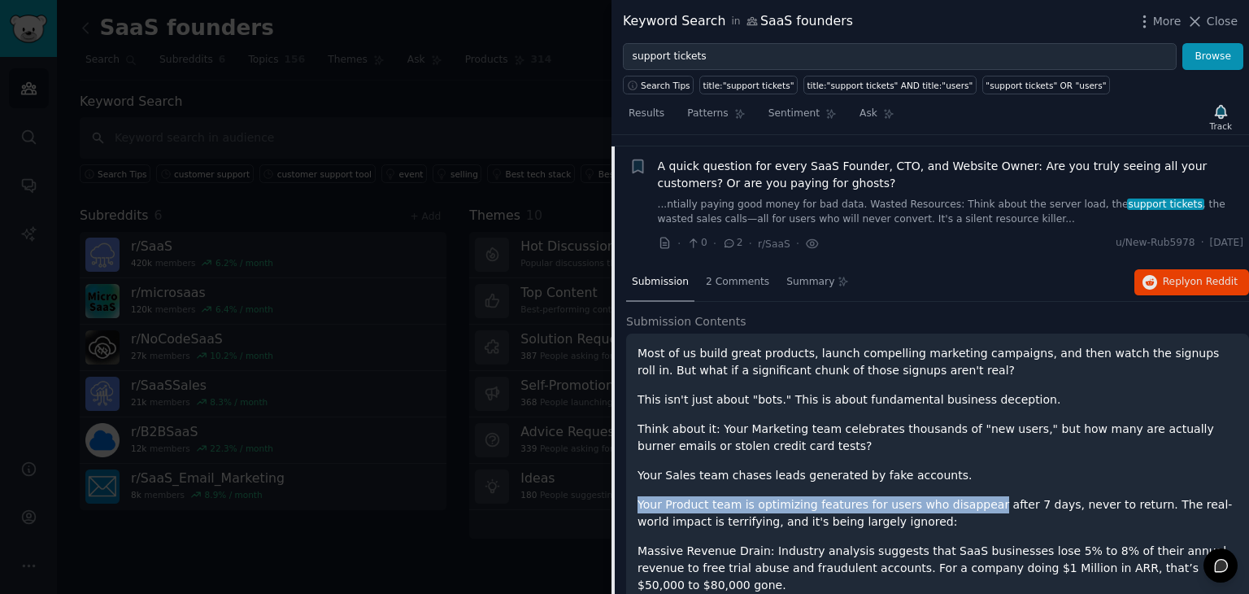
drag, startPoint x: 948, startPoint y: 396, endPoint x: 966, endPoint y: 438, distance: 45.9
click at [966, 496] on p "Your Product team is optimizing features for users who disappear after 7 days, …" at bounding box center [938, 513] width 600 height 34
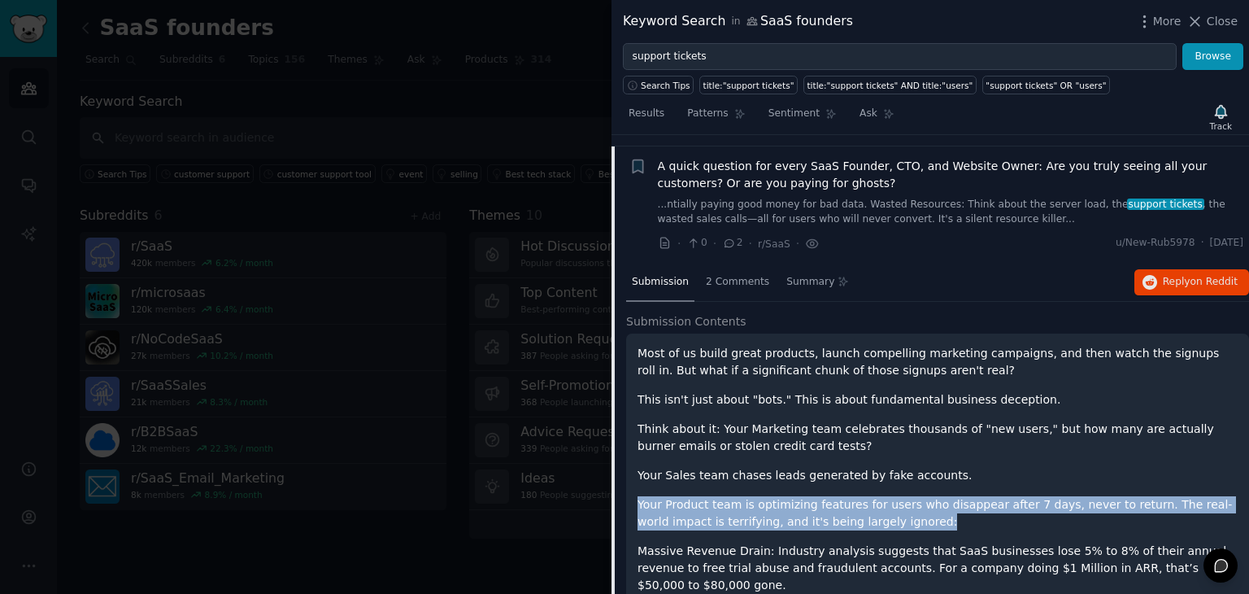
drag, startPoint x: 966, startPoint y: 446, endPoint x: 937, endPoint y: 392, distance: 61.2
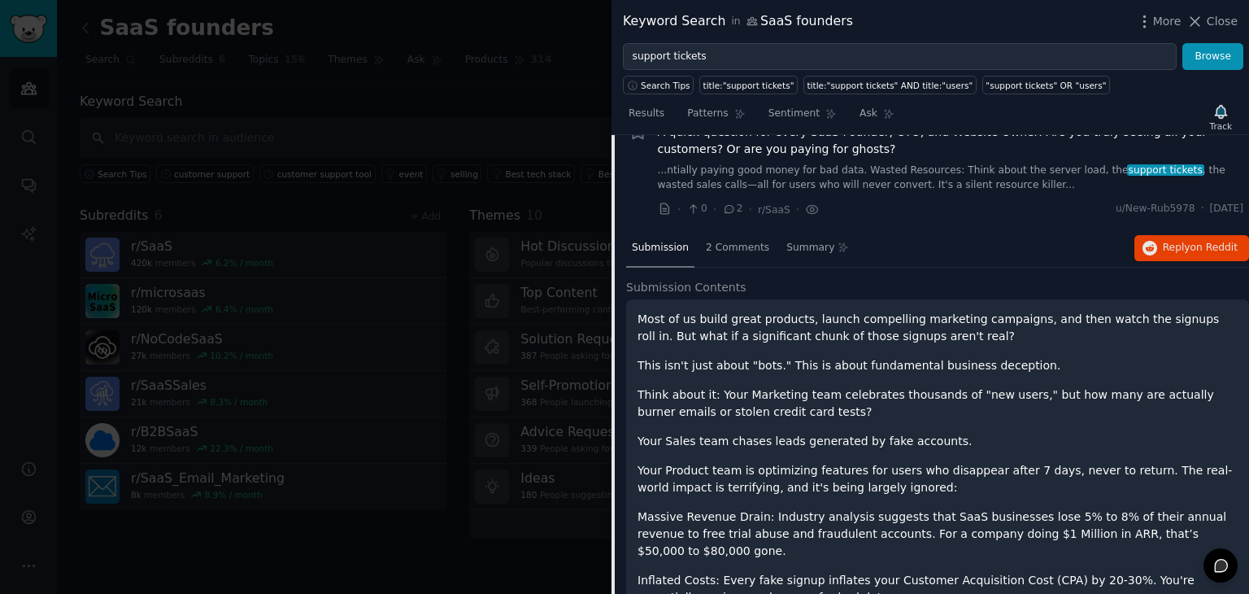
scroll to position [2016, 0]
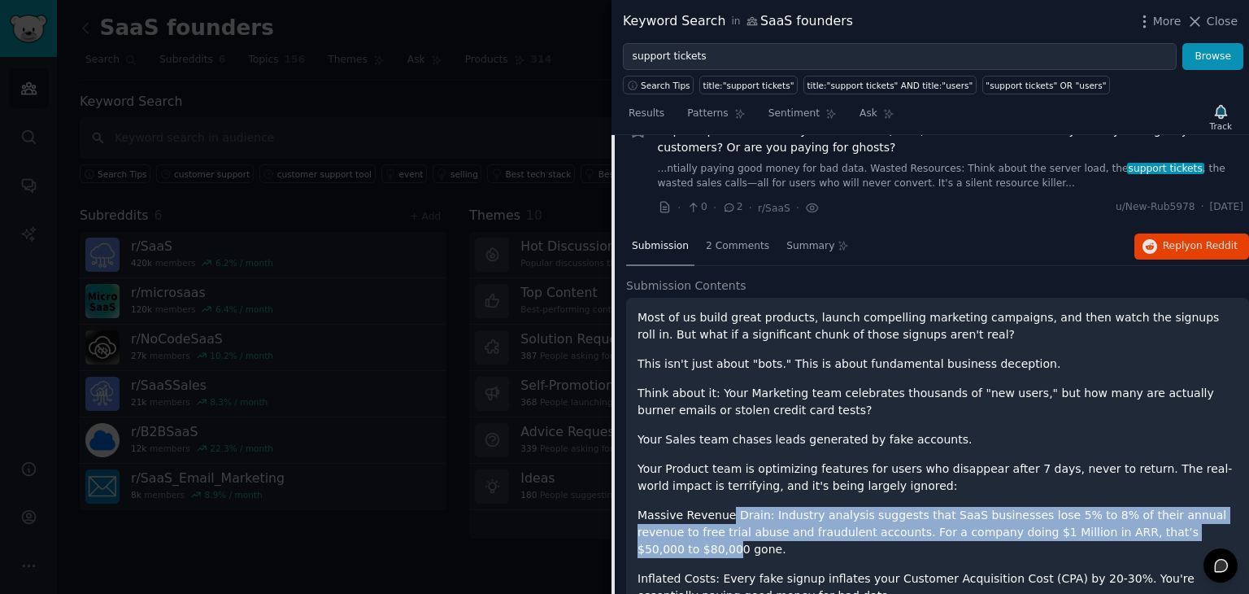
drag, startPoint x: 724, startPoint y: 428, endPoint x: 1141, endPoint y: 453, distance: 418.1
click at [1141, 453] on div "Most of us build great products, launch compelling marketing campaigns, and the…" at bounding box center [938, 572] width 600 height 527
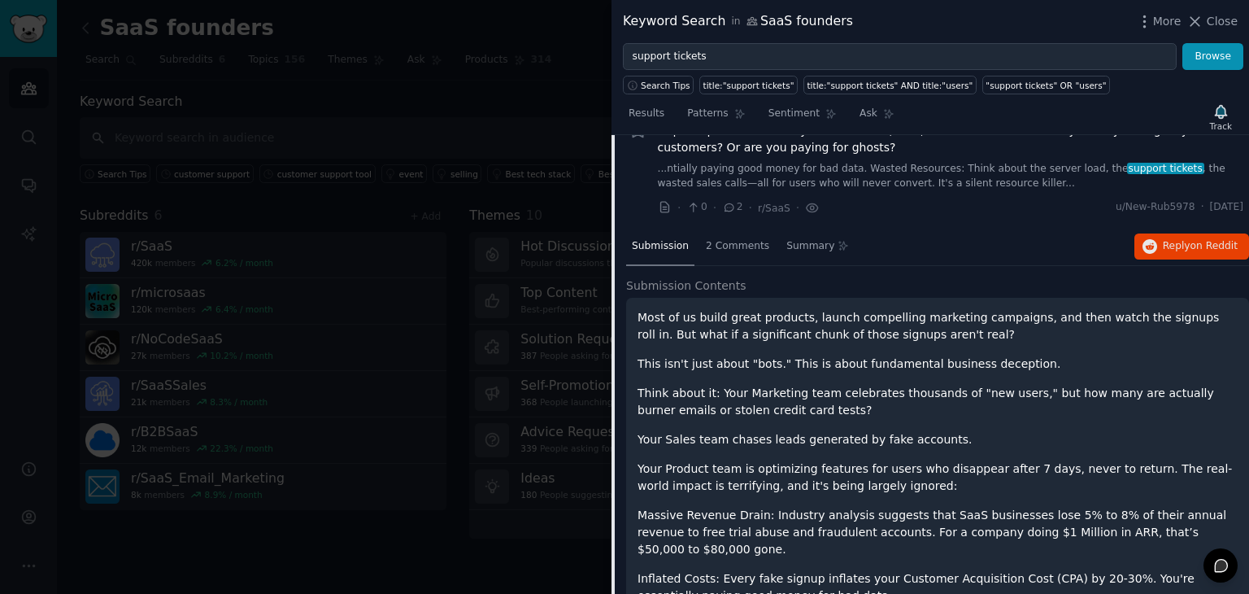
click at [1185, 507] on p "Massive Revenue Drain: Industry analysis suggests that SaaS businesses lose 5% …" at bounding box center [938, 532] width 600 height 51
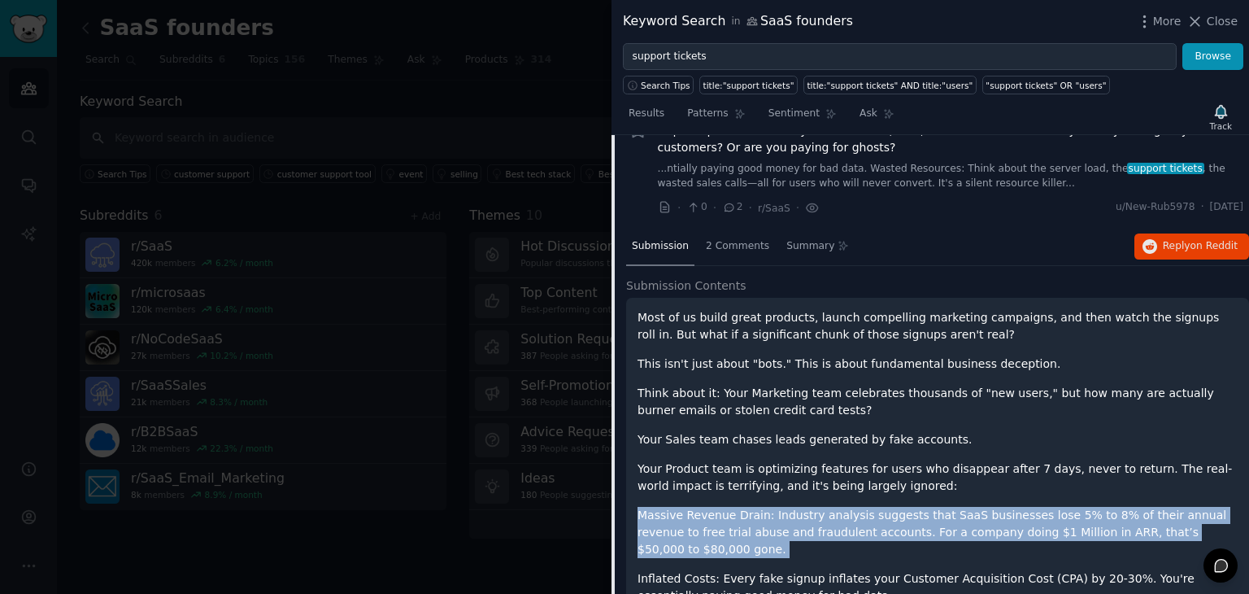
drag, startPoint x: 1185, startPoint y: 454, endPoint x: 1132, endPoint y: 419, distance: 63.4
click at [1132, 419] on div "Most of us build great products, launch compelling marketing campaigns, and the…" at bounding box center [938, 572] width 600 height 527
click at [1132, 460] on p "Your Product team is optimizing features for users who disappear after 7 days, …" at bounding box center [938, 477] width 600 height 34
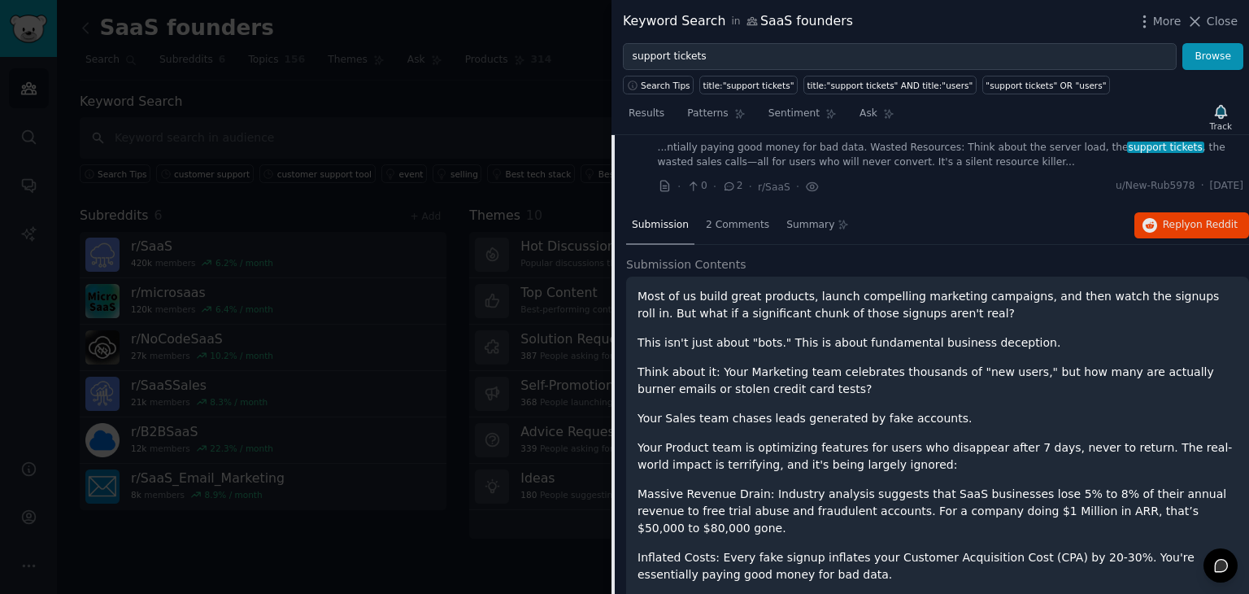
scroll to position [2043, 0]
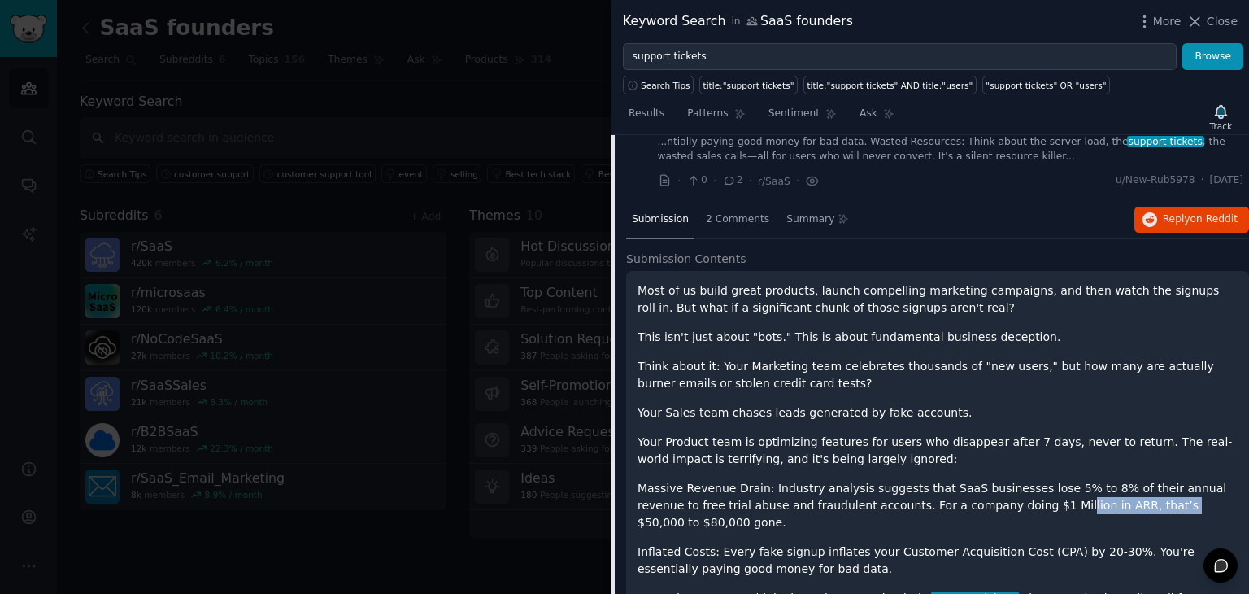
drag, startPoint x: 962, startPoint y: 435, endPoint x: 1064, endPoint y: 434, distance: 101.7
click at [1064, 480] on p "Massive Revenue Drain: Industry analysis suggests that SaaS businesses lose 5% …" at bounding box center [938, 505] width 600 height 51
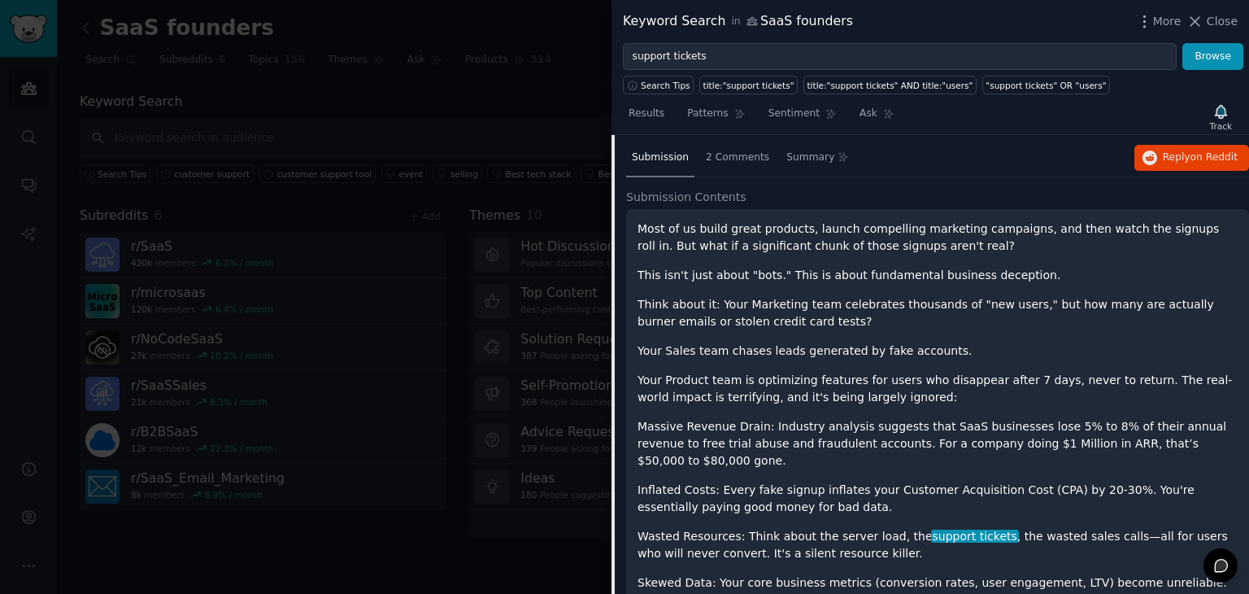
click at [1034, 429] on div "Most of us build great products, launch compelling marketing campaigns, and the…" at bounding box center [938, 483] width 600 height 527
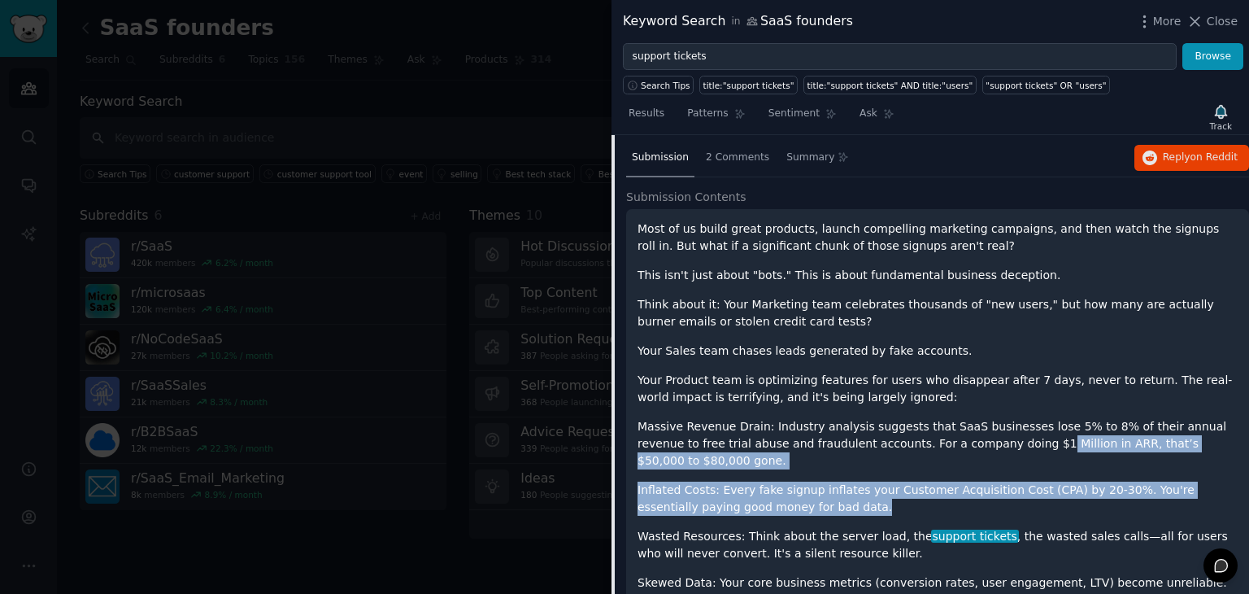
drag, startPoint x: 987, startPoint y: 421, endPoint x: 942, endPoint y: 377, distance: 62.1
click at [942, 377] on div "Most of us build great products, launch compelling marketing campaigns, and the…" at bounding box center [938, 483] width 600 height 527
click at [942, 418] on p "Massive Revenue Drain: Industry analysis suggests that SaaS businesses lose 5% …" at bounding box center [938, 443] width 600 height 51
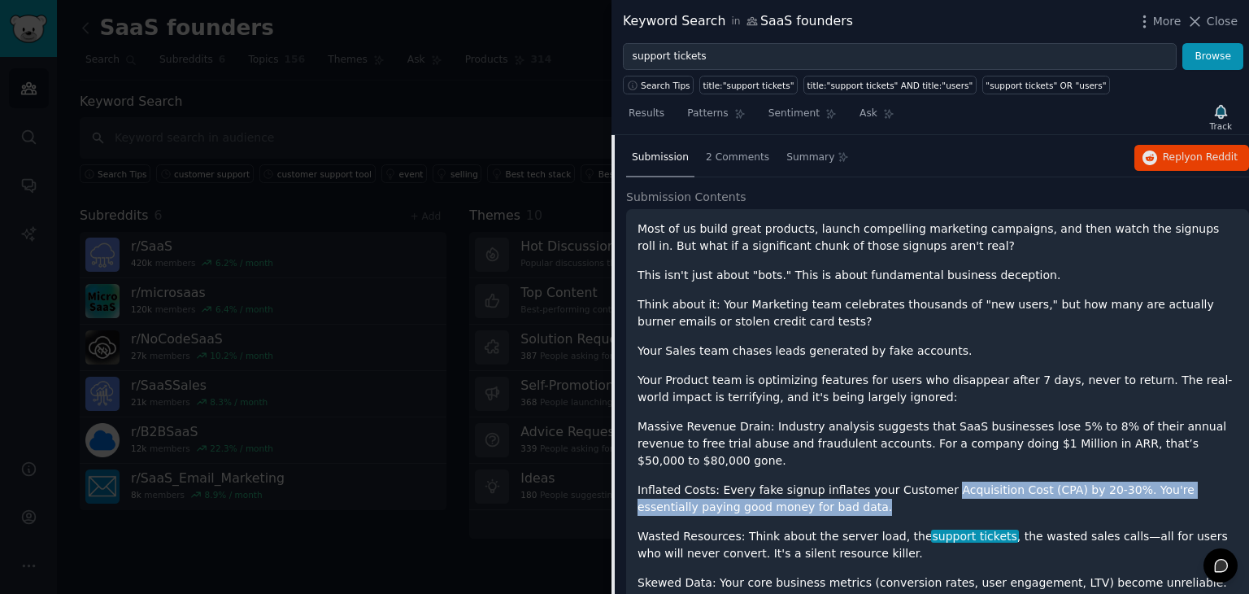
drag, startPoint x: 918, startPoint y: 386, endPoint x: 920, endPoint y: 414, distance: 27.8
click at [920, 414] on div "Most of us build great products, launch compelling marketing campaigns, and the…" at bounding box center [938, 483] width 600 height 527
click at [920, 482] on p "Inflated Costs: Every fake signup inflates your Customer Acquisition Cost (CPA)…" at bounding box center [938, 499] width 600 height 34
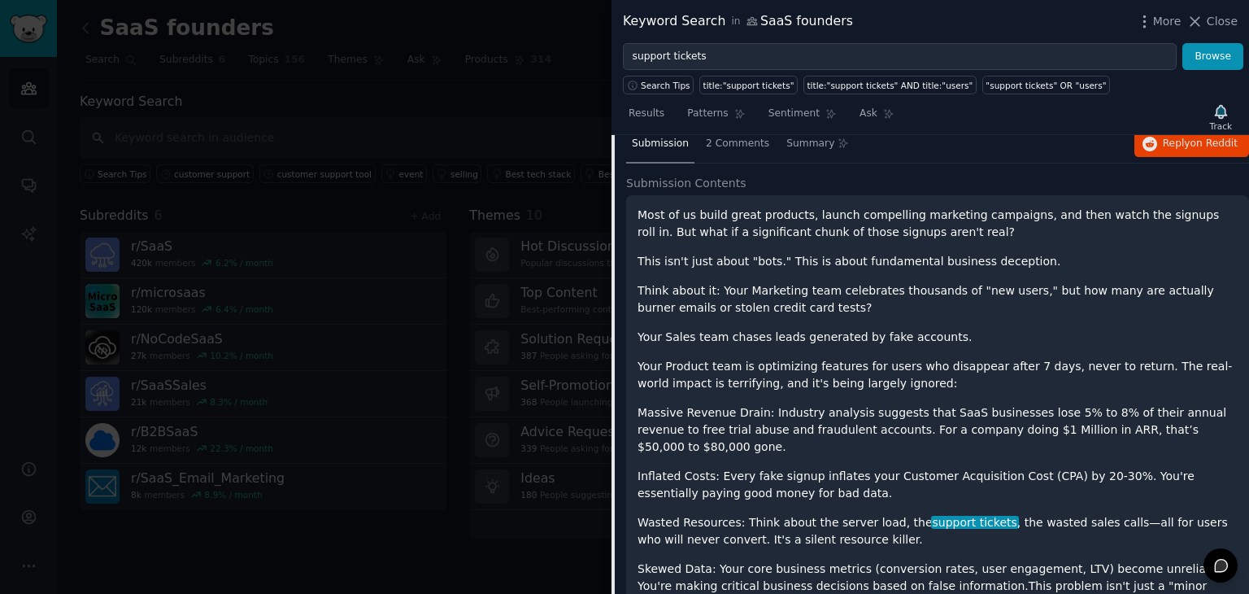
scroll to position [2128, 0]
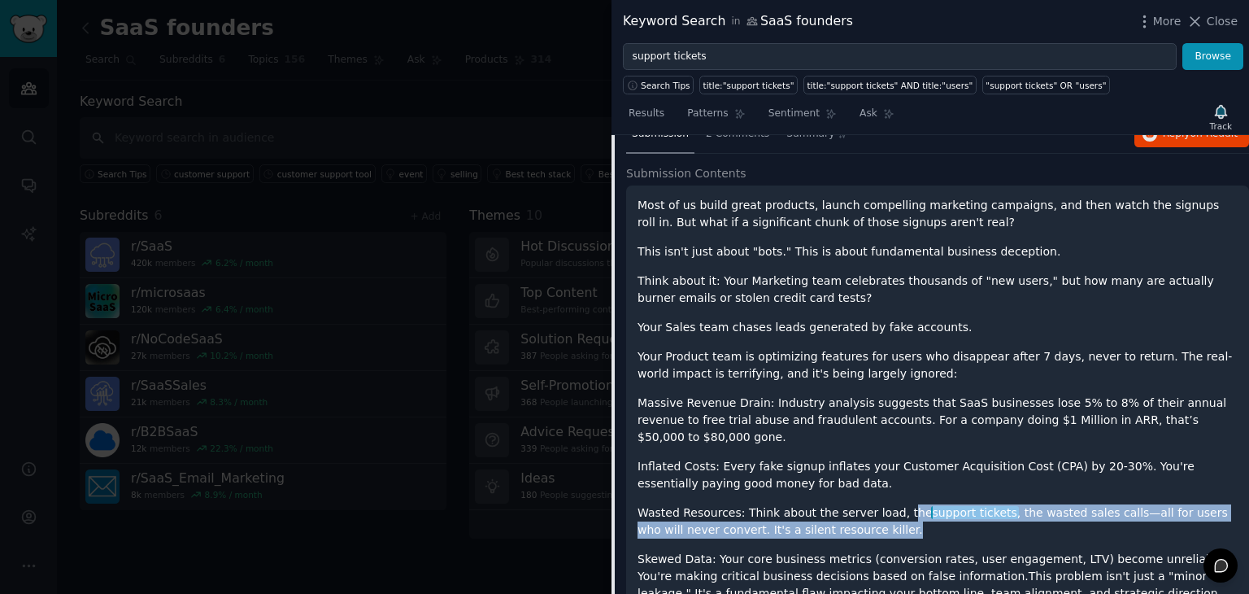
drag, startPoint x: 883, startPoint y: 408, endPoint x: 894, endPoint y: 439, distance: 33.7
click at [894, 439] on div "Most of us build great products, launch compelling marketing campaigns, and the…" at bounding box center [938, 460] width 600 height 527
click at [894, 504] on p "Wasted Resources: Think about the server load, the support tickets , the wasted…" at bounding box center [938, 521] width 600 height 34
drag, startPoint x: 894, startPoint y: 439, endPoint x: 852, endPoint y: 398, distance: 58.7
click at [852, 398] on div "Most of us build great products, launch compelling marketing campaigns, and the…" at bounding box center [938, 460] width 600 height 527
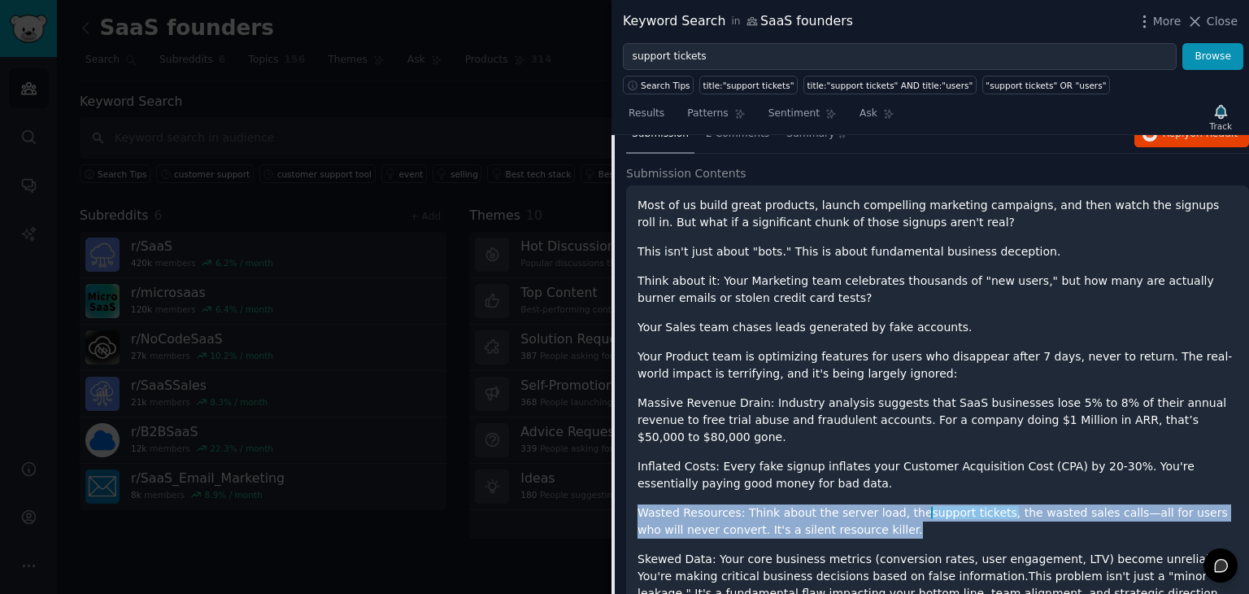
click at [852, 458] on p "Inflated Costs: Every fake signup inflates your Customer Acquisition Cost (CPA)…" at bounding box center [938, 475] width 600 height 34
drag, startPoint x: 852, startPoint y: 398, endPoint x: 873, endPoint y: 442, distance: 48.4
click at [873, 442] on div "Most of us build great products, launch compelling marketing campaigns, and the…" at bounding box center [938, 460] width 600 height 527
click at [873, 504] on p "Wasted Resources: Think about the server load, the support tickets , the wasted…" at bounding box center [938, 521] width 600 height 34
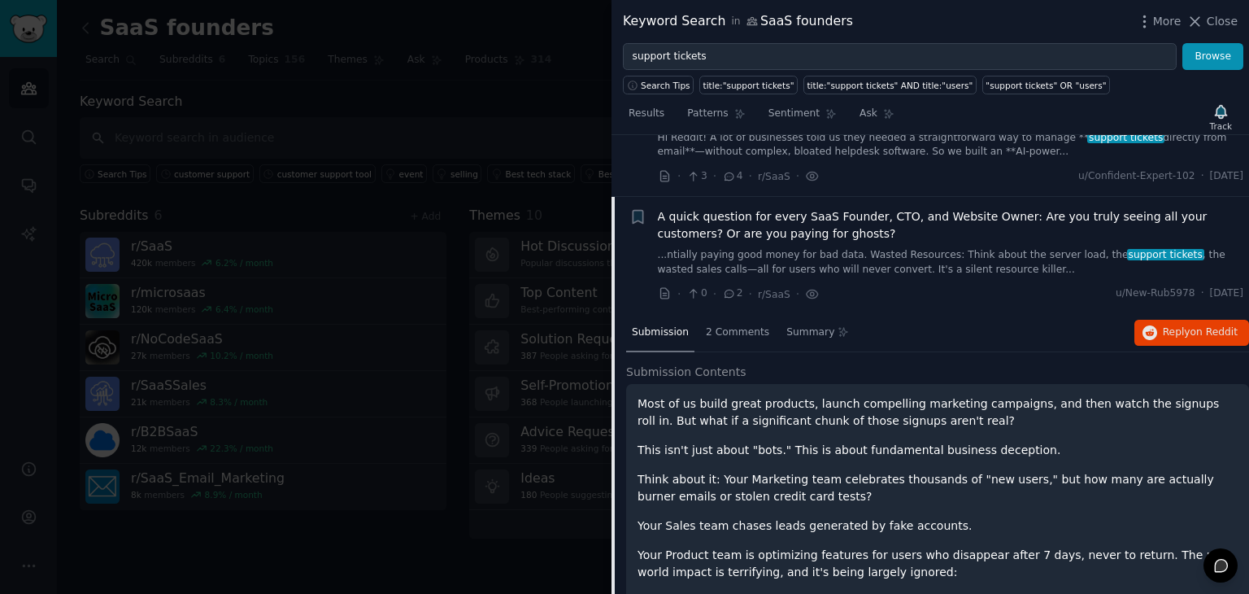
scroll to position [1929, 0]
click at [721, 314] on div "2 Comments" at bounding box center [737, 333] width 75 height 39
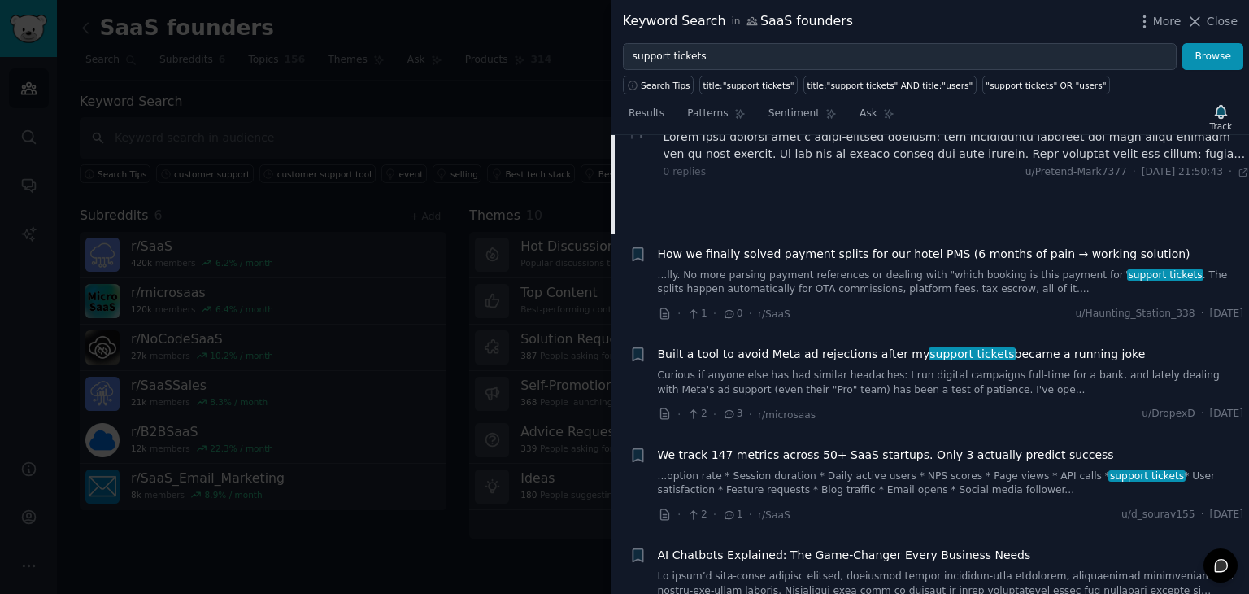
scroll to position [2255, 0]
click at [897, 469] on link "...option rate * Session duration * Daily active users * NPS scores * Page view…" at bounding box center [951, 483] width 586 height 28
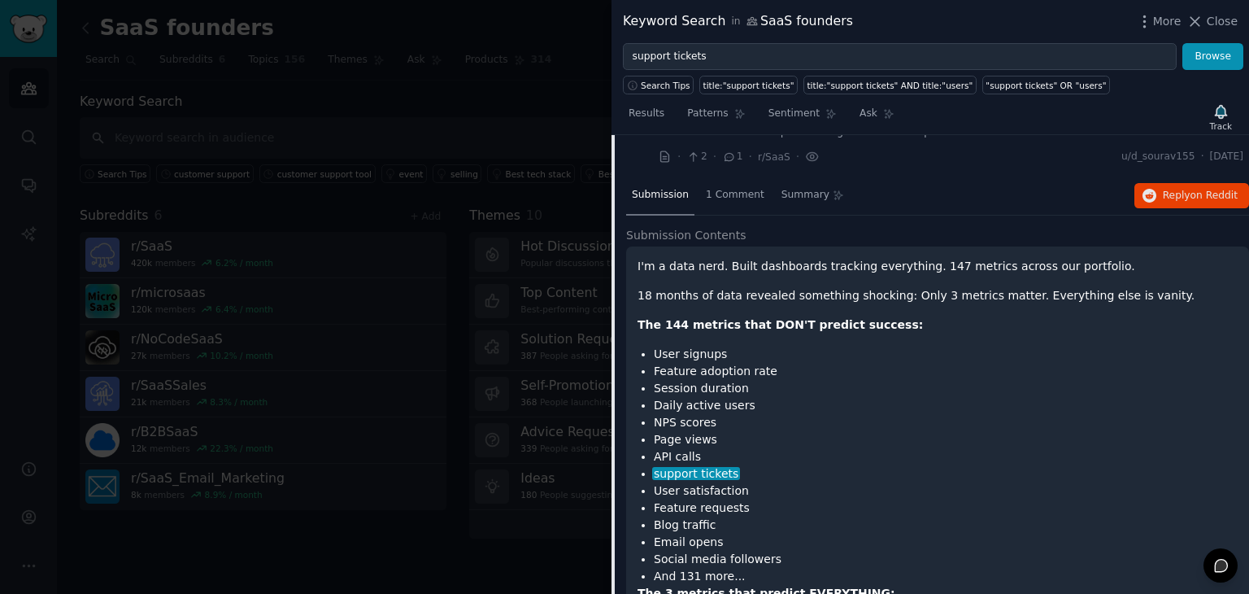
scroll to position [2369, 0]
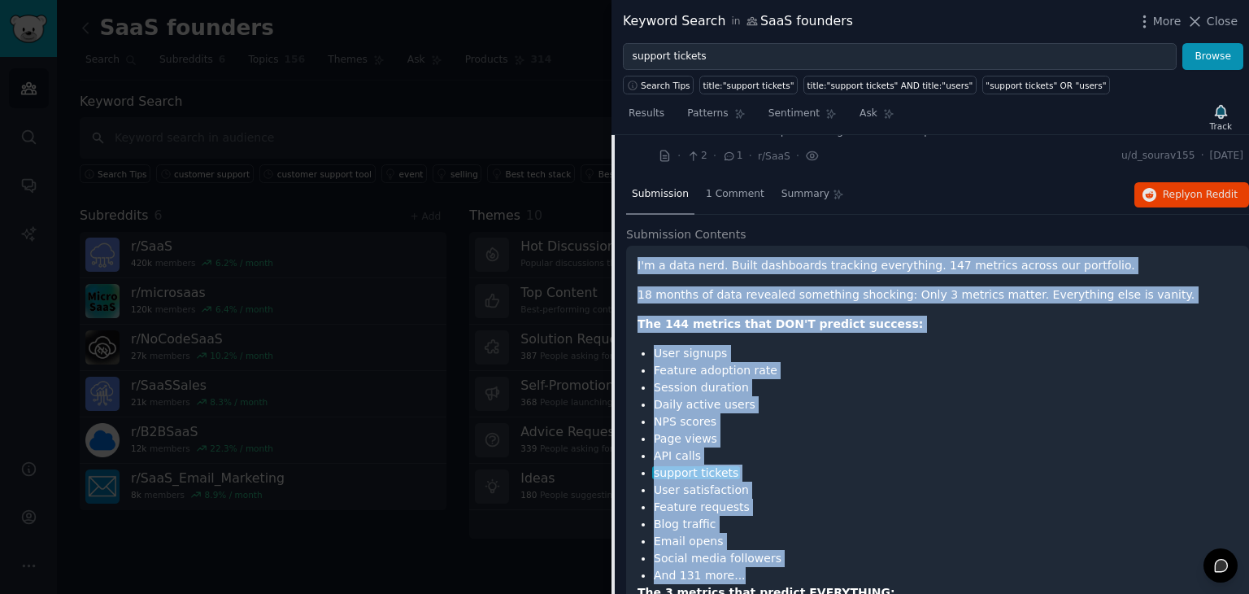
drag, startPoint x: 634, startPoint y: 190, endPoint x: 797, endPoint y: 494, distance: 344.3
click at [797, 567] on li "And 131 more..." at bounding box center [946, 575] width 584 height 17
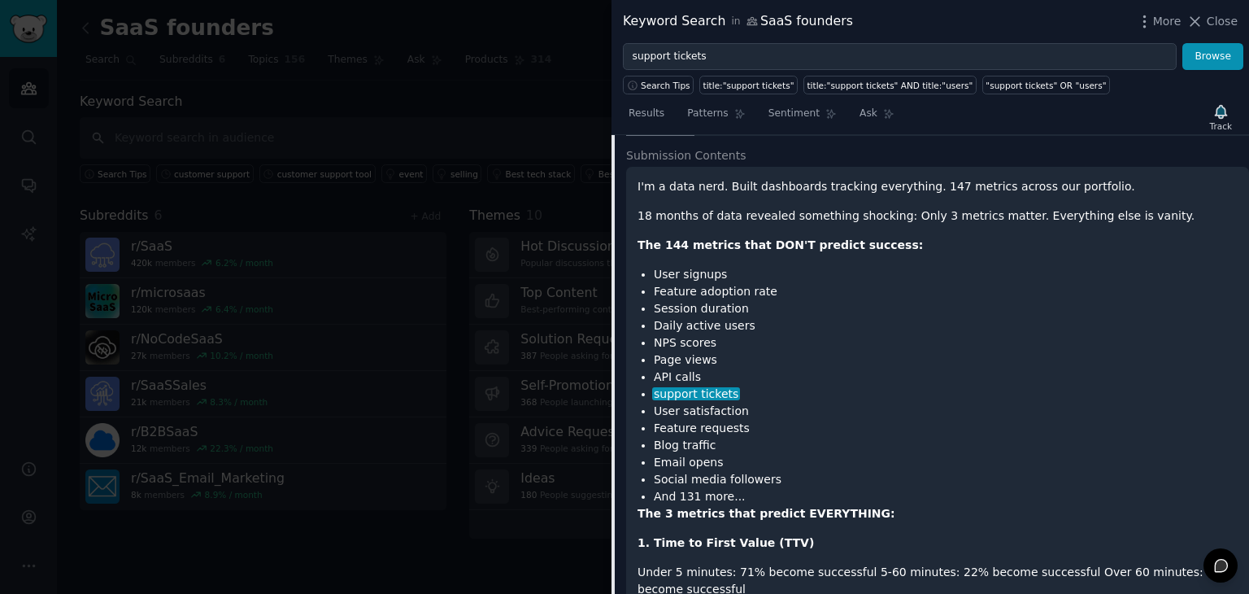
scroll to position [2448, 0]
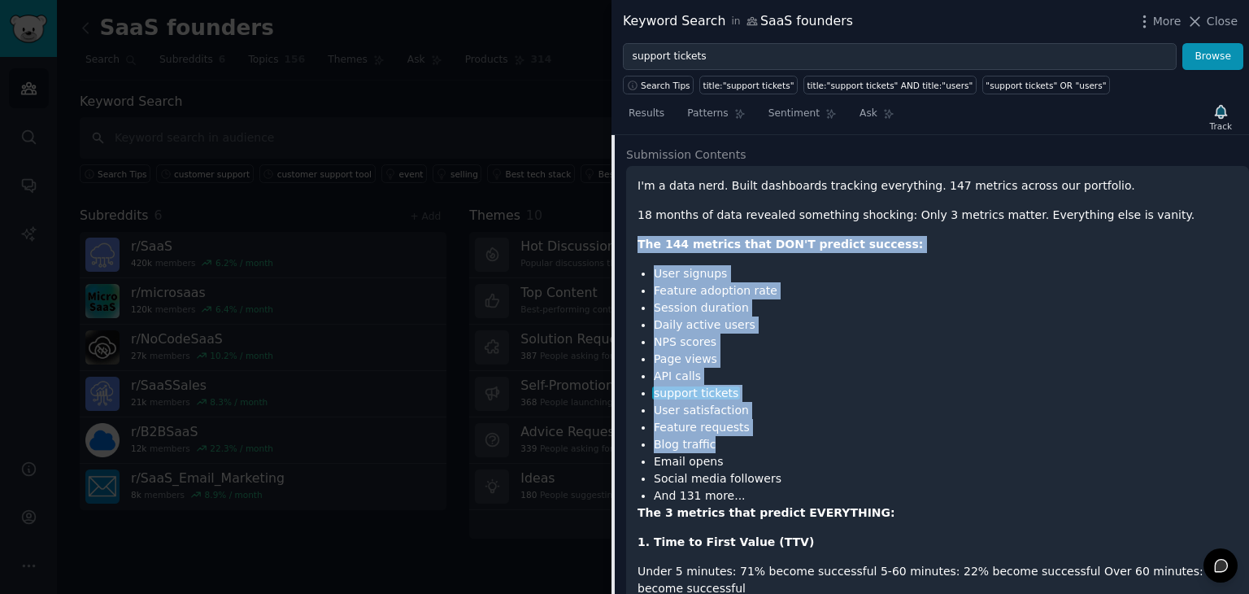
drag, startPoint x: 639, startPoint y: 172, endPoint x: 819, endPoint y: 374, distance: 270.8
click at [819, 436] on li "Blog traffic" at bounding box center [946, 444] width 584 height 17
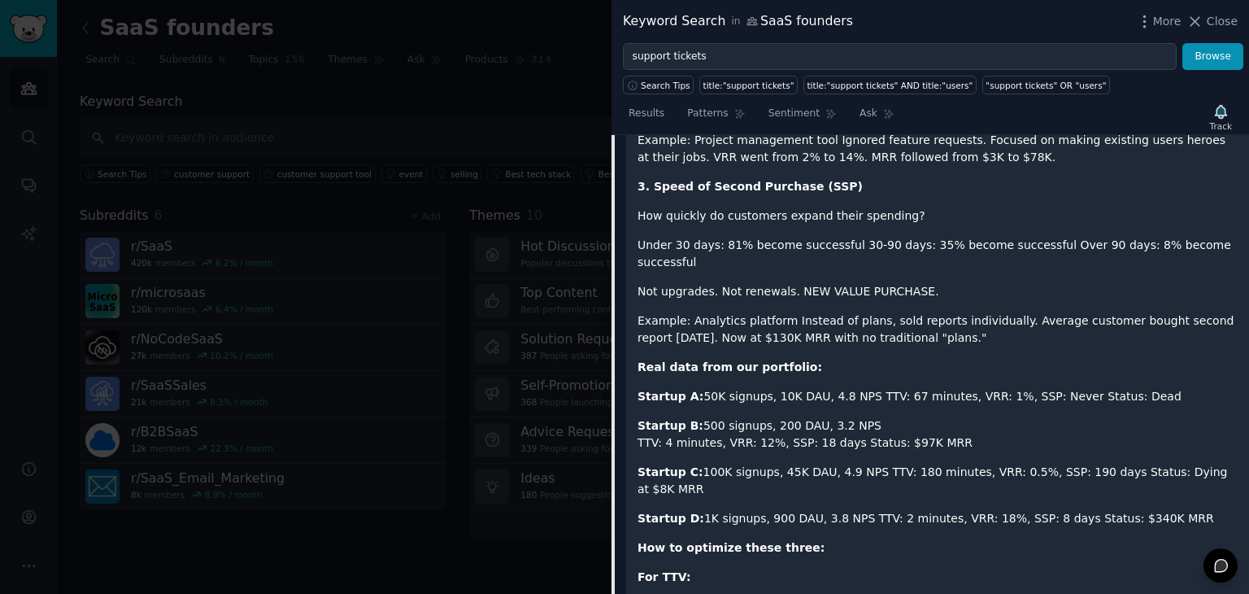
scroll to position [3123, 0]
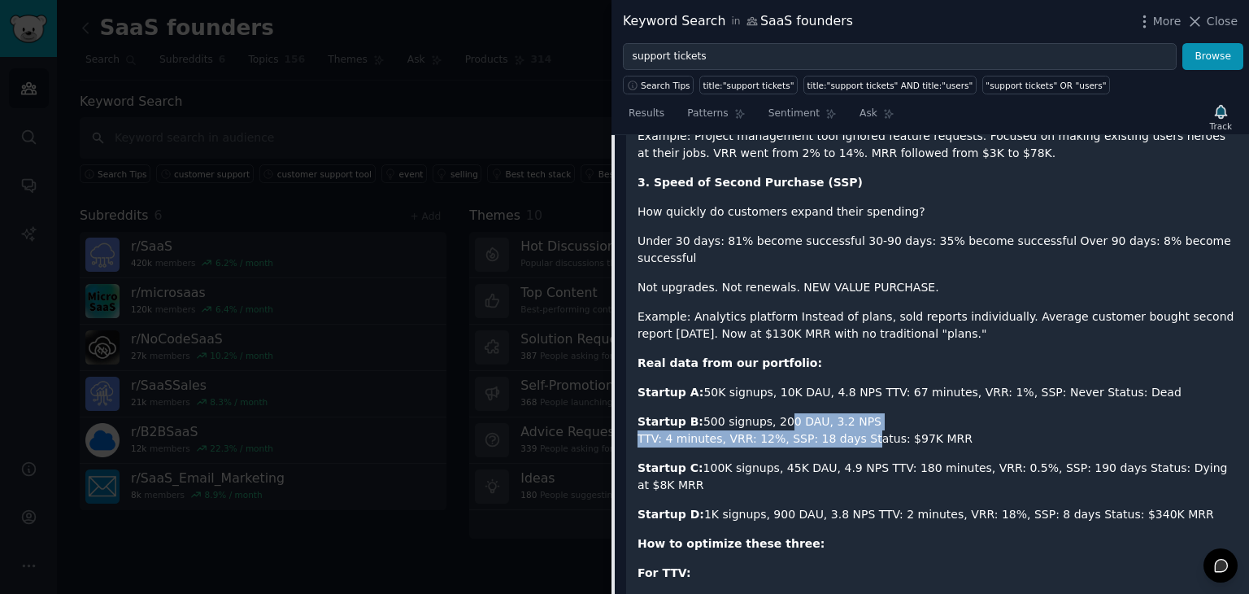
drag, startPoint x: 768, startPoint y: 330, endPoint x: 843, endPoint y: 342, distance: 75.7
click at [843, 413] on p "Startup B: 500 signups, 200 DAU, 3.2 NPS TTV: 4 minutes, VRR: 12%, SSP: 18 days…" at bounding box center [938, 430] width 600 height 34
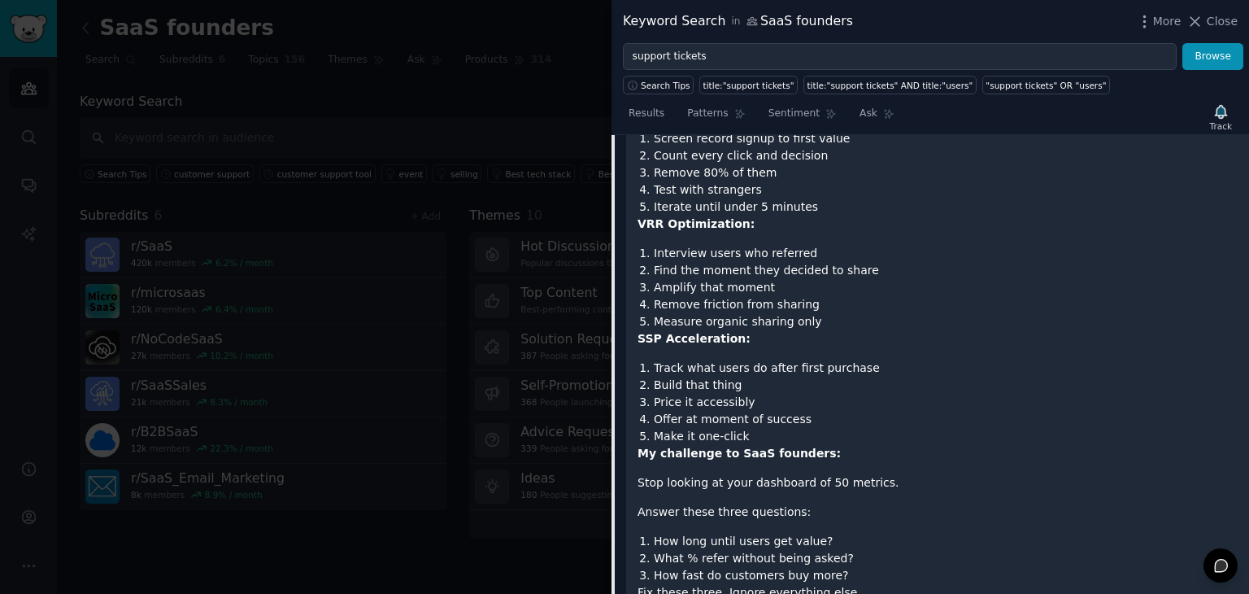
scroll to position [3913, 0]
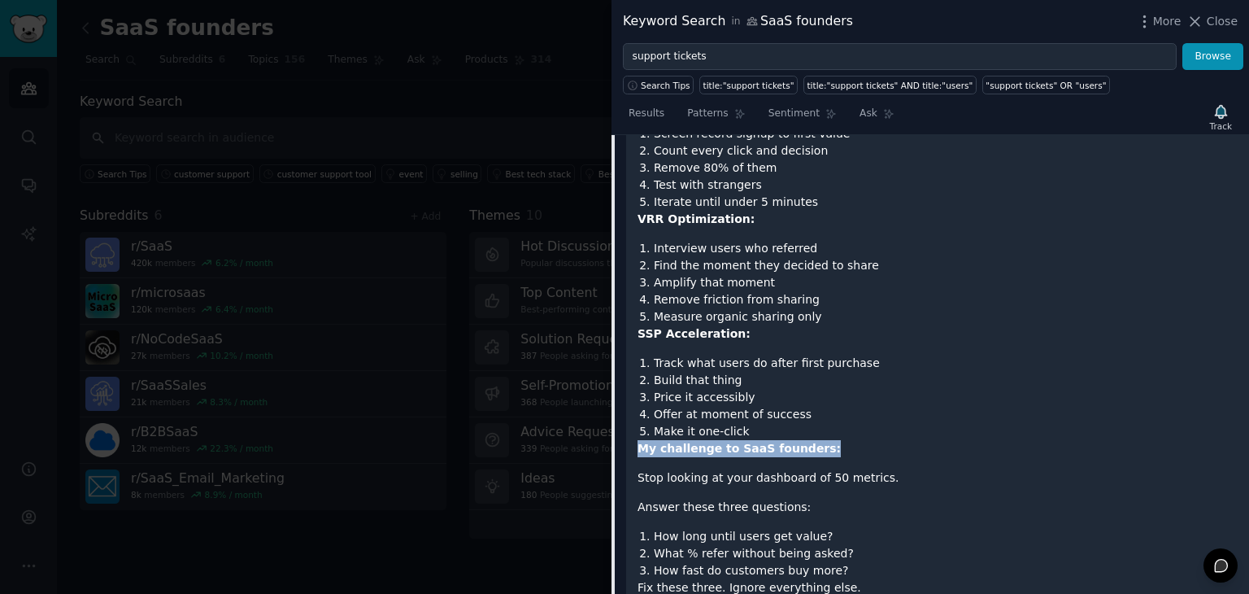
drag, startPoint x: 826, startPoint y: 342, endPoint x: 758, endPoint y: 329, distance: 69.4
click at [758, 423] on li "Make it one-click" at bounding box center [946, 431] width 584 height 17
drag, startPoint x: 791, startPoint y: 328, endPoint x: 837, endPoint y: 340, distance: 47.9
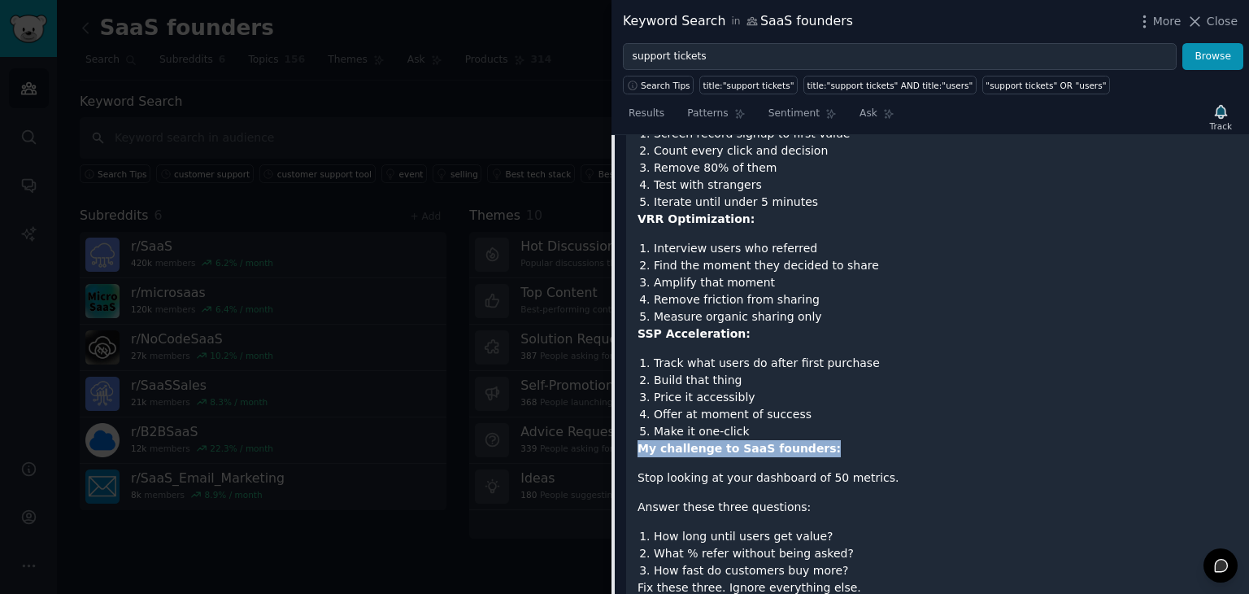
click at [837, 440] on p "My challenge to SaaS founders:" at bounding box center [938, 448] width 600 height 17
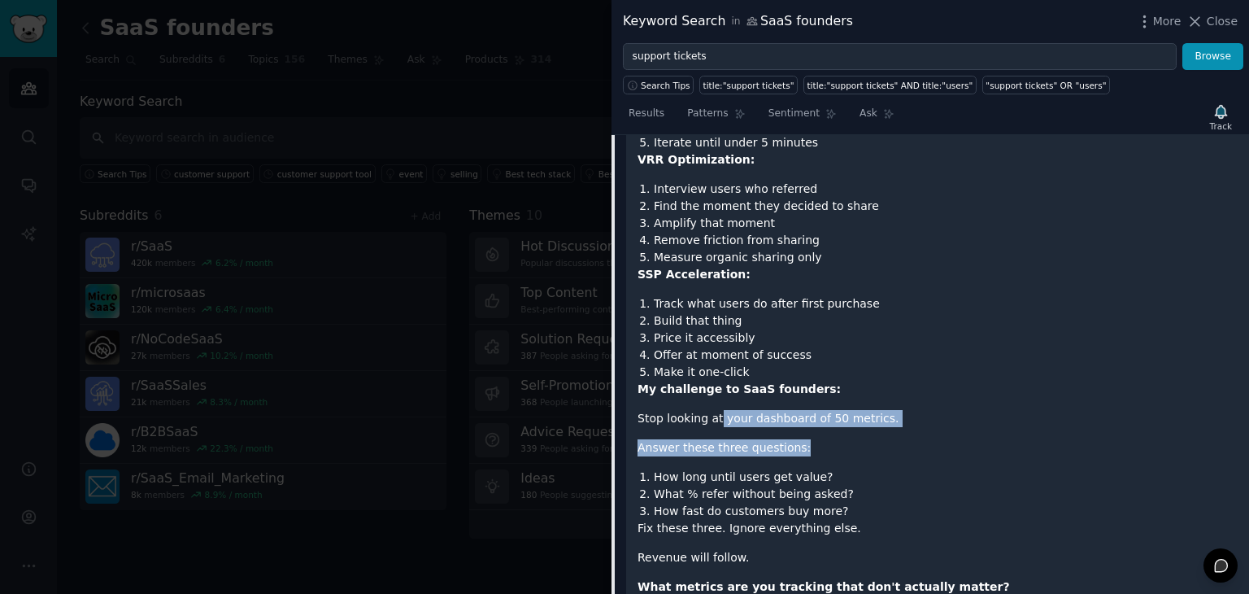
drag, startPoint x: 813, startPoint y: 346, endPoint x: 714, endPoint y: 316, distance: 102.7
click at [714, 410] on p "Stop looking at your dashboard of 50 metrics." at bounding box center [938, 418] width 600 height 17
drag, startPoint x: 691, startPoint y: 316, endPoint x: 810, endPoint y: 341, distance: 121.2
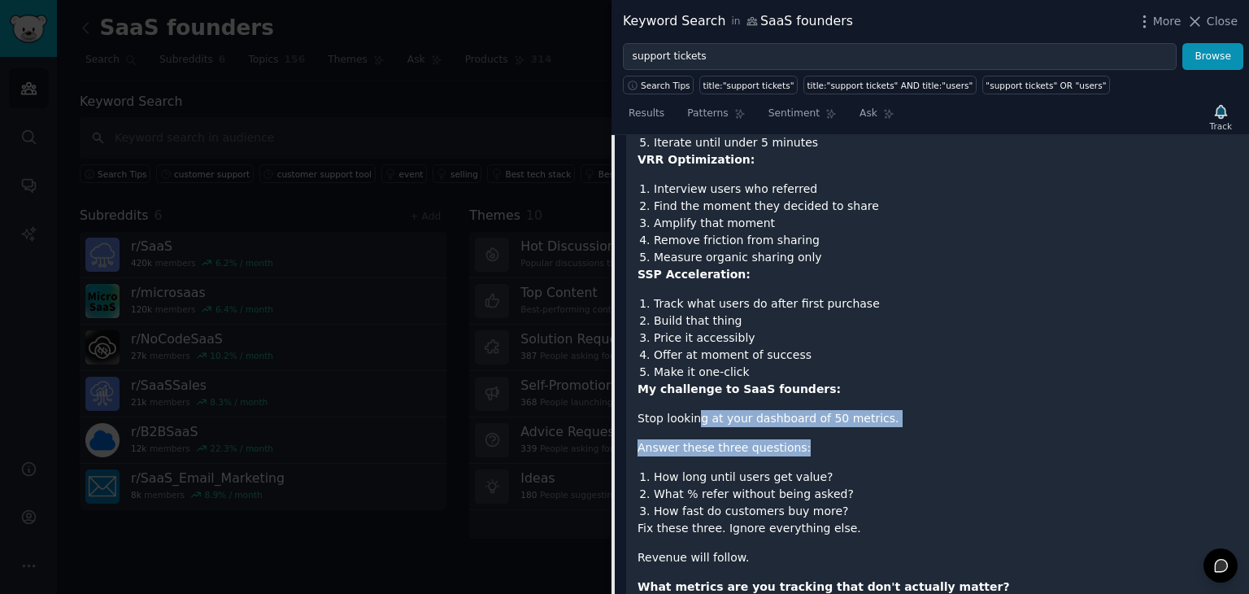
click at [810, 439] on p "Answer these three questions:" at bounding box center [938, 447] width 600 height 17
drag, startPoint x: 810, startPoint y: 341, endPoint x: 645, endPoint y: 315, distance: 167.2
click at [645, 410] on p "Stop looking at your dashboard of 50 metrics." at bounding box center [938, 418] width 600 height 17
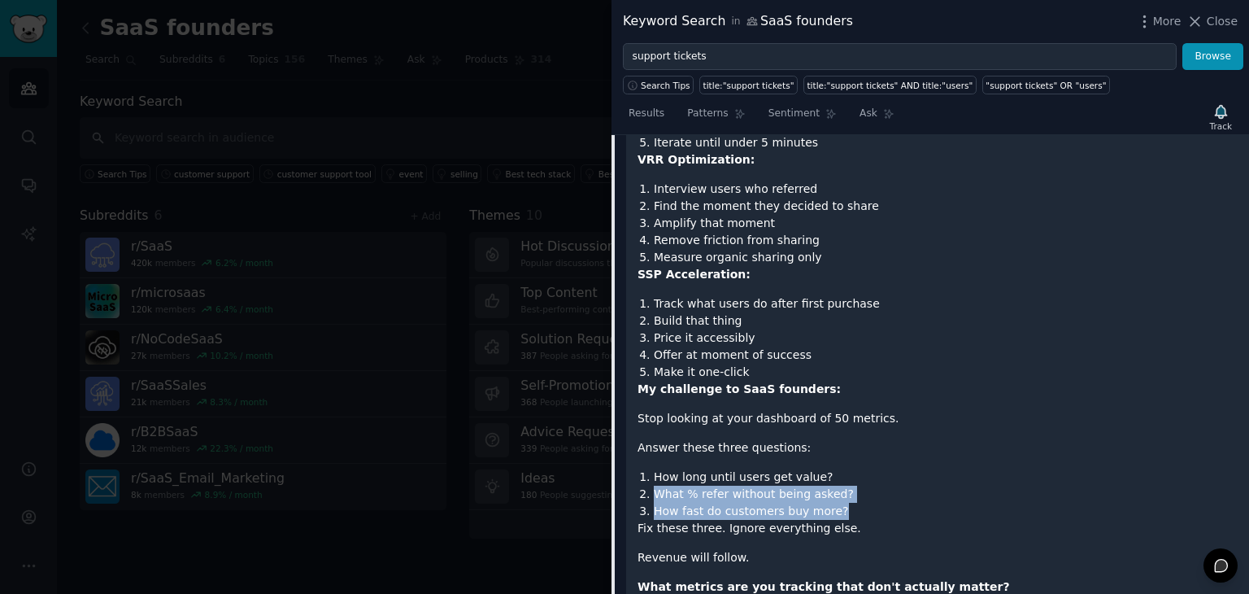
drag, startPoint x: 657, startPoint y: 386, endPoint x: 827, endPoint y: 396, distance: 170.3
click at [827, 469] on ol "How long until users get value? What % refer without being asked? How fast do c…" at bounding box center [938, 494] width 600 height 51
click at [827, 503] on li "How fast do customers buy more?" at bounding box center [946, 511] width 584 height 17
drag, startPoint x: 830, startPoint y: 398, endPoint x: 796, endPoint y: 351, distance: 57.1
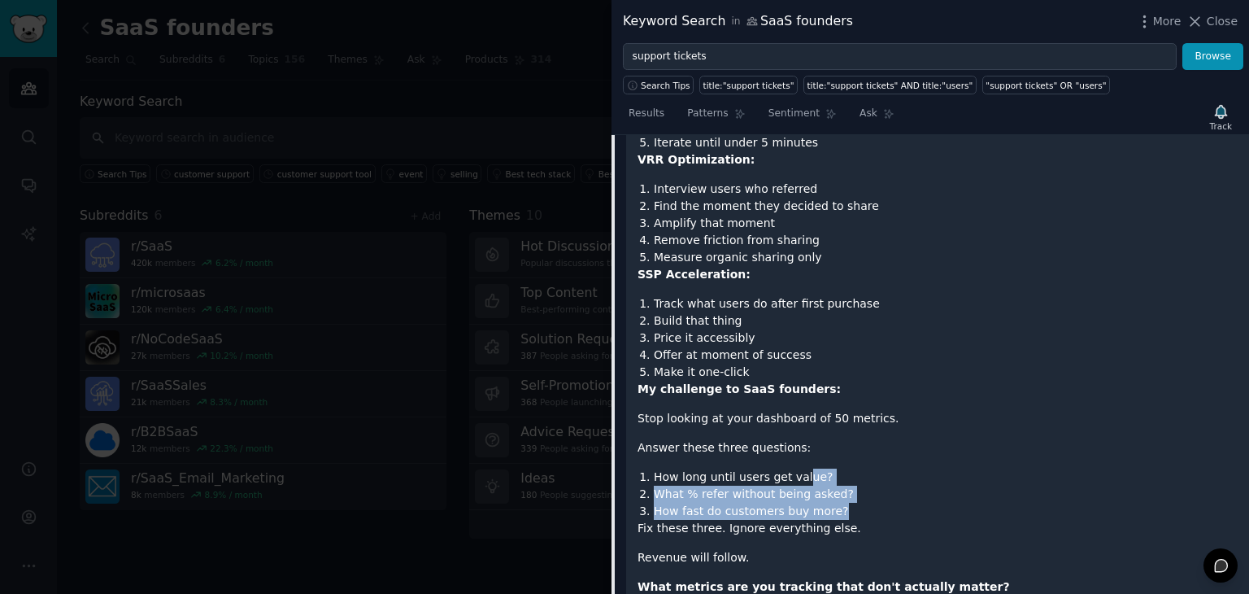
drag, startPoint x: 809, startPoint y: 338, endPoint x: 833, endPoint y: 399, distance: 66.2
click at [833, 503] on li "How fast do customers buy more?" at bounding box center [946, 511] width 584 height 17
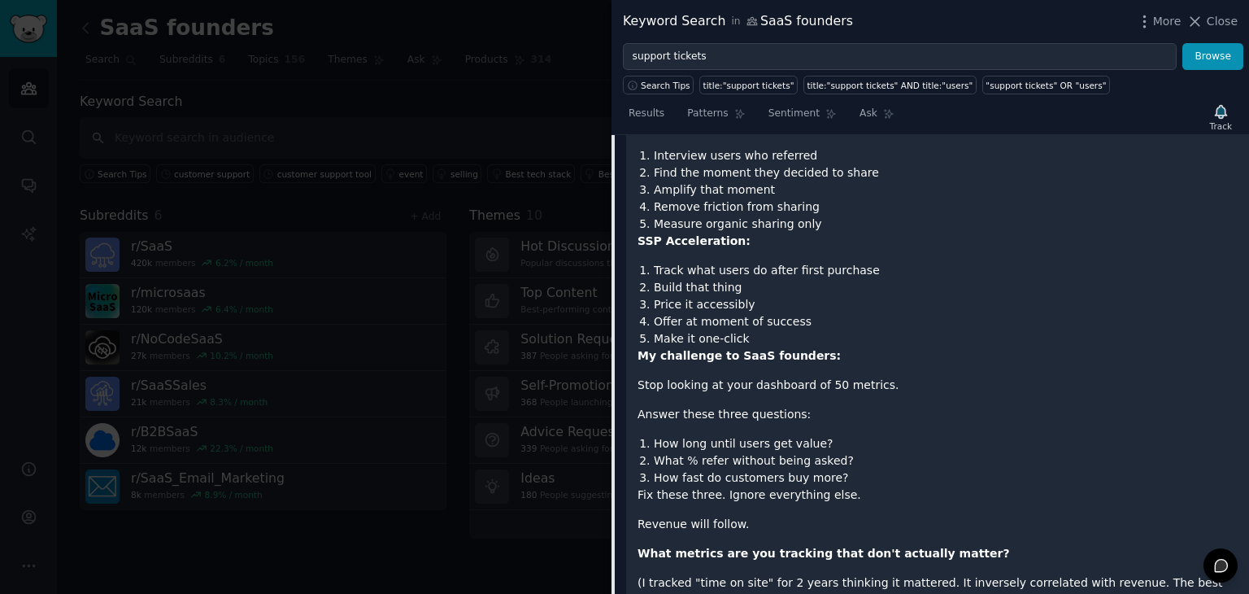
scroll to position [4007, 0]
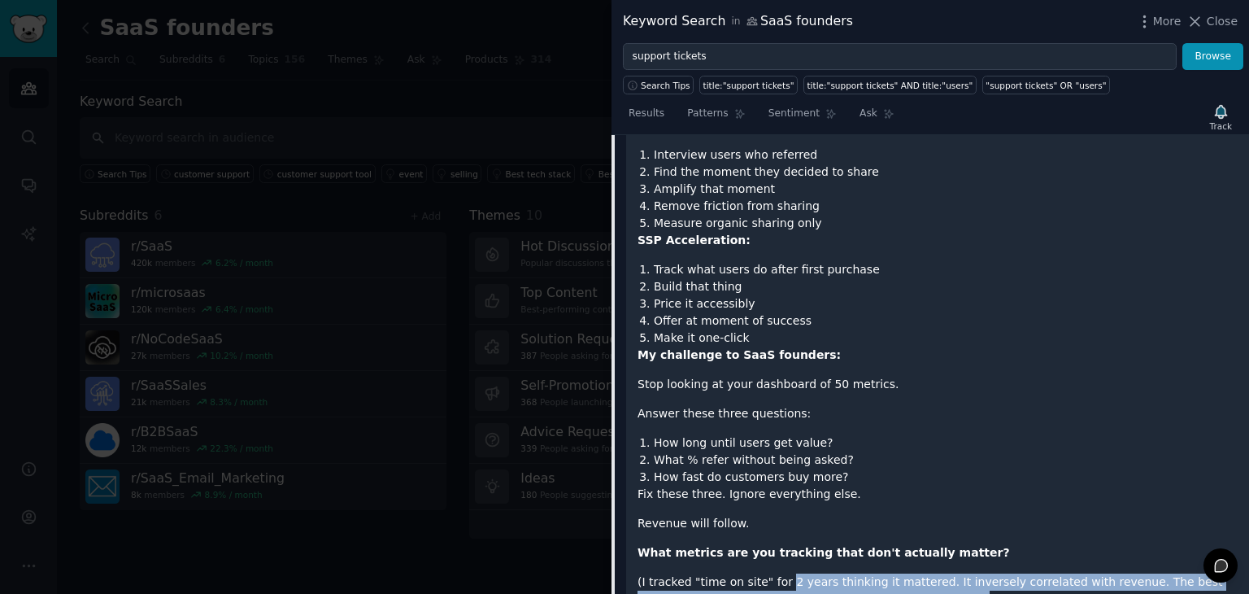
drag, startPoint x: 778, startPoint y: 480, endPoint x: 857, endPoint y: 489, distance: 79.4
click at [857, 573] on p "(I tracked "time on site" for 2 years thinking it mattered. It inversely correl…" at bounding box center [938, 590] width 600 height 34
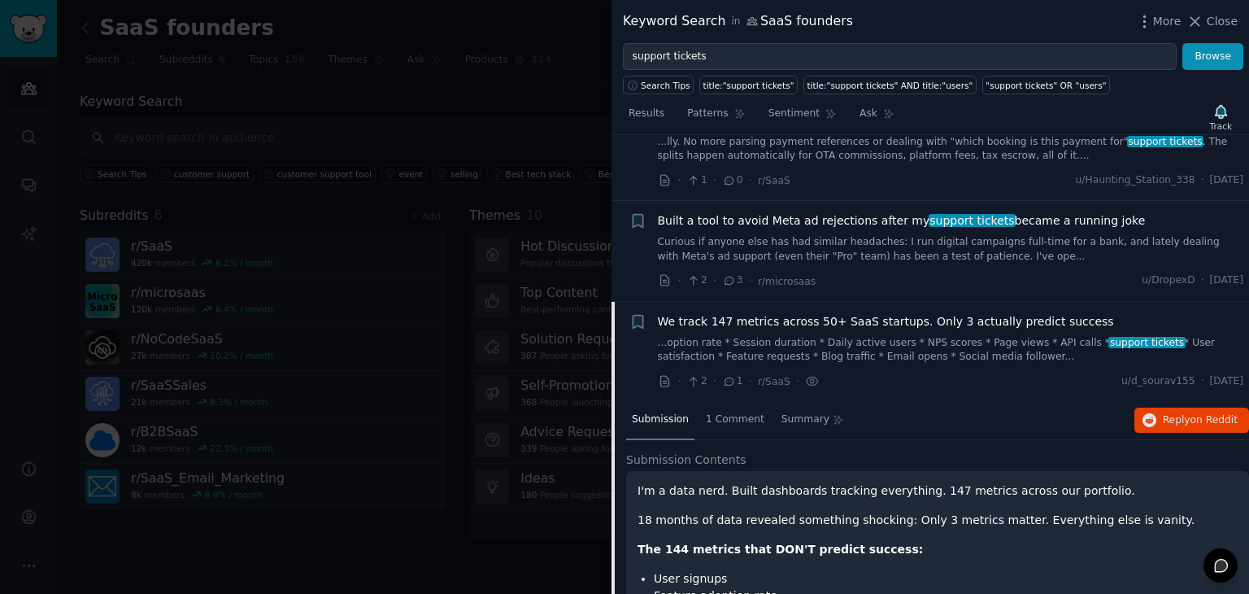
scroll to position [2139, 0]
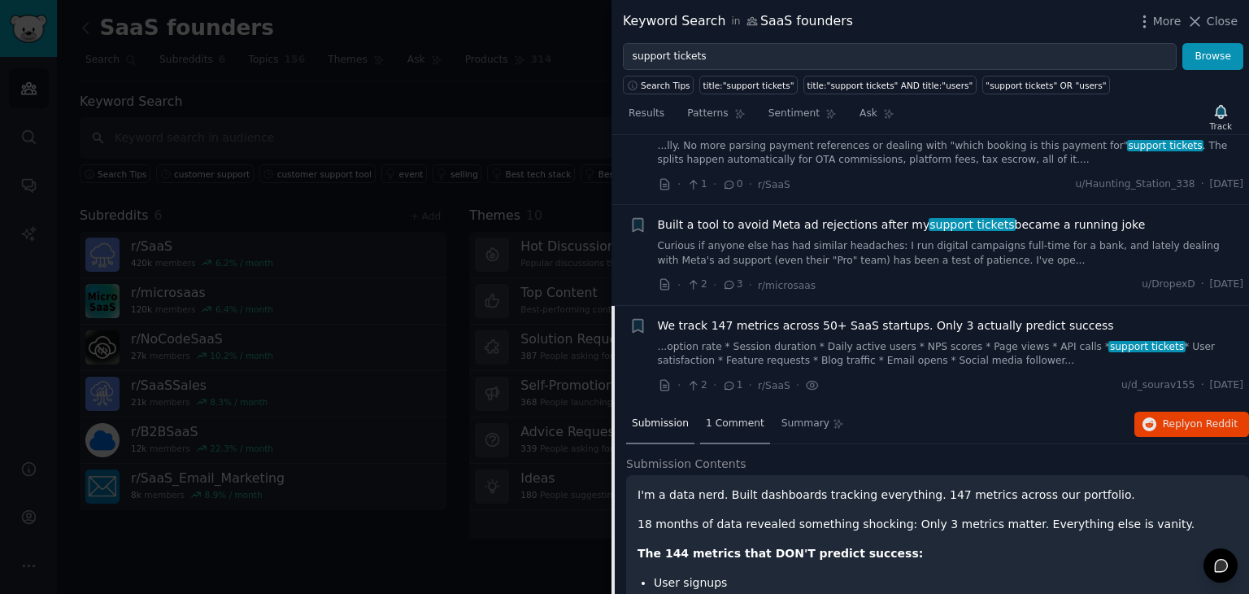
click at [732, 416] on span "1 Comment" at bounding box center [735, 423] width 59 height 15
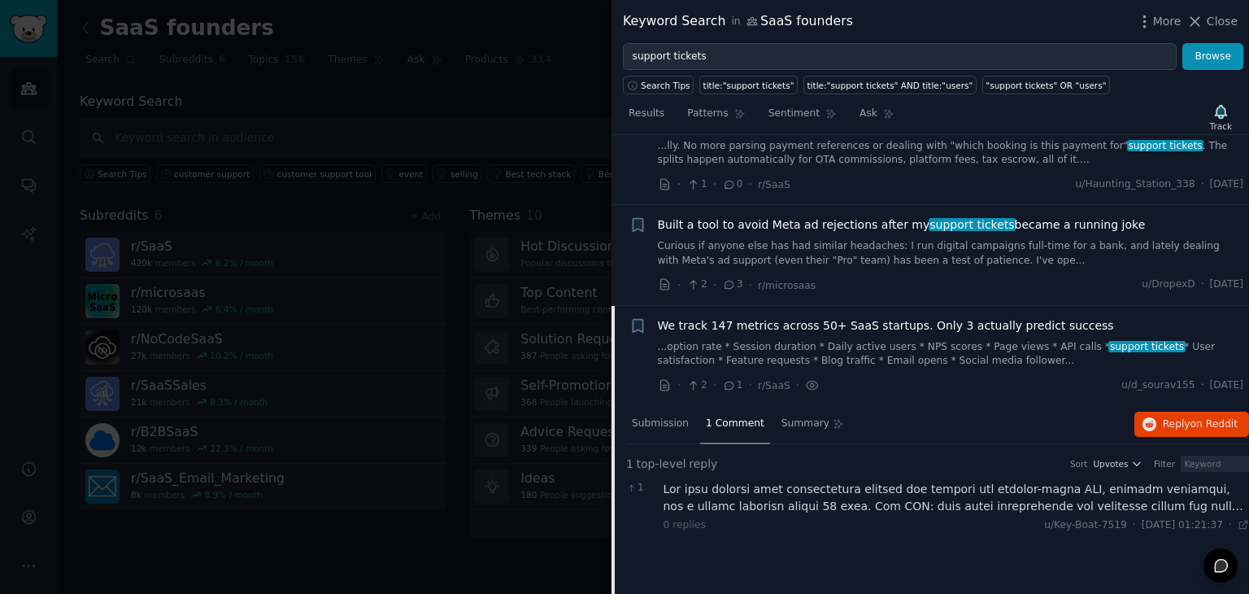
click at [815, 481] on div at bounding box center [957, 498] width 586 height 34
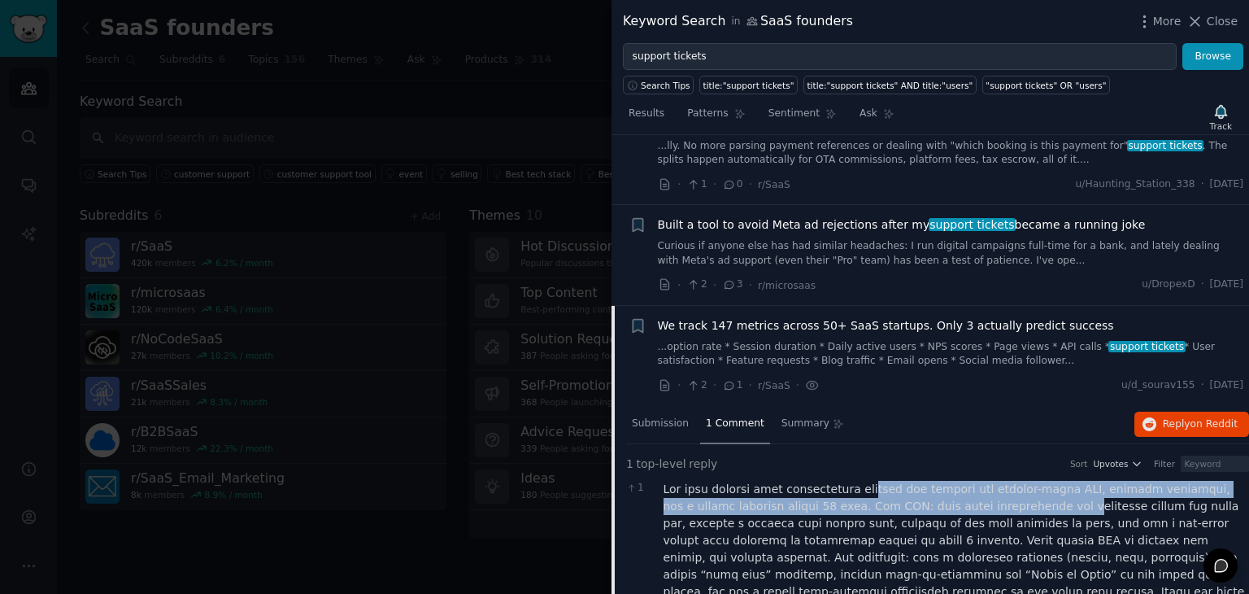
drag, startPoint x: 852, startPoint y: 417, endPoint x: 972, endPoint y: 431, distance: 120.4
click at [972, 481] on div at bounding box center [957, 592] width 586 height 222
drag, startPoint x: 970, startPoint y: 413, endPoint x: 1062, endPoint y: 425, distance: 91.9
click at [1062, 481] on div at bounding box center [957, 592] width 586 height 222
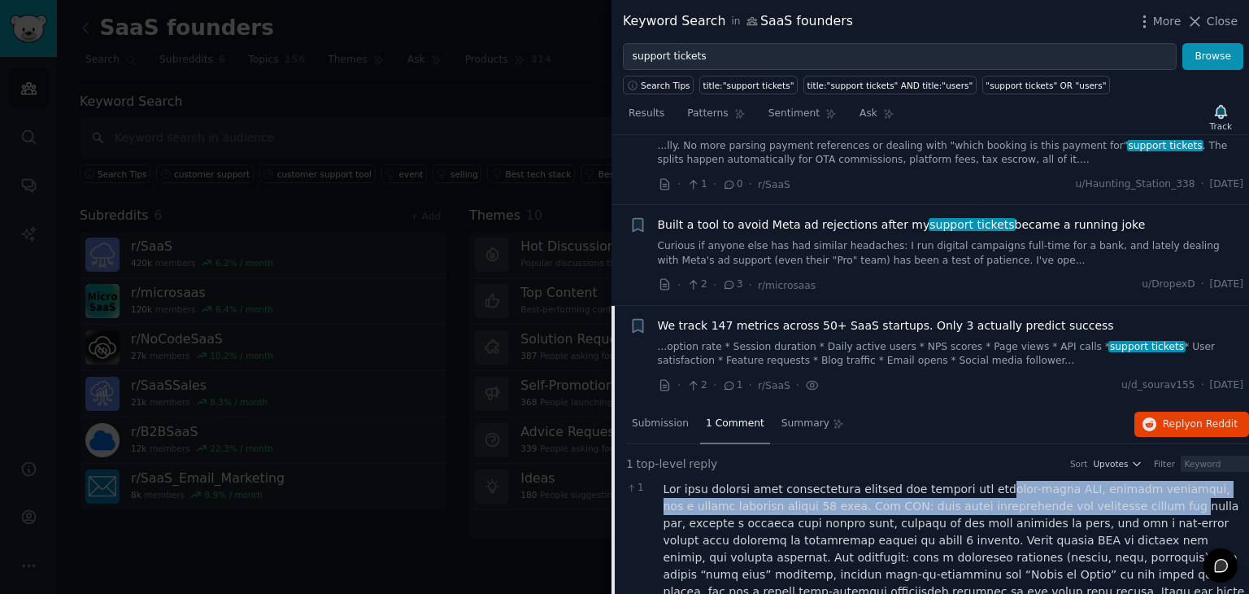
click at [1062, 481] on div at bounding box center [957, 592] width 586 height 222
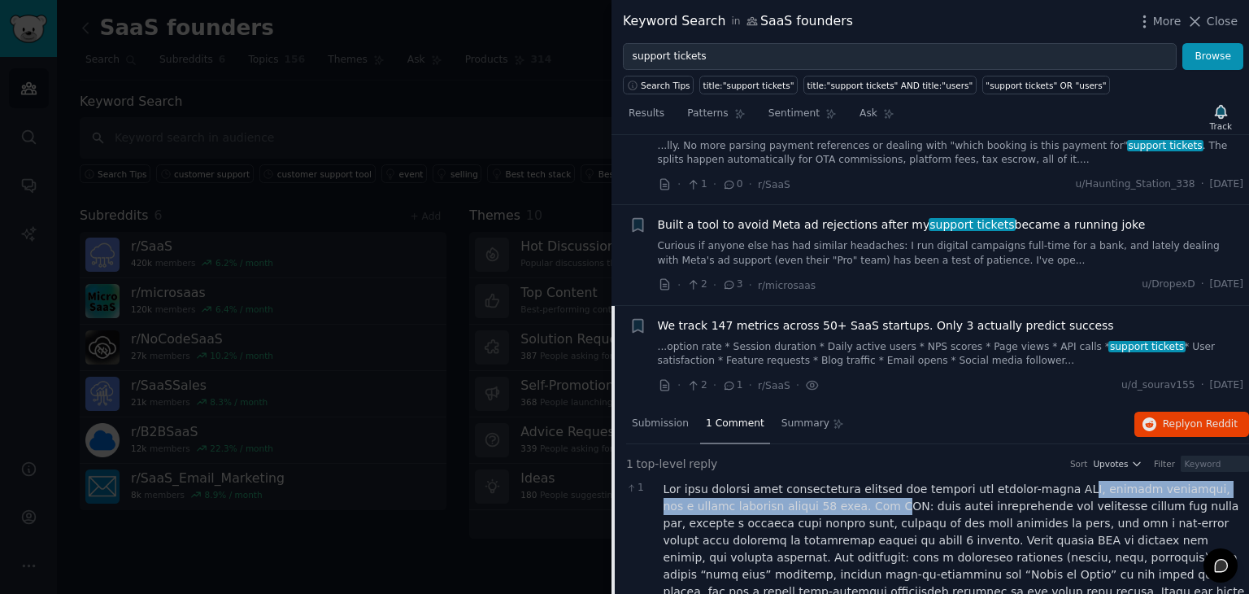
drag, startPoint x: 1040, startPoint y: 417, endPoint x: 812, endPoint y: 440, distance: 229.7
click at [812, 481] on div at bounding box center [957, 592] width 586 height 222
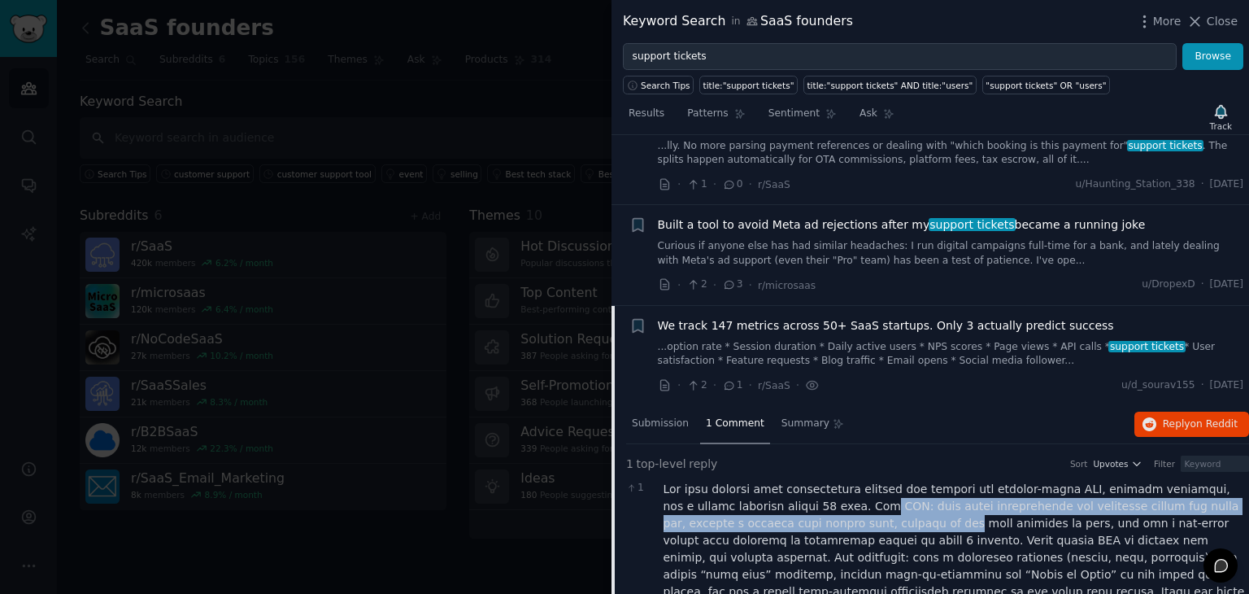
drag, startPoint x: 805, startPoint y: 437, endPoint x: 796, endPoint y: 452, distance: 18.3
click at [796, 481] on div at bounding box center [957, 592] width 586 height 222
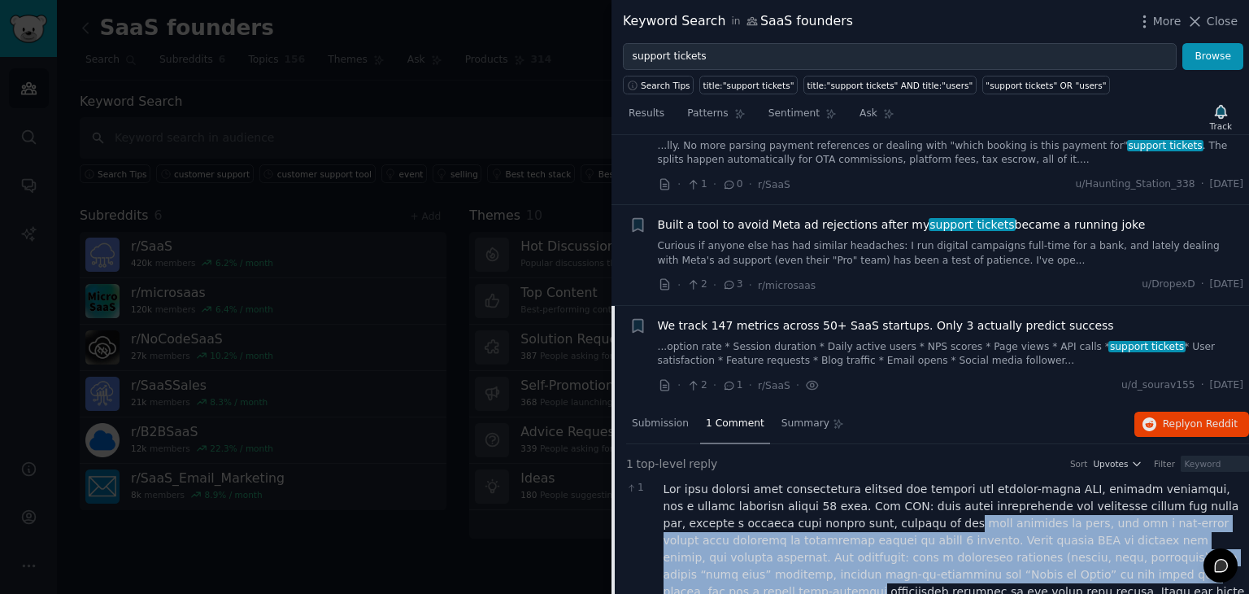
drag, startPoint x: 796, startPoint y: 452, endPoint x: 897, endPoint y: 488, distance: 107.8
click at [897, 488] on div at bounding box center [957, 592] width 586 height 222
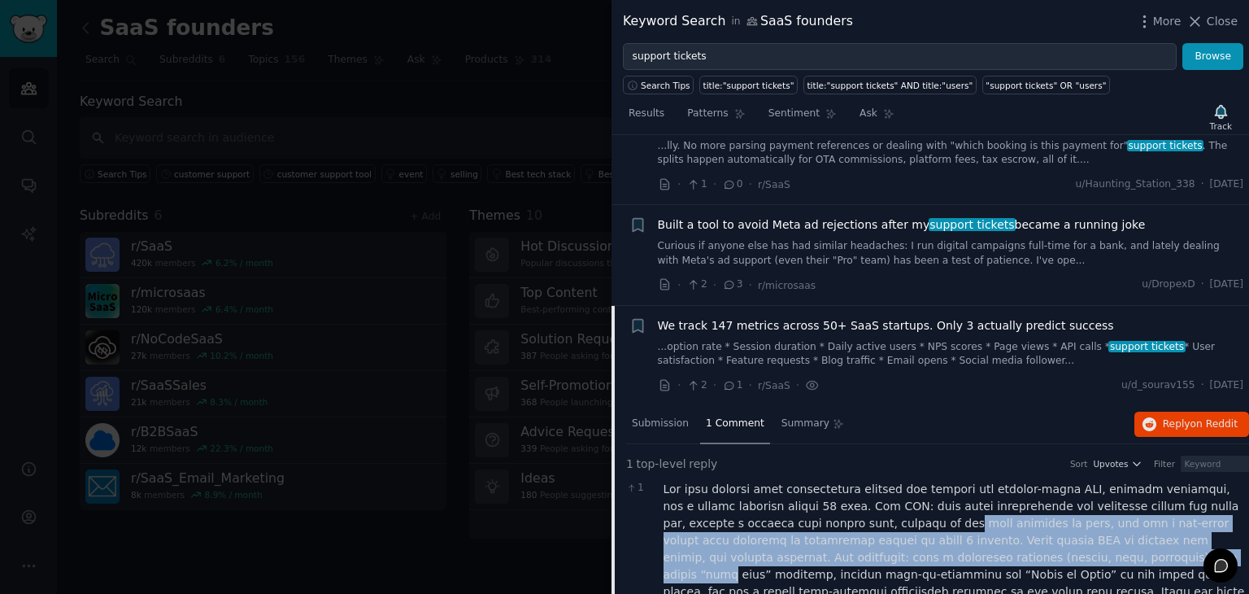
click at [897, 488] on div at bounding box center [957, 592] width 586 height 222
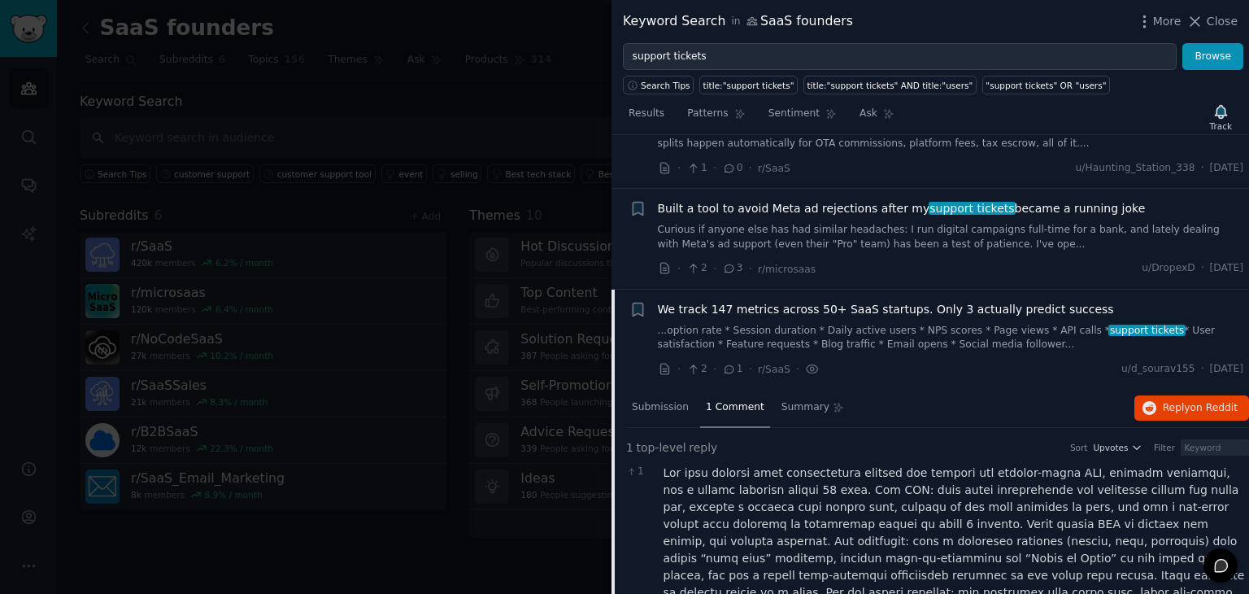
scroll to position [2182, 0]
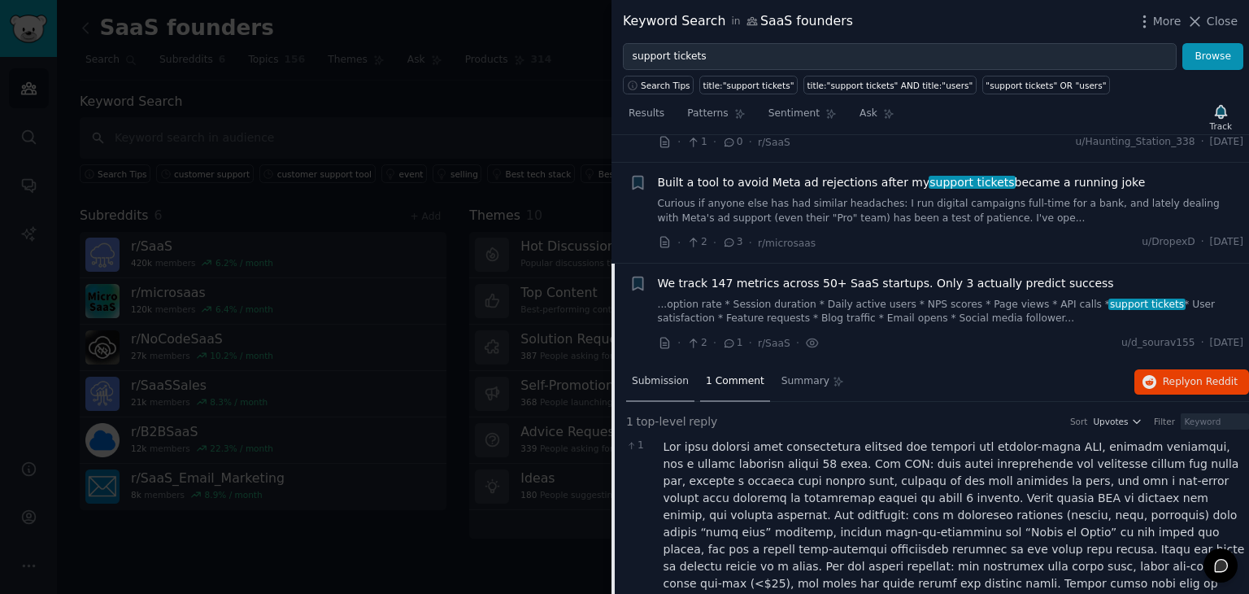
click at [683, 363] on div "Submission" at bounding box center [660, 382] width 68 height 39
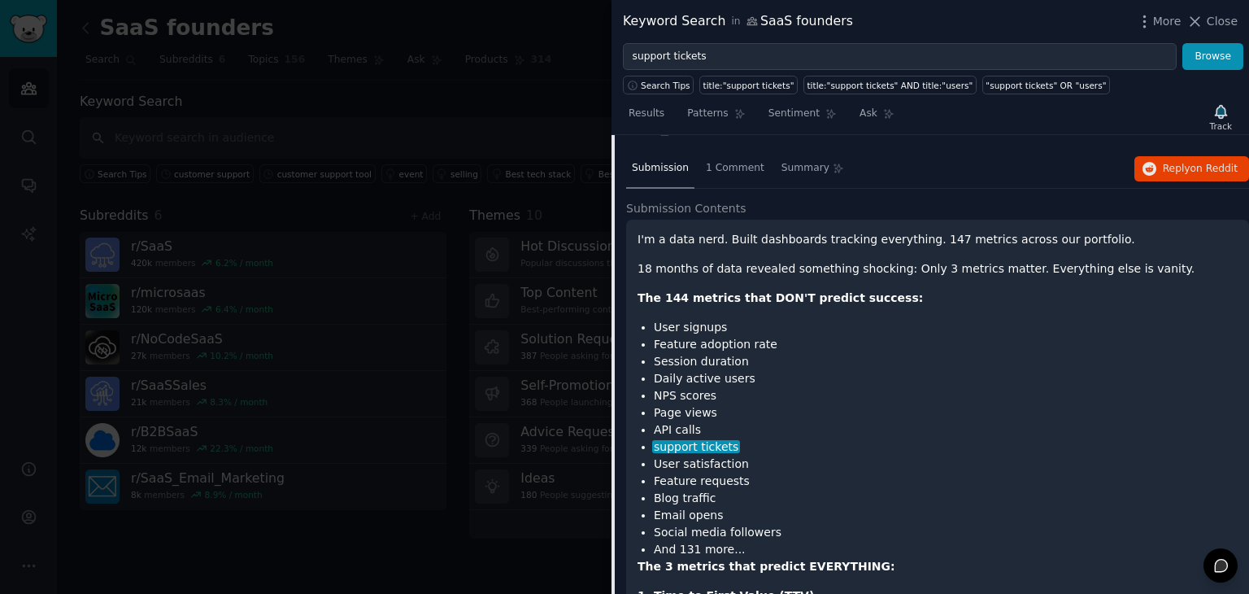
scroll to position [2396, 0]
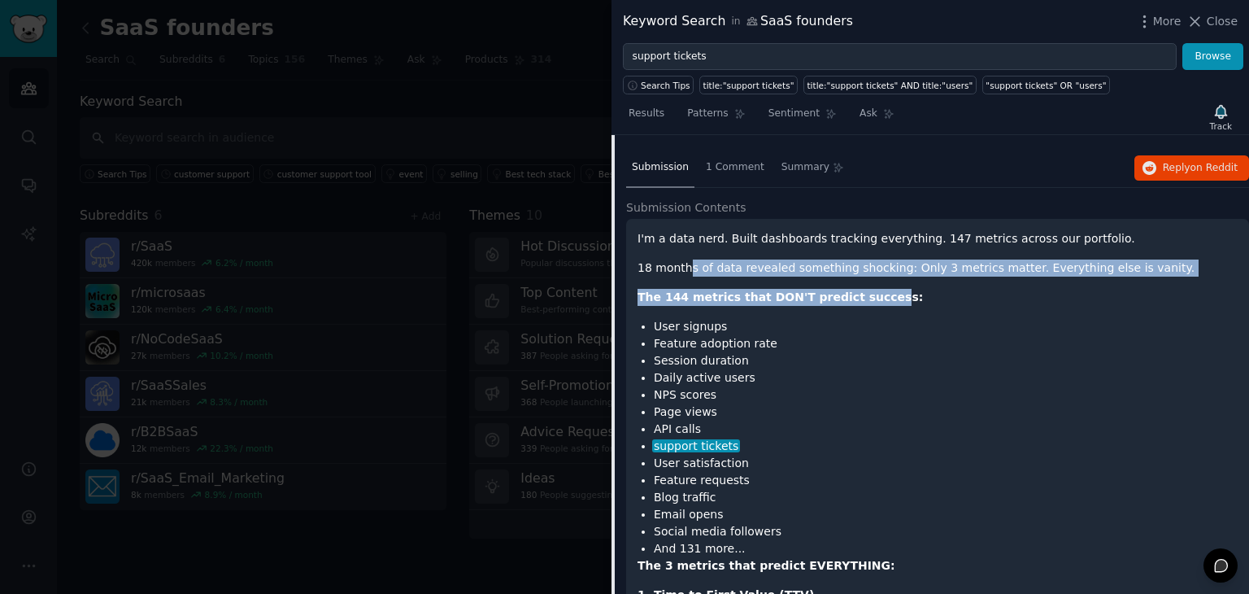
drag, startPoint x: 684, startPoint y: 197, endPoint x: 867, endPoint y: 203, distance: 183.1
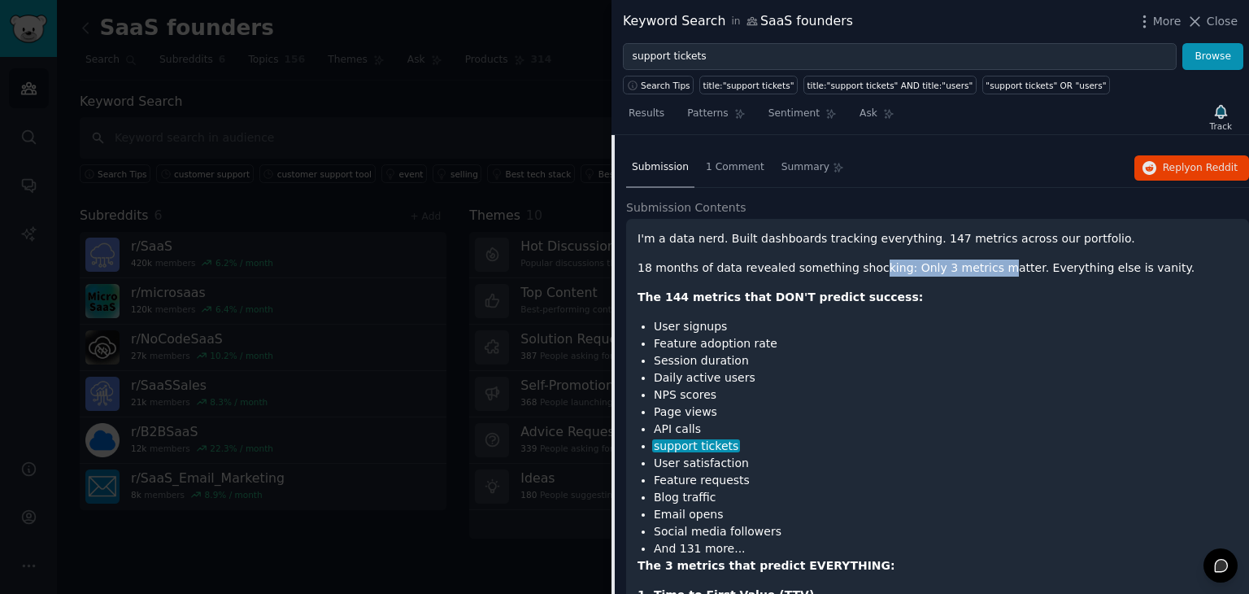
drag, startPoint x: 857, startPoint y: 190, endPoint x: 983, endPoint y: 204, distance: 126.1
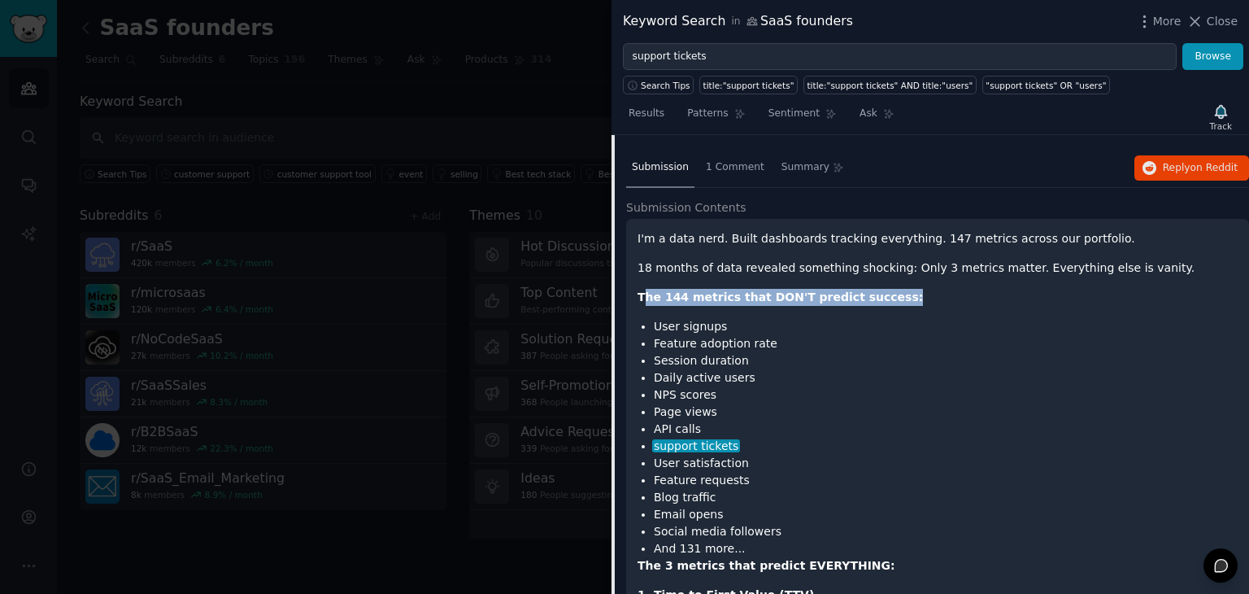
drag, startPoint x: 643, startPoint y: 226, endPoint x: 883, endPoint y: 215, distance: 241.0
click at [883, 289] on p "The 144 metrics that DON'T predict success:" at bounding box center [938, 297] width 600 height 17
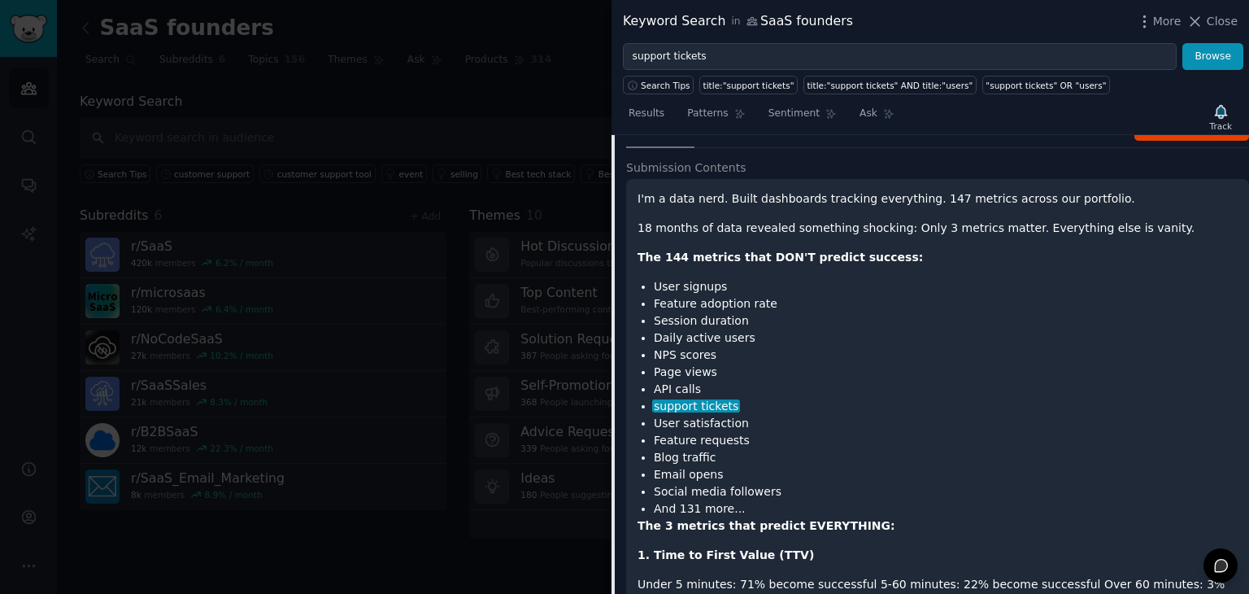
scroll to position [2438, 0]
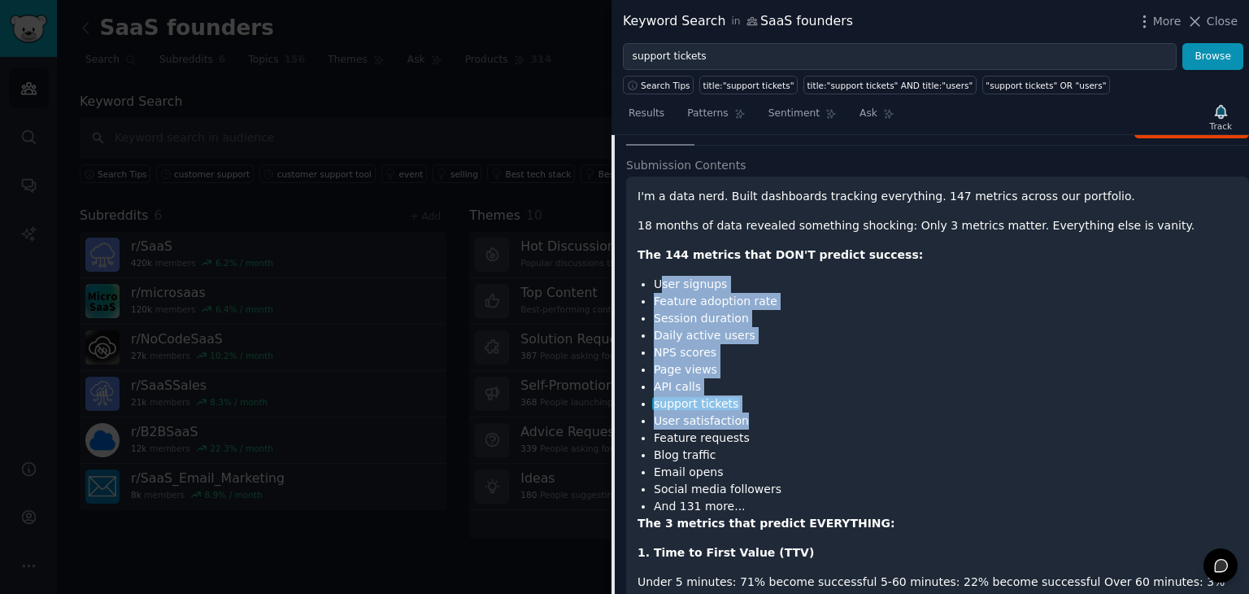
drag, startPoint x: 746, startPoint y: 355, endPoint x: 661, endPoint y: 215, distance: 163.5
click at [661, 276] on ul "User signups Feature adoption rate Session duration Daily active users NPS scor…" at bounding box center [938, 395] width 600 height 239
click at [661, 276] on li "User signups" at bounding box center [946, 284] width 584 height 17
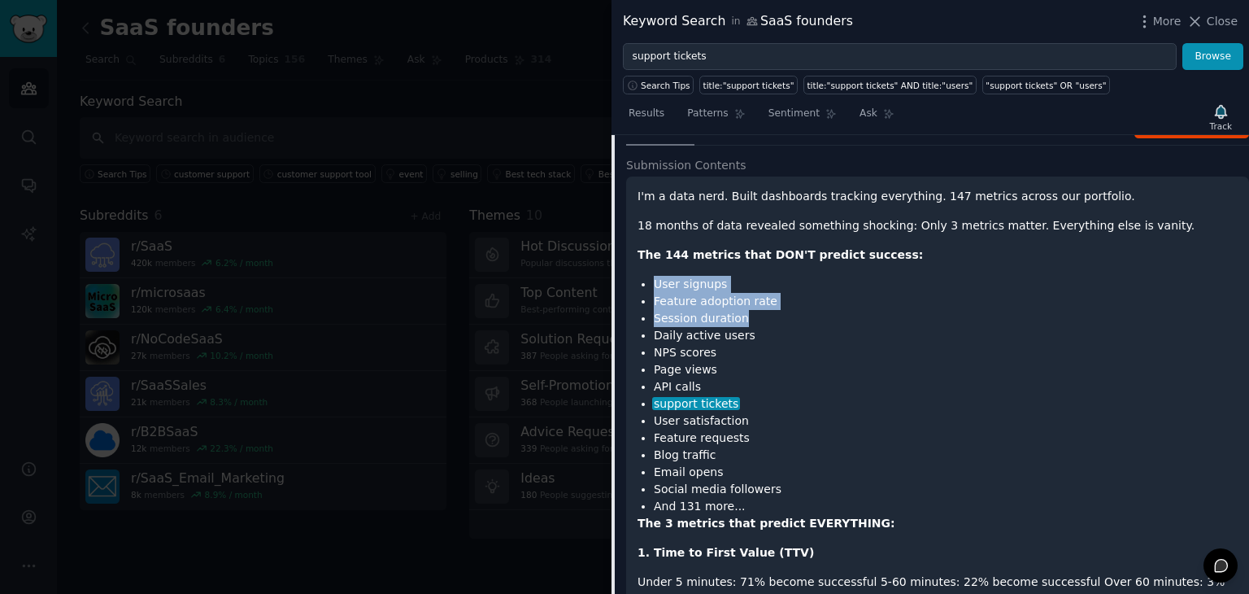
drag, startPoint x: 656, startPoint y: 210, endPoint x: 752, endPoint y: 250, distance: 103.9
click at [752, 276] on ul "User signups Feature adoption rate Session duration Daily active users NPS scor…" at bounding box center [938, 395] width 600 height 239
click at [752, 310] on li "Session duration" at bounding box center [946, 318] width 584 height 17
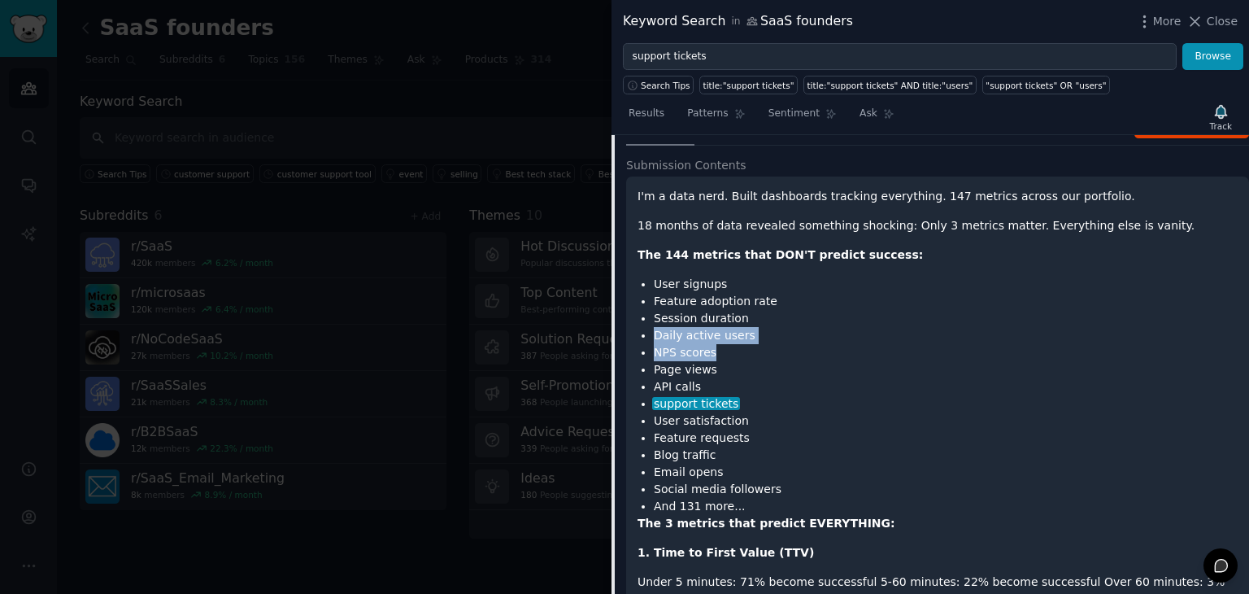
drag, startPoint x: 748, startPoint y: 250, endPoint x: 756, endPoint y: 271, distance: 22.4
click at [756, 276] on ul "User signups Feature adoption rate Session duration Daily active users NPS scor…" at bounding box center [938, 395] width 600 height 239
click at [756, 344] on li "NPS scores" at bounding box center [946, 352] width 584 height 17
drag, startPoint x: 756, startPoint y: 271, endPoint x: 756, endPoint y: 300, distance: 29.3
click at [756, 300] on ul "User signups Feature adoption rate Session duration Daily active users NPS scor…" at bounding box center [938, 395] width 600 height 239
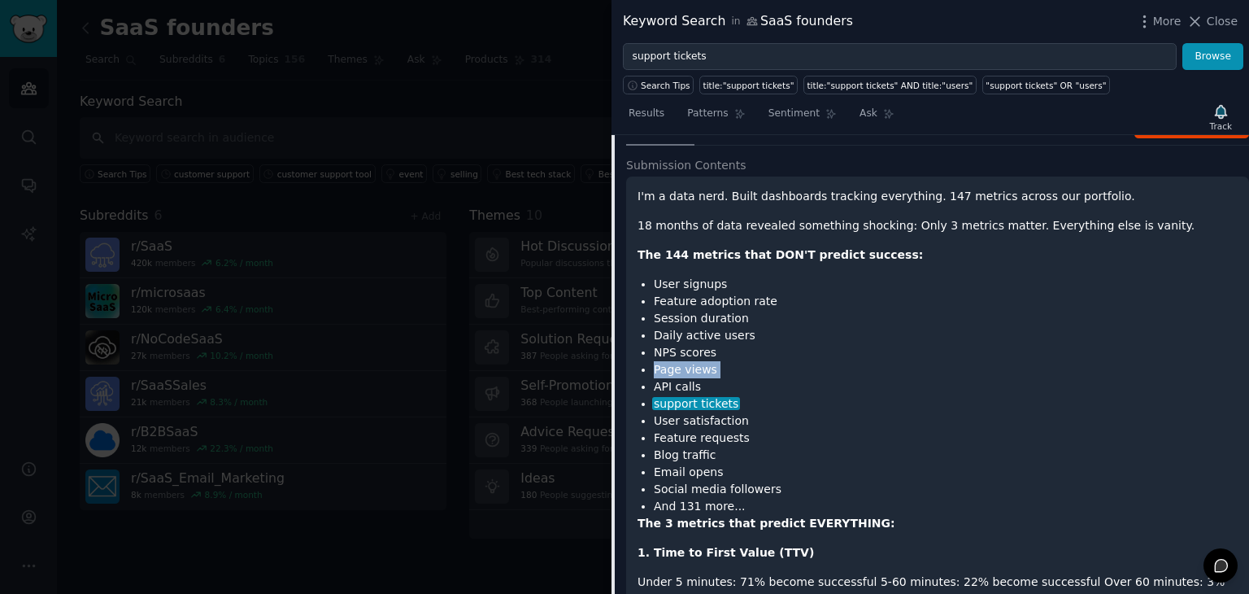
click at [756, 361] on li "Page views" at bounding box center [946, 369] width 584 height 17
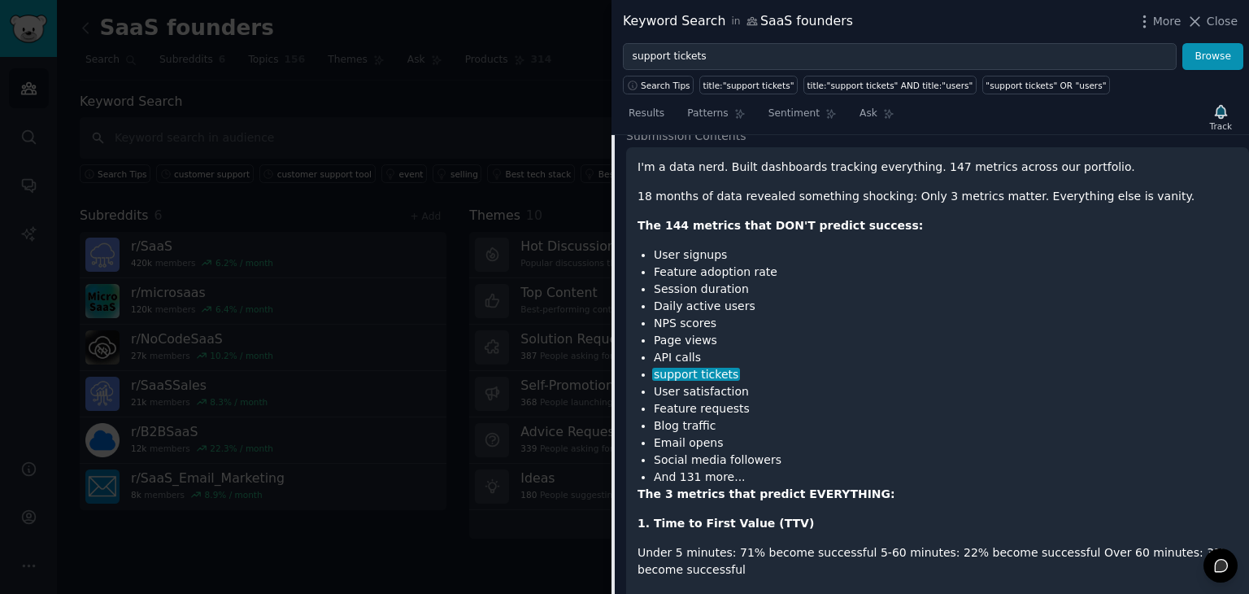
scroll to position [2468, 0]
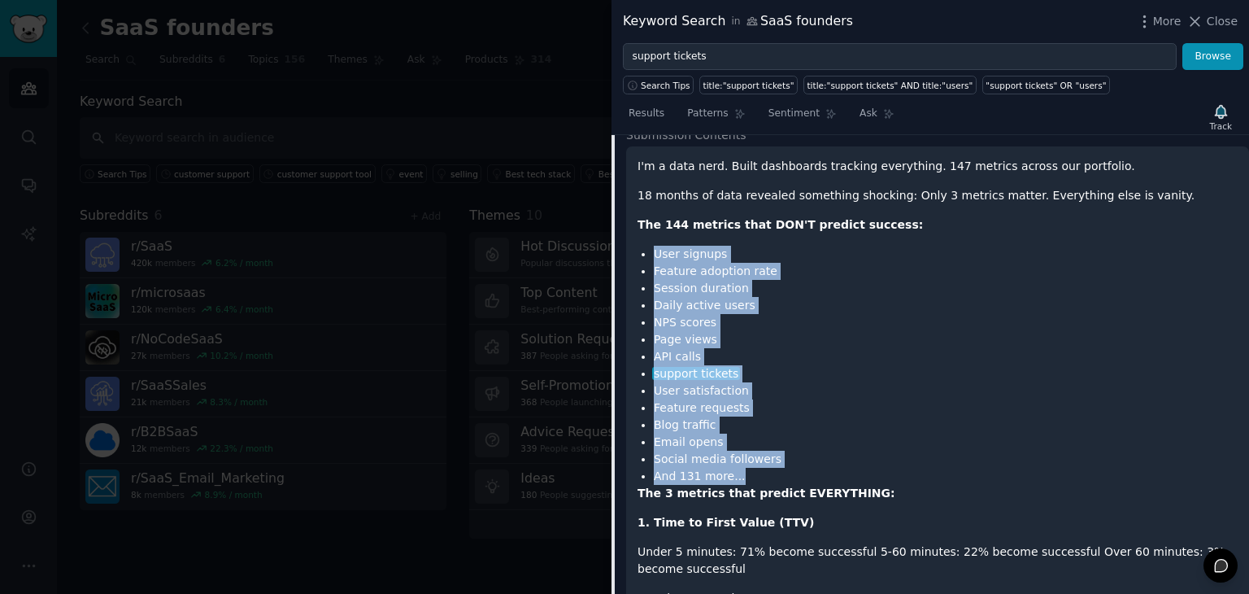
drag, startPoint x: 790, startPoint y: 405, endPoint x: 651, endPoint y: 174, distance: 269.7
click at [651, 246] on ul "User signups Feature adoption rate Session duration Daily active users NPS scor…" at bounding box center [938, 365] width 600 height 239
drag, startPoint x: 651, startPoint y: 174, endPoint x: 791, endPoint y: 373, distance: 242.8
click at [791, 373] on ul "User signups Feature adoption rate Session duration Daily active users NPS scor…" at bounding box center [938, 365] width 600 height 239
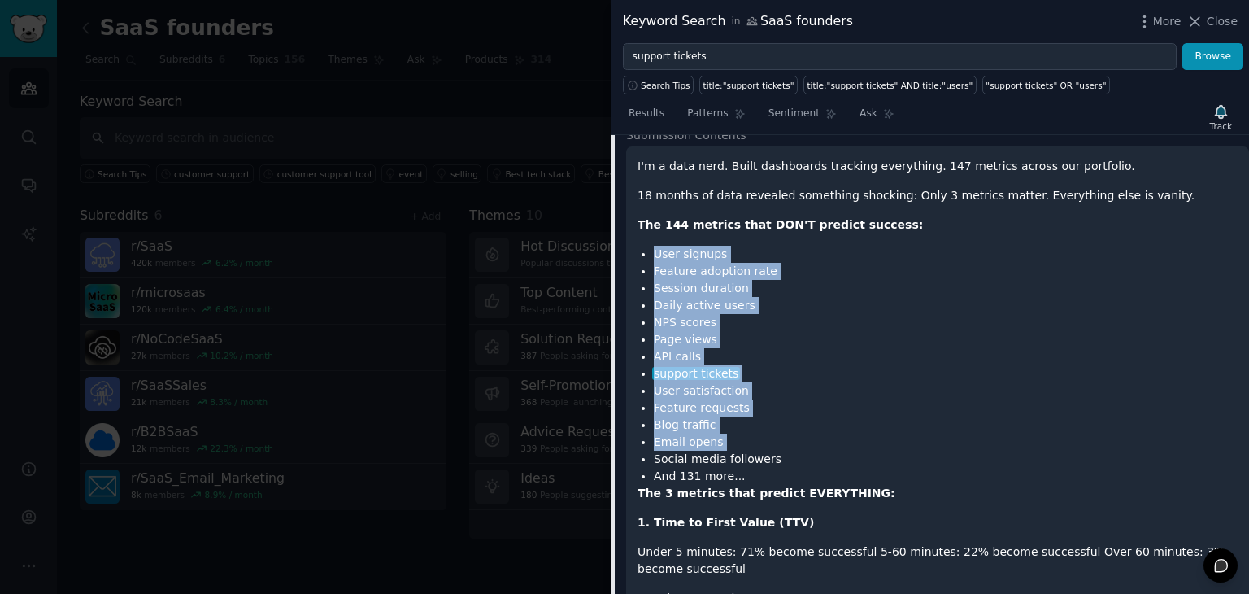
click at [791, 434] on li "Email opens" at bounding box center [946, 442] width 584 height 17
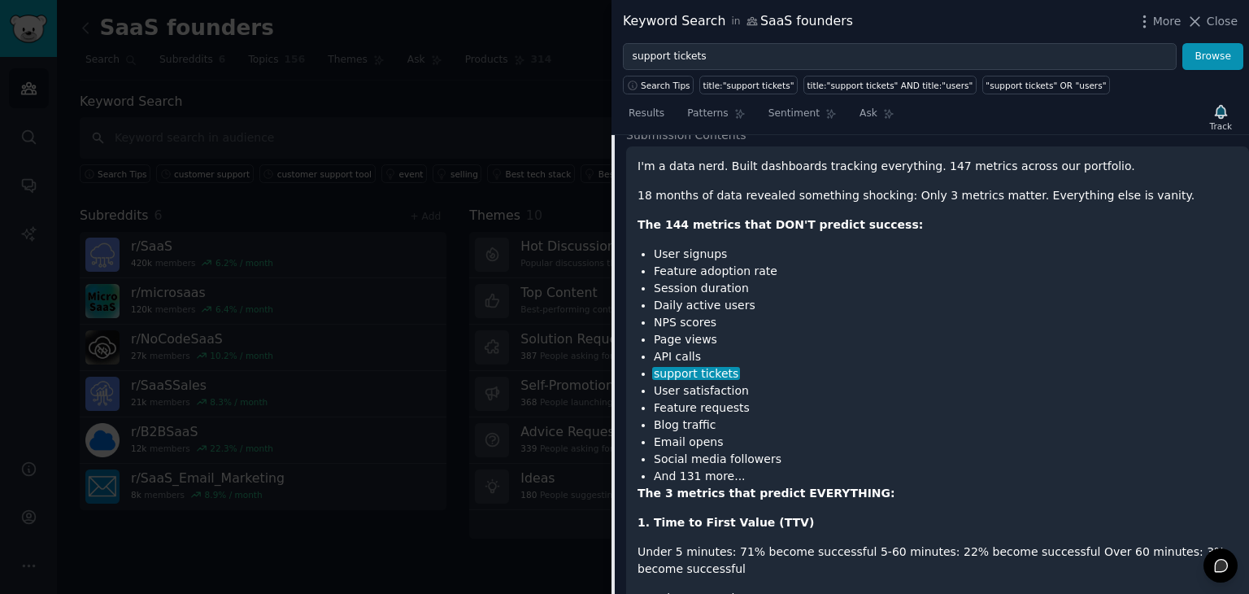
scroll to position [2541, 0]
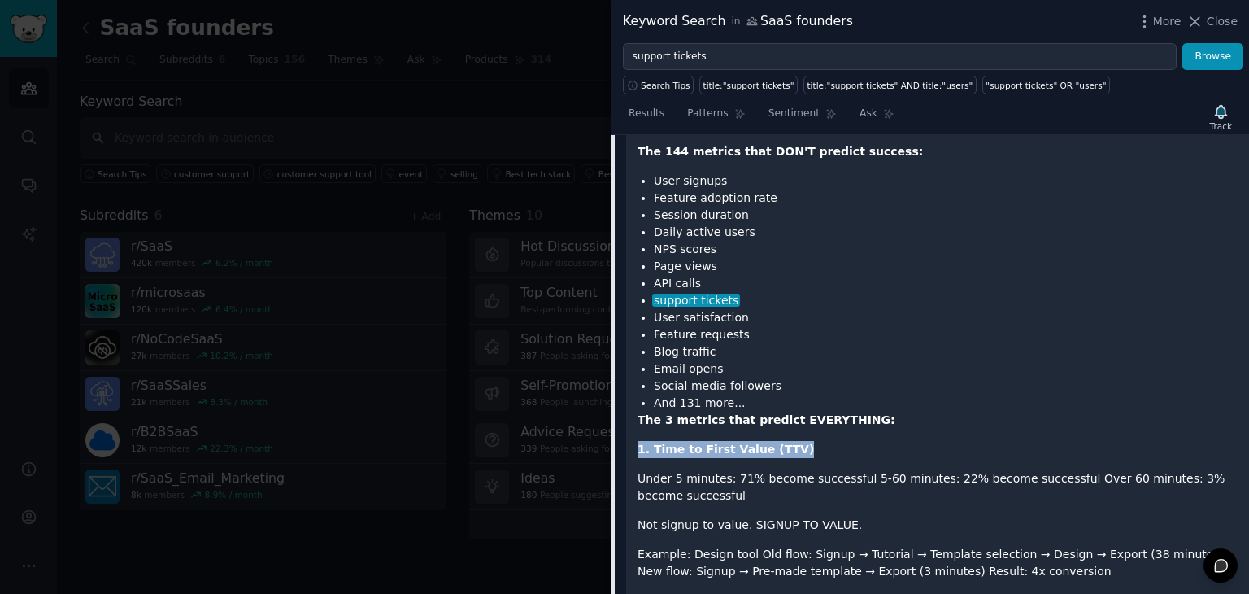
drag, startPoint x: 805, startPoint y: 367, endPoint x: 634, endPoint y: 368, distance: 170.8
drag, startPoint x: 639, startPoint y: 370, endPoint x: 811, endPoint y: 387, distance: 173.3
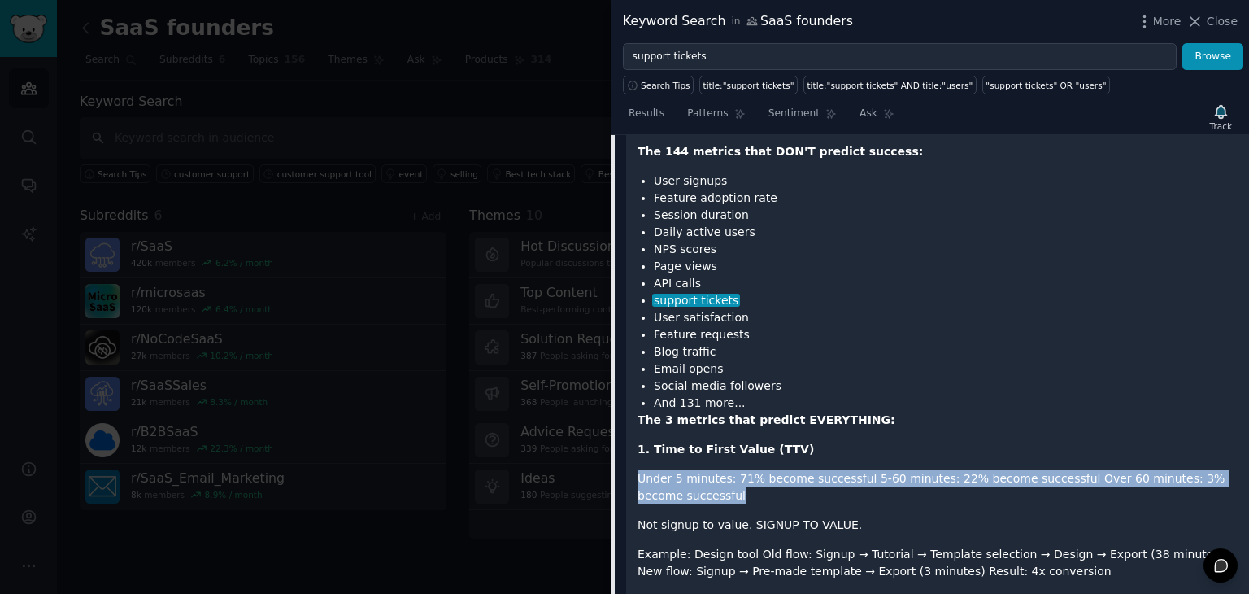
drag, startPoint x: 817, startPoint y: 369, endPoint x: 849, endPoint y: 416, distance: 56.6
click at [849, 470] on p "Under 5 minutes: 71% become successful 5-60 minutes: 22% become successful Over…" at bounding box center [938, 487] width 600 height 34
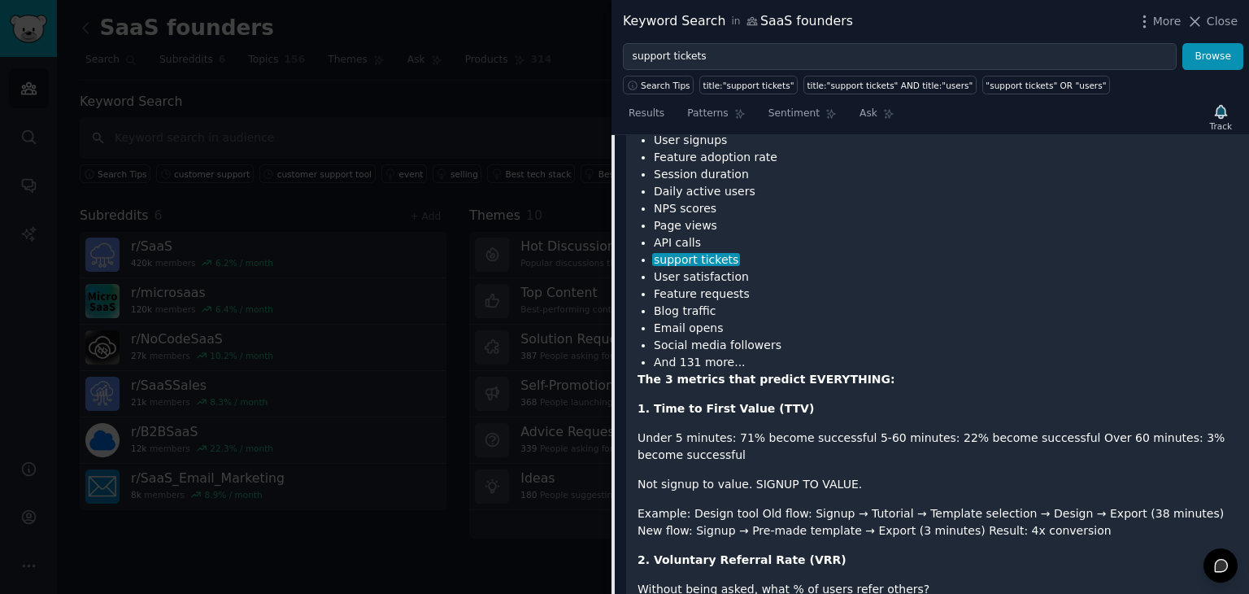
scroll to position [2614, 0]
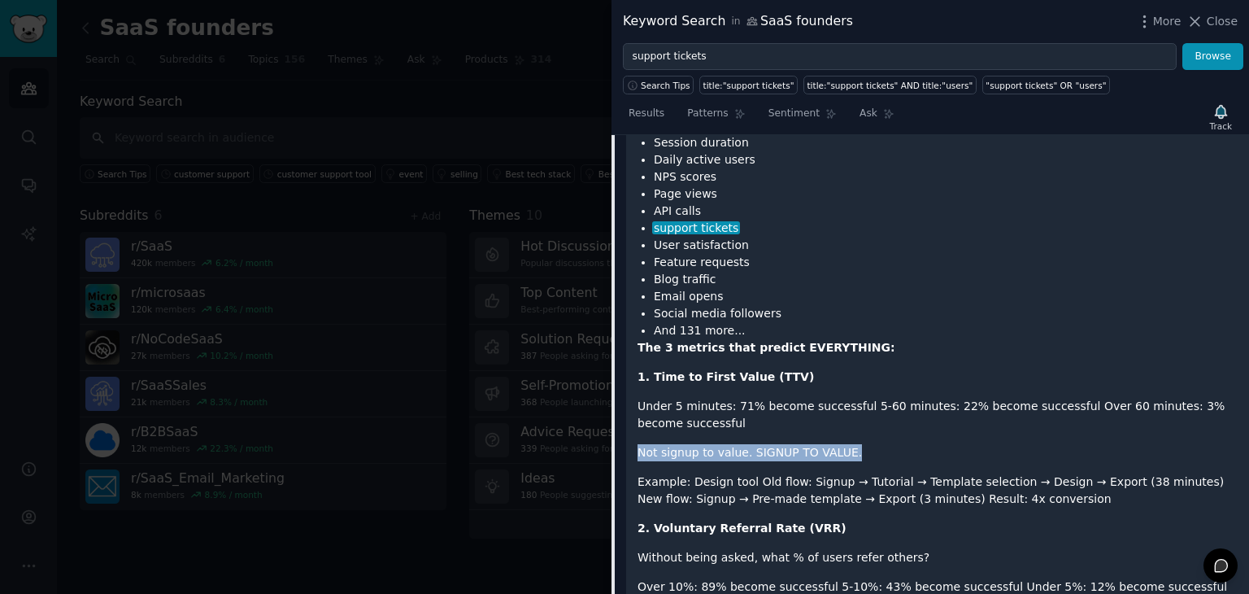
drag, startPoint x: 847, startPoint y: 371, endPoint x: 820, endPoint y: 351, distance: 33.2
click at [820, 398] on p "Under 5 minutes: 71% become successful 5-60 minutes: 22% become successful Over…" at bounding box center [938, 415] width 600 height 34
drag, startPoint x: 820, startPoint y: 351, endPoint x: 852, endPoint y: 374, distance: 39.1
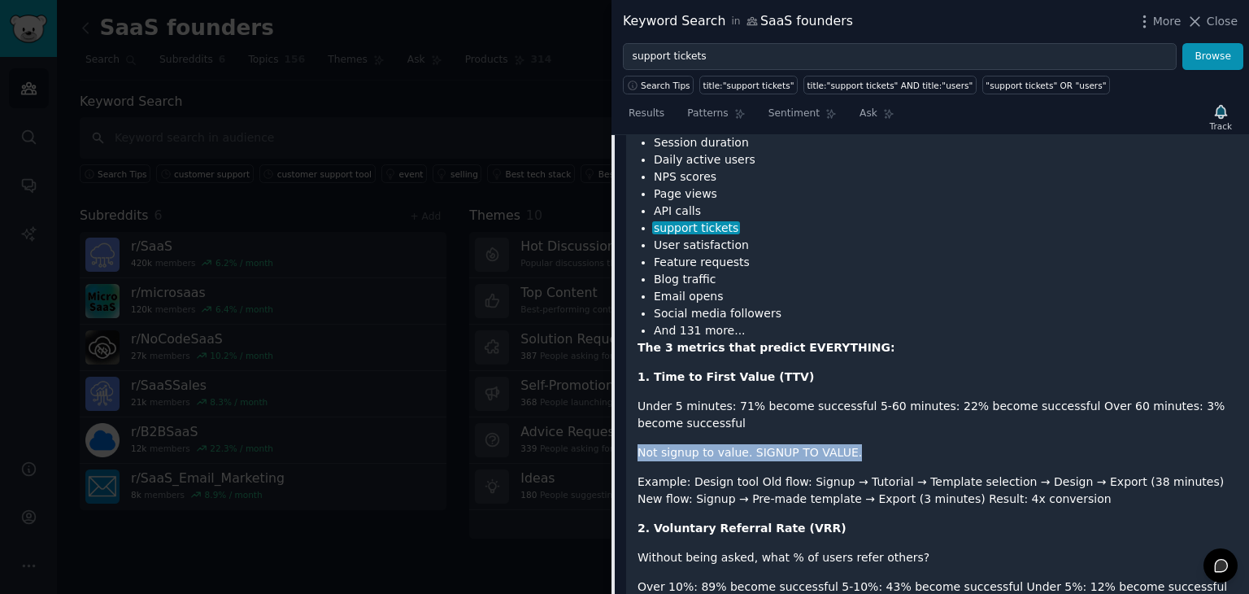
click at [852, 444] on p "Not signup to value. SIGNUP TO VALUE." at bounding box center [938, 452] width 600 height 17
drag, startPoint x: 848, startPoint y: 372, endPoint x: 831, endPoint y: 344, distance: 32.5
click at [831, 398] on p "Under 5 minutes: 71% become successful 5-60 minutes: 22% become successful Over…" at bounding box center [938, 415] width 600 height 34
drag, startPoint x: 748, startPoint y: 402, endPoint x: 791, endPoint y: 399, distance: 43.2
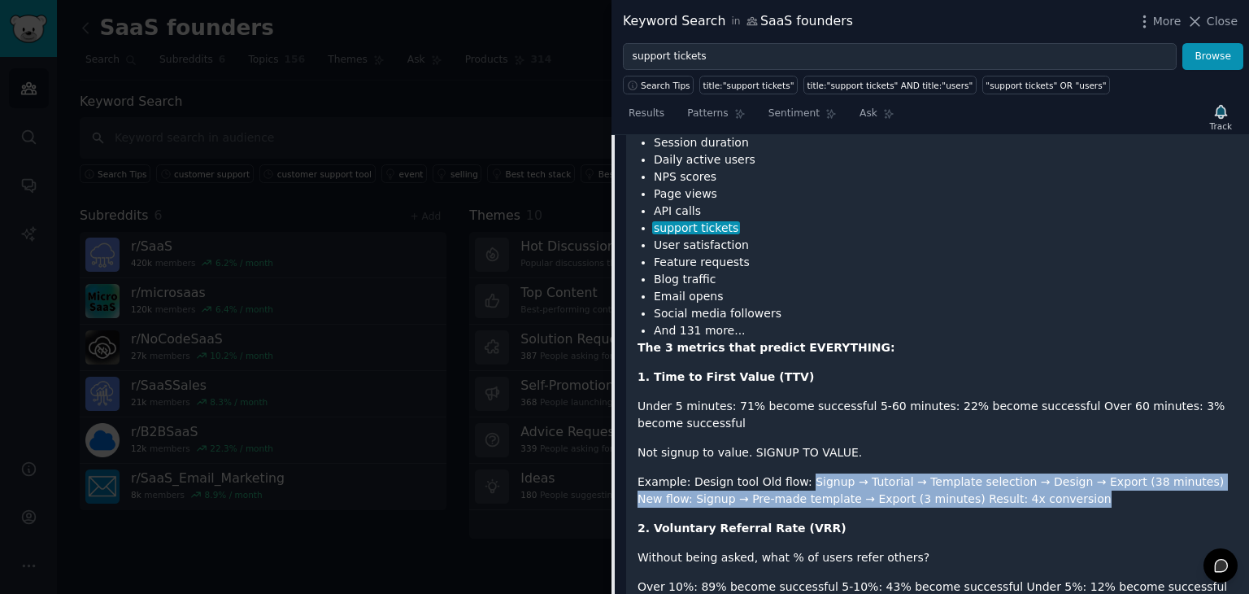
drag, startPoint x: 796, startPoint y: 399, endPoint x: 999, endPoint y: 421, distance: 203.6
click at [999, 473] on p "Example: Design tool Old flow: Signup → Tutorial → Template selection → Design …" at bounding box center [938, 490] width 600 height 34
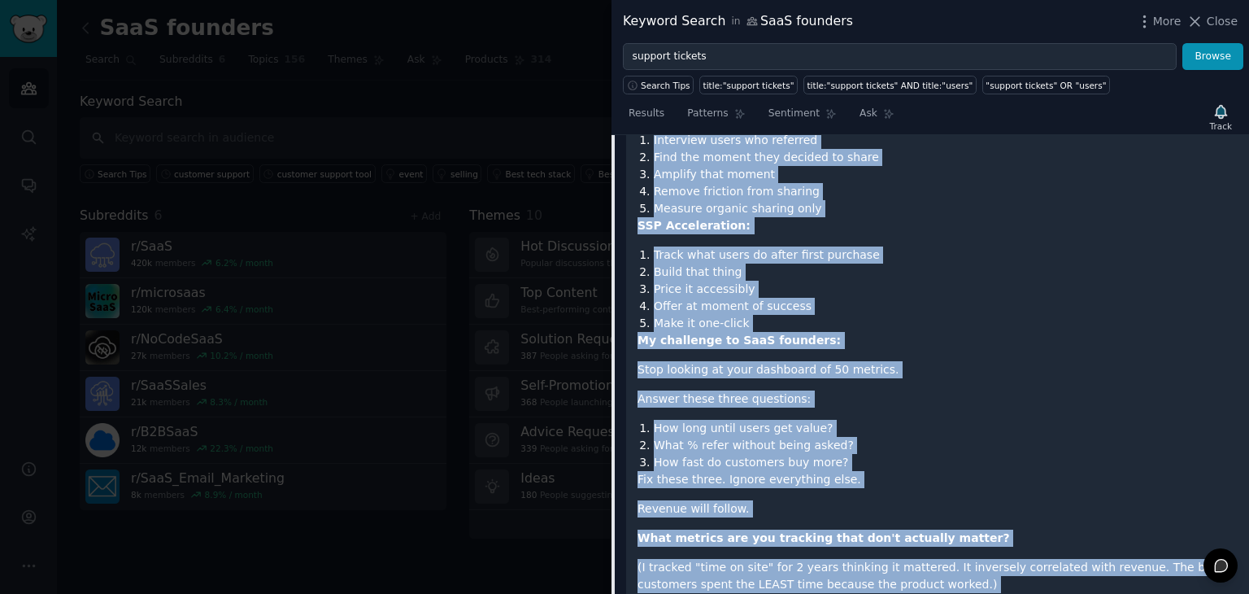
scroll to position [4046, 0]
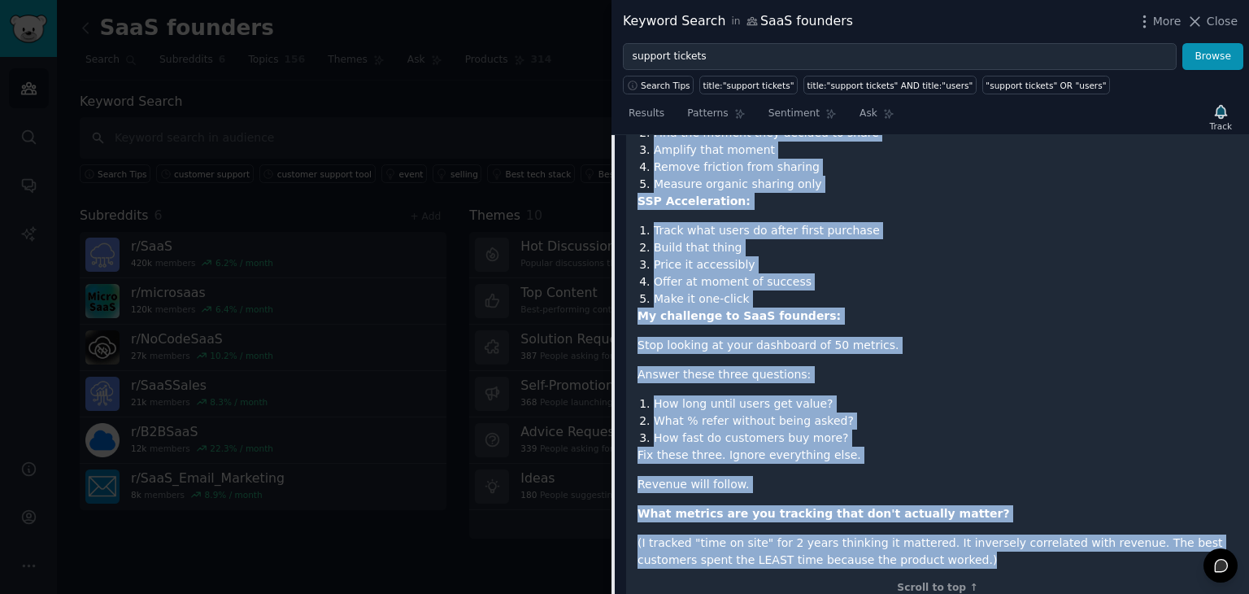
drag, startPoint x: 635, startPoint y: 225, endPoint x: 875, endPoint y: 454, distance: 331.4
copy div "I'm a data nerd. Built dashboards tracking everything. 147 metrics across our p…"
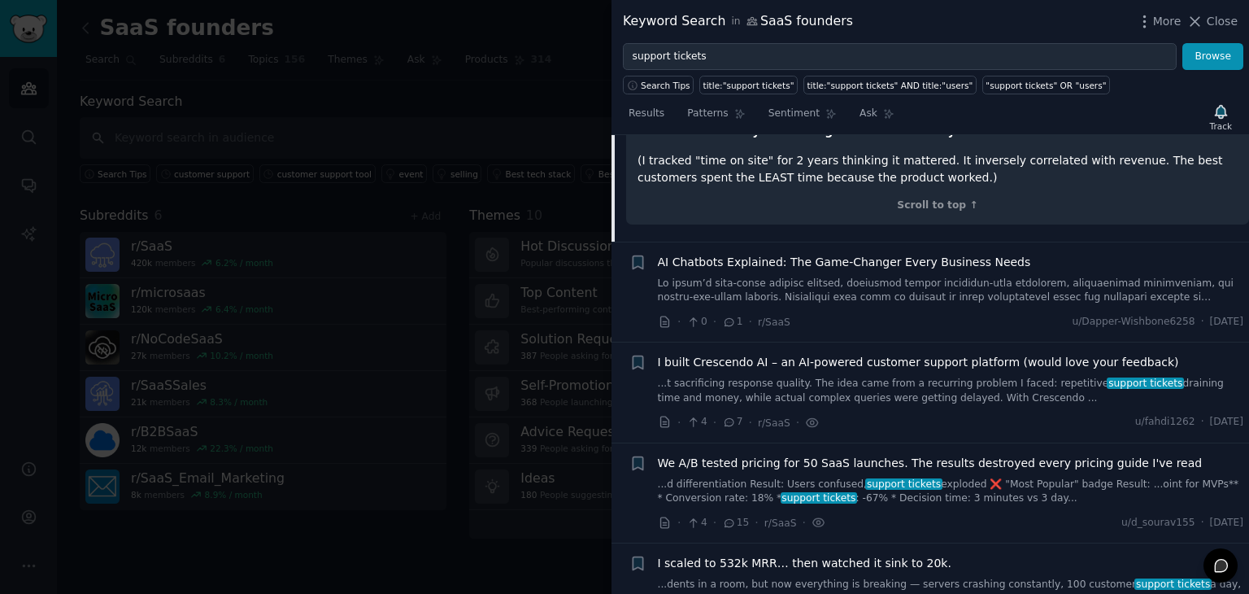
scroll to position [4429, 0]
click at [792, 477] on link "...d differentiation Result: Users confused, support tickets exploded ❌ "Most P…" at bounding box center [951, 491] width 586 height 28
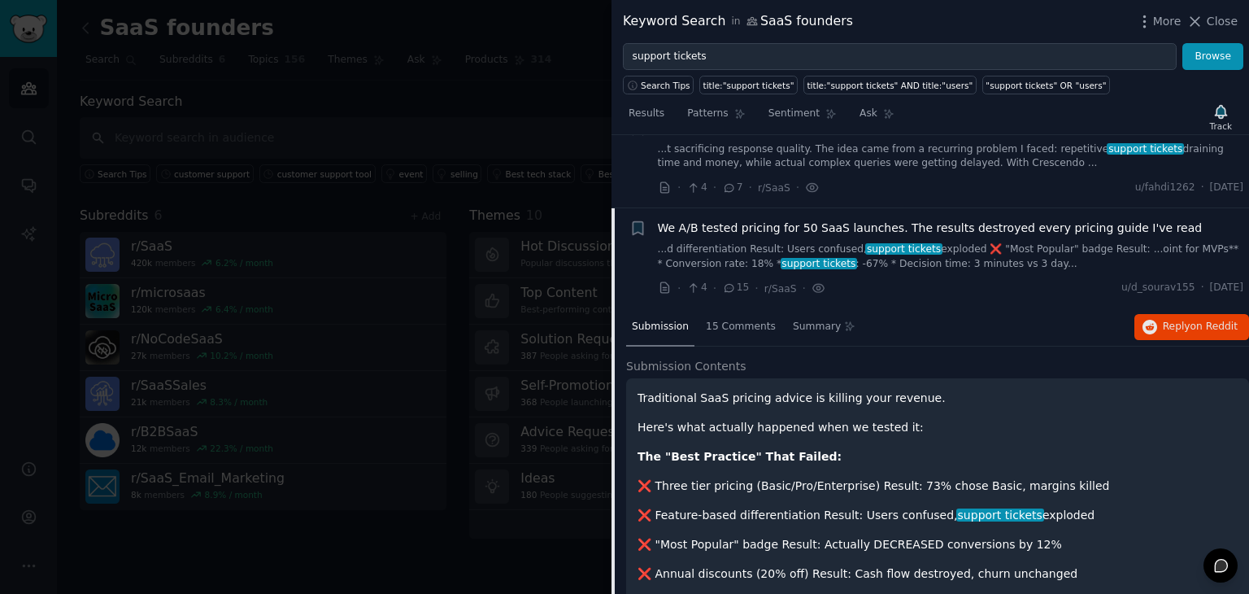
scroll to position [2550, 0]
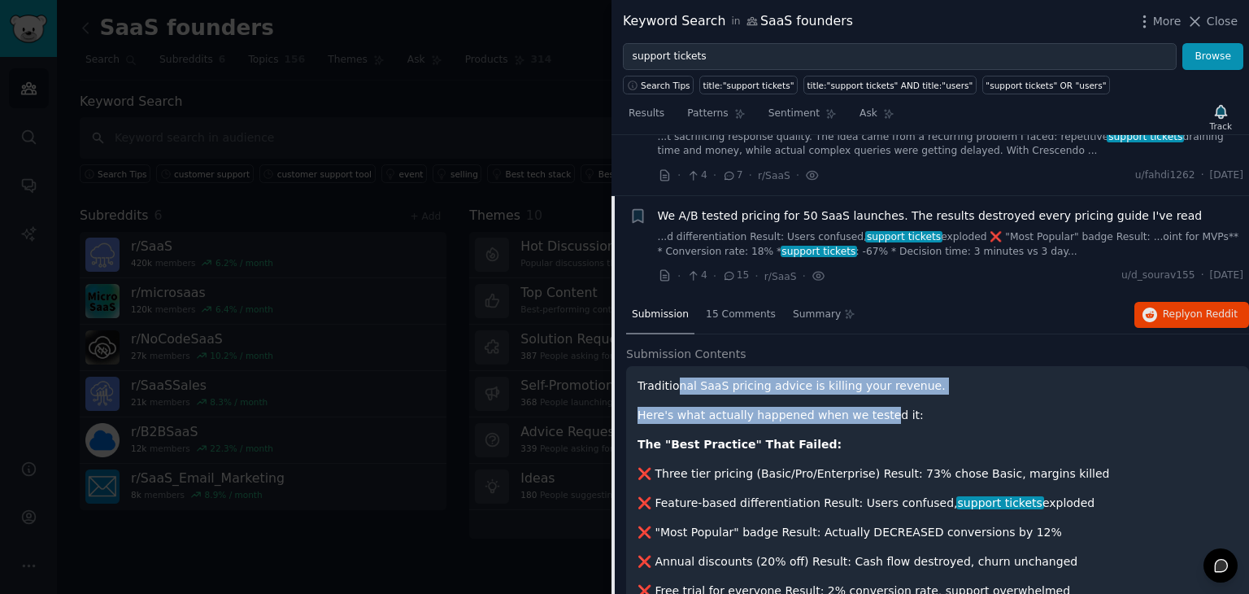
drag, startPoint x: 674, startPoint y: 314, endPoint x: 864, endPoint y: 334, distance: 190.5
click at [864, 407] on p "Here's what actually happened when we tested it:" at bounding box center [938, 415] width 600 height 17
drag, startPoint x: 661, startPoint y: 313, endPoint x: 934, endPoint y: 342, distance: 274.9
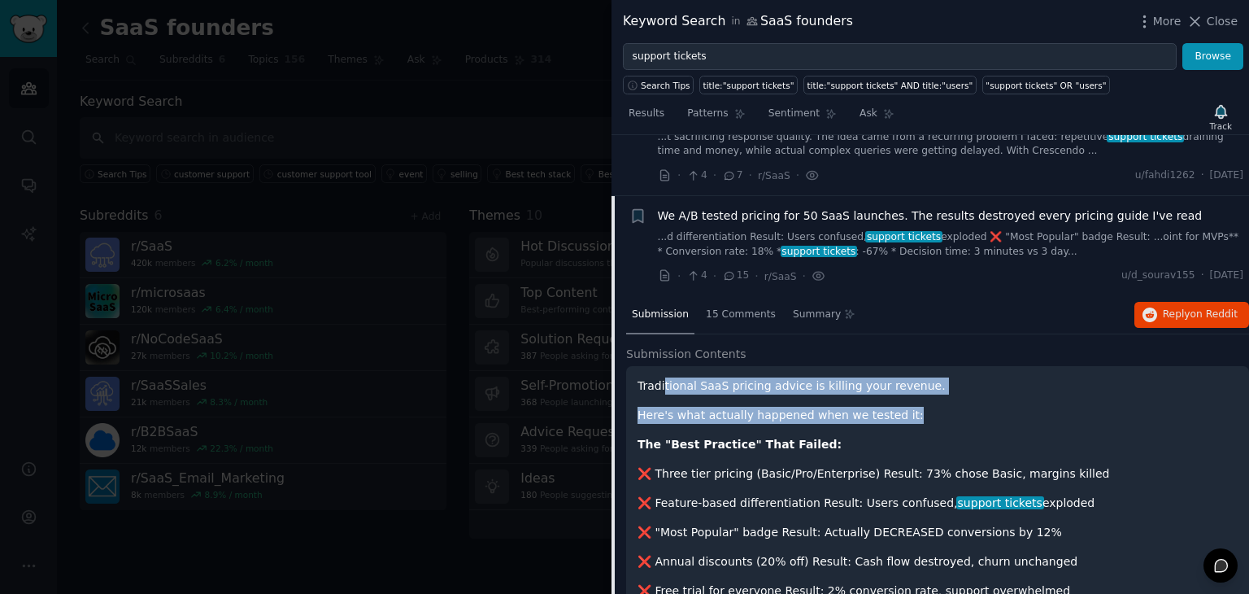
click at [934, 407] on p "Here's what actually happened when we tested it:" at bounding box center [938, 415] width 600 height 17
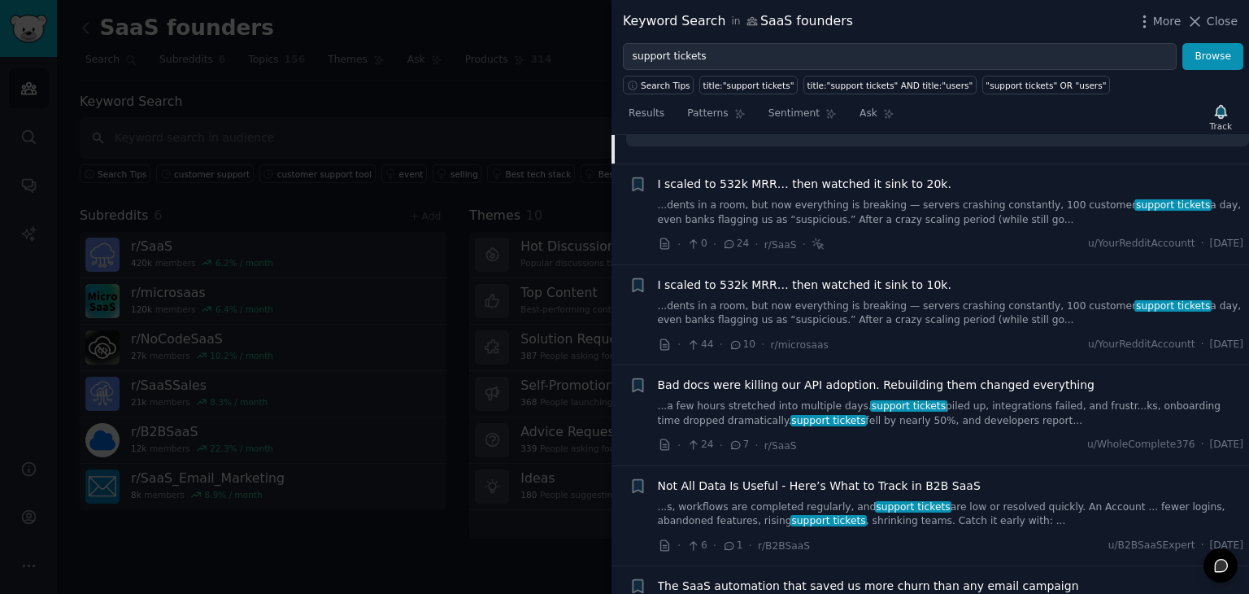
scroll to position [4683, 0]
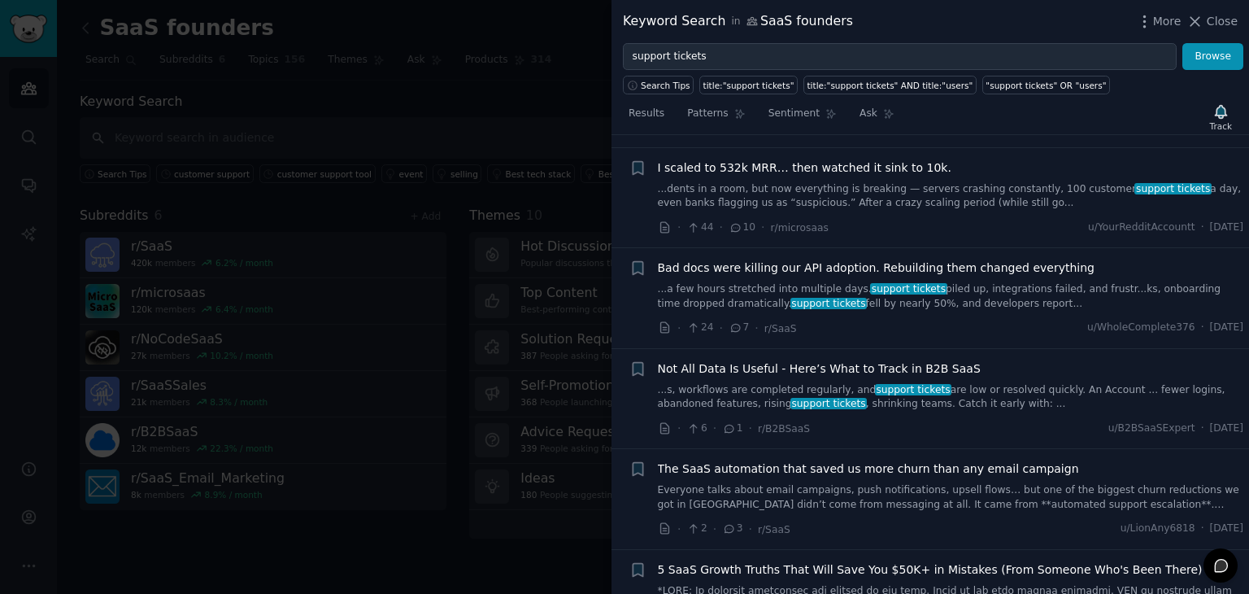
click at [870, 483] on link "Everyone talks about email campaigns, push notifications, upsell flows… but one…" at bounding box center [951, 497] width 586 height 28
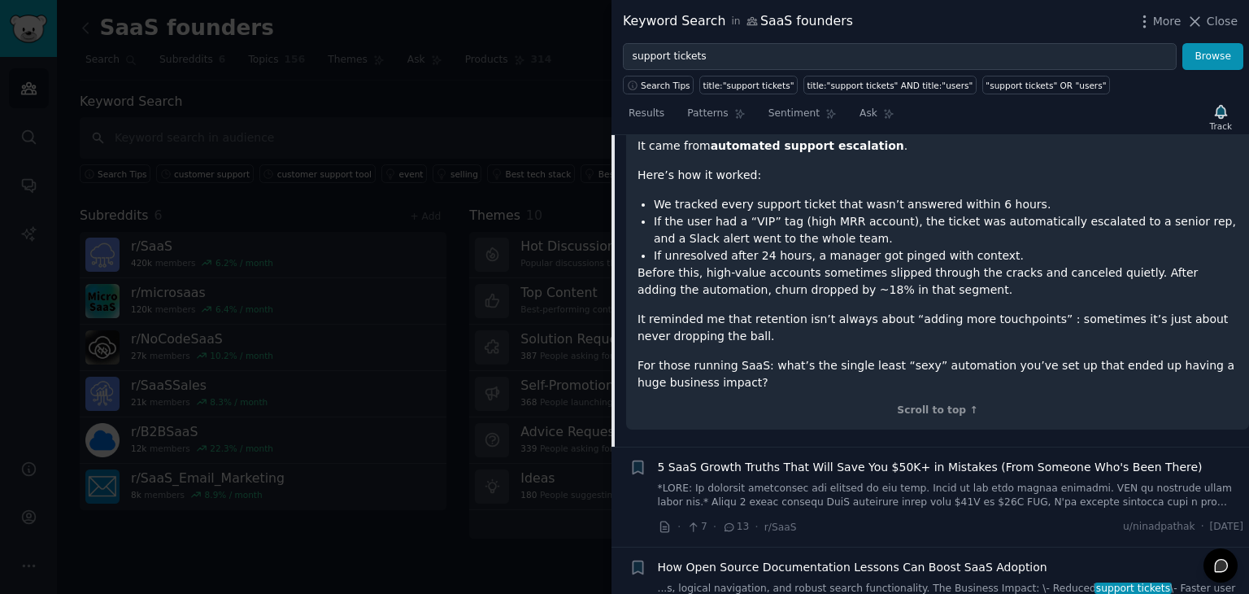
scroll to position [3416, 0]
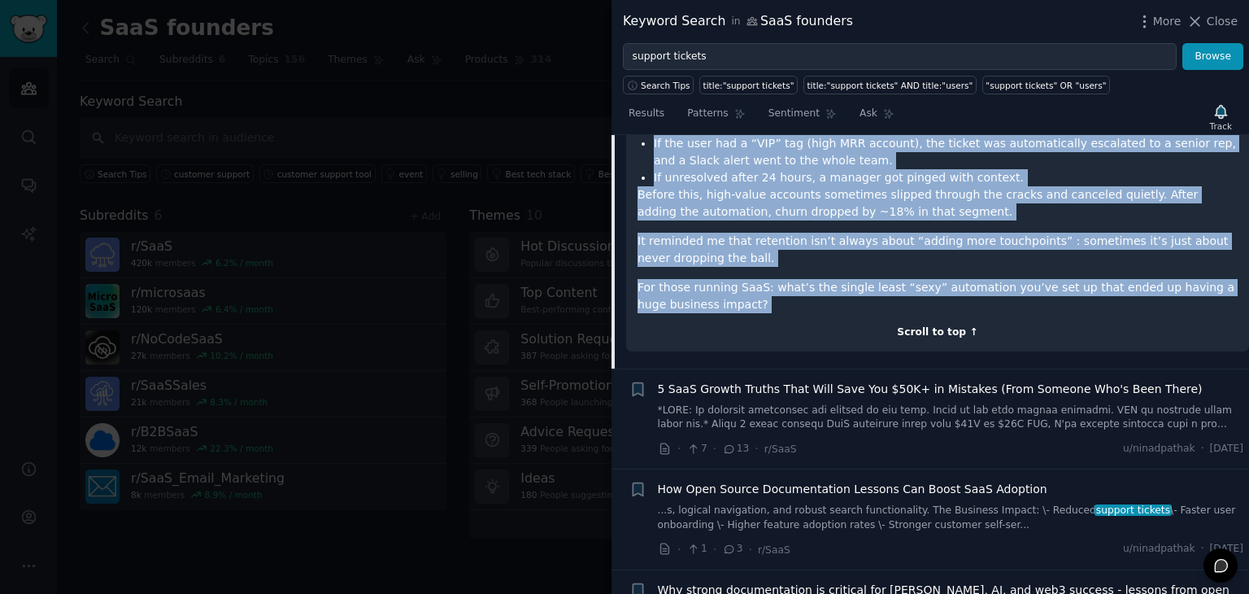
drag, startPoint x: 635, startPoint y: 302, endPoint x: 743, endPoint y: 251, distance: 119.7
click at [743, 251] on div "Everyone talks about email campaigns, push notifications, upsell flows… but one…" at bounding box center [937, 177] width 623 height 350
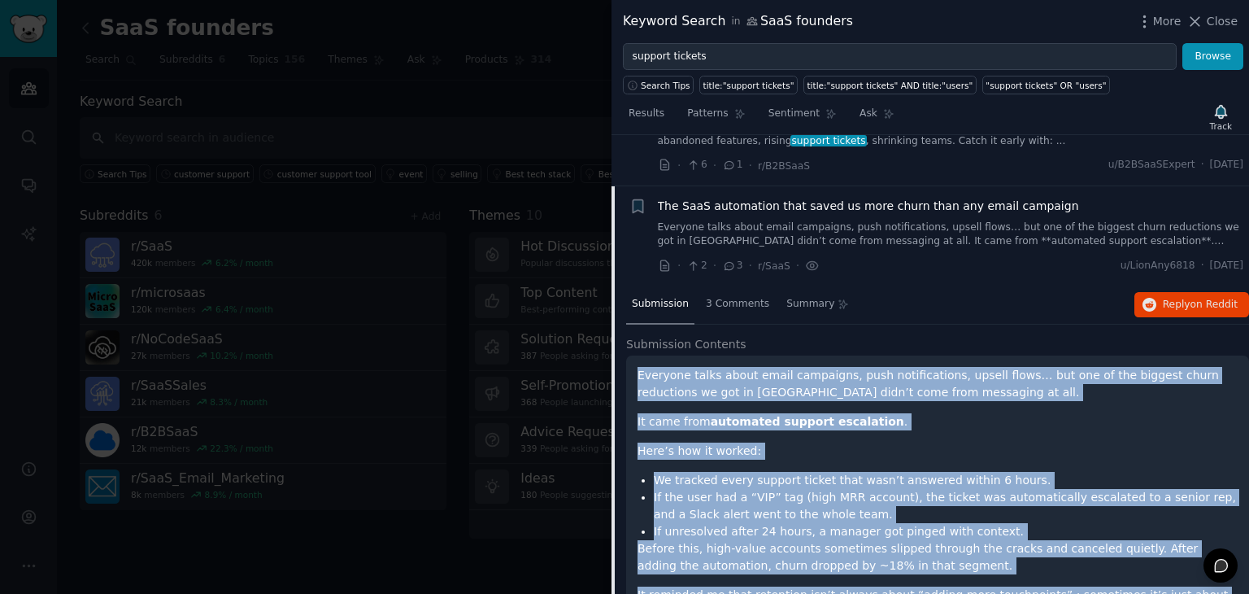
scroll to position [3061, 0]
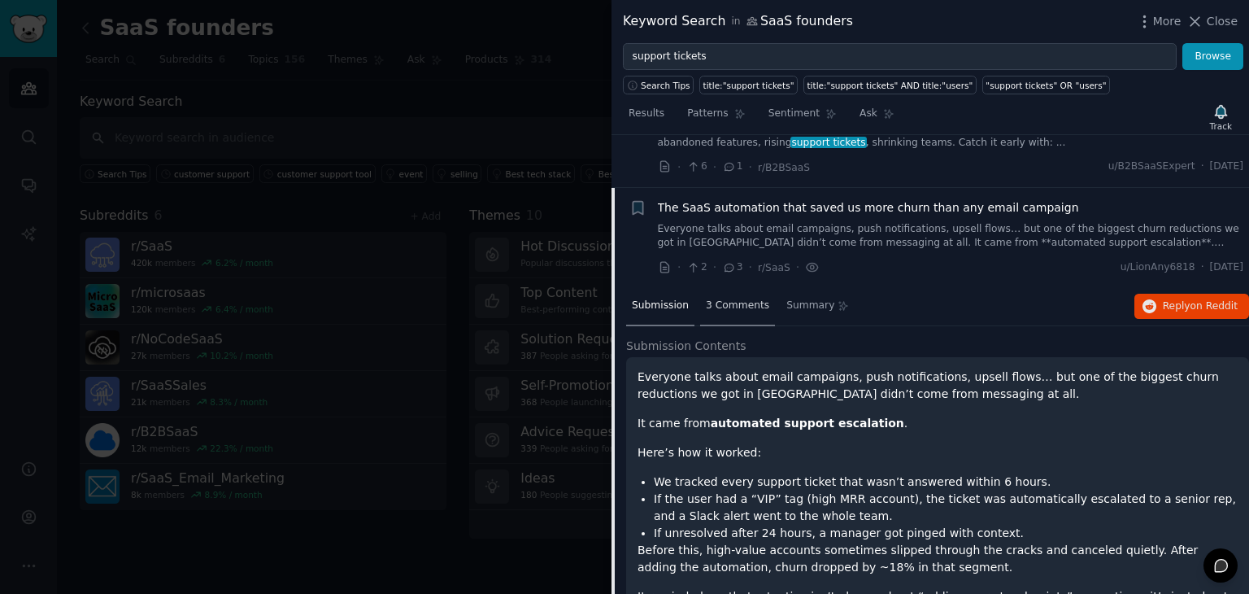
click at [730, 287] on div "3 Comments" at bounding box center [737, 306] width 75 height 39
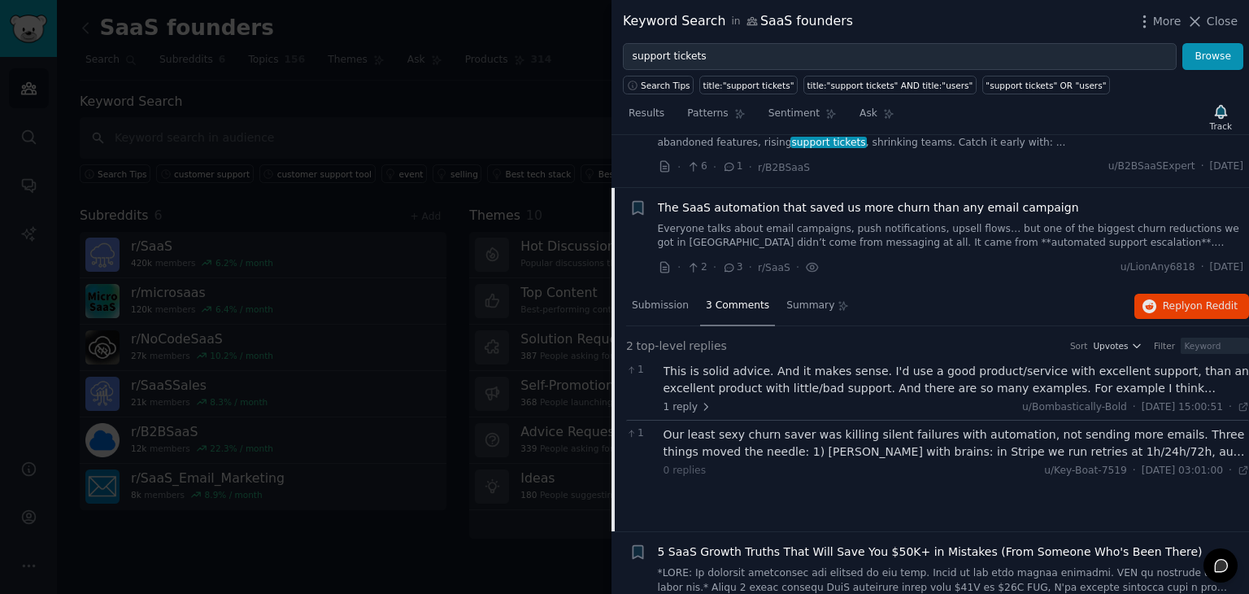
click at [746, 363] on div "This is solid advice. And it makes sense. I'd use a good product/service with e…" at bounding box center [957, 380] width 586 height 34
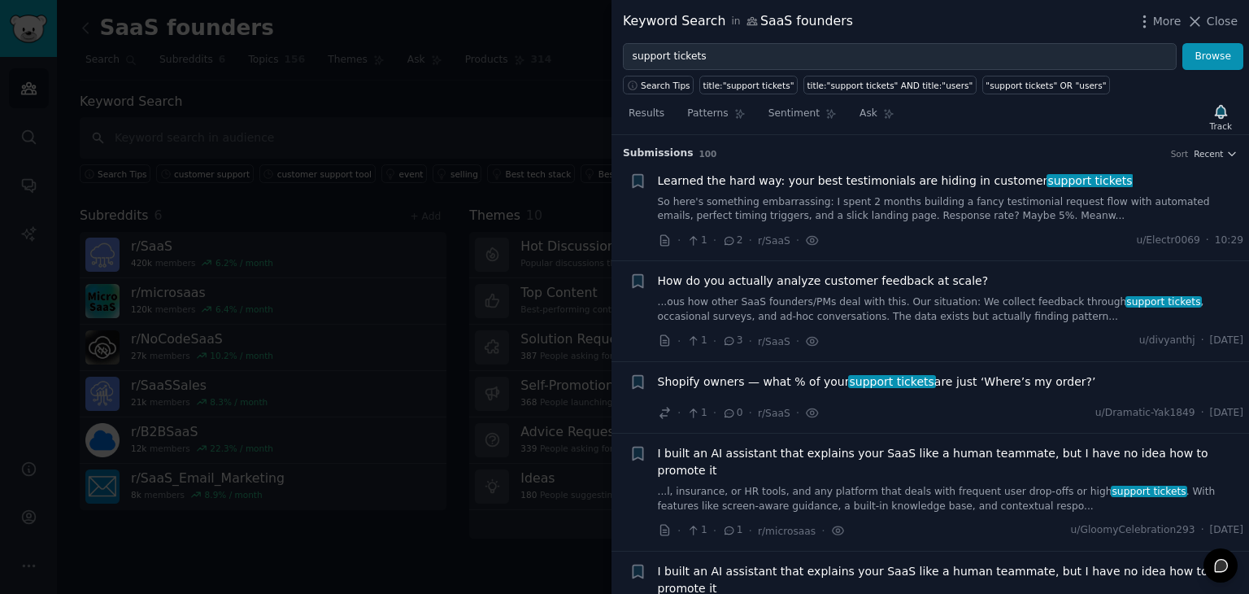
scroll to position [10, 0]
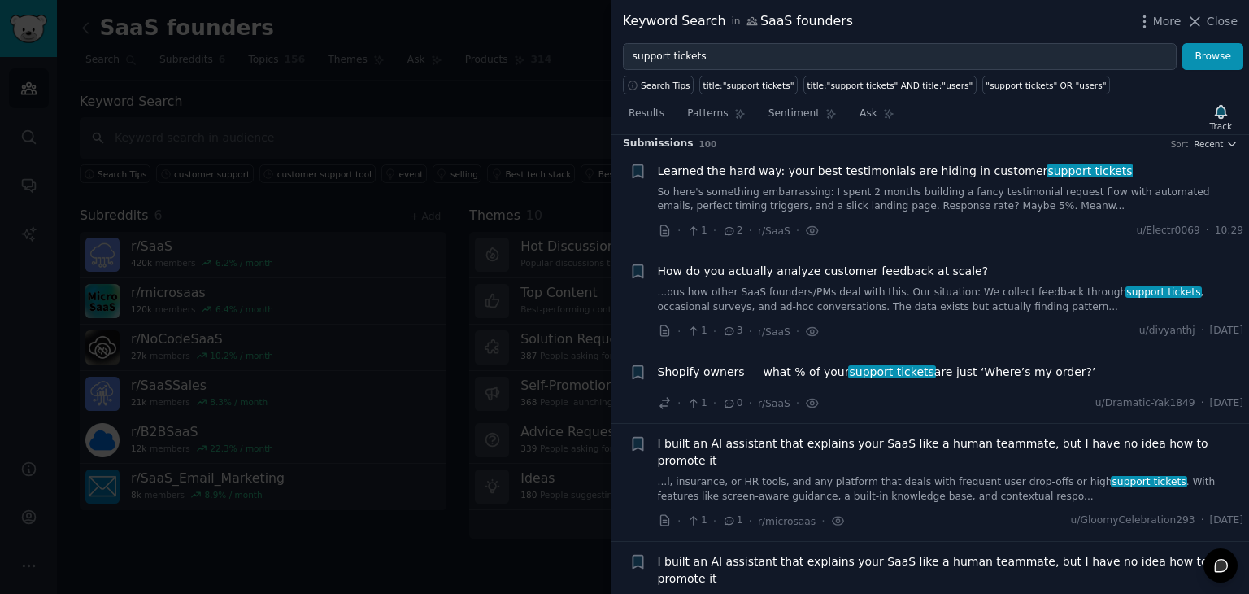
click at [943, 194] on link "So here's something embarrassing: I spent 2 months building a fancy testimonial…" at bounding box center [951, 199] width 586 height 28
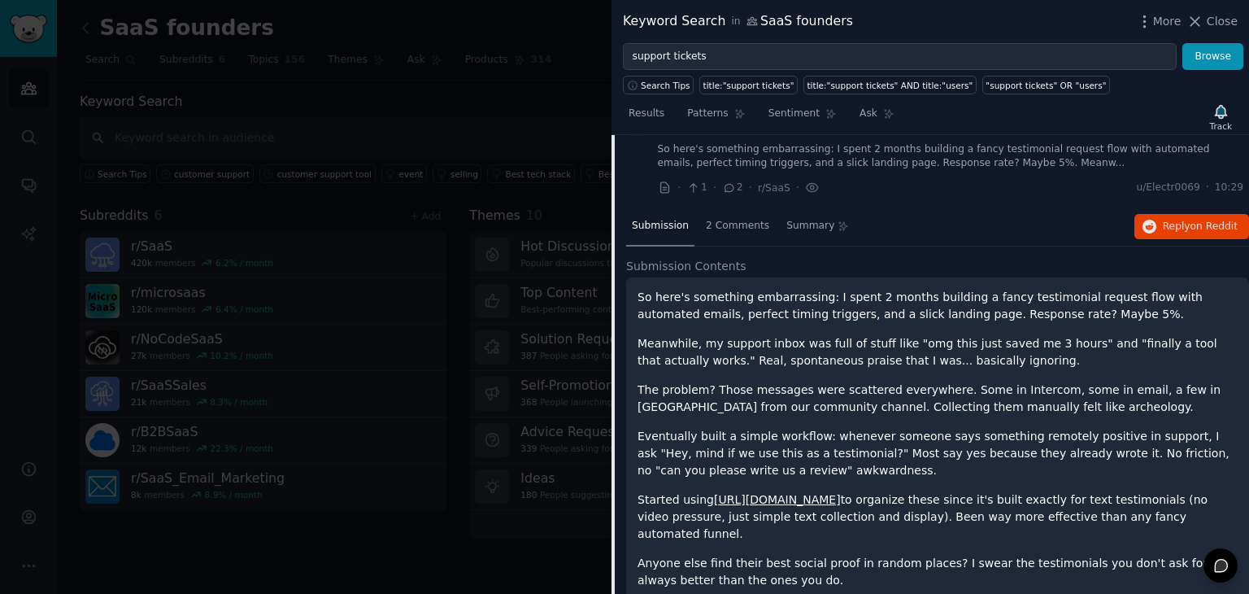
scroll to position [55, 0]
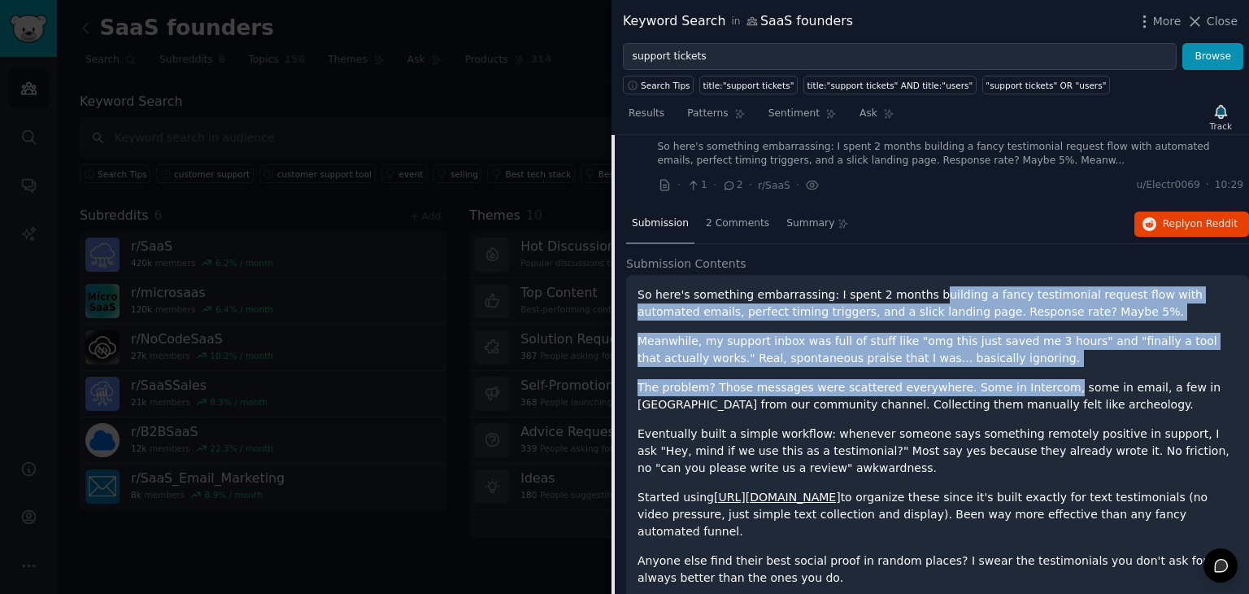
drag, startPoint x: 911, startPoint y: 287, endPoint x: 1028, endPoint y: 376, distance: 146.9
click at [1028, 376] on div "So here's something embarrassing: I spent 2 months building a fancy testimonial…" at bounding box center [938, 436] width 600 height 300
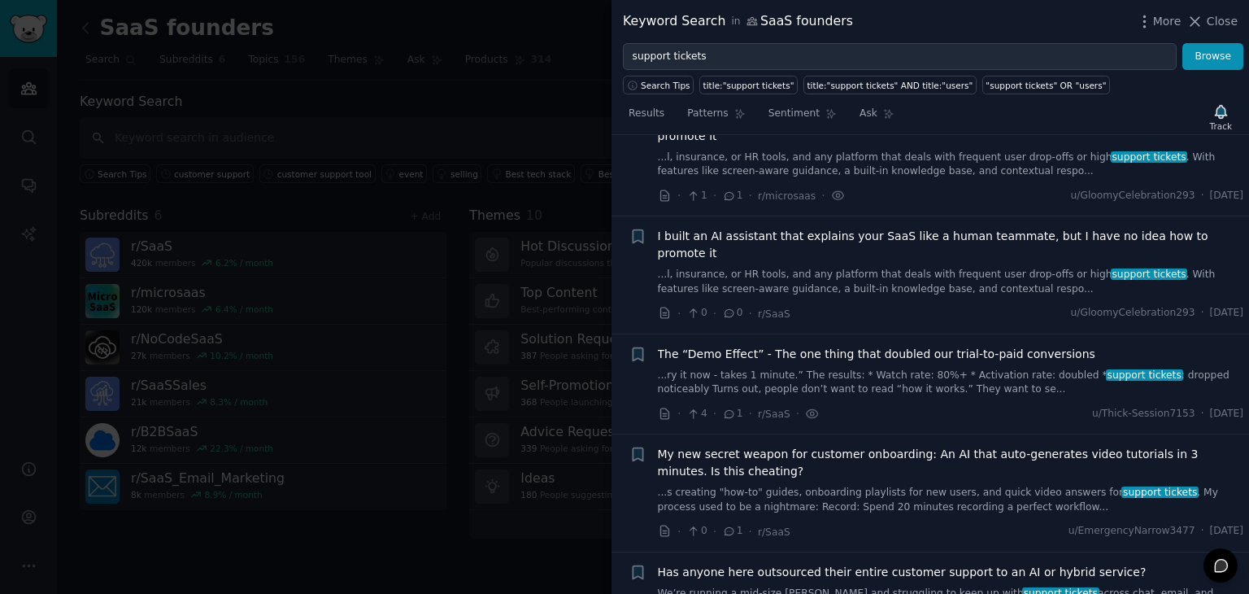
scroll to position [774, 0]
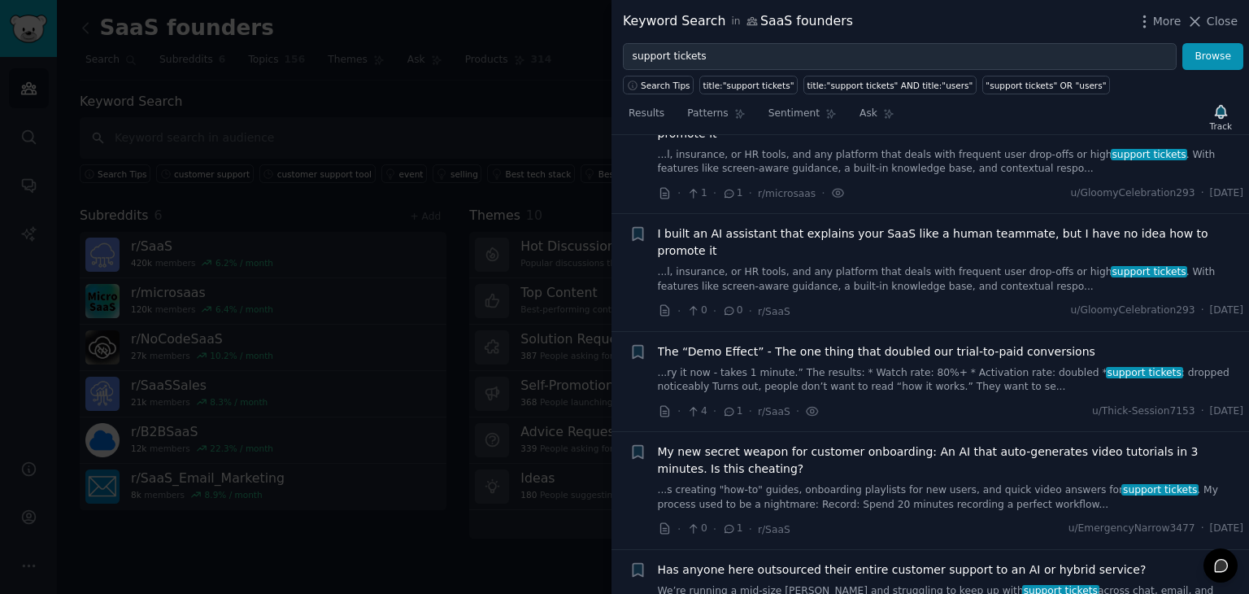
click at [910, 366] on link "...ry it now - takes 1 minute.” The results: * Watch rate: 80%+ * Activation ra…" at bounding box center [951, 380] width 586 height 28
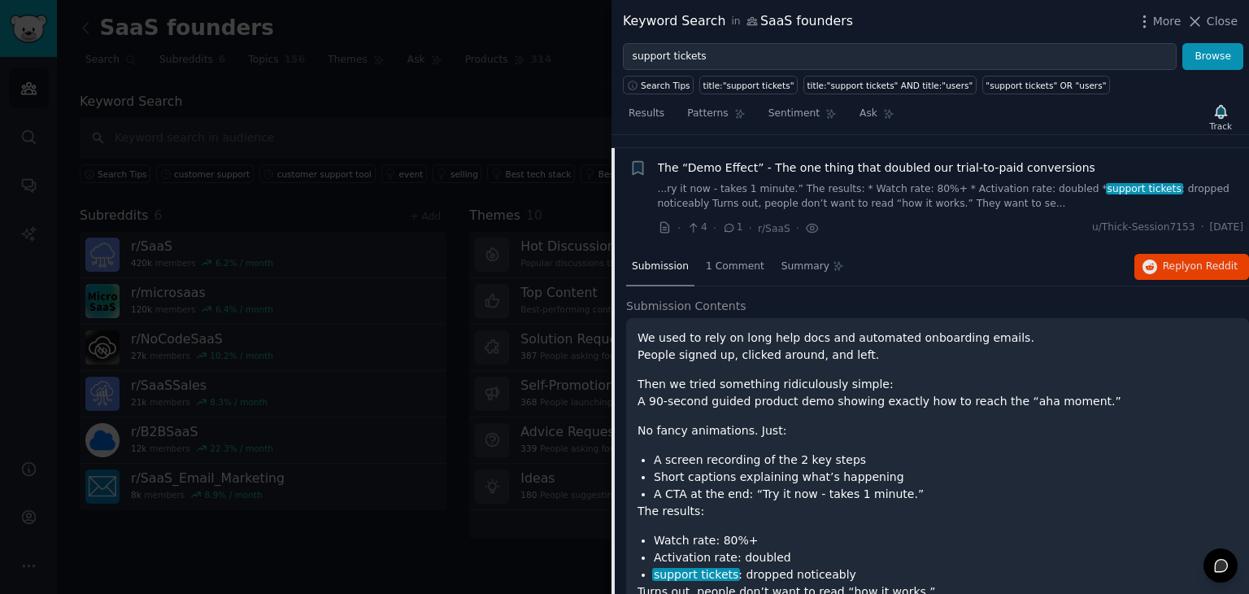
scroll to position [521, 0]
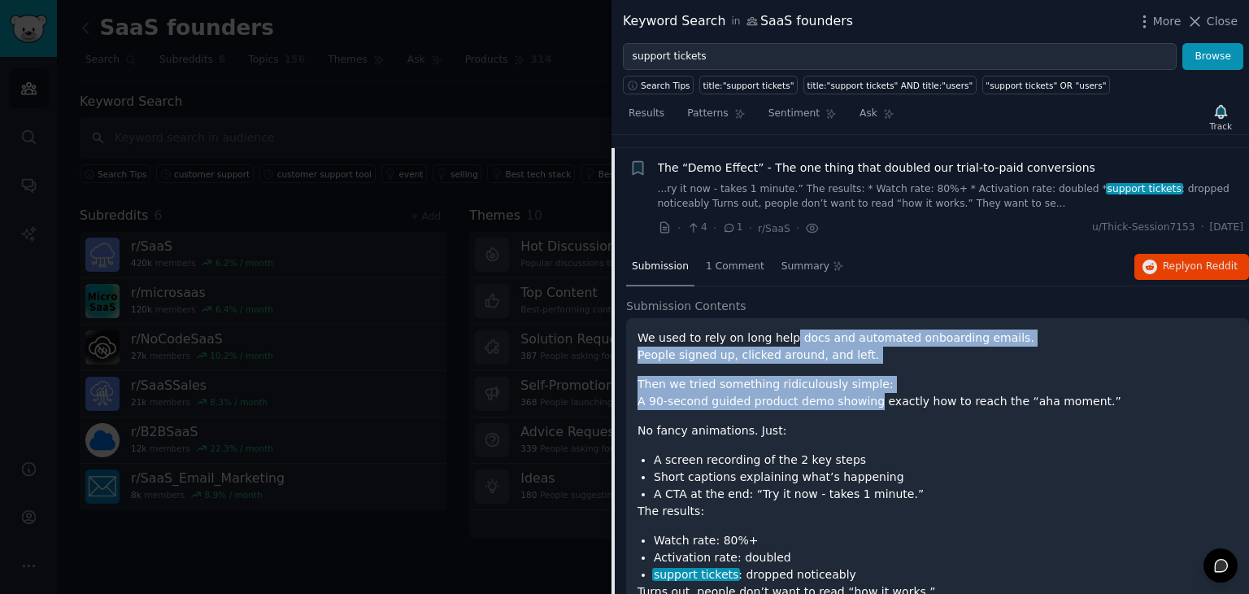
drag, startPoint x: 783, startPoint y: 300, endPoint x: 853, endPoint y: 359, distance: 91.2
click at [853, 359] on div "We used to rely on long help docs and automated onboarding emails. People signe…" at bounding box center [938, 551] width 600 height 444
click at [853, 376] on p "Then we tried something ridiculously simple: A 90-second guided product demo sh…" at bounding box center [938, 393] width 600 height 34
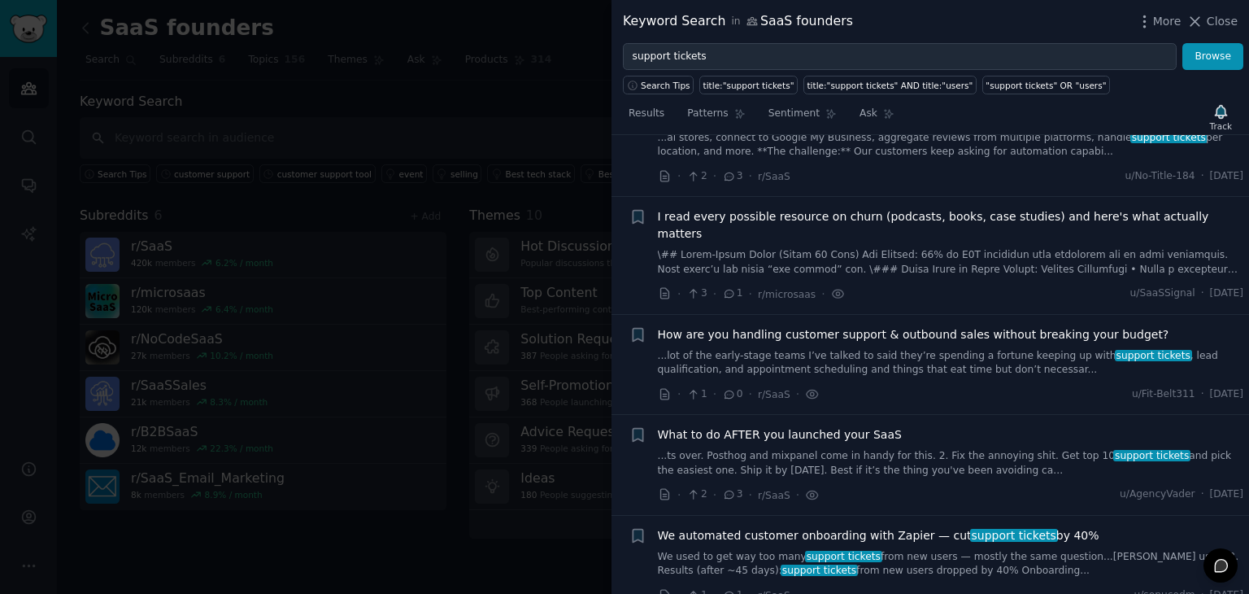
scroll to position [1577, 0]
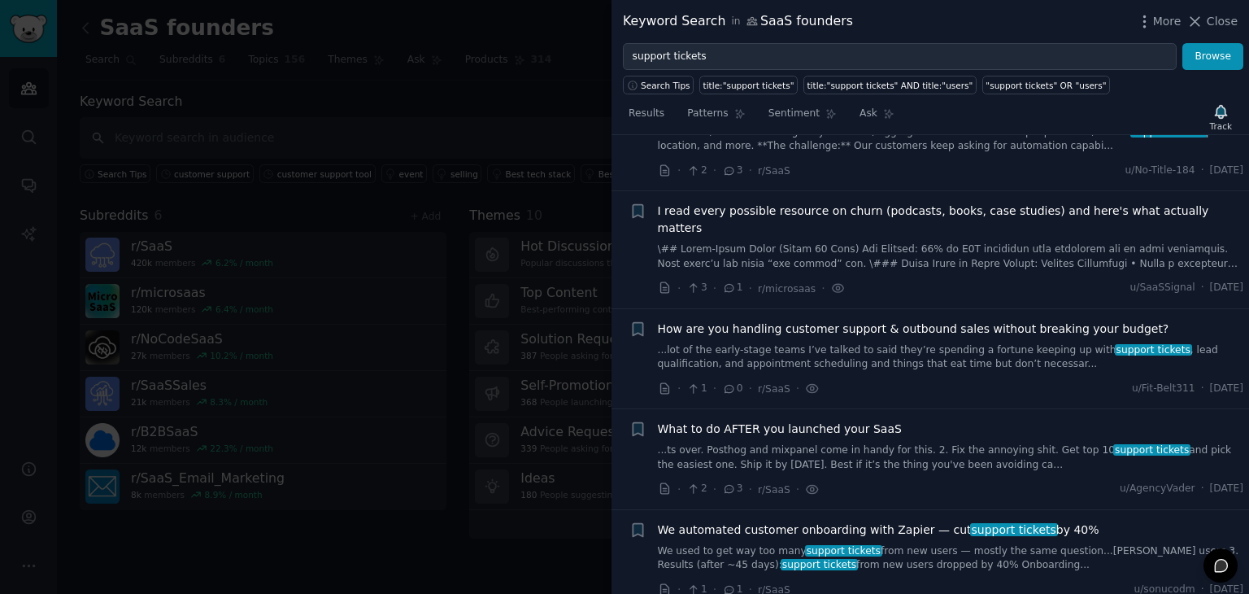
click at [925, 343] on link "...lot of the early-stage teams I’ve talked to said they’re spending a fortune …" at bounding box center [951, 357] width 586 height 28
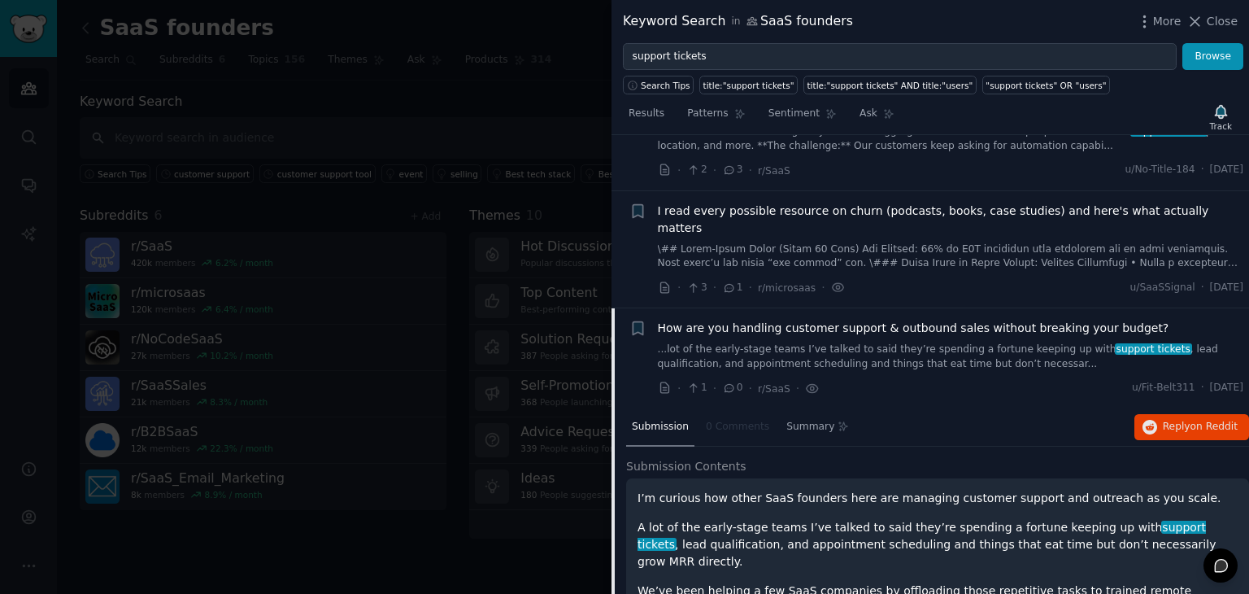
scroll to position [1117, 0]
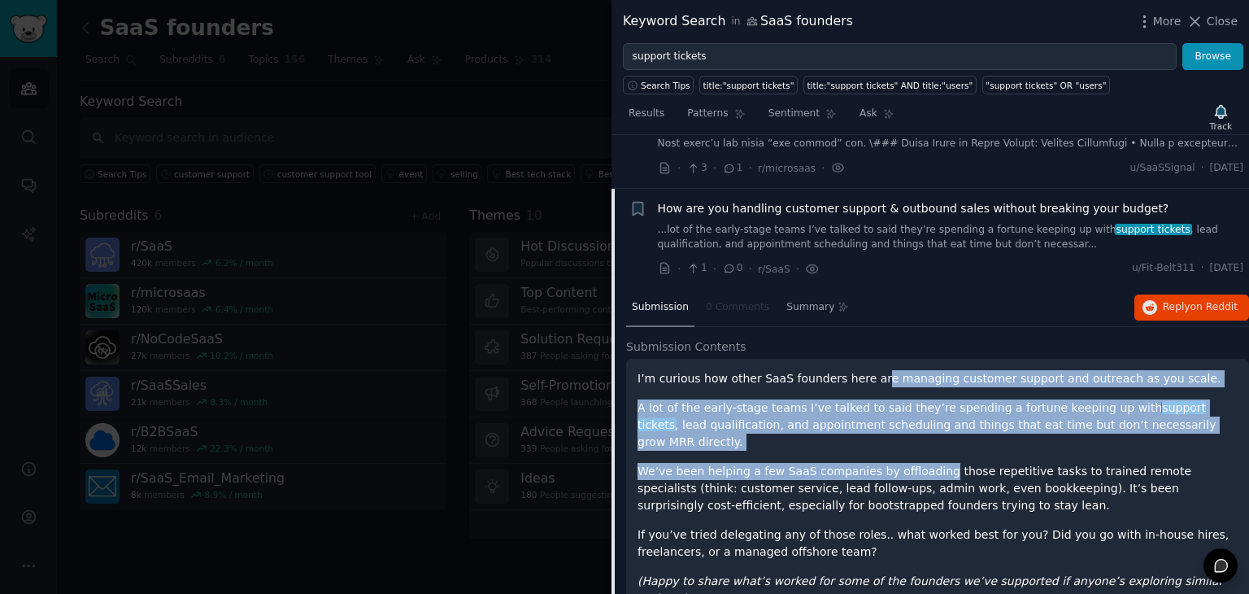
drag, startPoint x: 858, startPoint y: 331, endPoint x: 928, endPoint y: 399, distance: 97.8
click at [928, 399] on div "I’m curious how other SaaS founders here are managing customer support and outr…" at bounding box center [938, 488] width 600 height 237
click at [928, 463] on p "We’ve been helping a few SaaS companies by offloading those repetitive tasks to…" at bounding box center [938, 488] width 600 height 51
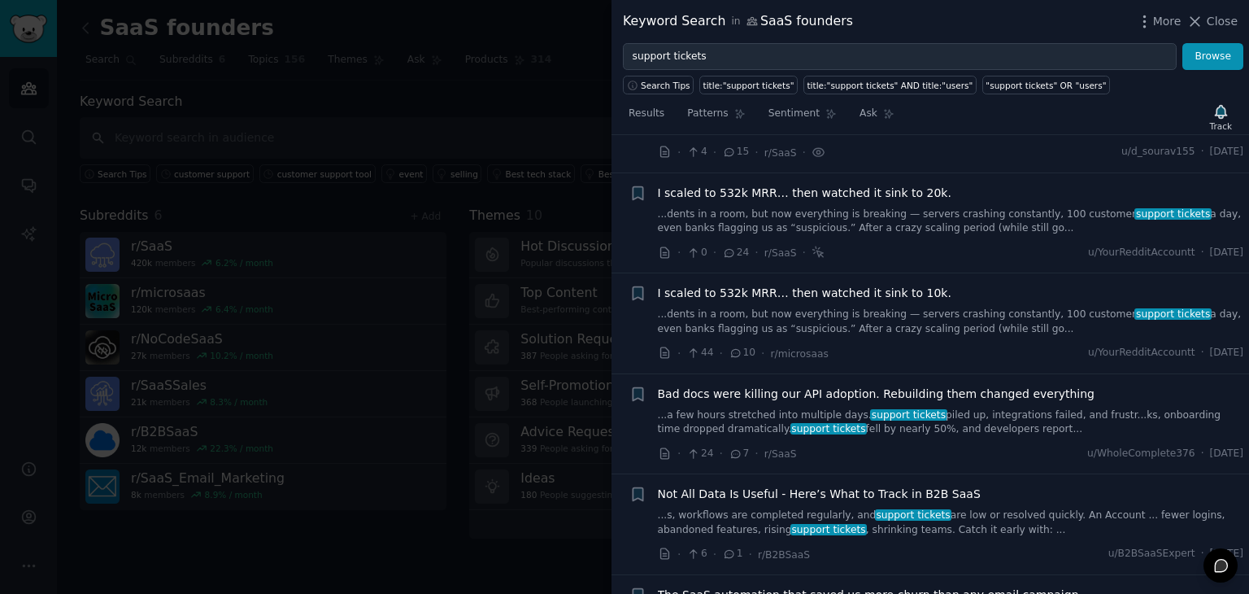
scroll to position [3044, 0]
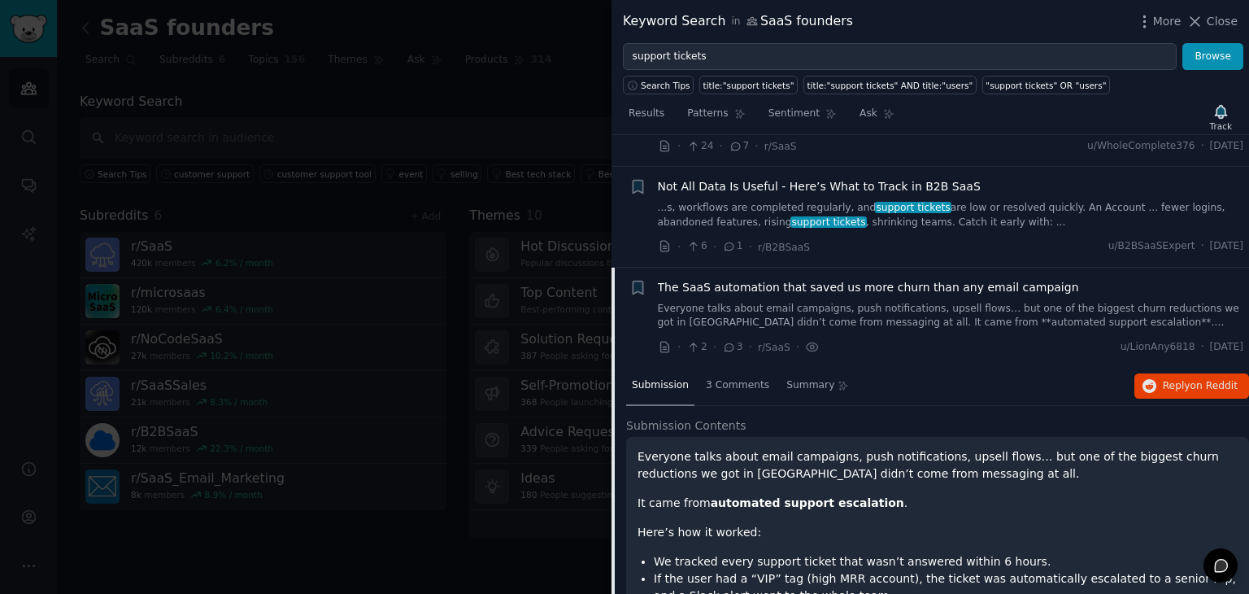
scroll to position [2976, 0]
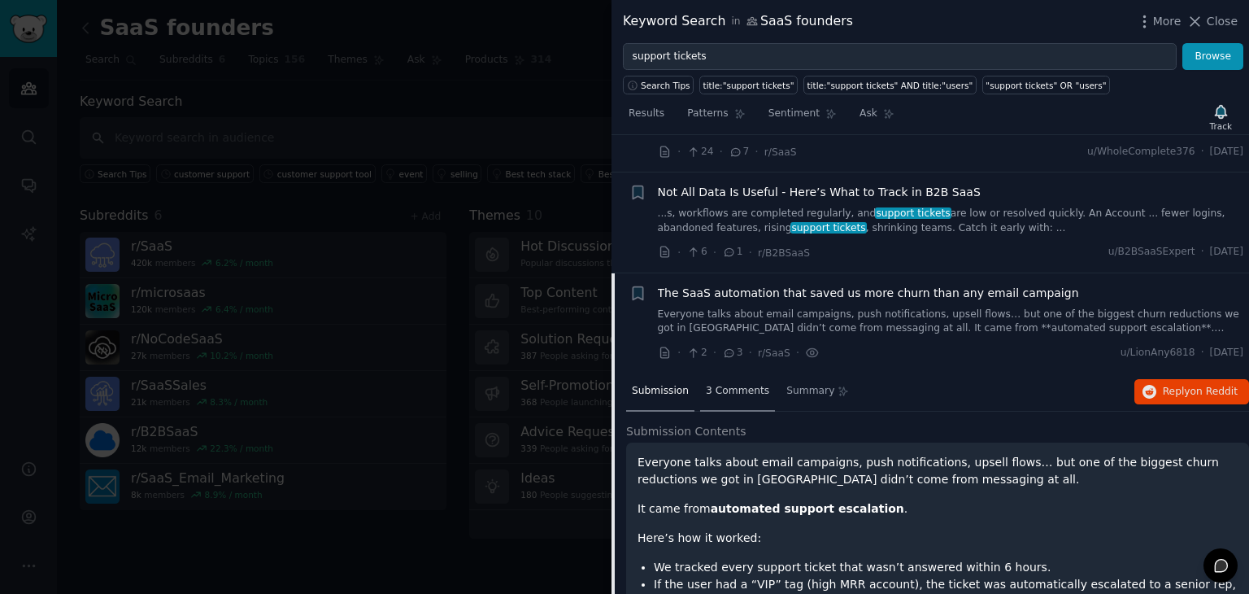
click at [748, 373] on div "3 Comments" at bounding box center [737, 392] width 75 height 39
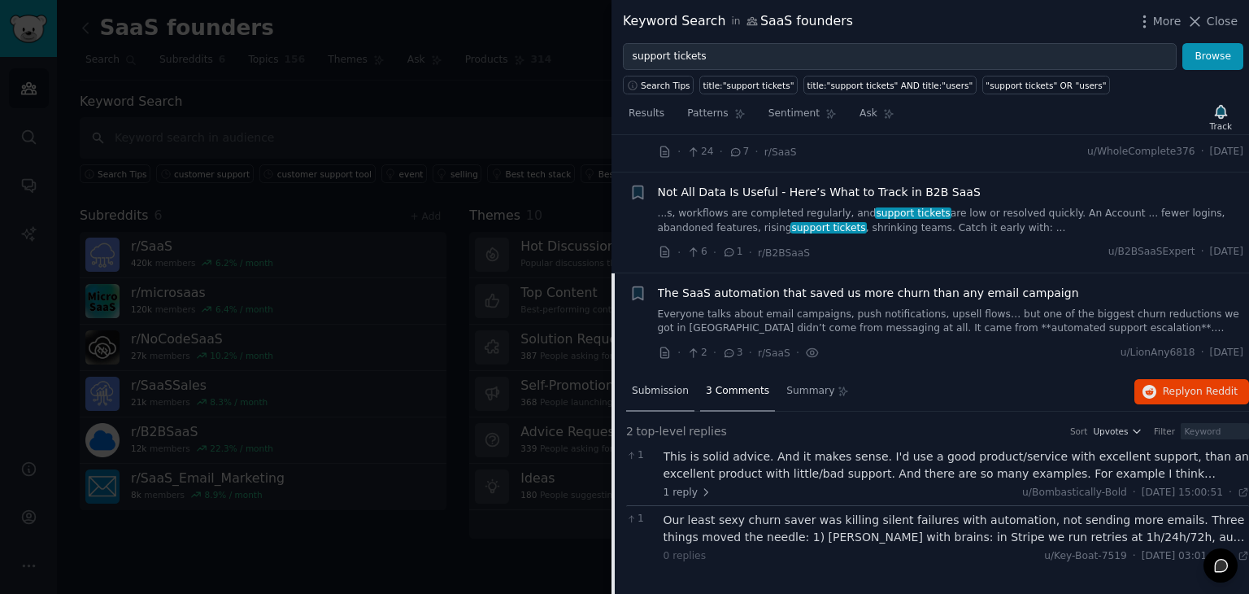
click at [681, 384] on span "Submission" at bounding box center [660, 391] width 57 height 15
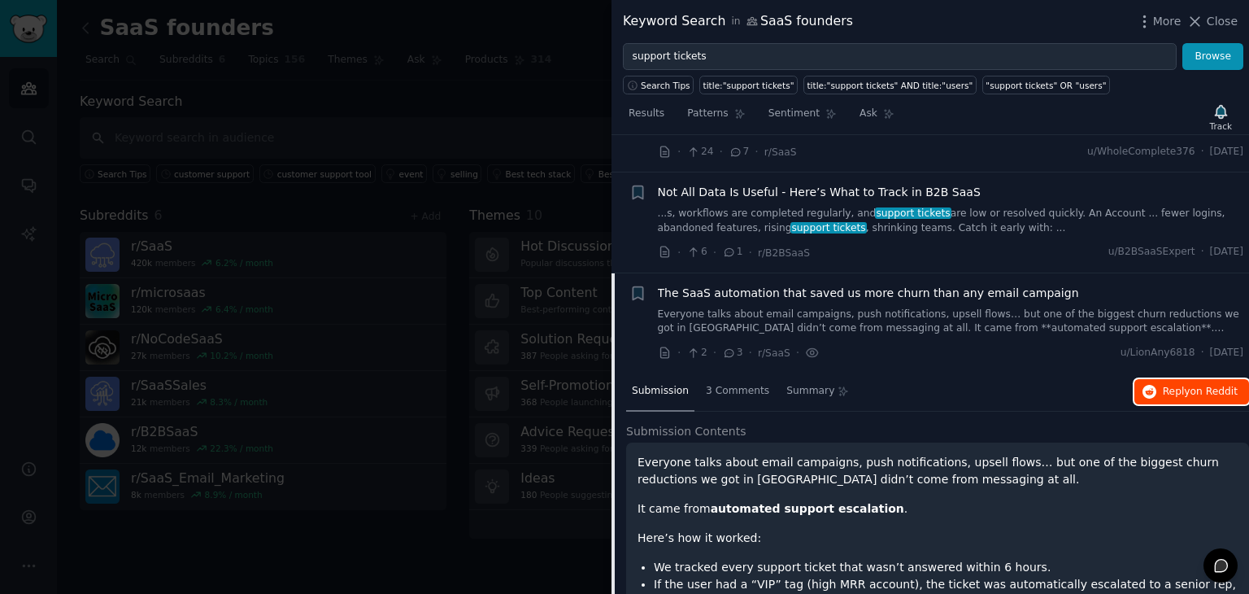
click at [1179, 379] on button "Reply on Reddit" at bounding box center [1192, 392] width 115 height 26
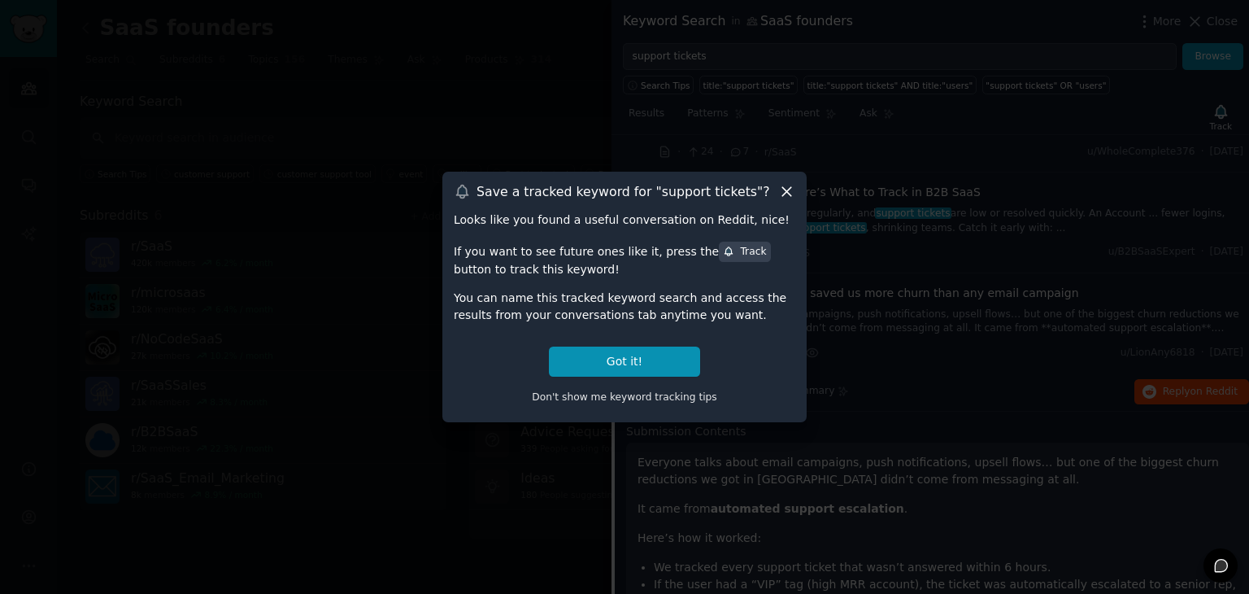
click at [784, 186] on icon at bounding box center [786, 191] width 17 height 17
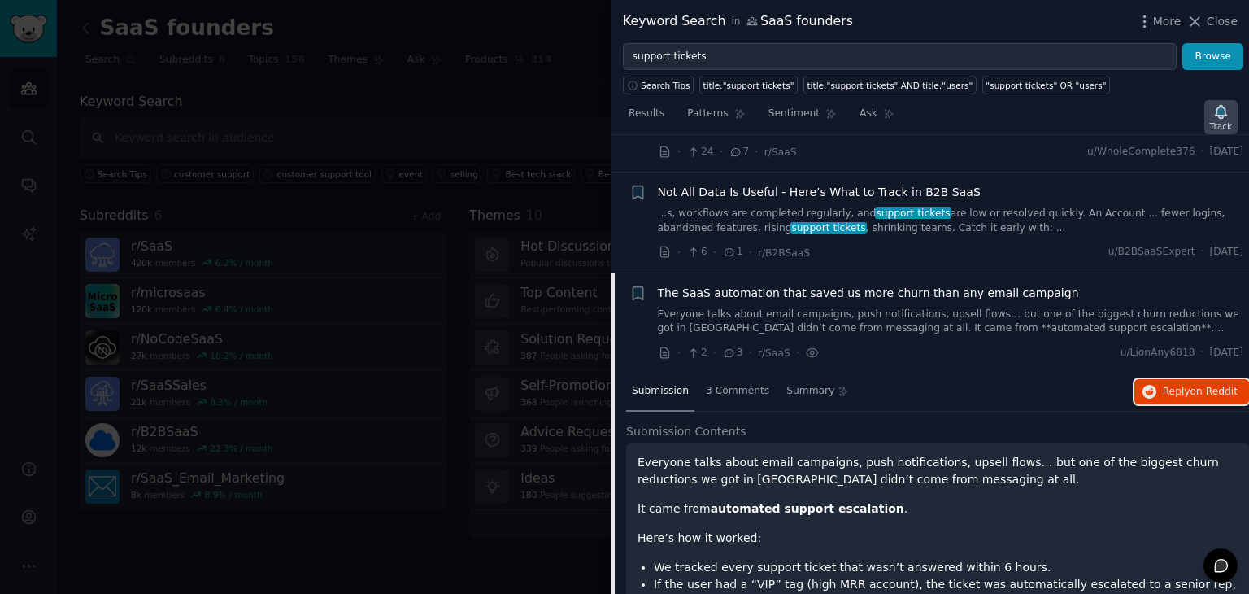
click at [1213, 110] on div "Track" at bounding box center [1221, 117] width 33 height 34
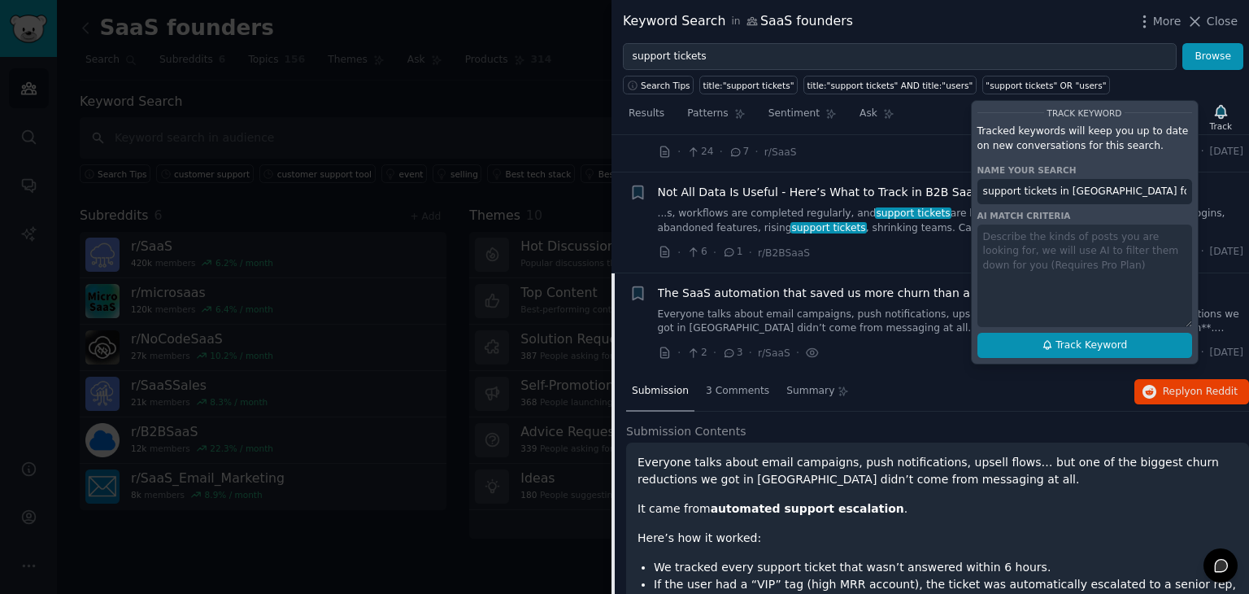
click at [1056, 335] on button "Track Keyword" at bounding box center [1085, 346] width 215 height 26
type input "support tickets in SaaS founders"
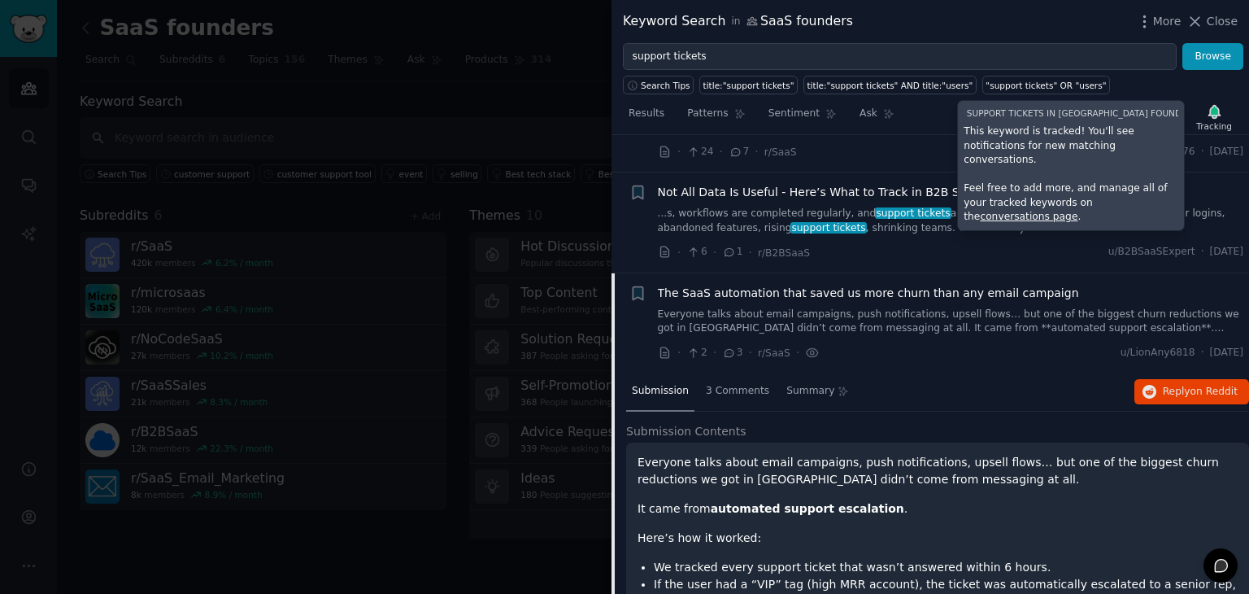
click at [1099, 78] on div "Search Tips title:"support tickets" title:"support tickets" AND title:"users" "…" at bounding box center [931, 82] width 638 height 24
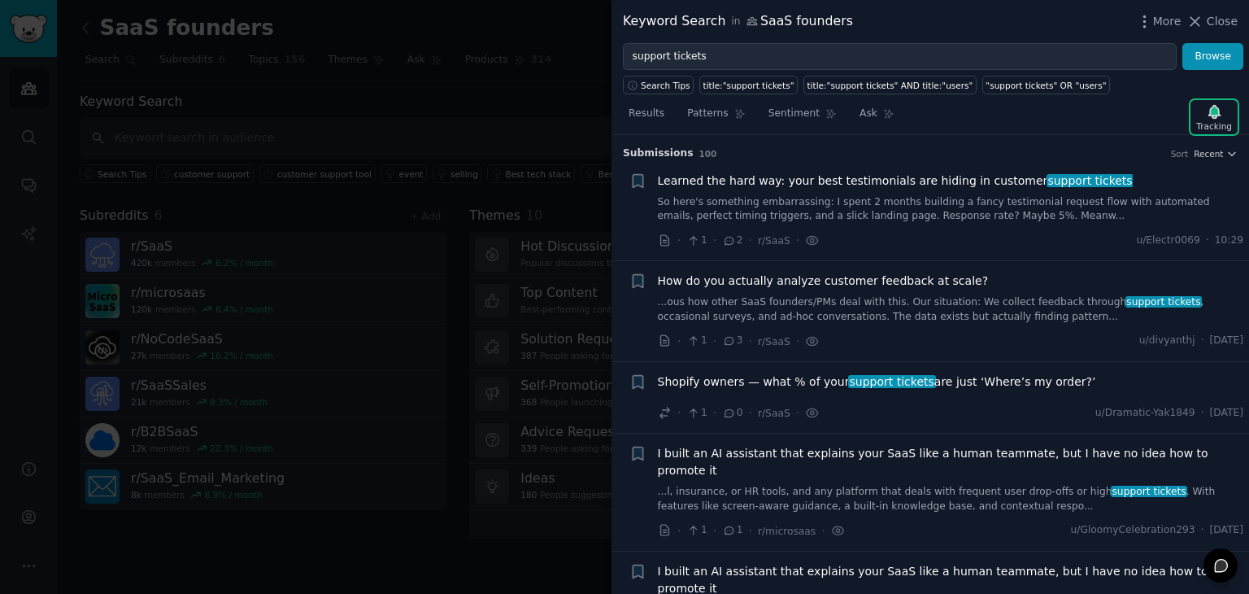
scroll to position [104, 0]
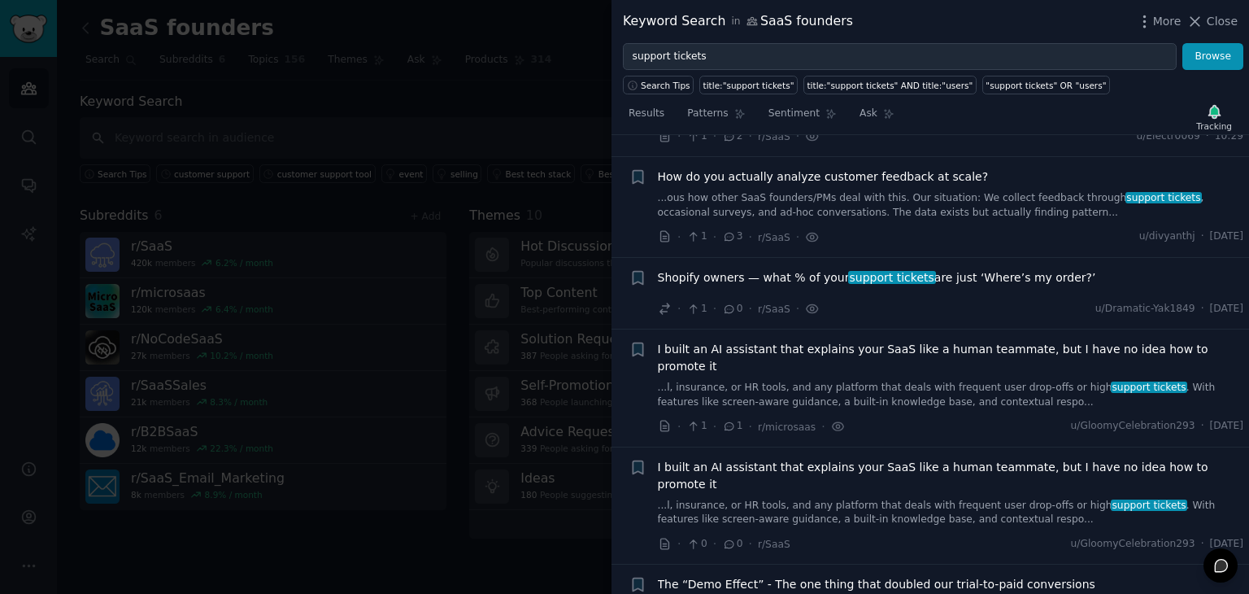
click at [824, 192] on link "...ous how other SaaS founders/PMs deal with this. Our situation: We collect fe…" at bounding box center [951, 205] width 586 height 28
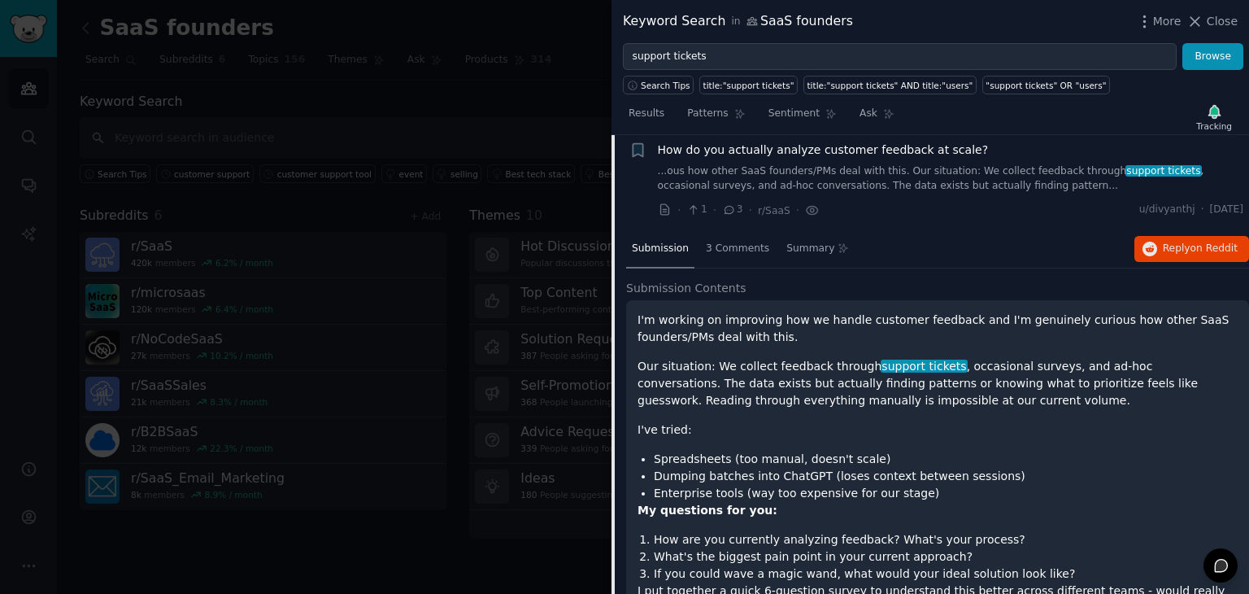
scroll to position [130, 0]
click at [1156, 242] on icon "button" at bounding box center [1150, 249] width 15 height 15
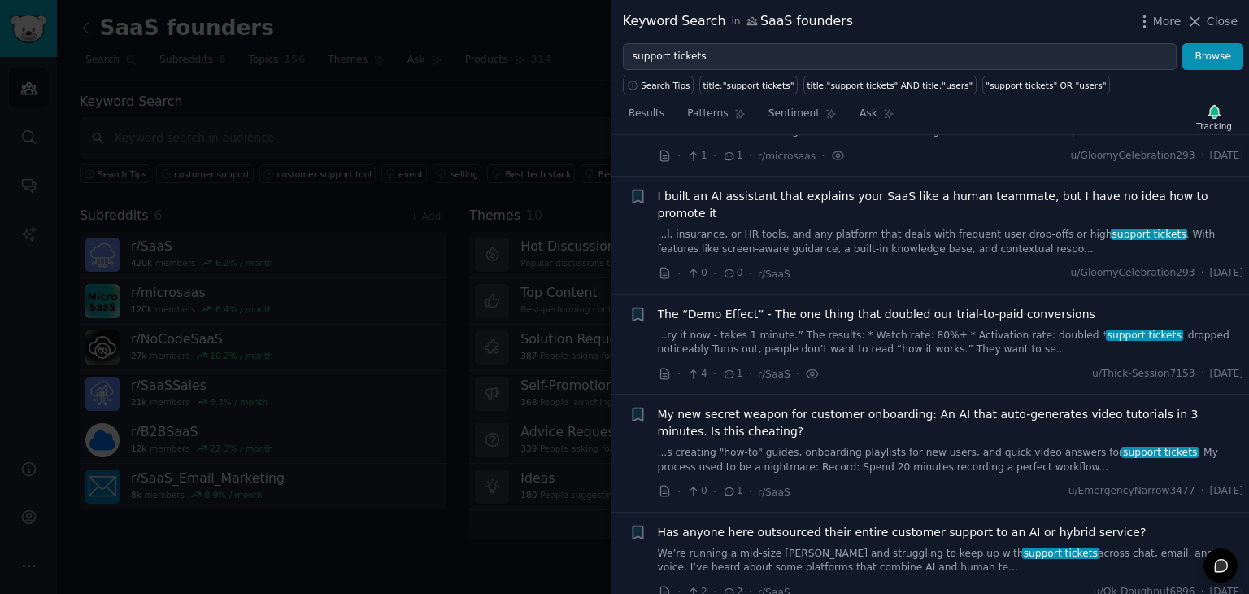
scroll to position [952, 0]
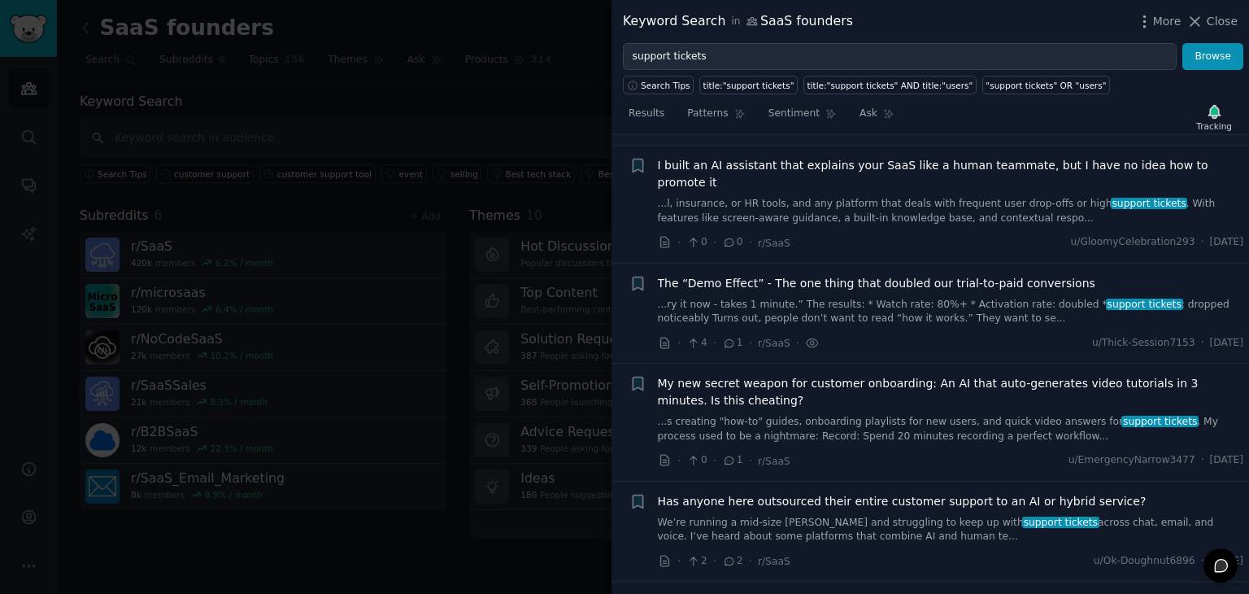
click at [905, 298] on link "...ry it now - takes 1 minute.” The results: * Watch rate: 80%+ * Activation ra…" at bounding box center [951, 312] width 586 height 28
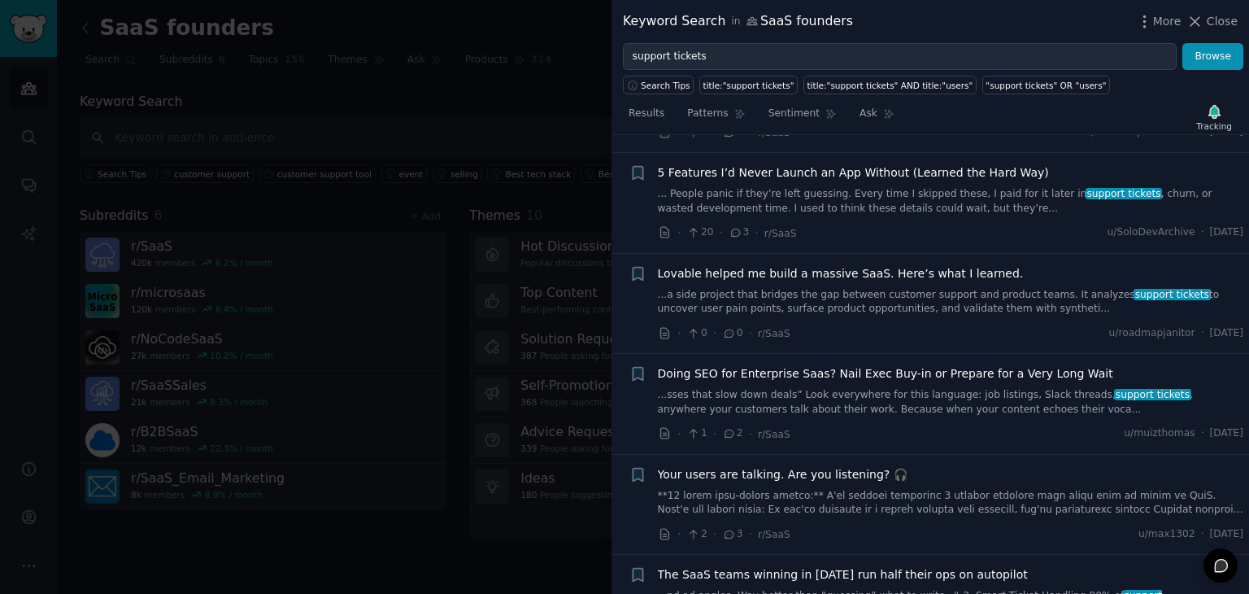
scroll to position [10266, 0]
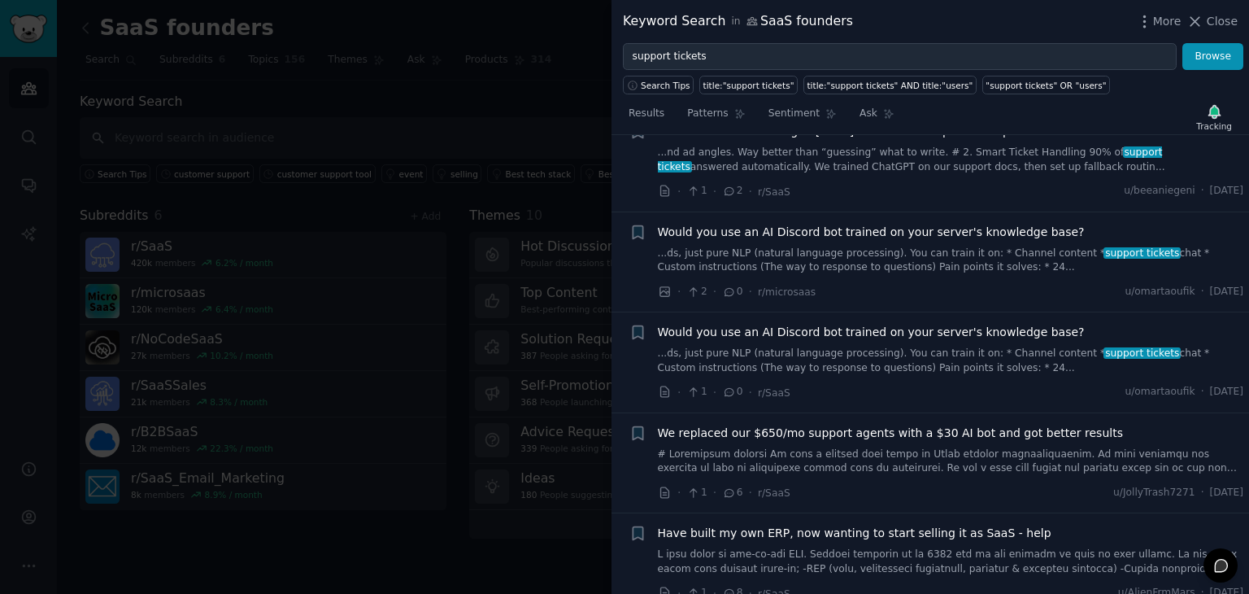
click at [826, 547] on link at bounding box center [951, 561] width 586 height 28
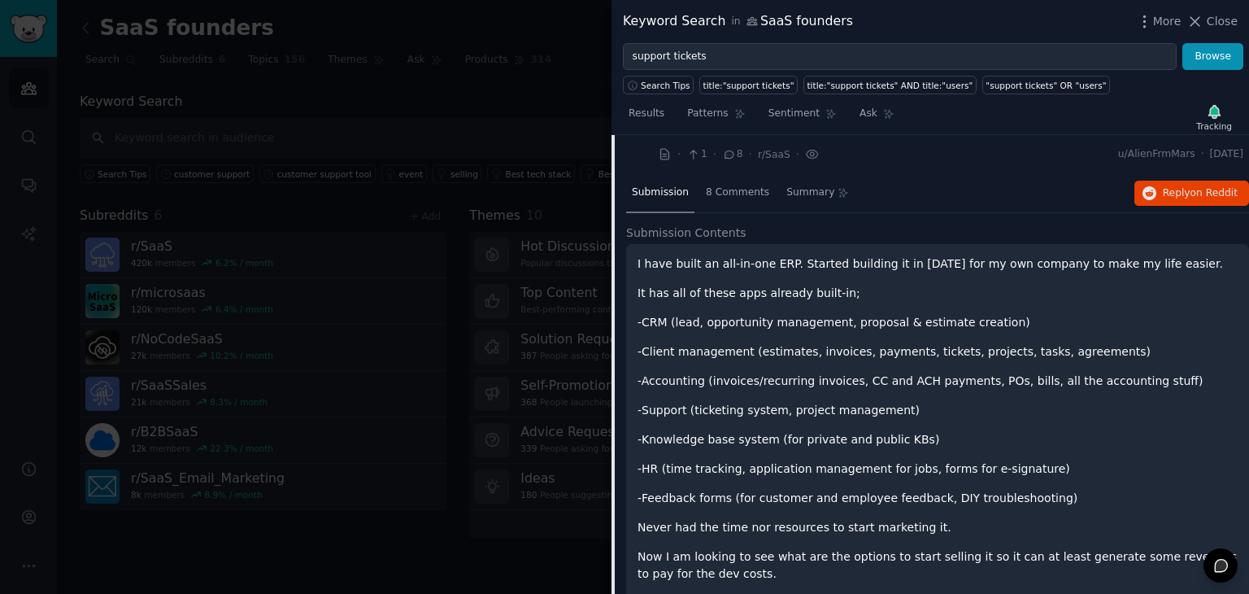
scroll to position [10126, 0]
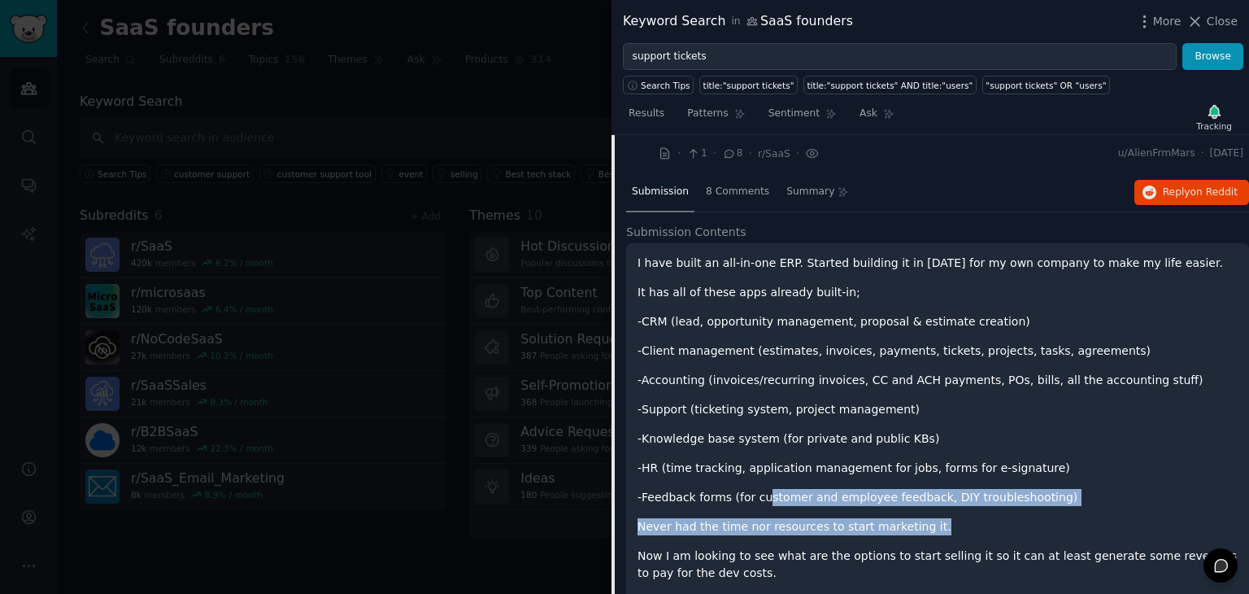
drag, startPoint x: 755, startPoint y: 383, endPoint x: 966, endPoint y: 390, distance: 210.8
click at [966, 390] on div "I have built an all-in-one ERP. Started building it in 2016 for my own company …" at bounding box center [938, 485] width 600 height 461
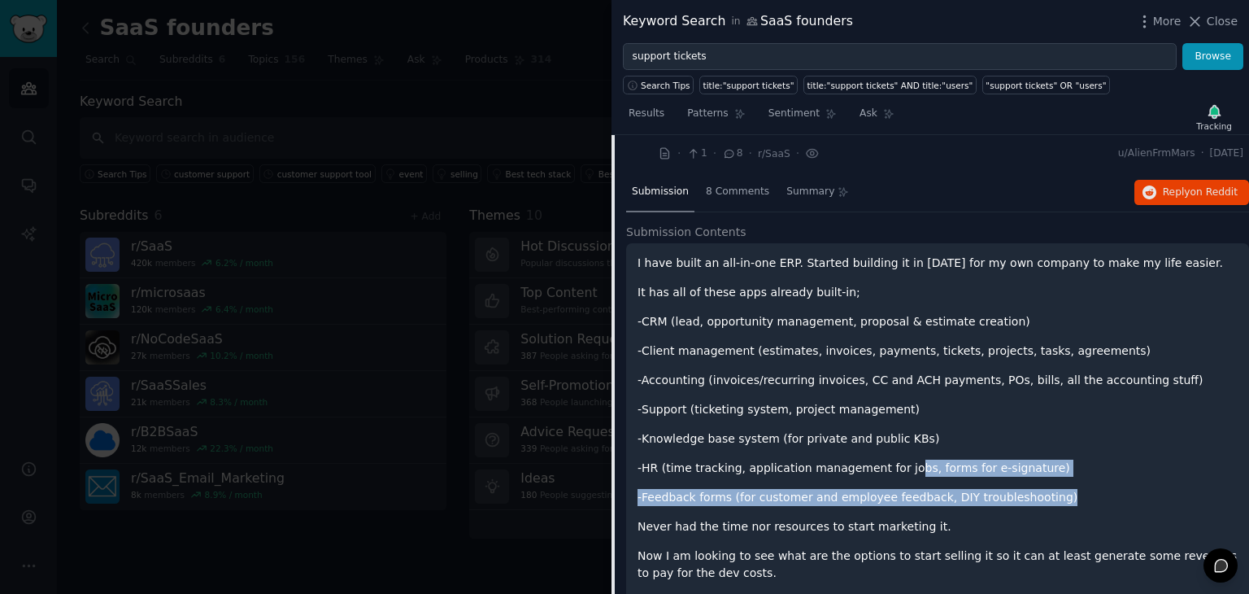
drag, startPoint x: 1054, startPoint y: 372, endPoint x: 890, endPoint y: 329, distance: 169.7
click at [890, 329] on div "I have built an all-in-one ERP. Started building it in 2016 for my own company …" at bounding box center [938, 485] width 600 height 461
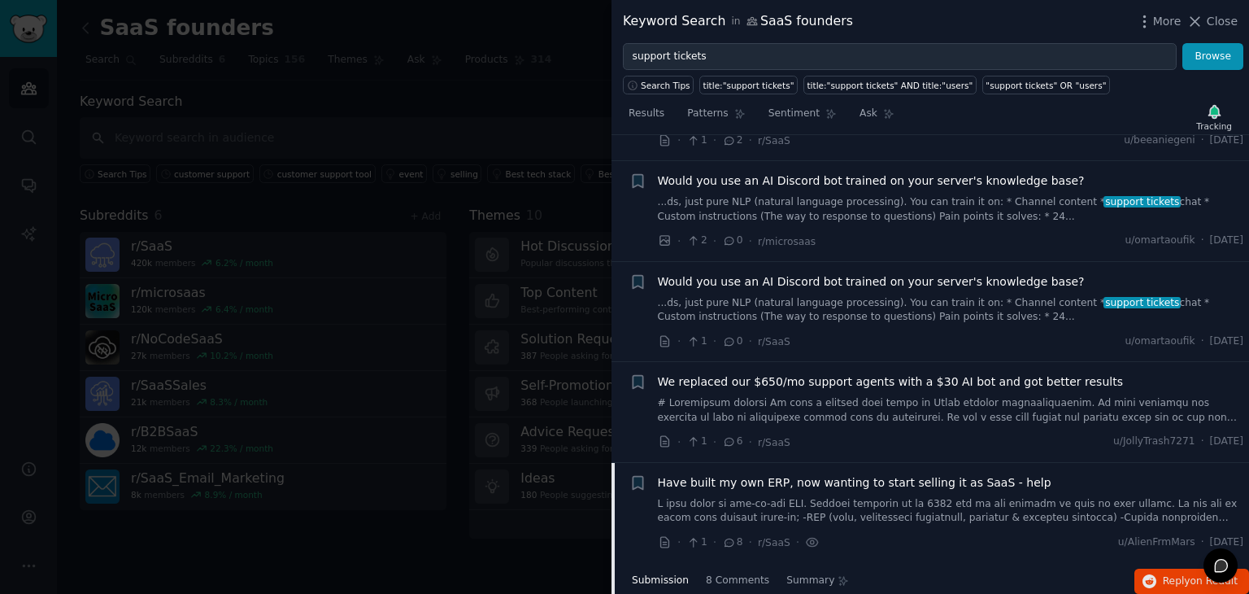
scroll to position [9736, 0]
click at [833, 534] on div "· 1 · 8 · r/SaaS · u/AlienFrmMars · Mon 14/07/2025" at bounding box center [951, 542] width 586 height 17
click at [852, 498] on link at bounding box center [951, 512] width 586 height 28
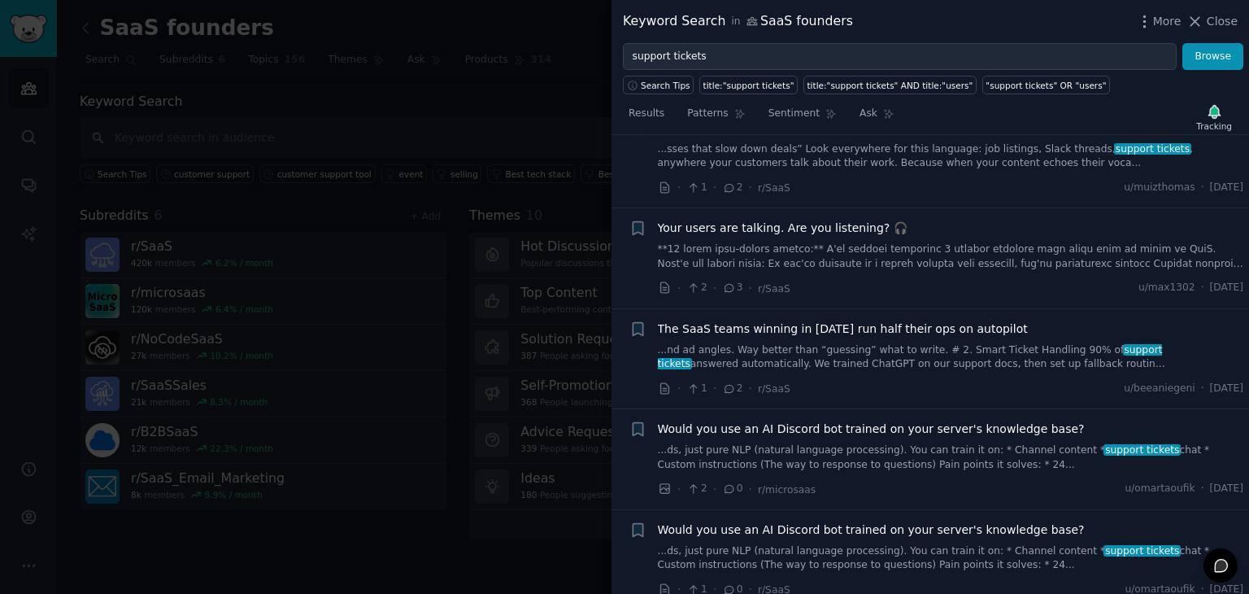
scroll to position [9488, 0]
click at [787, 115] on span "Sentiment" at bounding box center [794, 114] width 51 height 15
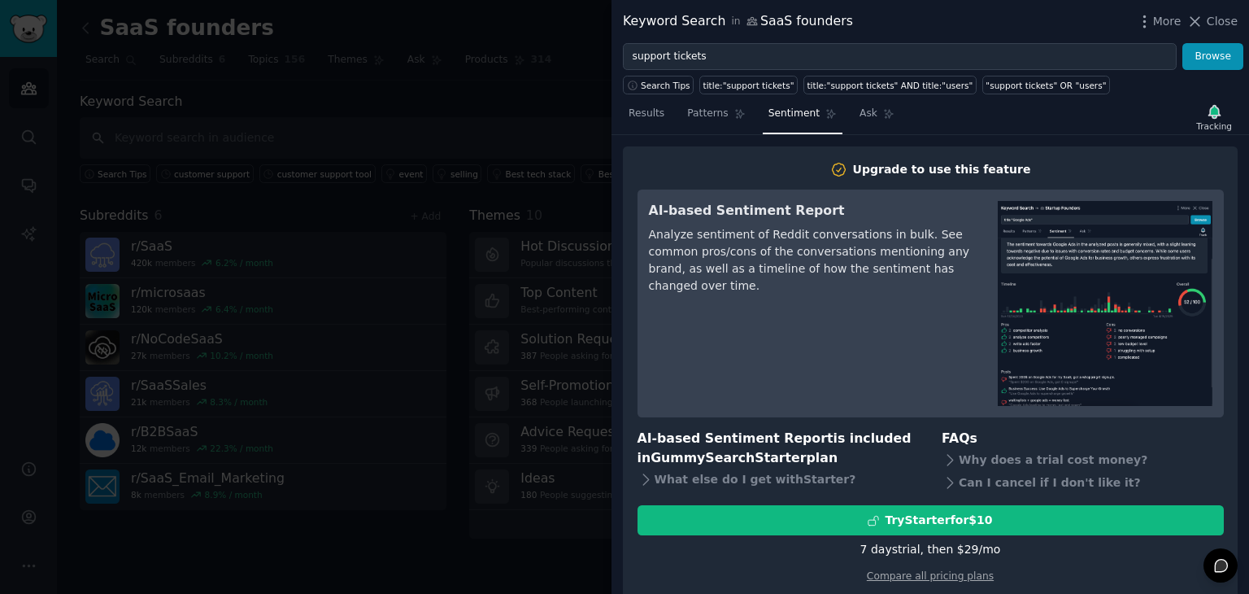
scroll to position [14, 0]
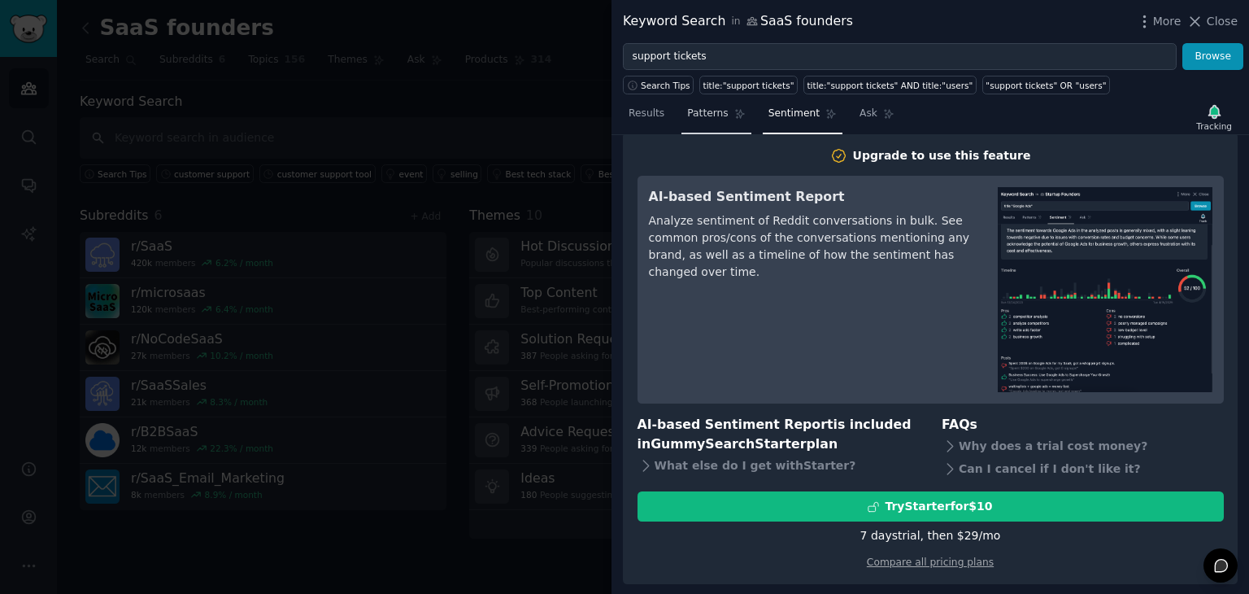
click at [722, 121] on link "Patterns" at bounding box center [716, 117] width 69 height 33
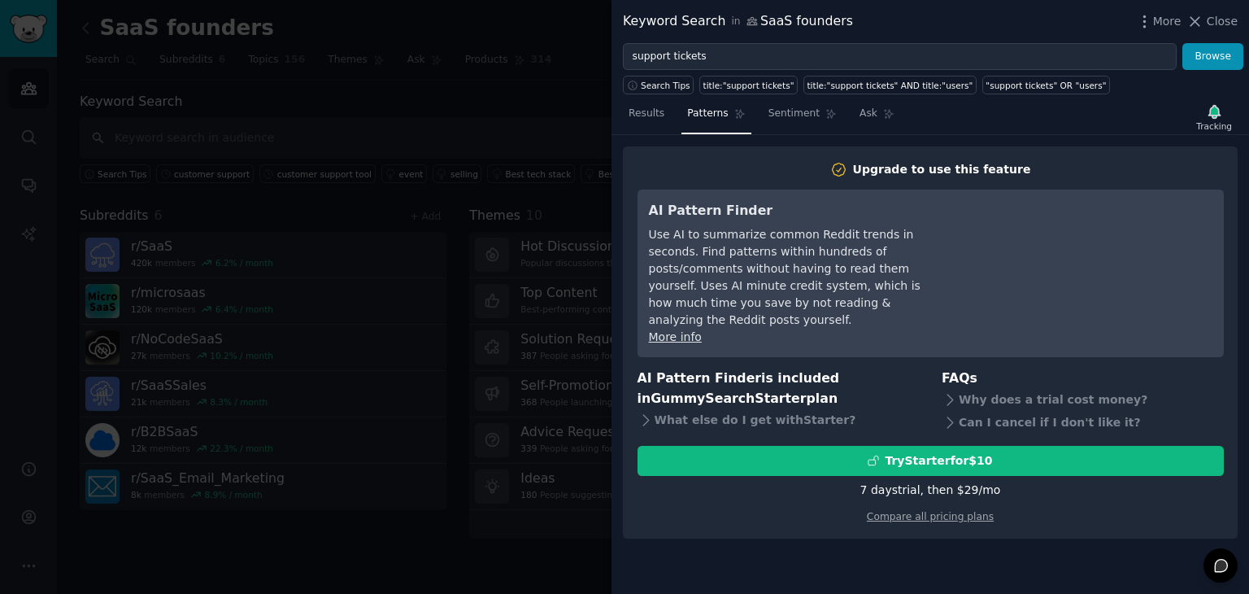
click at [668, 121] on nav "Results Patterns Sentiment Ask" at bounding box center [761, 117] width 277 height 33
click at [650, 121] on link "Results" at bounding box center [646, 117] width 47 height 33
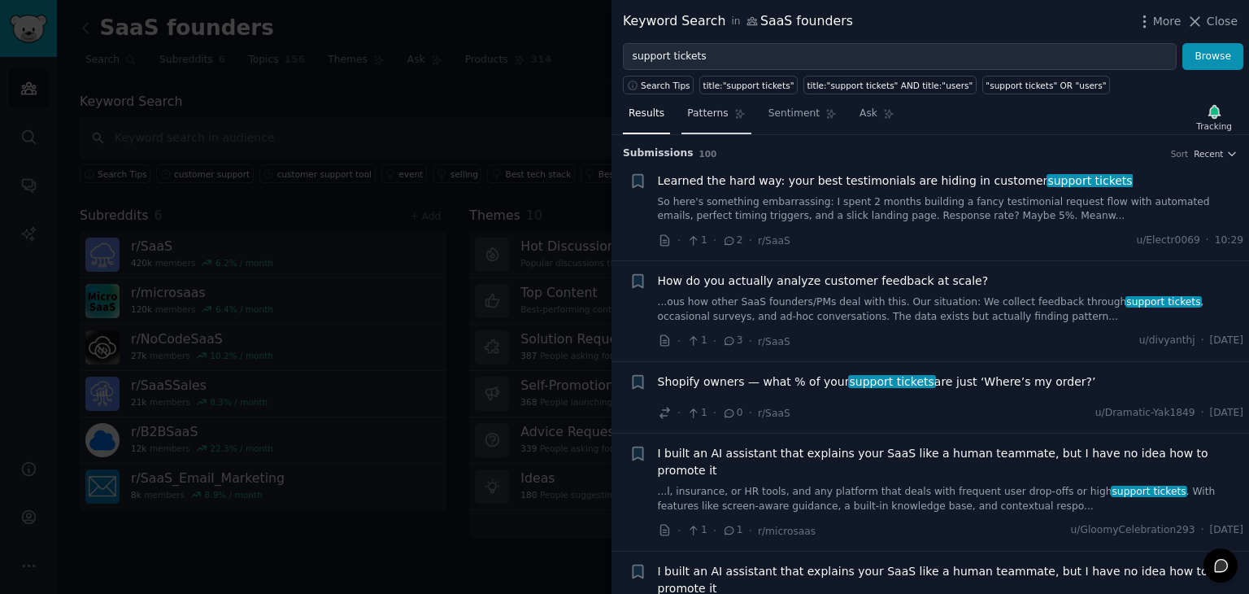
click at [693, 127] on link "Patterns" at bounding box center [716, 117] width 69 height 33
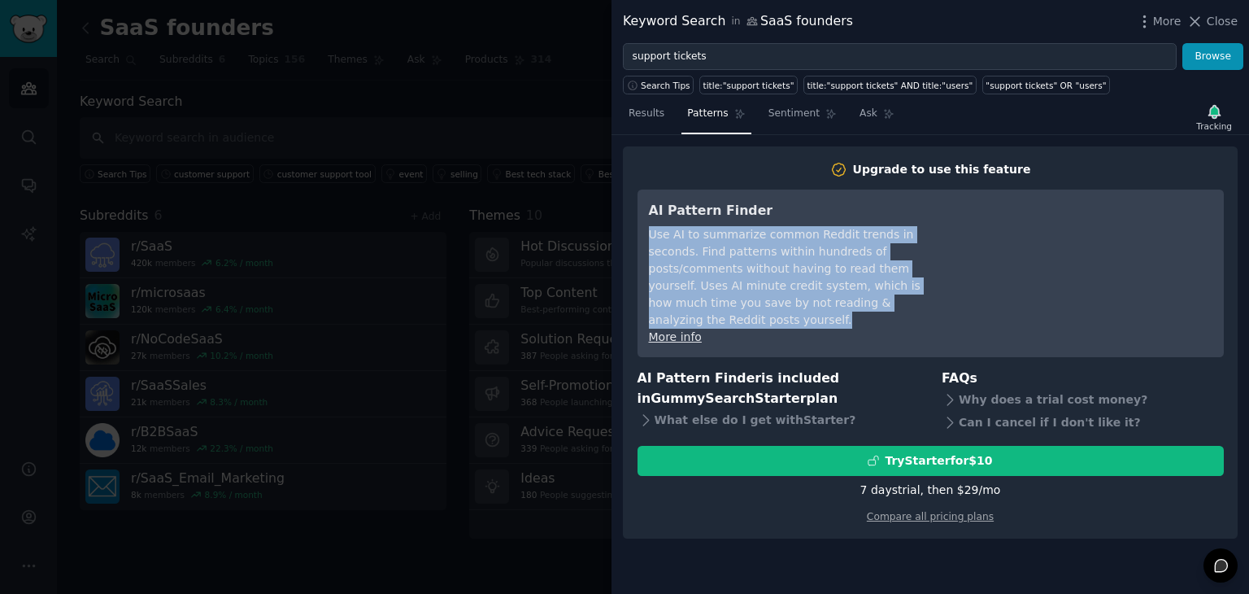
drag, startPoint x: 646, startPoint y: 235, endPoint x: 875, endPoint y: 303, distance: 239.1
click at [875, 303] on div "AI Pattern Finder Use AI to summarize common Reddit trends in seconds. Find pat…" at bounding box center [931, 274] width 586 height 168
click at [875, 303] on div "Use AI to summarize common Reddit trends in seconds. Find patterns within hundr…" at bounding box center [797, 277] width 297 height 102
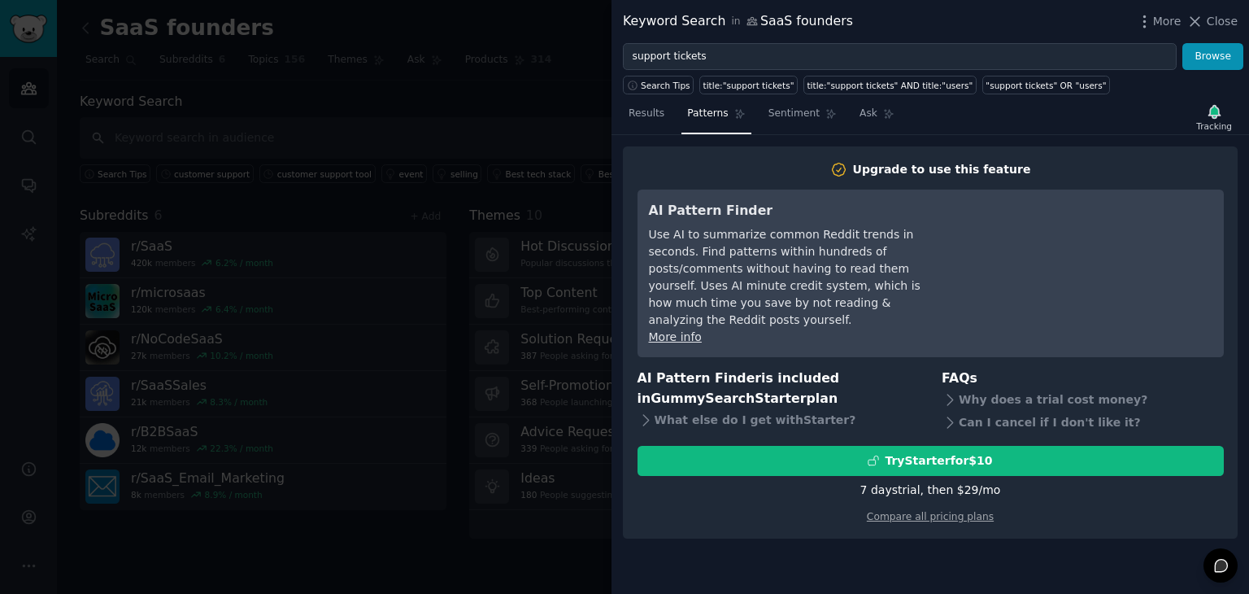
click at [690, 330] on link "More info" at bounding box center [675, 336] width 53 height 13
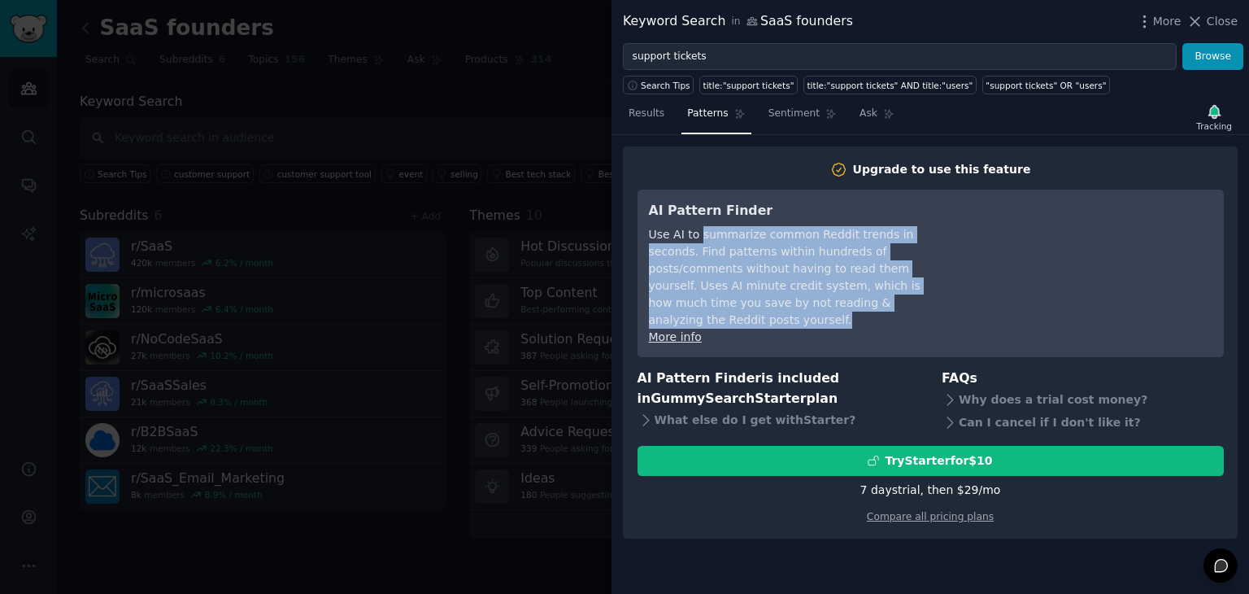
drag, startPoint x: 697, startPoint y: 239, endPoint x: 865, endPoint y: 302, distance: 178.9
click at [865, 302] on div "Use AI to summarize common Reddit trends in seconds. Find patterns within hundr…" at bounding box center [797, 277] width 297 height 102
click at [769, 120] on span "Sentiment" at bounding box center [794, 114] width 51 height 15
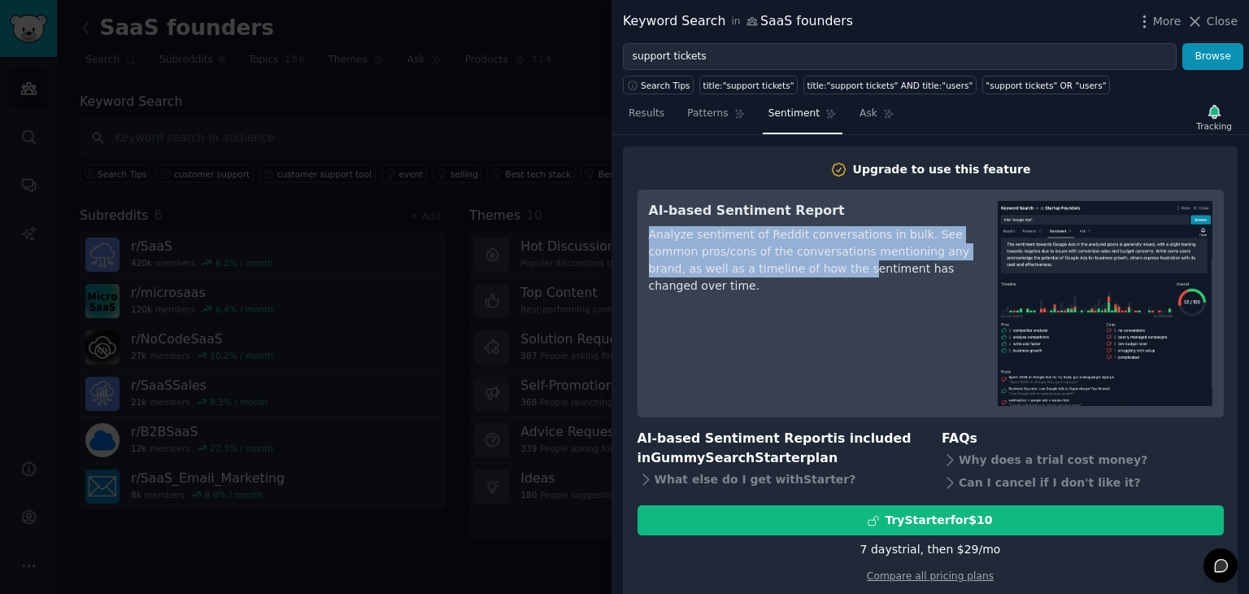
drag, startPoint x: 645, startPoint y: 234, endPoint x: 765, endPoint y: 280, distance: 128.7
click at [765, 280] on div "AI-based Sentiment Report Analyze sentiment of Reddit conversations in bulk. Se…" at bounding box center [931, 304] width 586 height 228
click at [765, 280] on div "AI-based Sentiment Report Analyze sentiment of Reddit conversations in bulk. Se…" at bounding box center [812, 303] width 326 height 205
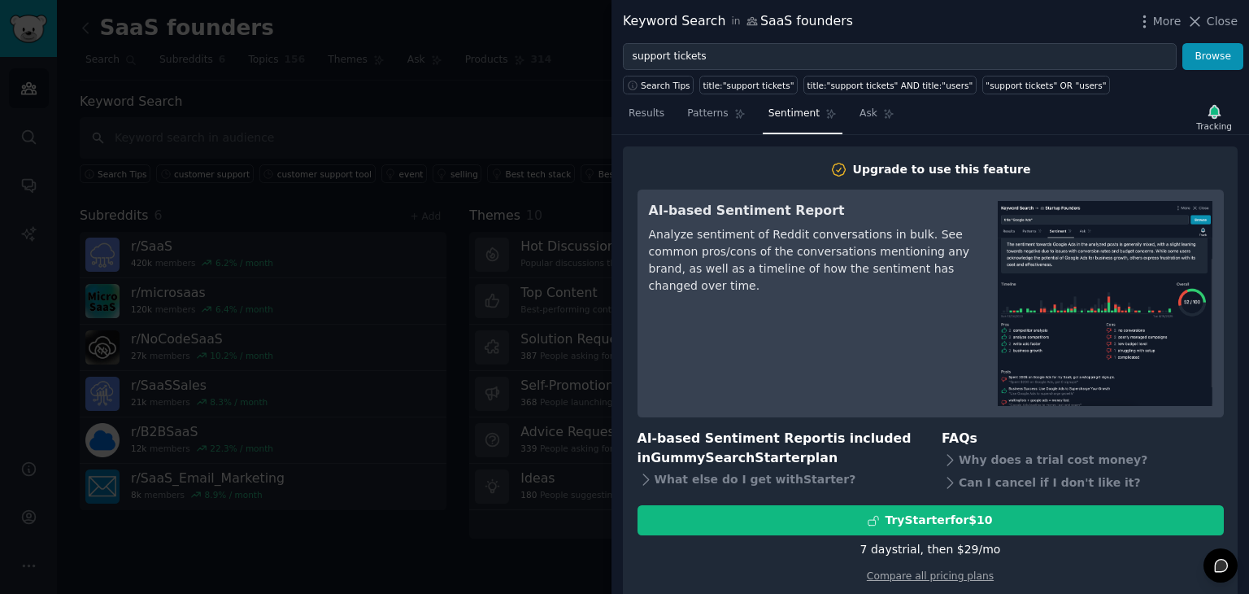
click at [670, 109] on nav "Results Patterns Sentiment Ask" at bounding box center [761, 117] width 277 height 33
click at [661, 109] on link "Results" at bounding box center [646, 117] width 47 height 33
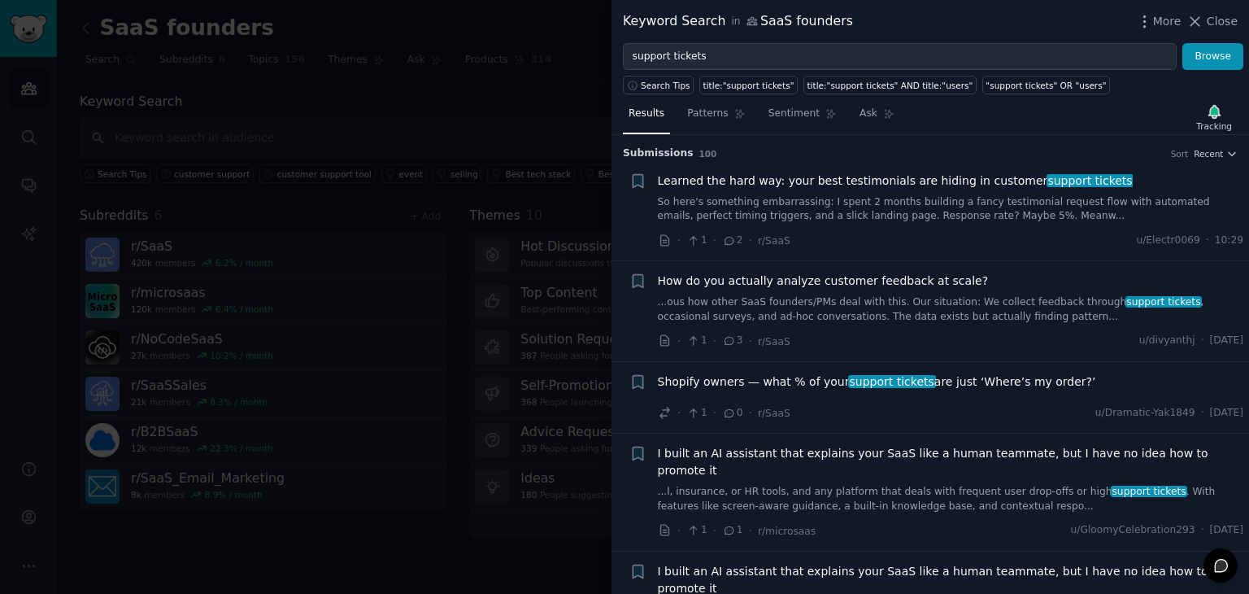
click at [1236, 151] on div "Submission s 100 Sort Recent + Learned the hard way: your best testimonials are…" at bounding box center [931, 364] width 638 height 459
click at [1216, 151] on span "Recent" at bounding box center [1208, 153] width 29 height 11
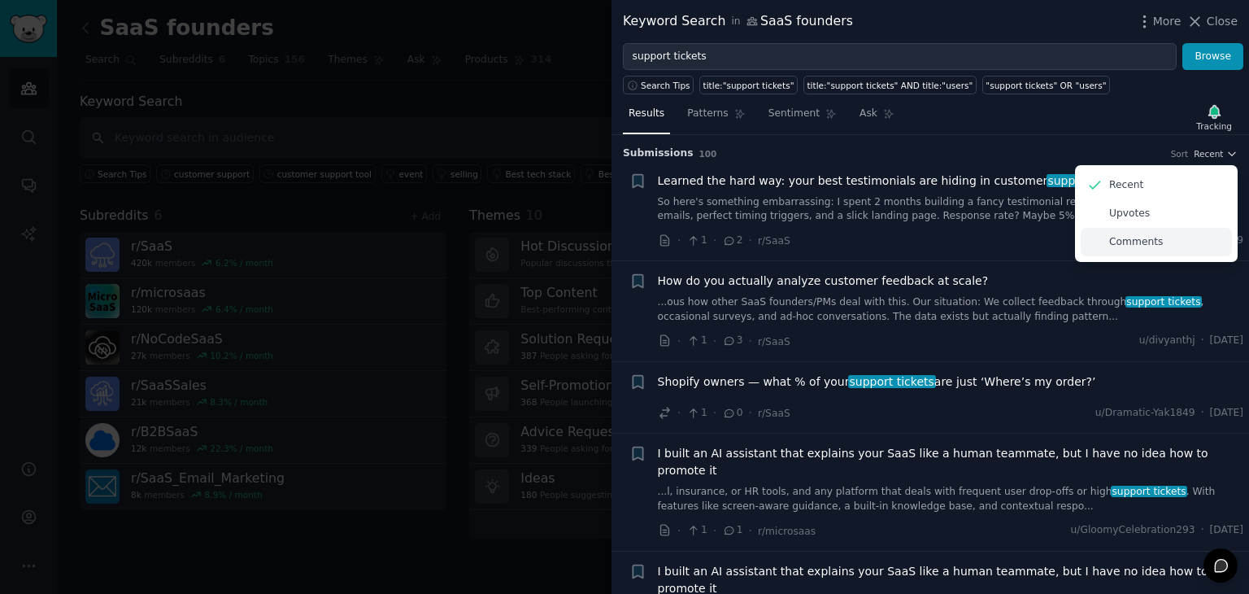
click at [1173, 232] on div "Comments" at bounding box center [1156, 242] width 151 height 28
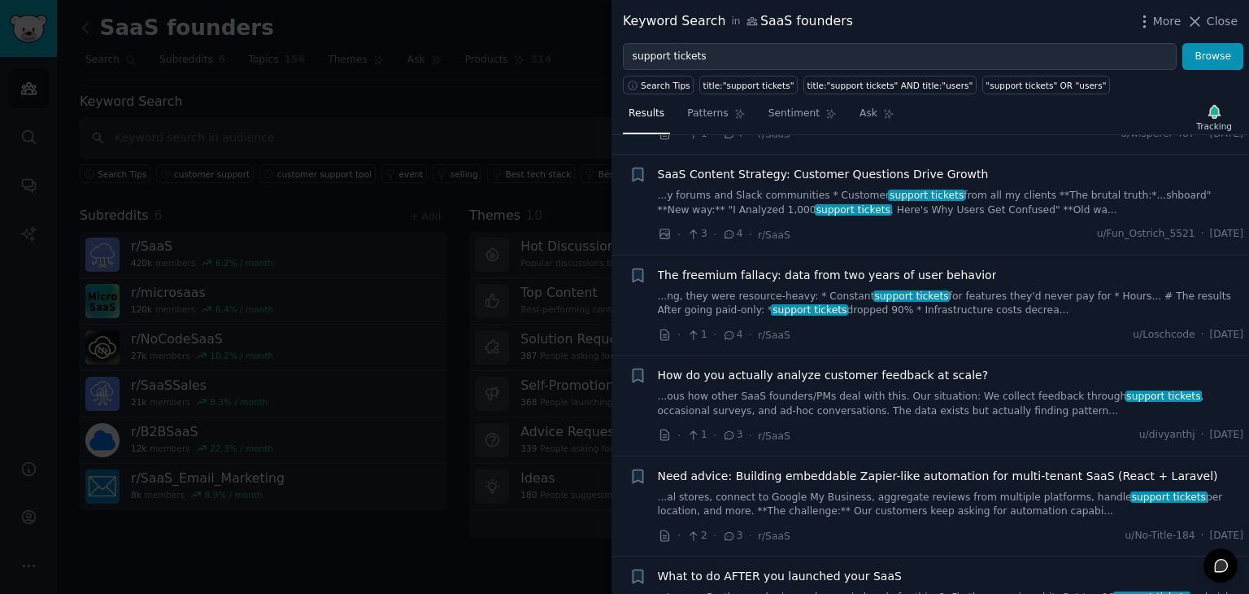
scroll to position [2478, 0]
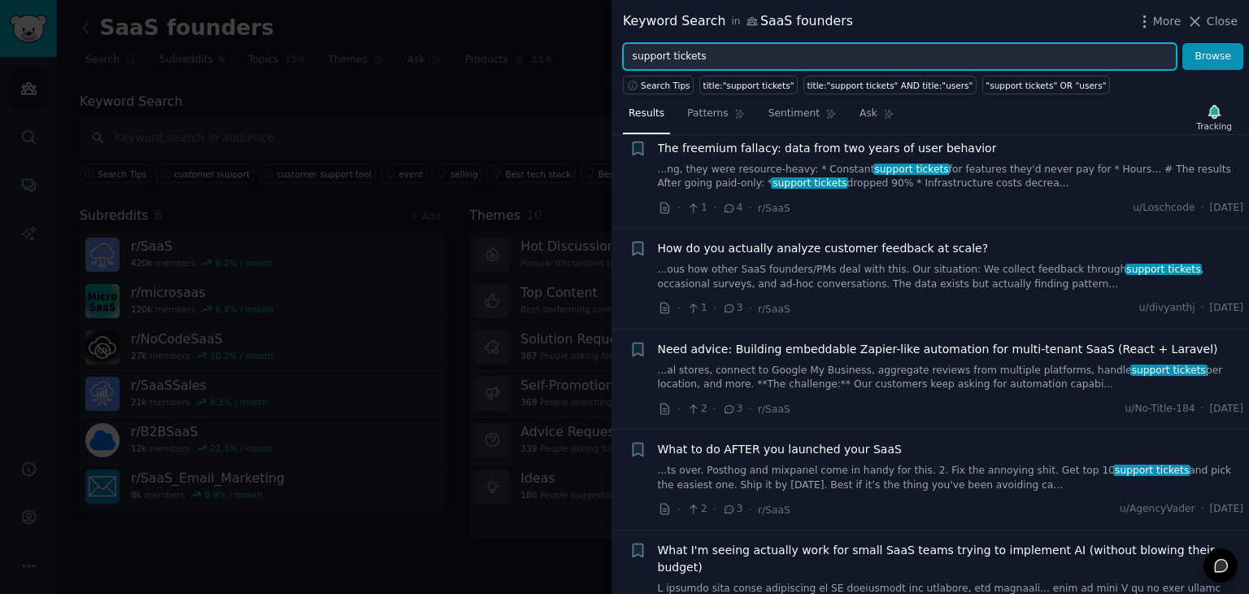
drag, startPoint x: 758, startPoint y: 63, endPoint x: 605, endPoint y: 51, distance: 153.4
click at [605, 51] on div "Keyword Search in SaaS founders More Close support tickets Browse Search Tips t…" at bounding box center [624, 297] width 1249 height 594
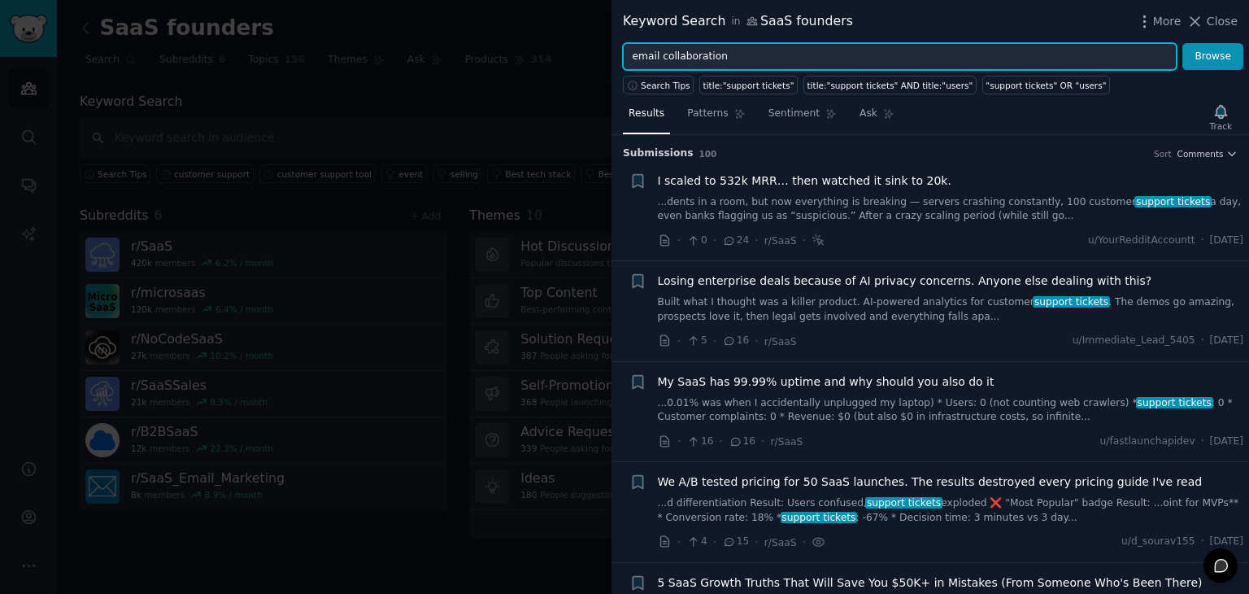
type input "email collaboration"
click at [1183, 43] on button "Browse" at bounding box center [1213, 57] width 61 height 28
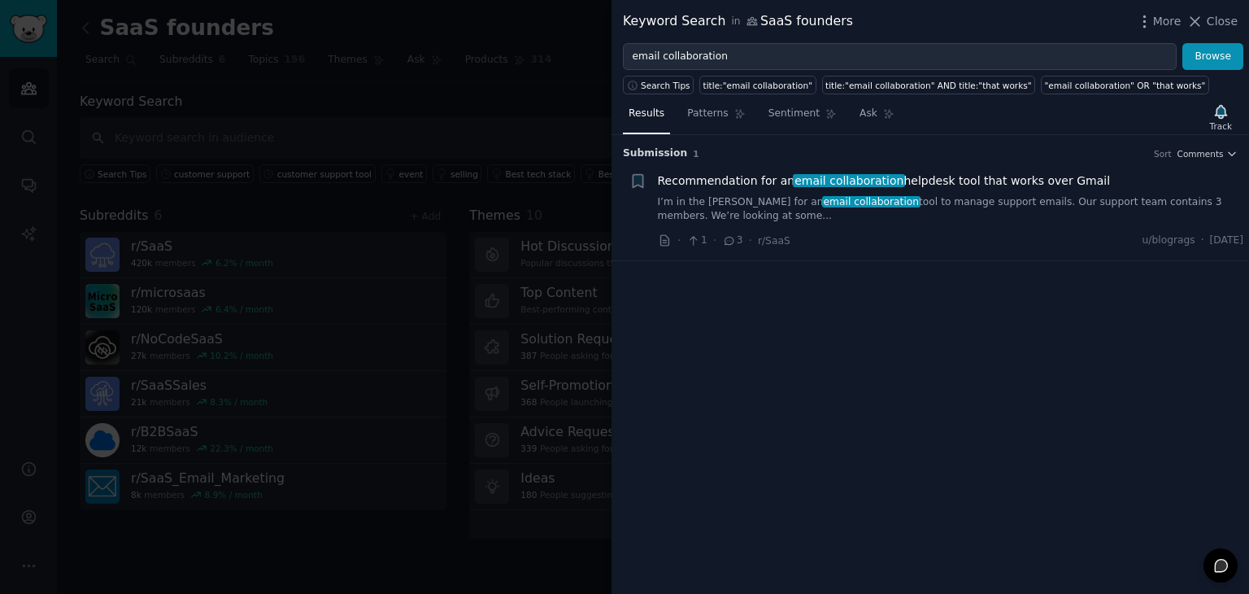
click at [1197, 137] on div "Submission 1 Sort Comments" at bounding box center [930, 148] width 615 height 26
click at [1191, 161] on li "+ Recommendation for an email collaboration helpdesk tool that works over Gmail…" at bounding box center [931, 211] width 638 height 100
click at [1193, 154] on span "Comments" at bounding box center [1201, 153] width 46 height 11
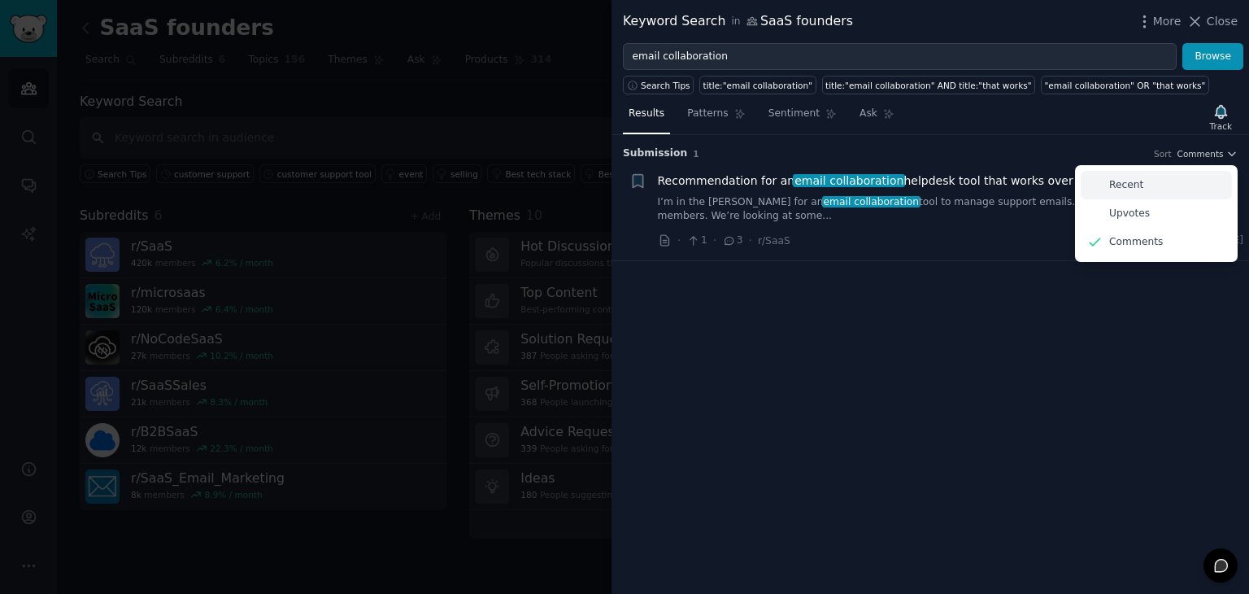
click at [1175, 184] on div "Recent" at bounding box center [1156, 185] width 151 height 28
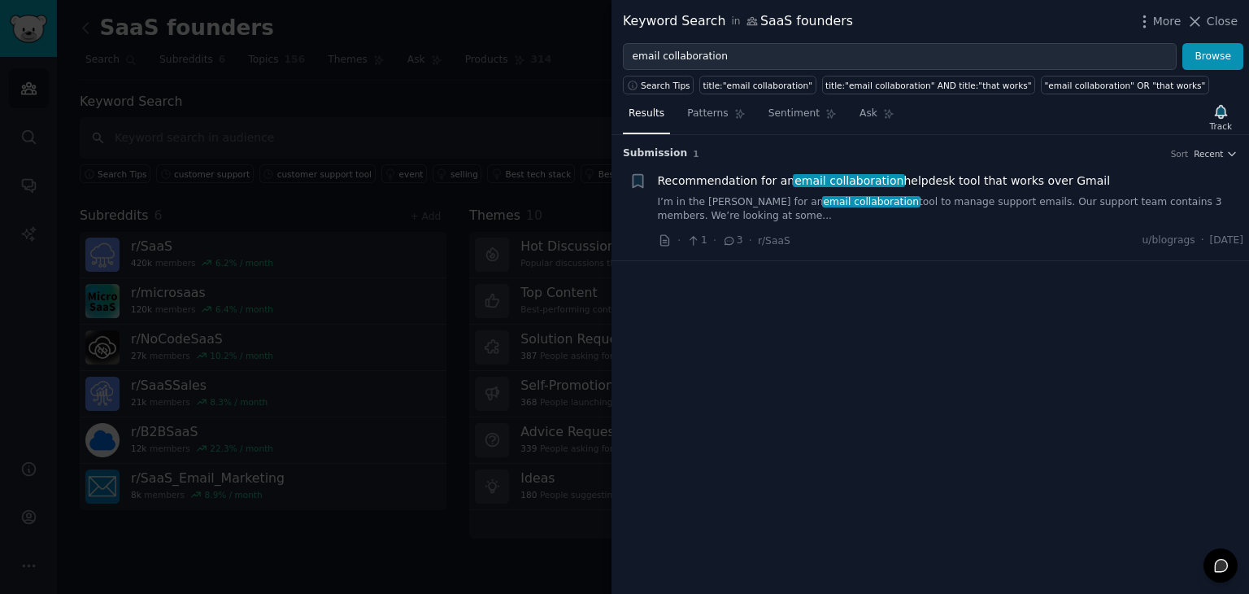
click at [975, 212] on link "I’m in the hunt for an email collaboration tool to manage support emails. Our s…" at bounding box center [951, 209] width 586 height 28
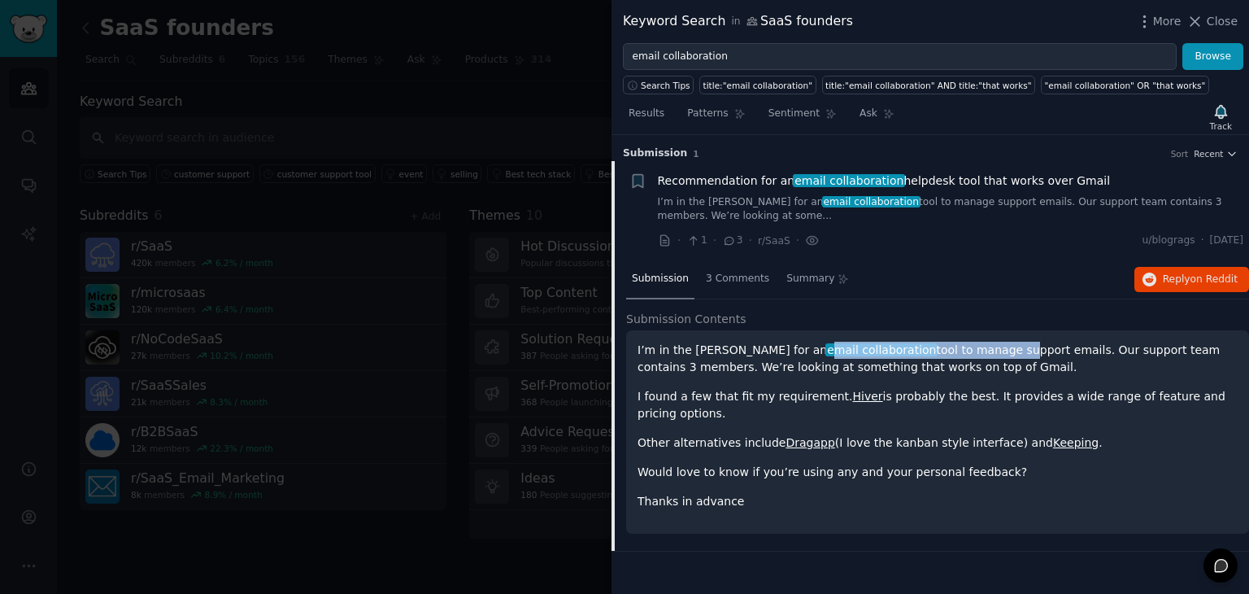
drag, startPoint x: 755, startPoint y: 342, endPoint x: 935, endPoint y: 356, distance: 181.1
click at [935, 356] on p "I’m in the hunt for an email collaboration tool to manage support emails. Our s…" at bounding box center [938, 359] width 600 height 34
drag, startPoint x: 932, startPoint y: 341, endPoint x: 993, endPoint y: 364, distance: 65.4
click at [993, 364] on p "I’m in the hunt for an email collaboration tool to manage support emails. Our s…" at bounding box center [938, 359] width 600 height 34
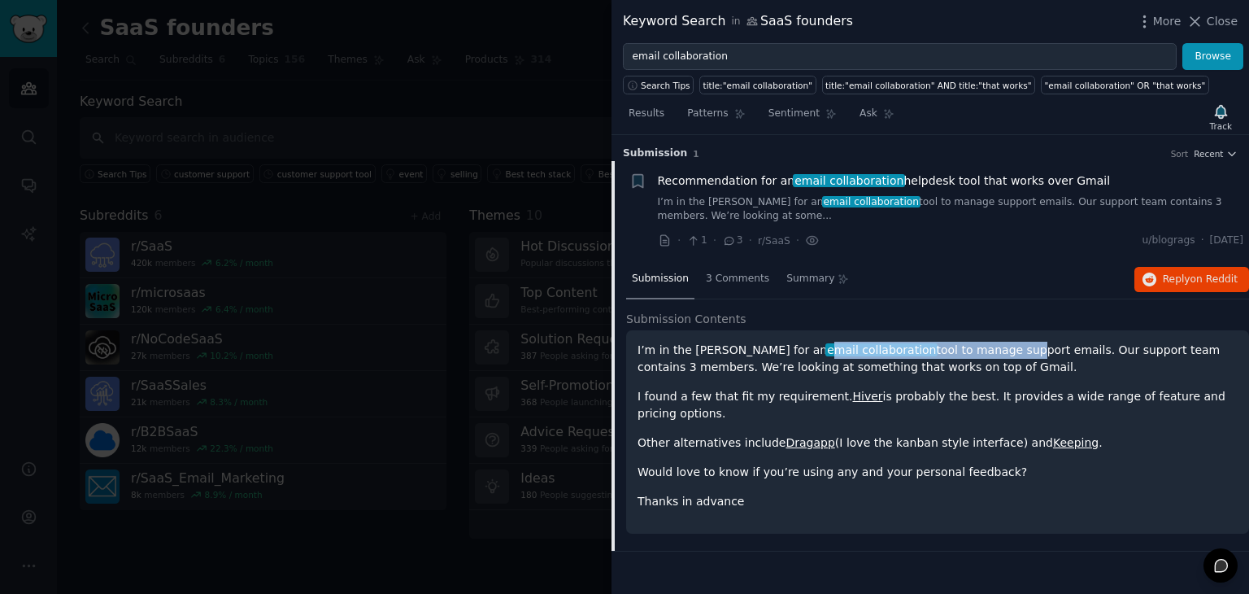
click at [993, 364] on p "I’m in the hunt for an email collaboration tool to manage support emails. Our s…" at bounding box center [938, 359] width 600 height 34
drag, startPoint x: 993, startPoint y: 364, endPoint x: 1011, endPoint y: 437, distance: 74.6
click at [1011, 437] on div "I’m in the hunt for an email collaboration tool to manage support emails. Our s…" at bounding box center [938, 426] width 600 height 168
click at [1053, 437] on link "Keeping" at bounding box center [1076, 442] width 46 height 13
click at [935, 434] on p "Other alternatives include Dragapp (I love the kanban style interface) and Keep…" at bounding box center [938, 442] width 600 height 17
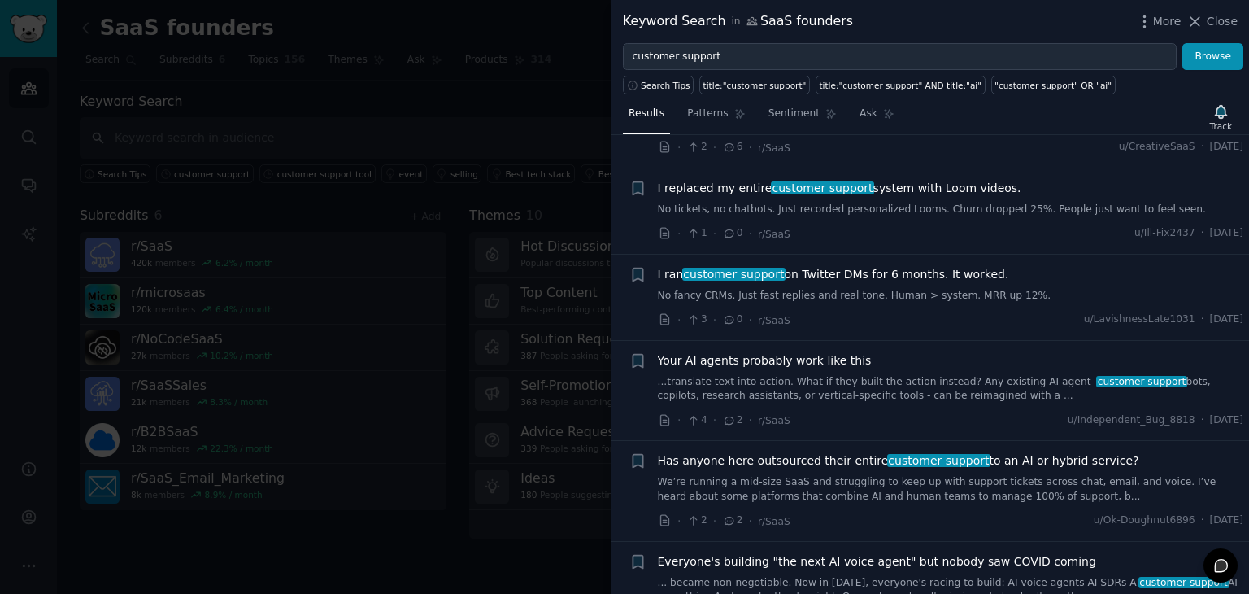
scroll to position [288, 0]
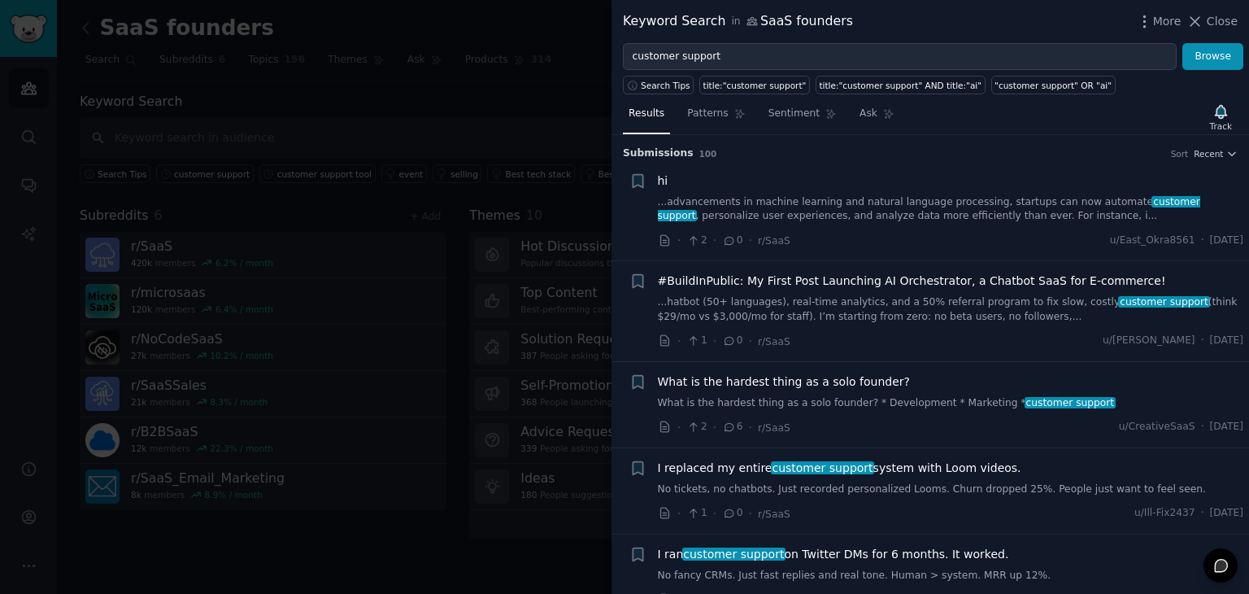
scroll to position [288, 0]
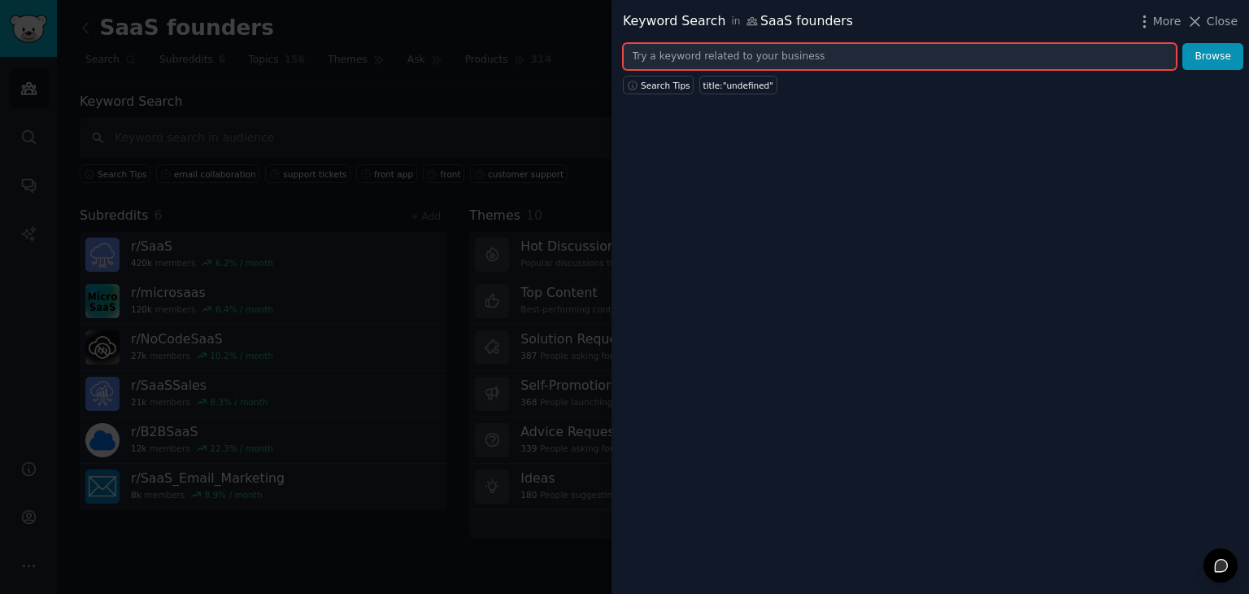
click at [788, 63] on input "text" at bounding box center [900, 57] width 554 height 28
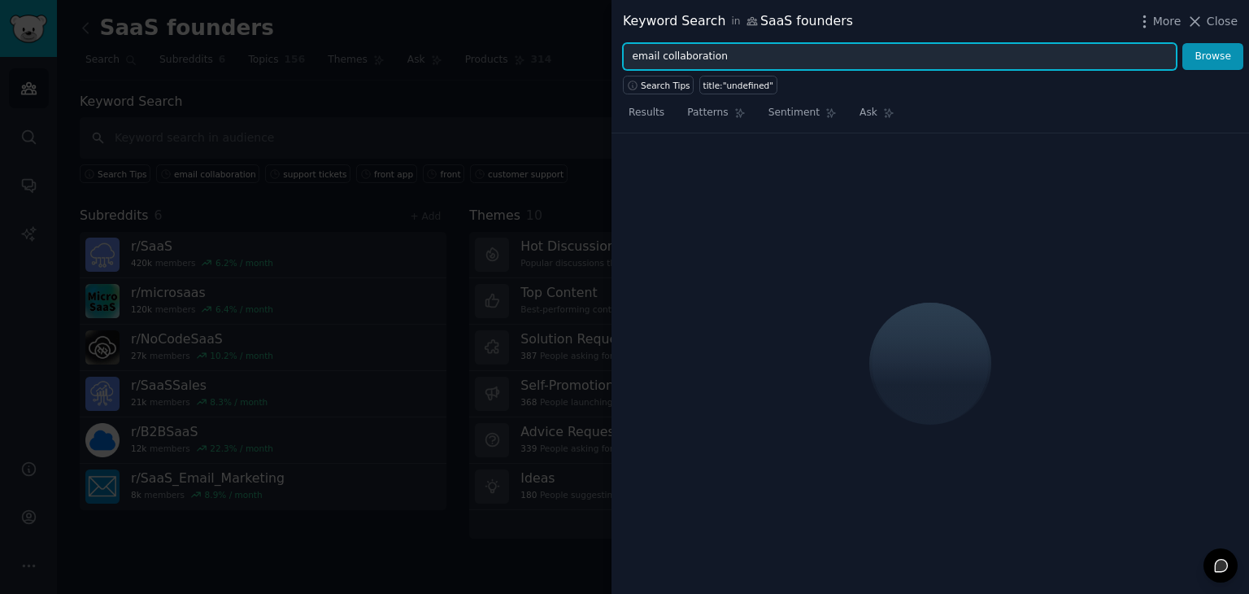
type input "email collaboration"
click at [1183, 43] on button "Browse" at bounding box center [1213, 57] width 61 height 28
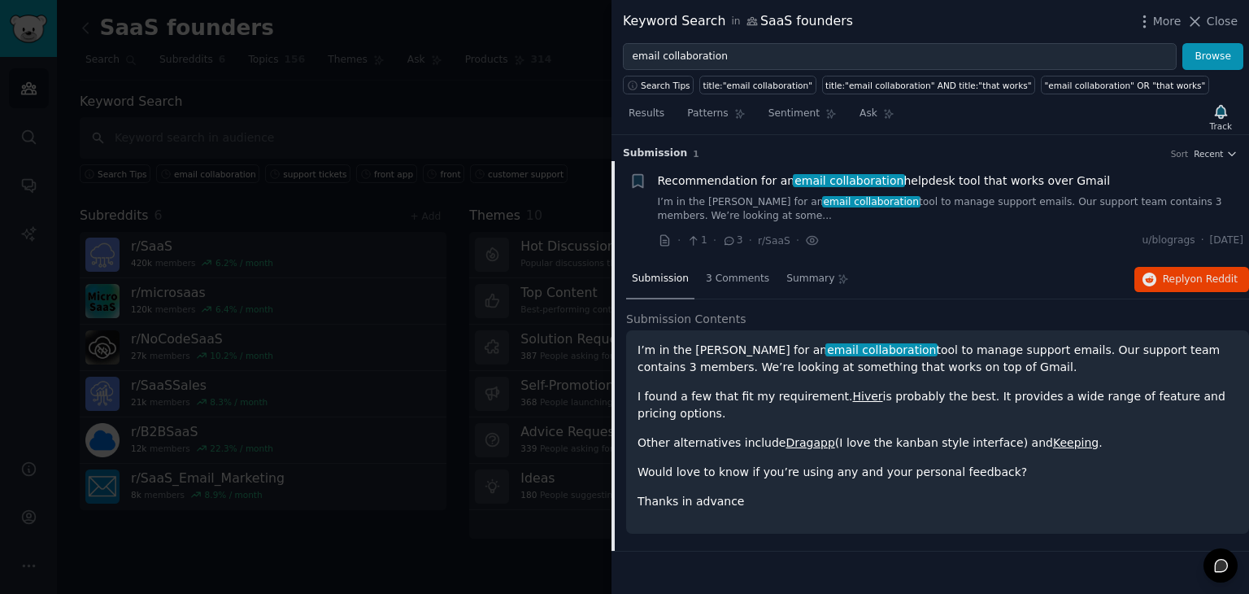
click at [968, 200] on link "I’m in the hunt for an email collaboration tool to manage support emails. Our s…" at bounding box center [951, 209] width 586 height 28
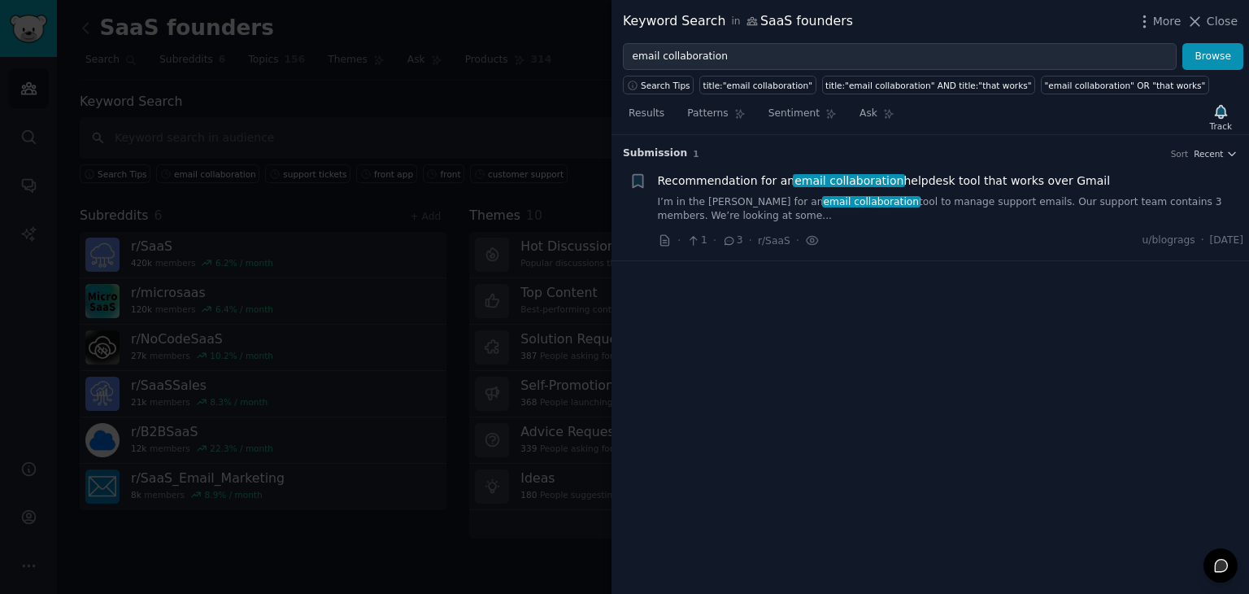
click at [968, 200] on link "I’m in the [PERSON_NAME] for an email collaboration tool to manage support emai…" at bounding box center [951, 209] width 586 height 28
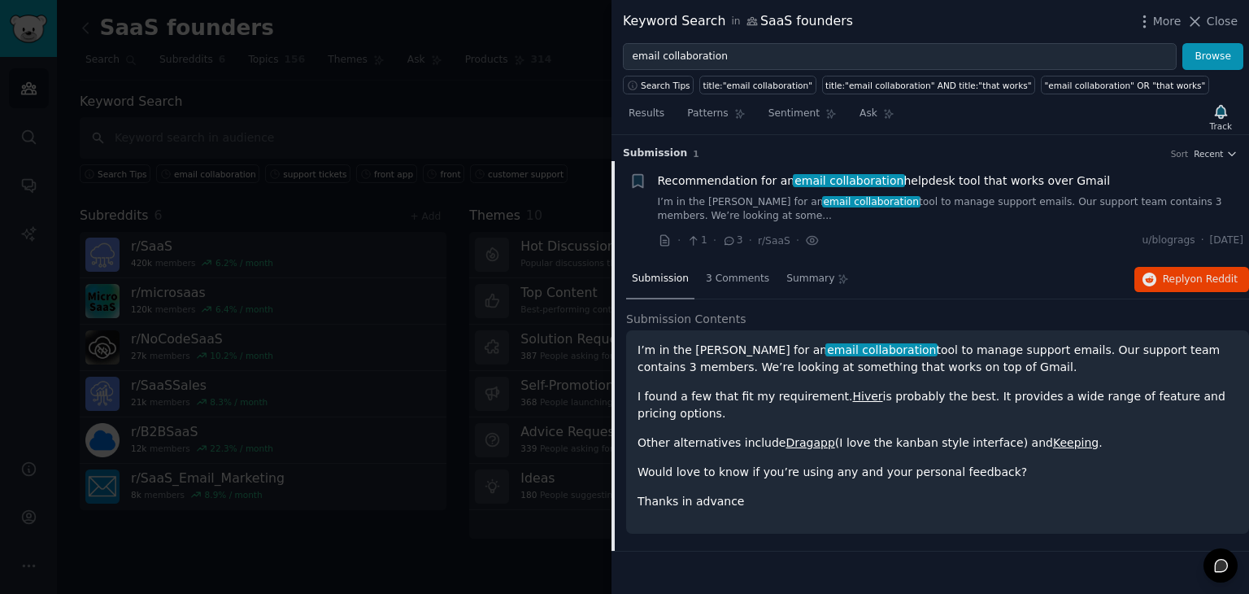
click at [687, 349] on p "I’m in the [PERSON_NAME] for an email collaboration tool to manage support emai…" at bounding box center [938, 359] width 600 height 34
drag, startPoint x: 681, startPoint y: 346, endPoint x: 943, endPoint y: 365, distance: 262.7
click at [943, 365] on p "I’m in the [PERSON_NAME] for an email collaboration tool to manage support emai…" at bounding box center [938, 359] width 600 height 34
drag, startPoint x: 661, startPoint y: 391, endPoint x: 725, endPoint y: 408, distance: 66.3
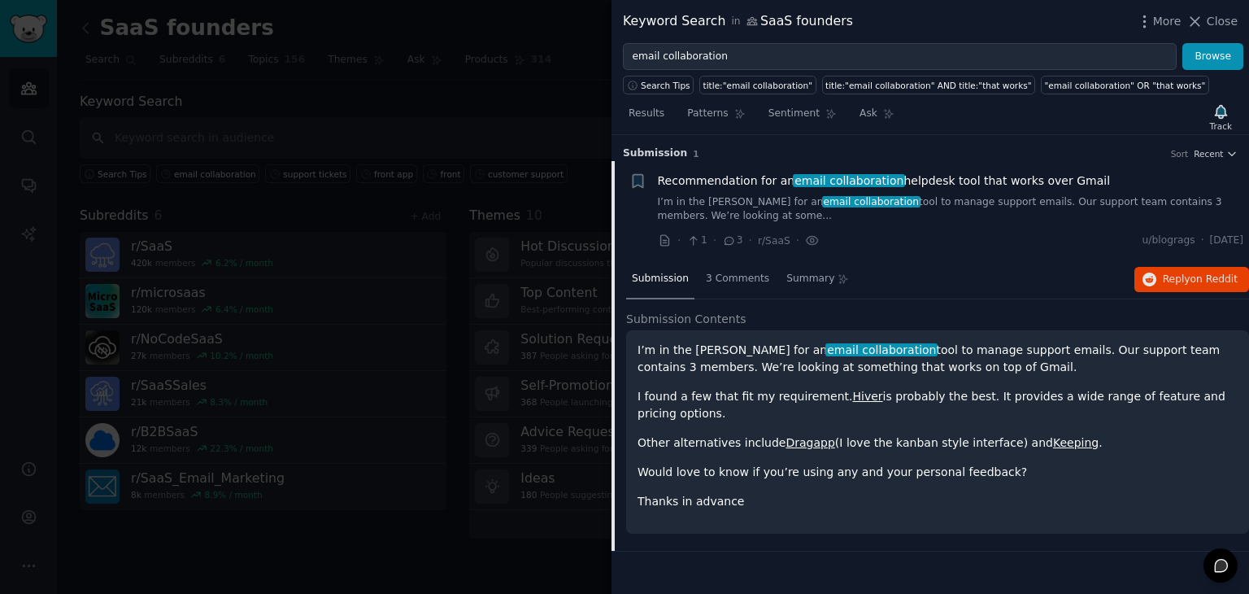
click at [725, 408] on p "I found a few that fit my requirement. Hiver is probably the best. It provides …" at bounding box center [938, 405] width 600 height 34
drag, startPoint x: 725, startPoint y: 408, endPoint x: 690, endPoint y: 372, distance: 50.0
click at [690, 372] on div "I’m in the [PERSON_NAME] for an email collaboration tool to manage support emai…" at bounding box center [938, 426] width 600 height 168
click at [690, 372] on p "I’m in the hunt for an email collaboration tool to manage support emails. Our s…" at bounding box center [938, 359] width 600 height 34
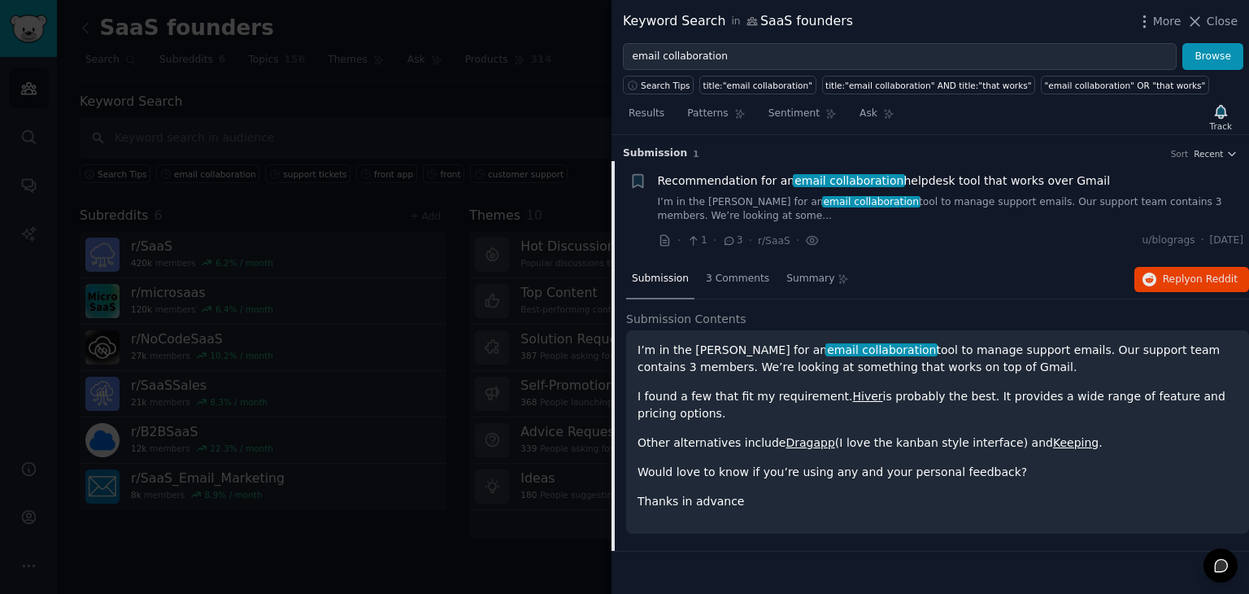
click at [799, 440] on link "Dragapp" at bounding box center [810, 442] width 49 height 13
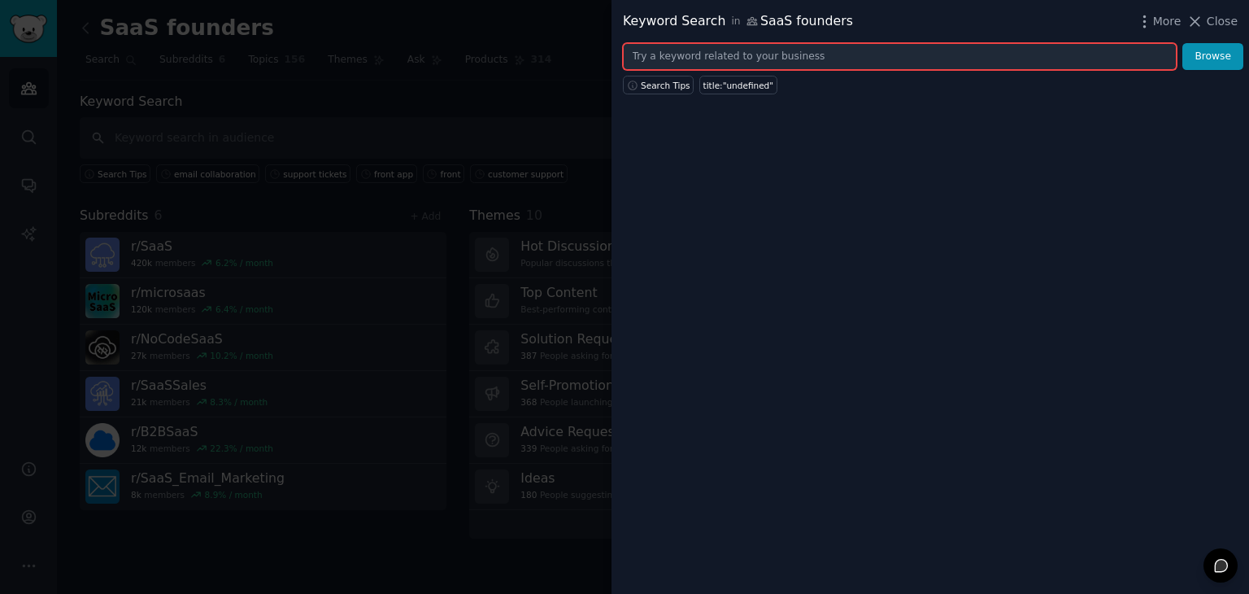
click at [836, 63] on input "text" at bounding box center [900, 57] width 554 height 28
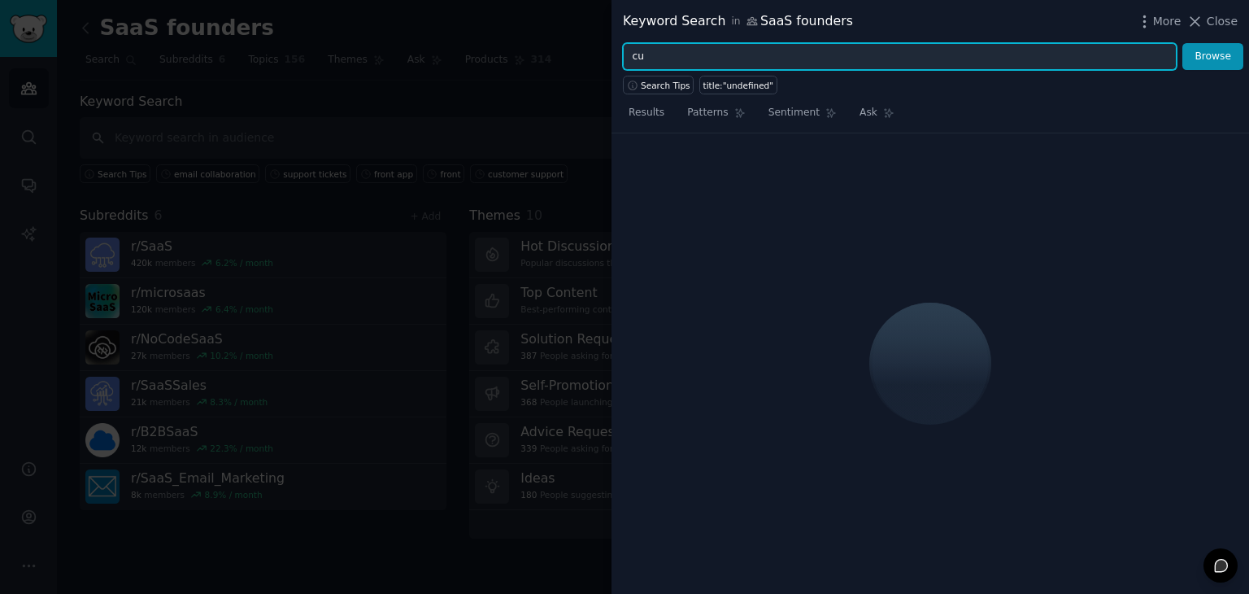
type input "c"
type input "email collaboration"
click at [1183, 43] on button "Browse" at bounding box center [1213, 57] width 61 height 28
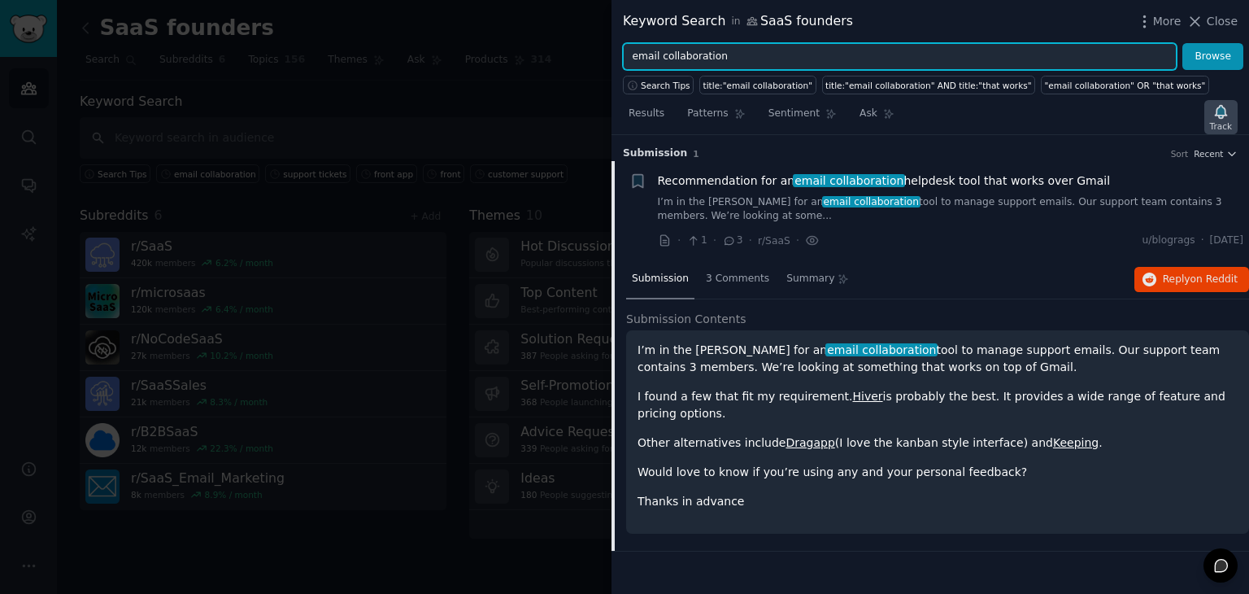
click at [1210, 115] on div "Track" at bounding box center [1221, 117] width 33 height 34
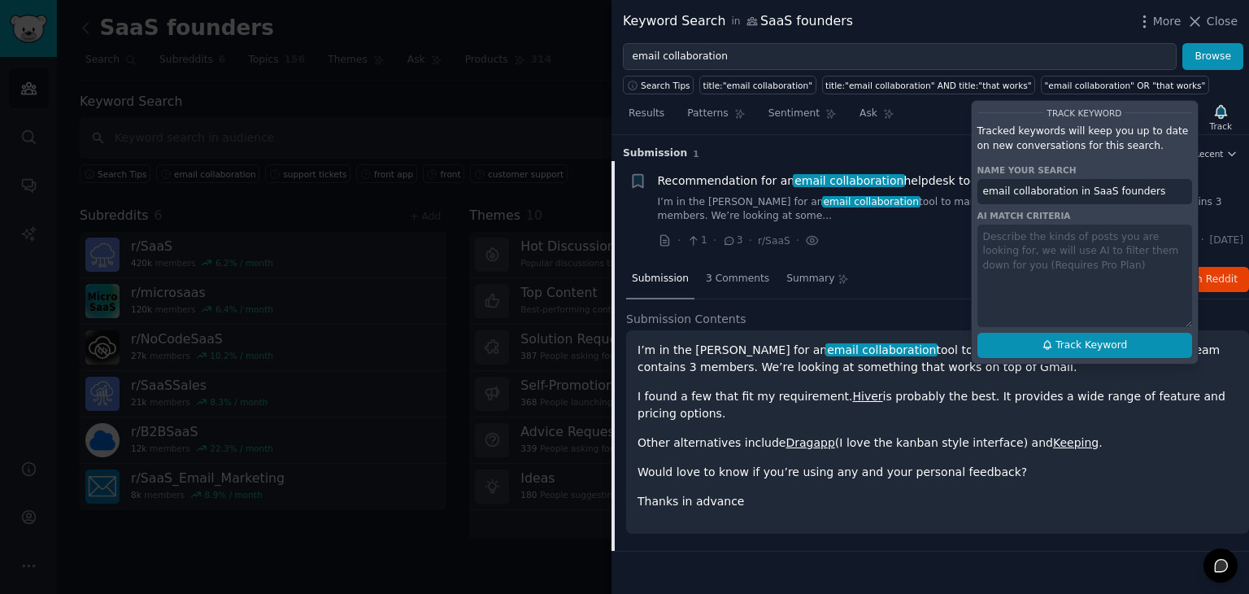
click at [1093, 339] on span "Track Keyword" at bounding box center [1092, 345] width 72 height 15
type input "email collaboration in SaaS founders"
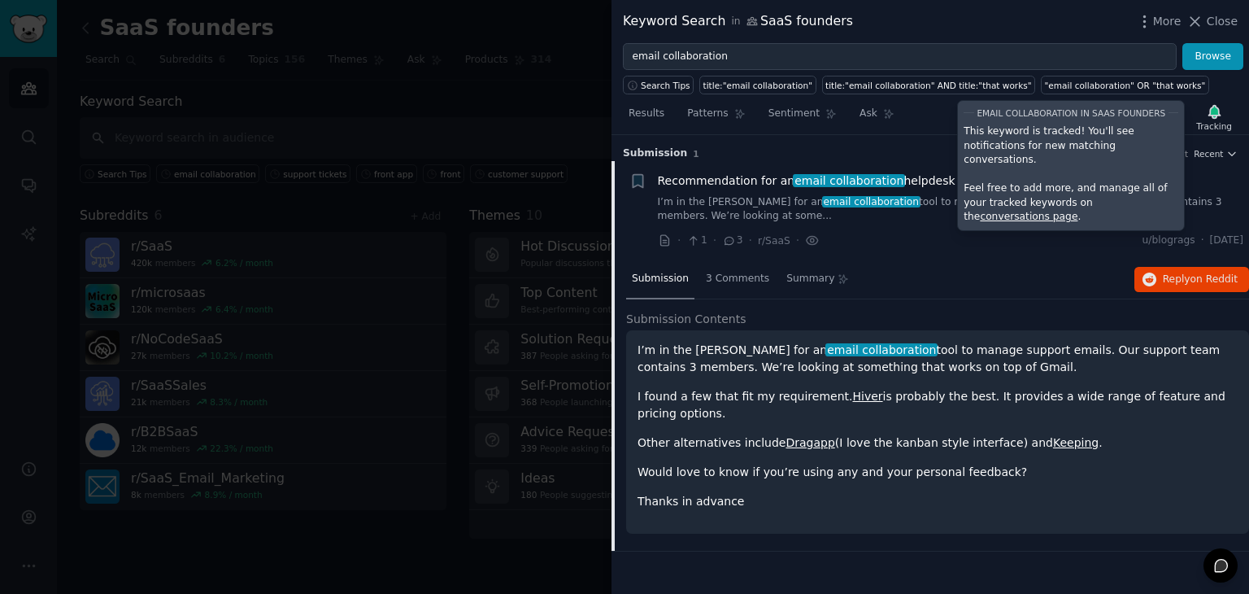
click at [982, 266] on div "Submission 3 Comments Summary Reply on Reddit" at bounding box center [937, 279] width 623 height 39
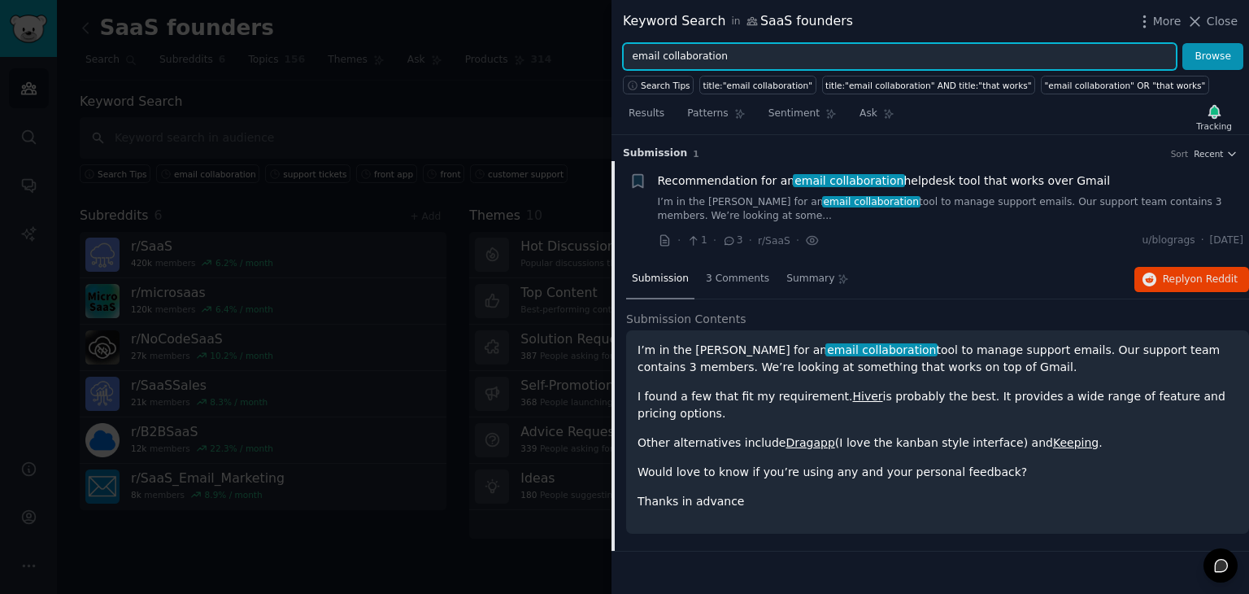
click at [791, 68] on input "email collaboration" at bounding box center [900, 57] width 554 height 28
click at [1183, 43] on button "Browse" at bounding box center [1213, 57] width 61 height 28
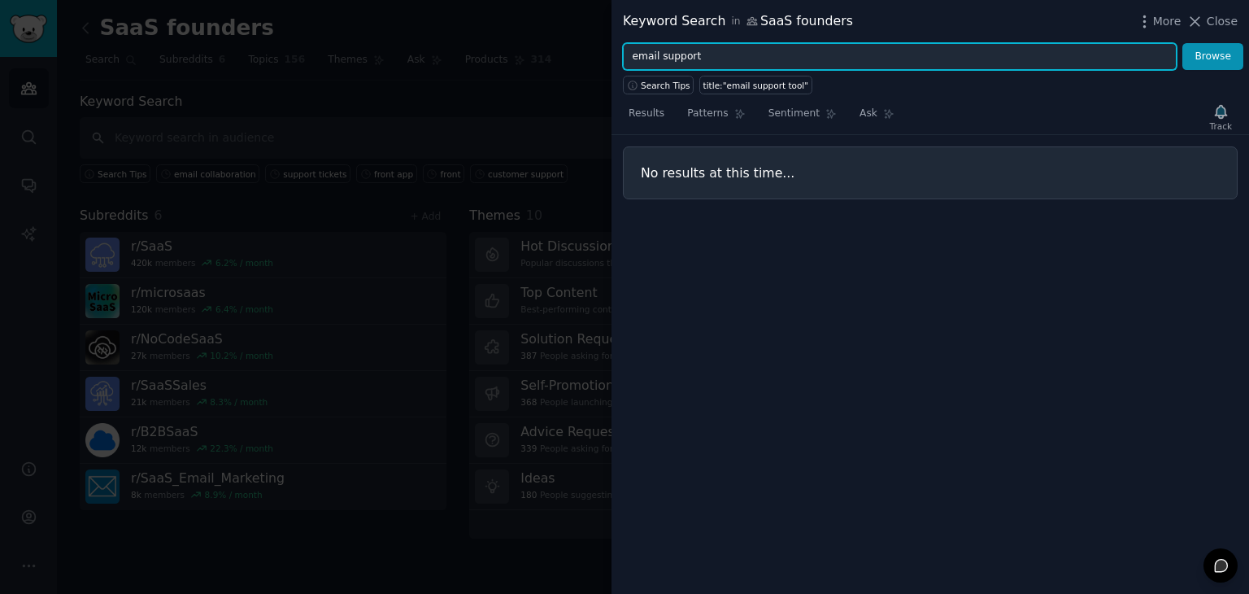
click at [1183, 43] on button "Browse" at bounding box center [1213, 57] width 61 height 28
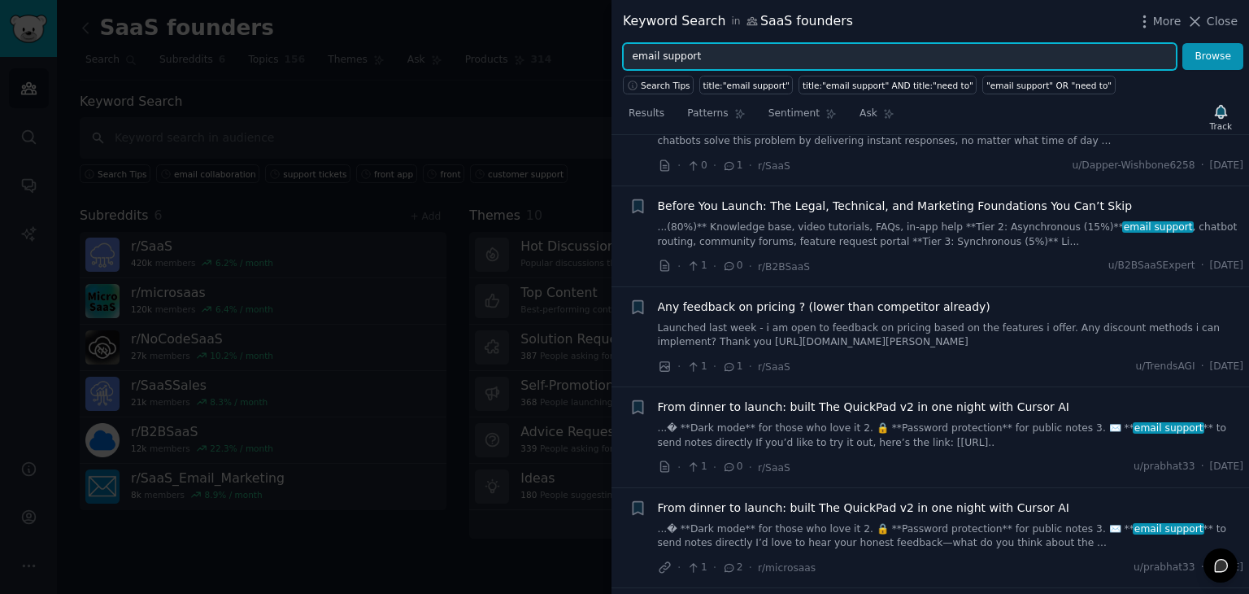
scroll to position [168, 0]
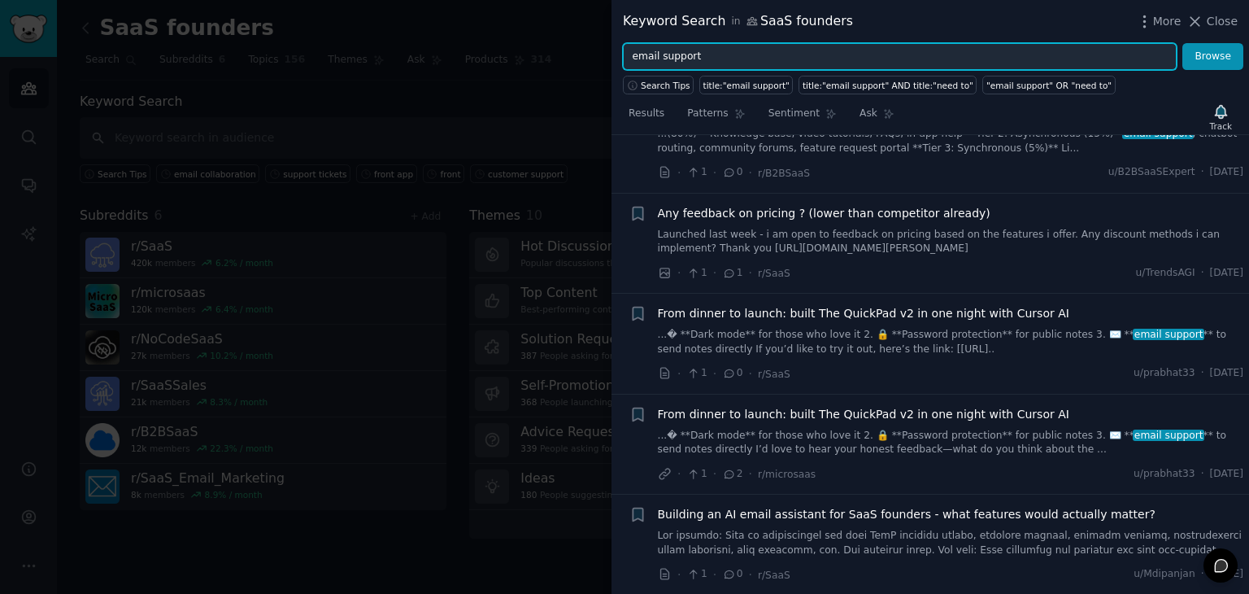
type input "email"
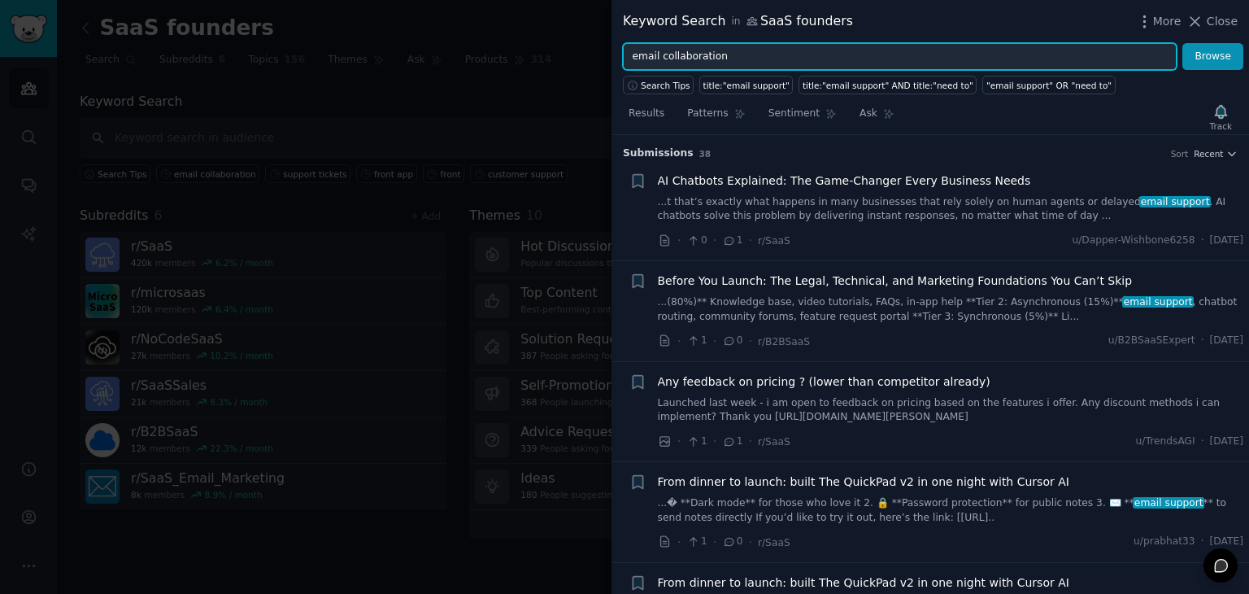
click at [1183, 43] on button "Browse" at bounding box center [1213, 57] width 61 height 28
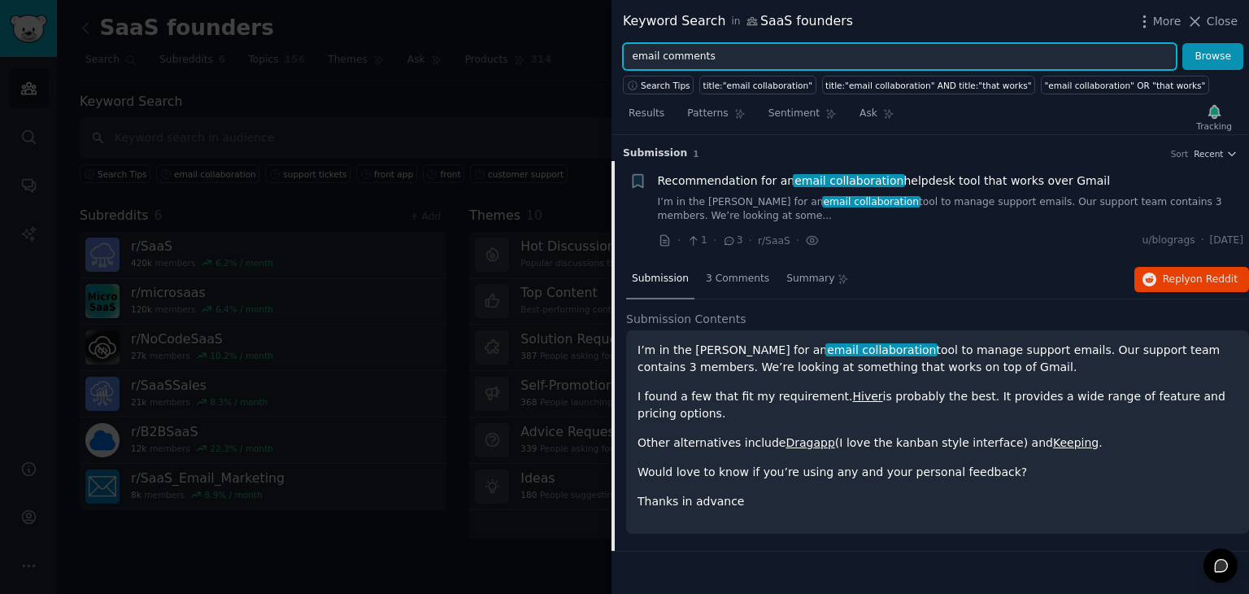
type input "email comments"
click at [1183, 43] on button "Browse" at bounding box center [1213, 57] width 61 height 28
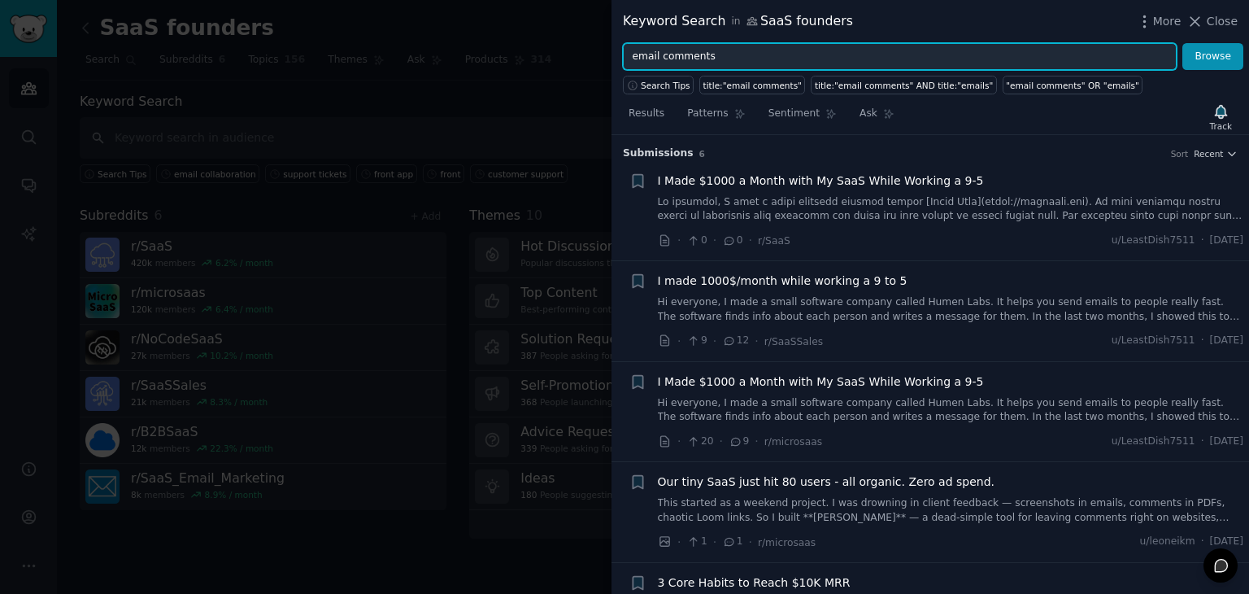
scroll to position [168, 0]
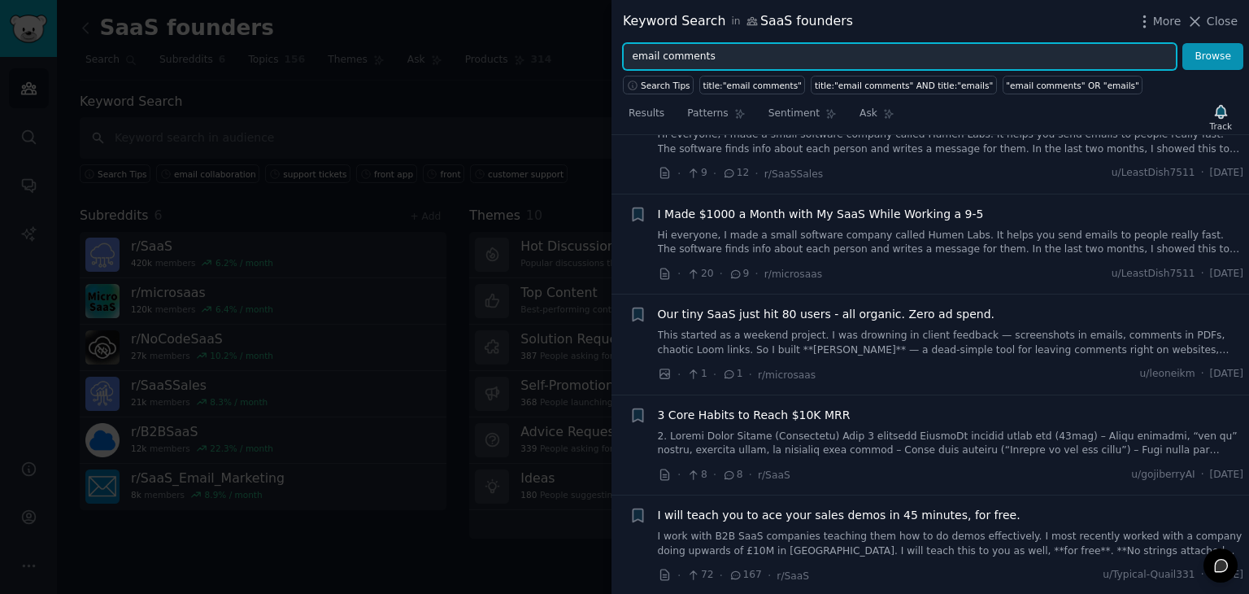
drag, startPoint x: 730, startPoint y: 52, endPoint x: 581, endPoint y: 31, distance: 150.4
click at [581, 31] on div "Keyword Search in SaaS founders More Close email comments Browse Search Tips ti…" at bounding box center [624, 297] width 1249 height 594
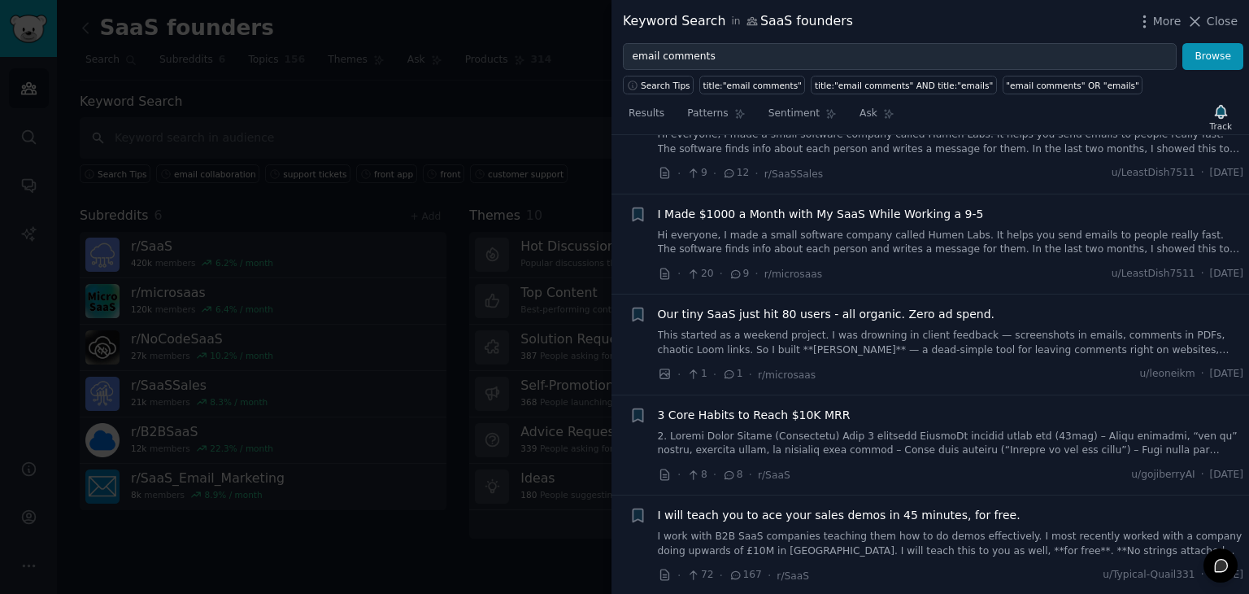
click at [784, 517] on span "I will teach you to ace your sales demos in 45 minutes, for free." at bounding box center [839, 515] width 363 height 17
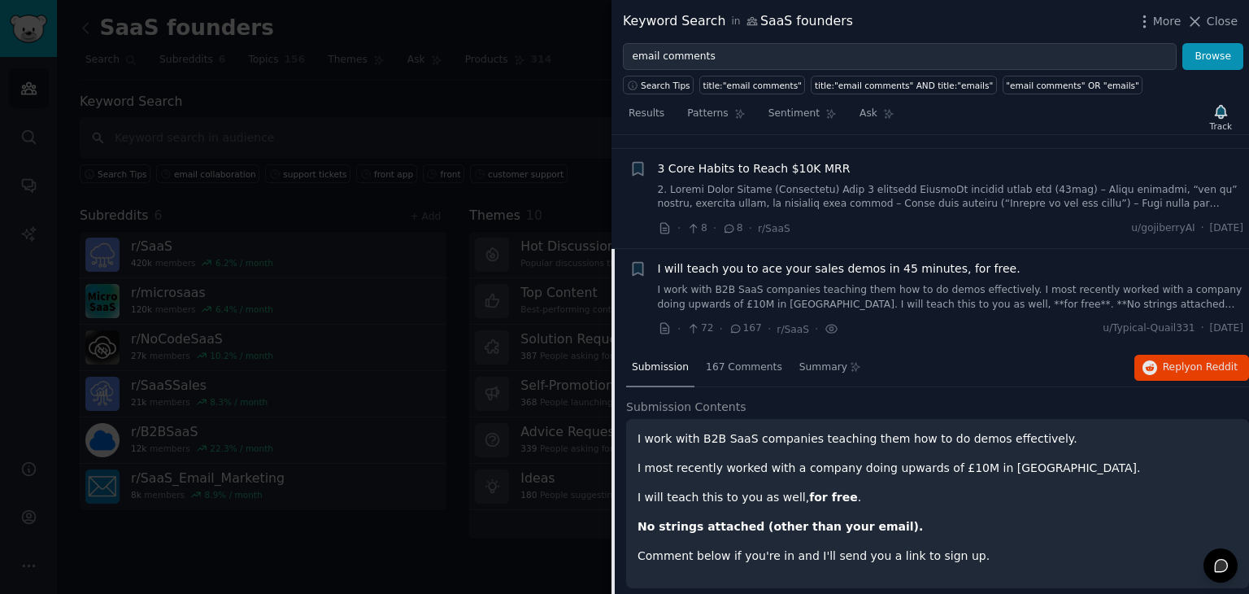
scroll to position [423, 0]
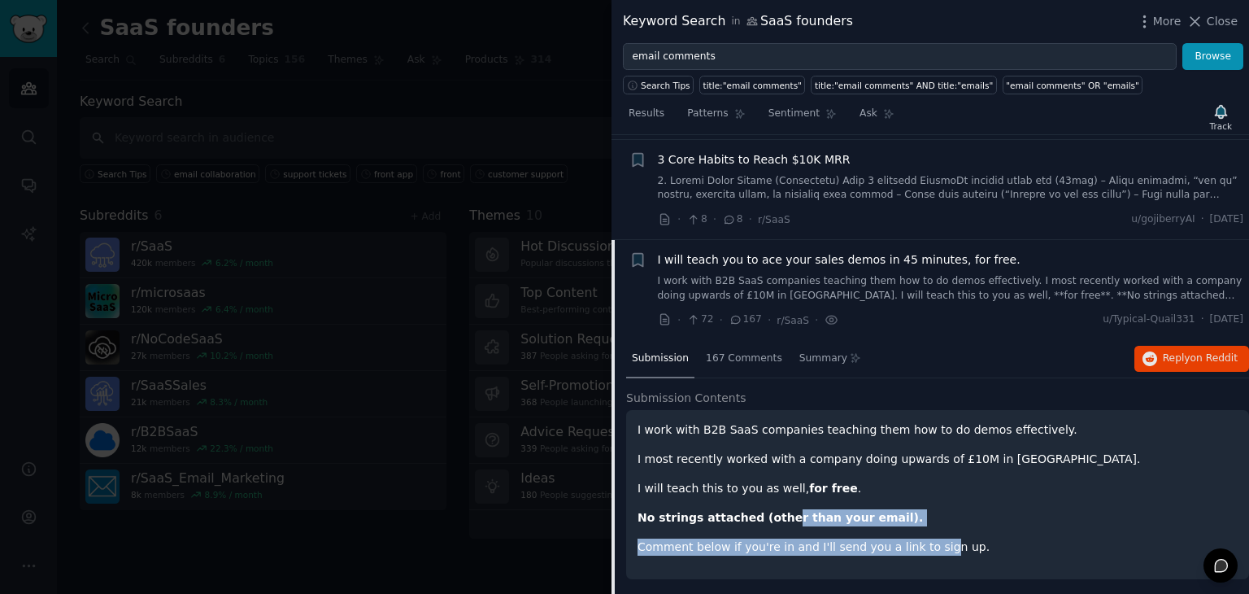
drag, startPoint x: 775, startPoint y: 507, endPoint x: 922, endPoint y: 560, distance: 155.7
click at [922, 560] on div "I work with B2B SaaS companies teaching them how to do demos effectively. I mos…" at bounding box center [937, 494] width 623 height 169
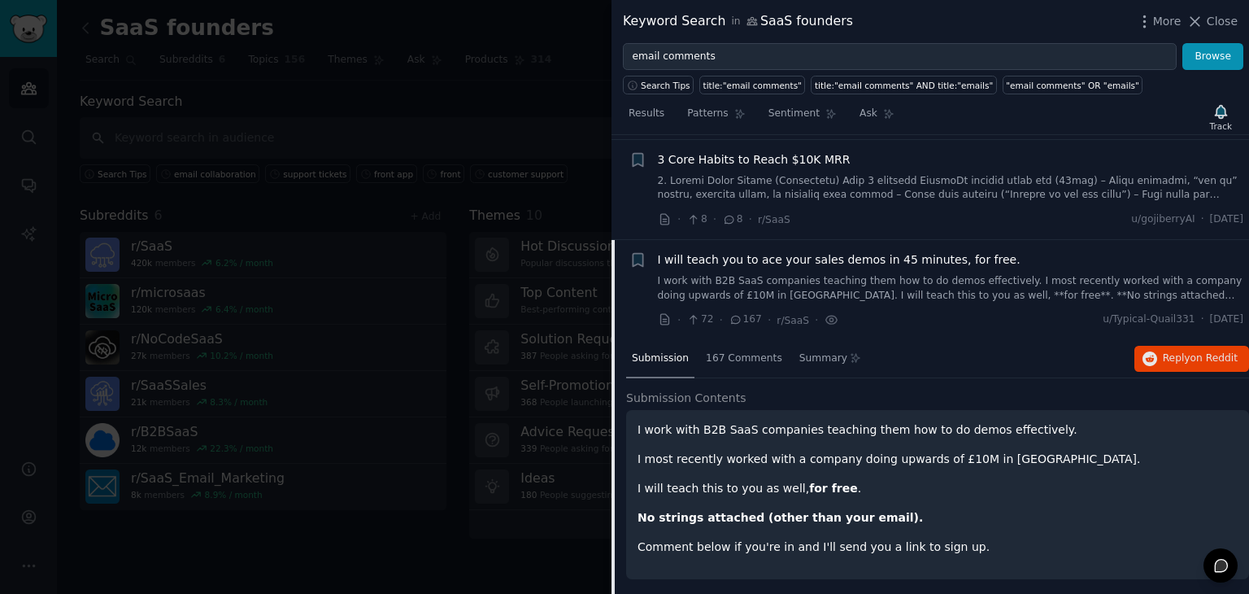
click at [951, 550] on p "Comment below if you're in and I'll send you a link to sign up." at bounding box center [938, 546] width 600 height 17
click at [736, 352] on span "167 Comments" at bounding box center [744, 358] width 76 height 15
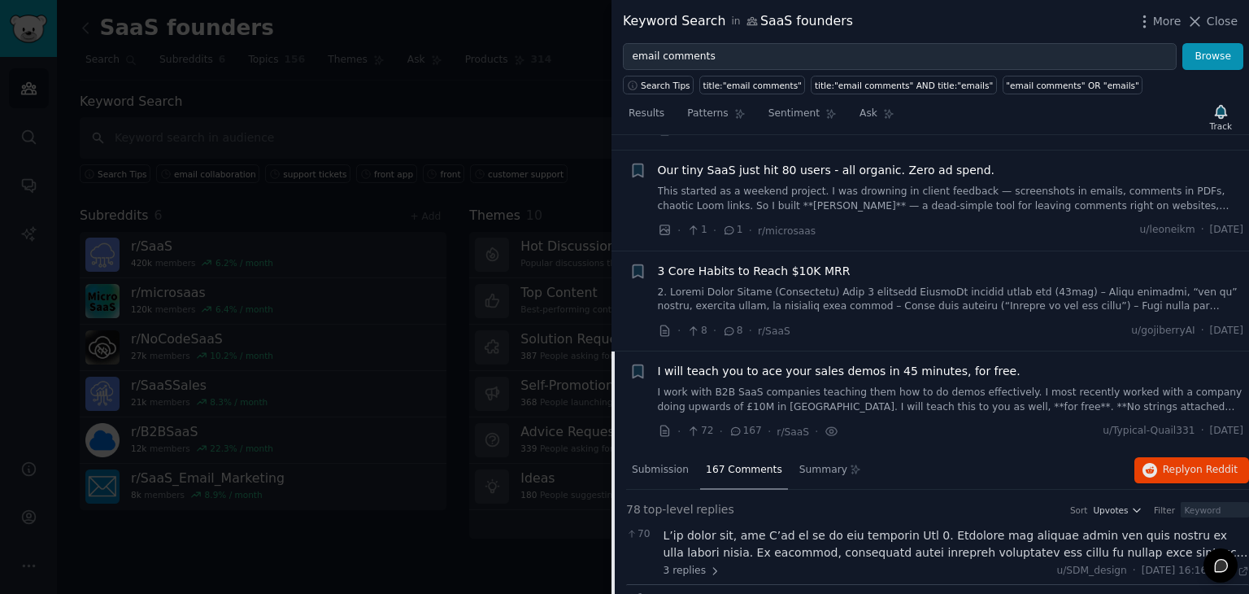
scroll to position [371, 0]
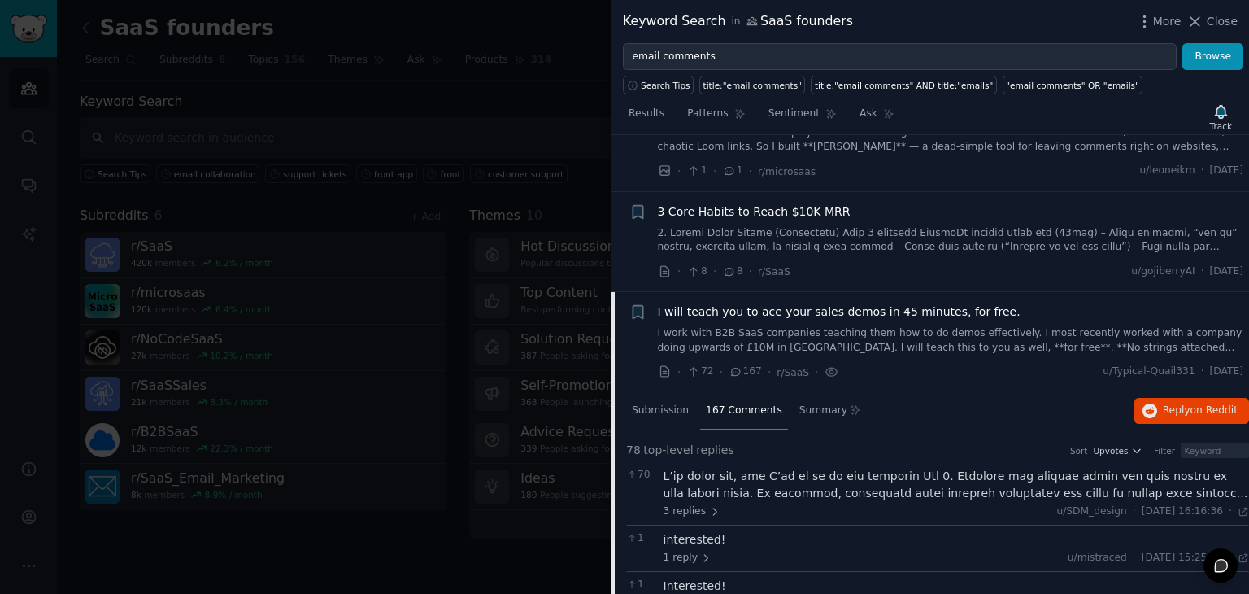
click at [658, 411] on span "Submission" at bounding box center [660, 410] width 57 height 15
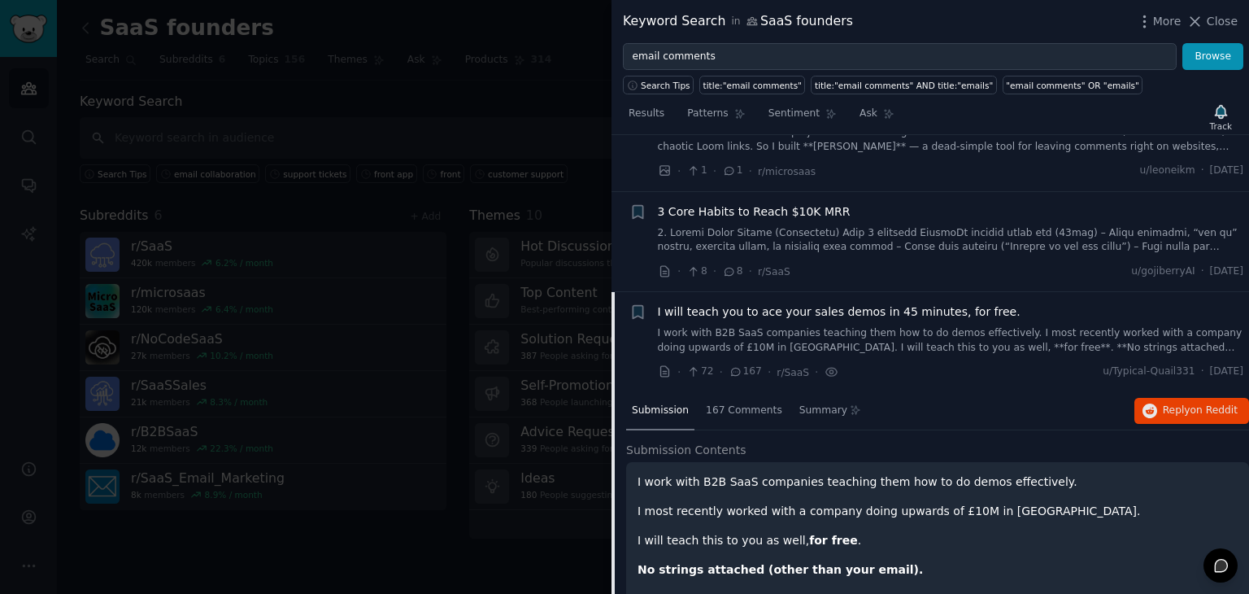
scroll to position [423, 0]
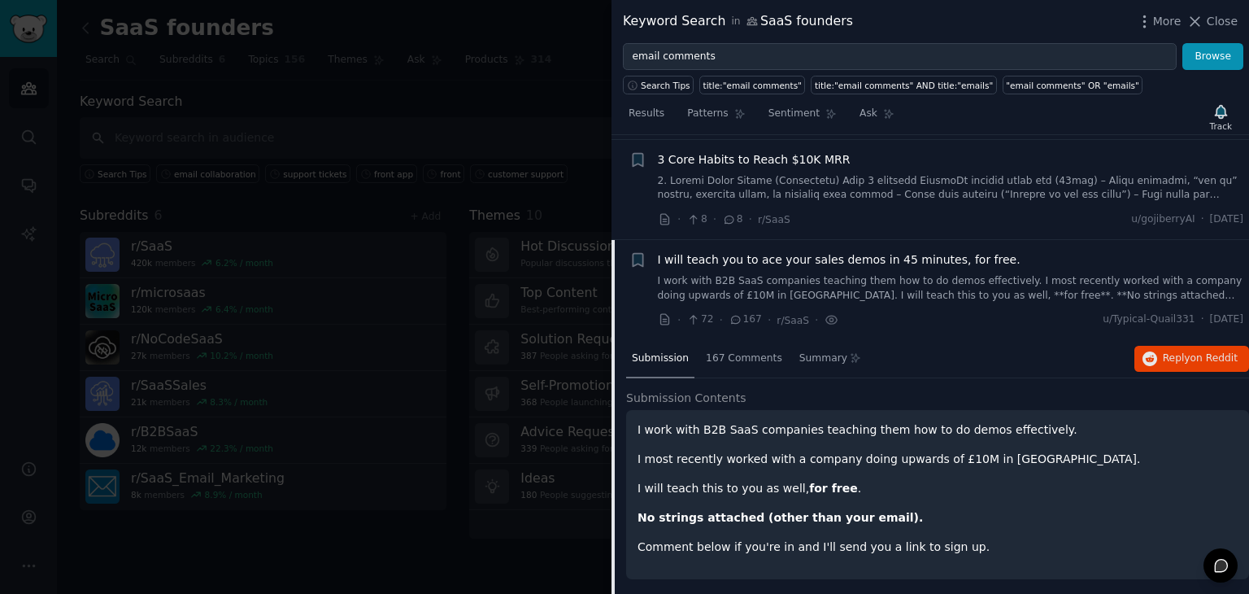
click at [979, 303] on div "I will teach you to ace your sales demos in 45 minutes, for free. I work with B…" at bounding box center [951, 289] width 586 height 77
click at [912, 278] on link "I work with B2B SaaS companies teaching them how to do demos effectively. I mos…" at bounding box center [951, 288] width 586 height 28
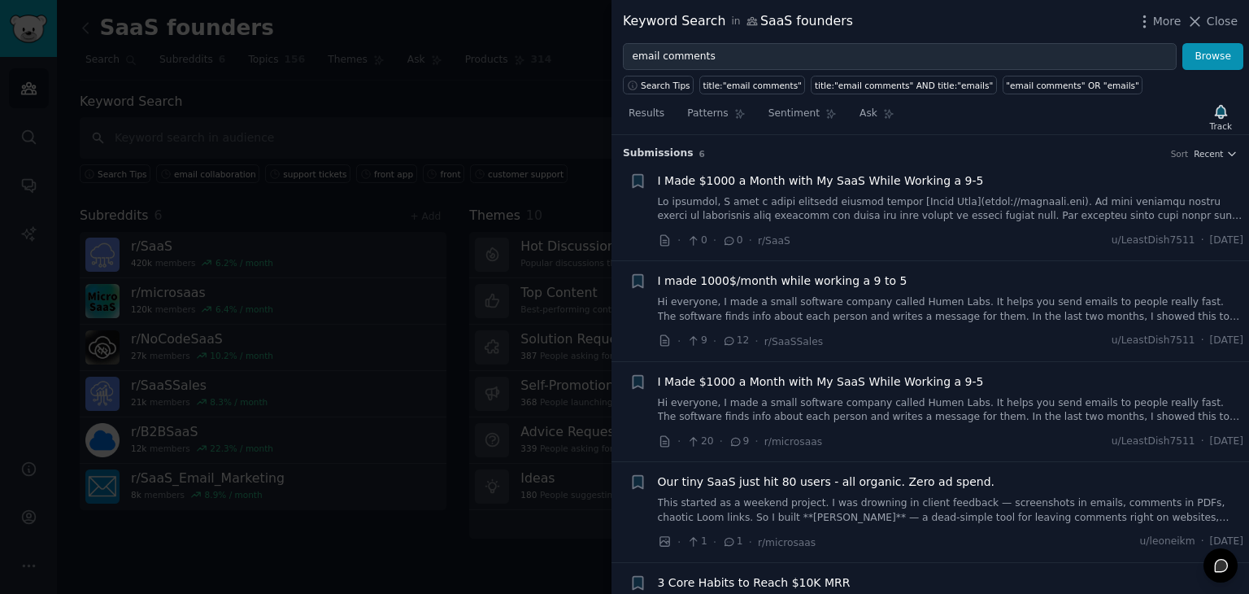
scroll to position [168, 0]
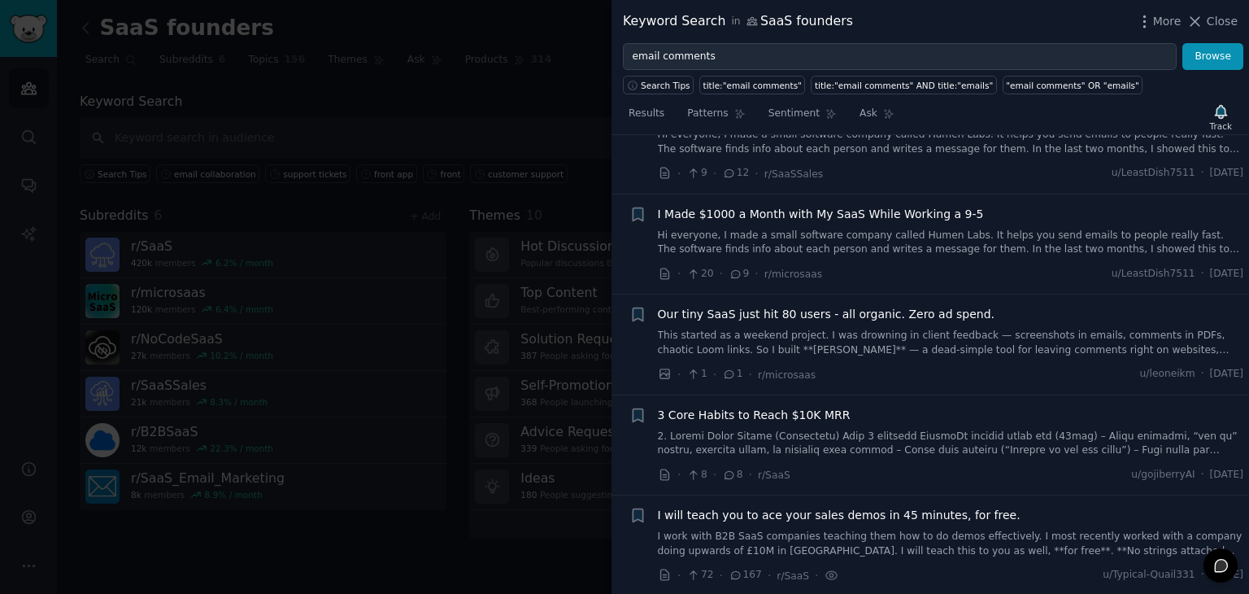
click at [870, 429] on link at bounding box center [951, 443] width 586 height 28
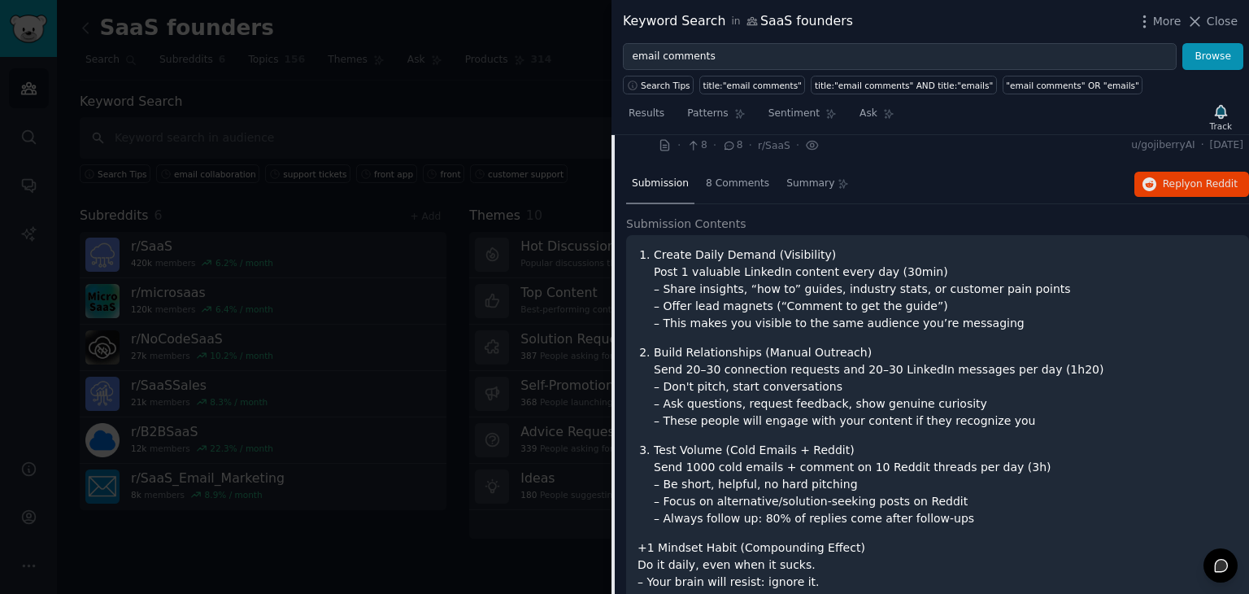
scroll to position [498, 0]
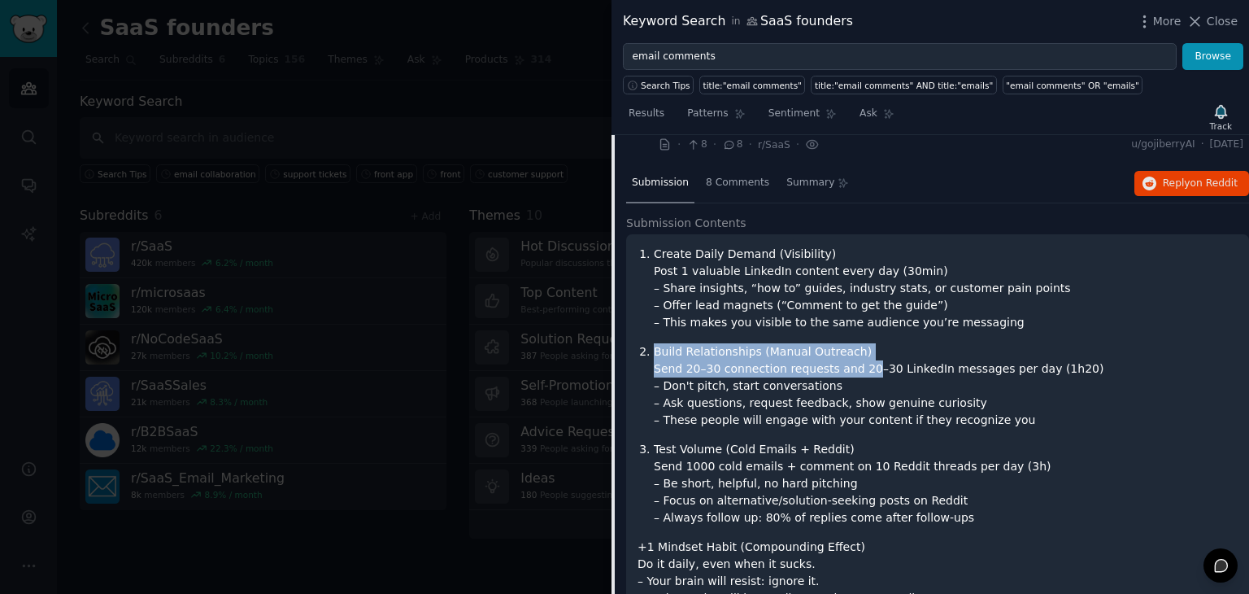
drag, startPoint x: 734, startPoint y: 333, endPoint x: 857, endPoint y: 372, distance: 129.7
click at [857, 372] on ol "Create Daily Demand (Visibility) Post 1 valuable LinkedIn content every day (30…" at bounding box center [938, 386] width 600 height 281
click at [857, 372] on p "Build Relationships (Manual Outreach) Send 20–30 connection requests and 20–30 …" at bounding box center [946, 385] width 584 height 85
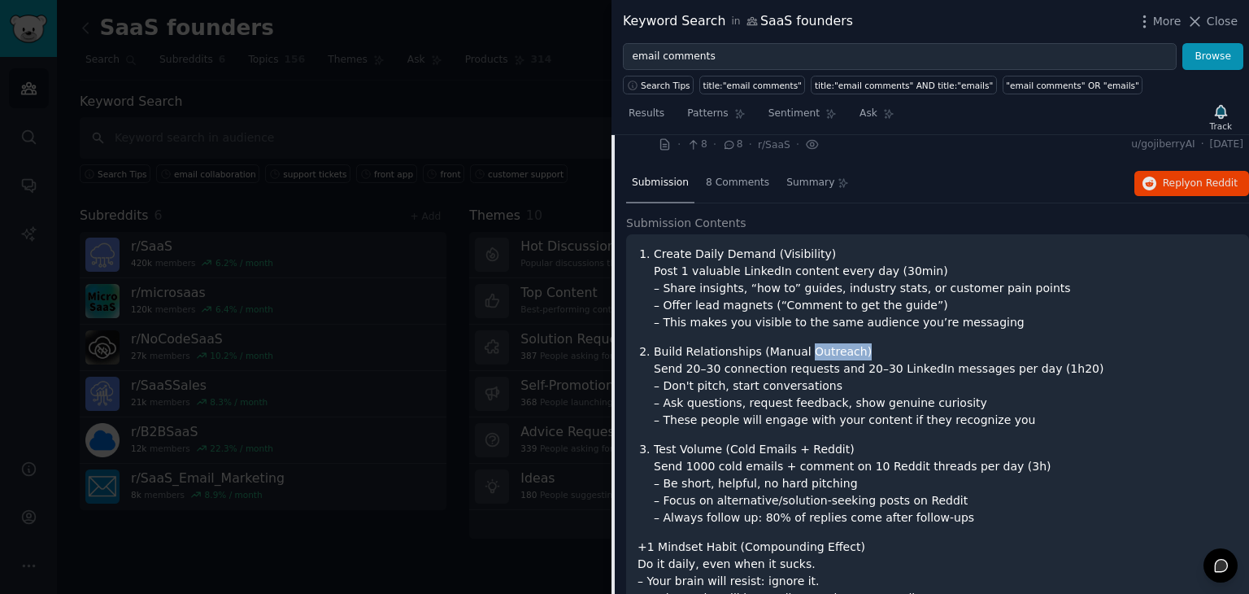
drag, startPoint x: 799, startPoint y: 349, endPoint x: 880, endPoint y: 350, distance: 81.3
click at [880, 350] on p "Build Relationships (Manual Outreach) Send 20–30 connection requests and 20–30 …" at bounding box center [946, 385] width 584 height 85
drag, startPoint x: 862, startPoint y: 349, endPoint x: 933, endPoint y: 386, distance: 79.7
click at [933, 386] on p "Build Relationships (Manual Outreach) Send 20–30 connection requests and 20–30 …" at bounding box center [946, 385] width 584 height 85
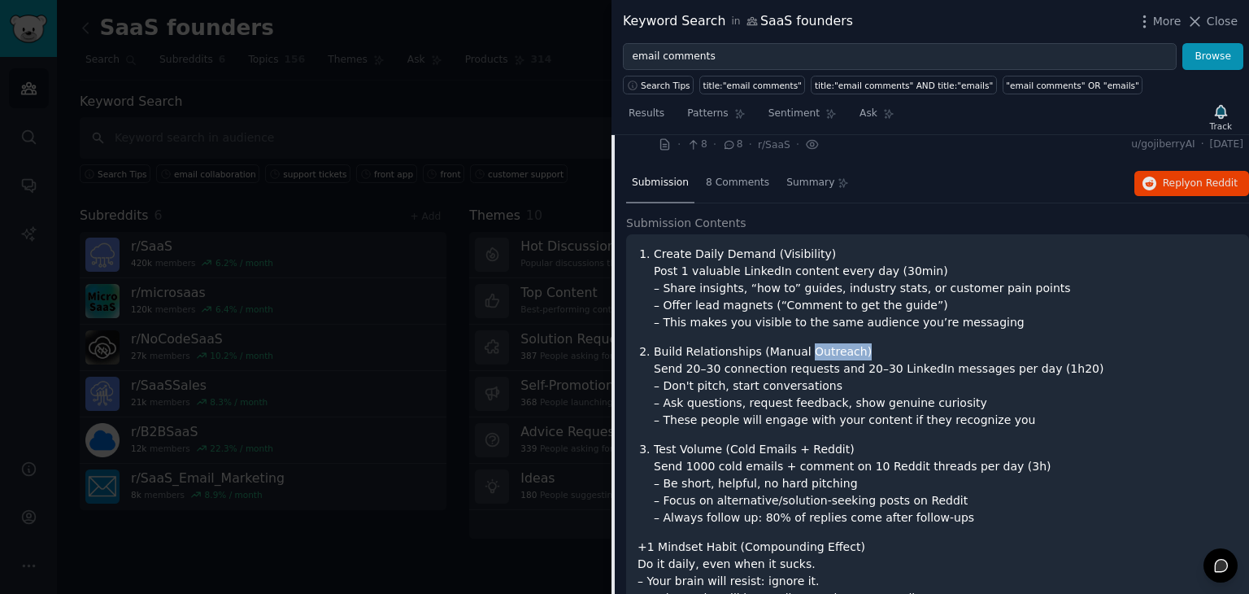
click at [933, 386] on p "Build Relationships (Manual Outreach) Send 20–30 connection requests and 20–30 …" at bounding box center [946, 385] width 584 height 85
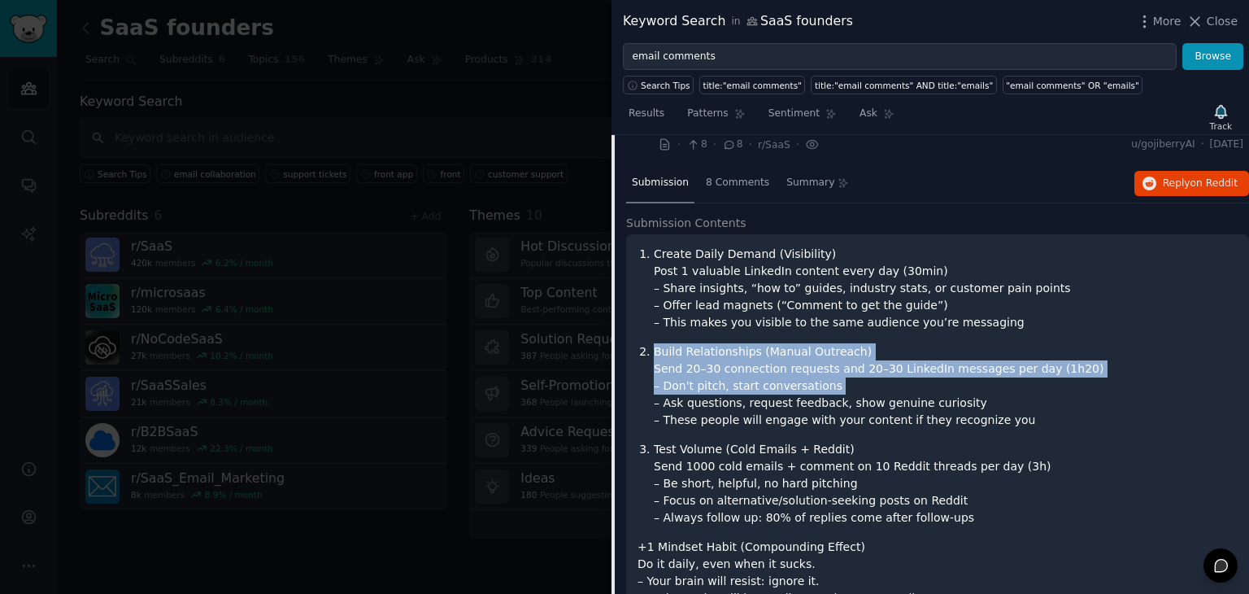
drag, startPoint x: 933, startPoint y: 386, endPoint x: 911, endPoint y: 347, distance: 44.8
click at [911, 347] on p "Build Relationships (Manual Outreach) Send 20–30 connection requests and 20–30 …" at bounding box center [946, 385] width 584 height 85
drag, startPoint x: 911, startPoint y: 347, endPoint x: 924, endPoint y: 368, distance: 25.5
click at [924, 368] on p "Build Relationships (Manual Outreach) Send 20–30 connection requests and 20–30 …" at bounding box center [946, 385] width 584 height 85
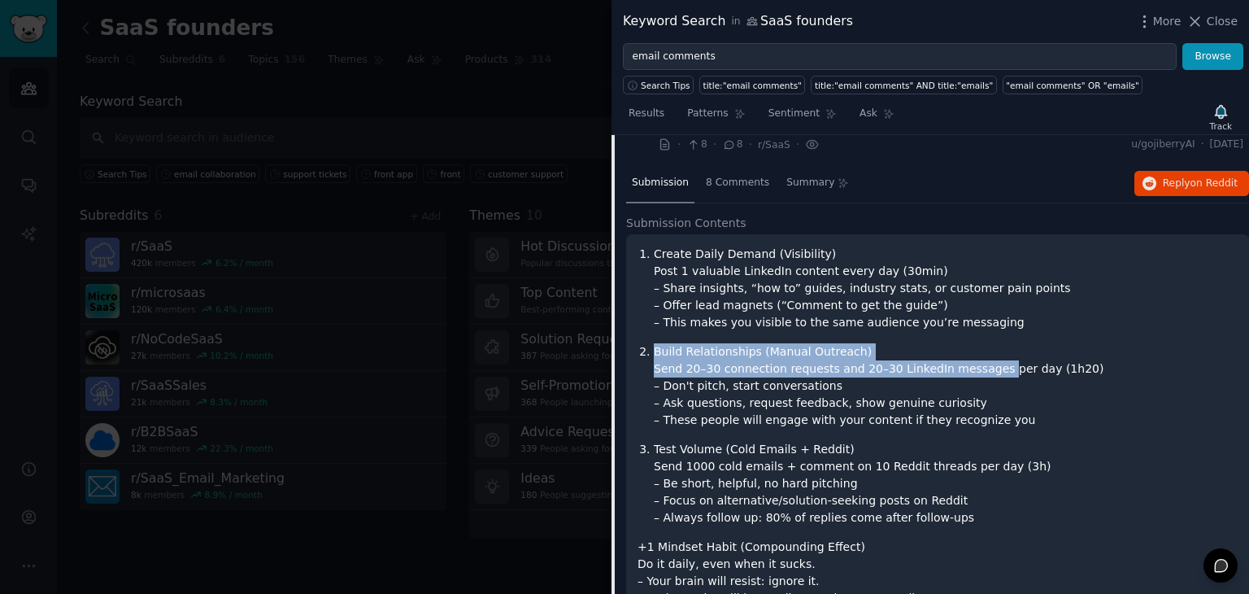
click at [924, 368] on p "Build Relationships (Manual Outreach) Send 20–30 connection requests and 20–30 …" at bounding box center [946, 385] width 584 height 85
drag, startPoint x: 922, startPoint y: 378, endPoint x: 883, endPoint y: 355, distance: 45.6
click at [883, 355] on p "Build Relationships (Manual Outreach) Send 20–30 connection requests and 20–30 …" at bounding box center [946, 385] width 584 height 85
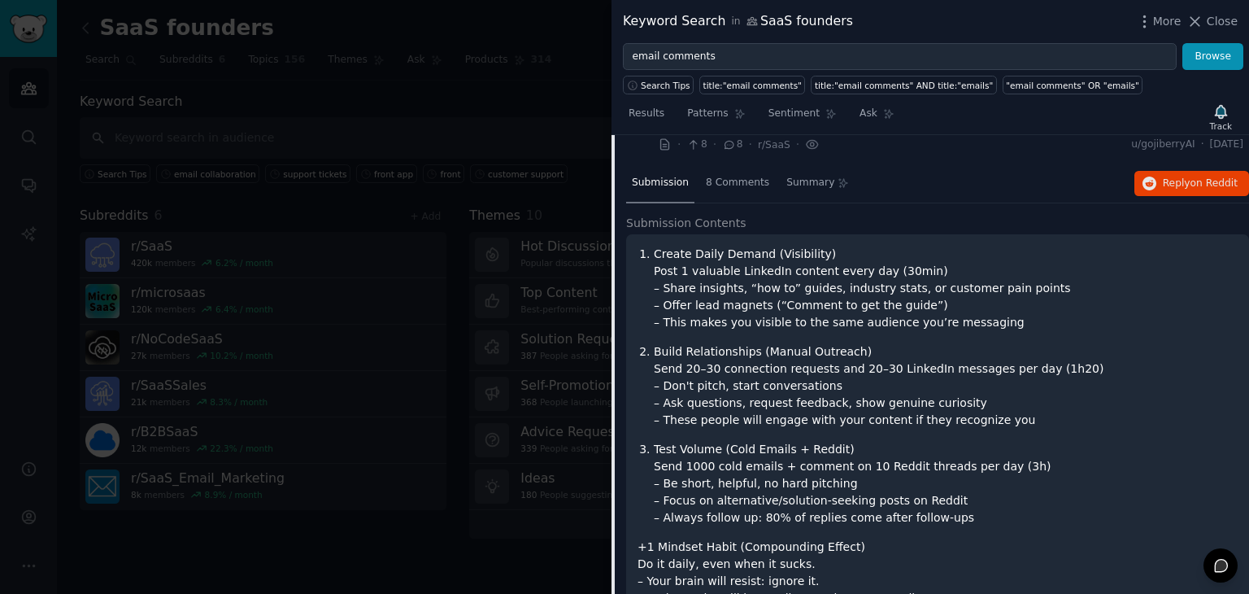
click at [826, 389] on p "Build Relationships (Manual Outreach) Send 20–30 connection requests and 20–30 …" at bounding box center [946, 385] width 584 height 85
drag, startPoint x: 833, startPoint y: 382, endPoint x: 643, endPoint y: 385, distance: 189.6
click at [643, 385] on ol "Create Daily Demand (Visibility) Post 1 valuable LinkedIn content every day (30…" at bounding box center [938, 386] width 600 height 281
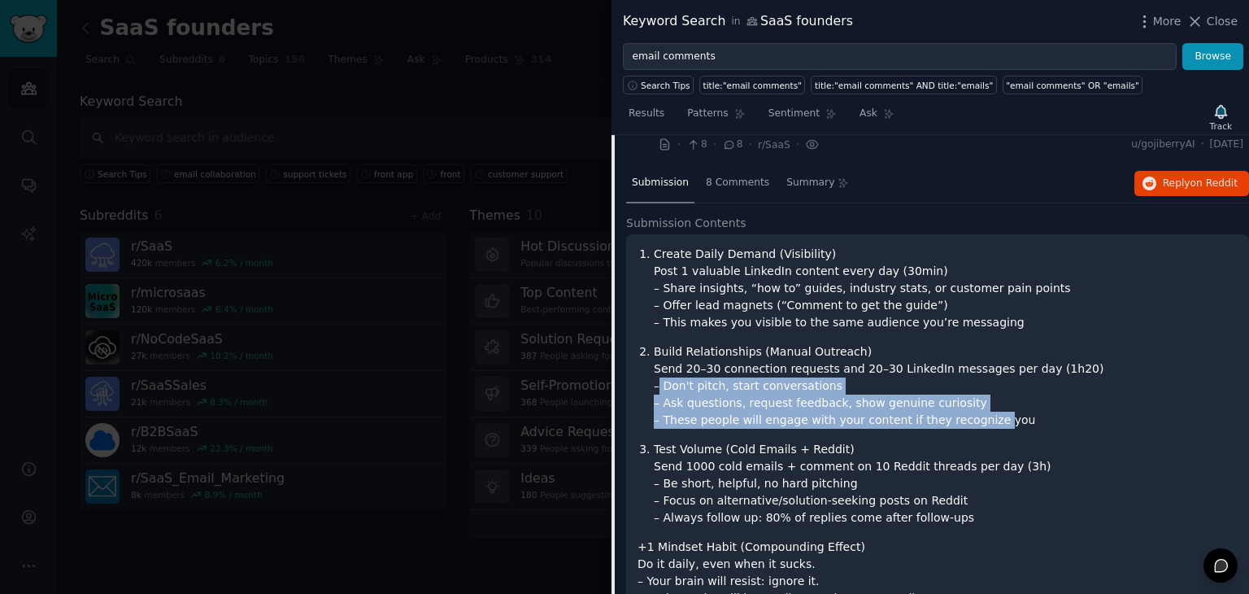
drag, startPoint x: 648, startPoint y: 385, endPoint x: 966, endPoint y: 418, distance: 319.8
click at [966, 418] on ol "Create Daily Demand (Visibility) Post 1 valuable LinkedIn content every day (30…" at bounding box center [938, 386] width 600 height 281
click at [966, 418] on p "Build Relationships (Manual Outreach) Send 20–30 connection requests and 20–30 …" at bounding box center [946, 385] width 584 height 85
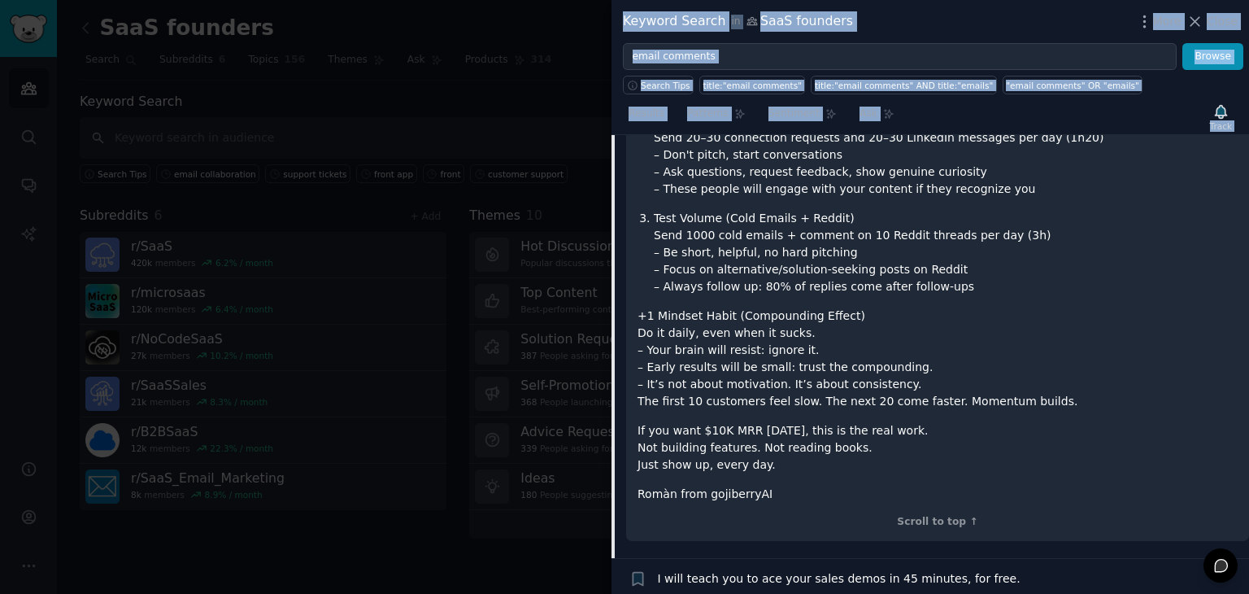
scroll to position [791, 0]
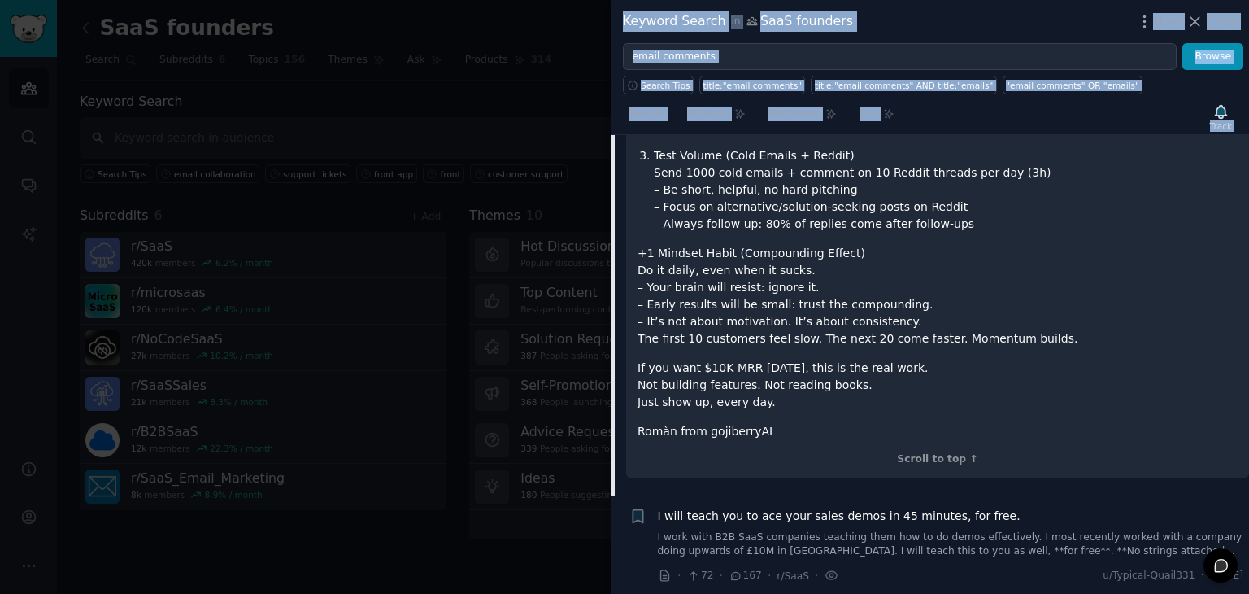
drag, startPoint x: 636, startPoint y: 251, endPoint x: 826, endPoint y: 399, distance: 241.1
click at [826, 399] on div "Create Daily Demand (Visibility) Post 1 valuable LinkedIn content every day (30…" at bounding box center [937, 210] width 623 height 538
copy div "Loremi Dolor Sitame (Consectetu) Adip 1 elitsedd EiusmoDt incidid utlab etd (26…"
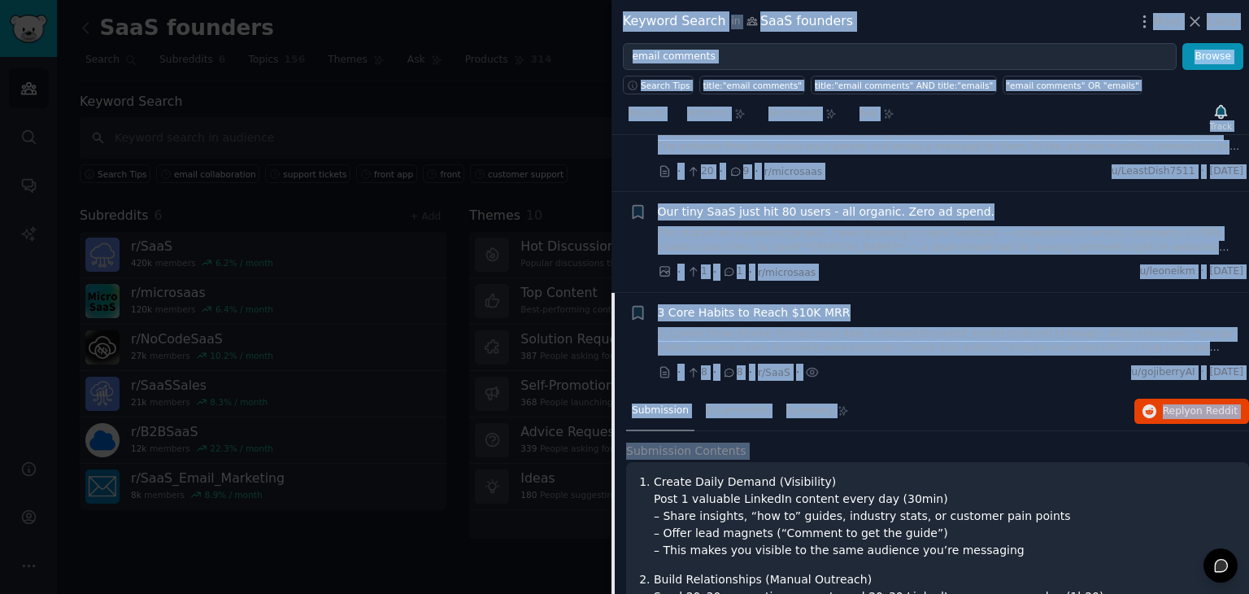
scroll to position [102, 0]
